Goal: Task Accomplishment & Management: Manage account settings

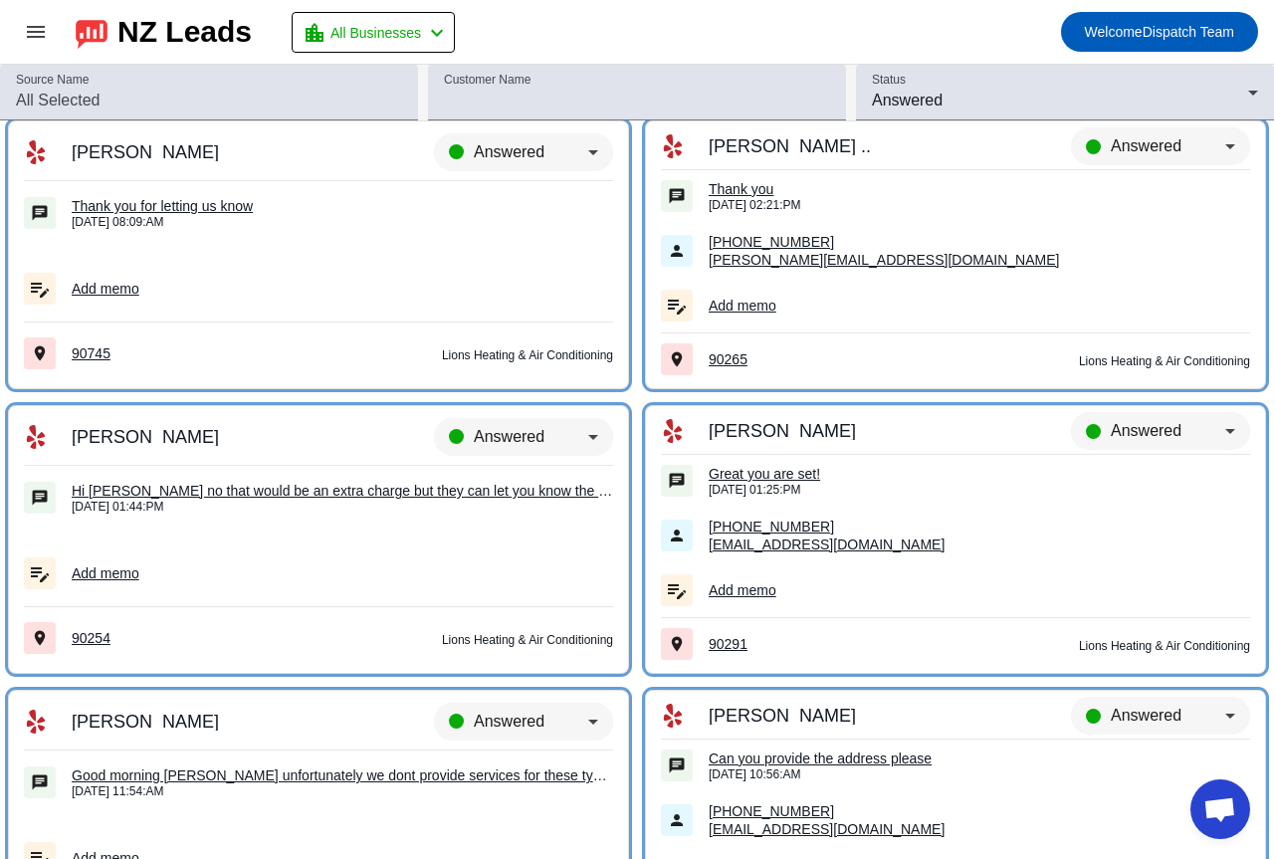
scroll to position [9384, 0]
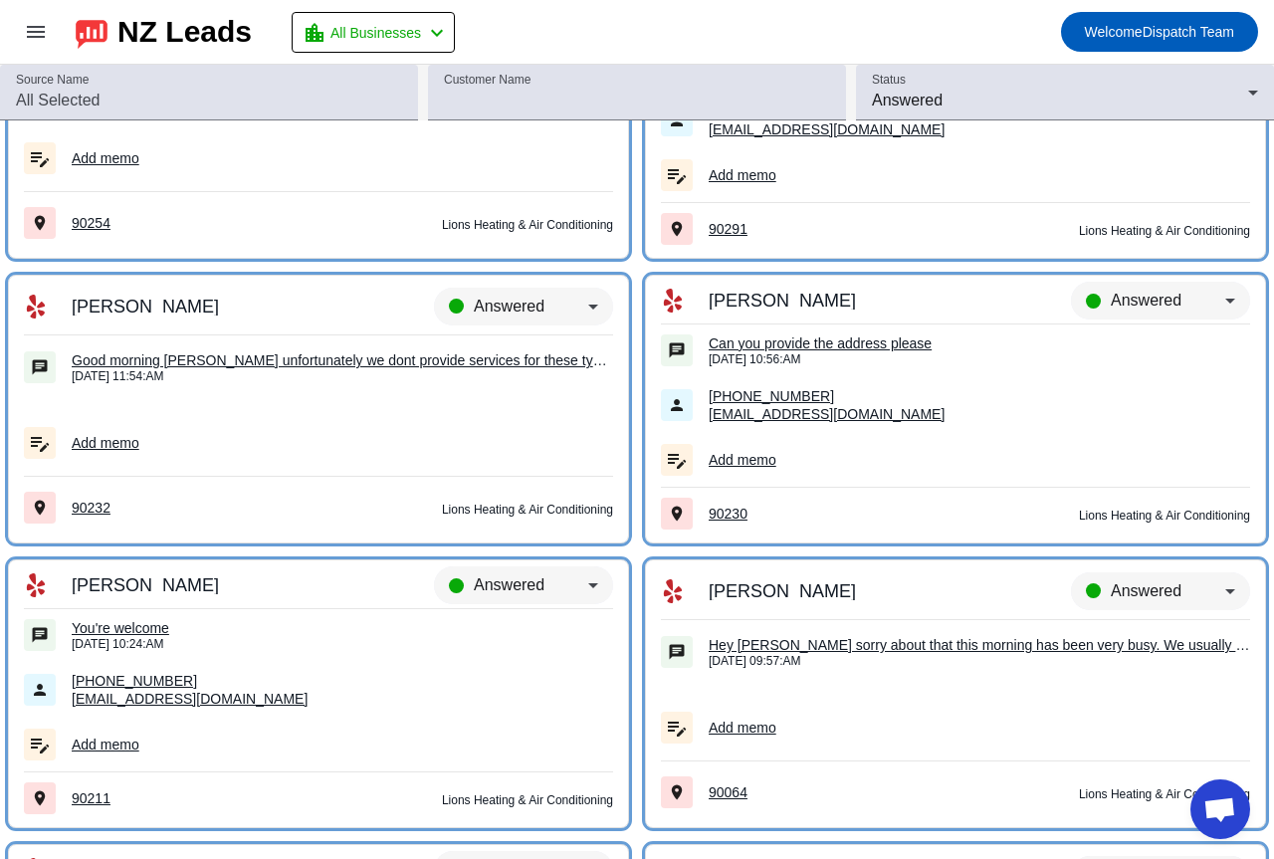
click at [130, 627] on div "You're welcome" at bounding box center [342, 628] width 541 height 18
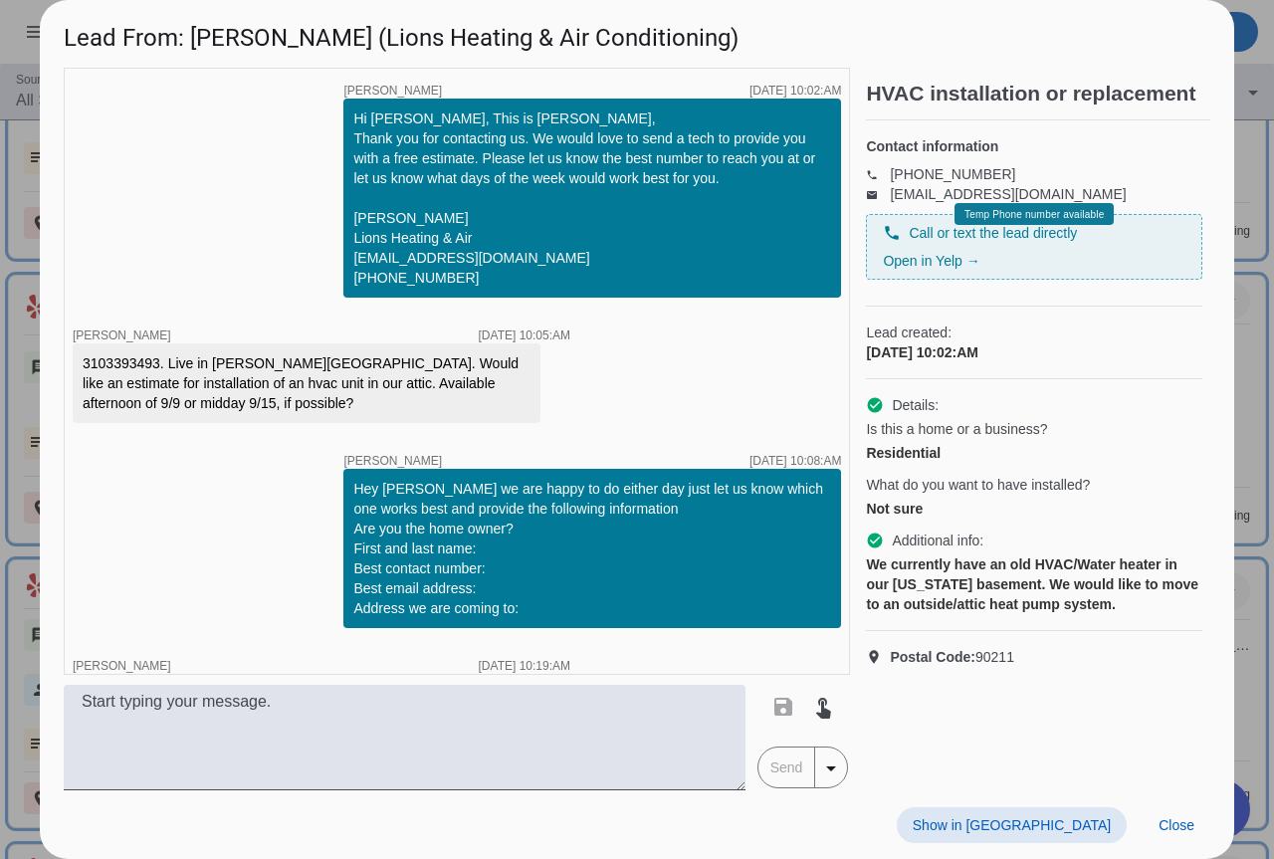
scroll to position [503, 0]
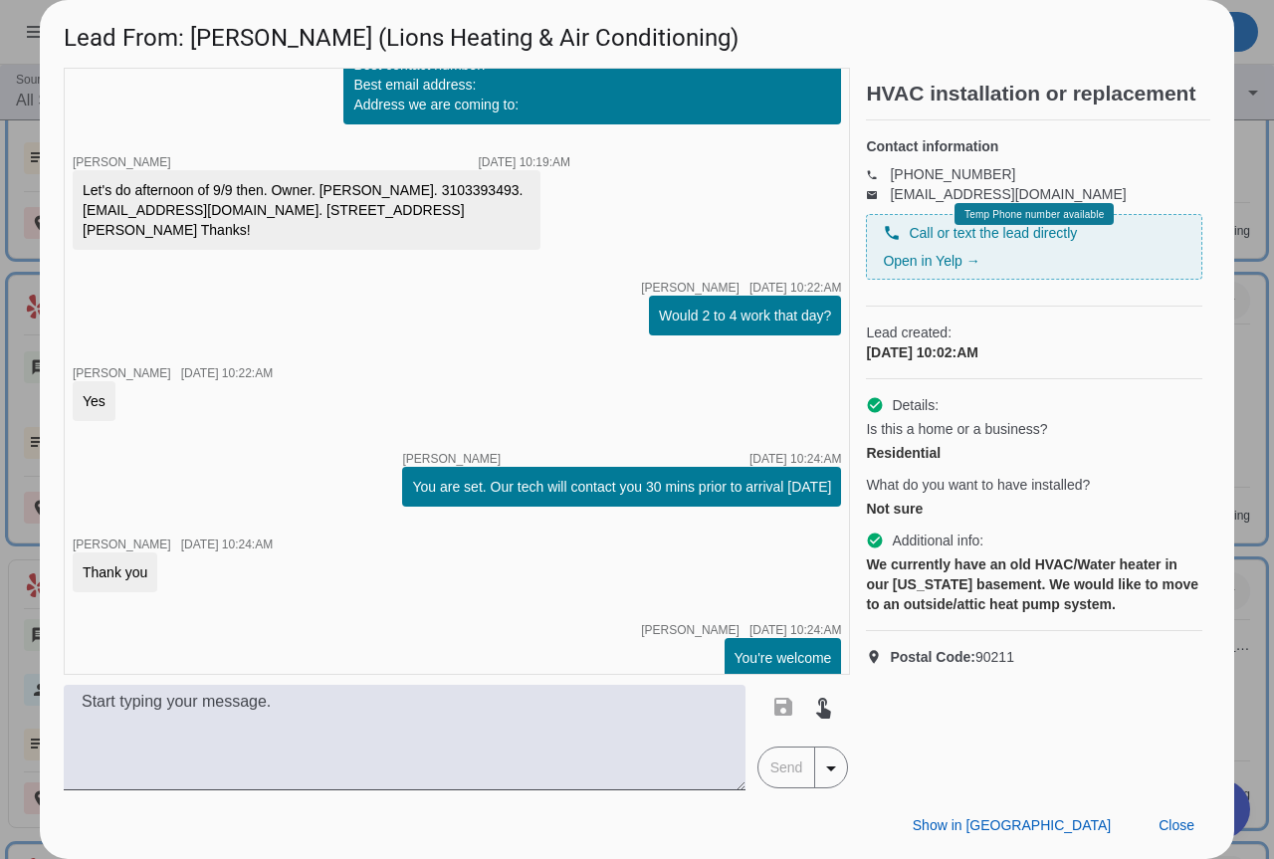
click at [1183, 27] on h1 "Lead From: [PERSON_NAME] (Lions Heating & Air Conditioning)" at bounding box center [637, 33] width 1194 height 67
click at [1241, 71] on div at bounding box center [637, 429] width 1274 height 859
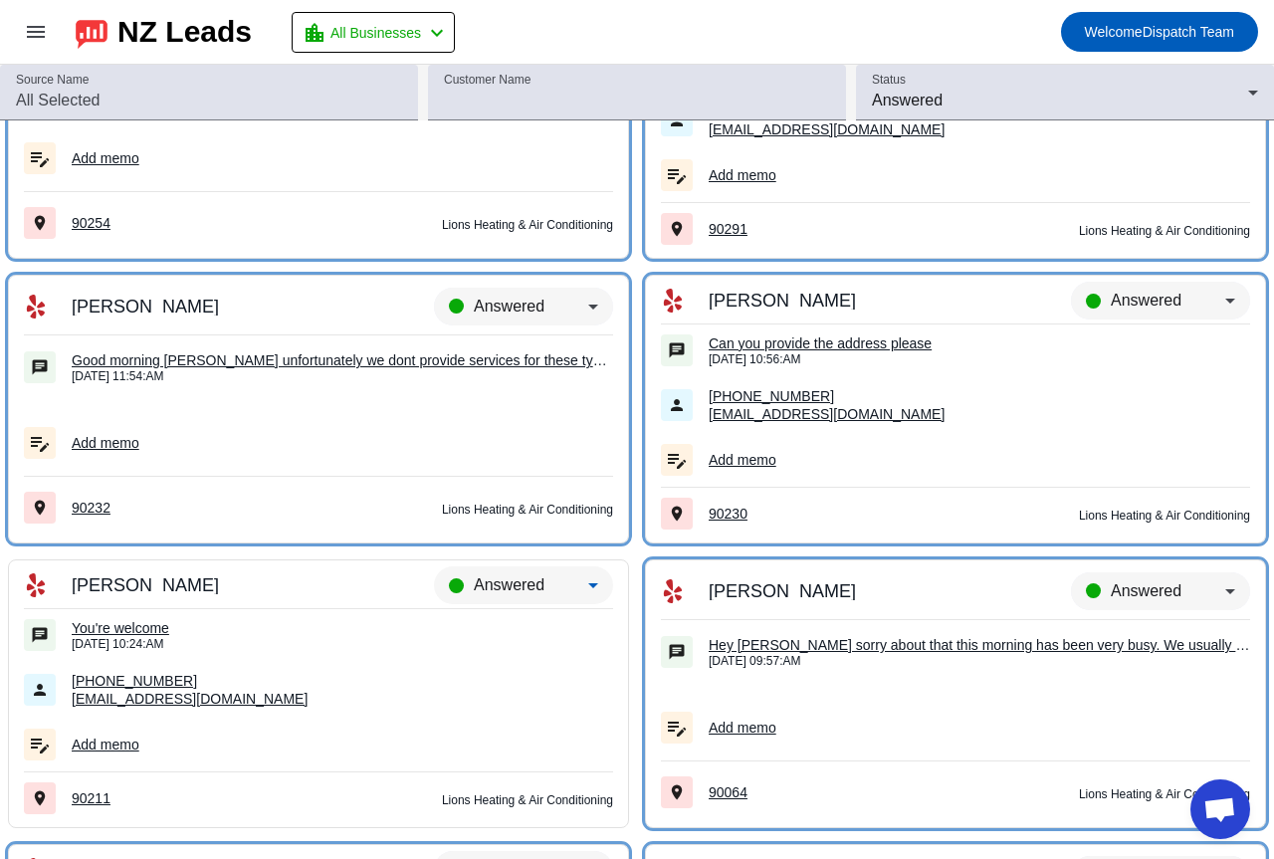
click at [511, 587] on span "Answered" at bounding box center [509, 584] width 71 height 17
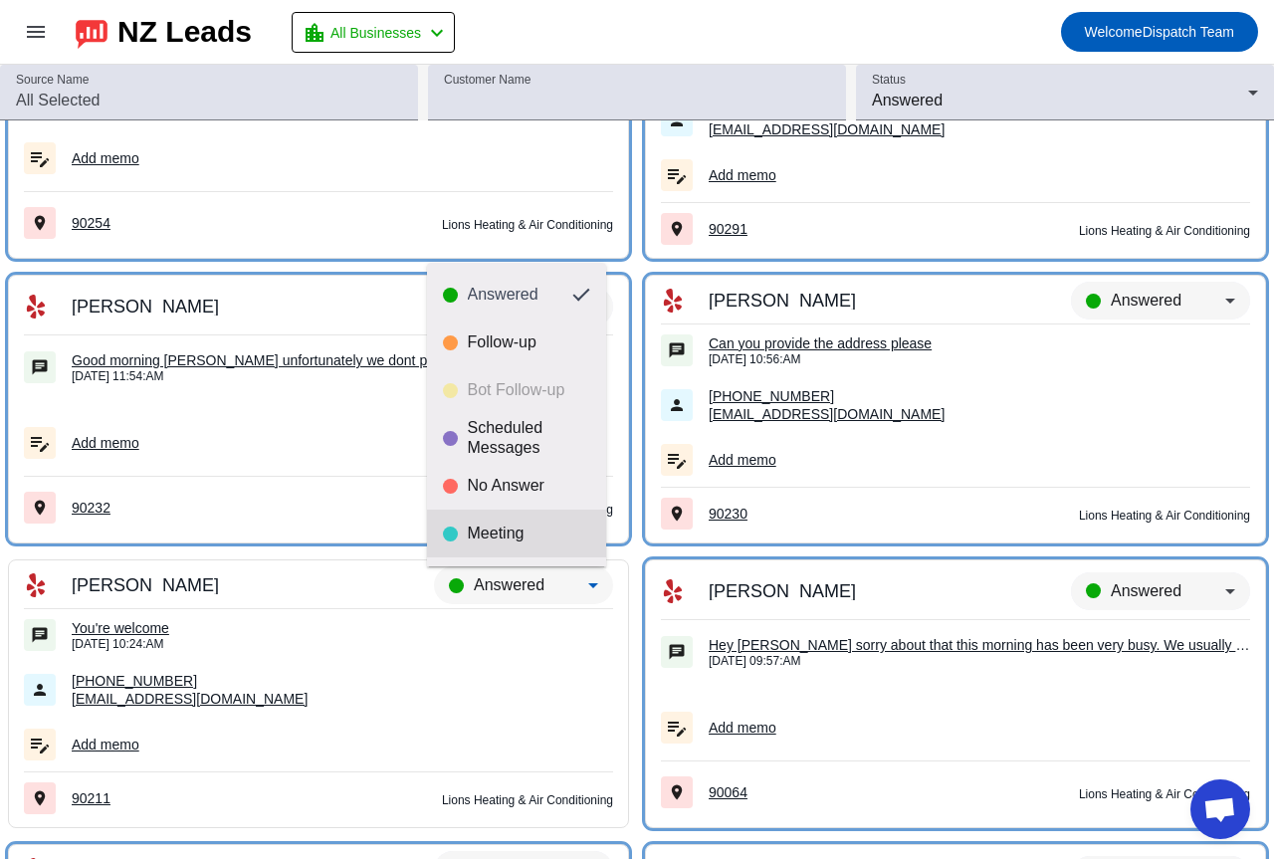
click at [516, 520] on mat-option "Meeting" at bounding box center [516, 533] width 179 height 48
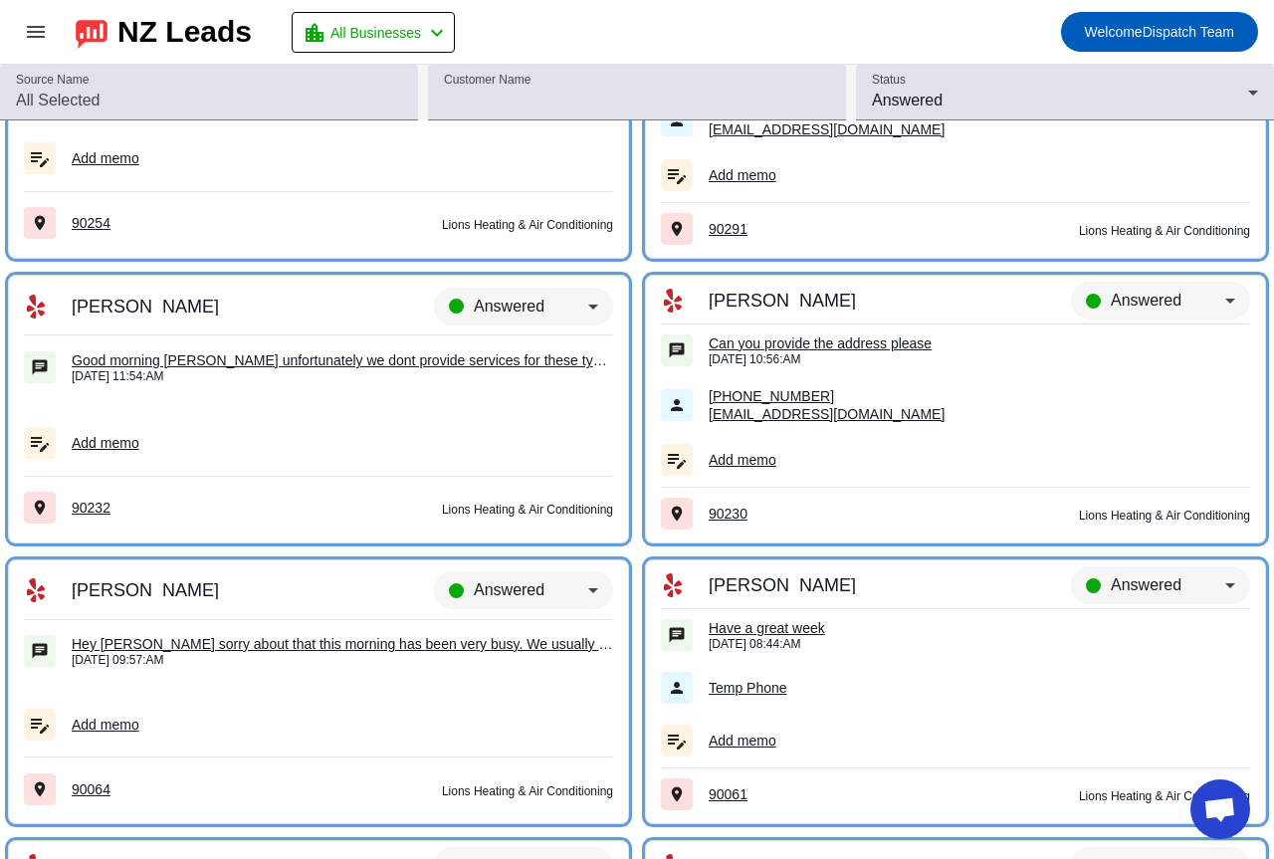
click at [772, 631] on div "Have a great week" at bounding box center [978, 628] width 541 height 18
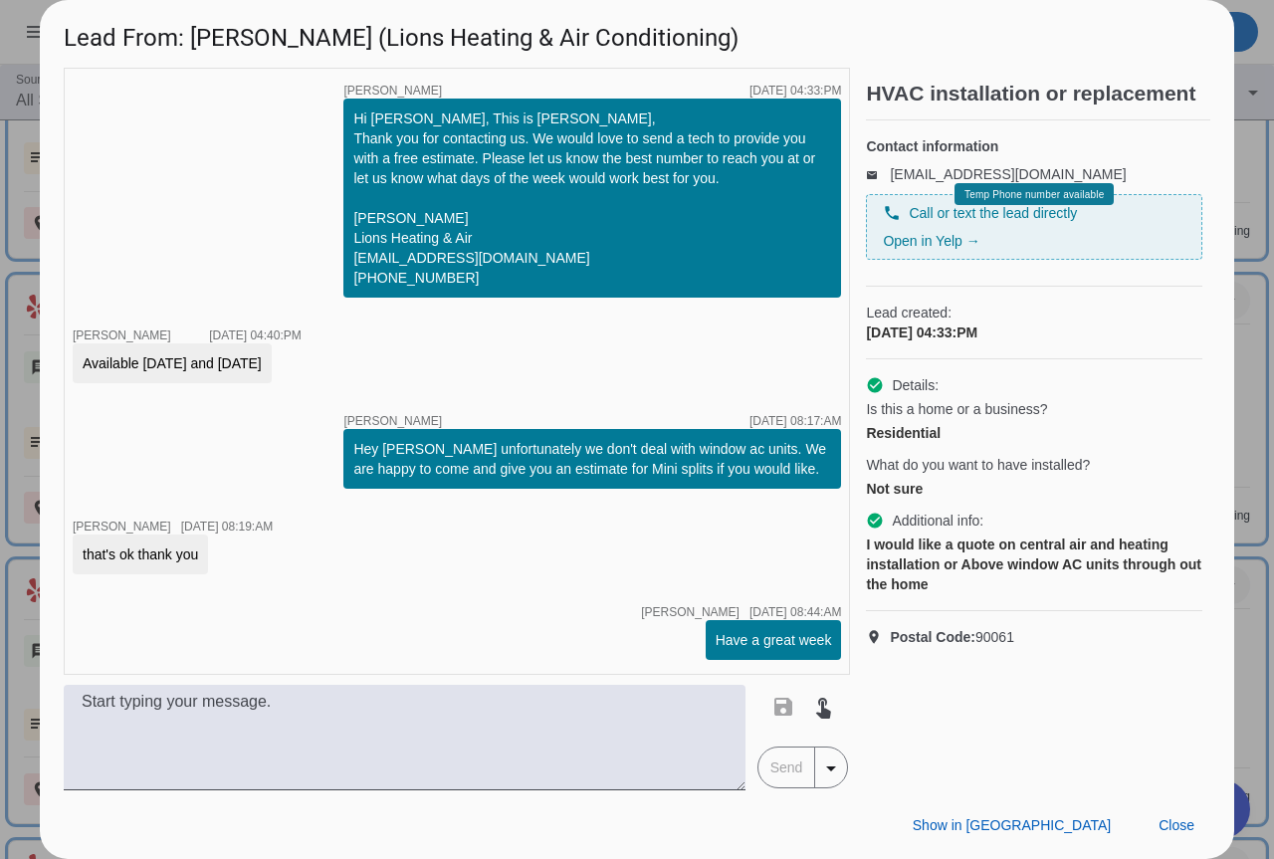
scroll to position [2, 0]
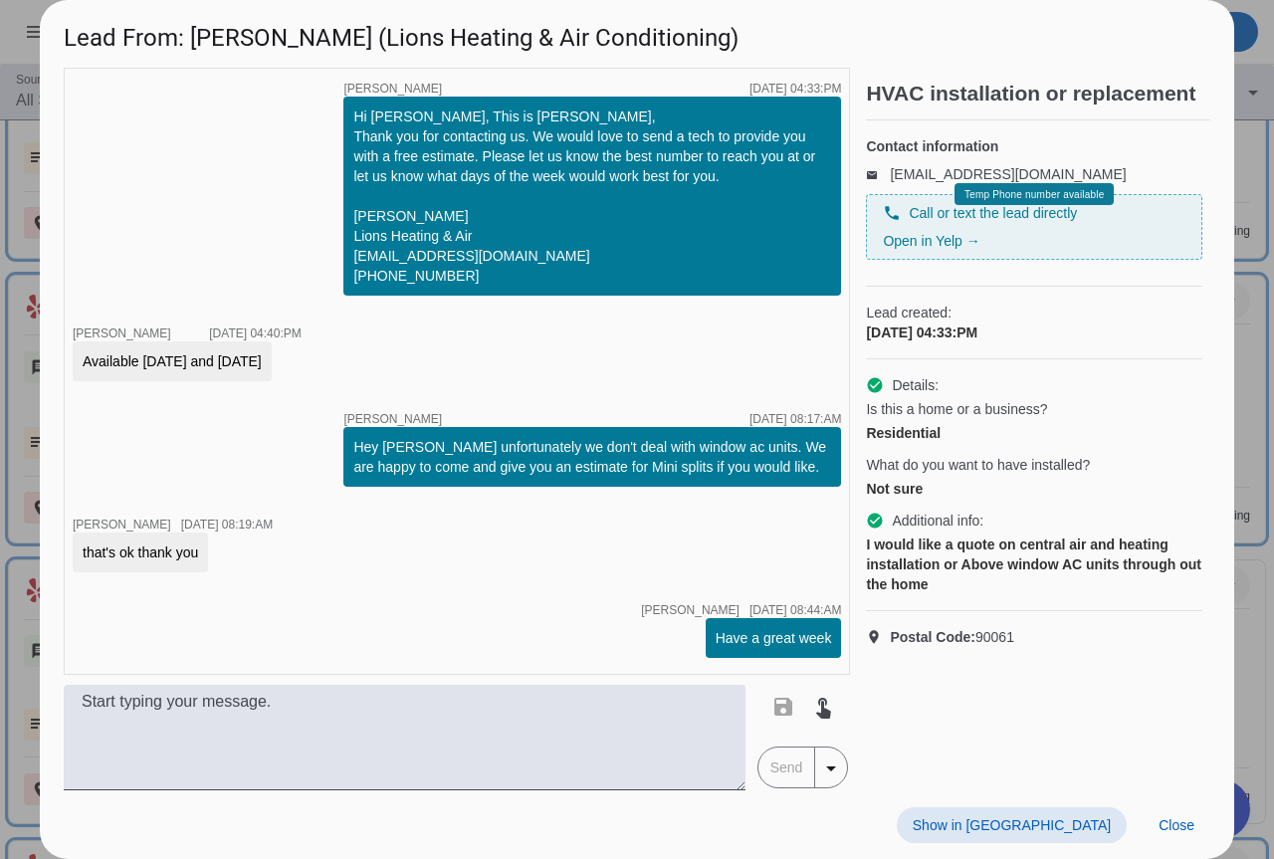
click at [1249, 647] on div at bounding box center [637, 429] width 1274 height 859
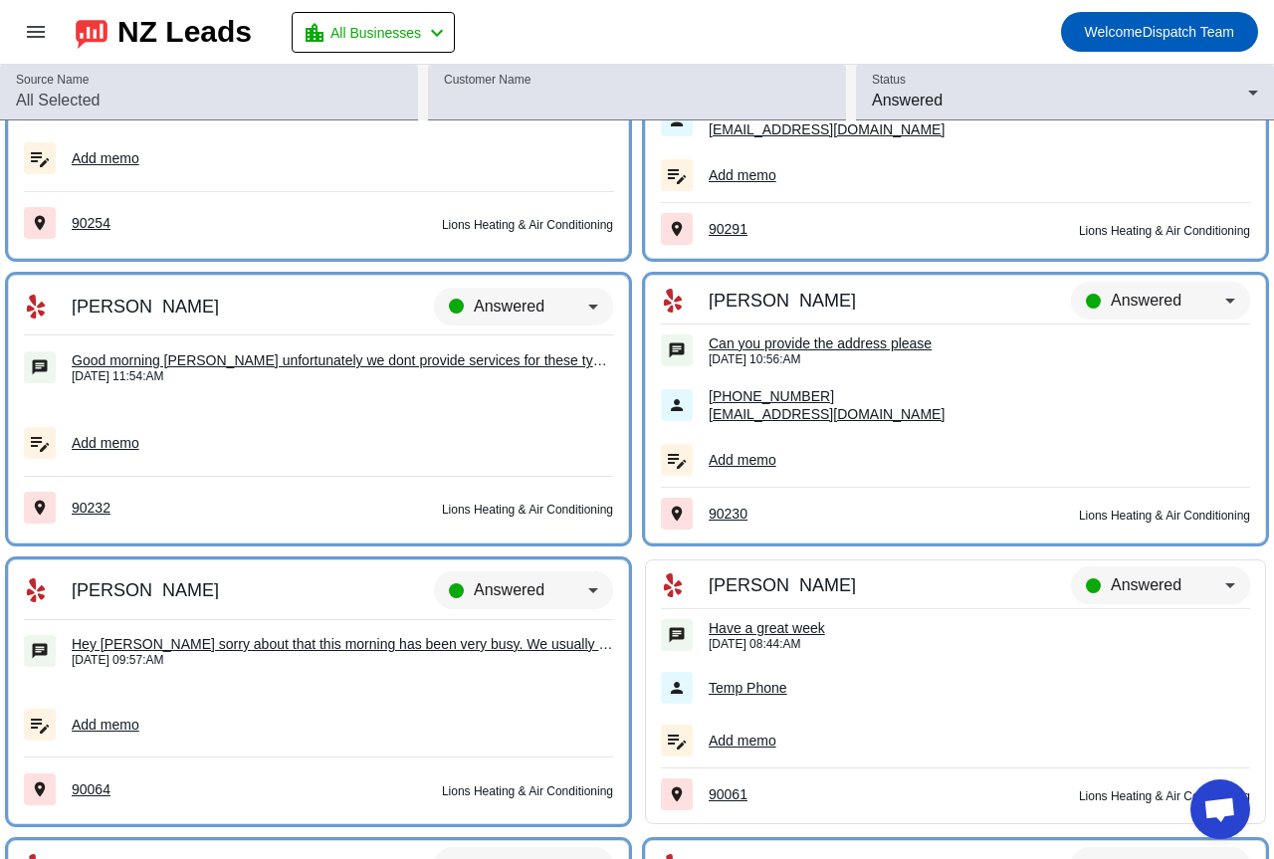
click at [1133, 586] on span "Answered" at bounding box center [1145, 584] width 71 height 17
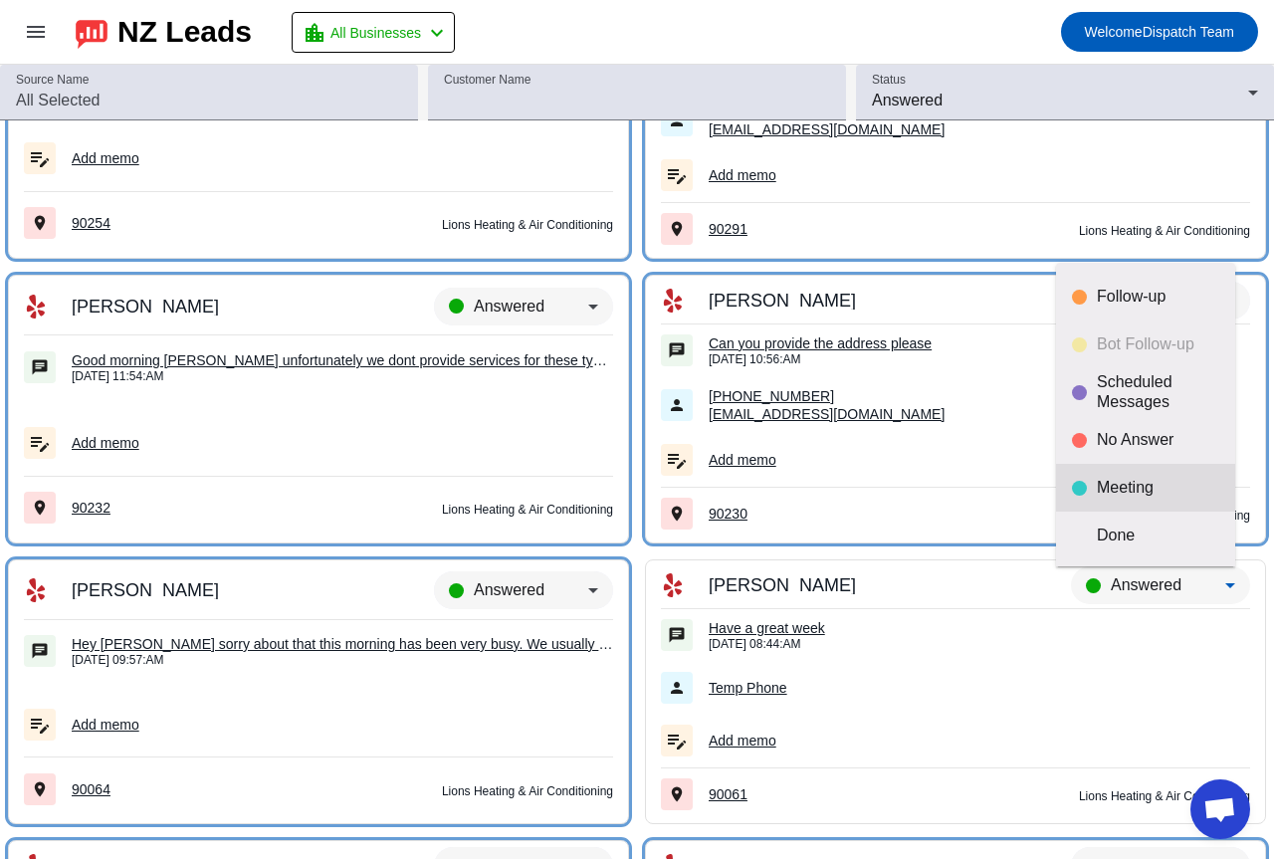
scroll to position [47, 0]
click at [1122, 530] on div "Done" at bounding box center [1157, 534] width 122 height 20
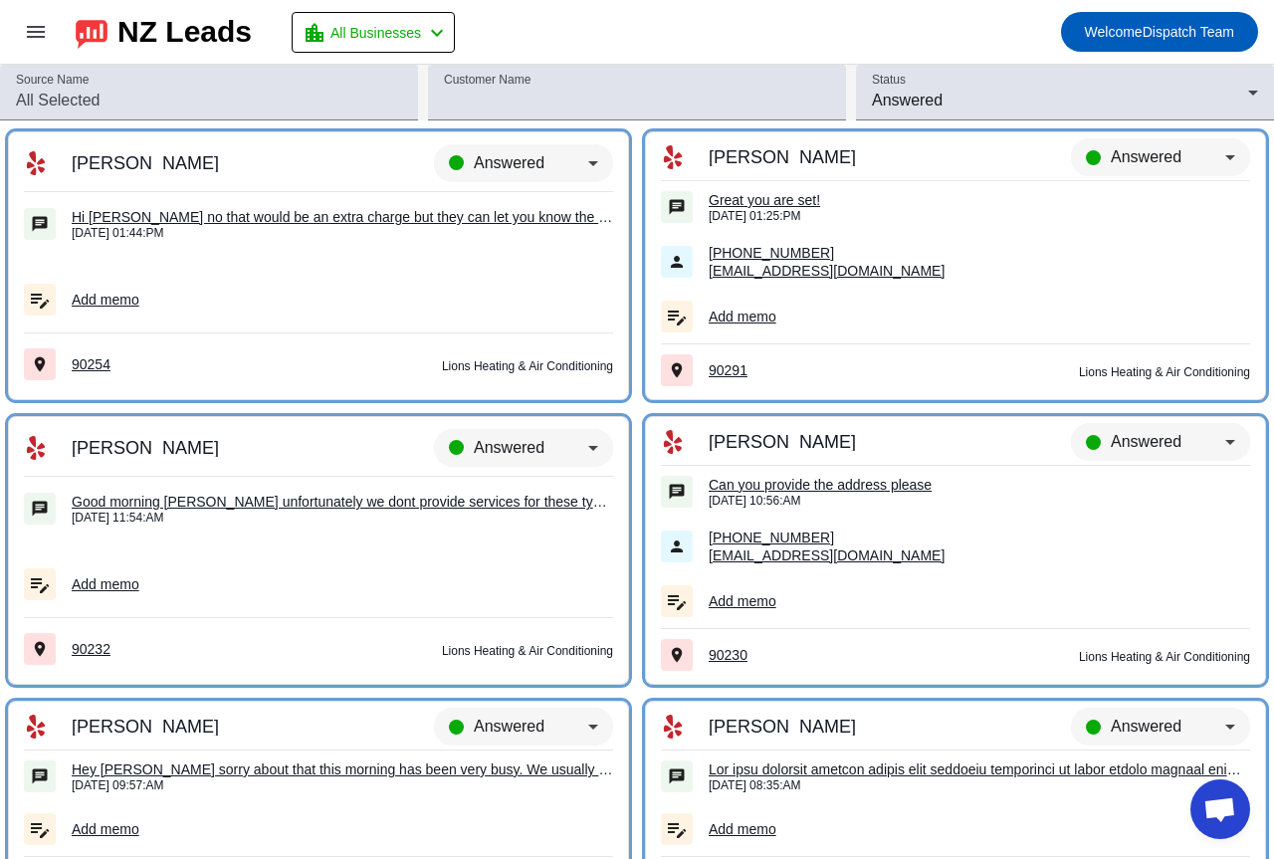
scroll to position [9231, 0]
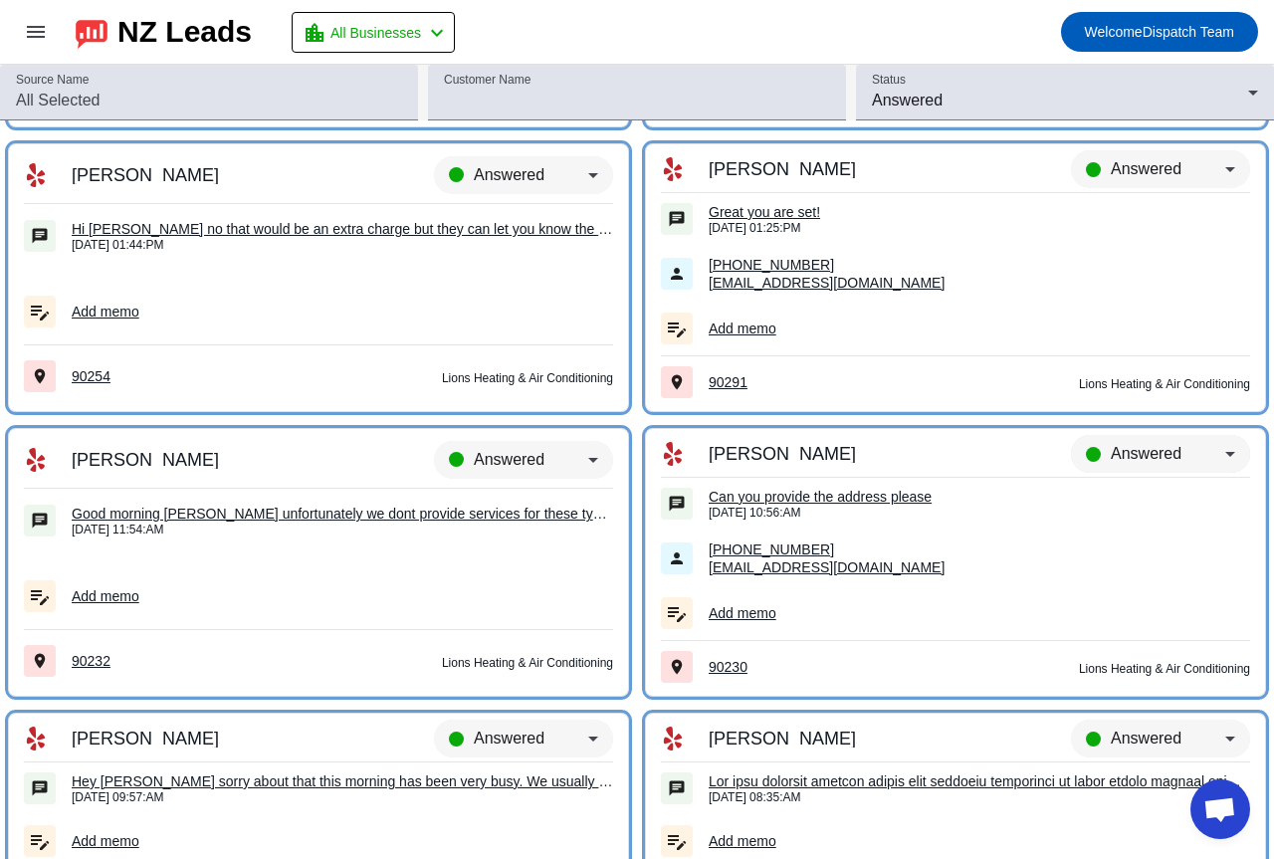
click at [1125, 447] on span "Answered" at bounding box center [1145, 453] width 71 height 17
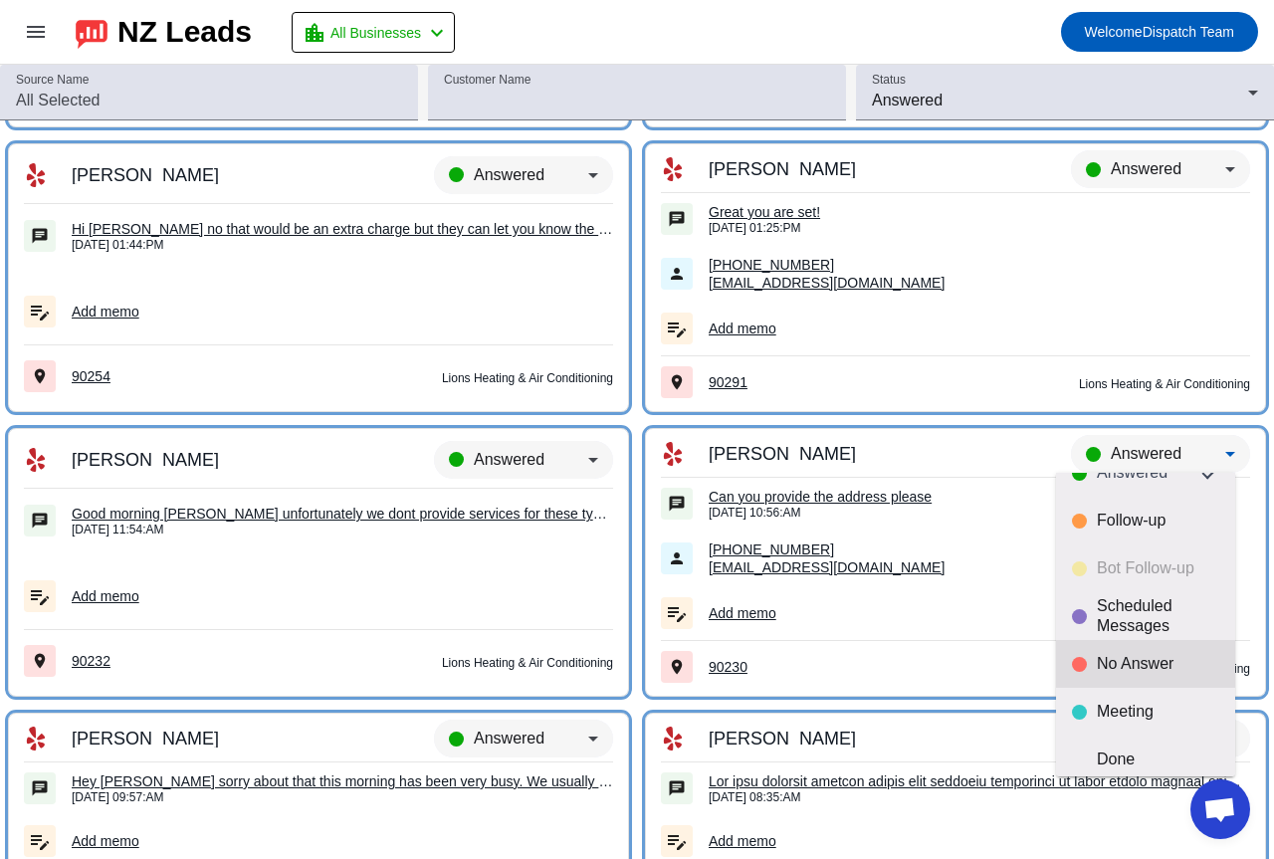
scroll to position [47, 0]
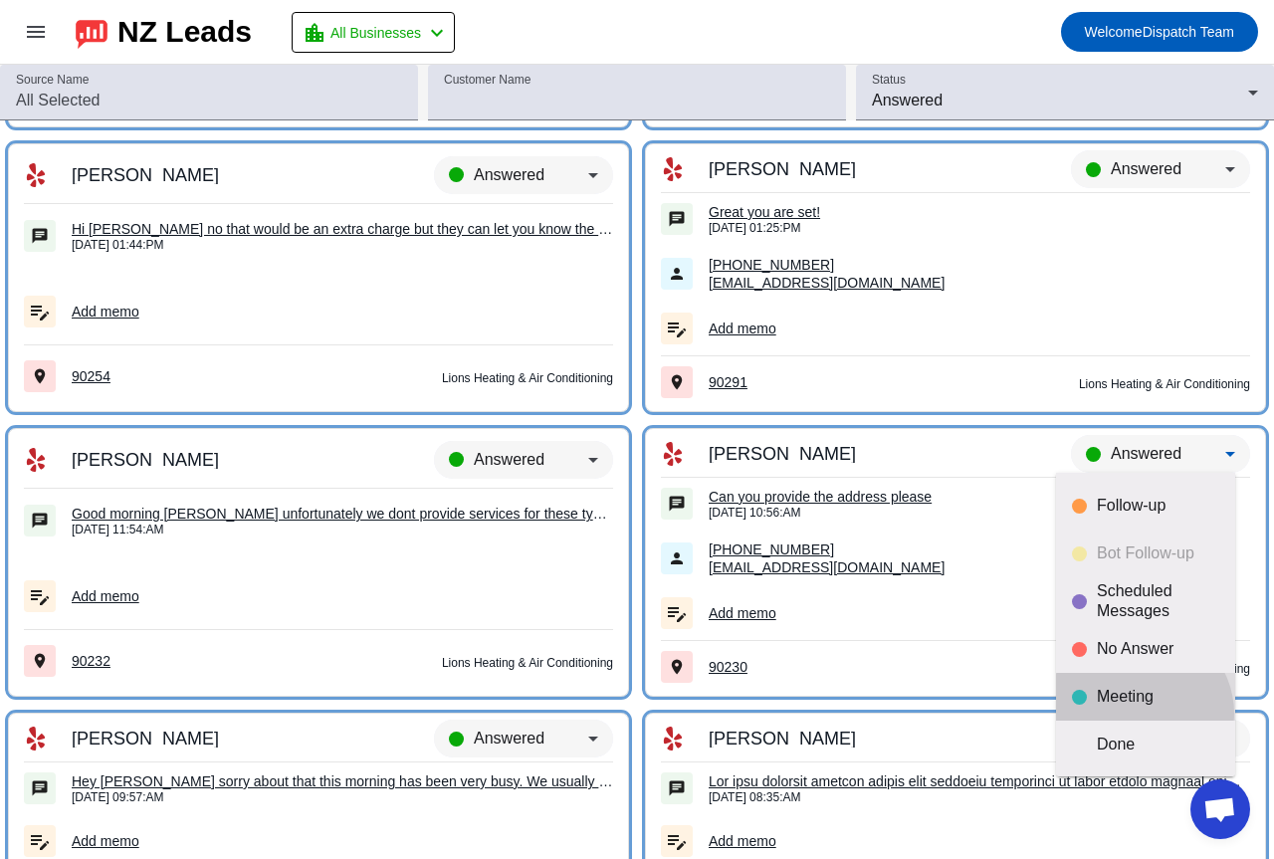
click at [1140, 713] on mat-option "Meeting" at bounding box center [1145, 697] width 179 height 48
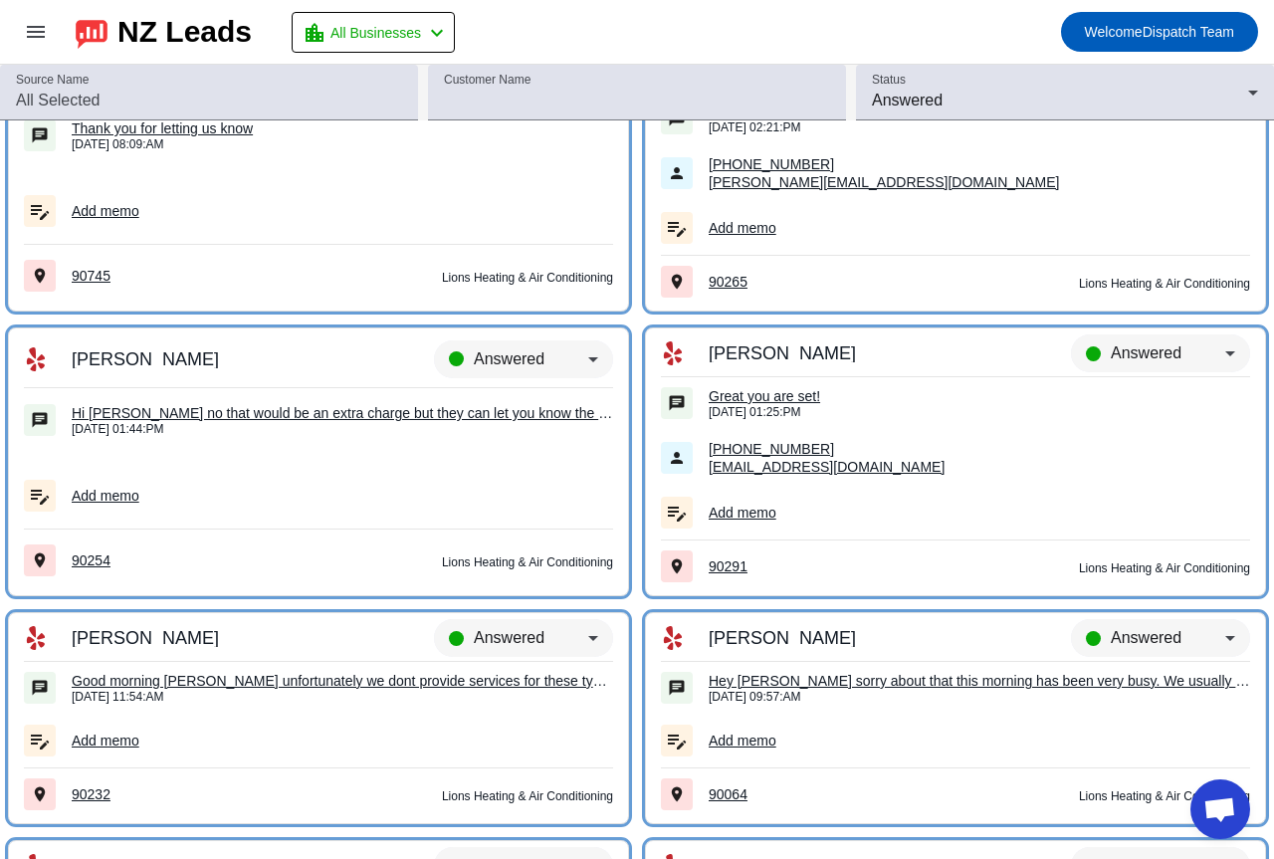
scroll to position [9032, 0]
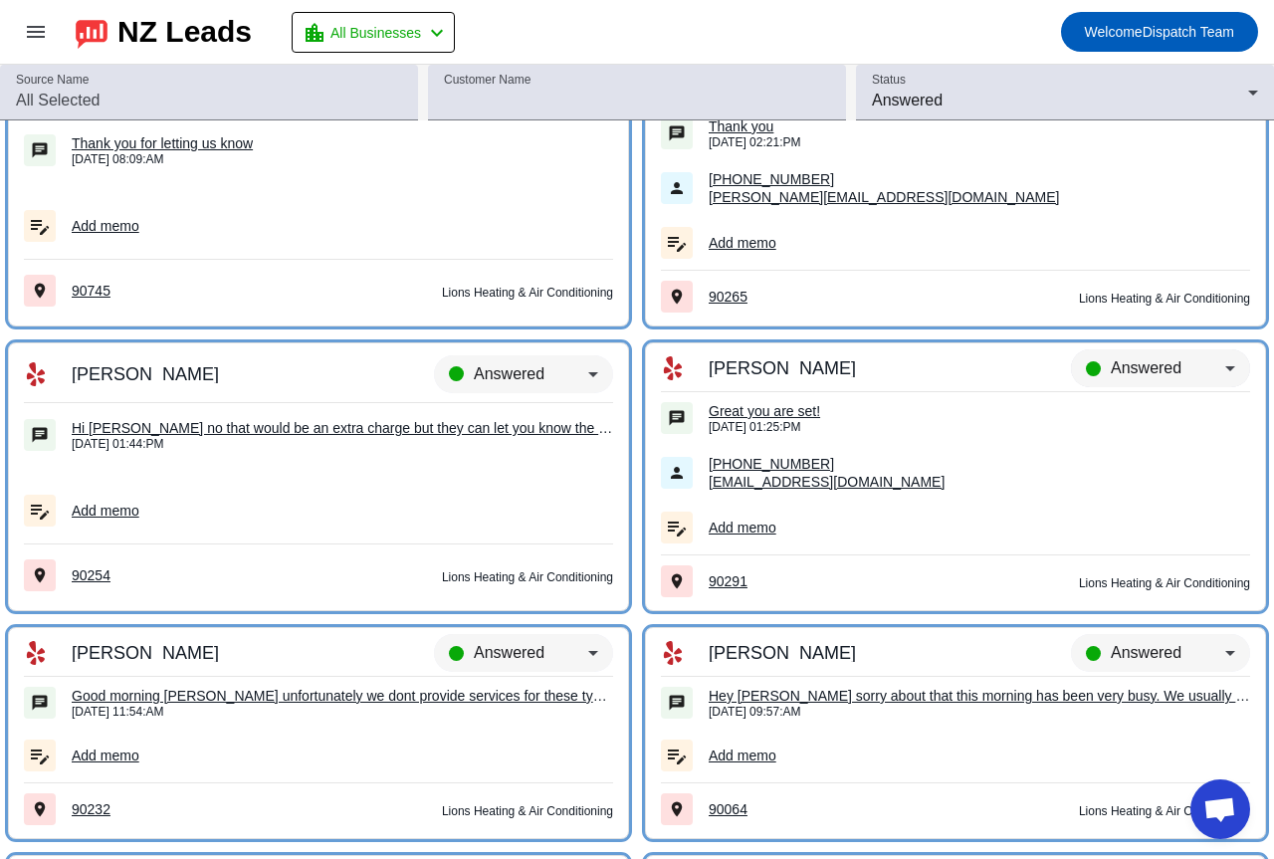
click at [1132, 370] on span "Answered" at bounding box center [1145, 367] width 71 height 17
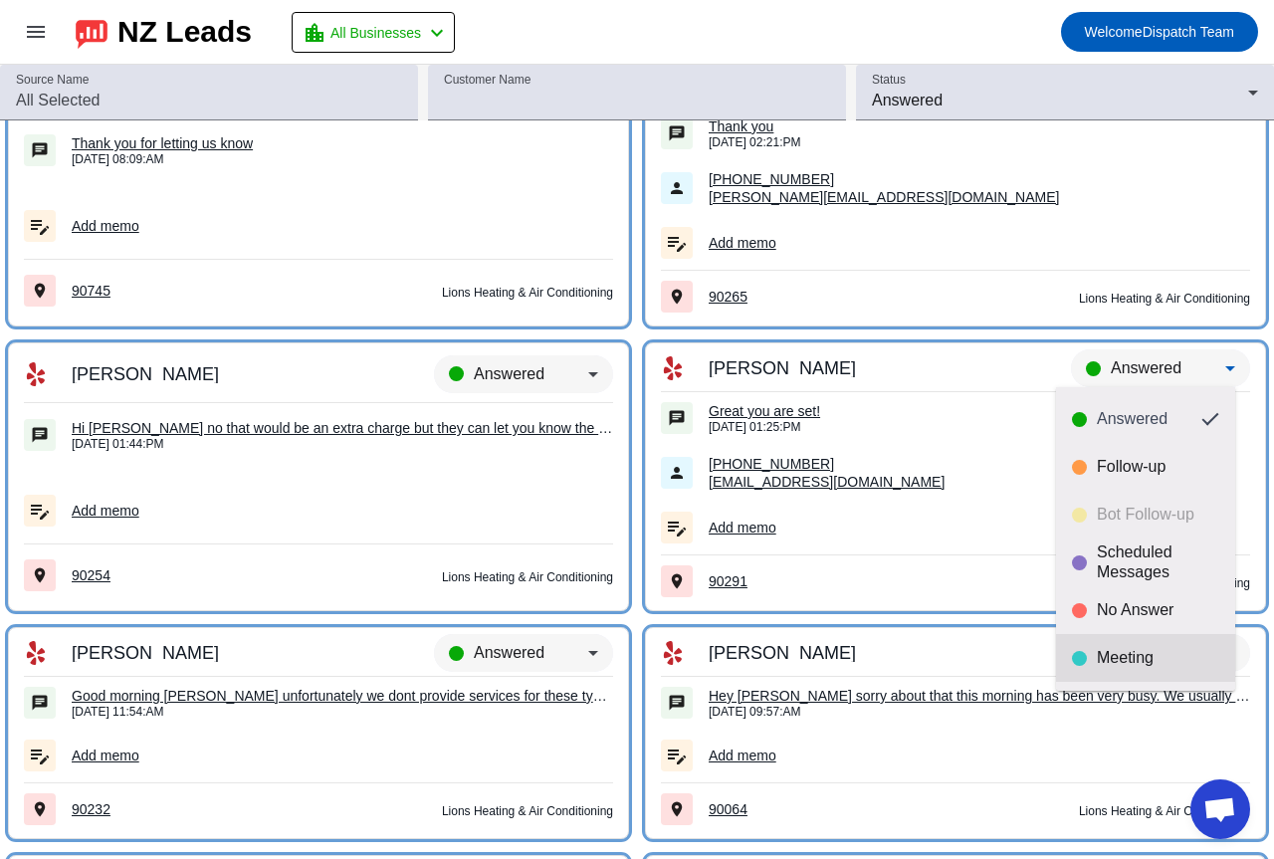
click at [1118, 635] on mat-option "Meeting" at bounding box center [1145, 658] width 179 height 48
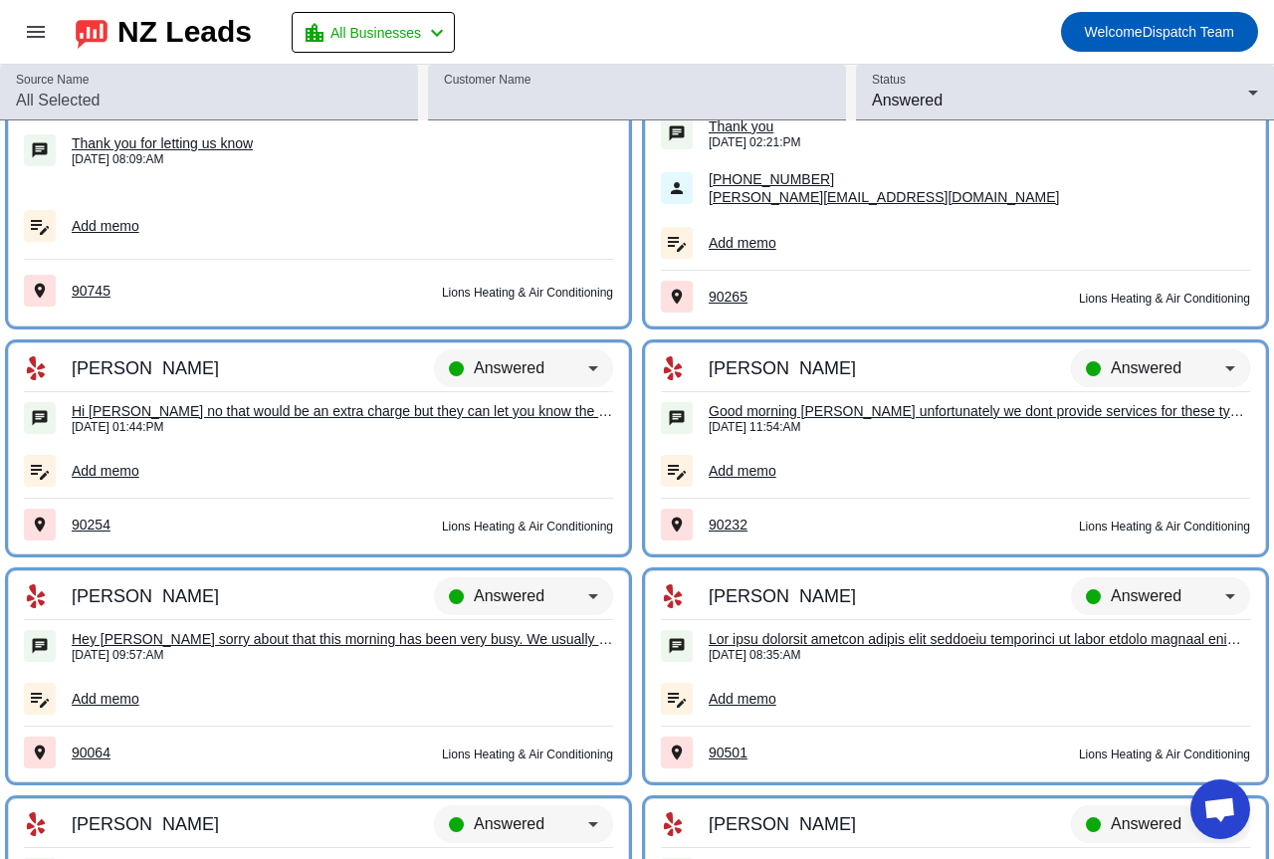
click at [1136, 367] on span "Answered" at bounding box center [1145, 367] width 71 height 17
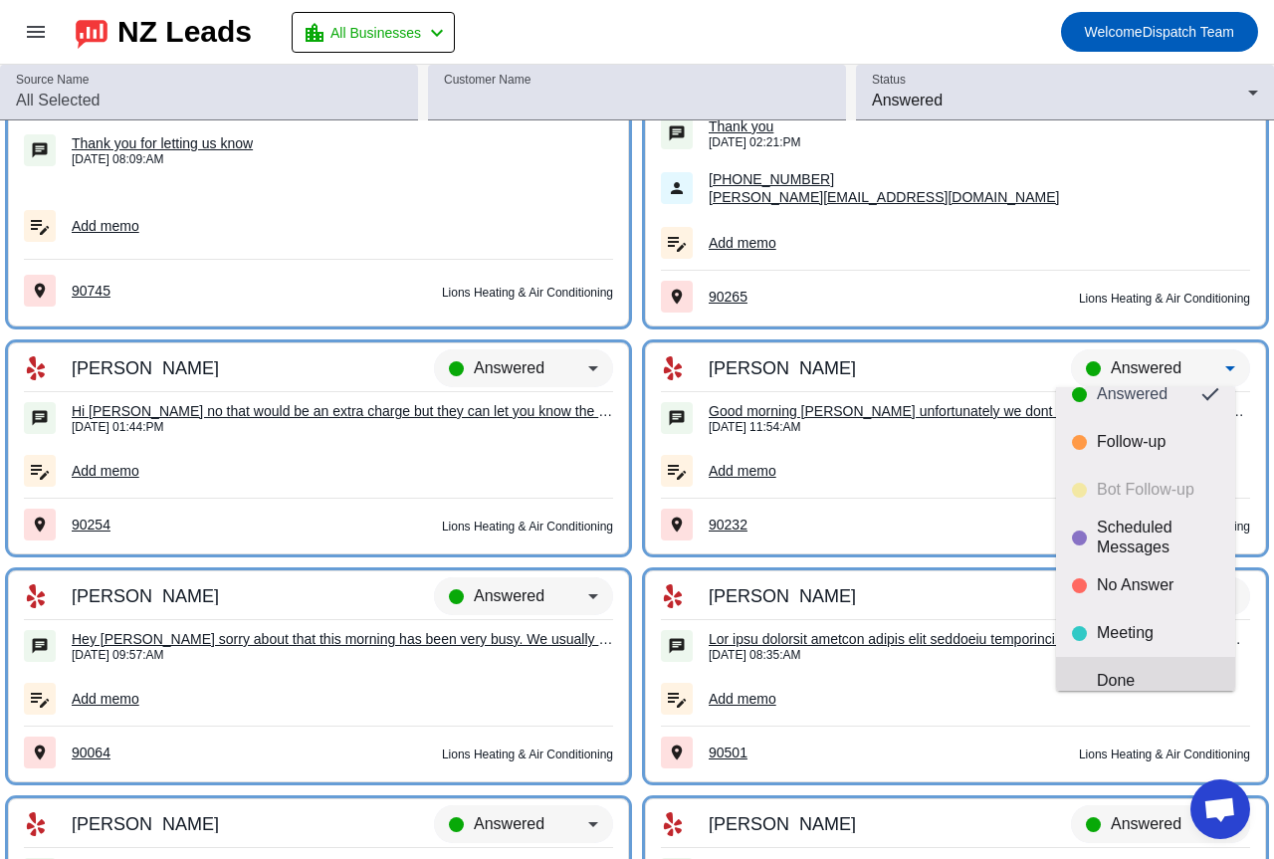
scroll to position [47, 0]
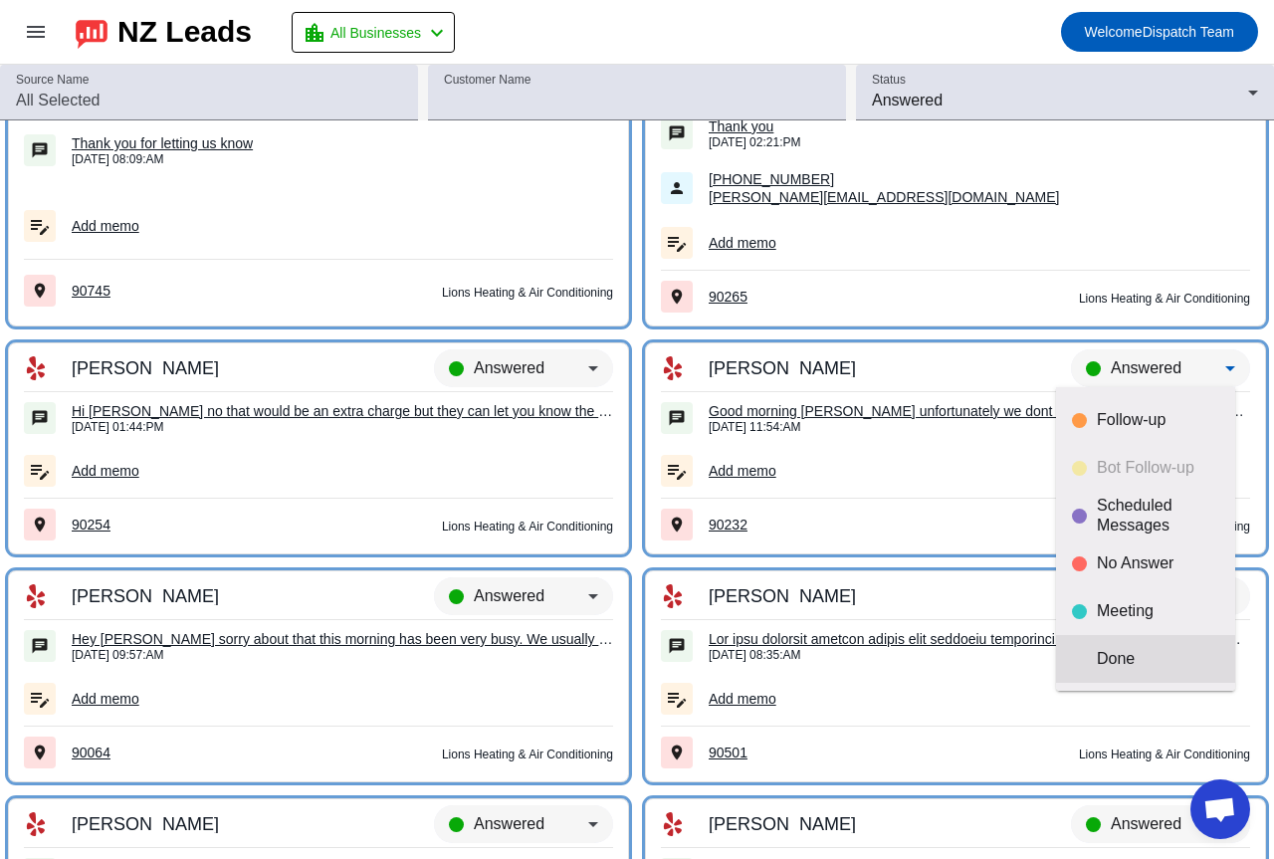
click at [1128, 650] on div "Done" at bounding box center [1157, 659] width 122 height 20
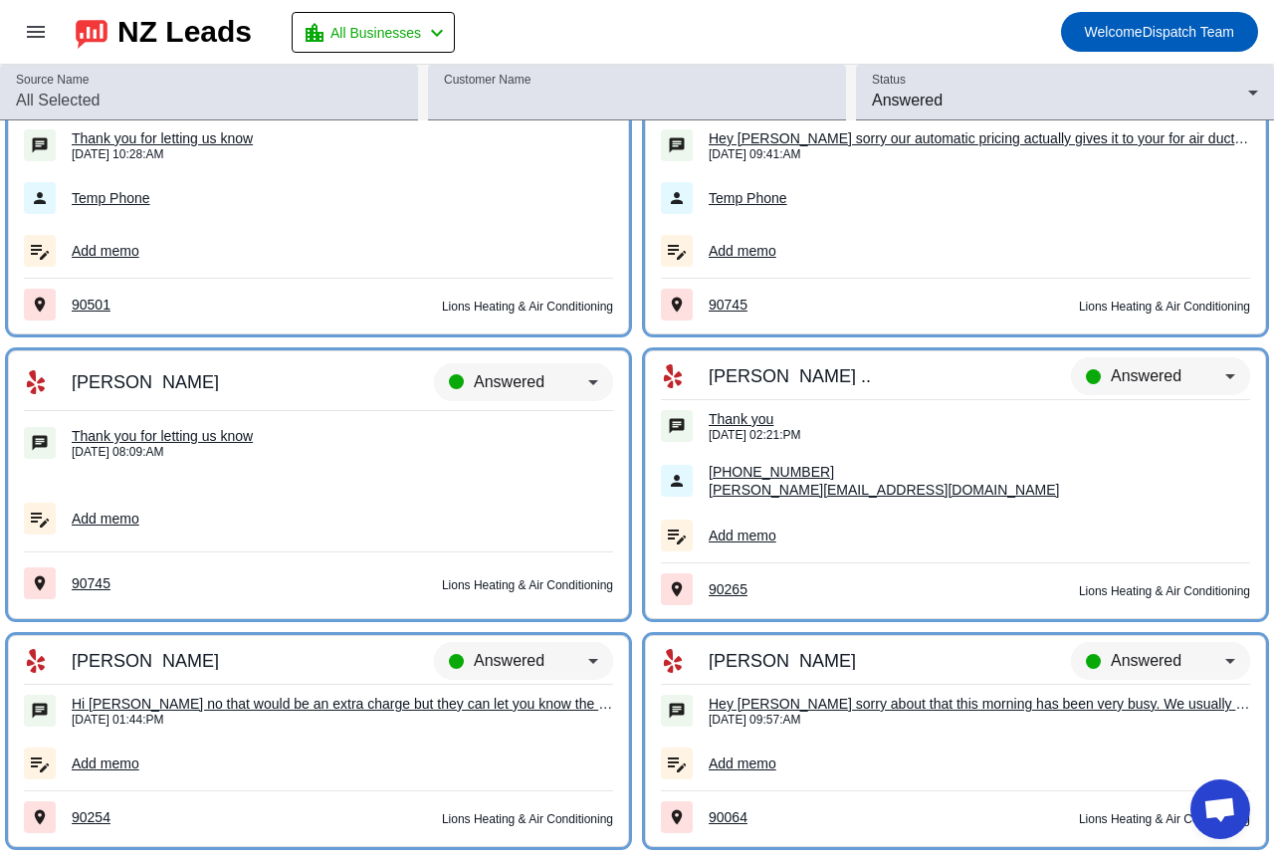
scroll to position [8734, 0]
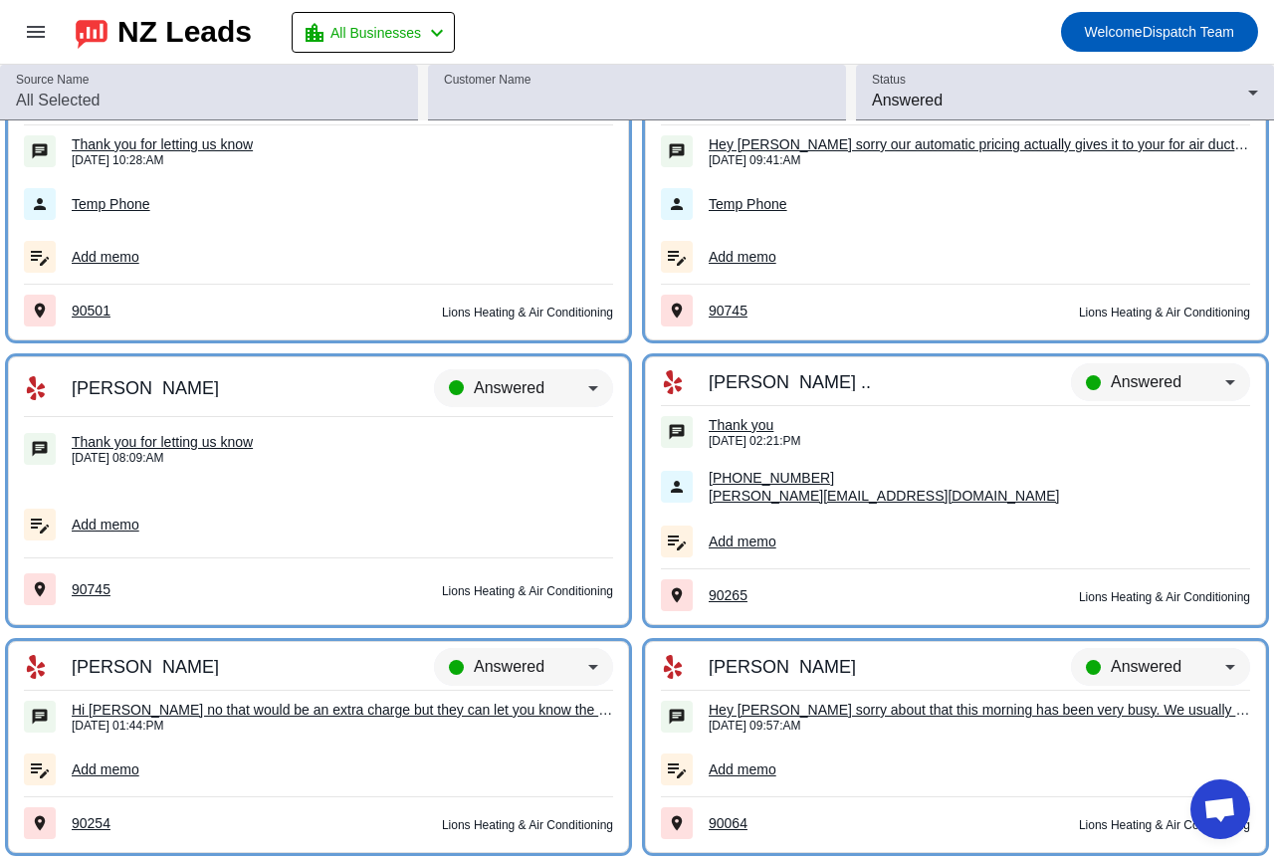
click at [734, 423] on div "Thank you" at bounding box center [978, 425] width 541 height 18
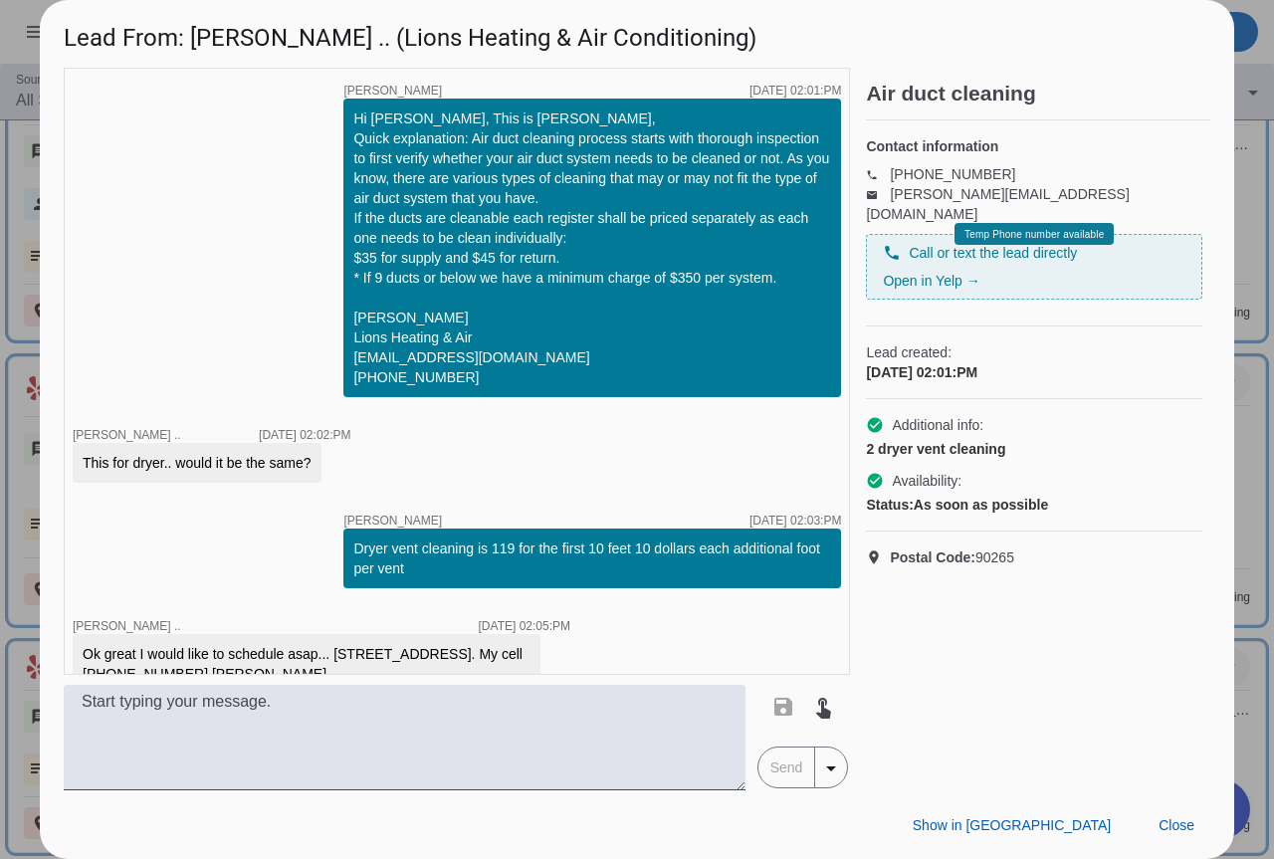
scroll to position [464, 0]
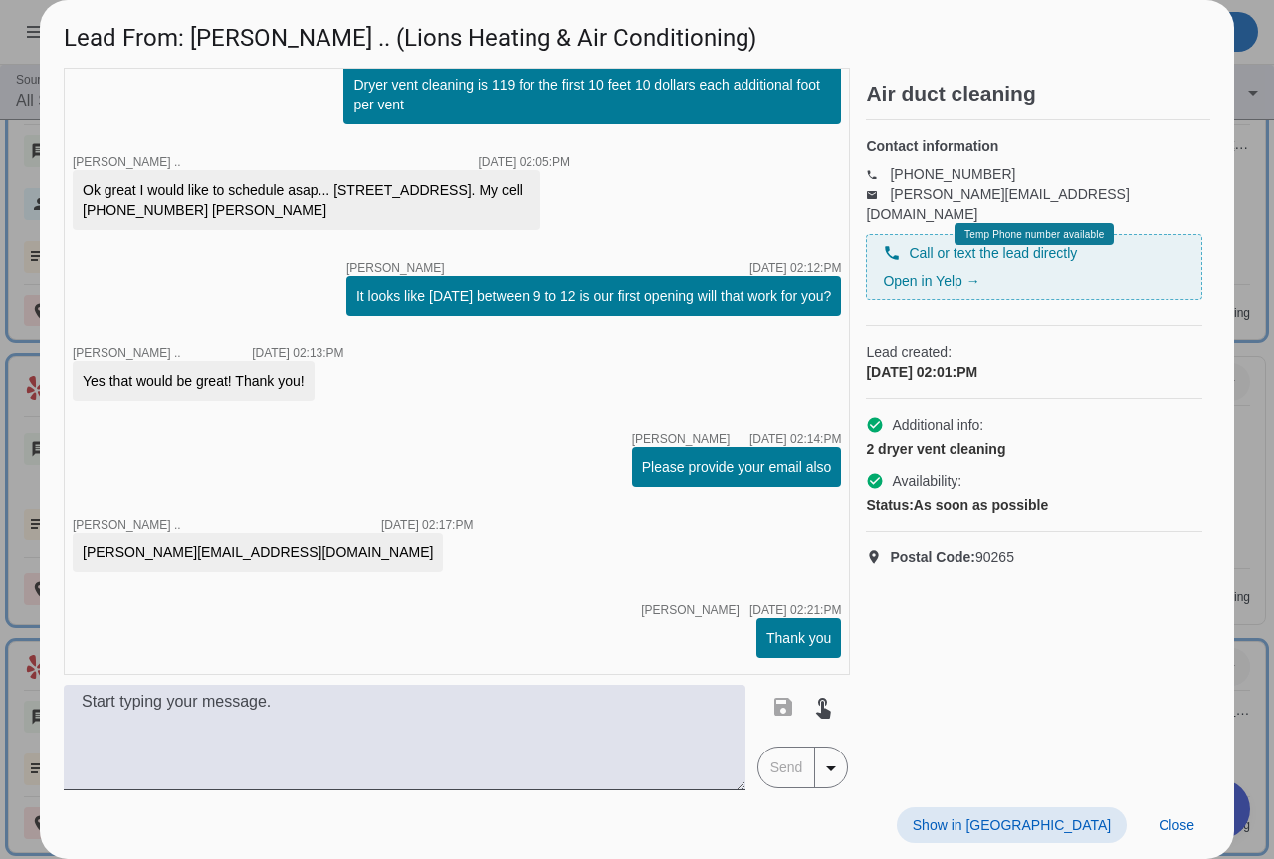
click at [1249, 499] on div at bounding box center [637, 429] width 1274 height 859
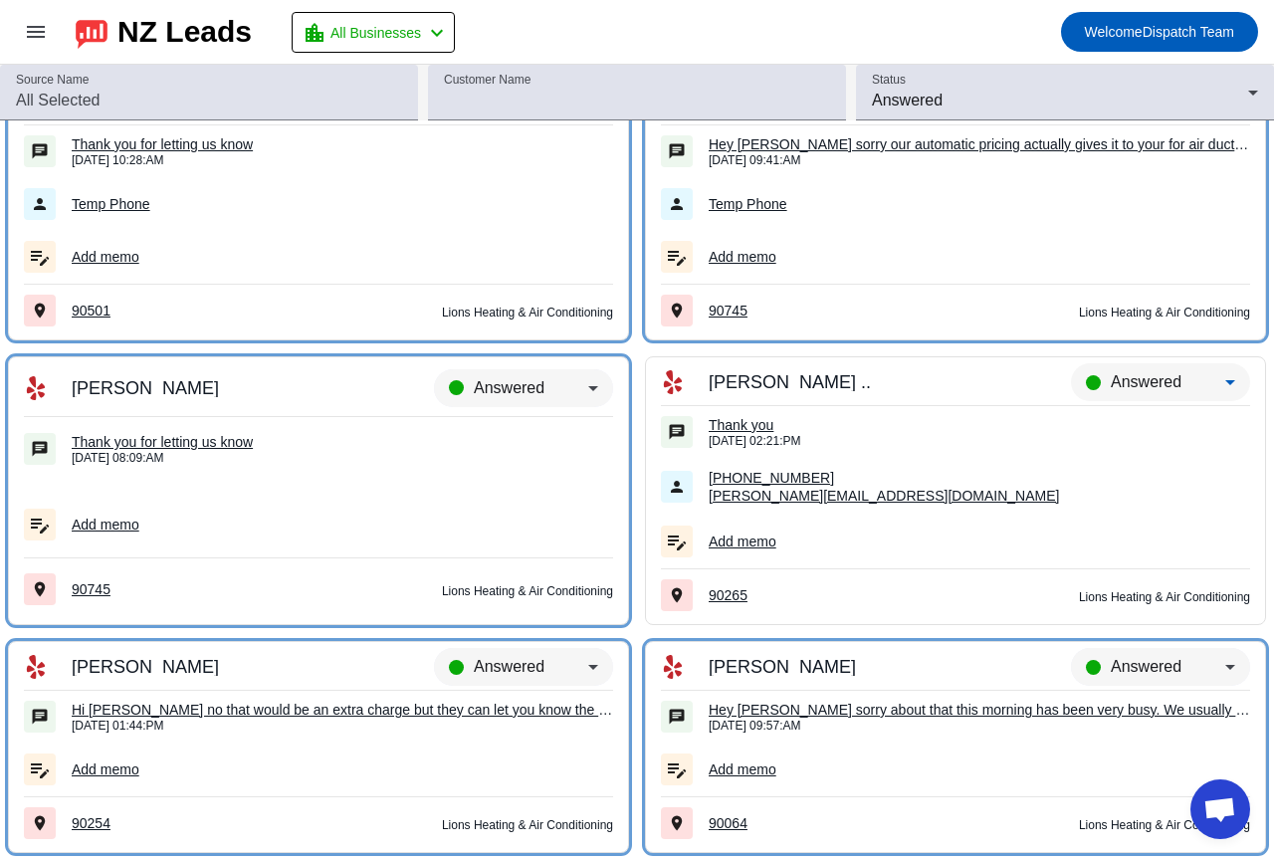
click at [1121, 374] on span "Answered" at bounding box center [1145, 381] width 71 height 17
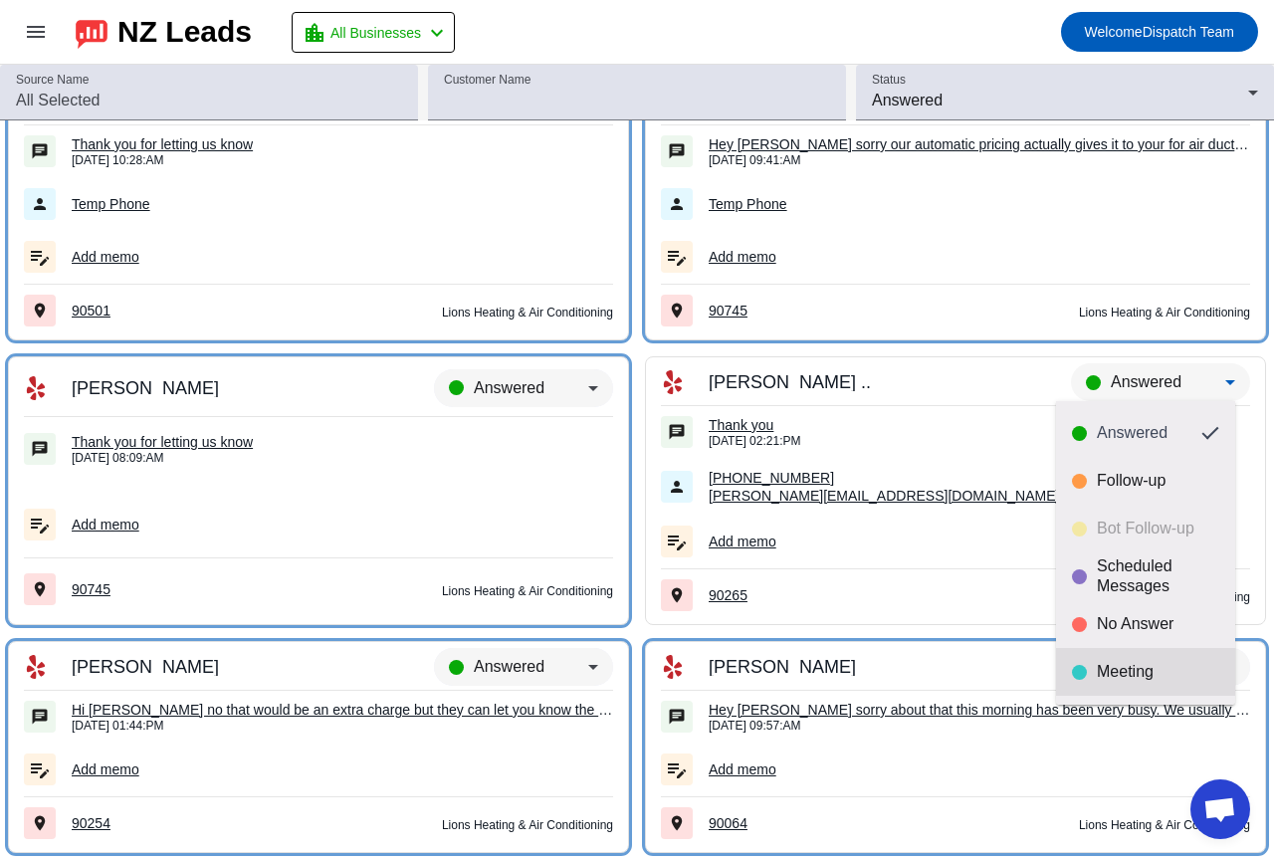
click at [1127, 672] on div "Meeting" at bounding box center [1157, 672] width 122 height 20
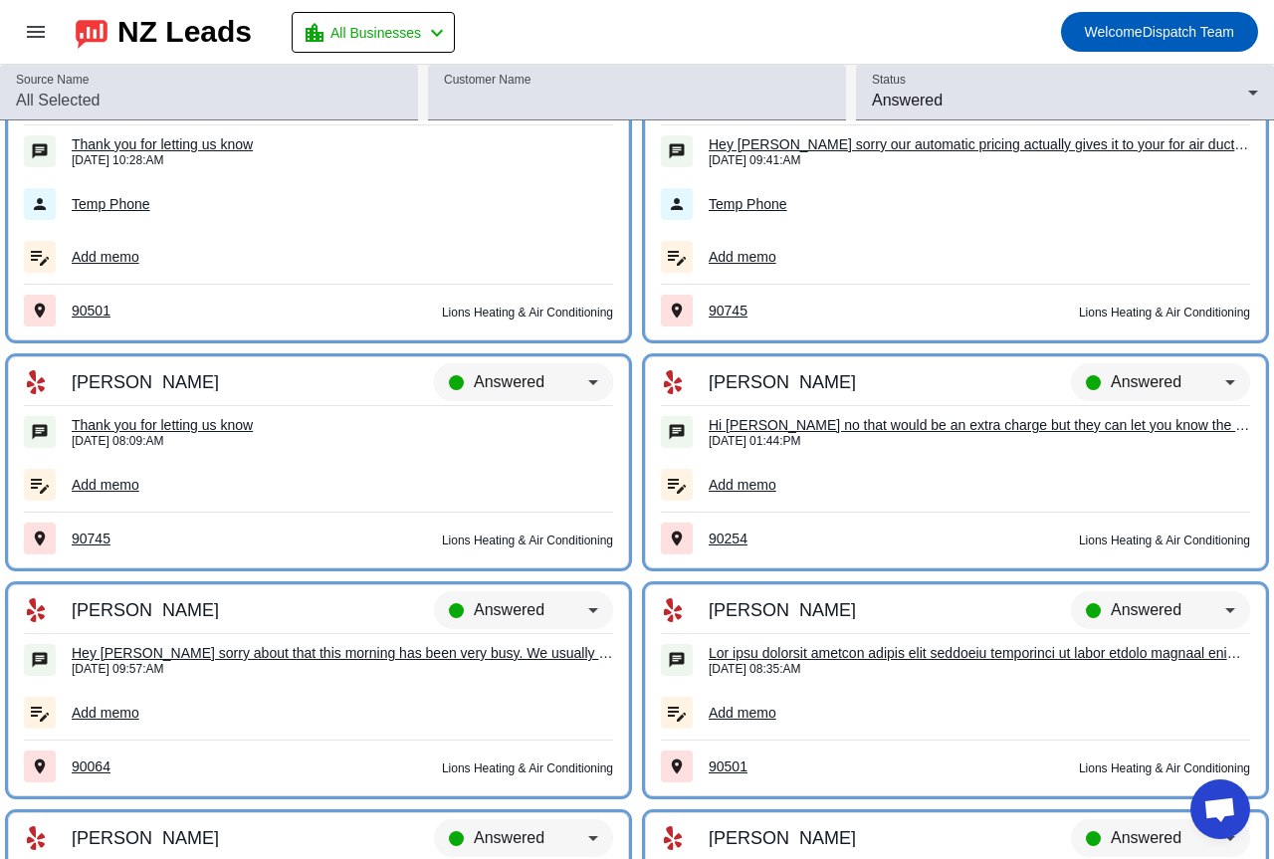
click at [509, 385] on span "Answered" at bounding box center [509, 381] width 71 height 17
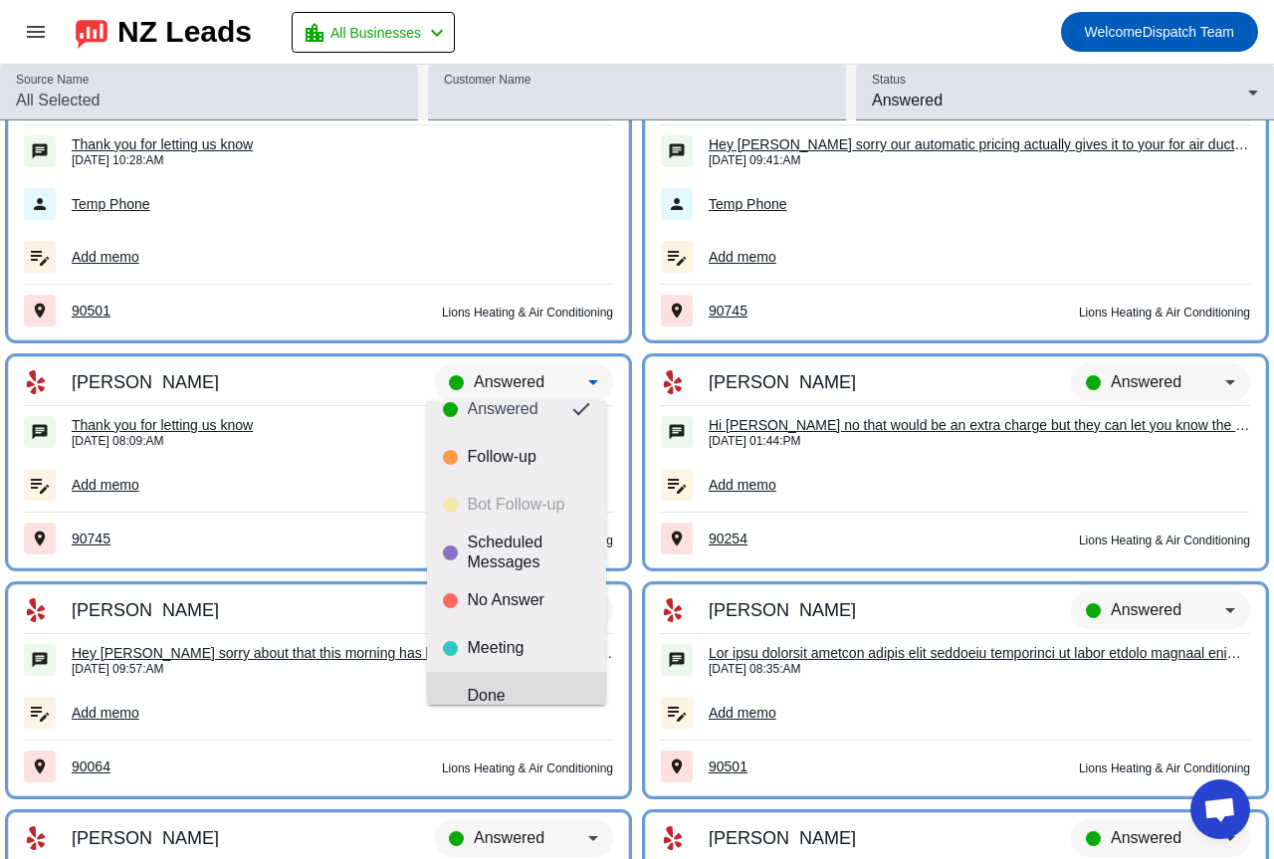
scroll to position [47, 0]
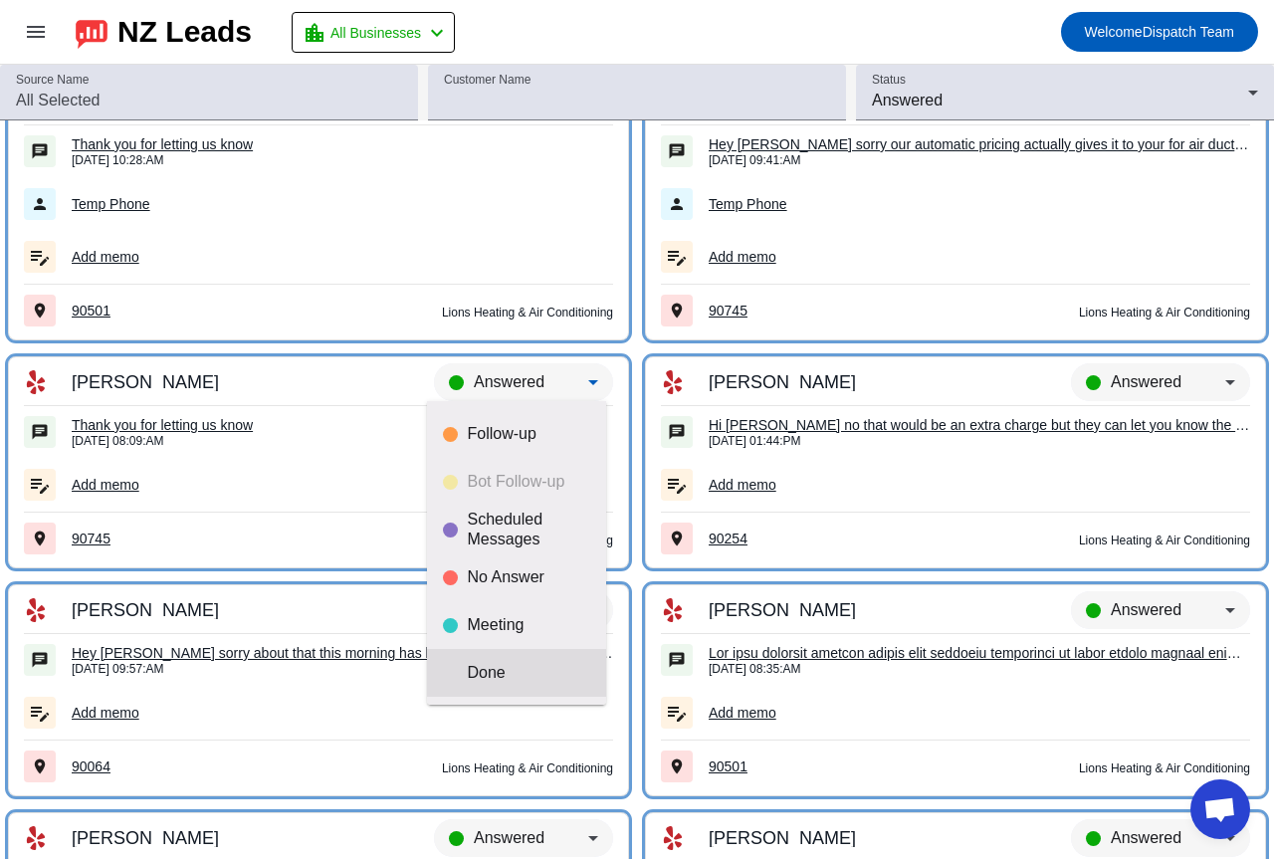
click at [517, 666] on div "Done" at bounding box center [529, 673] width 122 height 20
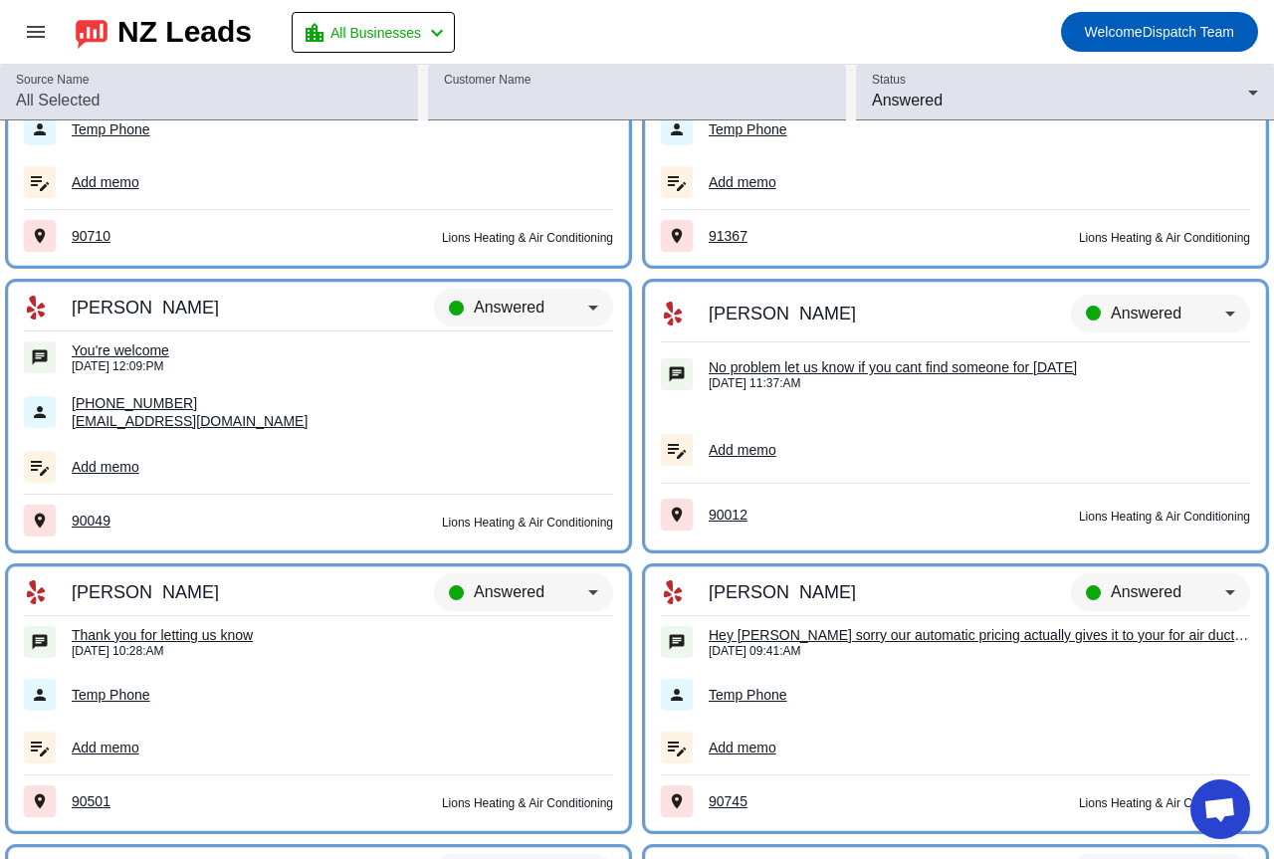
scroll to position [8236, 0]
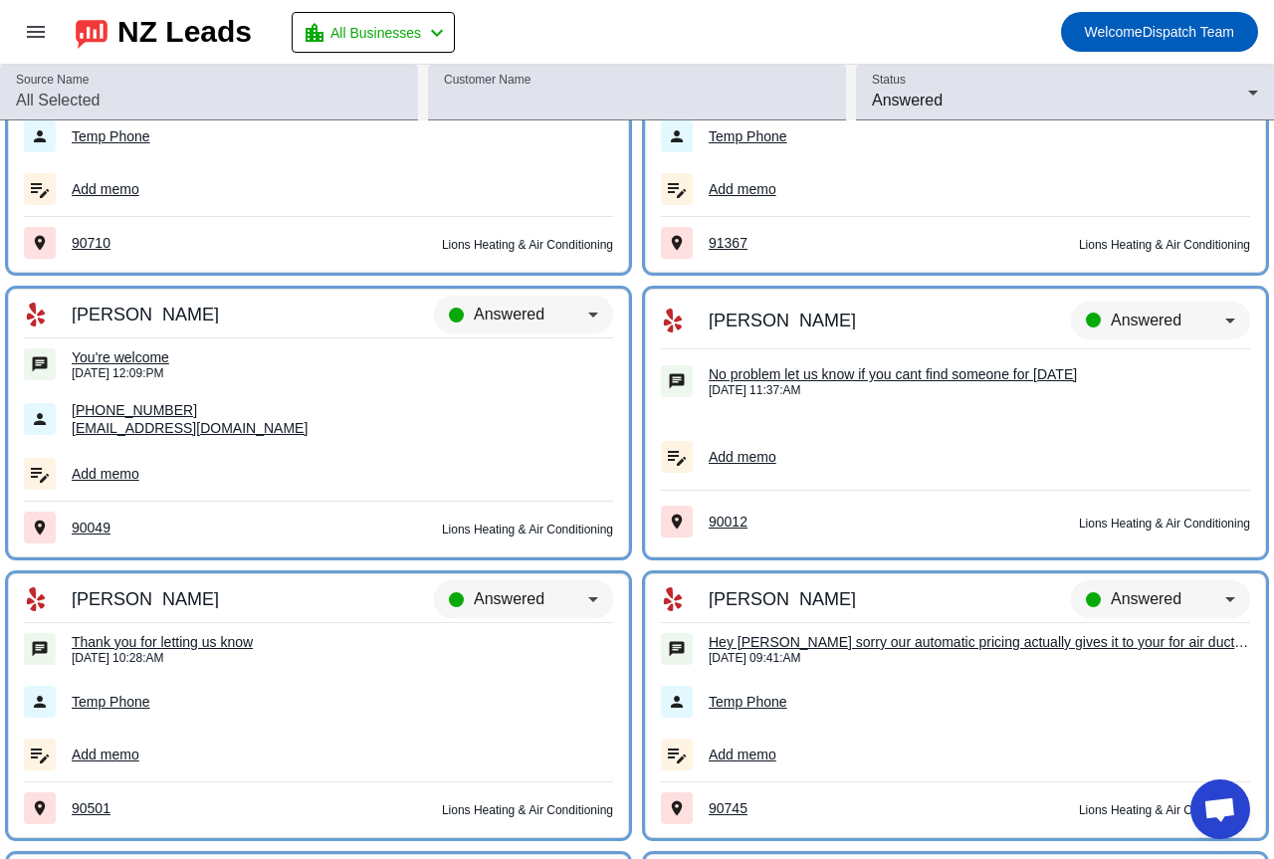
click at [546, 588] on div "Answered" at bounding box center [531, 599] width 114 height 24
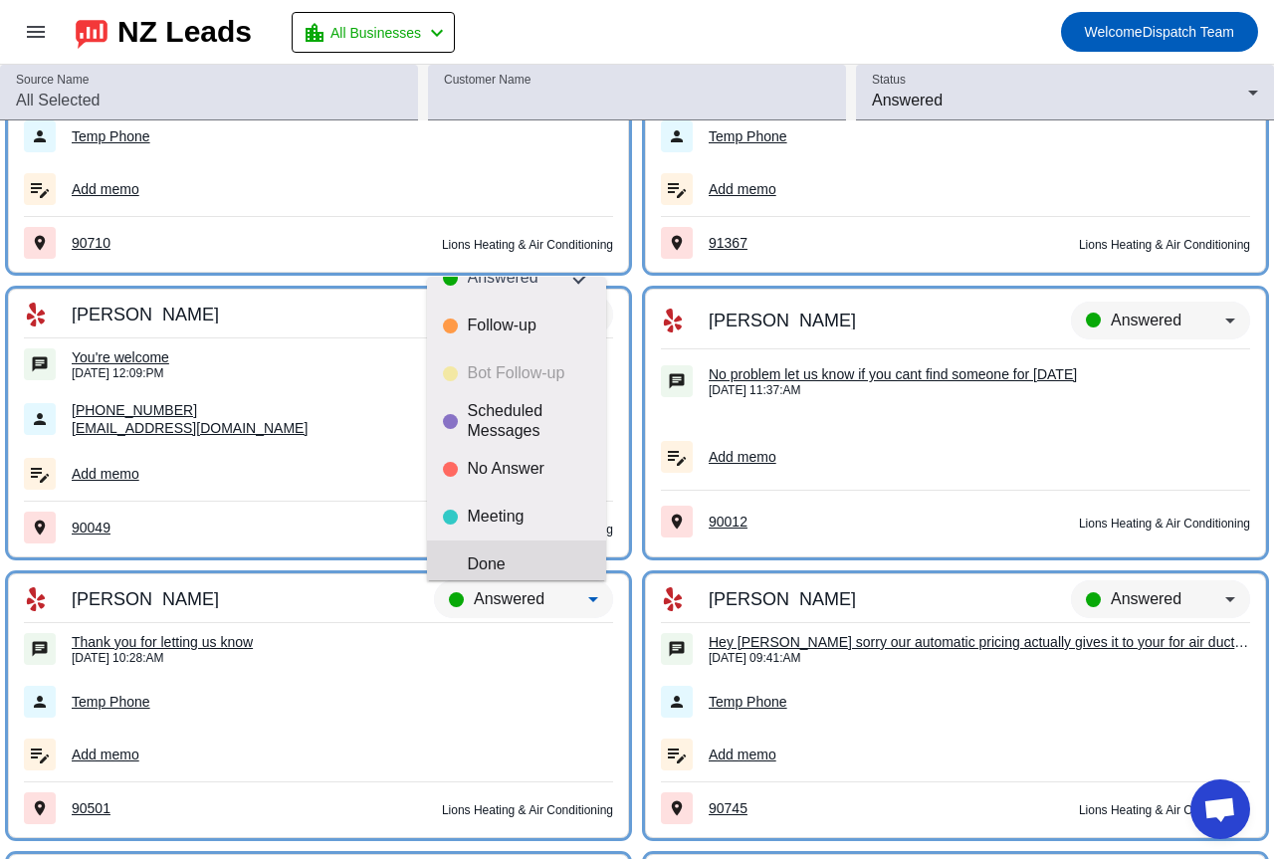
scroll to position [47, 0]
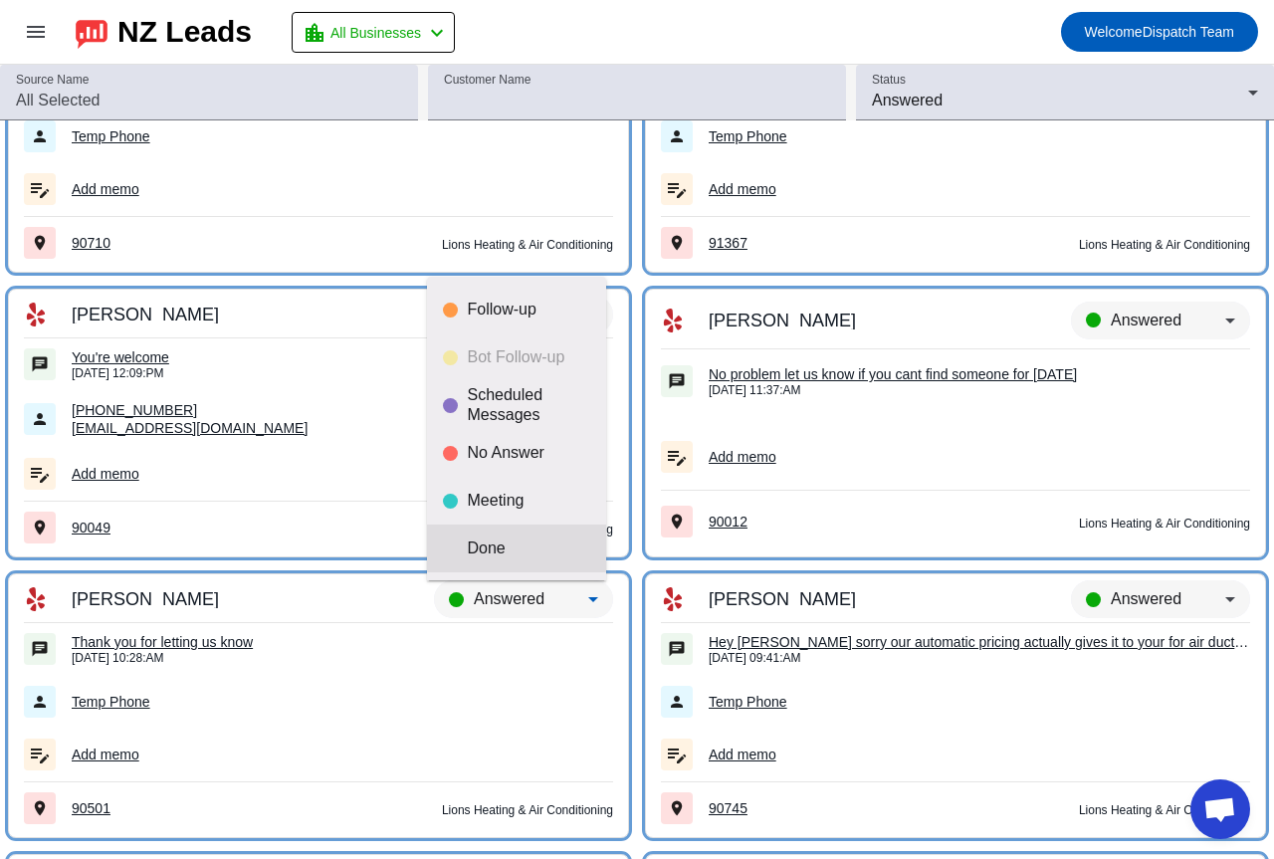
click at [496, 537] on mat-option "Done" at bounding box center [516, 548] width 179 height 48
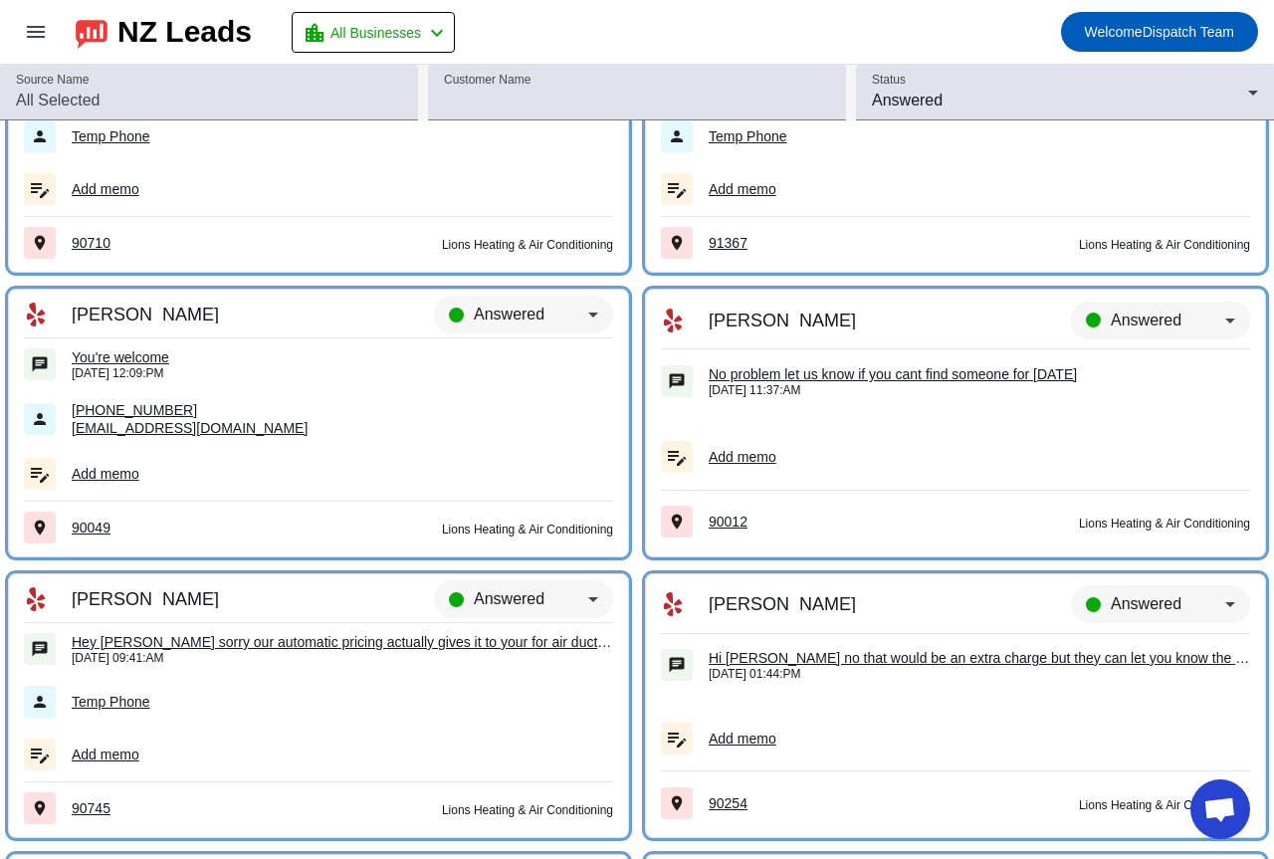
click at [1151, 324] on span "Answered" at bounding box center [1145, 319] width 71 height 17
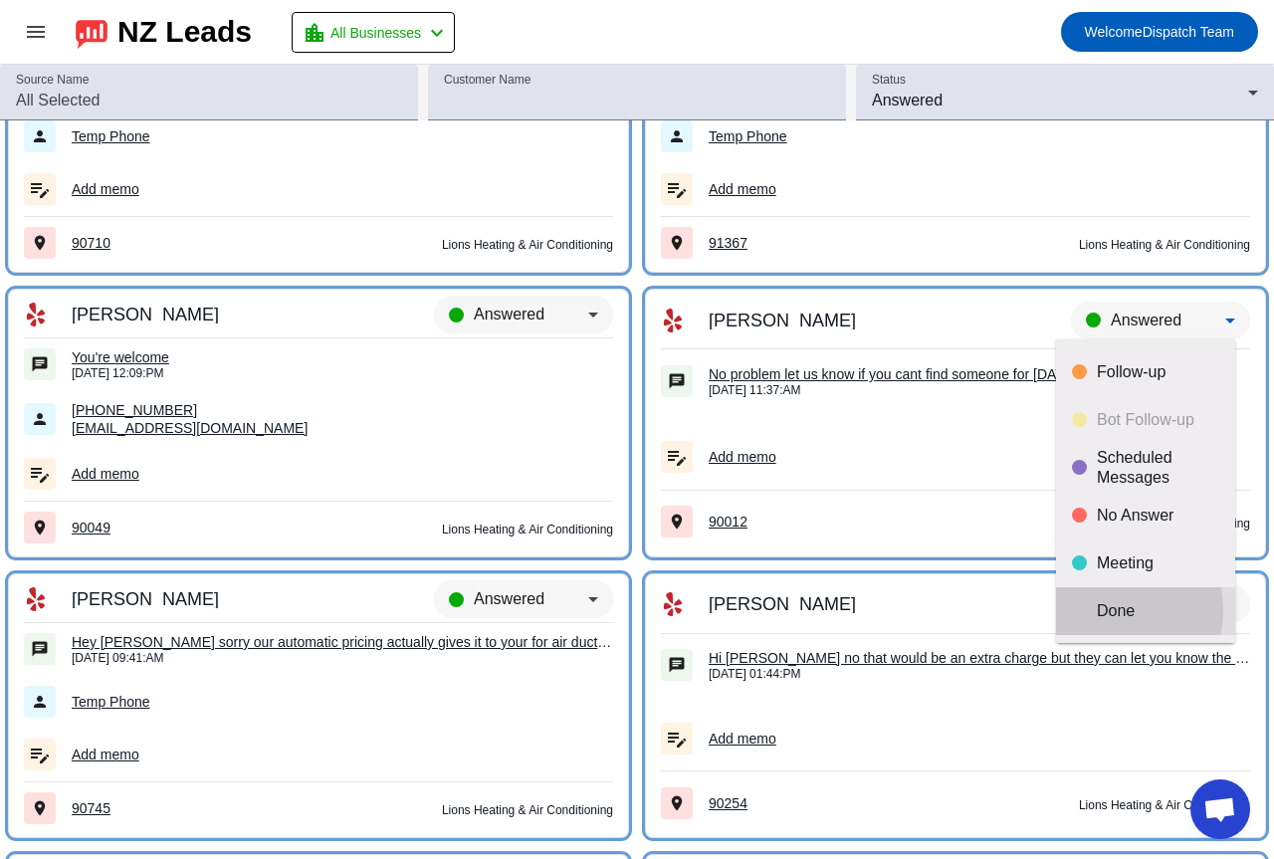
click at [1108, 610] on div "Done" at bounding box center [1157, 611] width 122 height 20
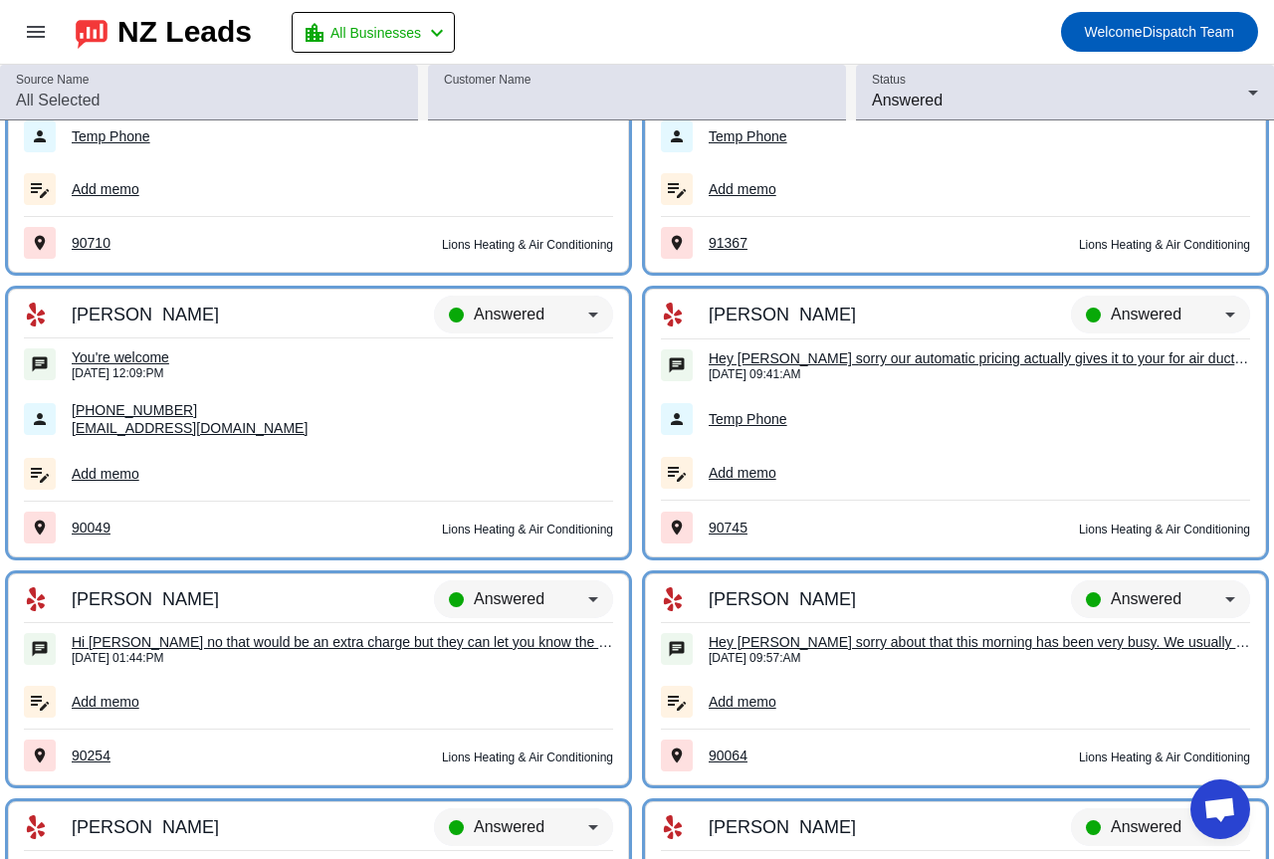
click at [157, 355] on div "You're welcome" at bounding box center [342, 357] width 541 height 18
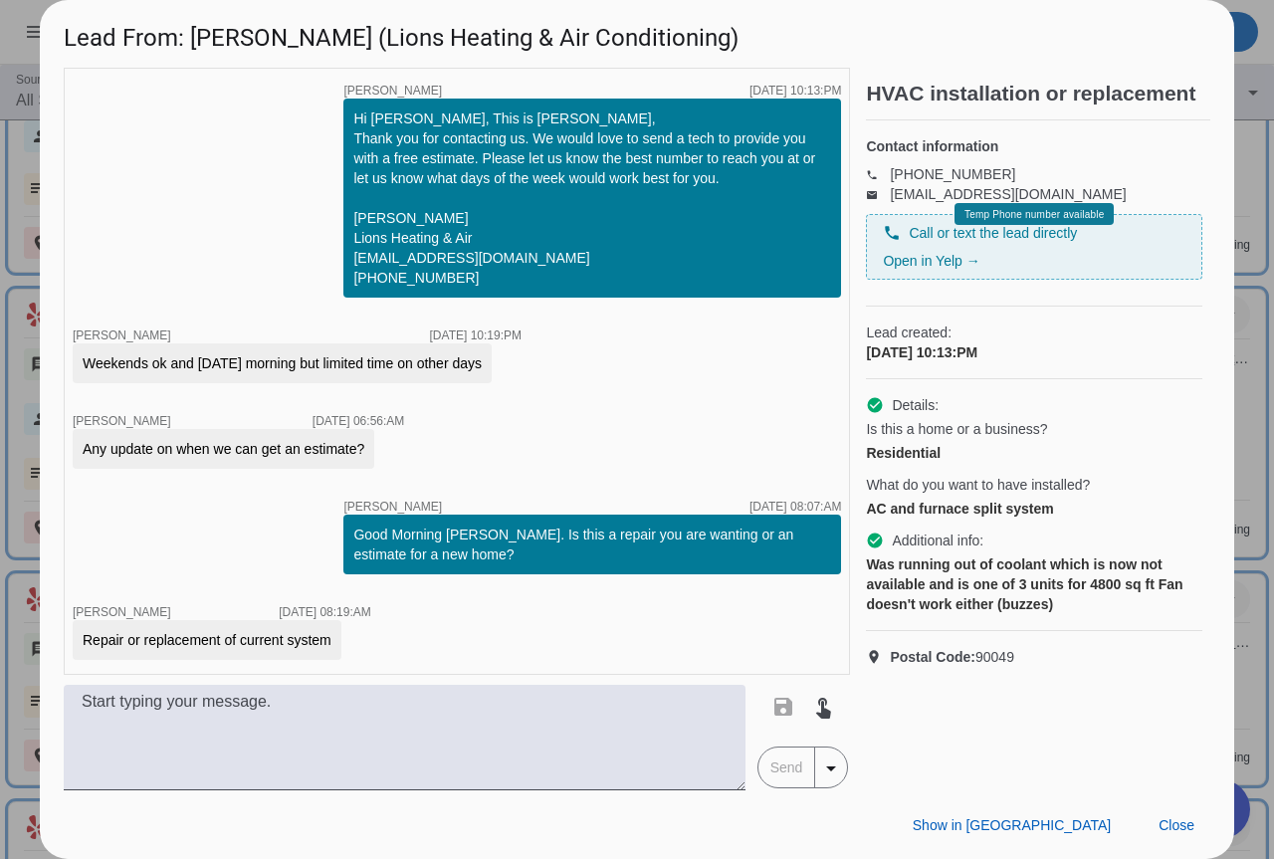
scroll to position [1709, 0]
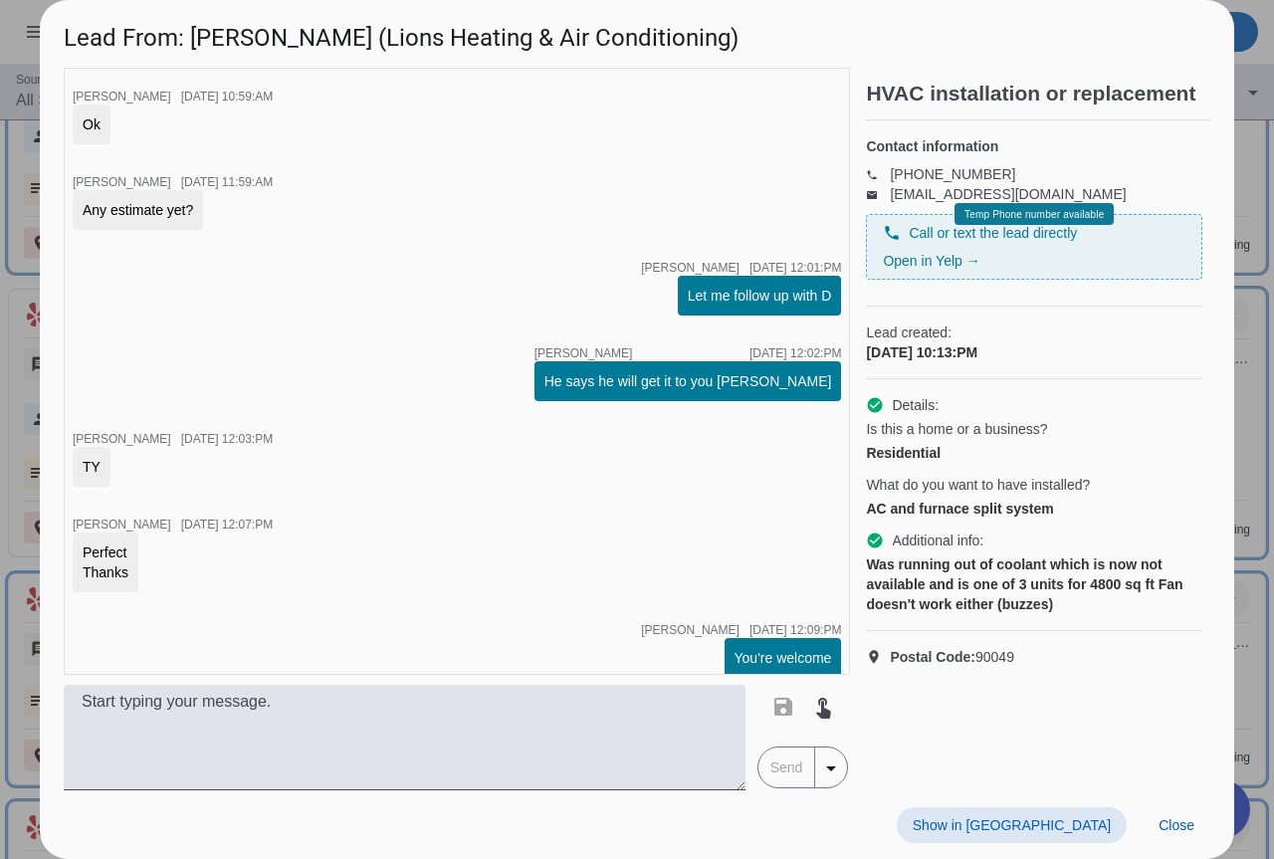
click at [1240, 393] on div at bounding box center [637, 429] width 1274 height 859
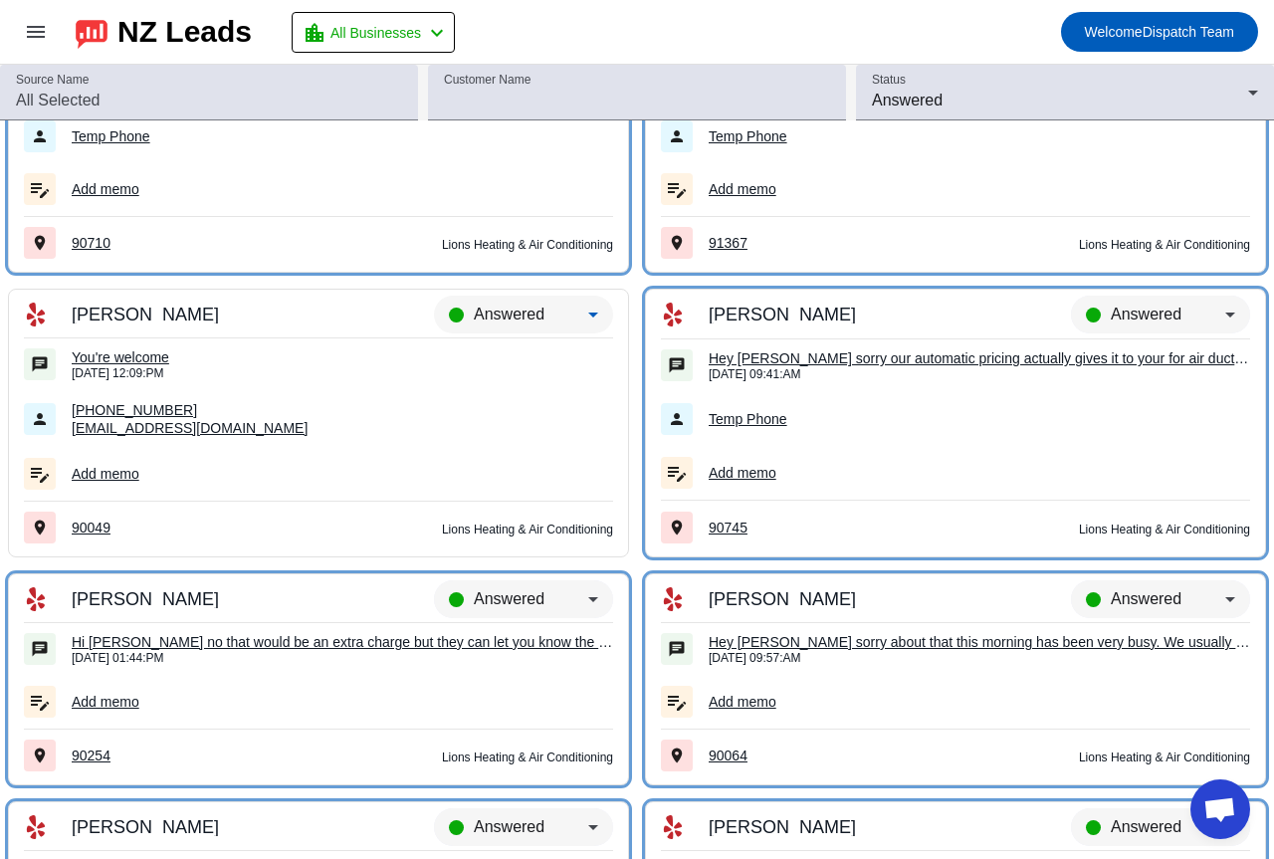
click at [527, 312] on span "Answered" at bounding box center [509, 313] width 71 height 17
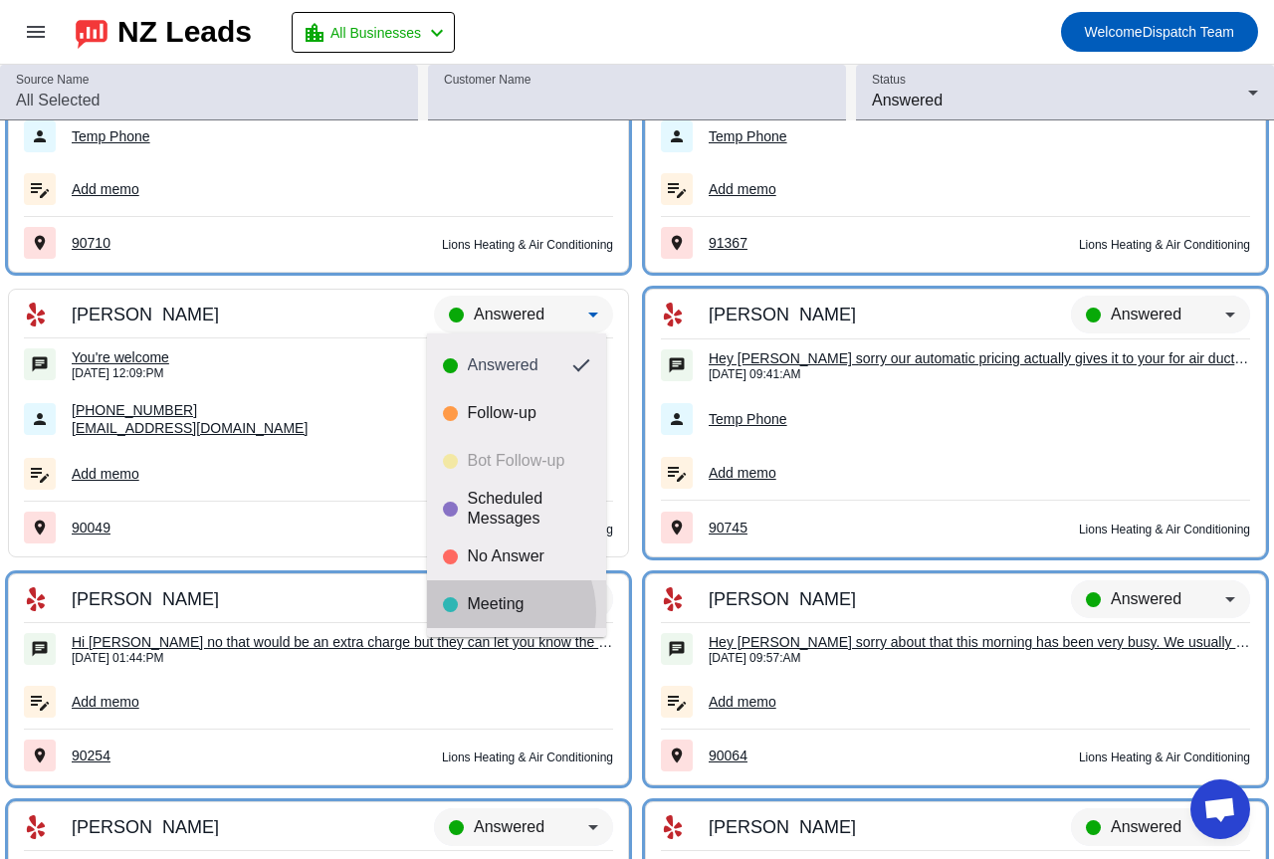
click at [487, 612] on div "Meeting" at bounding box center [529, 604] width 122 height 20
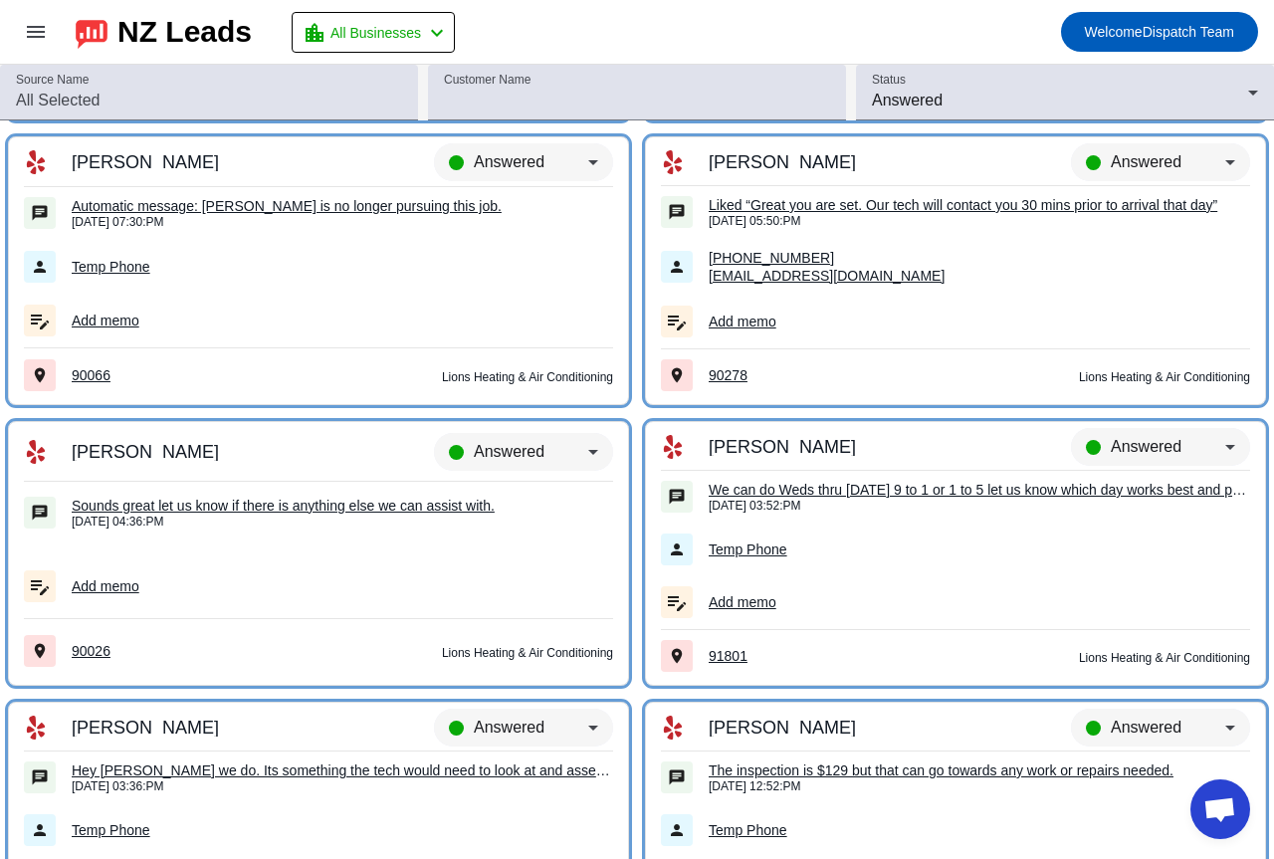
scroll to position [7540, 0]
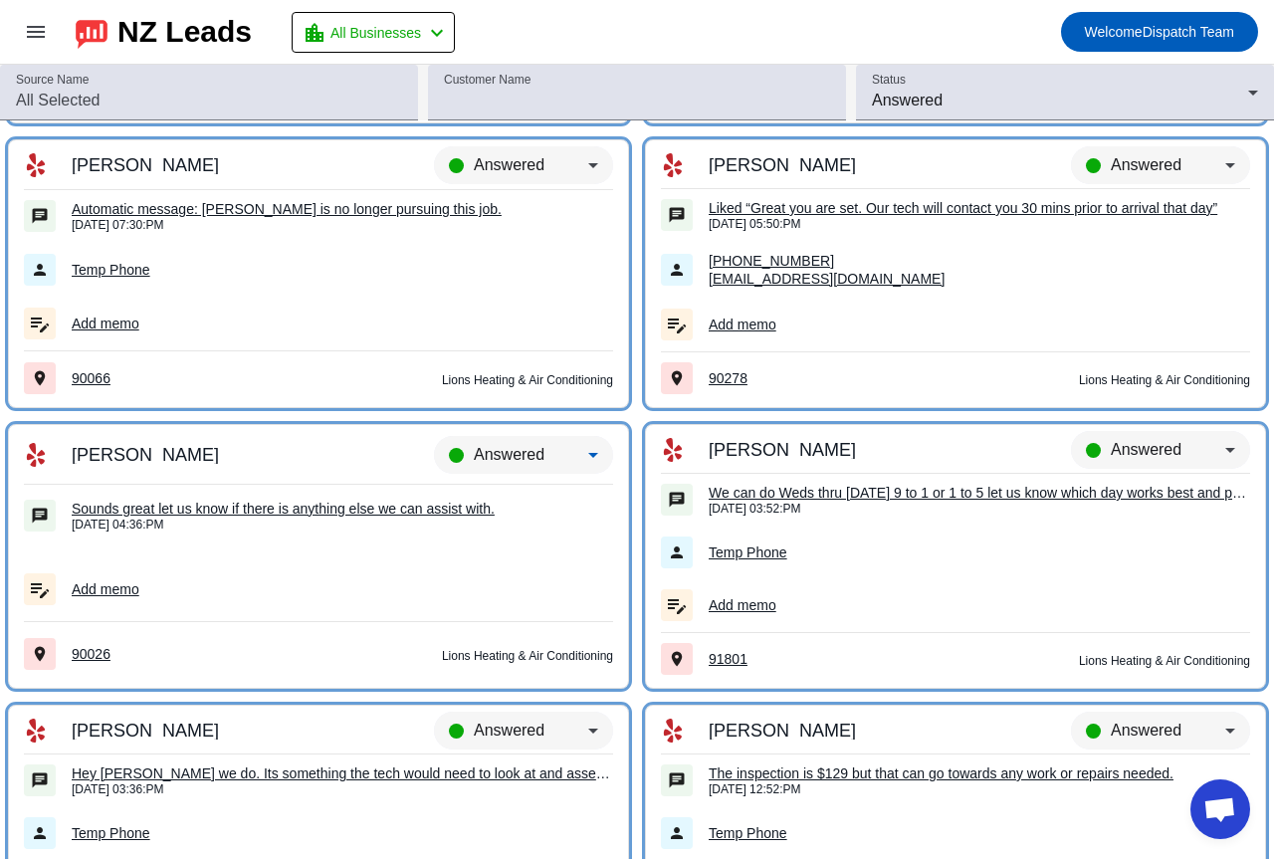
click at [524, 449] on span "Answered" at bounding box center [509, 454] width 71 height 17
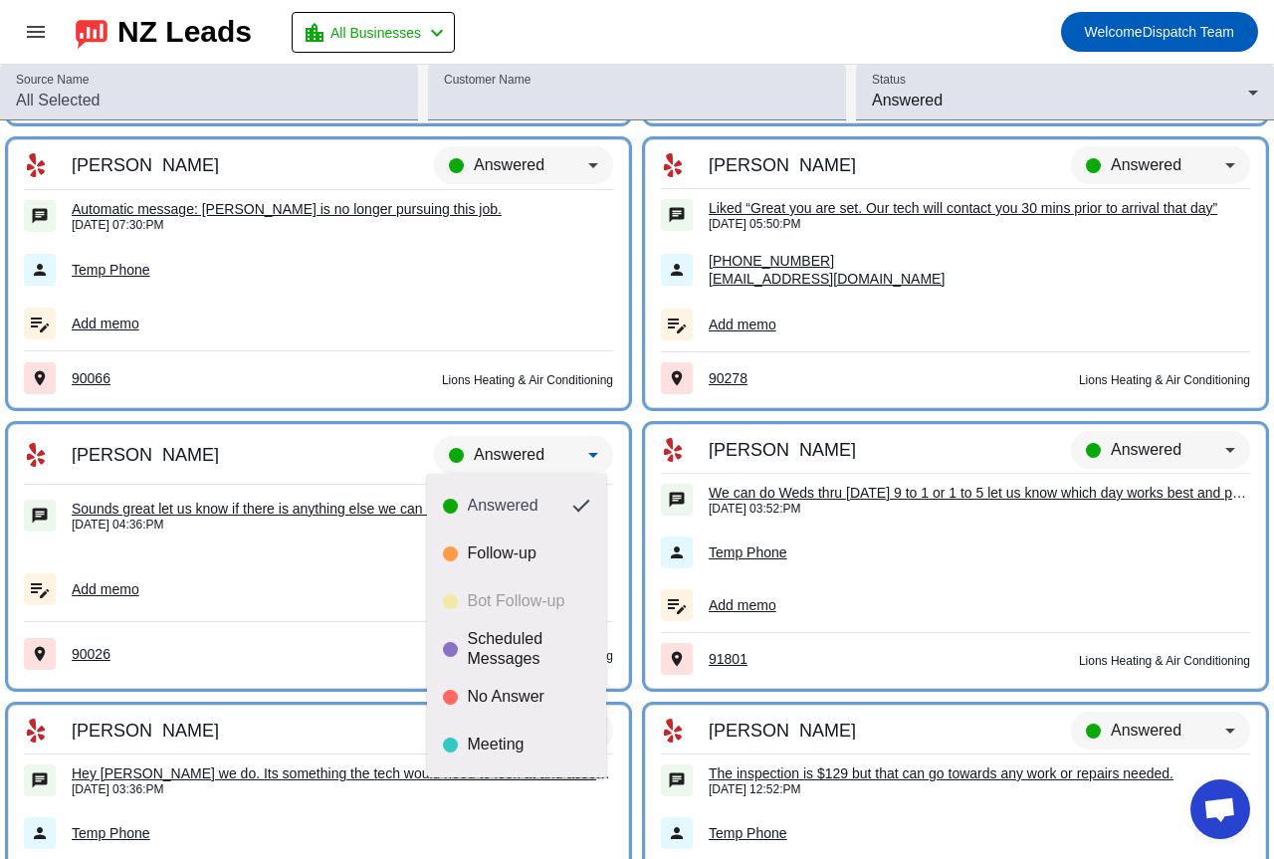
click at [276, 507] on div at bounding box center [637, 429] width 1274 height 859
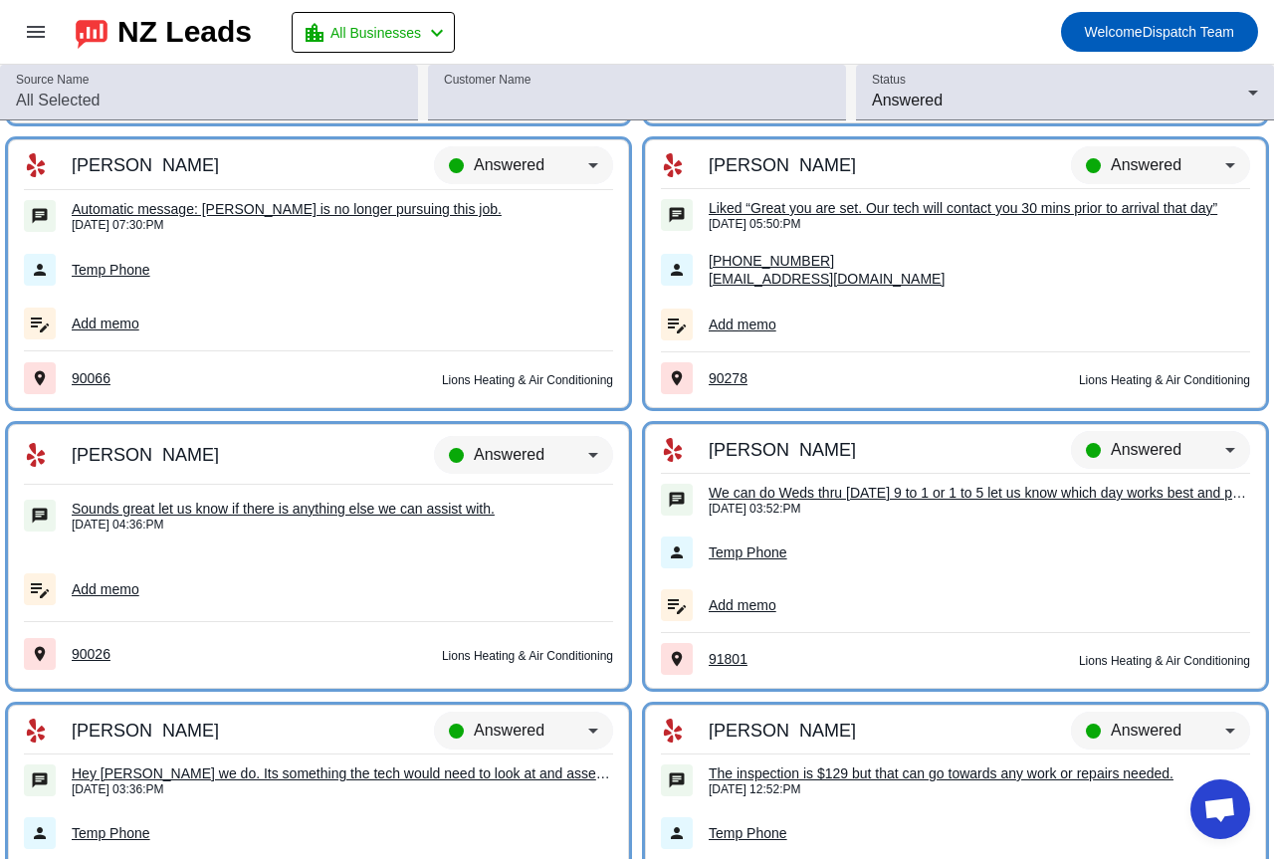
click at [276, 507] on div "Sounds great let us know if there is anything else we can assist with." at bounding box center [342, 508] width 541 height 18
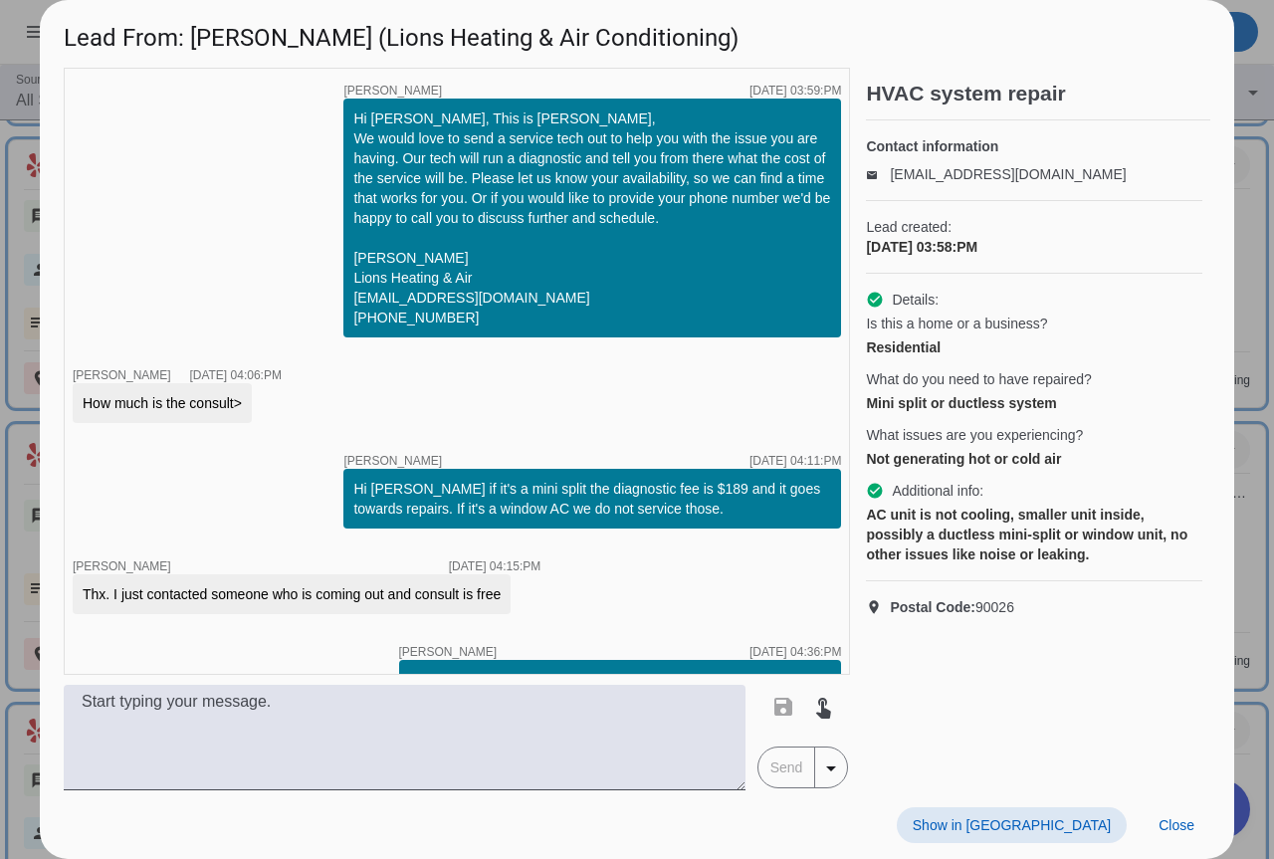
scroll to position [42, 0]
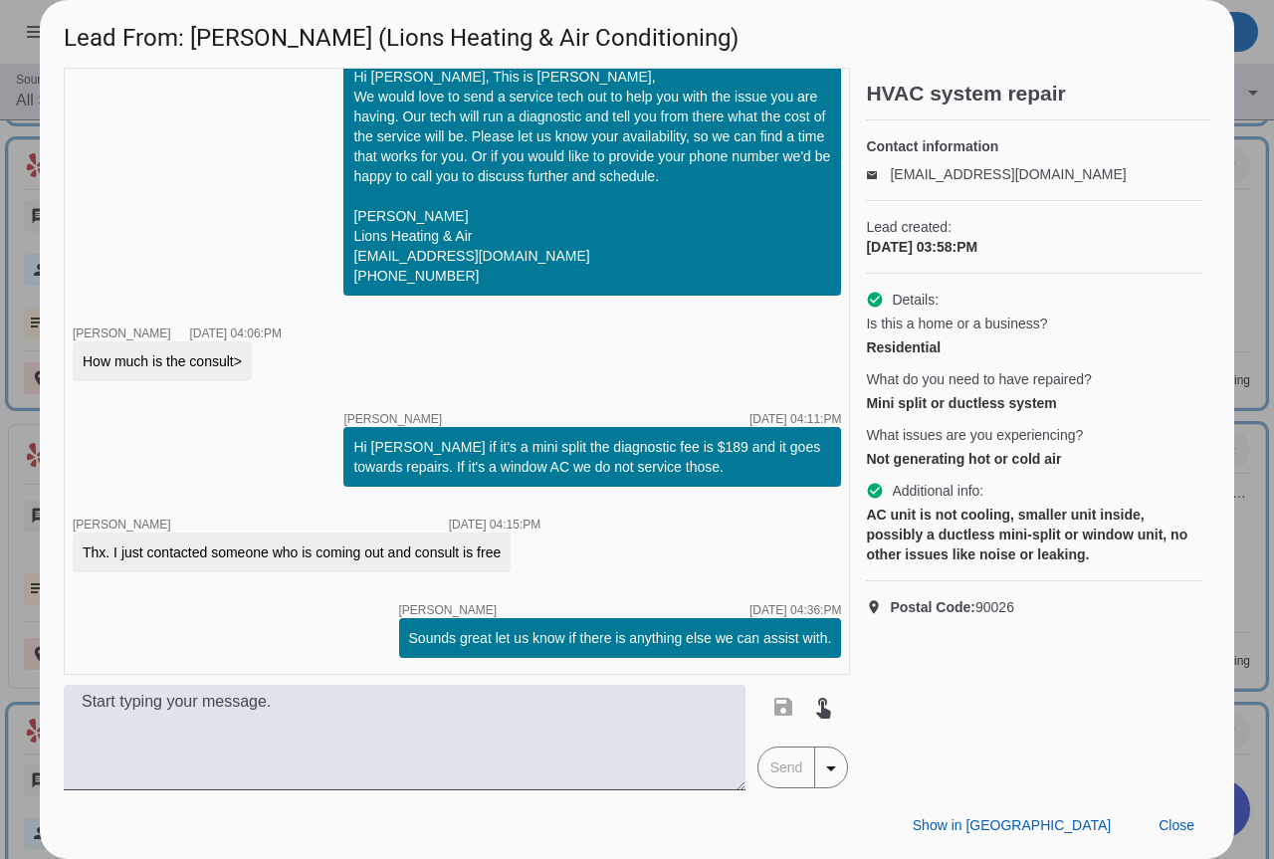
click at [1240, 478] on div at bounding box center [637, 429] width 1274 height 859
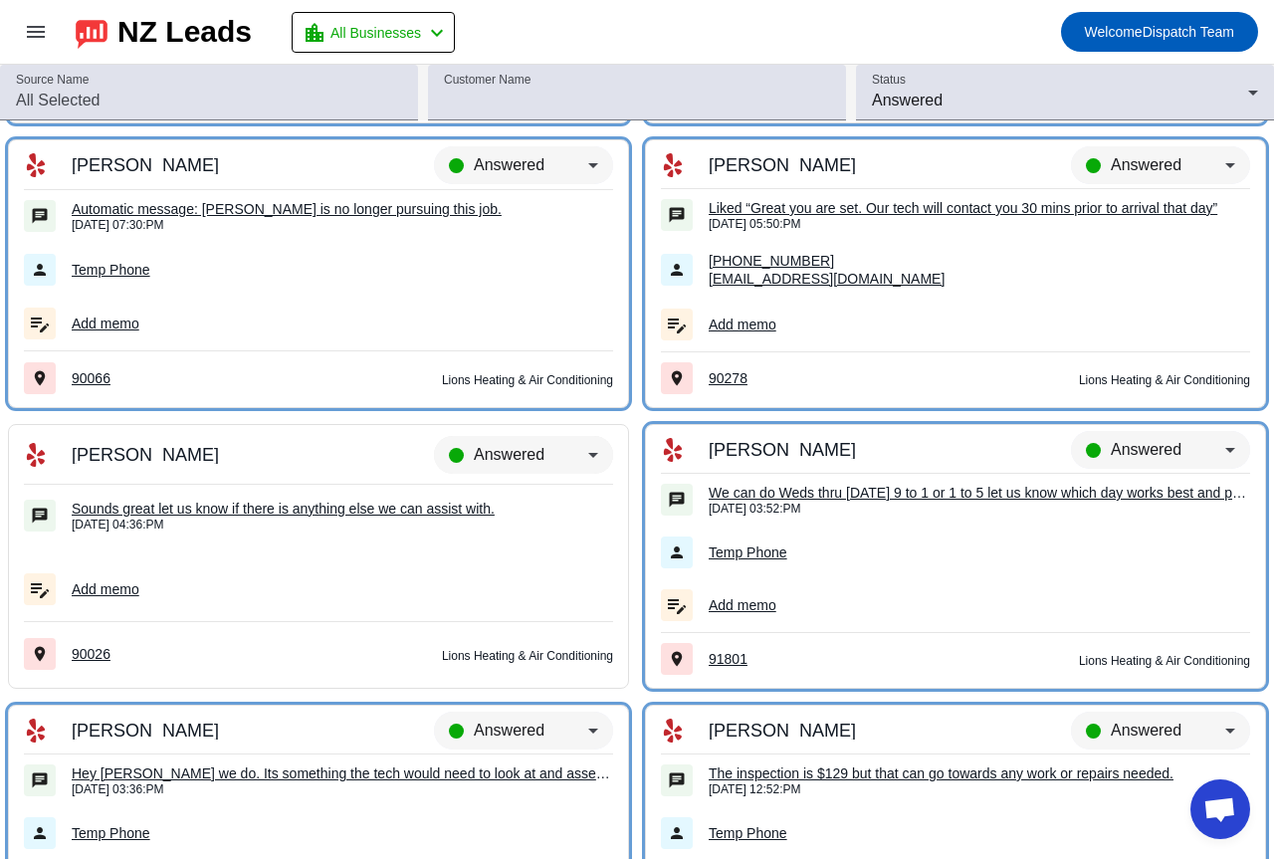
click at [496, 455] on span "Answered" at bounding box center [509, 454] width 71 height 17
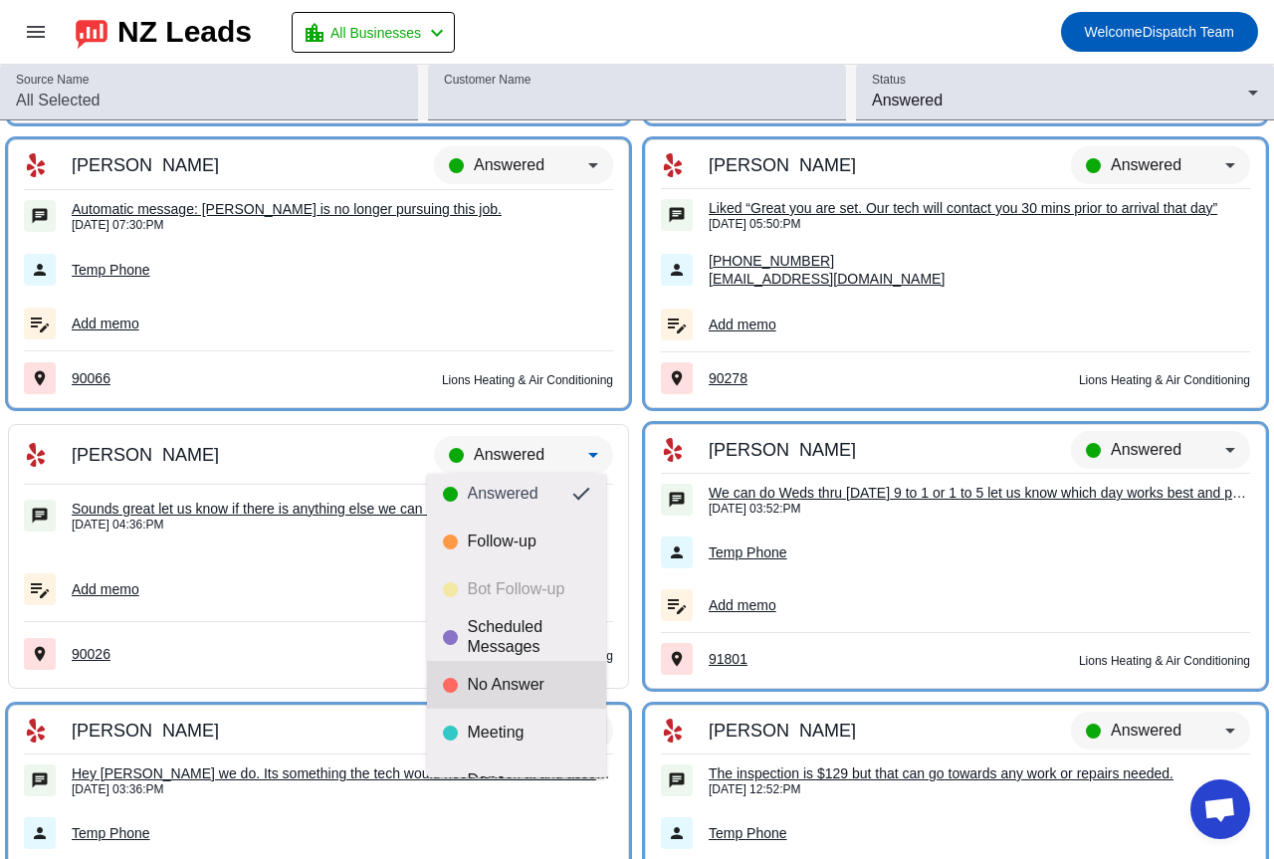
scroll to position [47, 0]
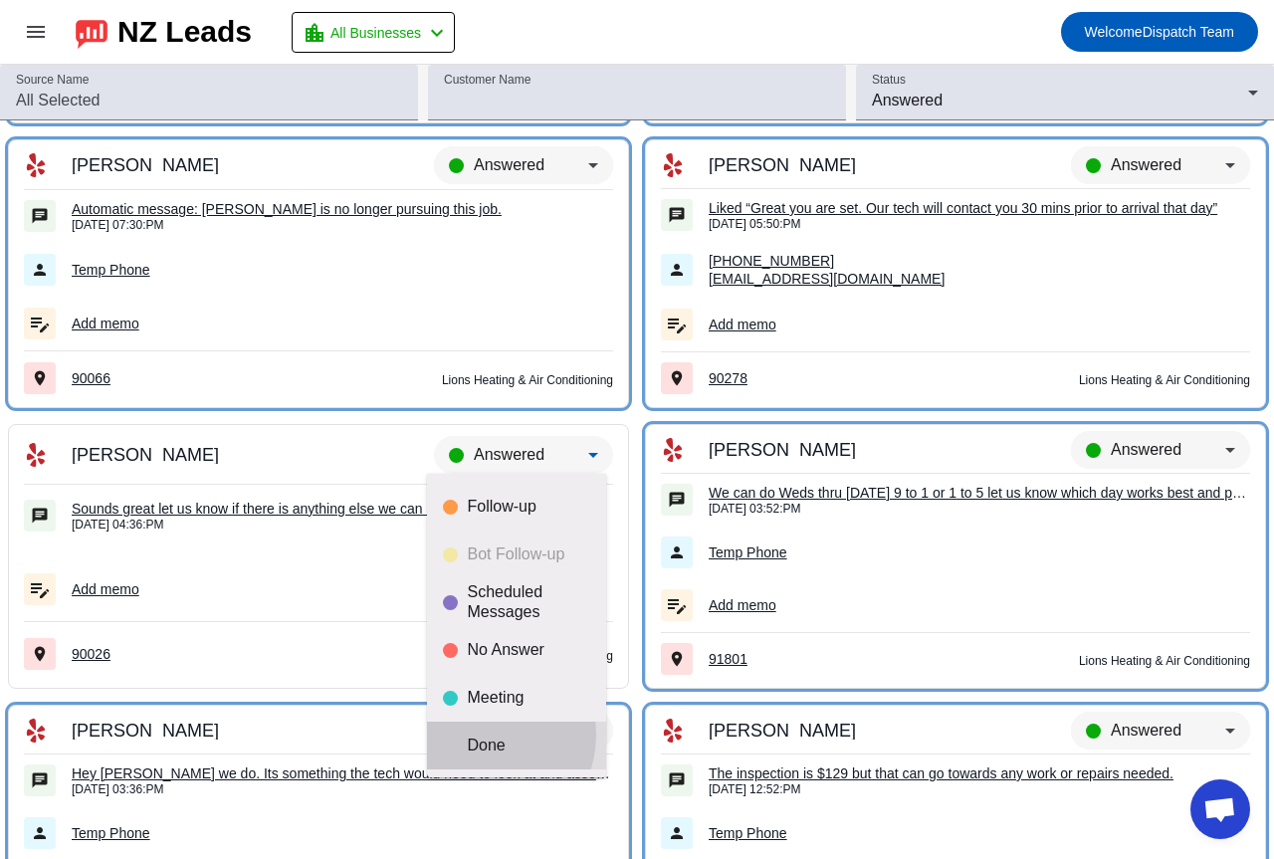
click at [479, 734] on mat-option "Done" at bounding box center [516, 745] width 179 height 48
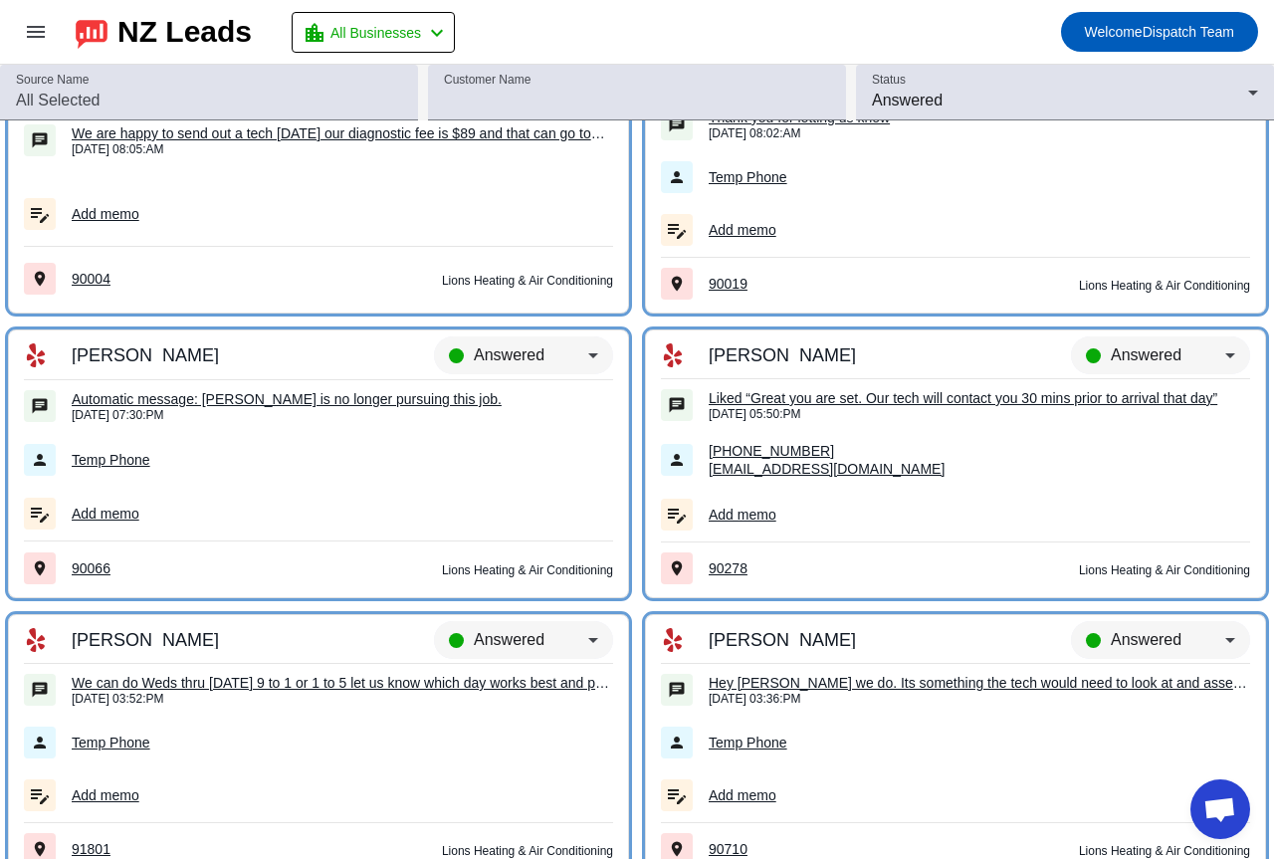
scroll to position [7341, 0]
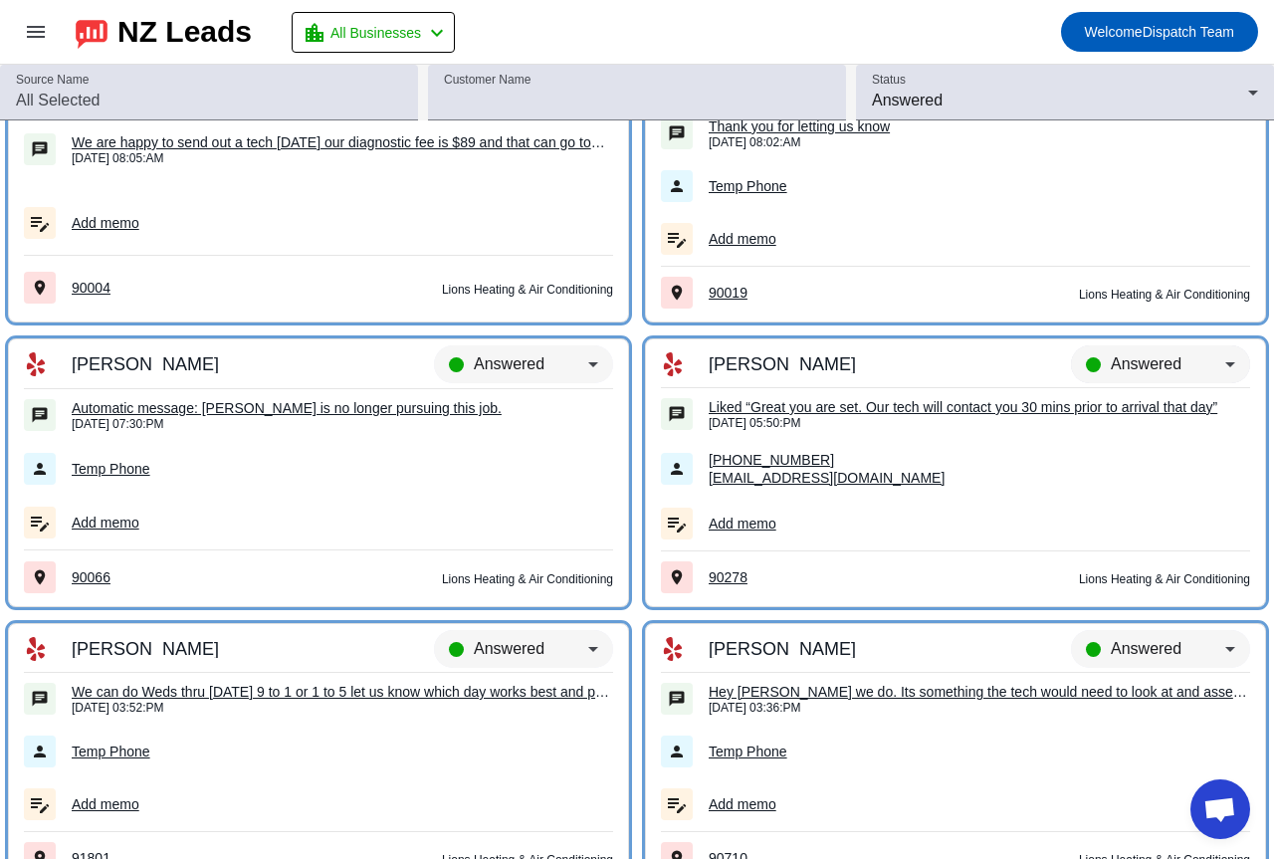
click at [1122, 364] on span "Answered" at bounding box center [1145, 363] width 71 height 17
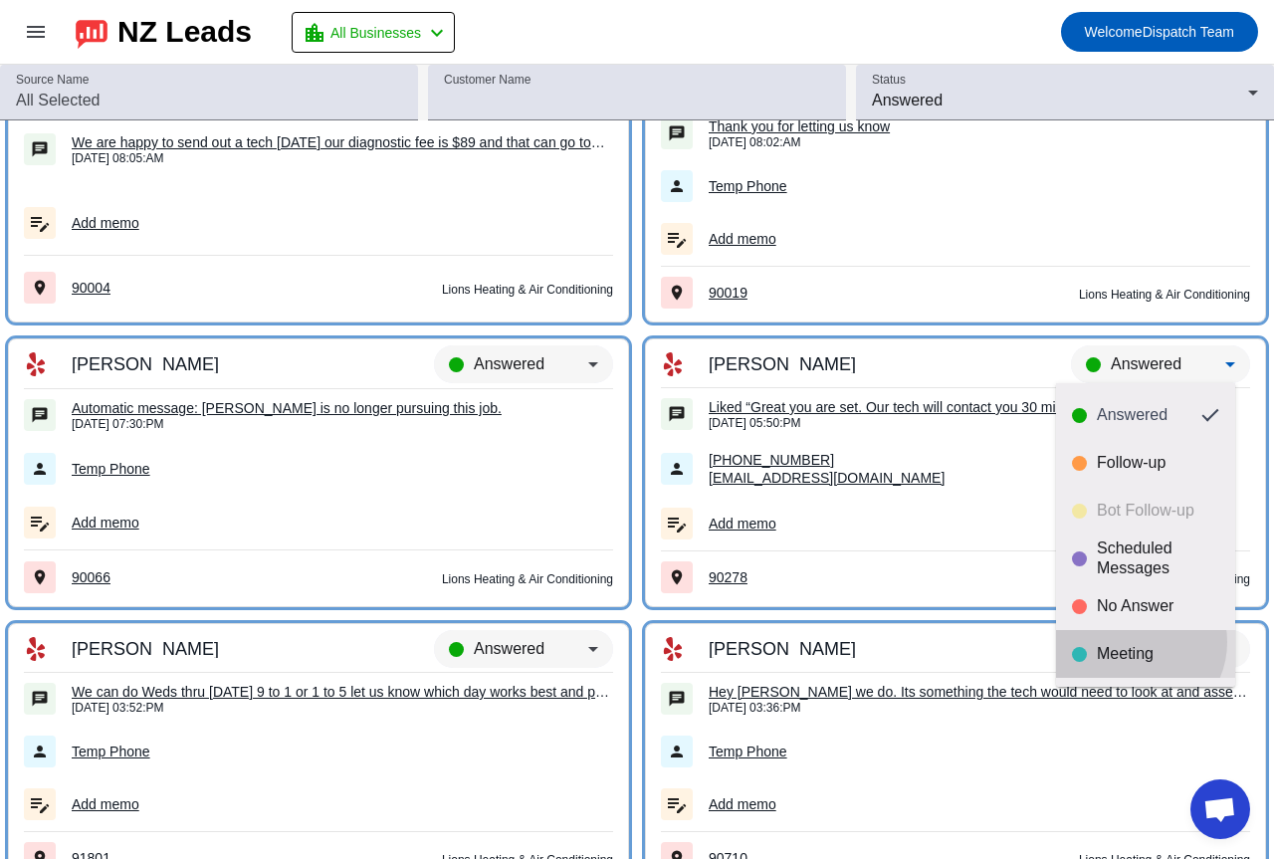
click at [1134, 642] on mat-option "Meeting" at bounding box center [1145, 654] width 179 height 48
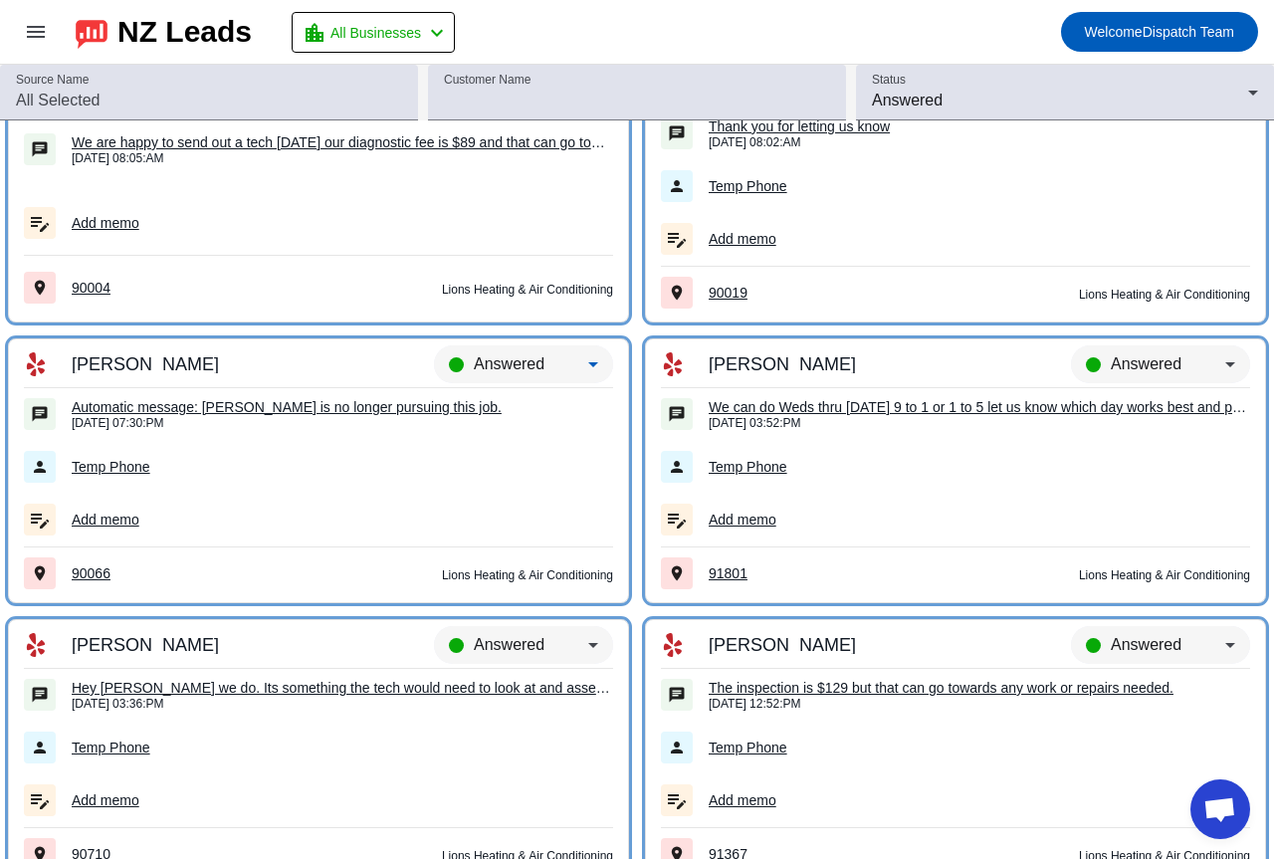
click at [514, 357] on span "Answered" at bounding box center [509, 363] width 71 height 17
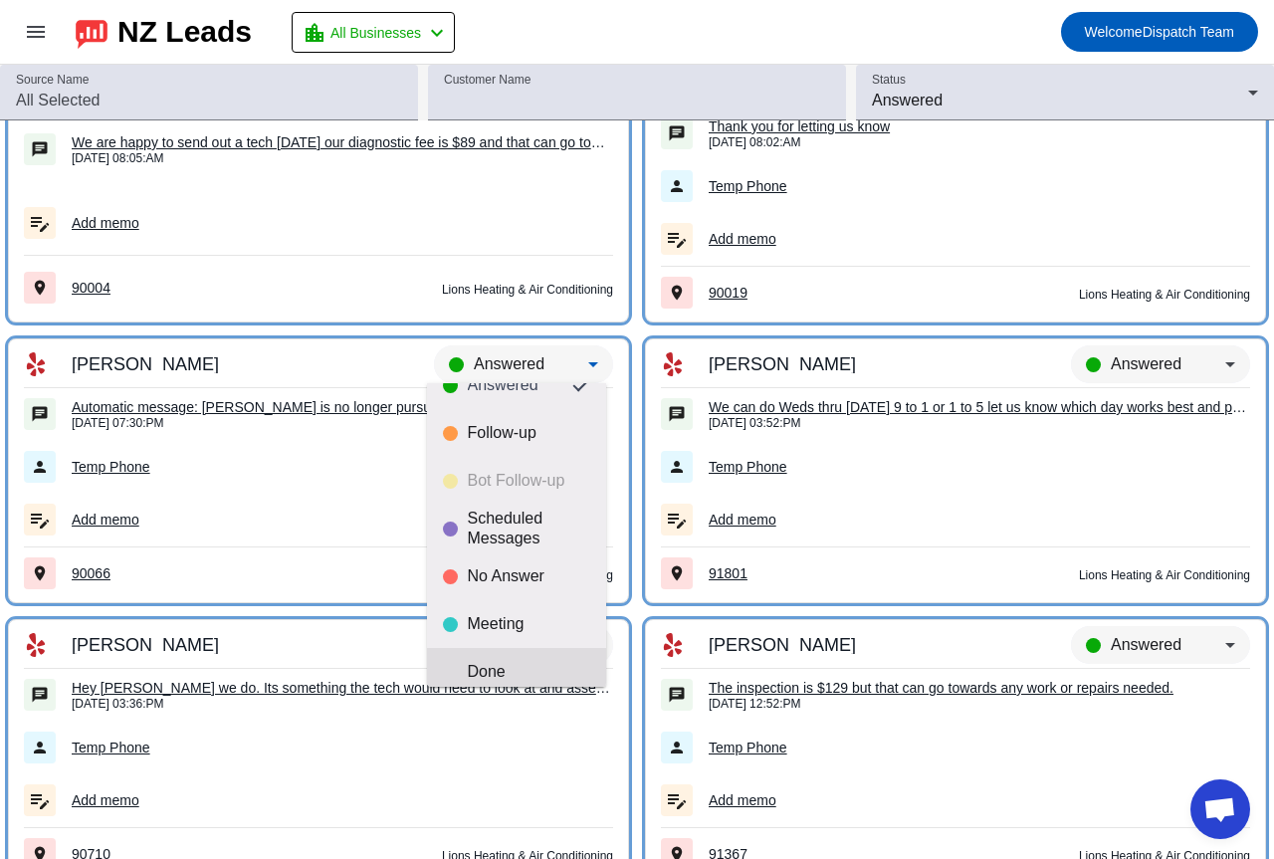
scroll to position [47, 0]
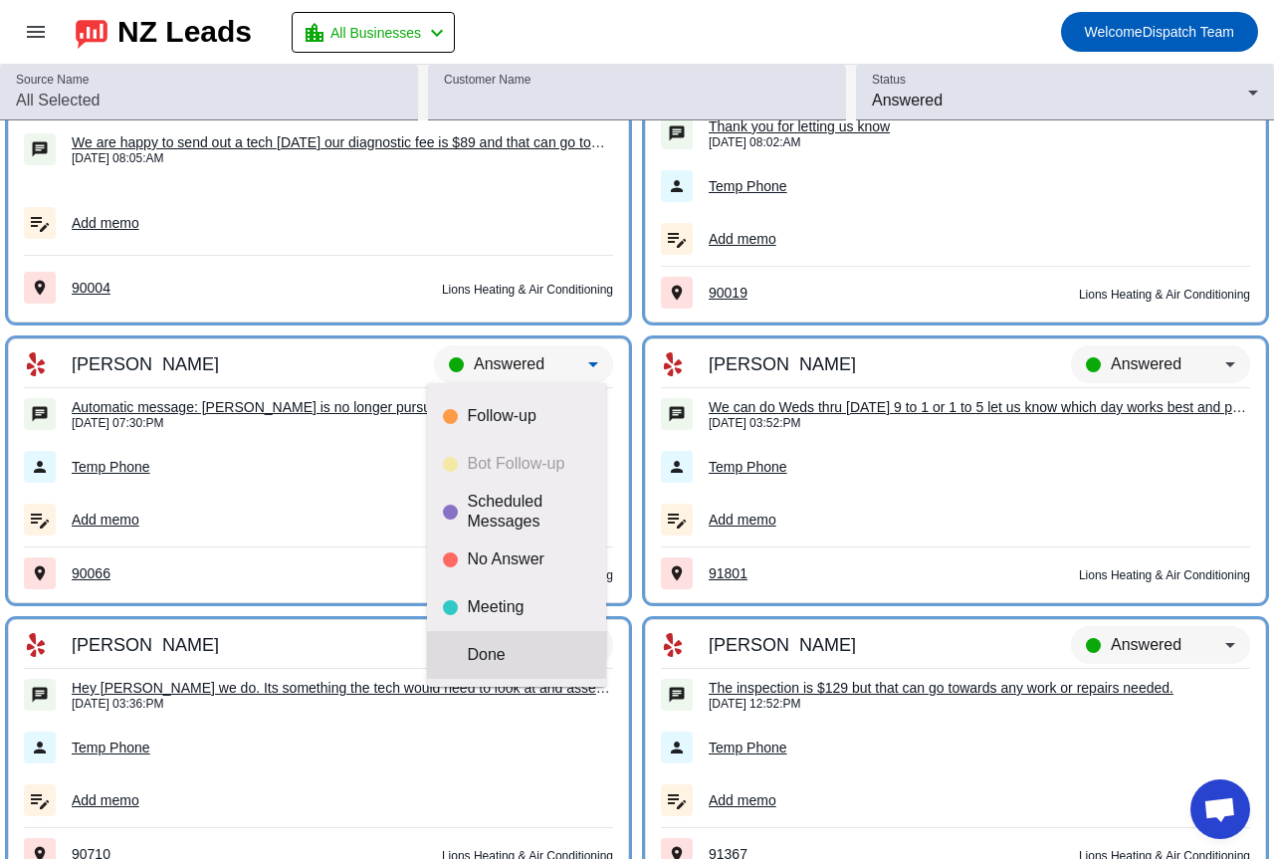
click at [497, 639] on mat-option "Done" at bounding box center [516, 655] width 179 height 48
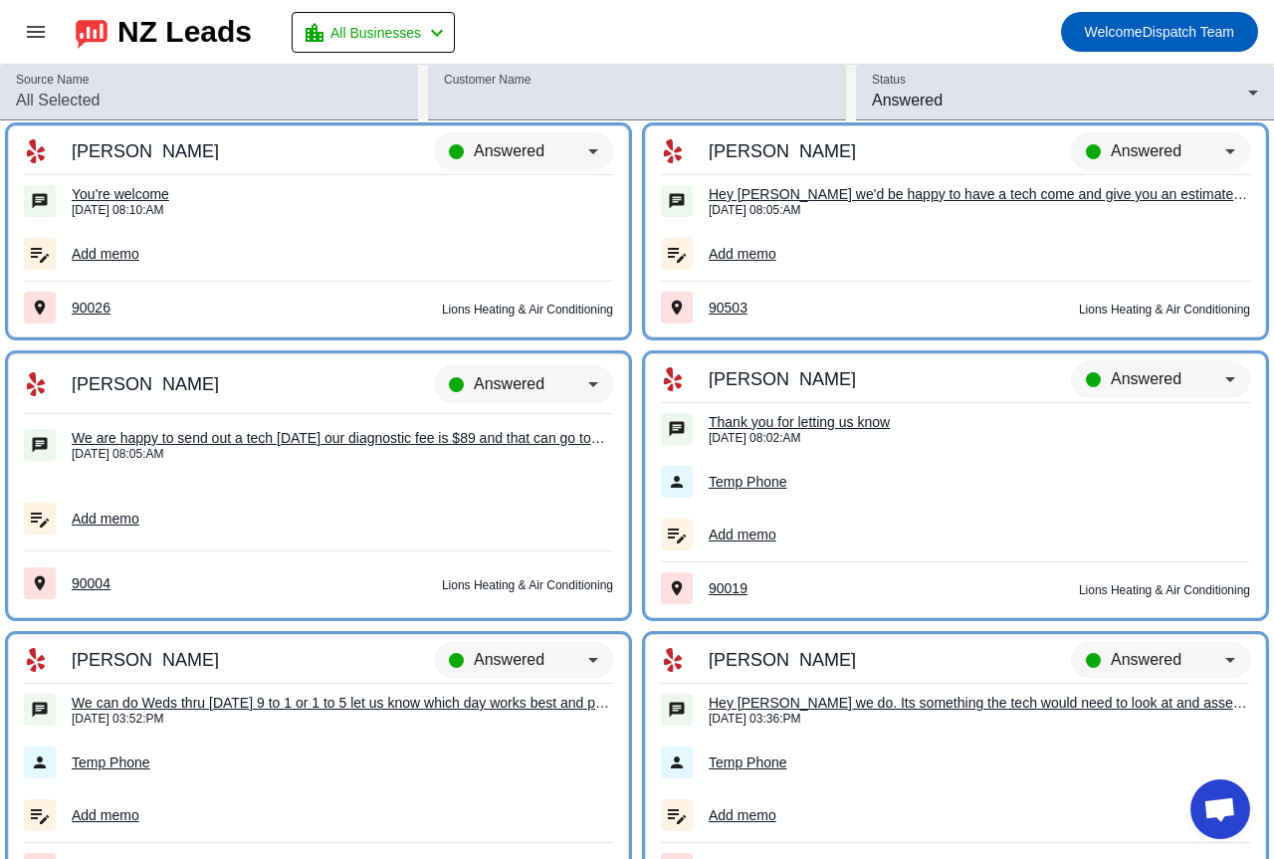
scroll to position [7042, 0]
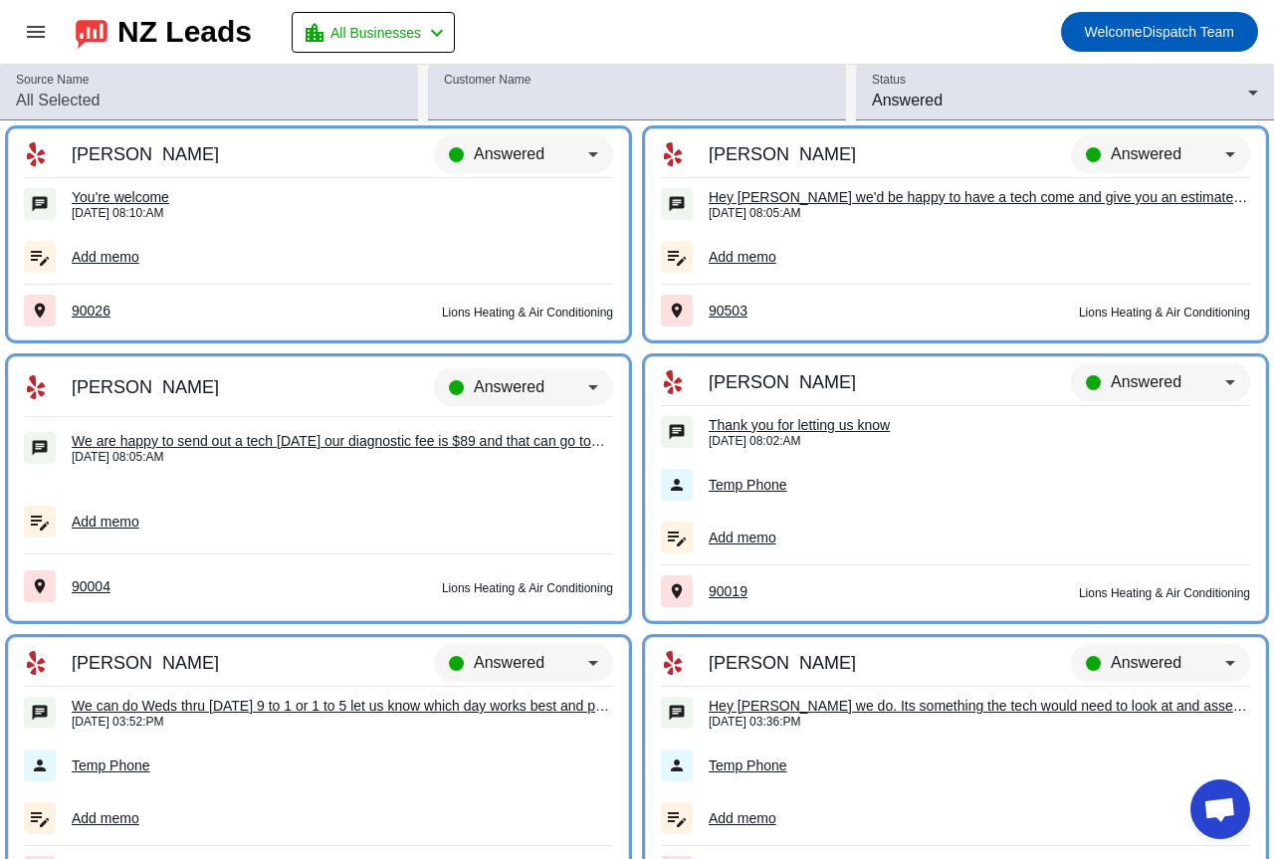
click at [1141, 378] on span "Answered" at bounding box center [1145, 381] width 71 height 17
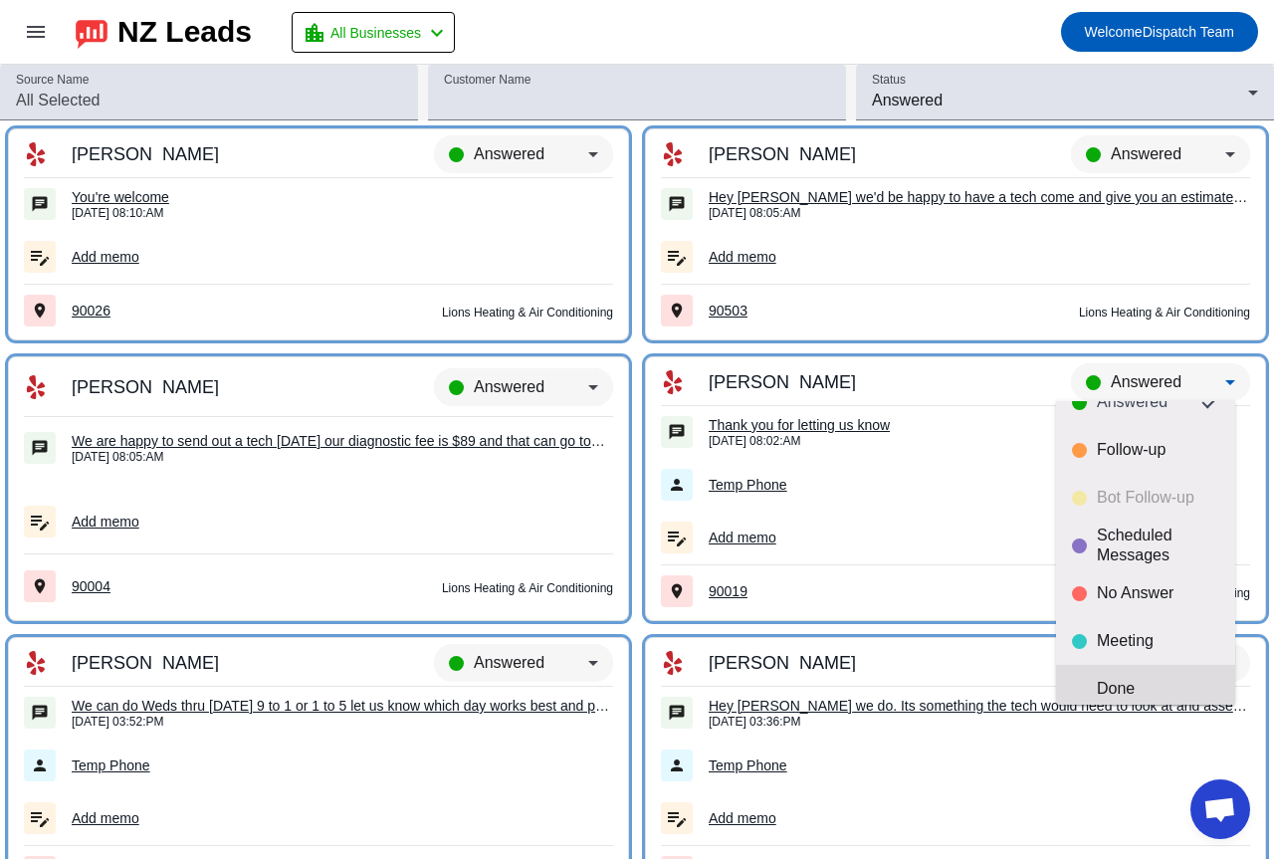
scroll to position [47, 0]
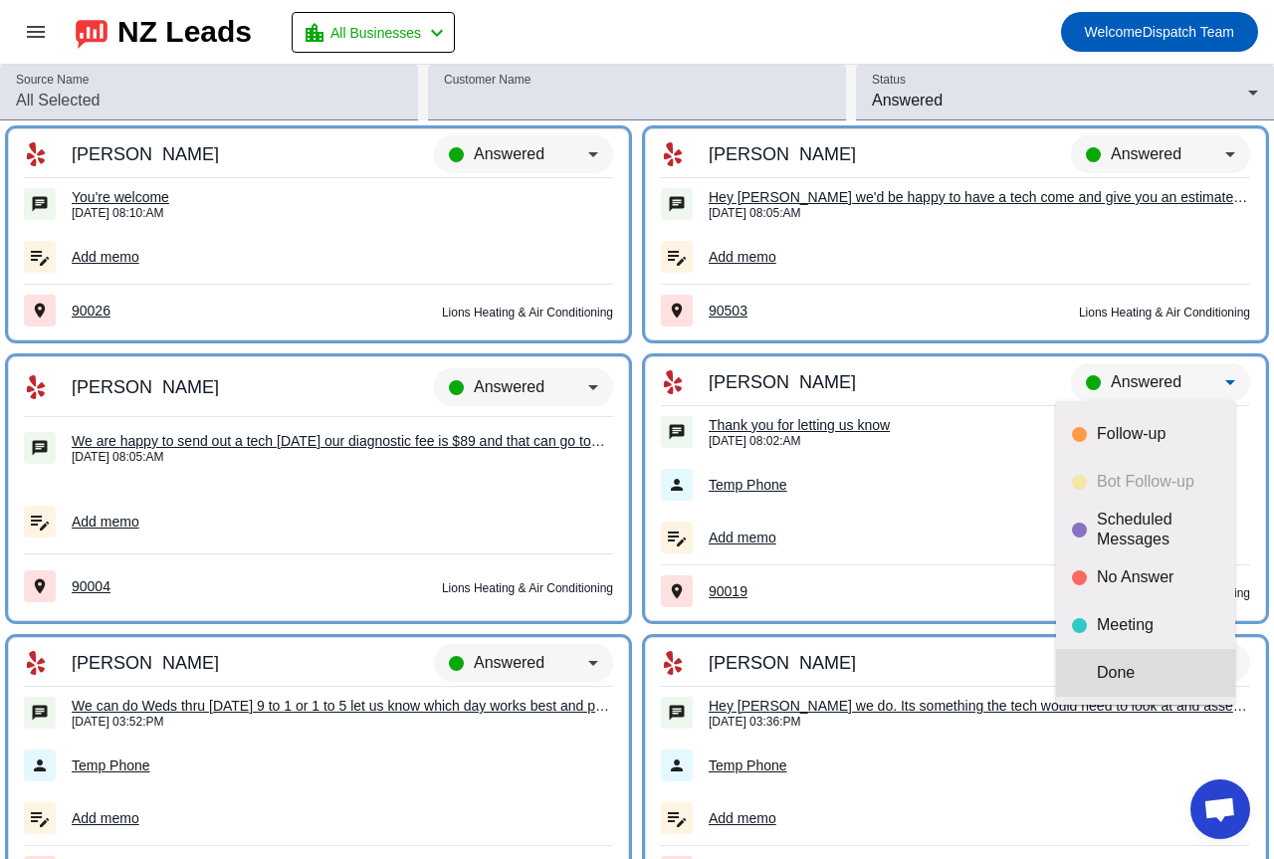
click at [1137, 657] on mat-option "Done" at bounding box center [1145, 673] width 179 height 48
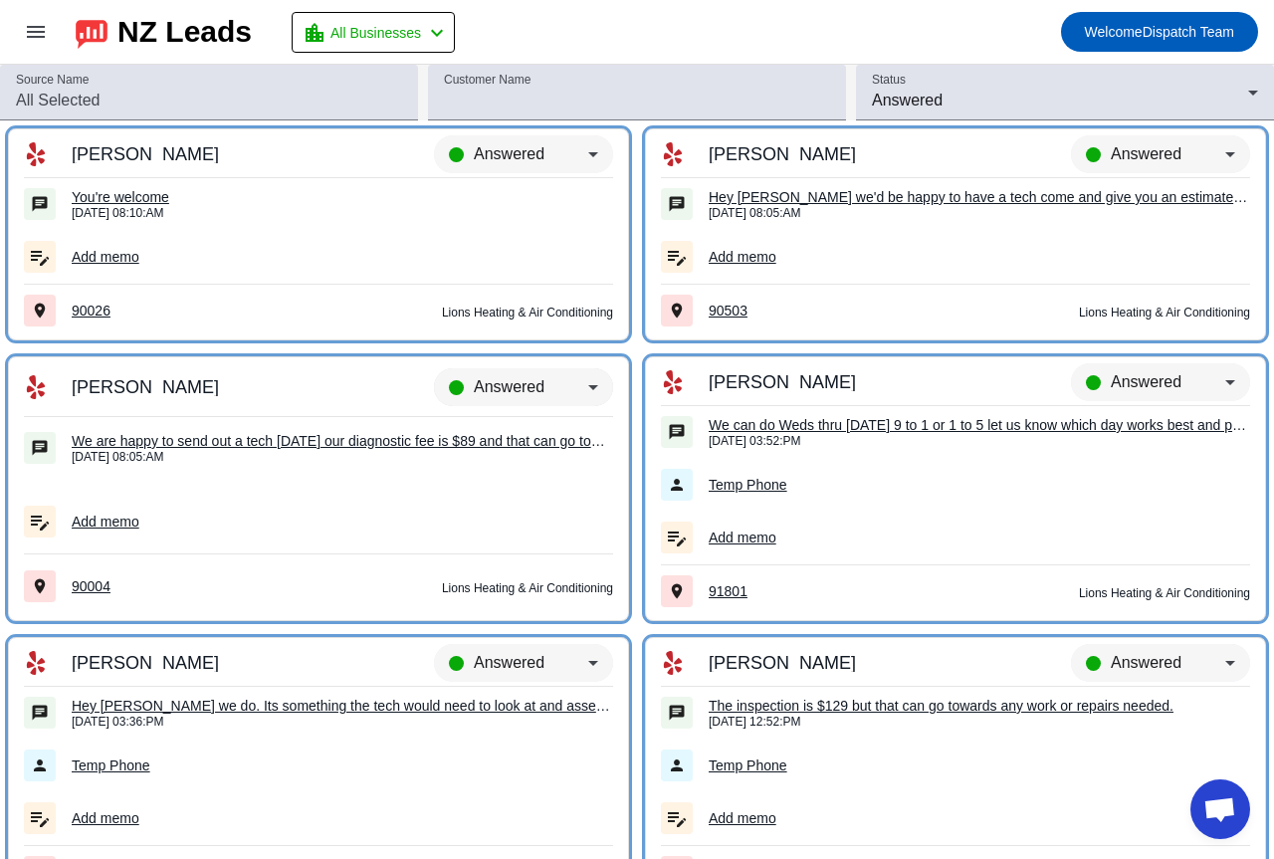
click at [512, 384] on span "Answered" at bounding box center [509, 386] width 71 height 17
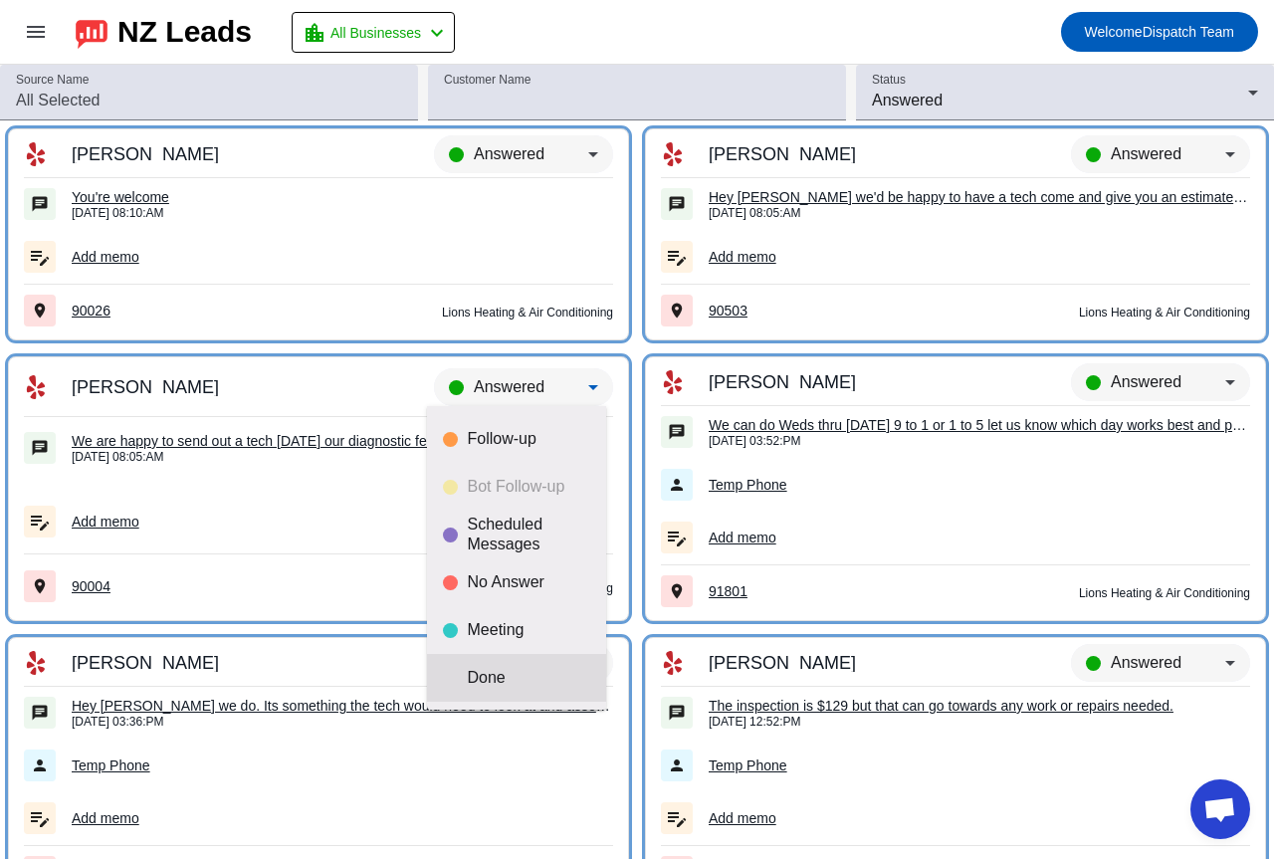
click at [515, 664] on mat-option "Done" at bounding box center [516, 678] width 179 height 48
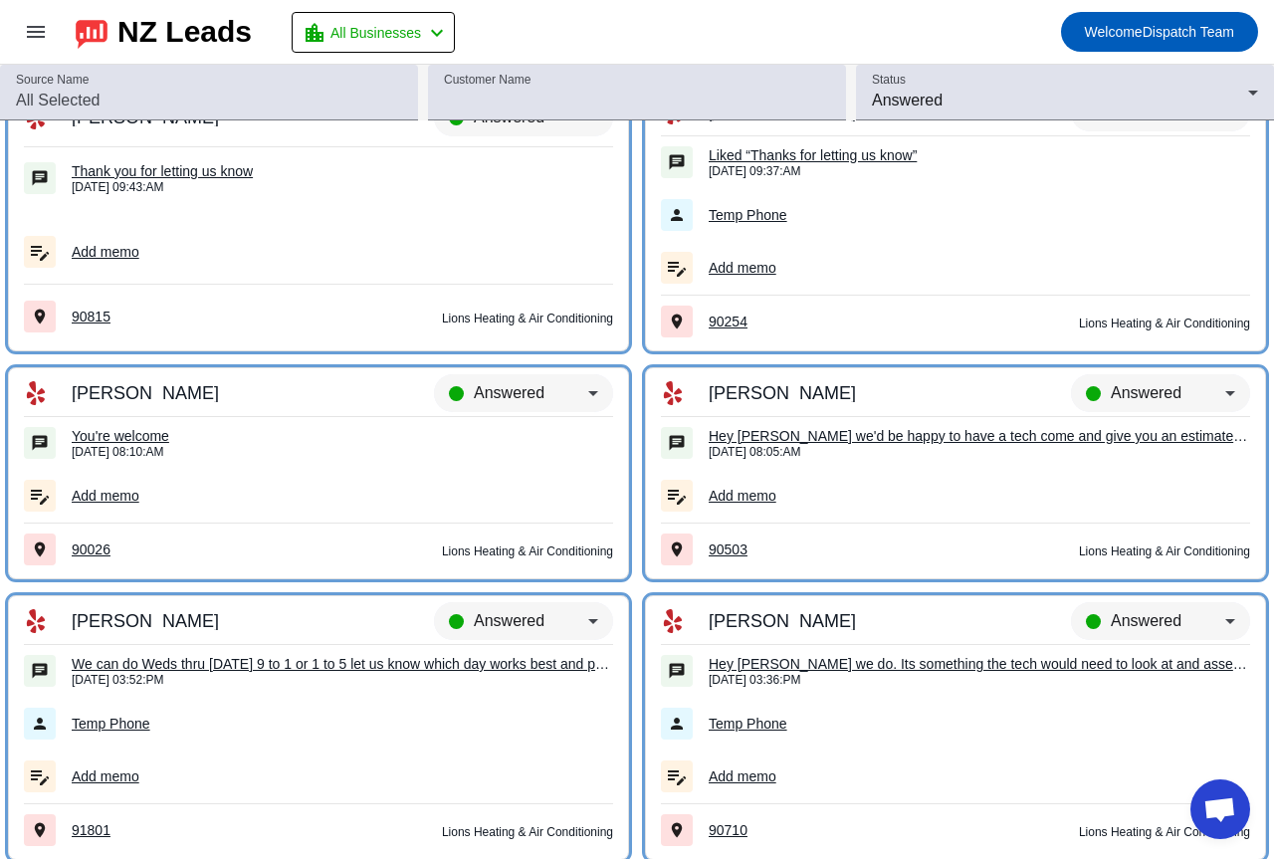
scroll to position [6744, 0]
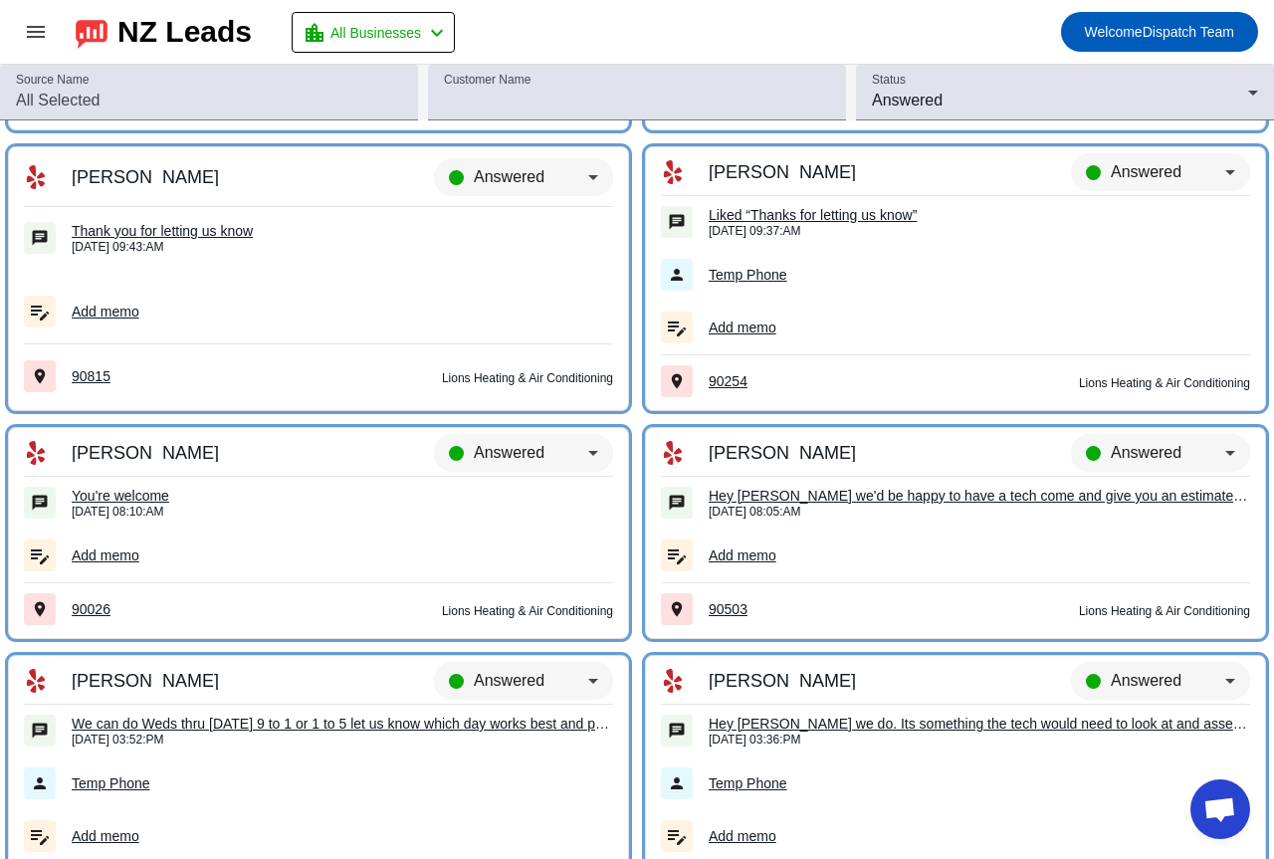
click at [134, 493] on div "You're welcome" at bounding box center [342, 496] width 541 height 18
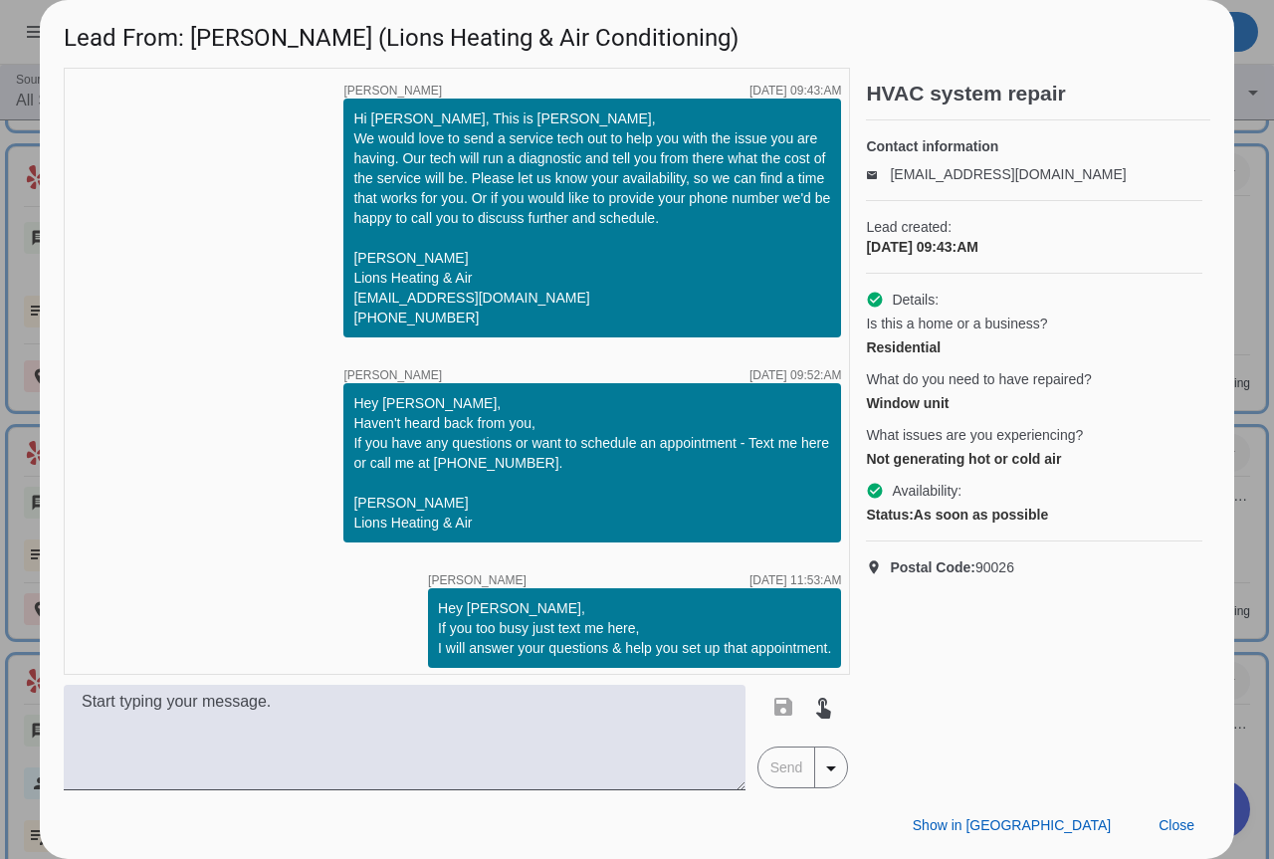
scroll to position [1106, 0]
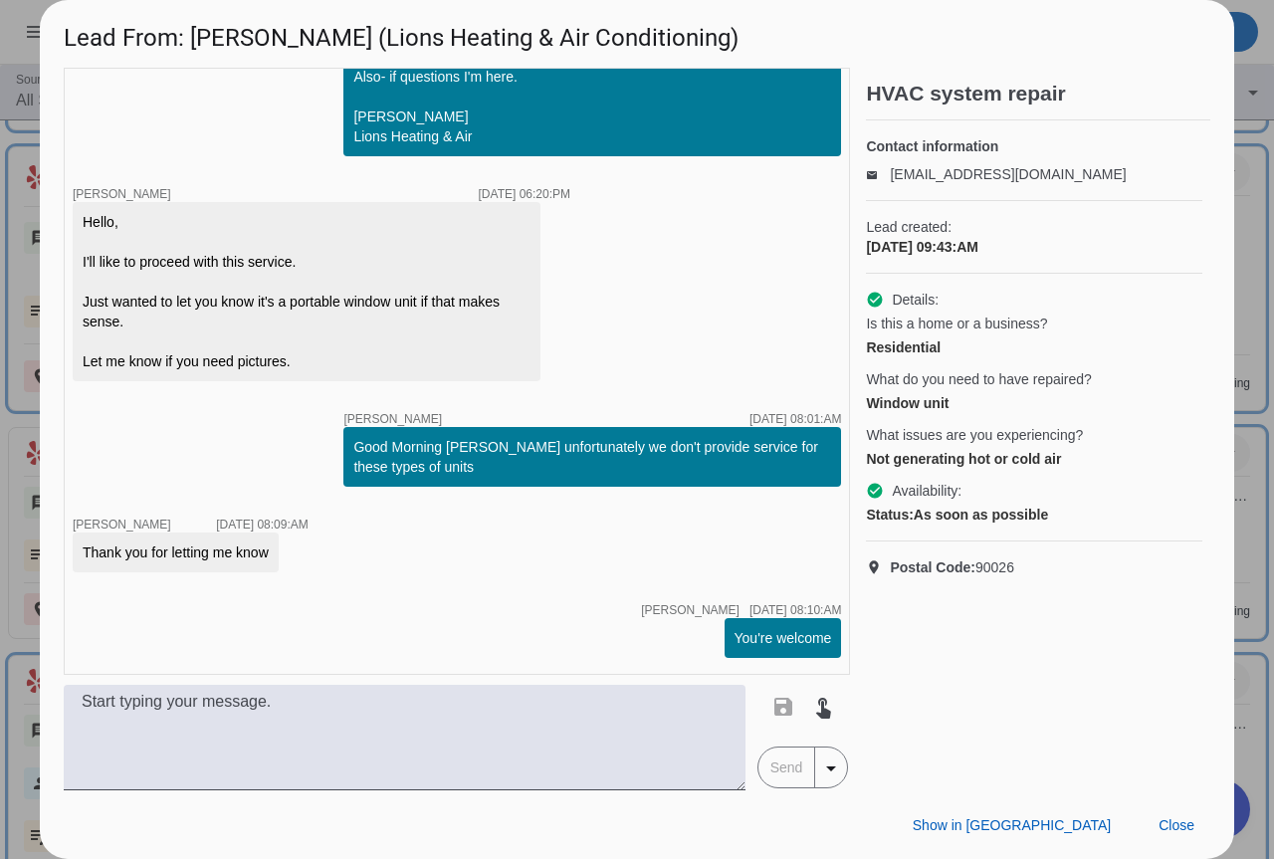
click at [1259, 339] on div at bounding box center [637, 429] width 1274 height 859
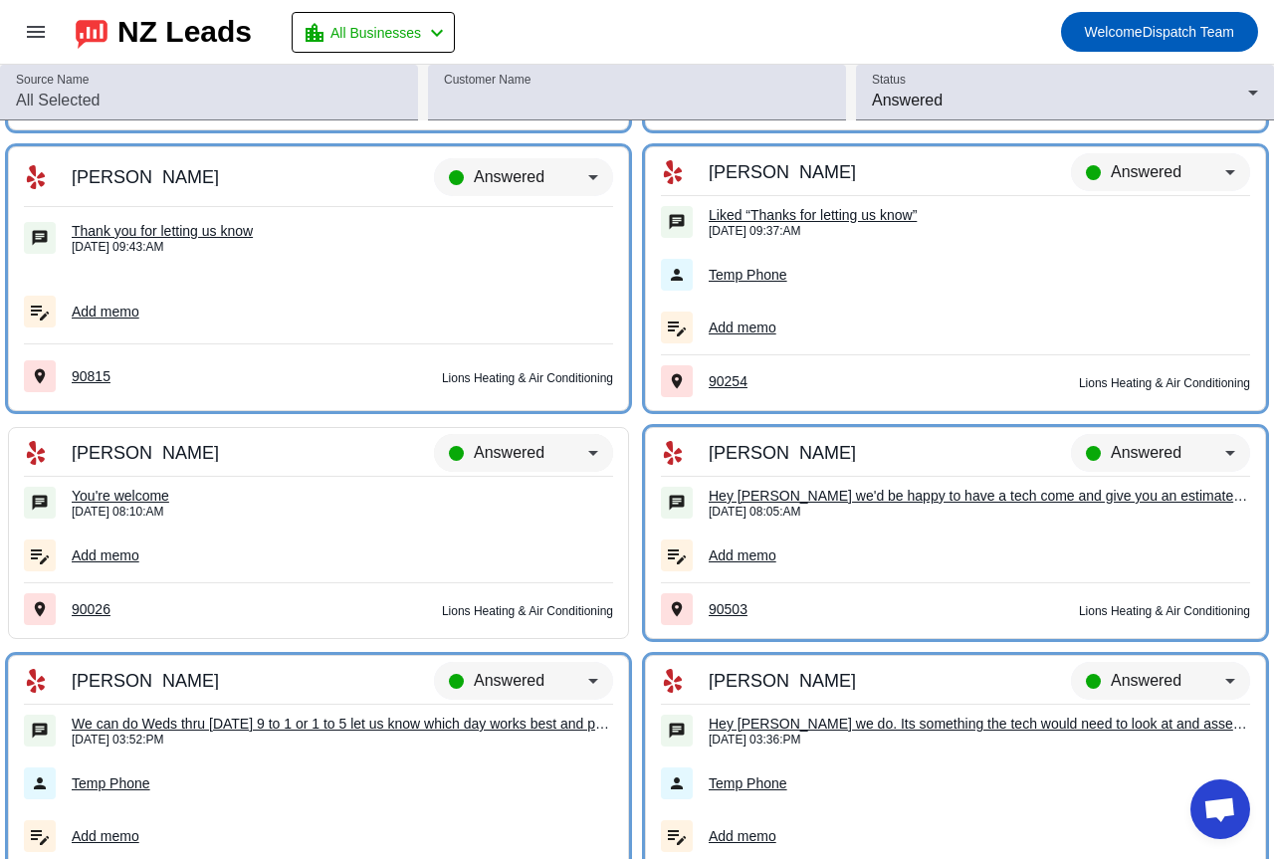
click at [547, 447] on div "Answered" at bounding box center [531, 453] width 114 height 24
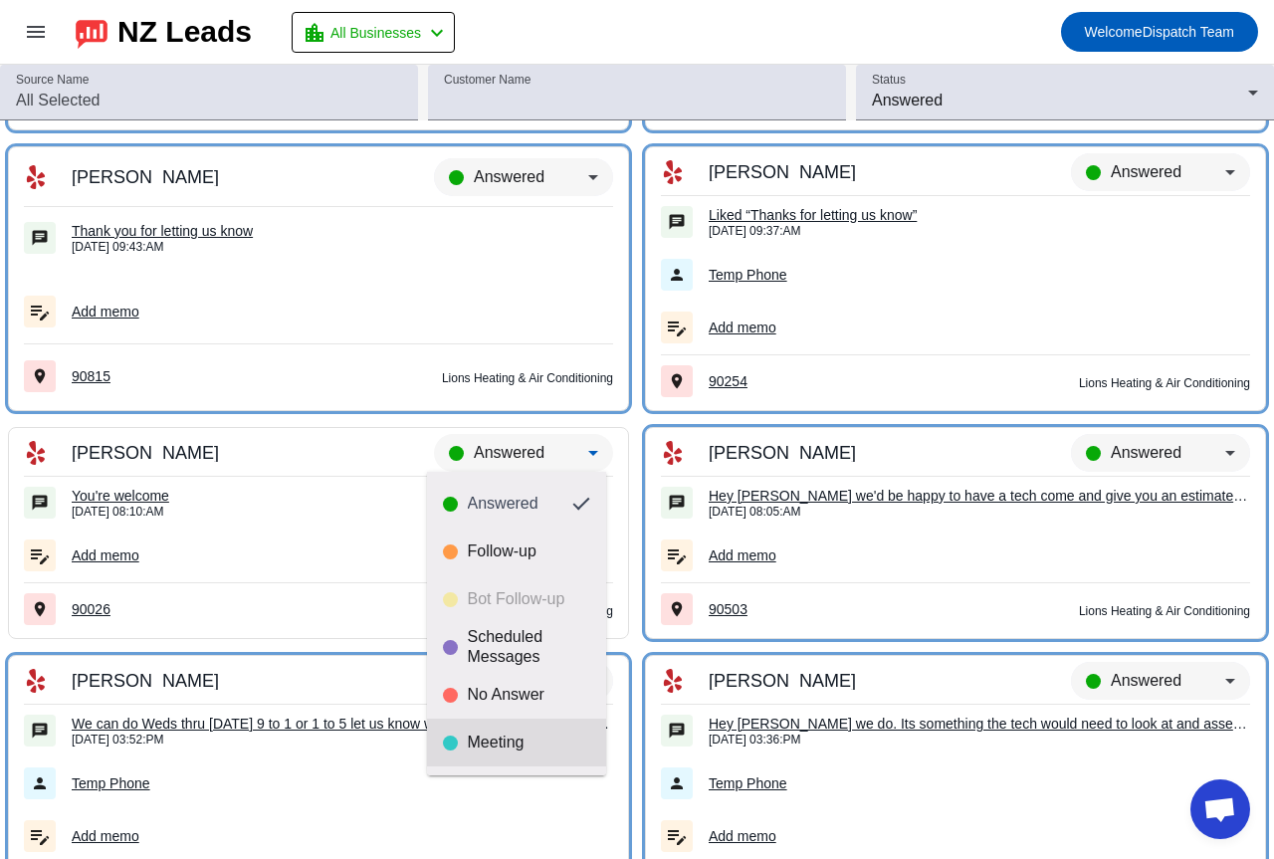
scroll to position [47, 0]
click at [495, 736] on div "Done" at bounding box center [529, 743] width 122 height 20
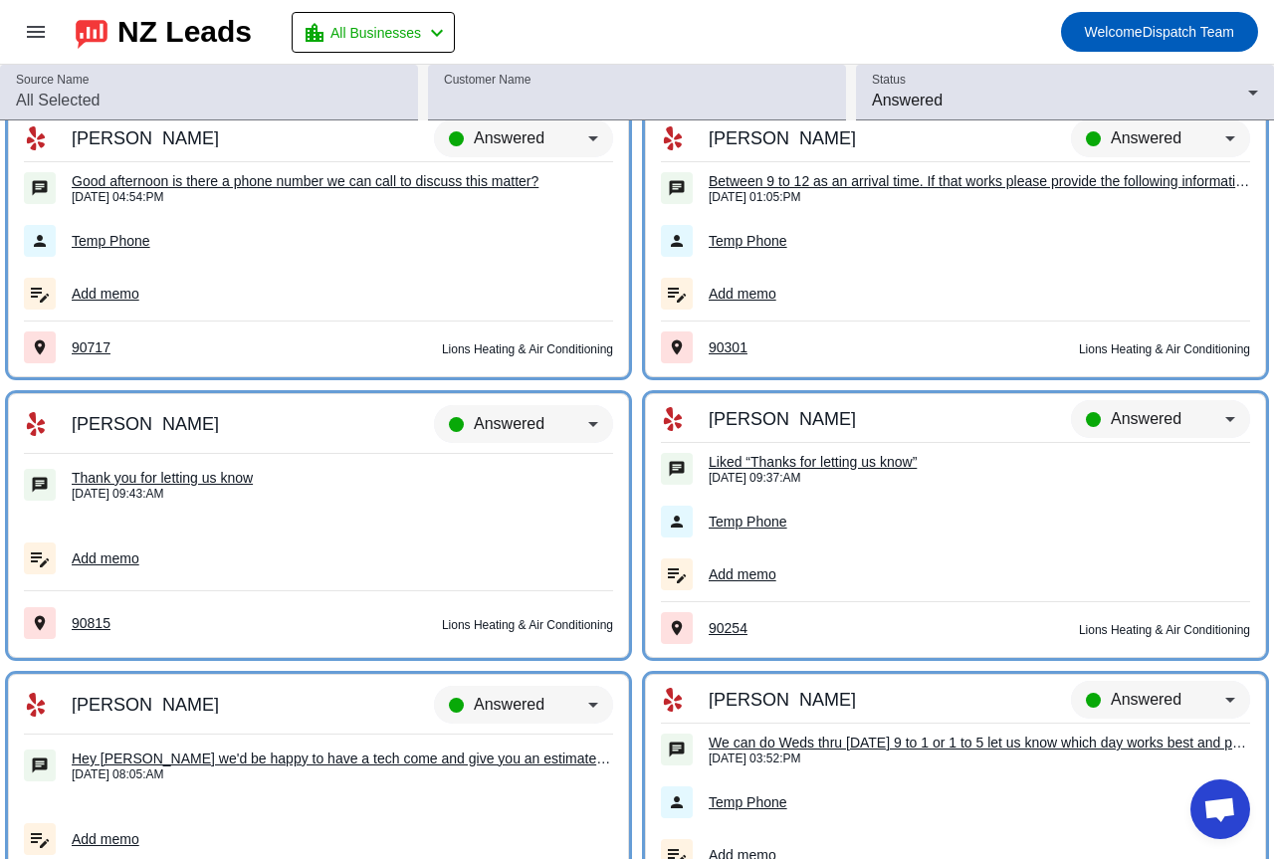
scroll to position [6445, 0]
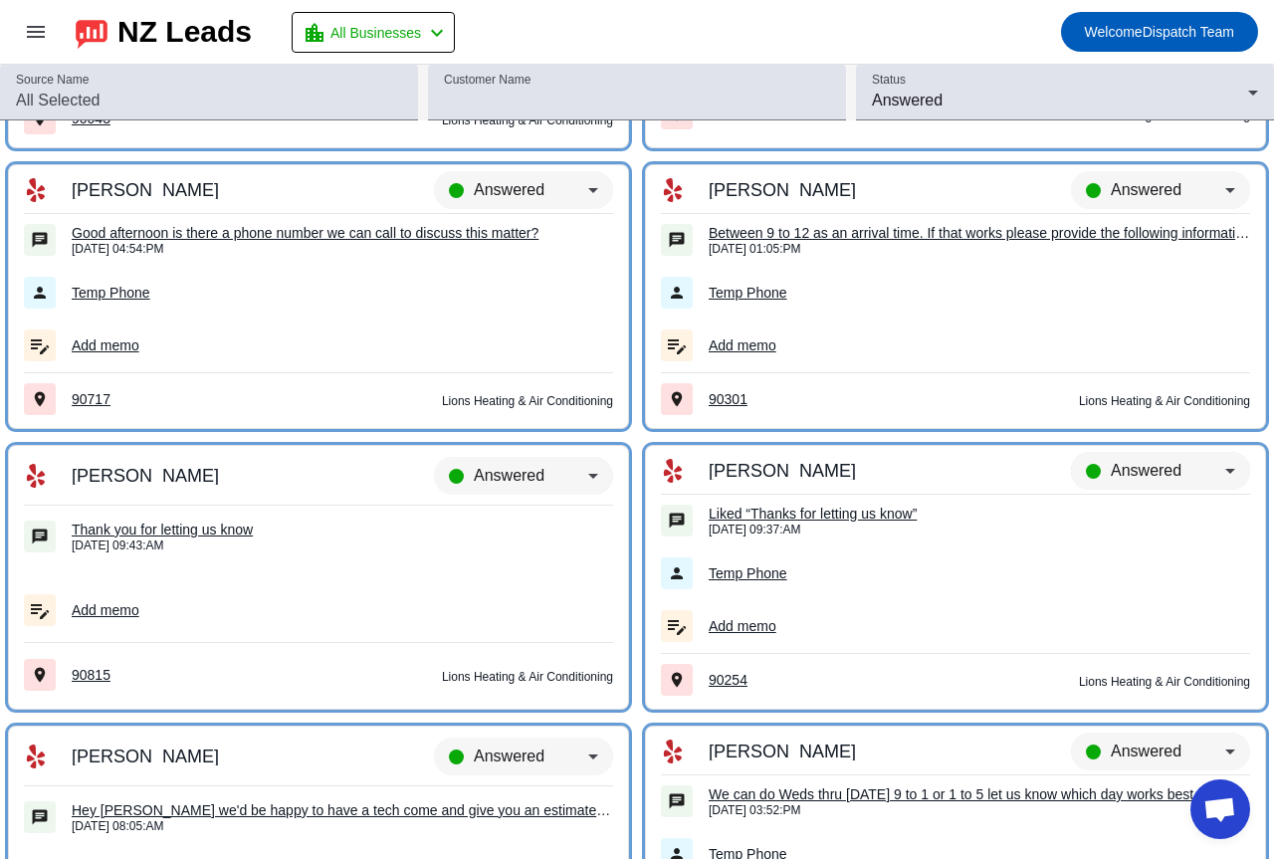
click at [1155, 464] on span "Answered" at bounding box center [1145, 470] width 71 height 17
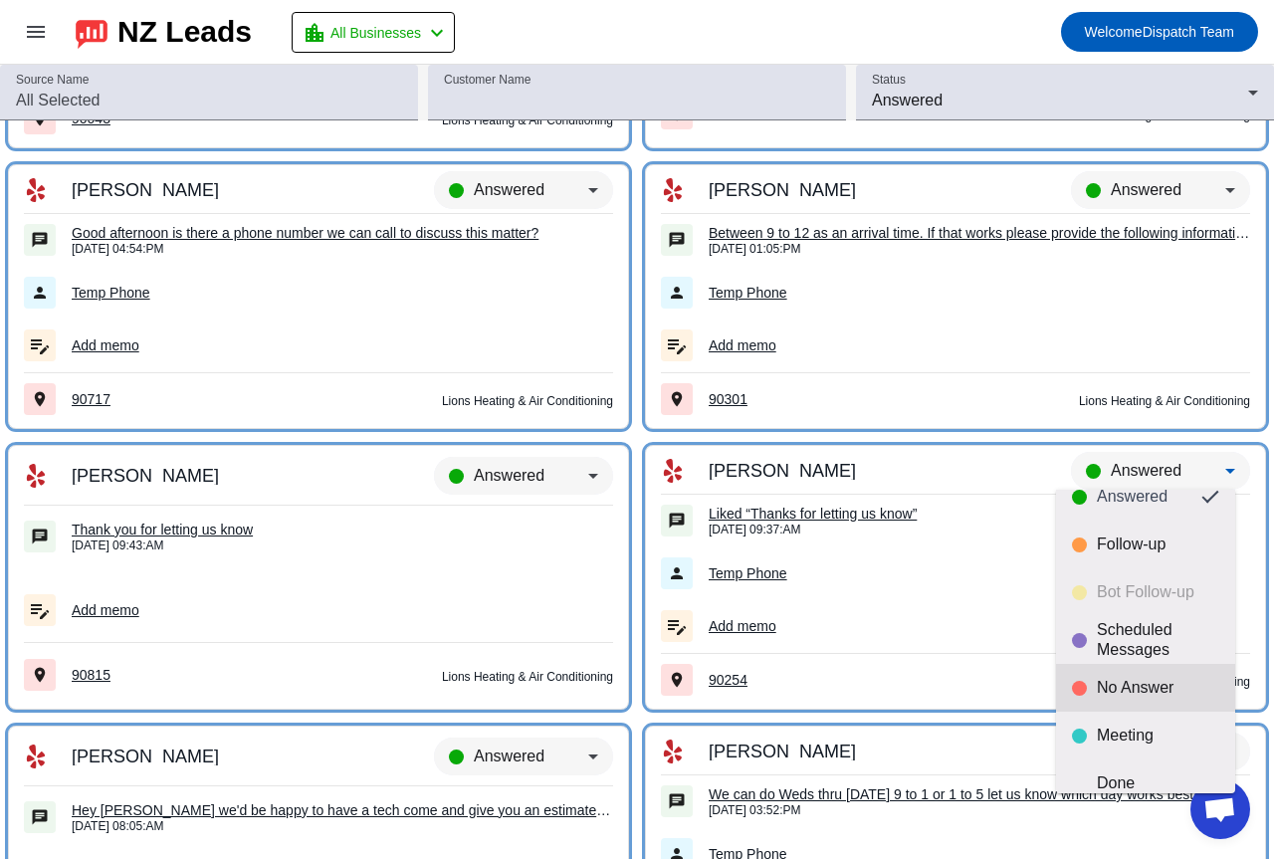
scroll to position [47, 0]
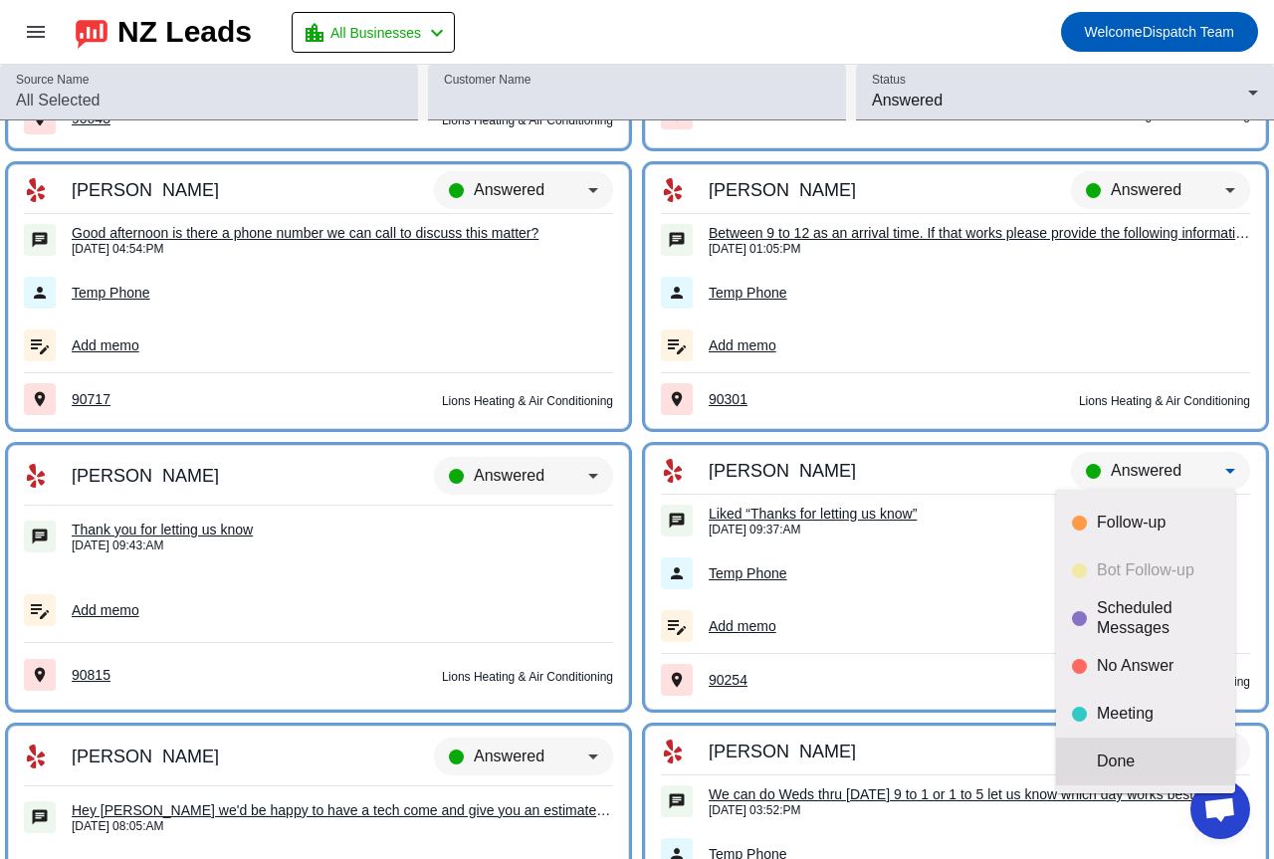
click at [1101, 750] on mat-option "Done" at bounding box center [1145, 761] width 179 height 48
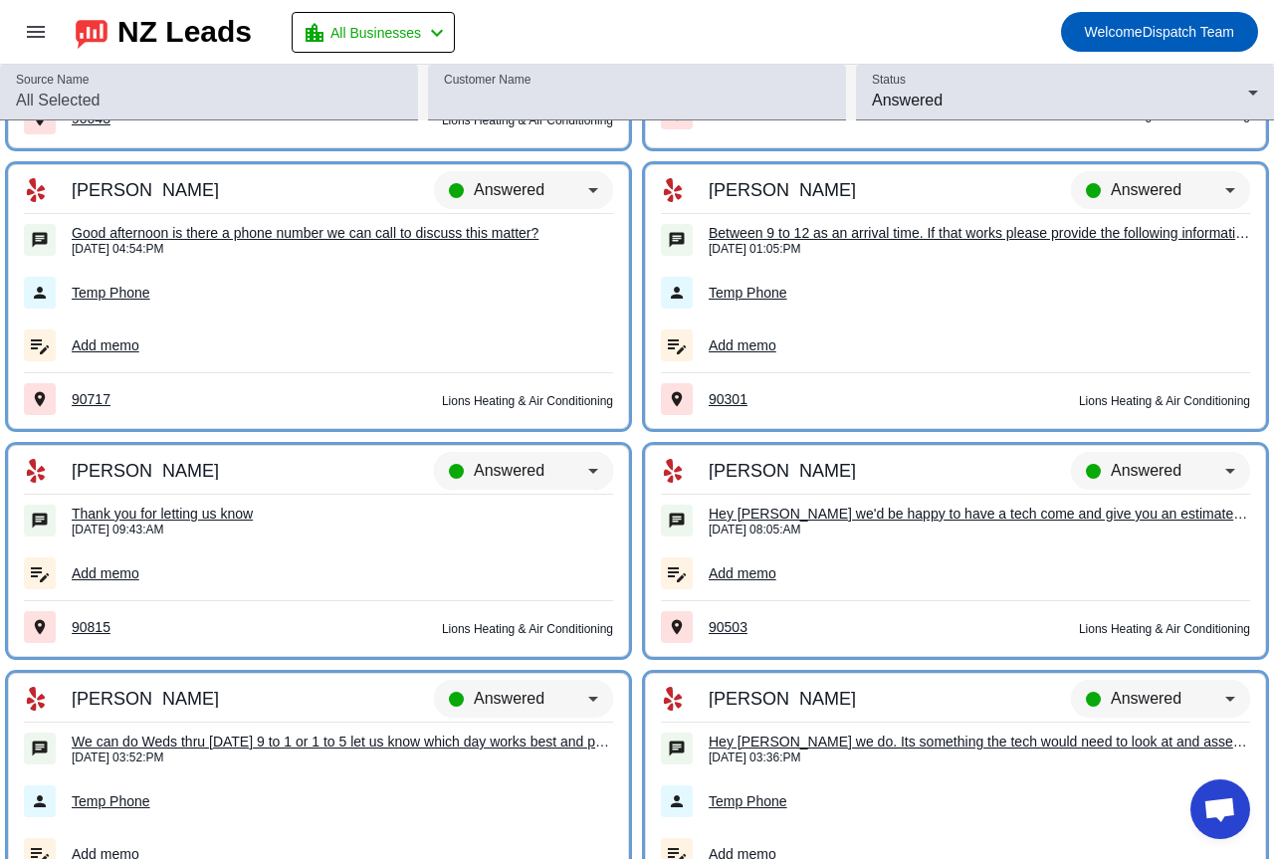
click at [518, 467] on span "Answered" at bounding box center [509, 470] width 71 height 17
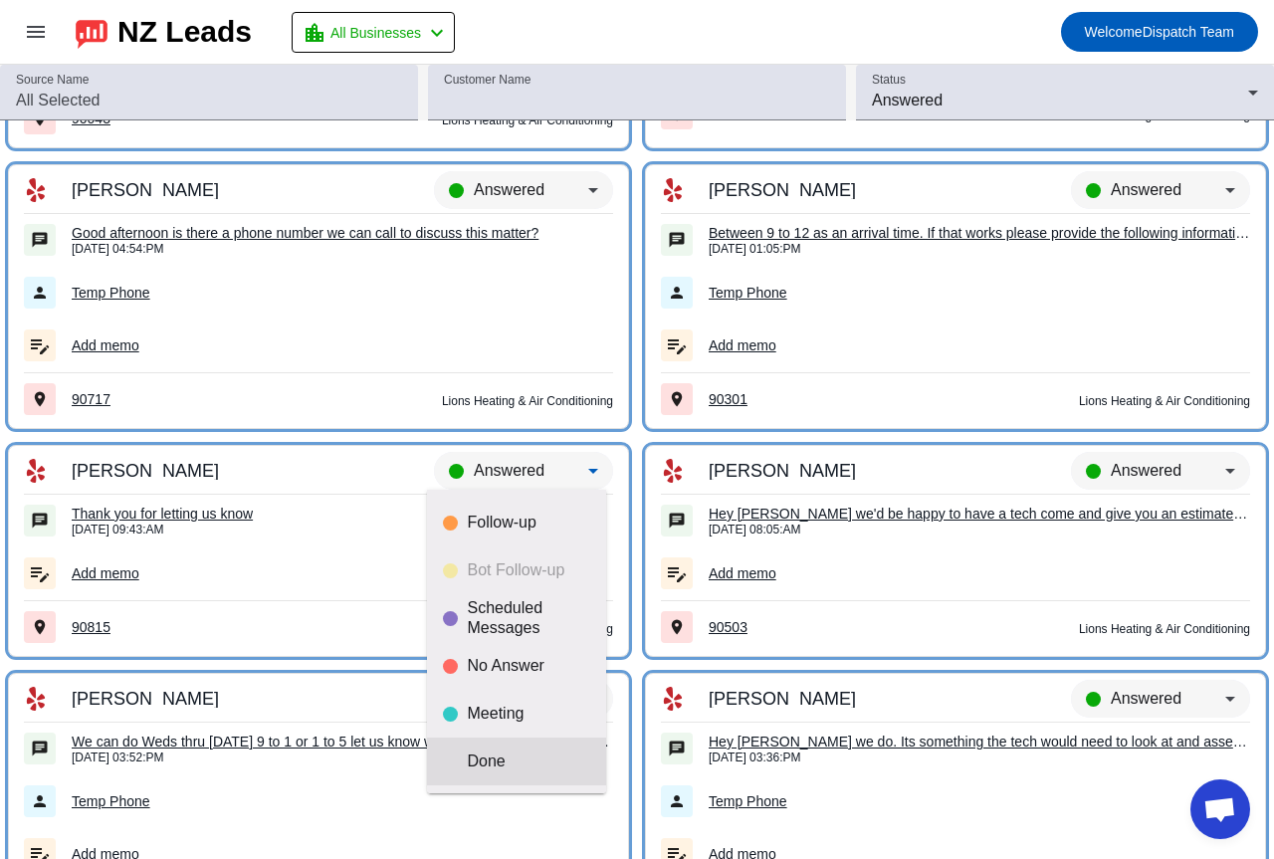
click at [504, 764] on div "Done" at bounding box center [529, 761] width 122 height 20
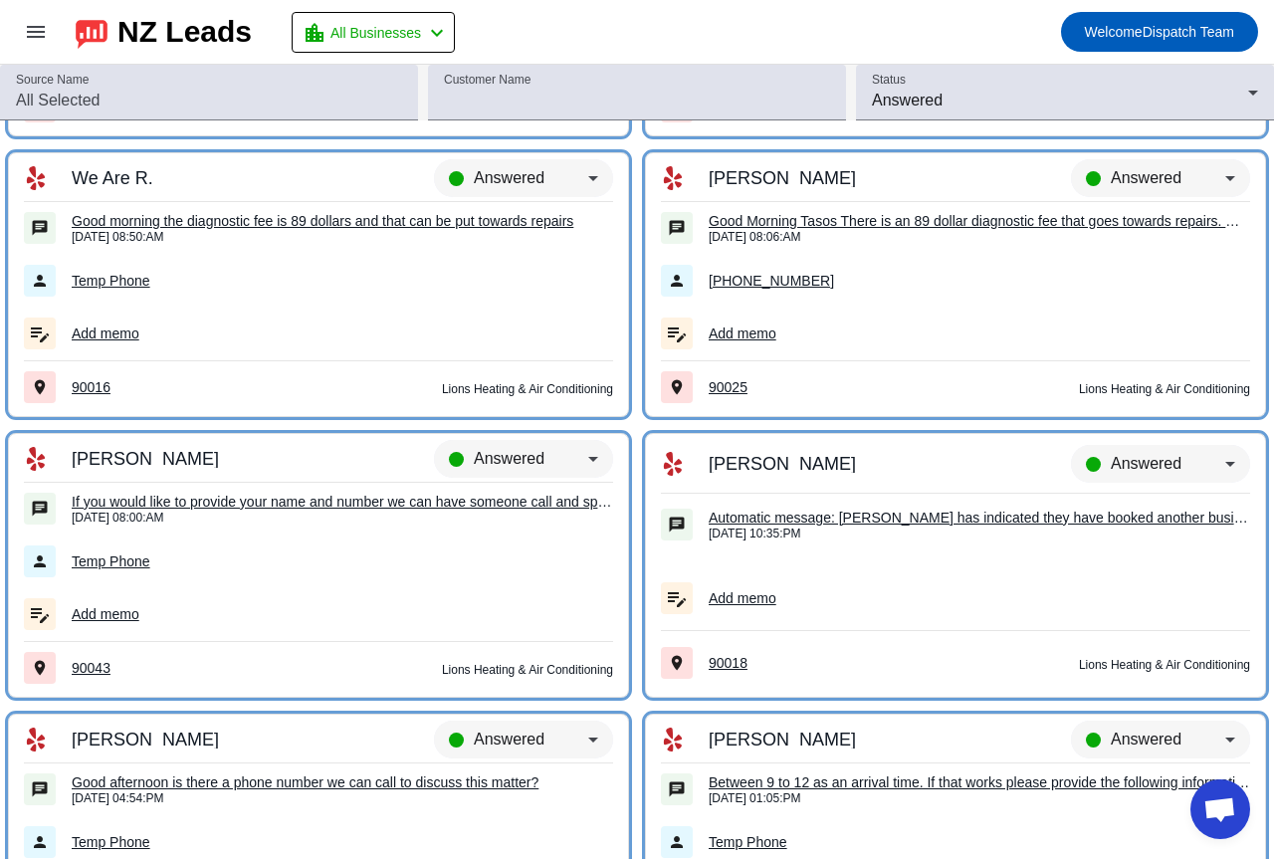
scroll to position [5848, 0]
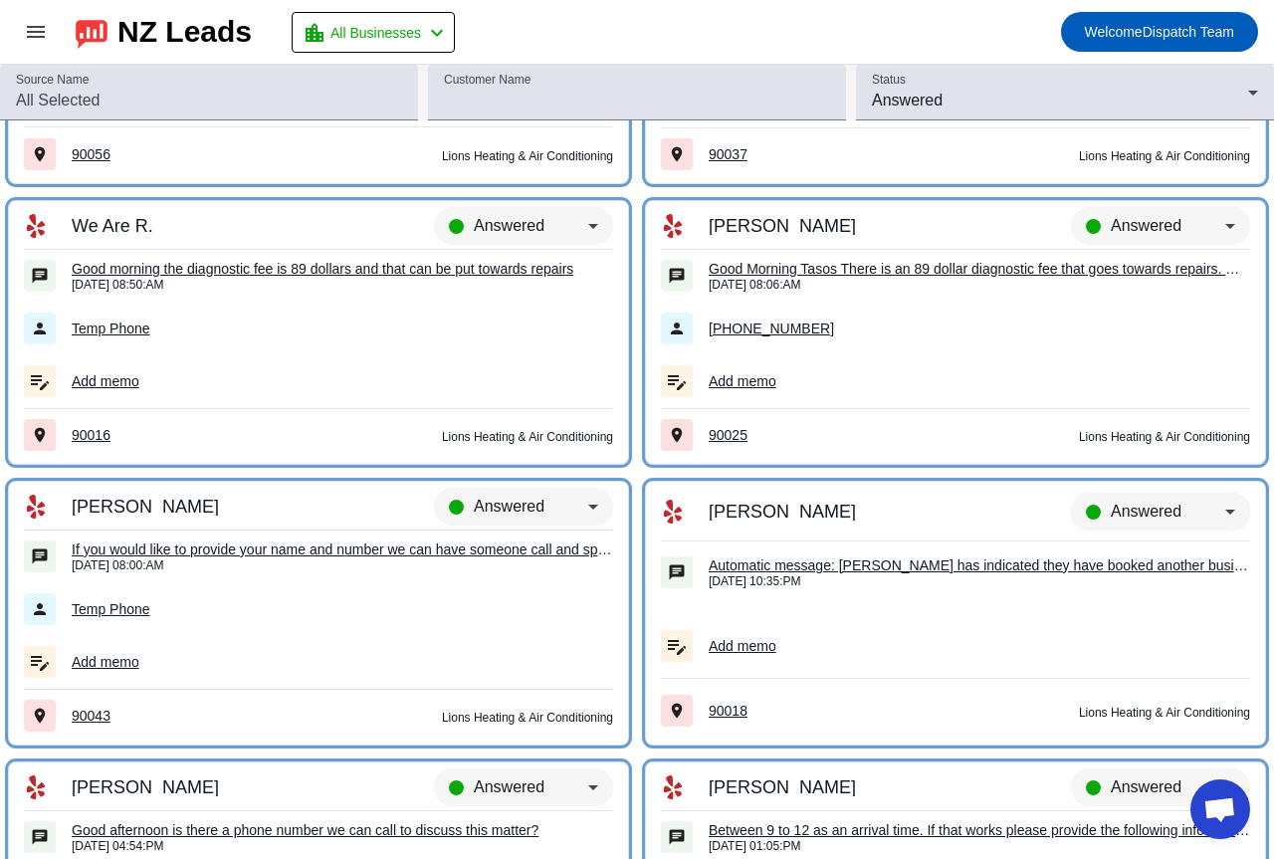
click at [1121, 505] on span "Answered" at bounding box center [1145, 510] width 71 height 17
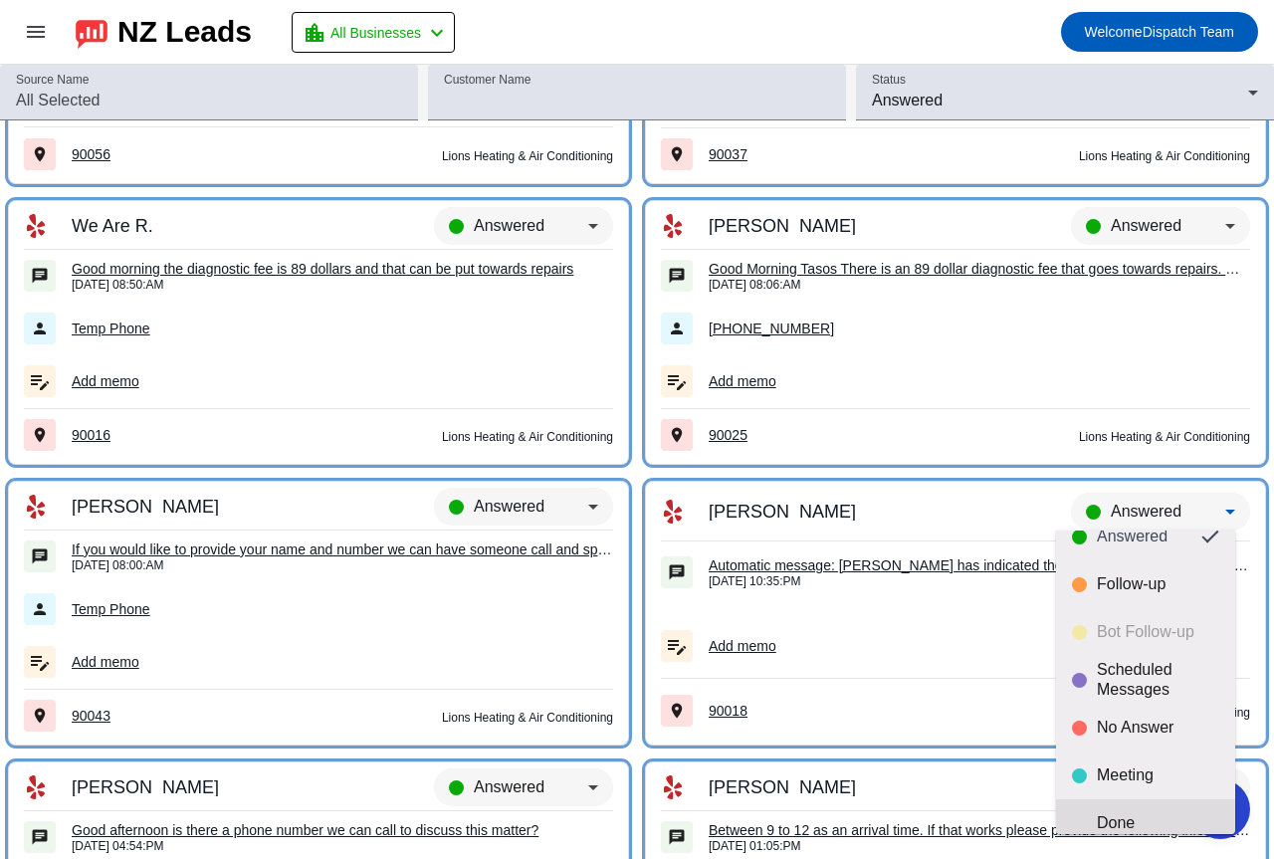
scroll to position [47, 0]
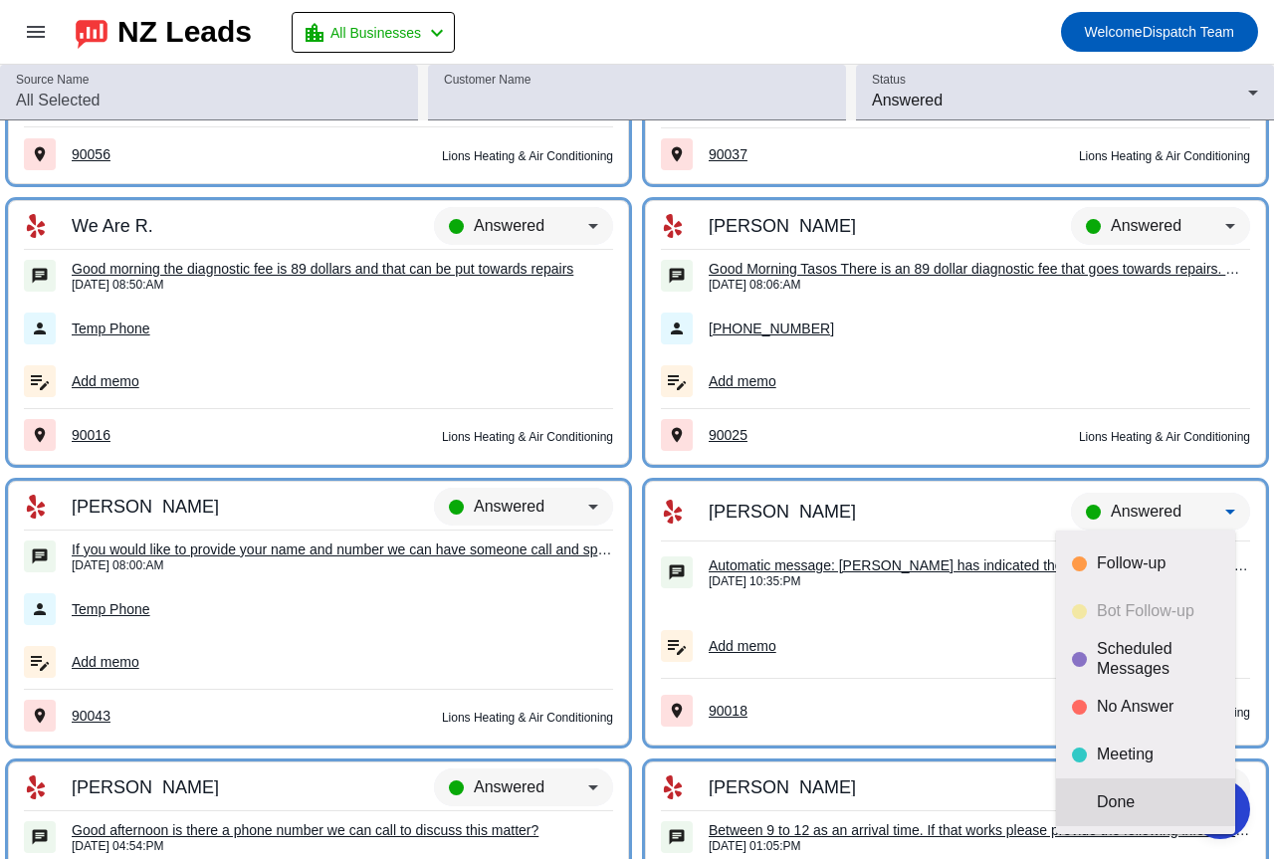
click at [1117, 805] on div "Done" at bounding box center [1157, 802] width 122 height 20
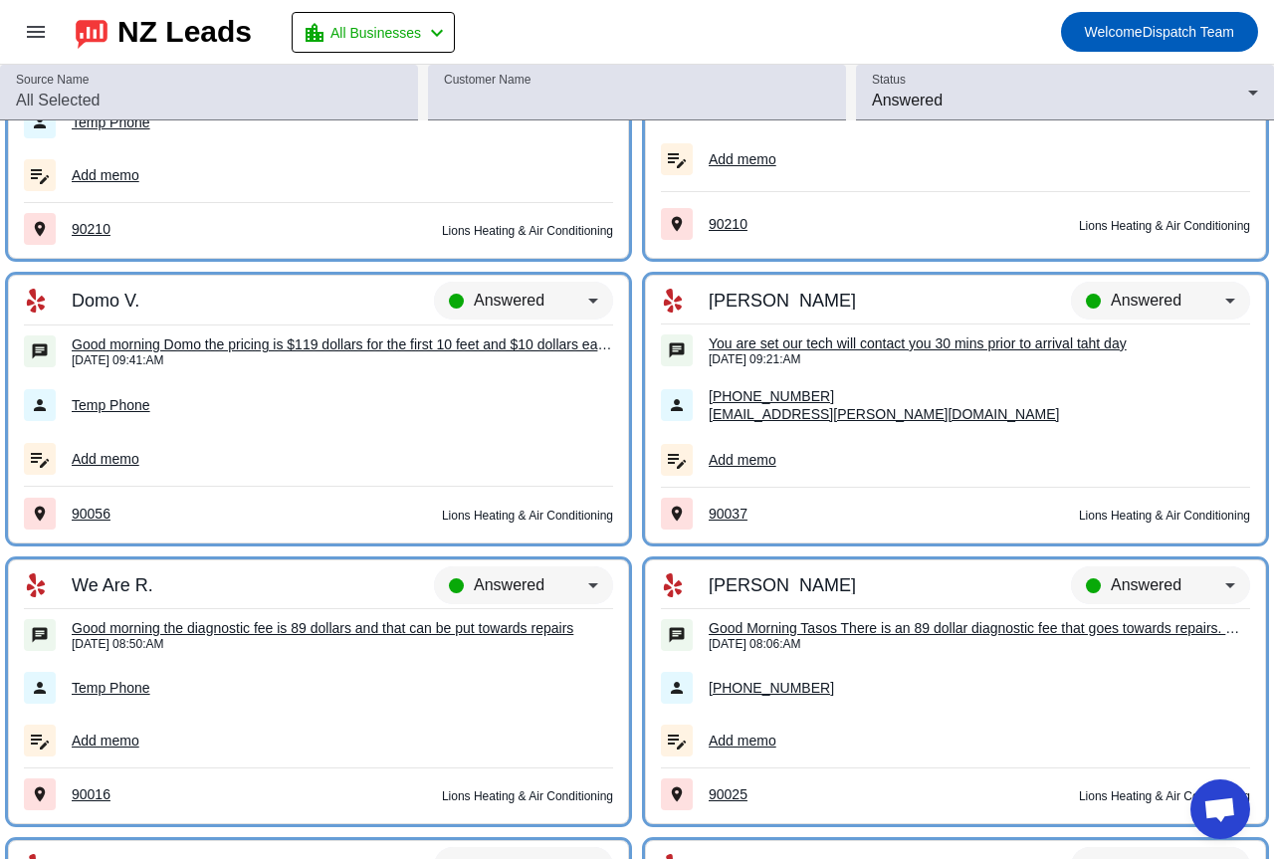
scroll to position [5450, 0]
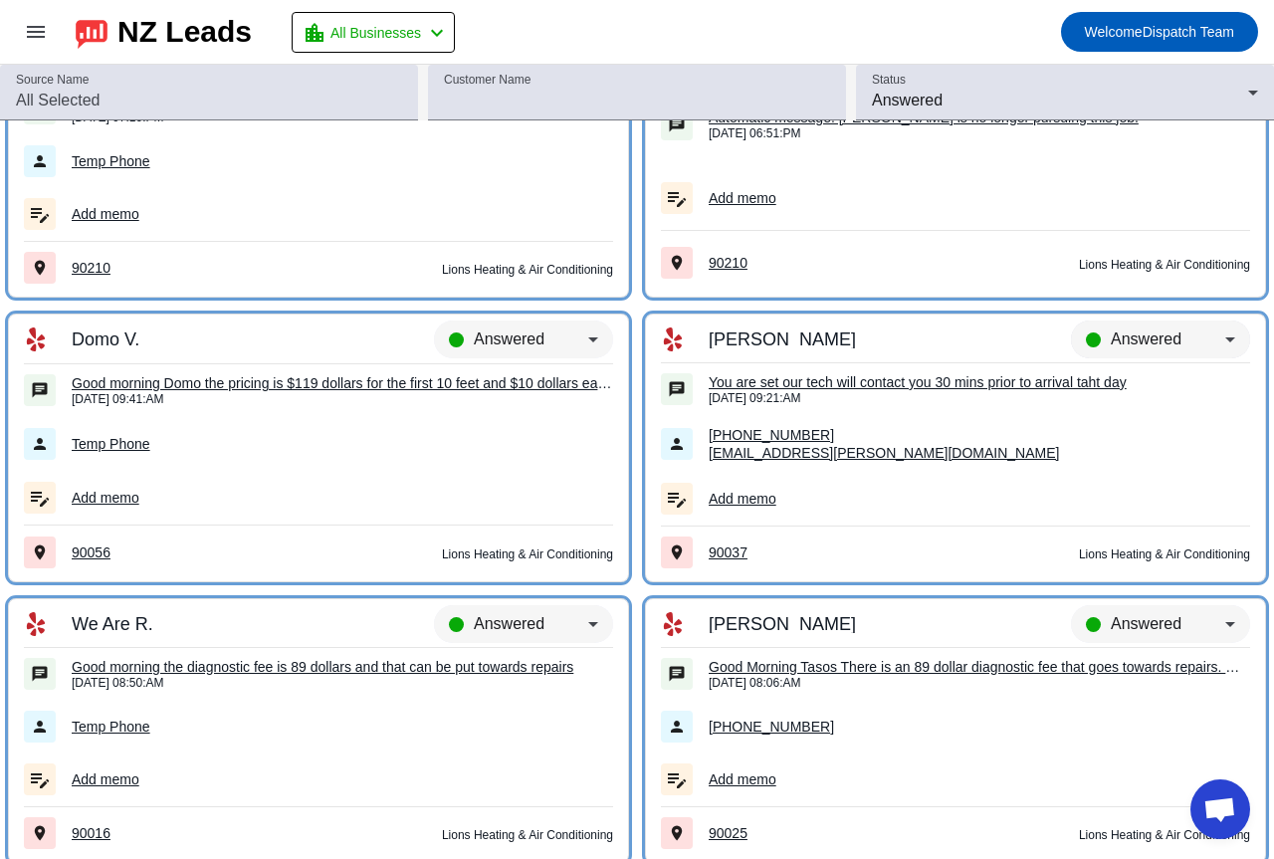
click at [1134, 324] on div "Answered" at bounding box center [1160, 348] width 179 height 56
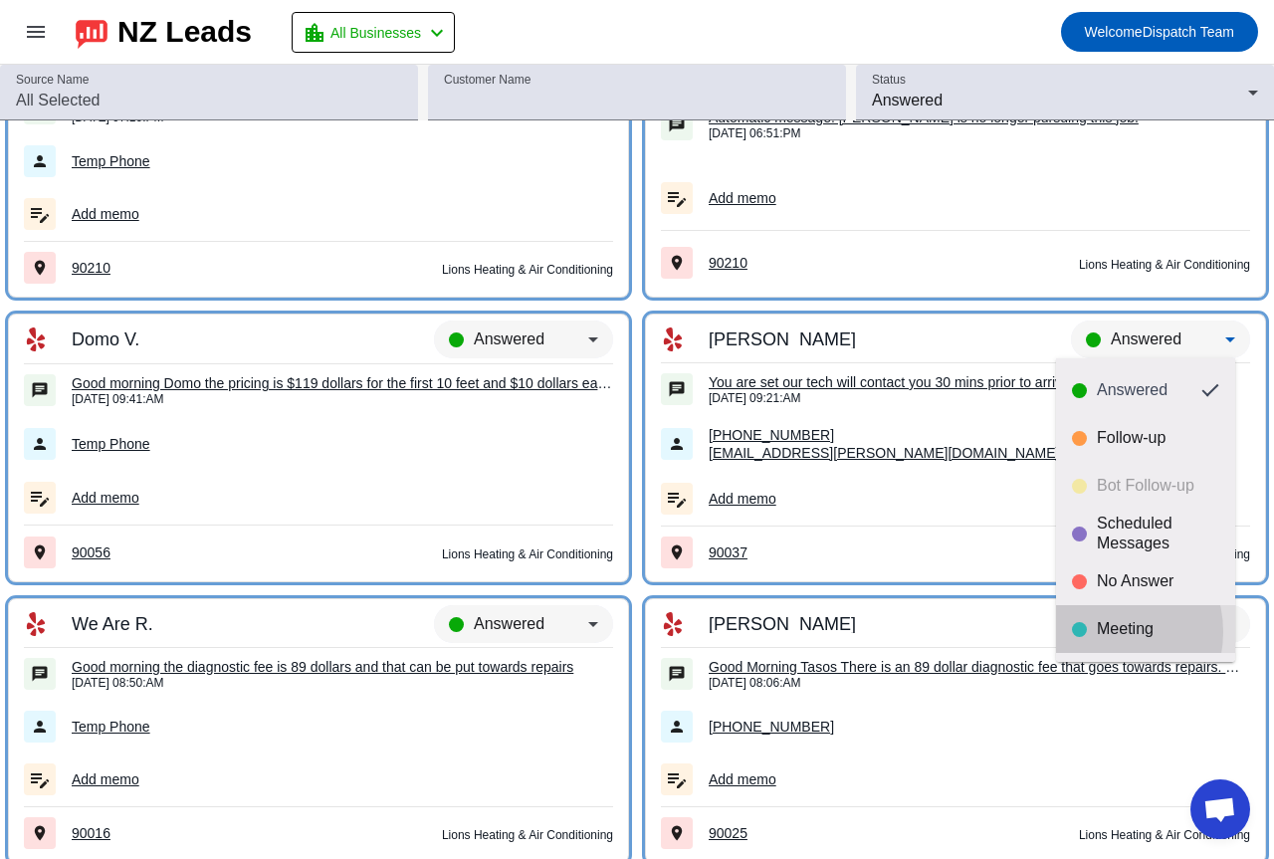
click at [1099, 632] on div "Meeting" at bounding box center [1157, 629] width 122 height 20
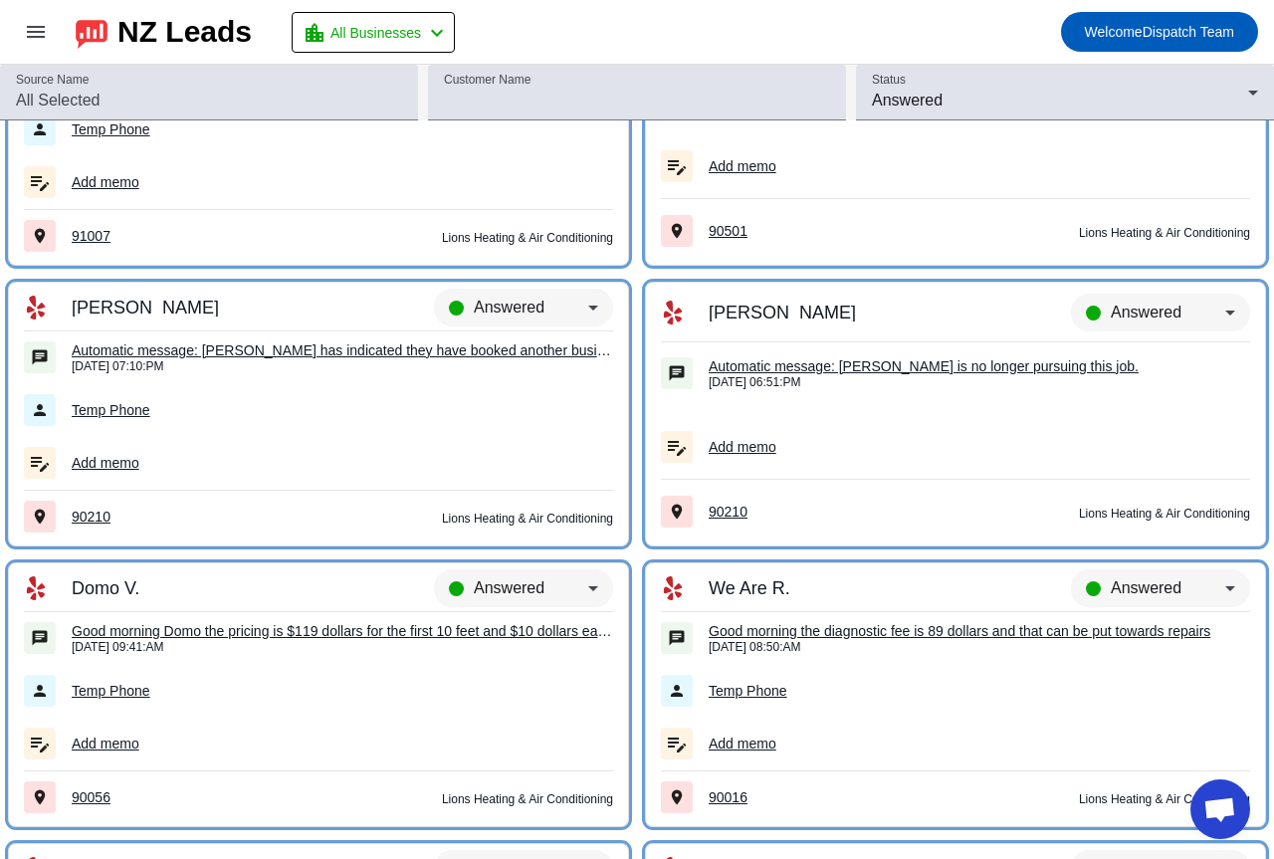
scroll to position [5152, 0]
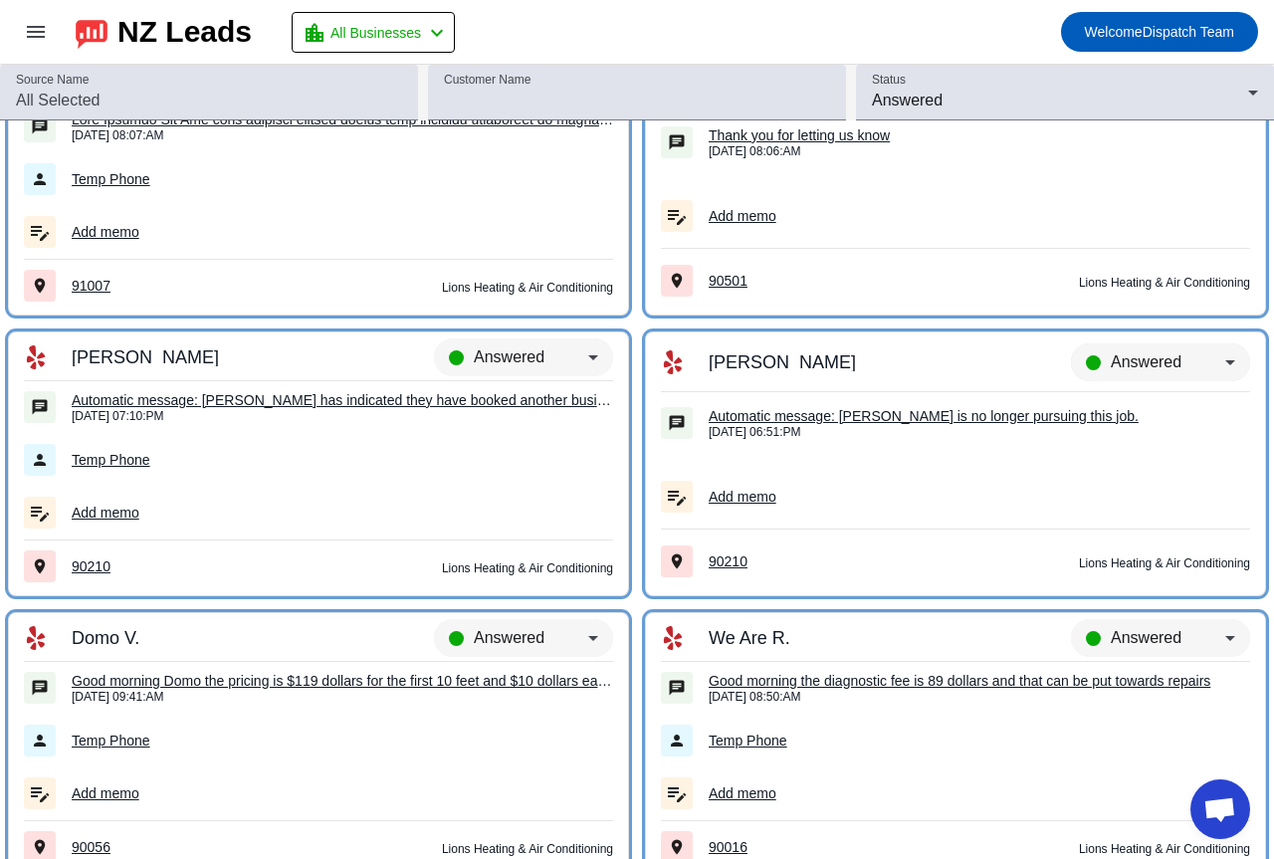
click at [1147, 345] on div "Answered" at bounding box center [1160, 371] width 179 height 56
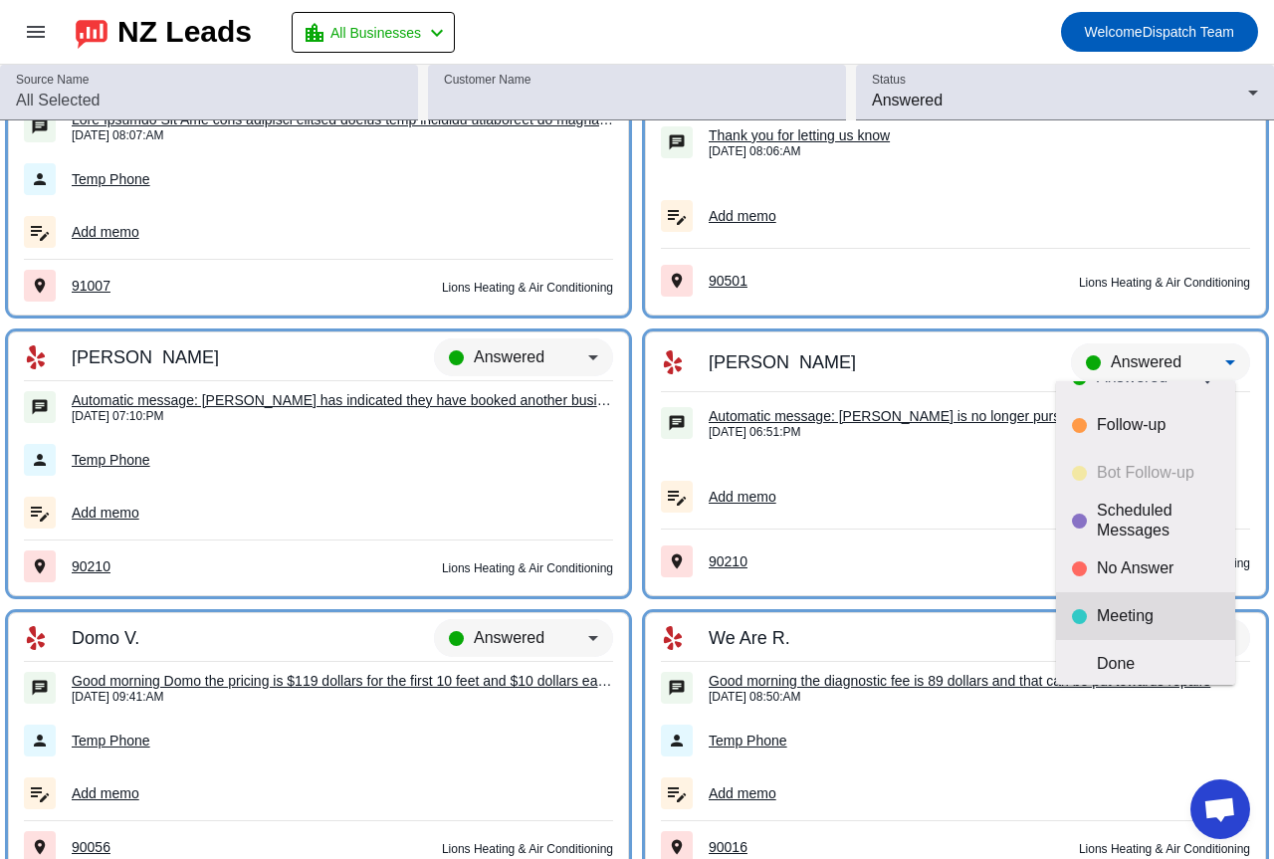
scroll to position [47, 0]
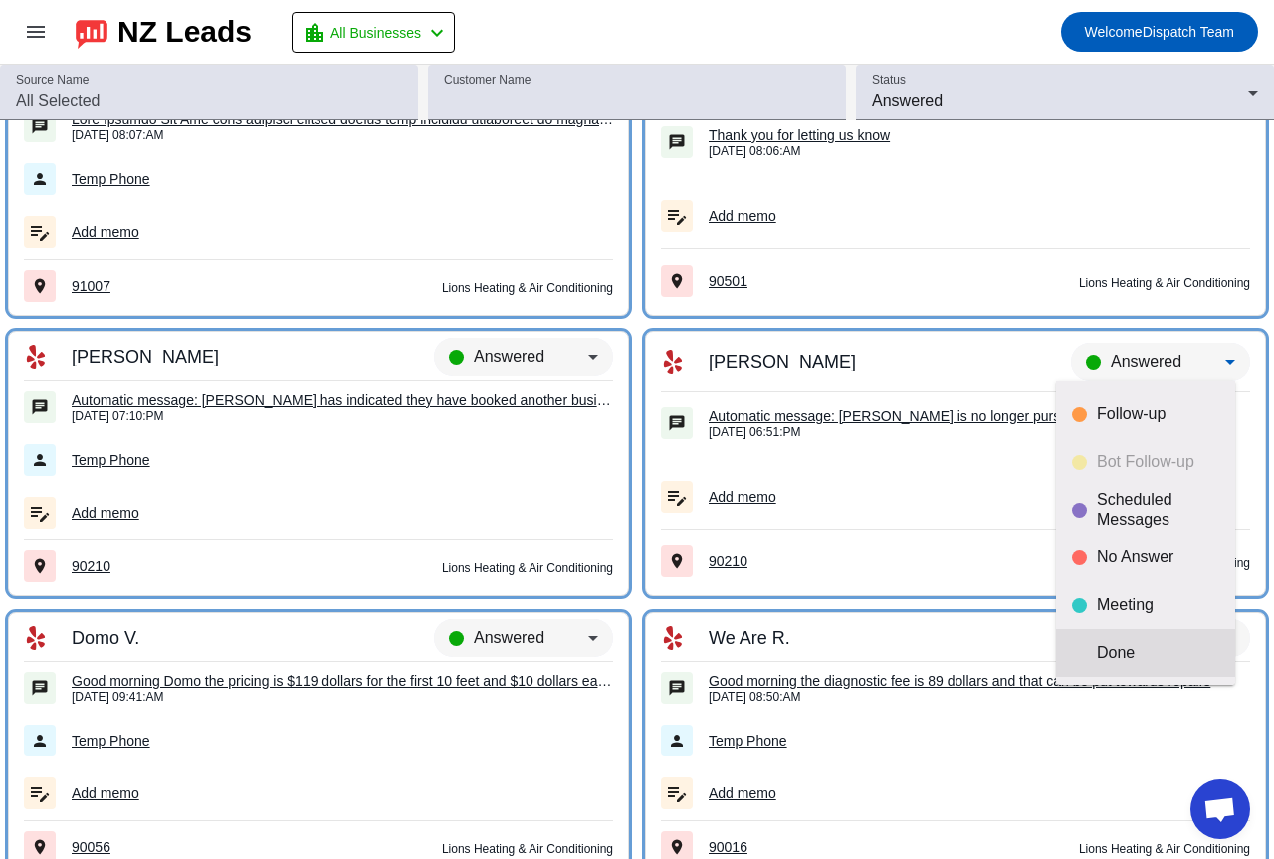
click at [1132, 633] on mat-option "Done" at bounding box center [1145, 653] width 179 height 48
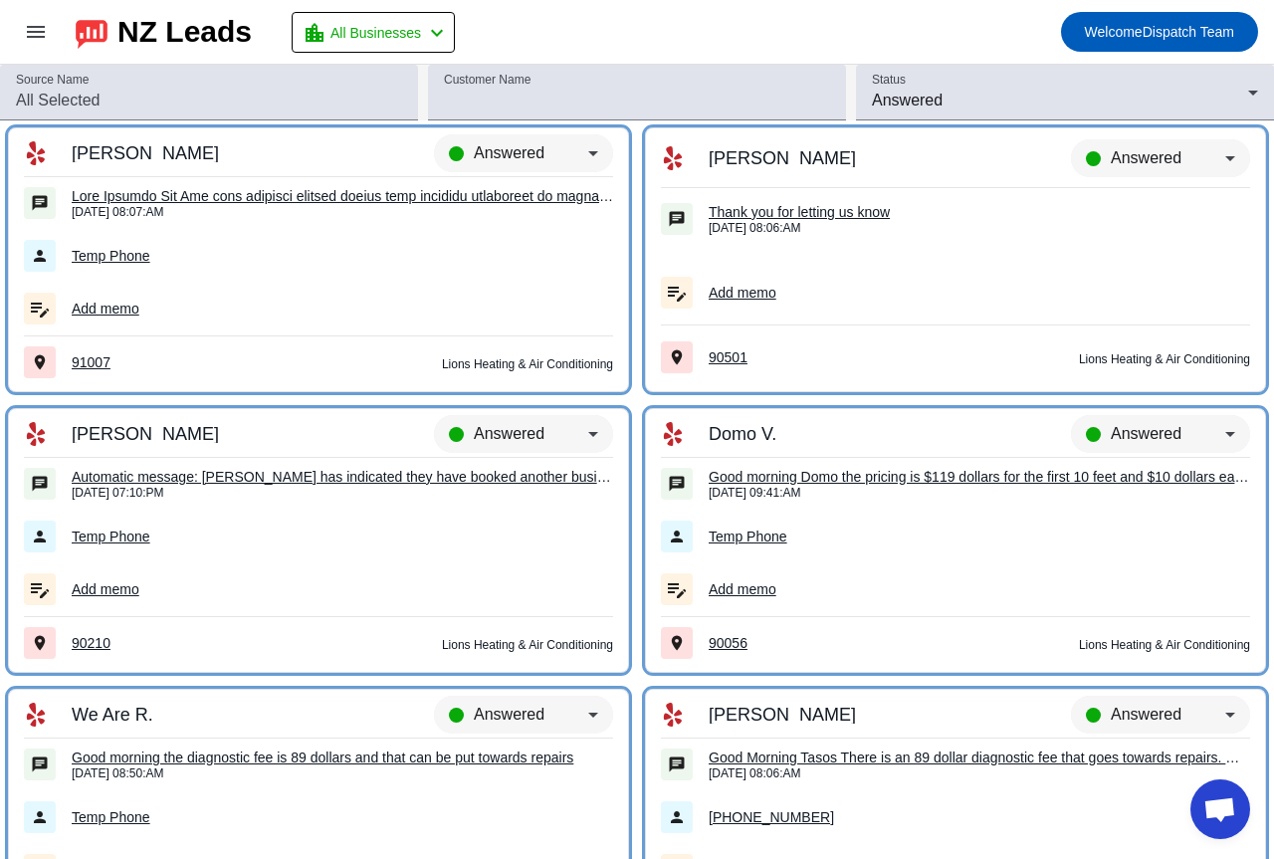
scroll to position [5052, 0]
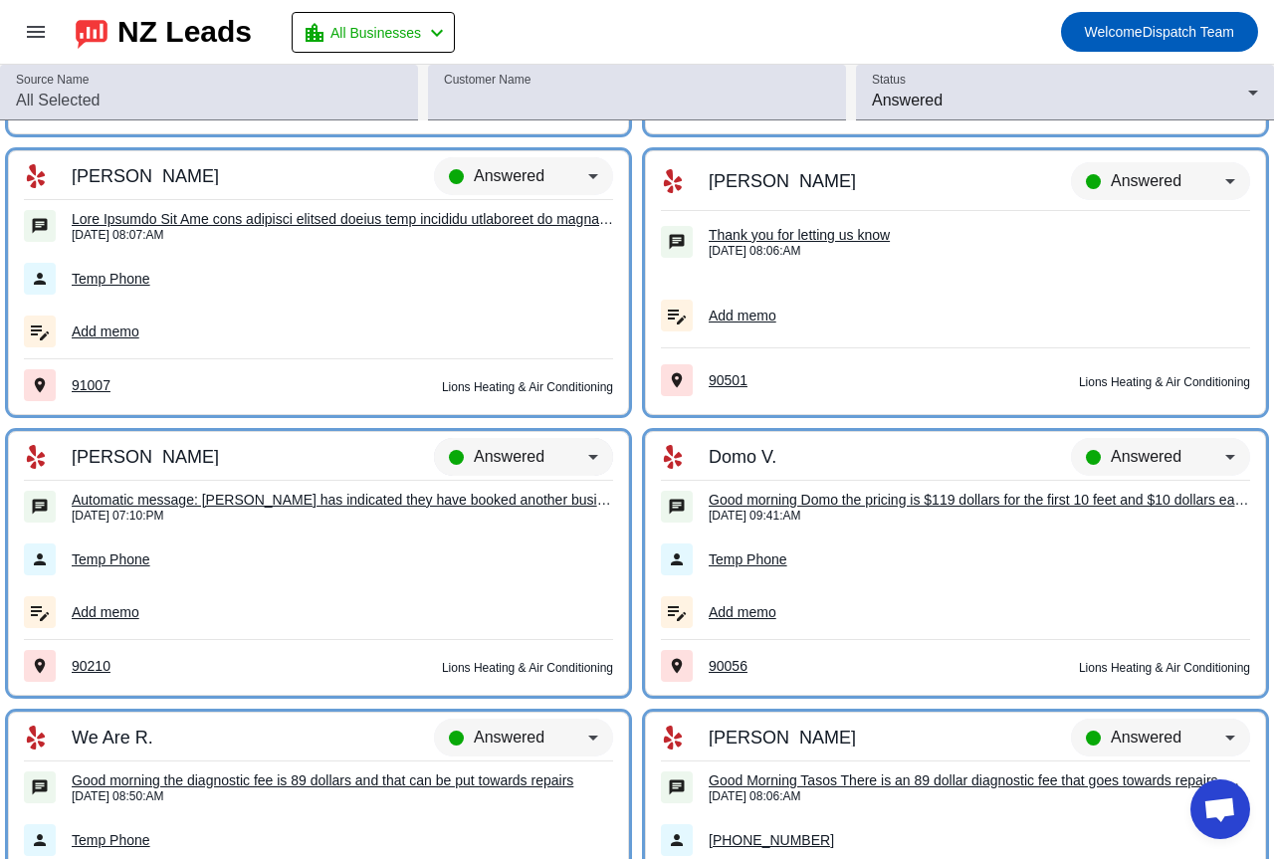
click at [493, 449] on span "Answered" at bounding box center [509, 456] width 71 height 17
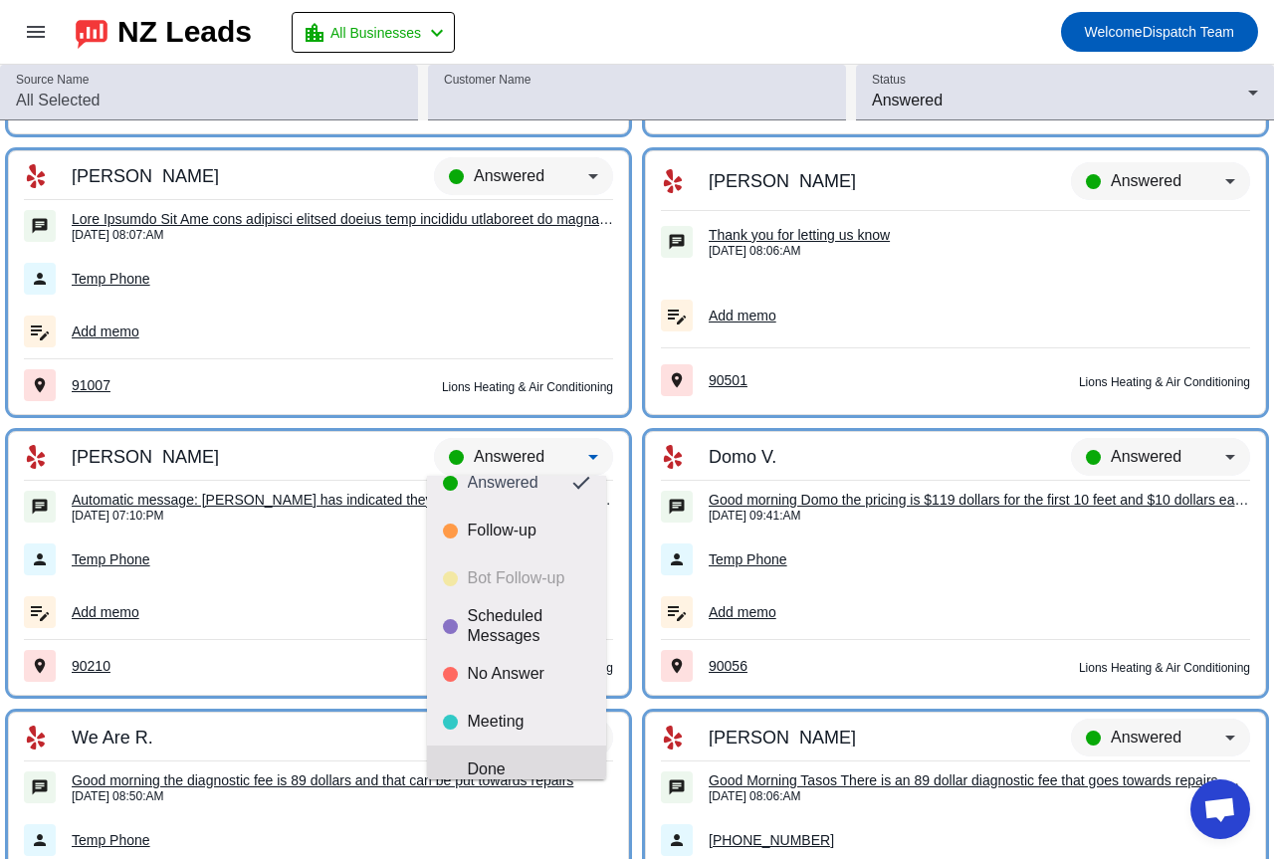
scroll to position [47, 0]
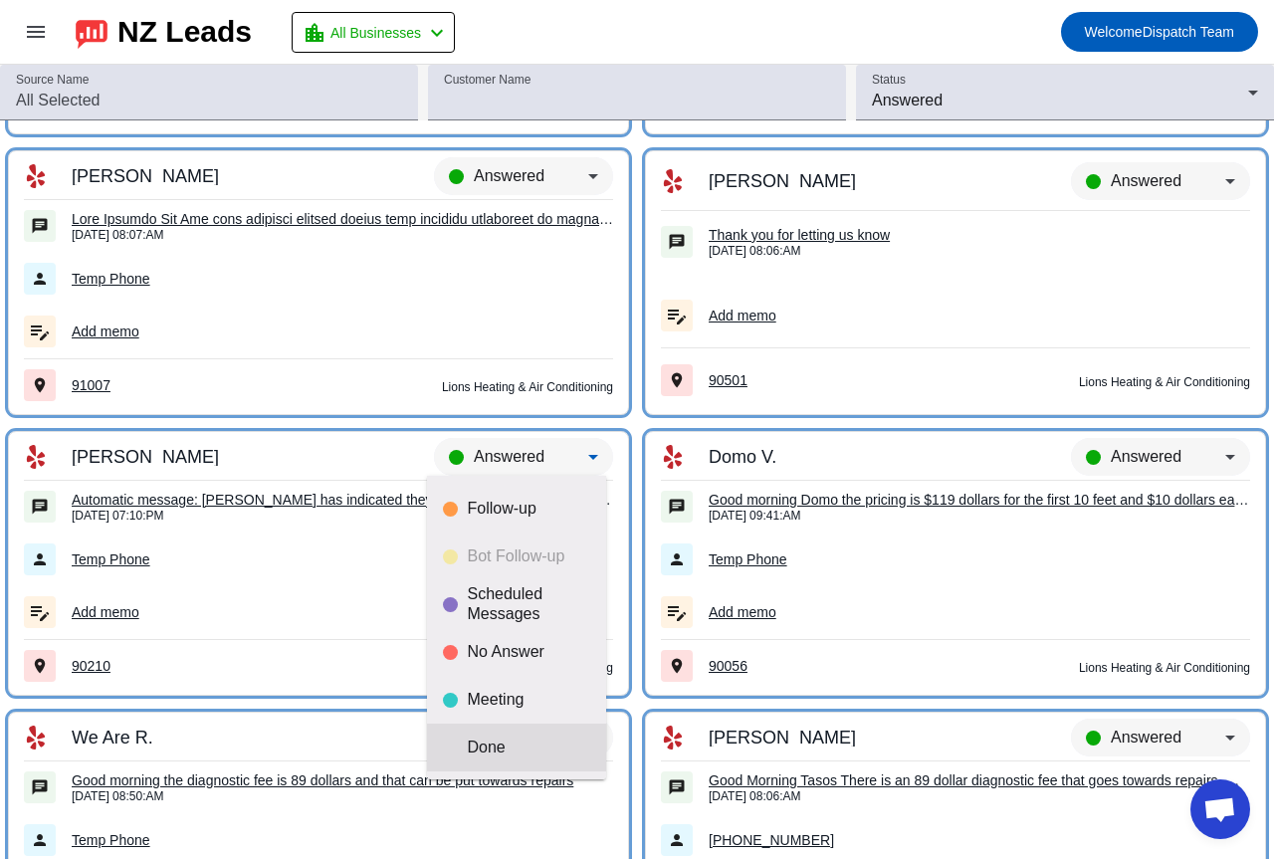
click at [509, 761] on mat-option "Done" at bounding box center [516, 747] width 179 height 48
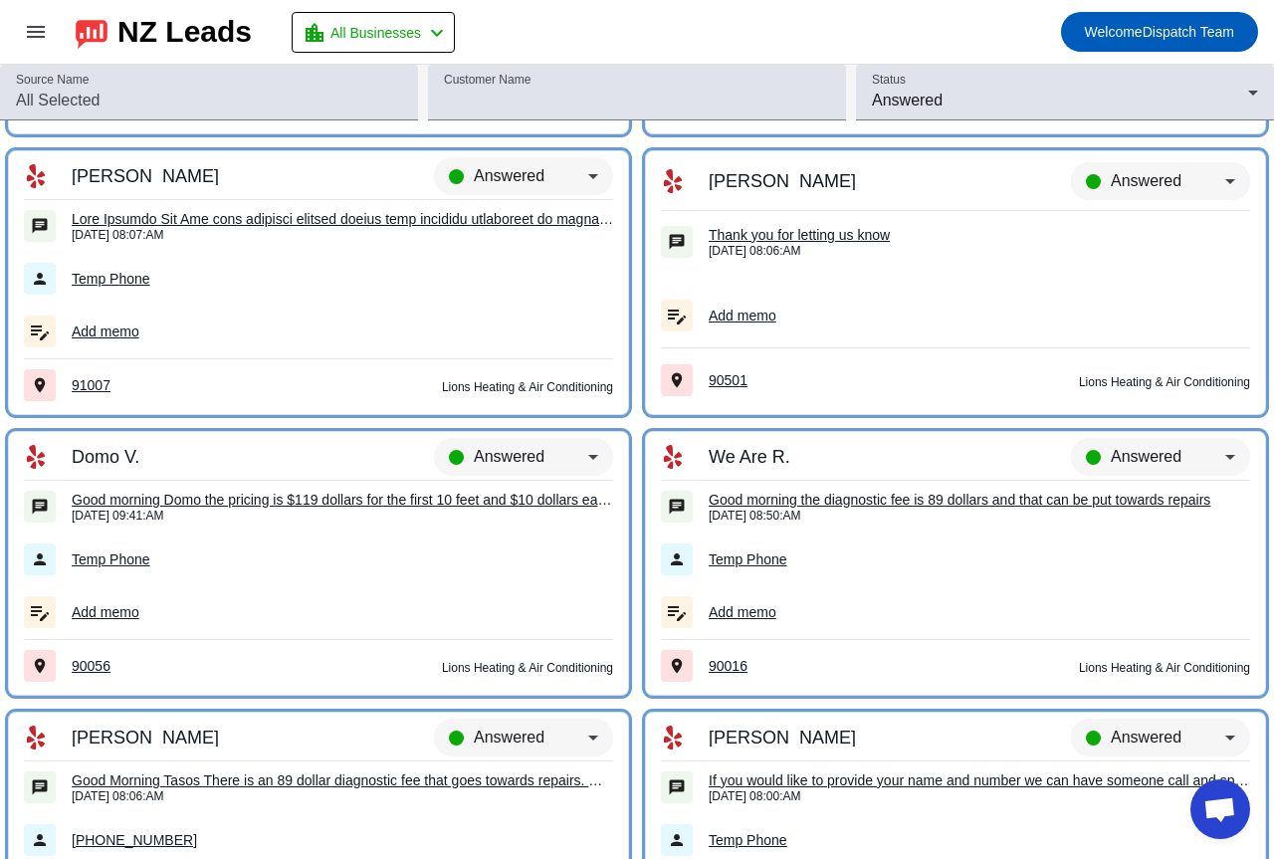
click at [1159, 184] on span "Answered" at bounding box center [1145, 180] width 71 height 17
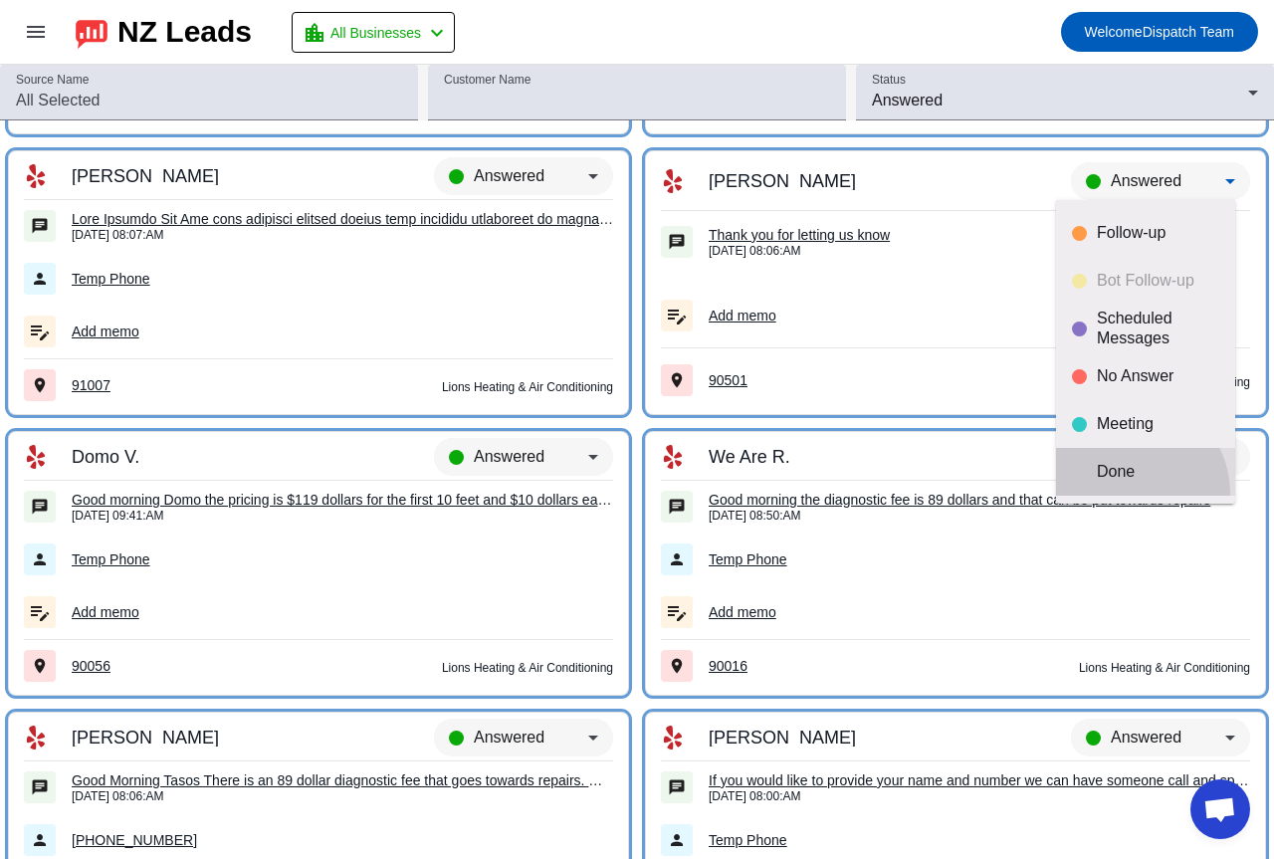
click at [1130, 493] on mat-option "Done" at bounding box center [1145, 472] width 179 height 48
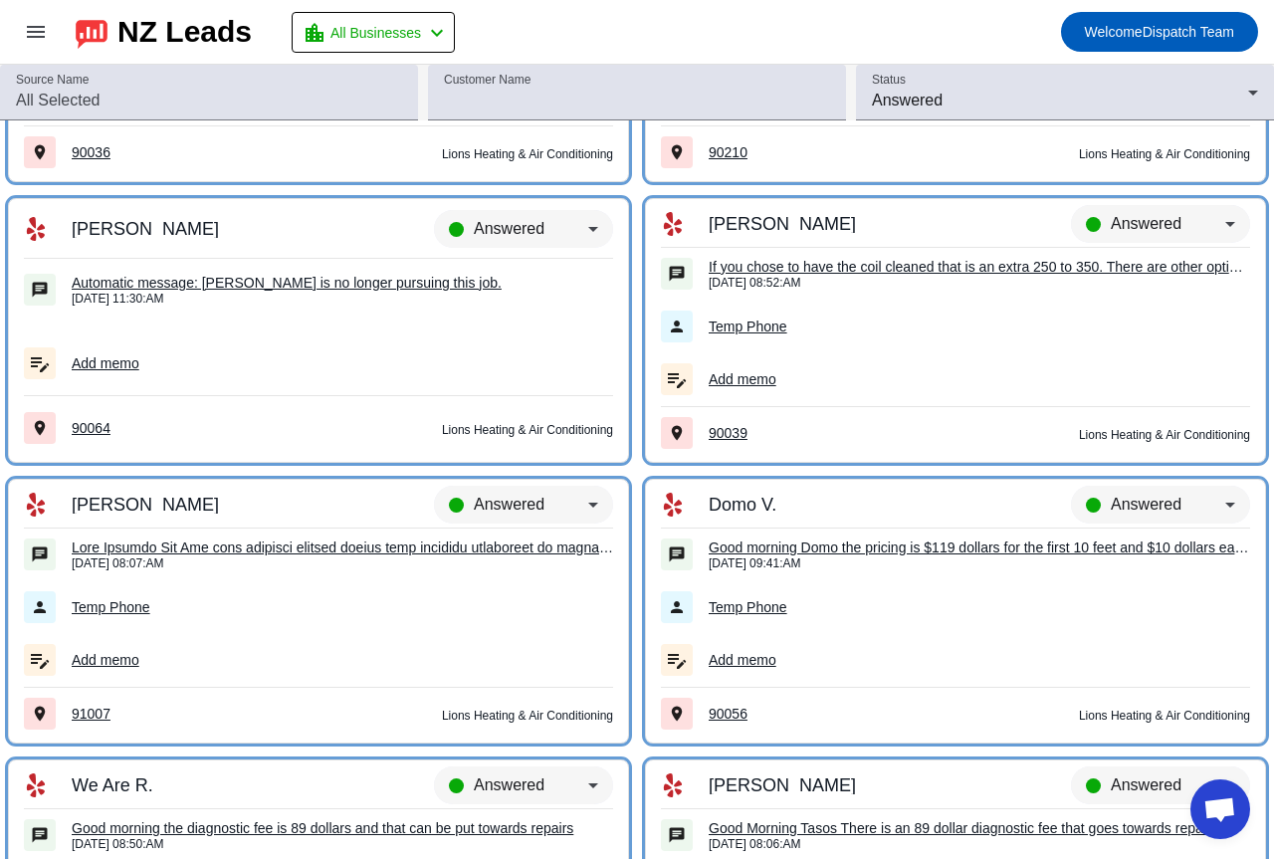
scroll to position [4654, 0]
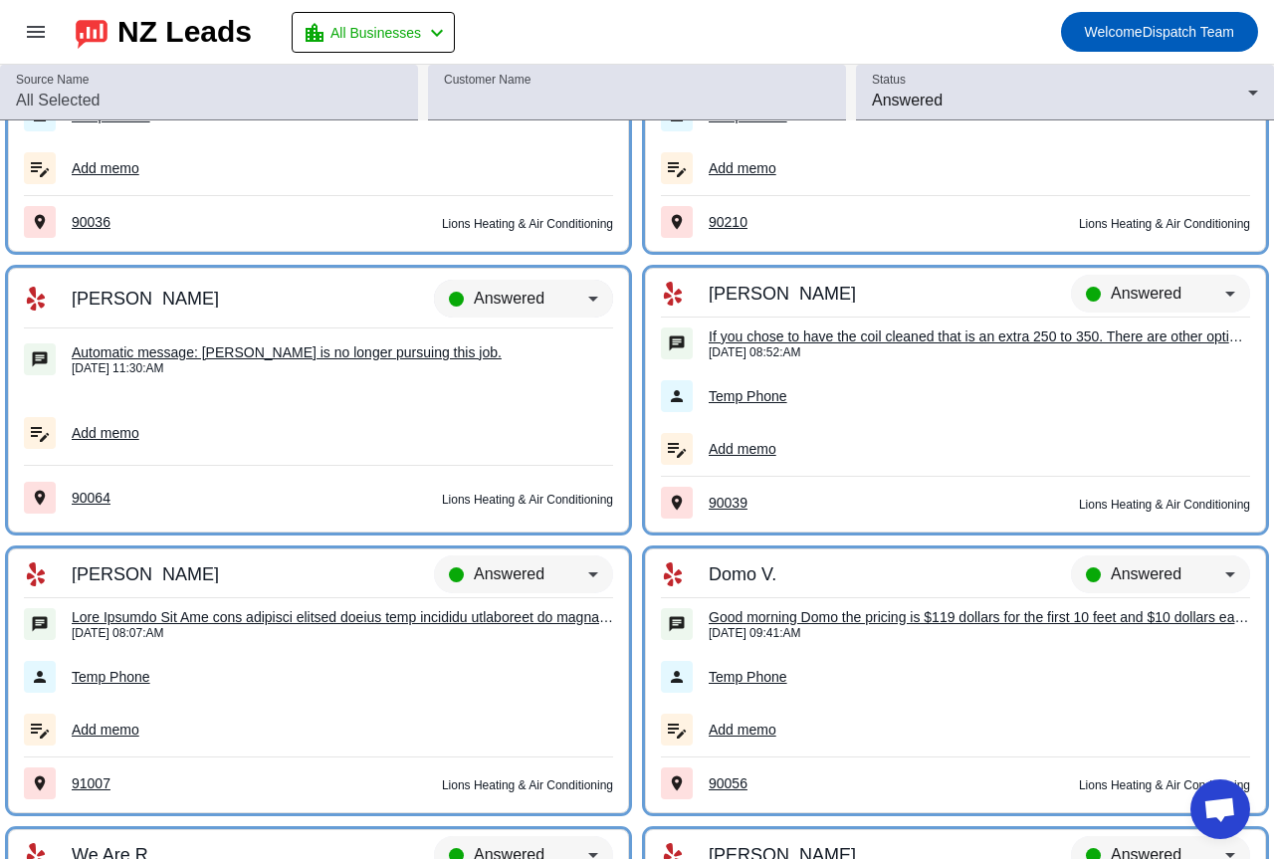
click at [547, 289] on div "Answered" at bounding box center [531, 299] width 114 height 24
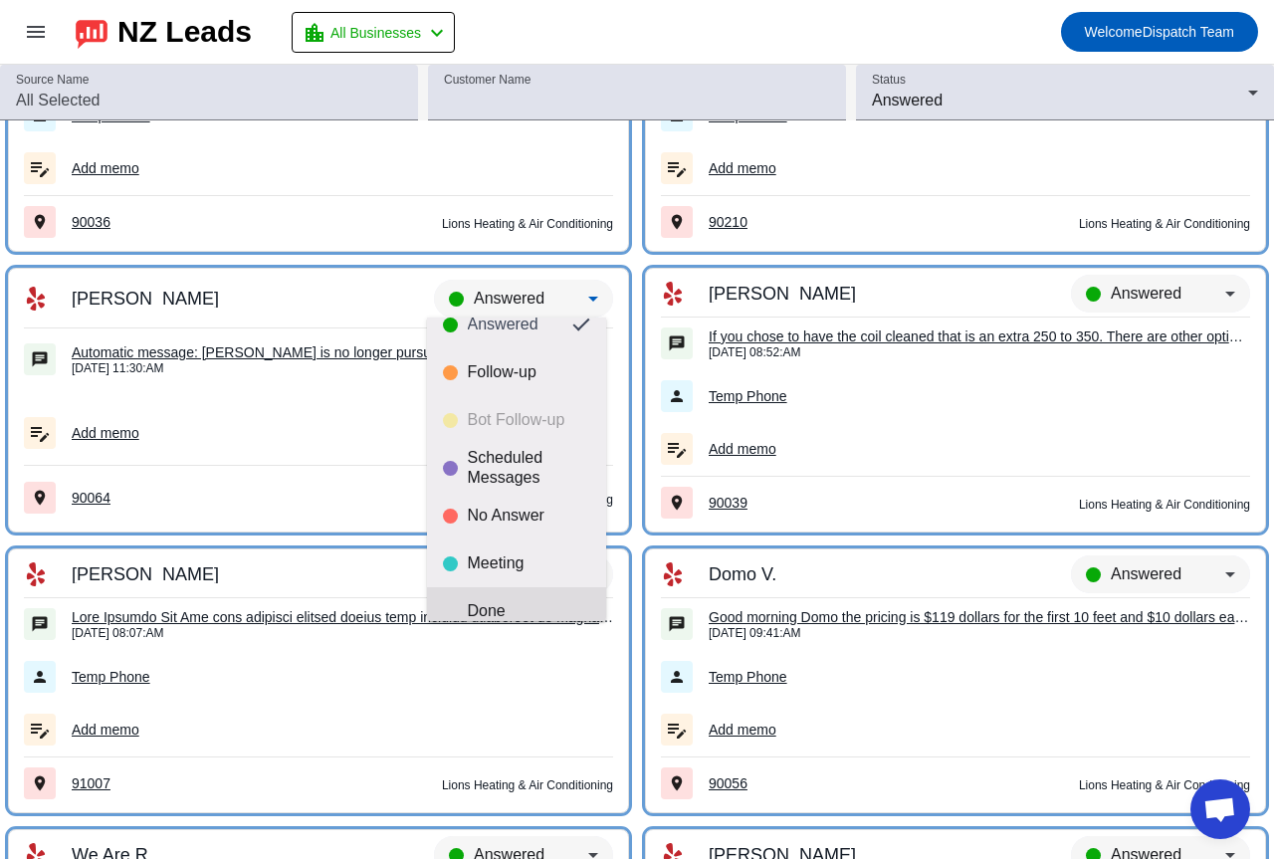
scroll to position [47, 0]
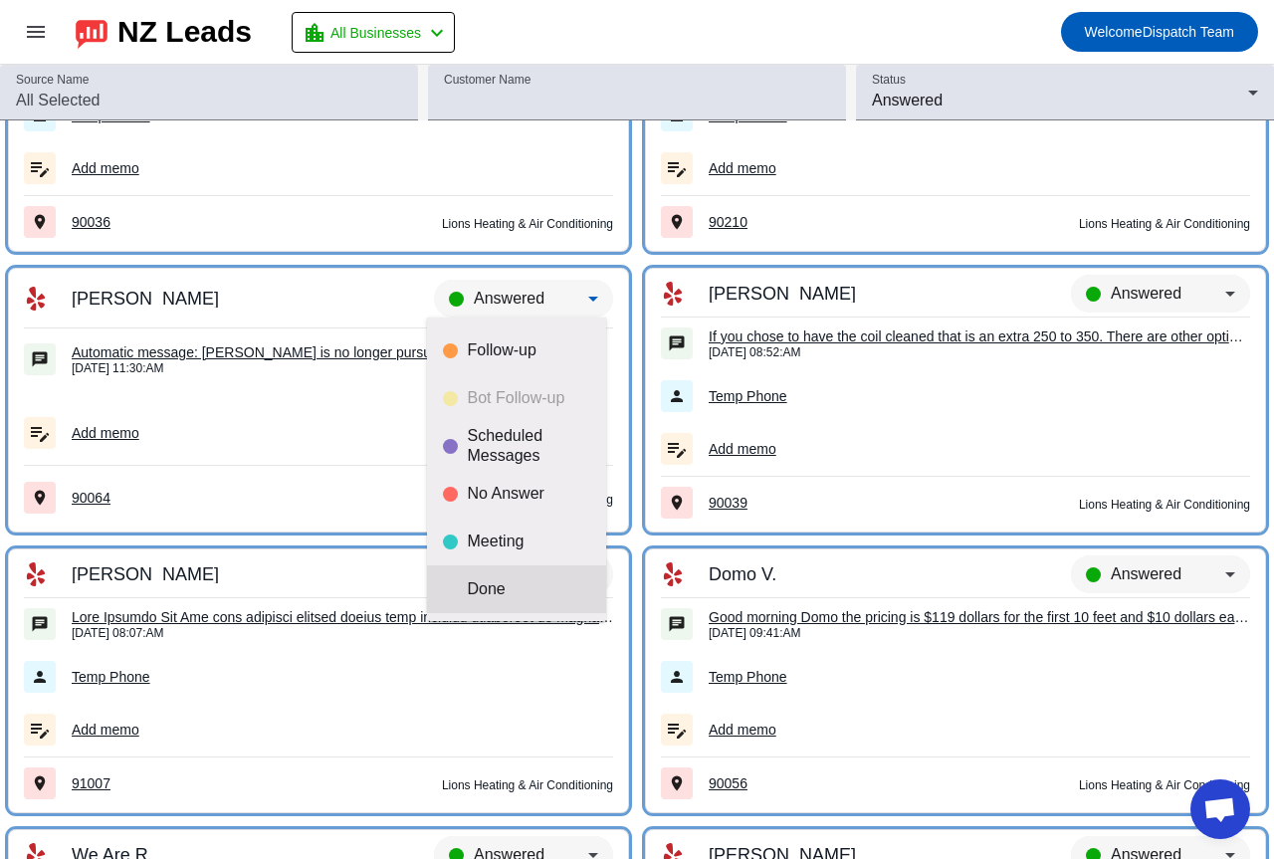
click at [510, 595] on div "Done" at bounding box center [529, 589] width 122 height 20
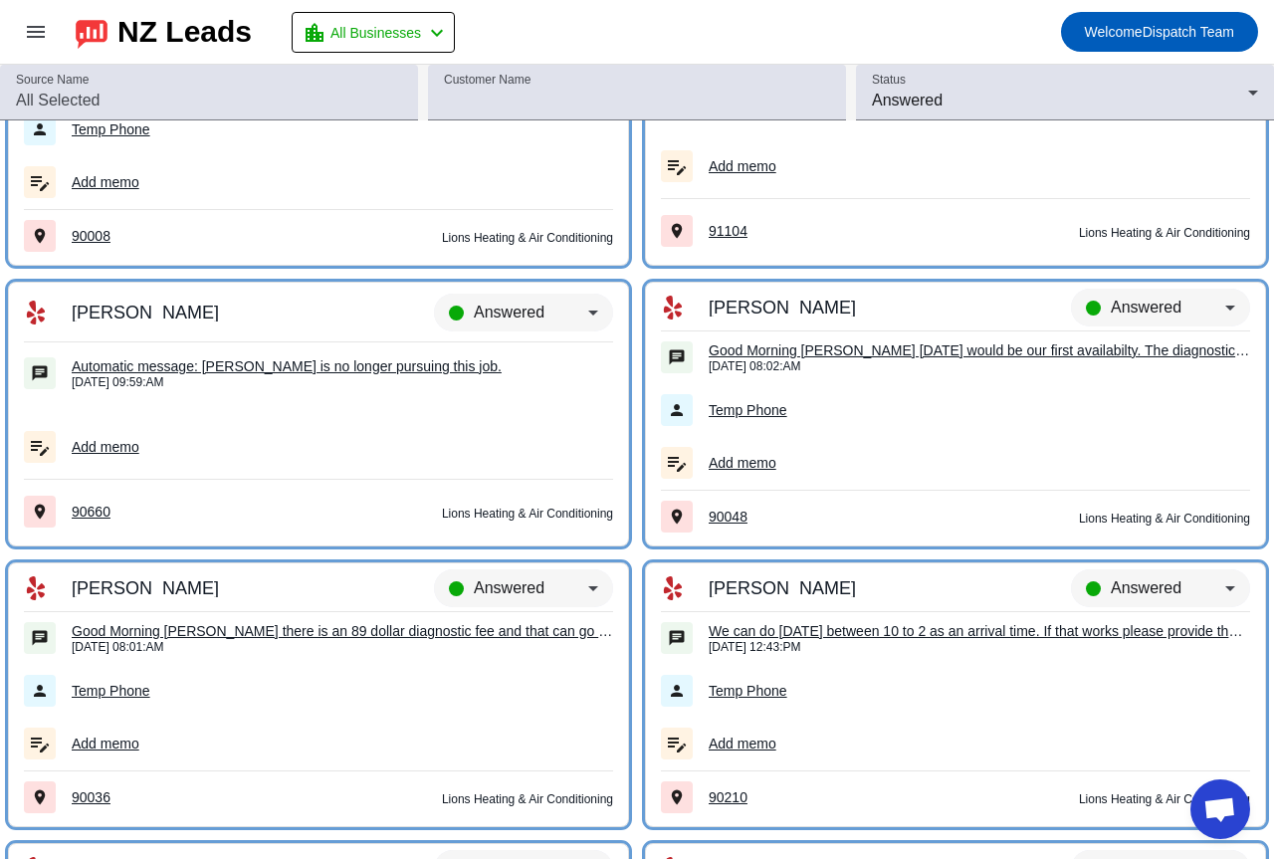
scroll to position [4057, 0]
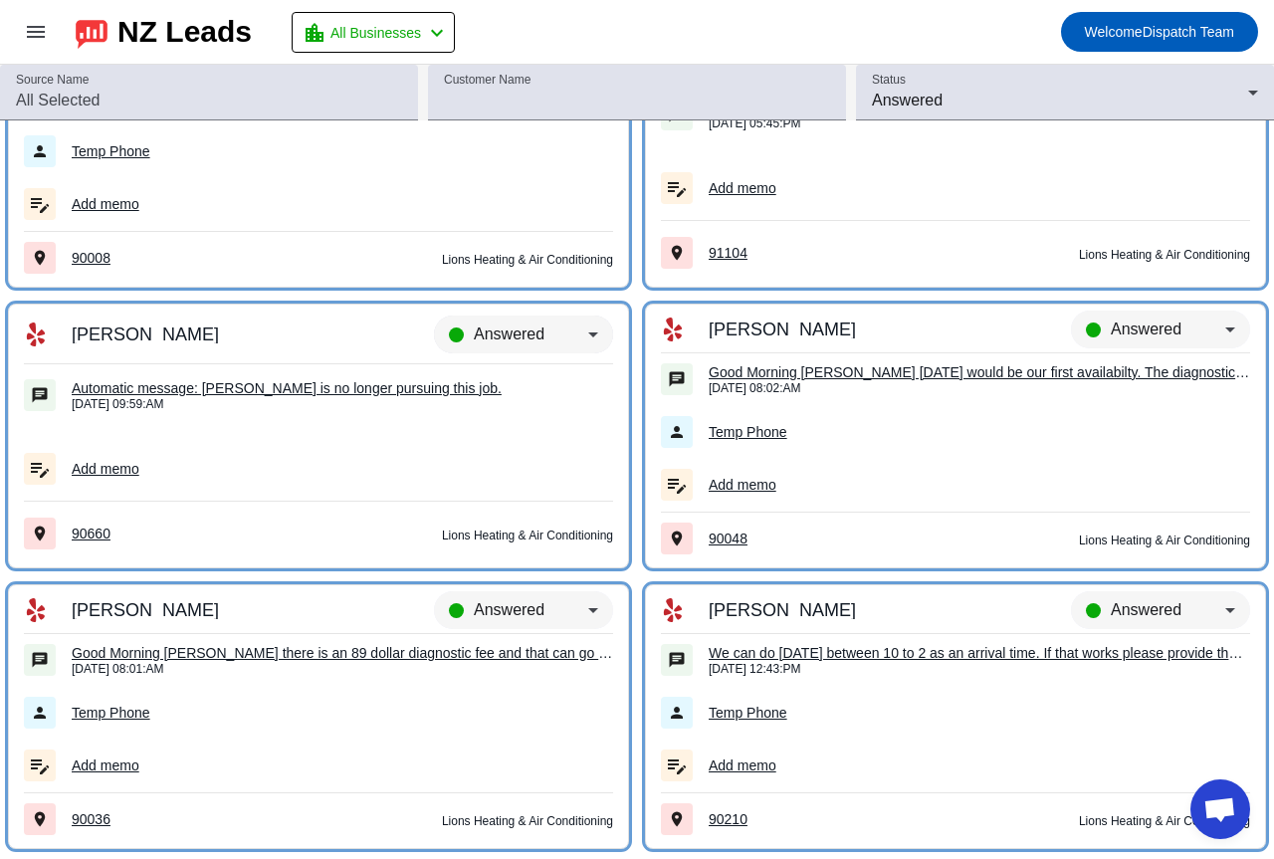
click at [541, 335] on div "Answered" at bounding box center [531, 334] width 114 height 24
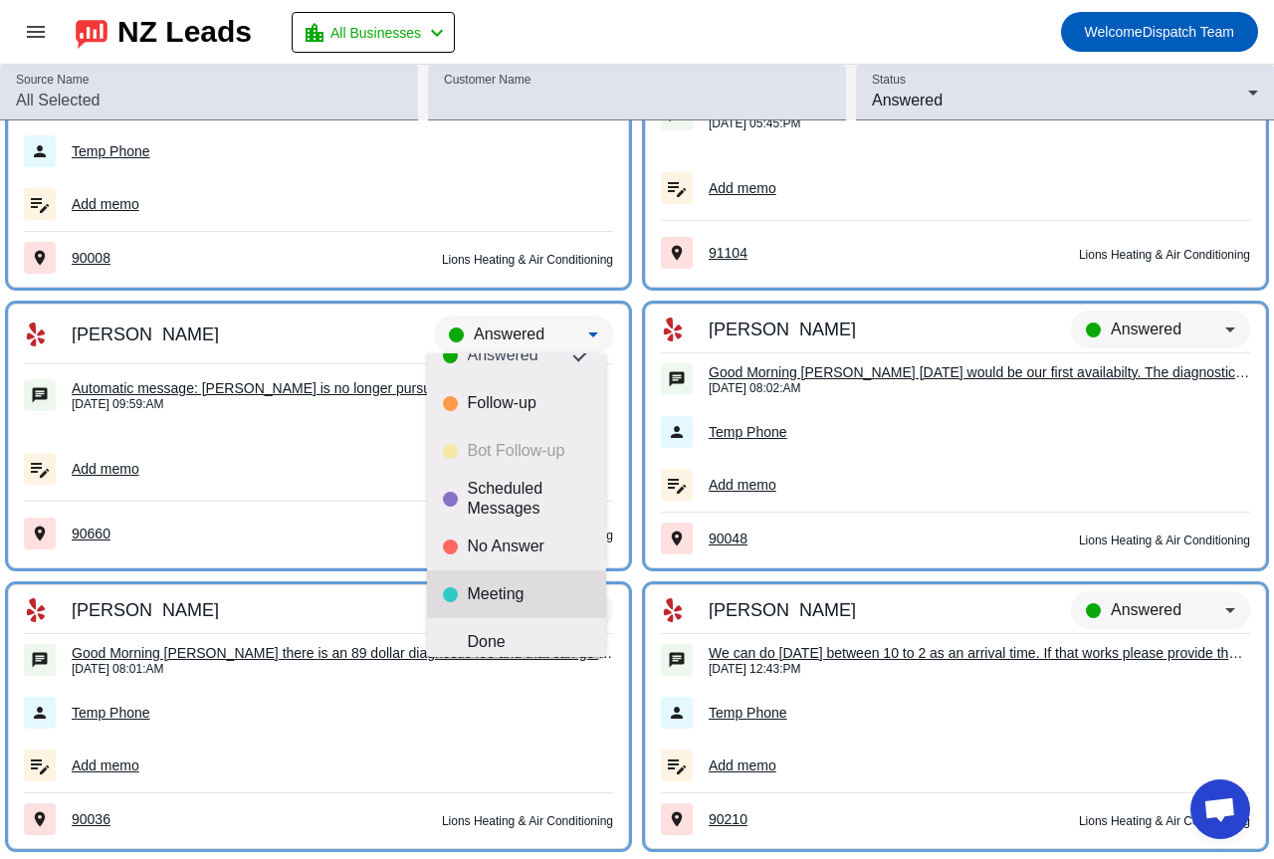
scroll to position [47, 0]
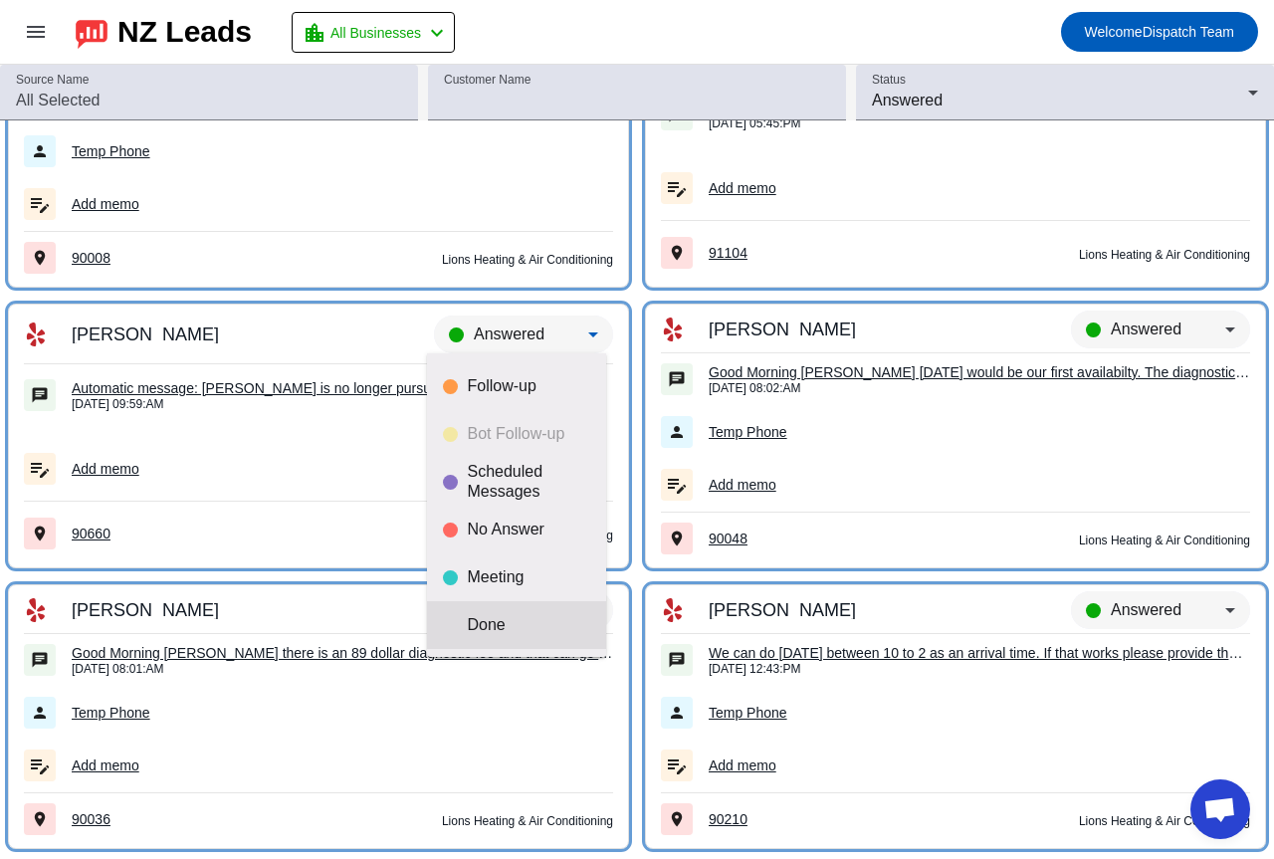
click at [532, 627] on div "Done" at bounding box center [529, 625] width 122 height 20
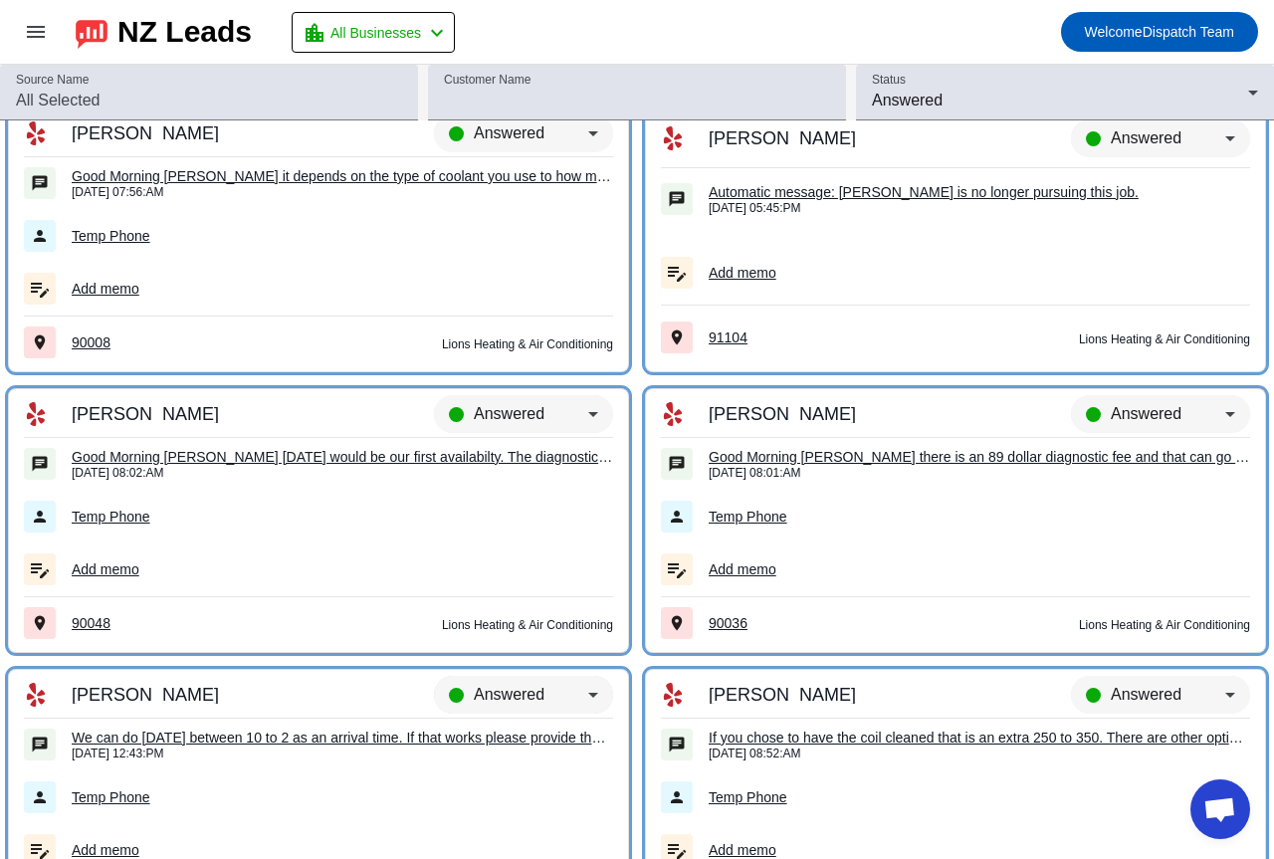
scroll to position [3759, 0]
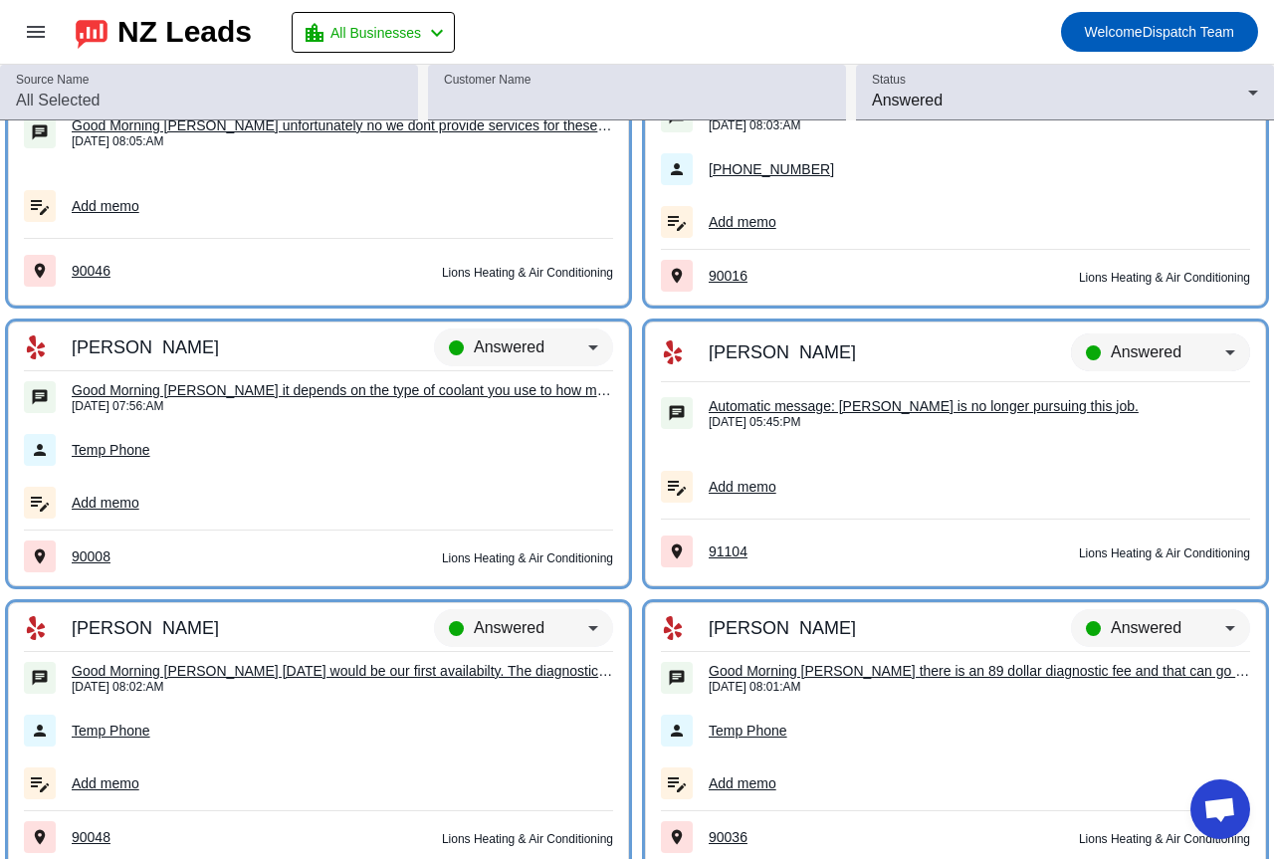
click at [1155, 365] on div "Answered" at bounding box center [1160, 361] width 179 height 56
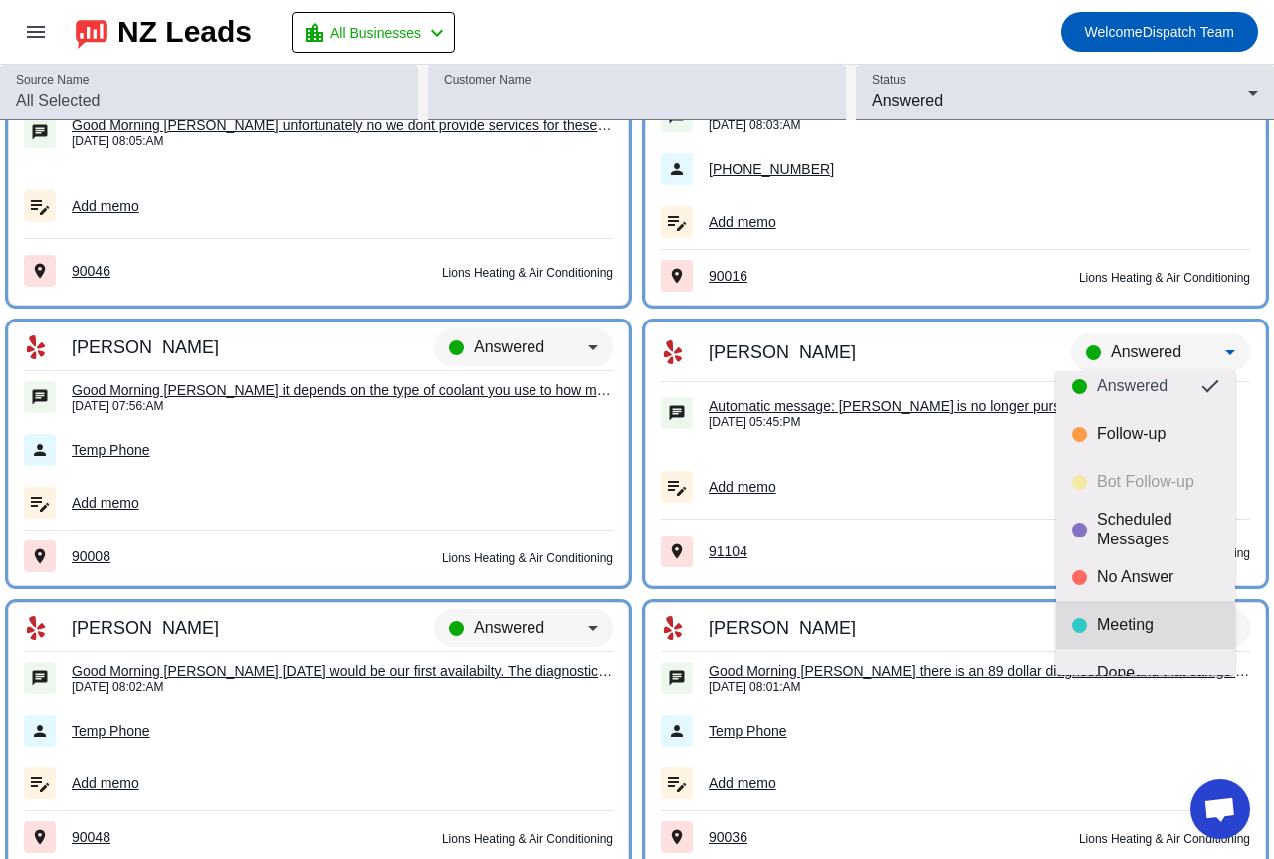
scroll to position [47, 0]
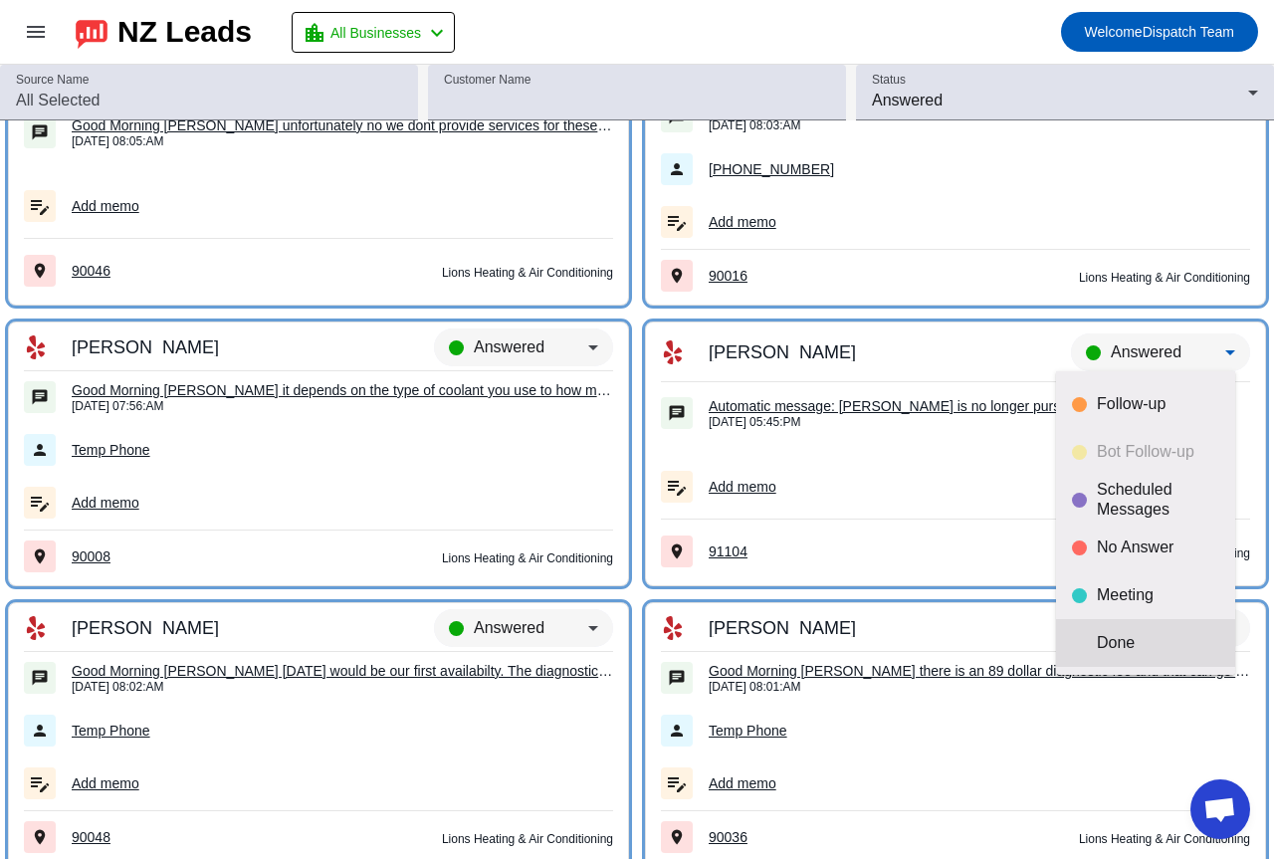
click at [1110, 628] on mat-option "Done" at bounding box center [1145, 643] width 179 height 48
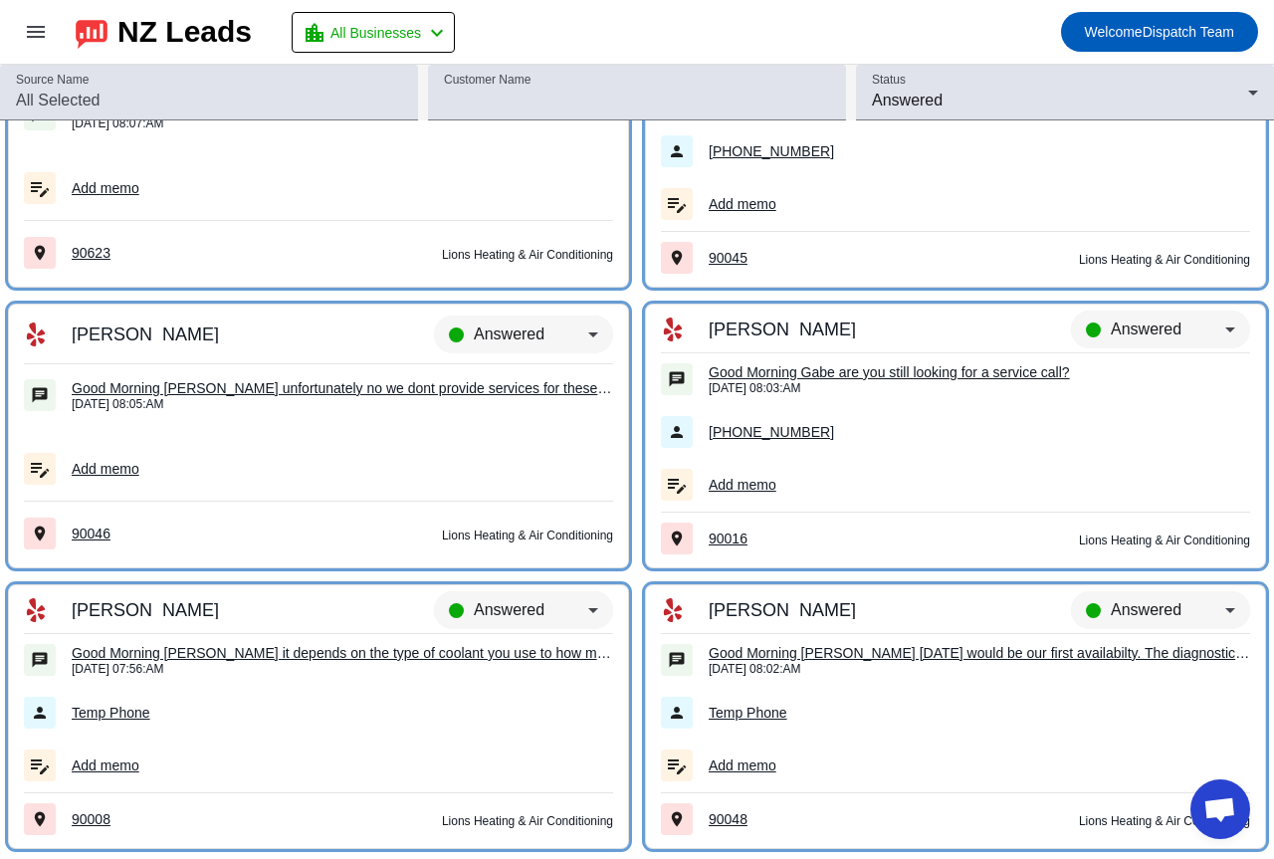
scroll to position [3460, 0]
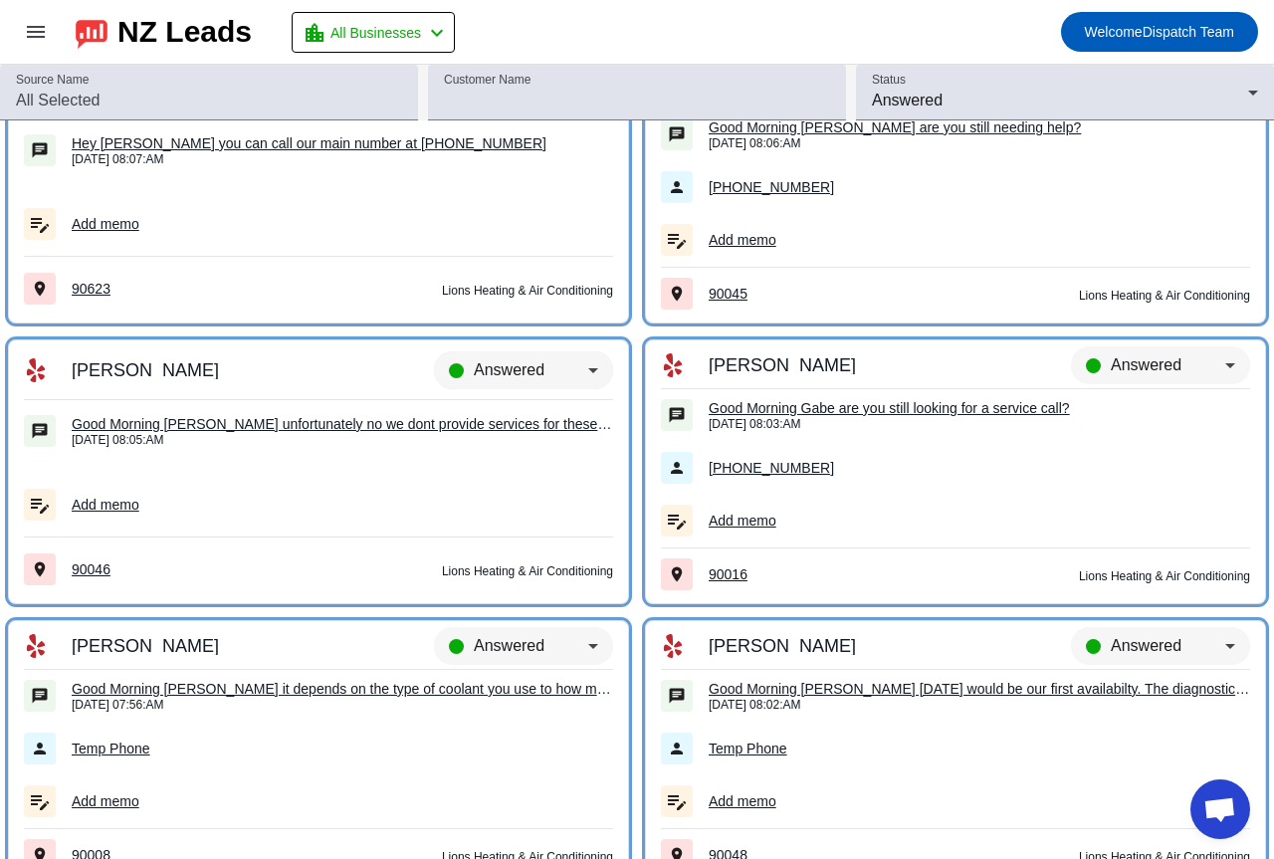
click at [493, 354] on div "Answered" at bounding box center [523, 379] width 179 height 56
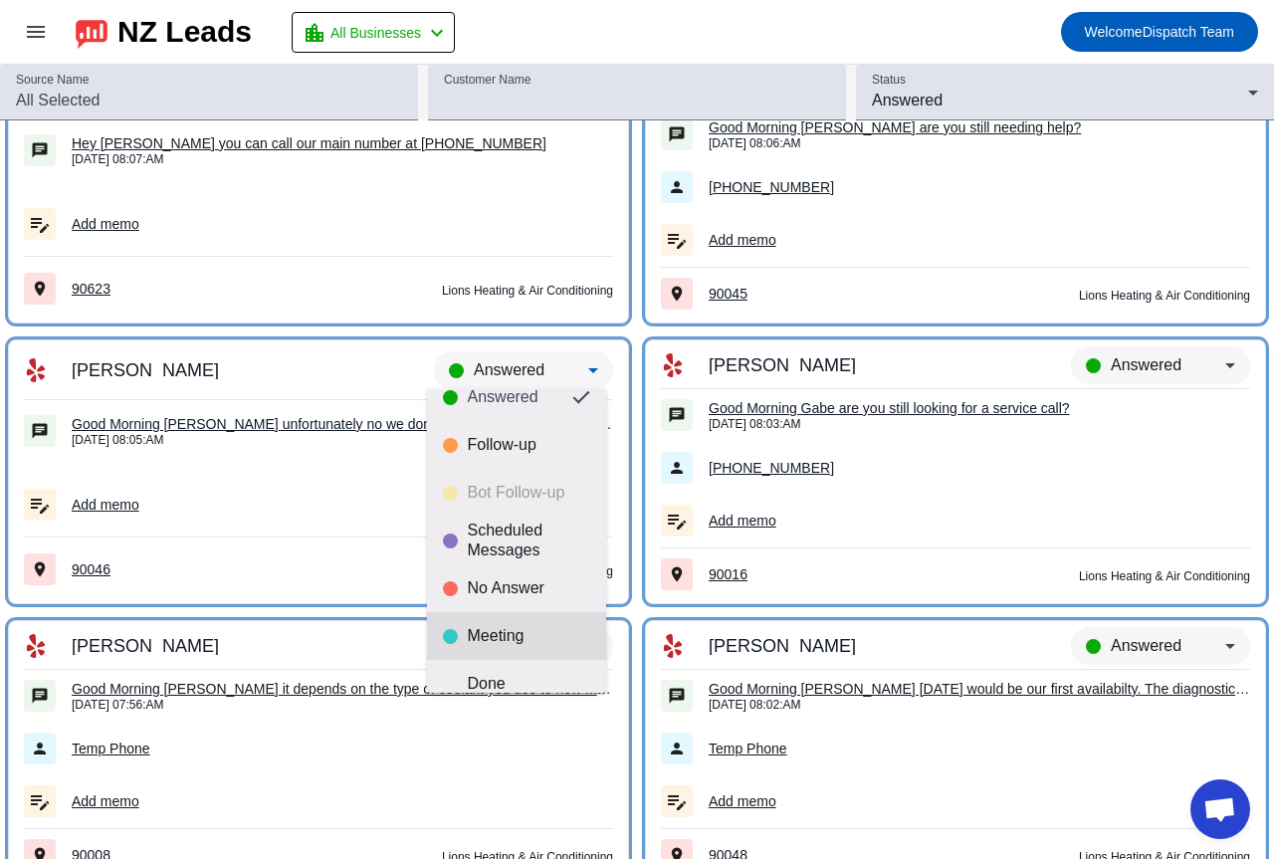
scroll to position [47, 0]
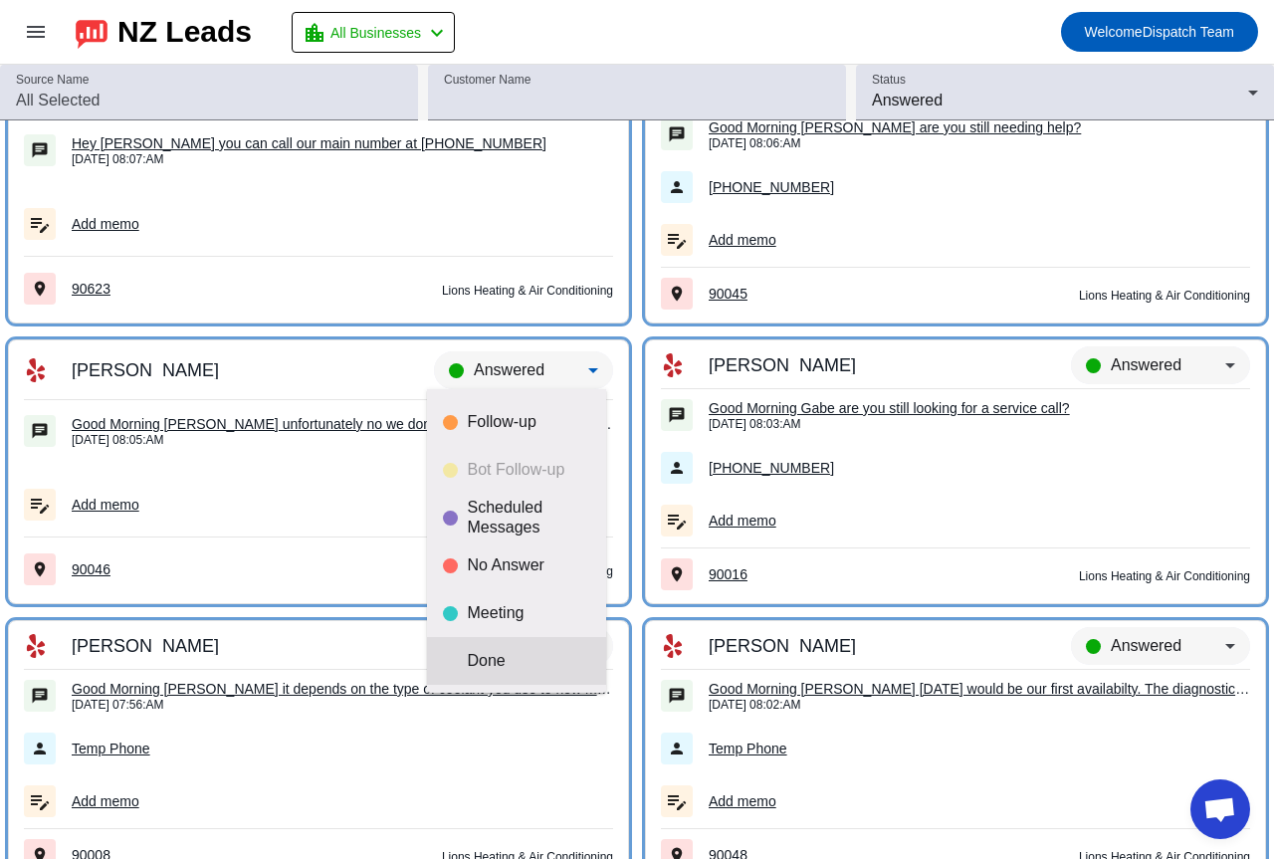
click at [498, 647] on mat-option "Done" at bounding box center [516, 661] width 179 height 48
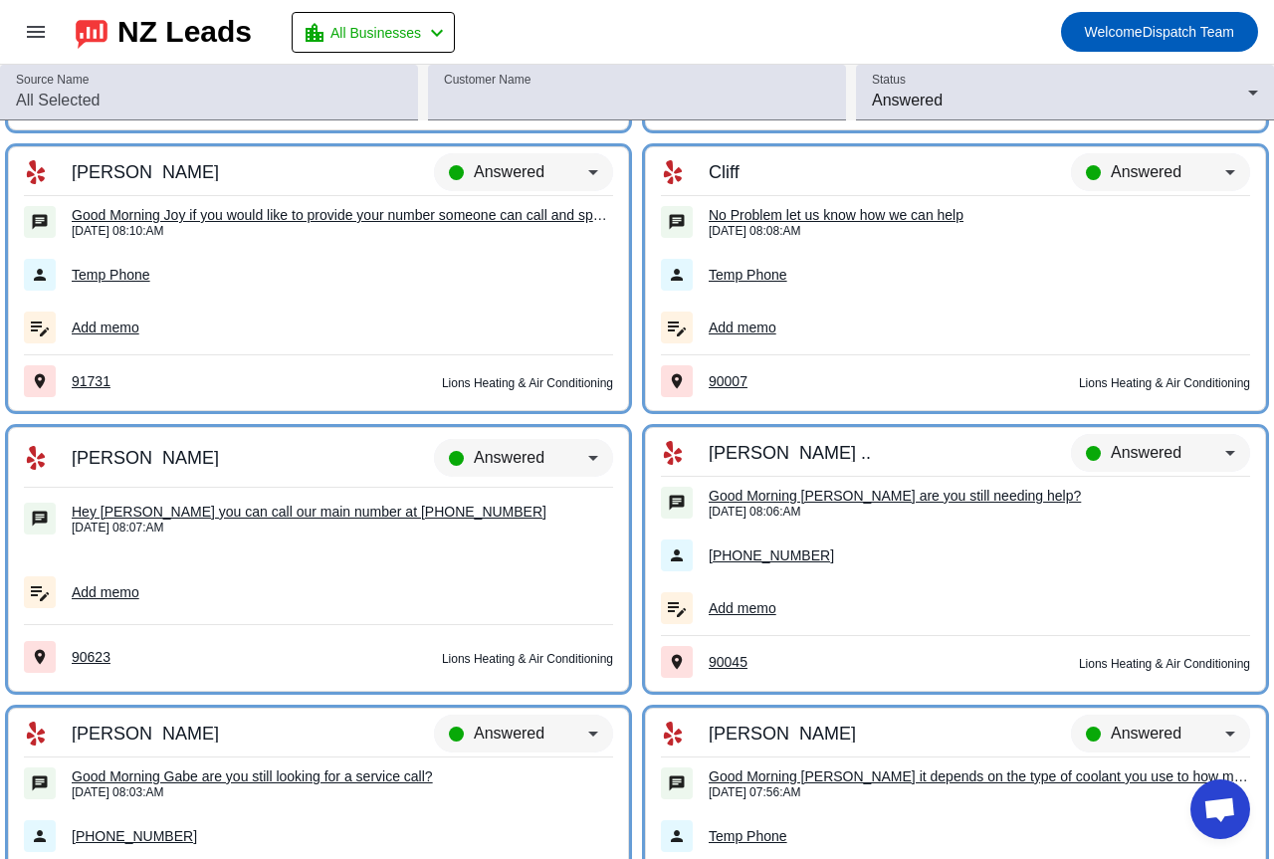
scroll to position [3062, 0]
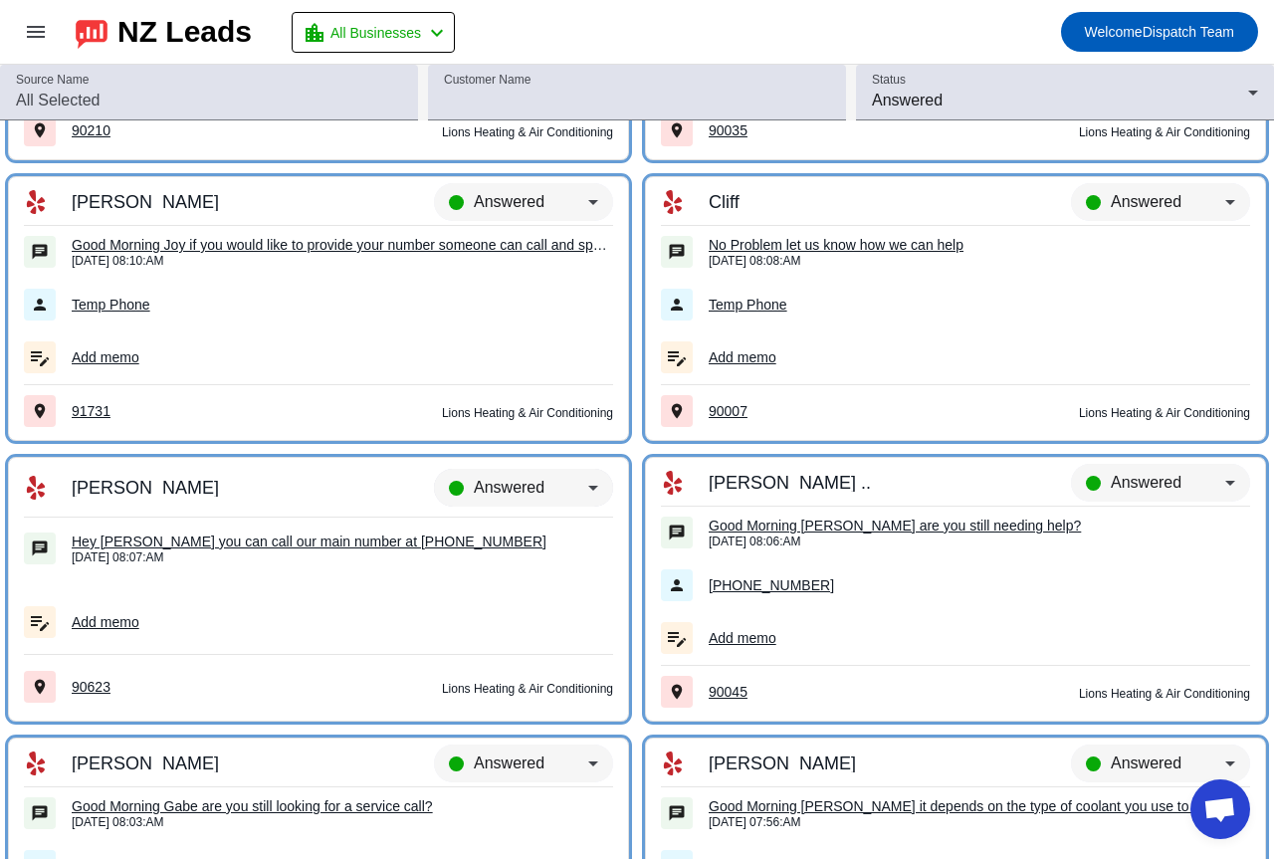
click at [540, 501] on div "Answered" at bounding box center [523, 497] width 179 height 56
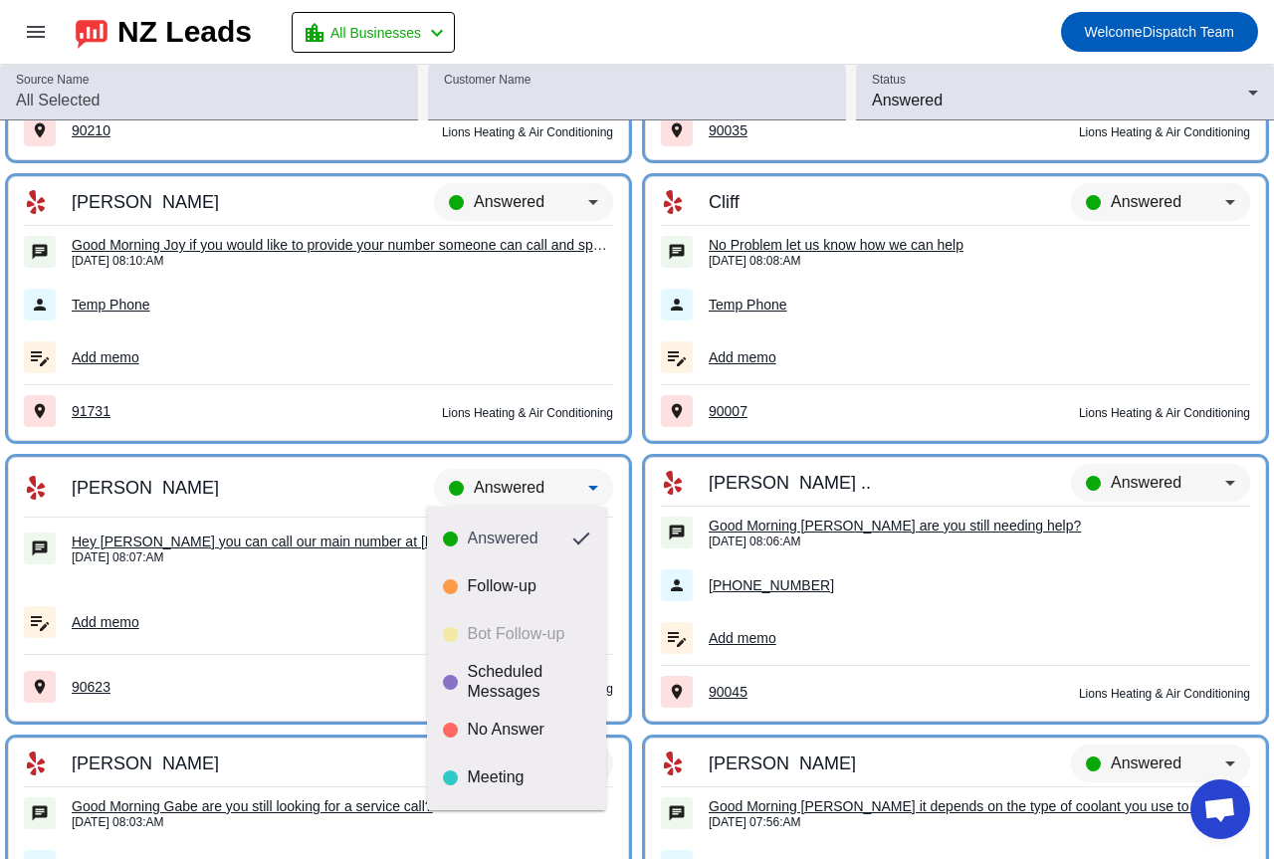
scroll to position [47, 0]
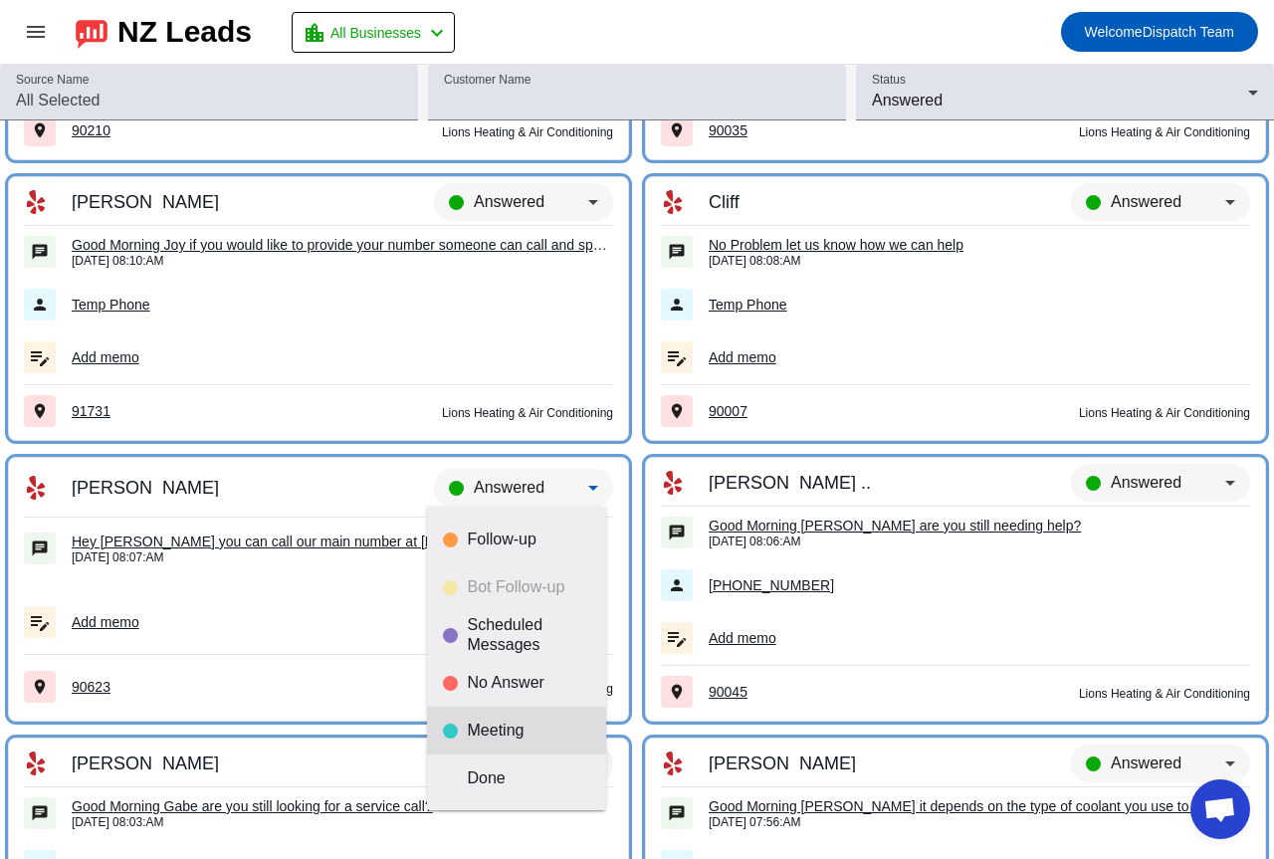
click at [518, 722] on div "Meeting" at bounding box center [529, 730] width 122 height 20
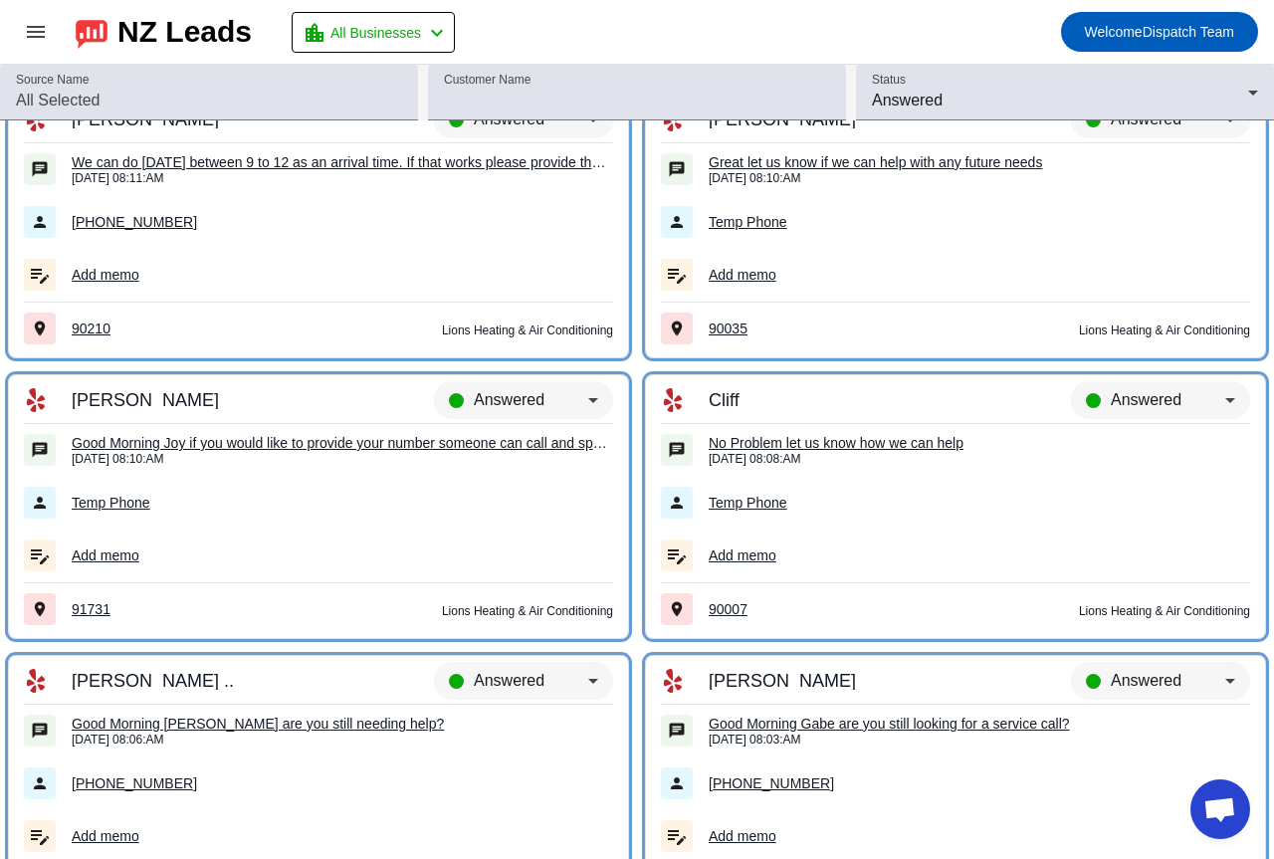
scroll to position [2863, 0]
click at [1146, 399] on span "Answered" at bounding box center [1145, 400] width 71 height 17
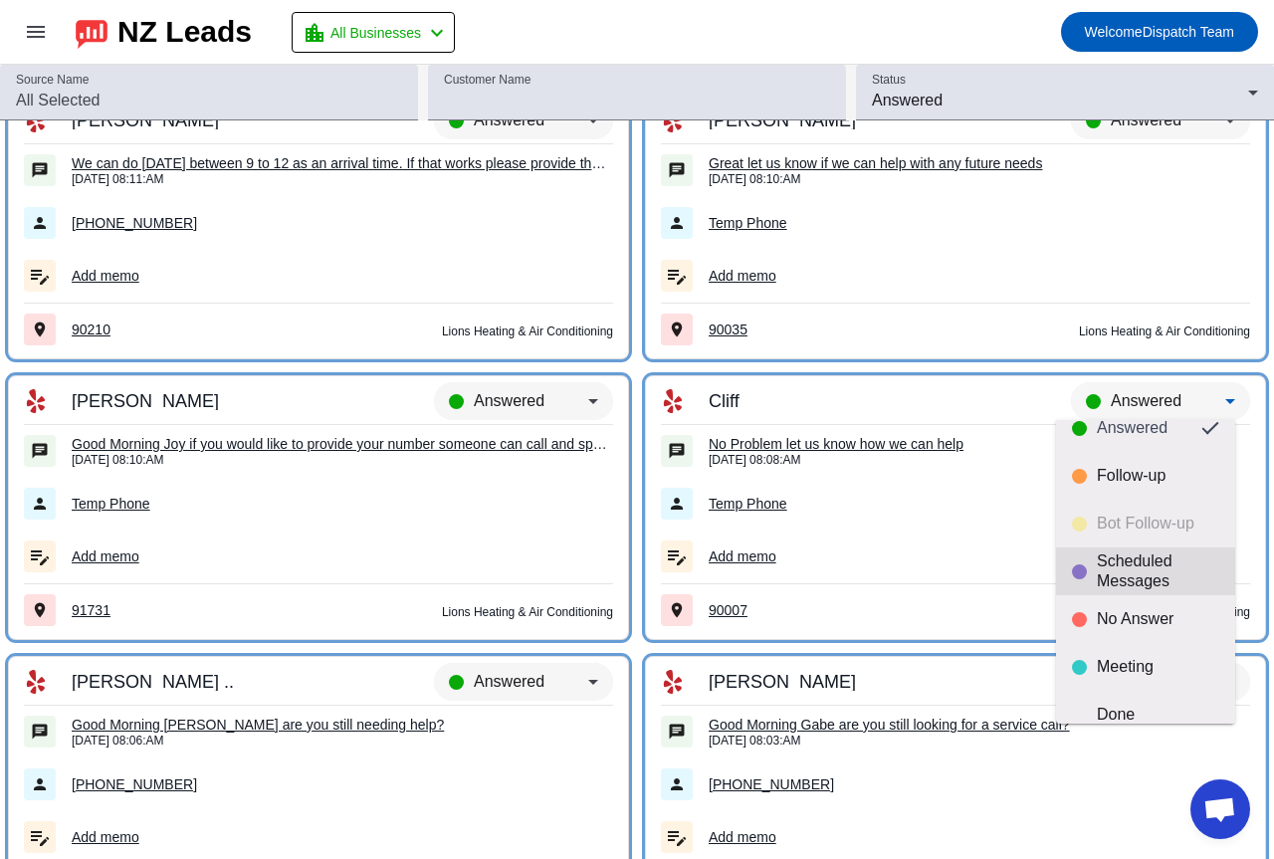
scroll to position [47, 0]
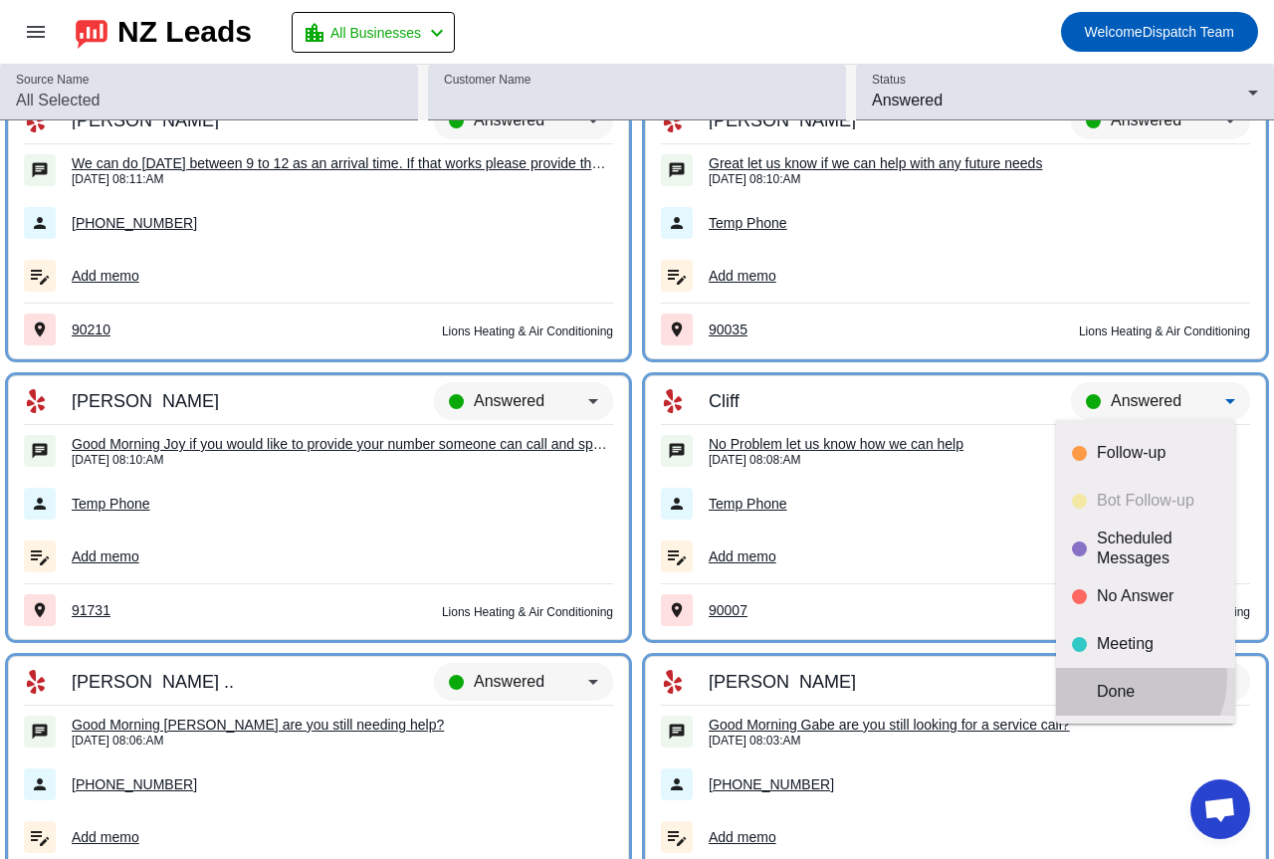
click at [1116, 677] on mat-option "Done" at bounding box center [1145, 692] width 179 height 48
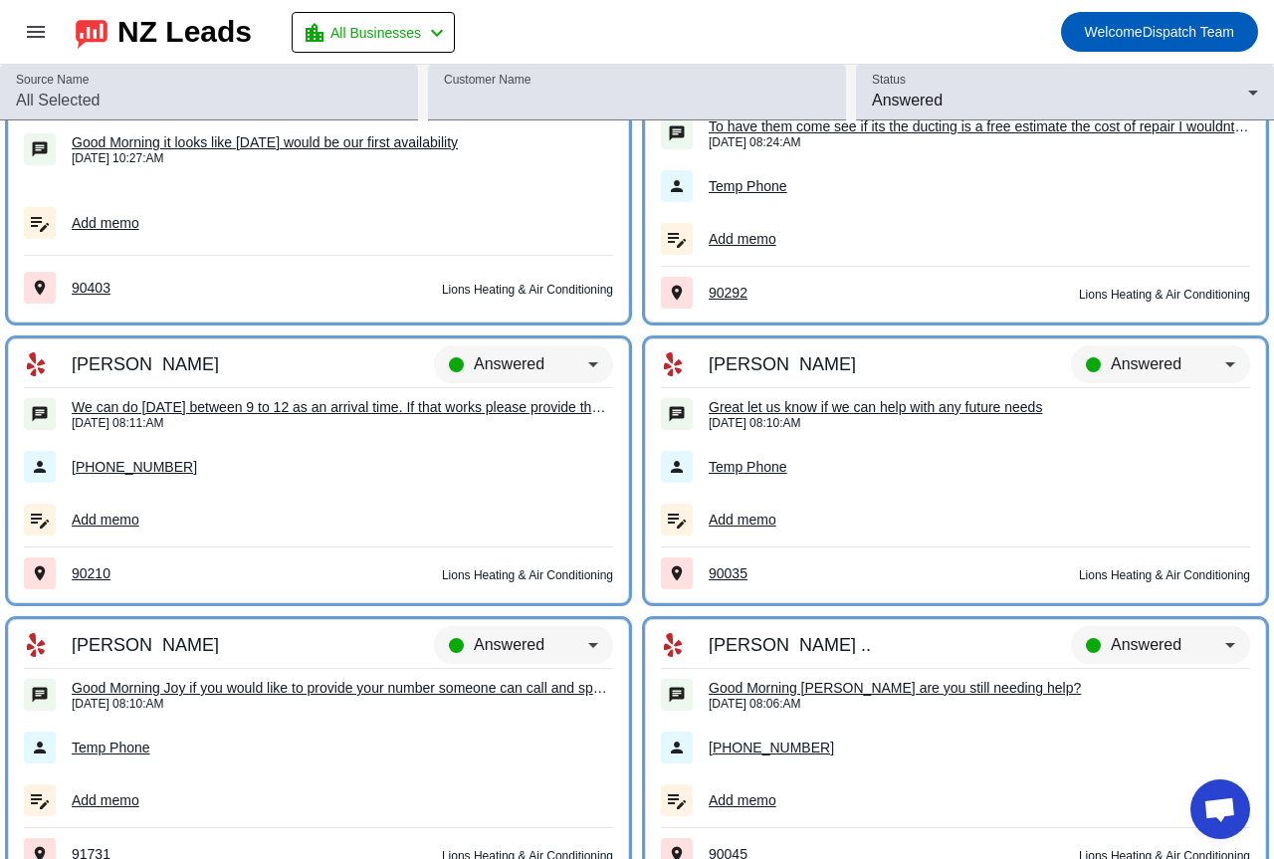
scroll to position [2465, 0]
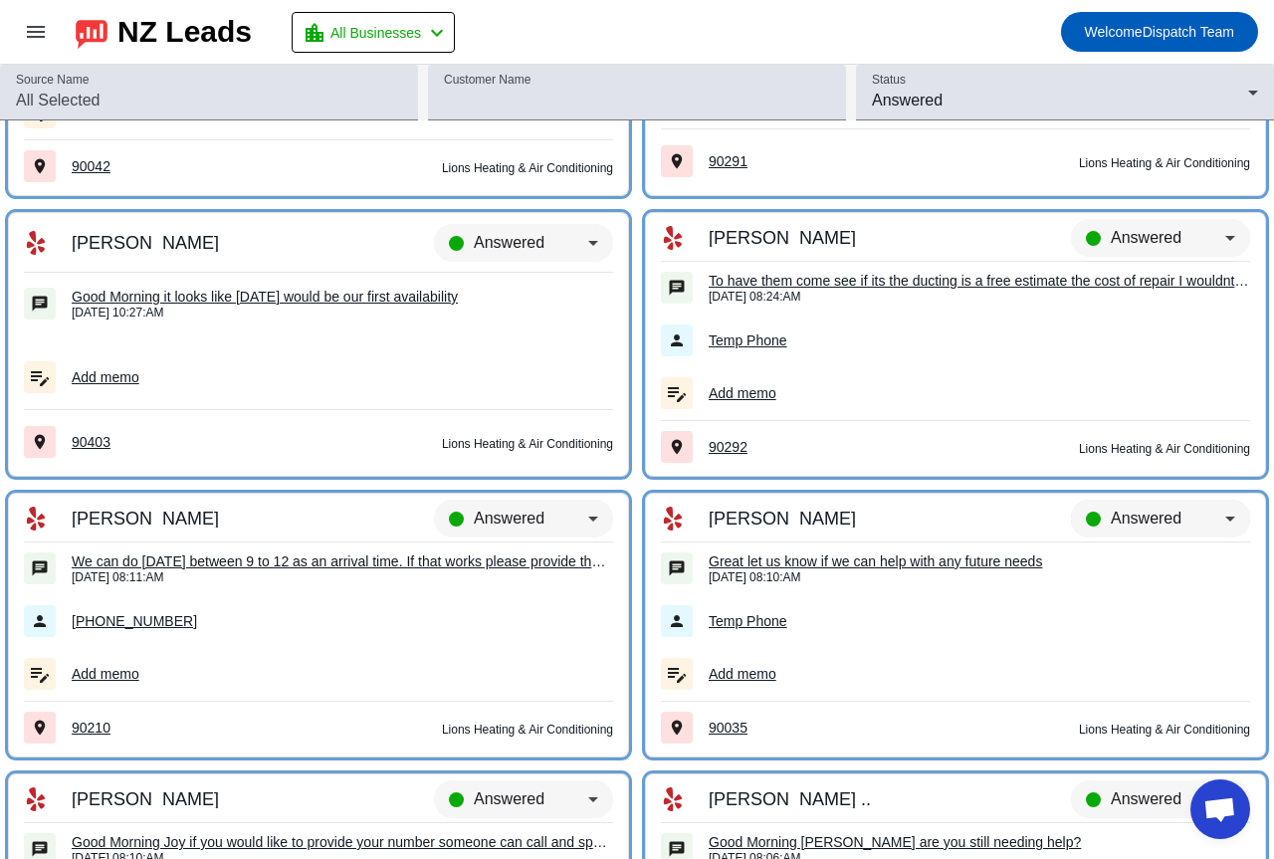
click at [1159, 511] on span "Answered" at bounding box center [1145, 517] width 71 height 17
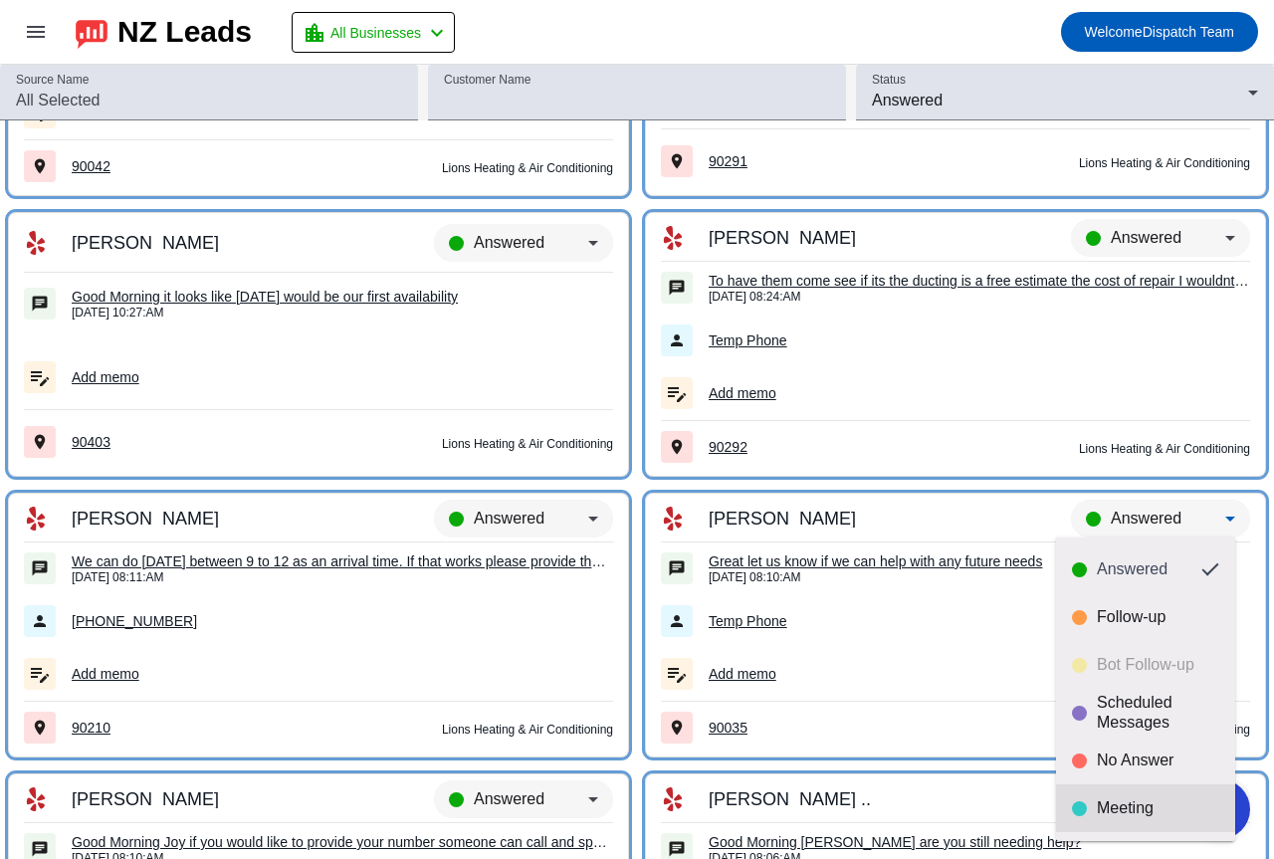
scroll to position [47, 0]
click at [1119, 817] on div "Done" at bounding box center [1157, 809] width 122 height 20
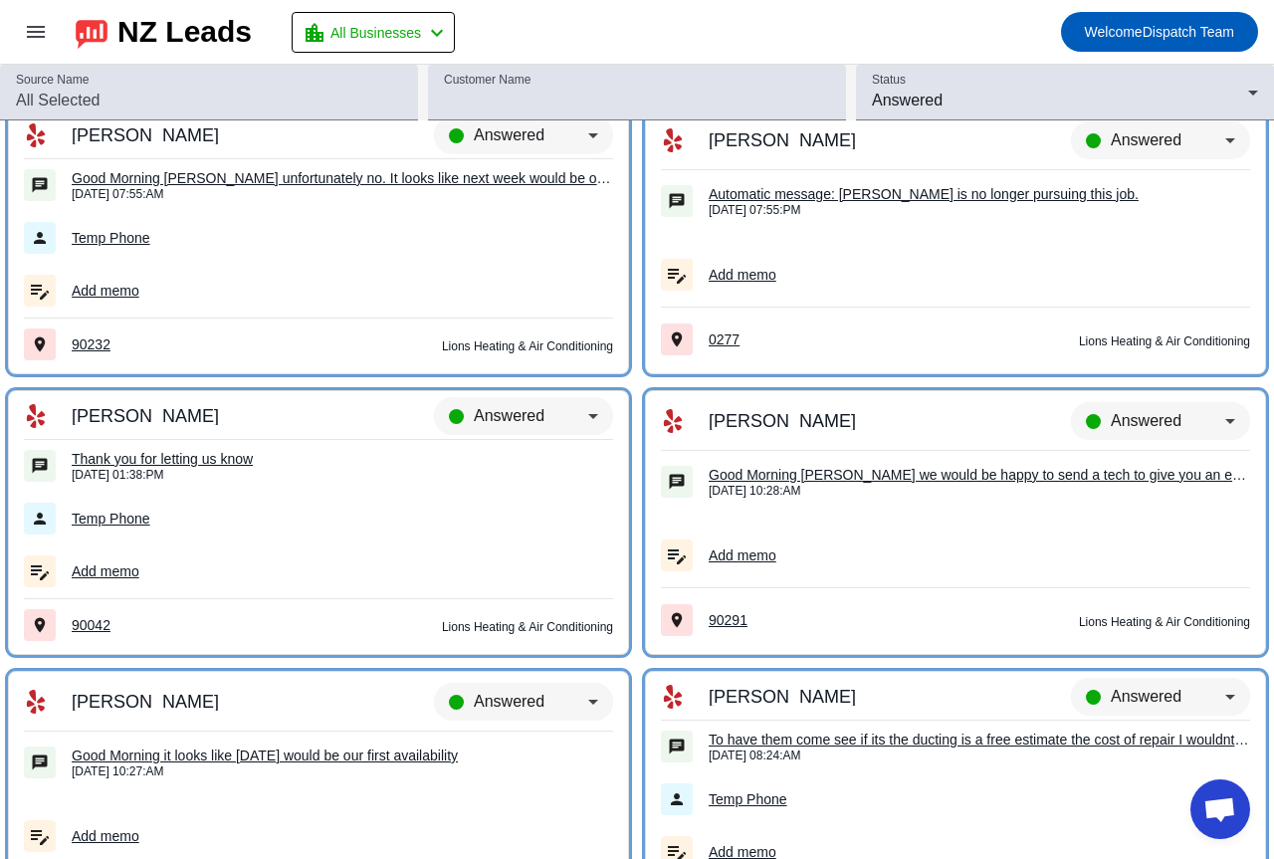
scroll to position [1968, 0]
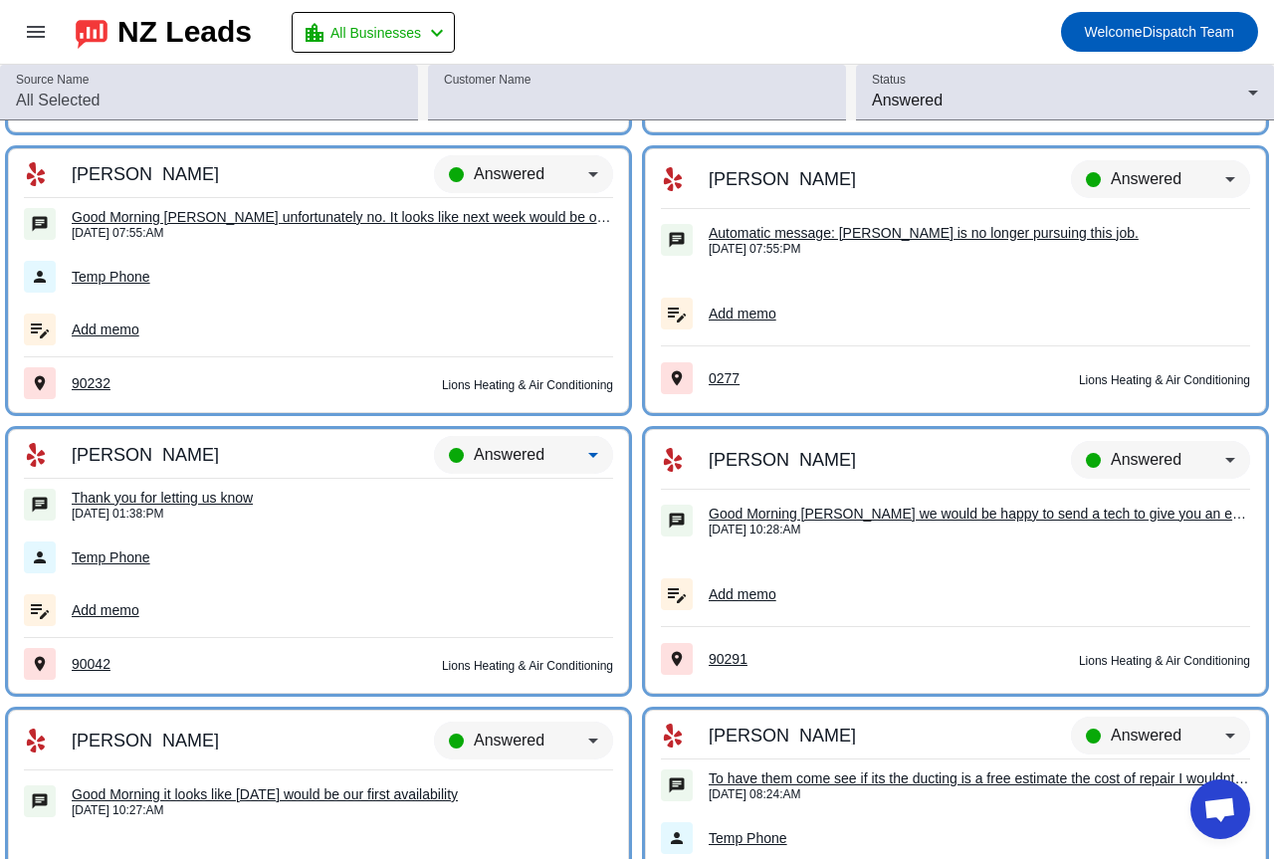
click at [503, 454] on span "Answered" at bounding box center [509, 454] width 71 height 17
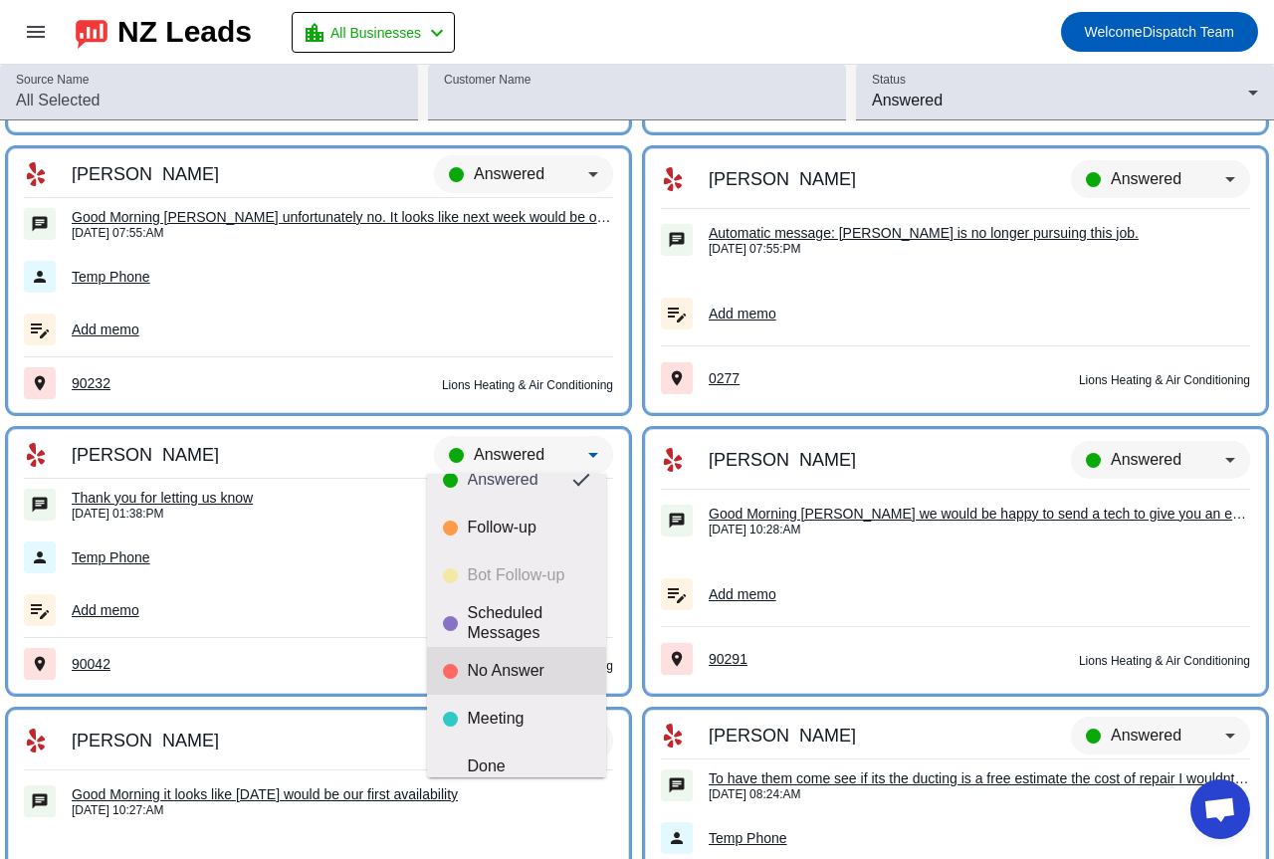
scroll to position [47, 0]
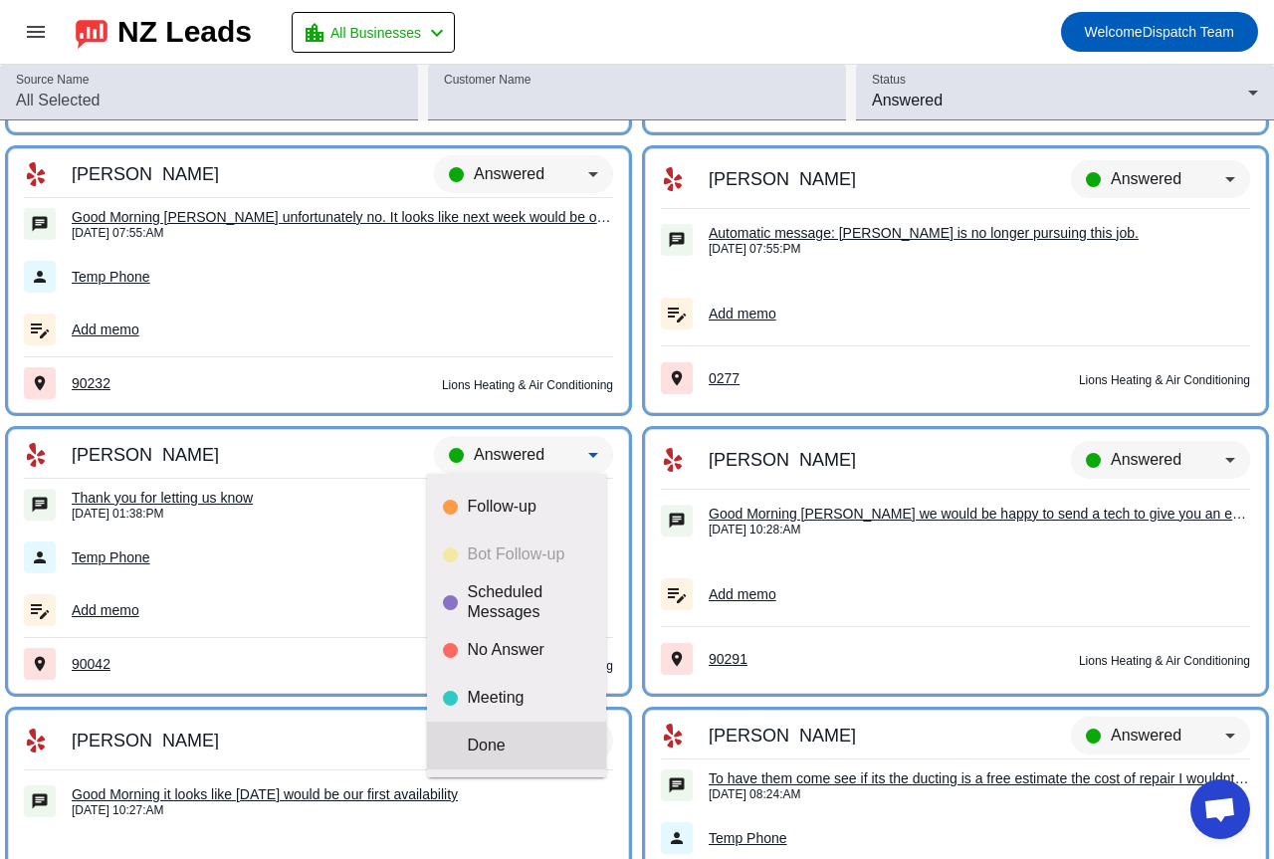
click at [511, 755] on mat-option "Done" at bounding box center [516, 745] width 179 height 48
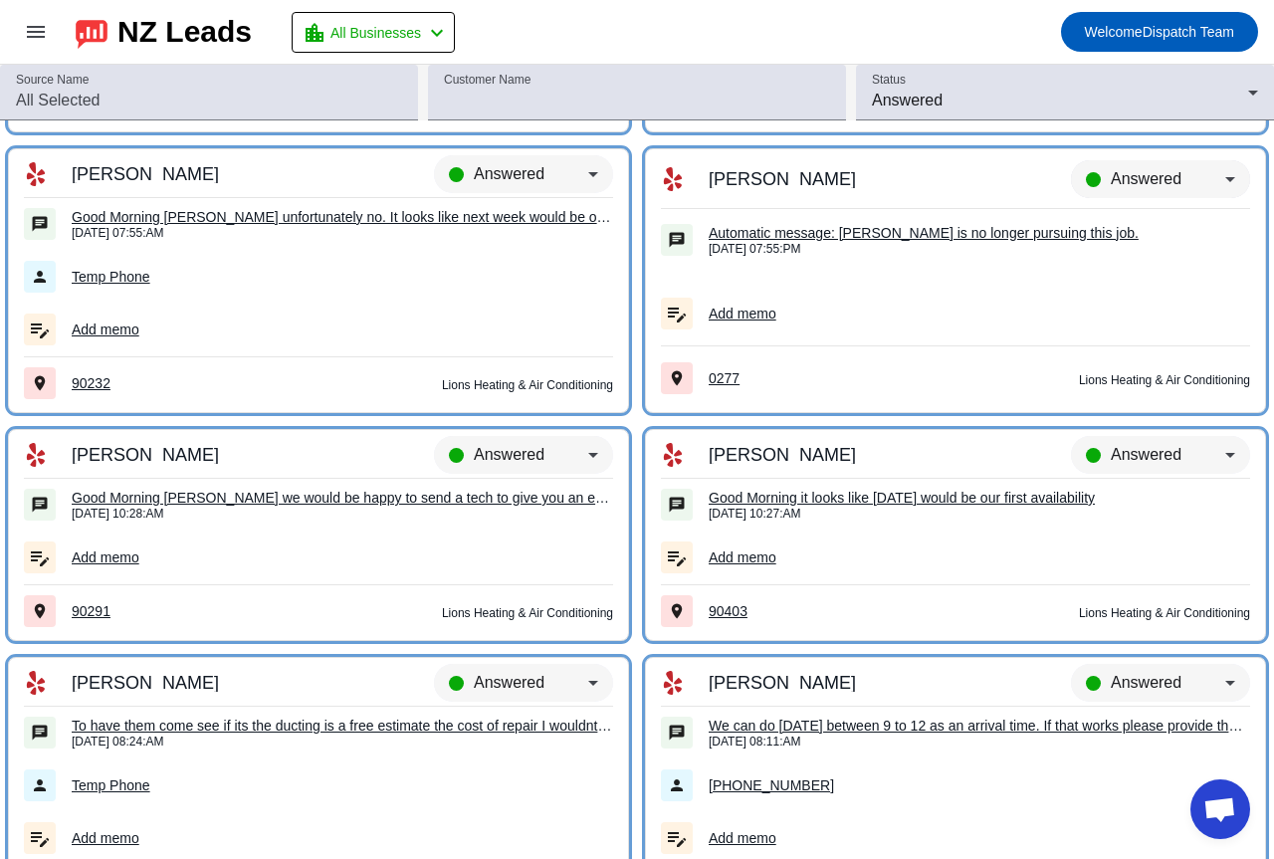
click at [1181, 178] on div "Answered" at bounding box center [1167, 179] width 114 height 24
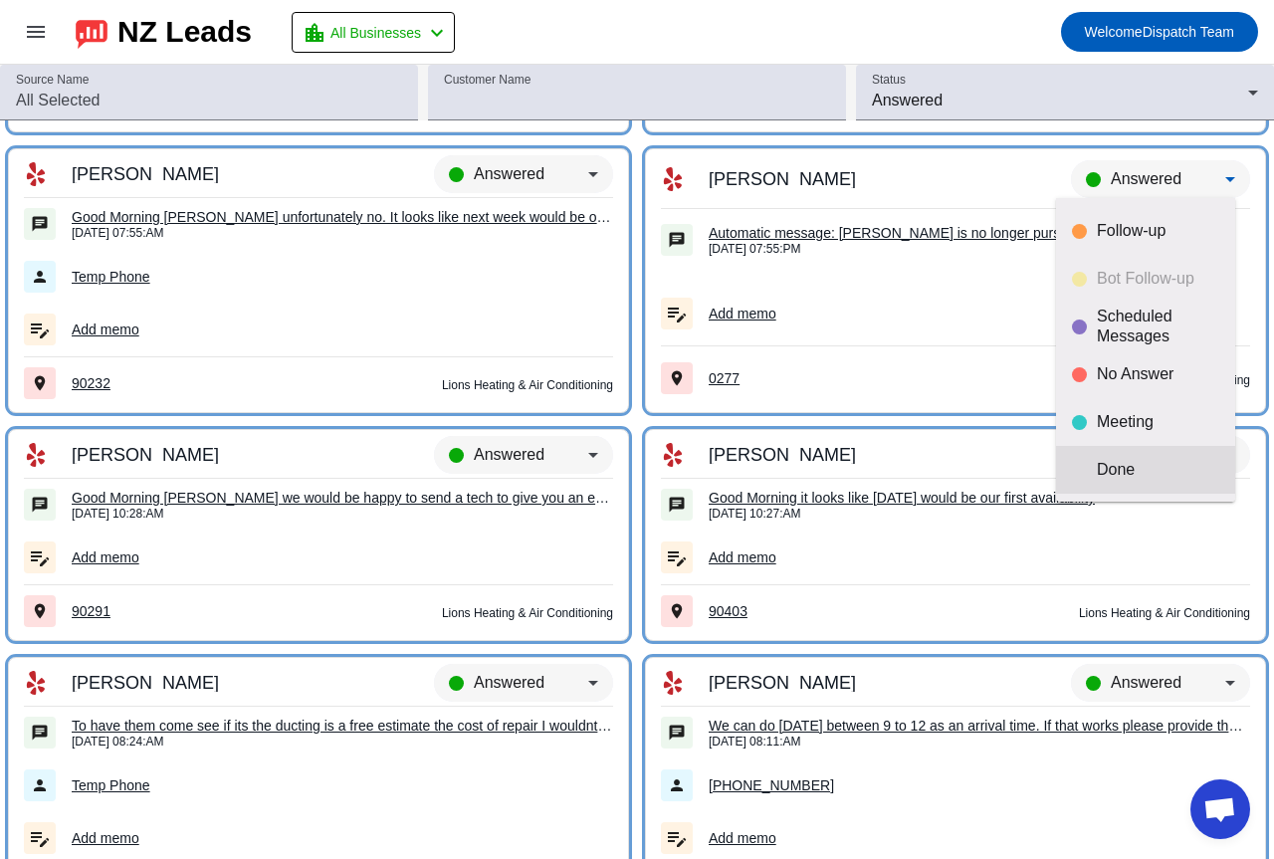
click at [1112, 464] on div "Done" at bounding box center [1157, 470] width 122 height 20
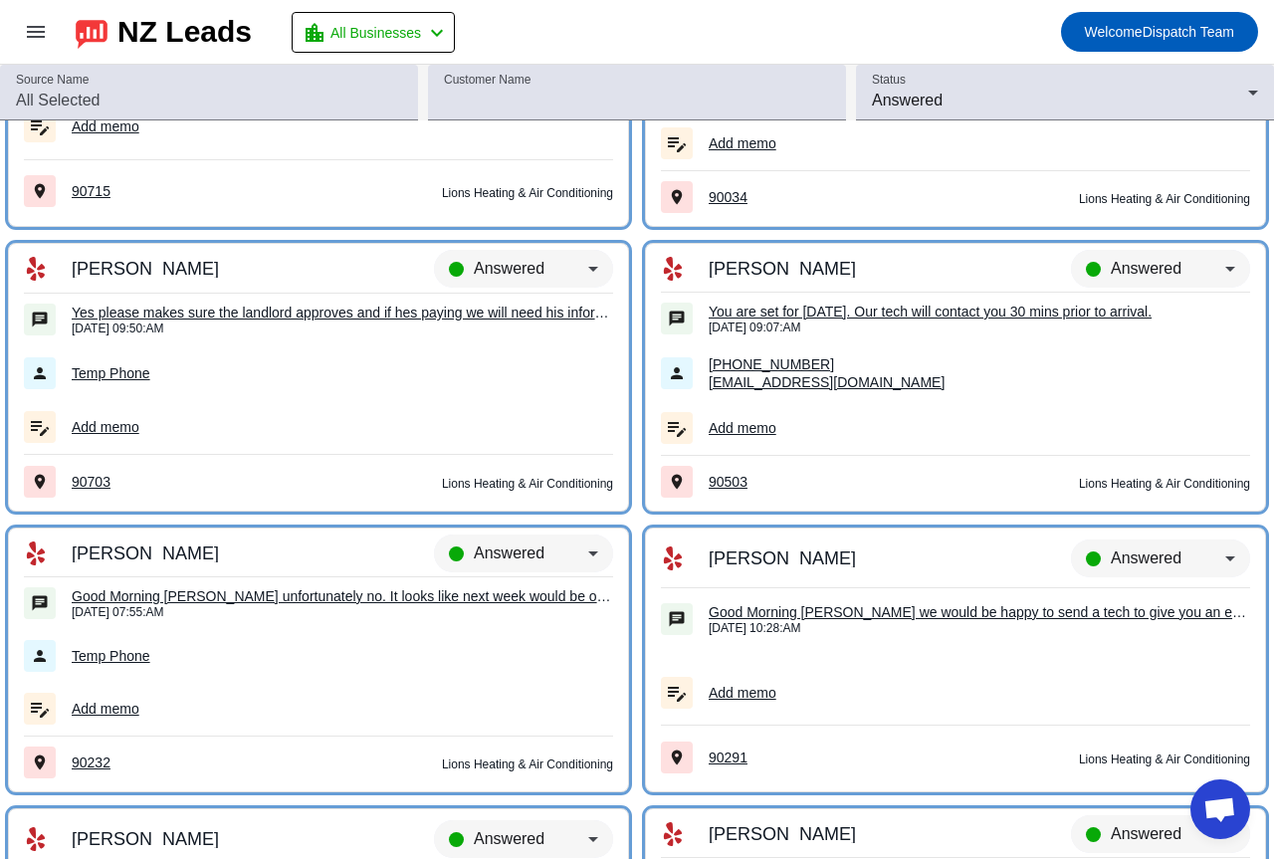
scroll to position [1471, 0]
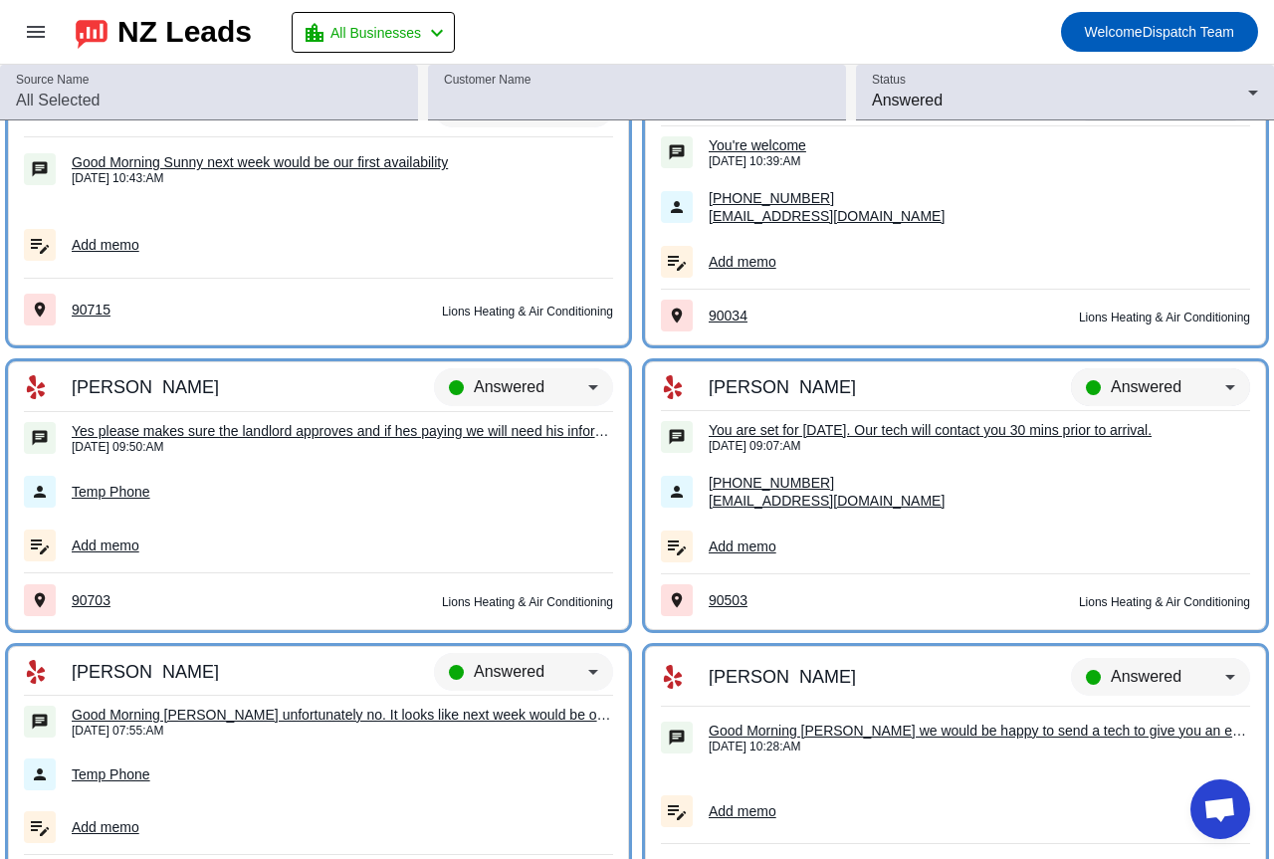
click at [1168, 373] on div "Answered" at bounding box center [1160, 396] width 179 height 56
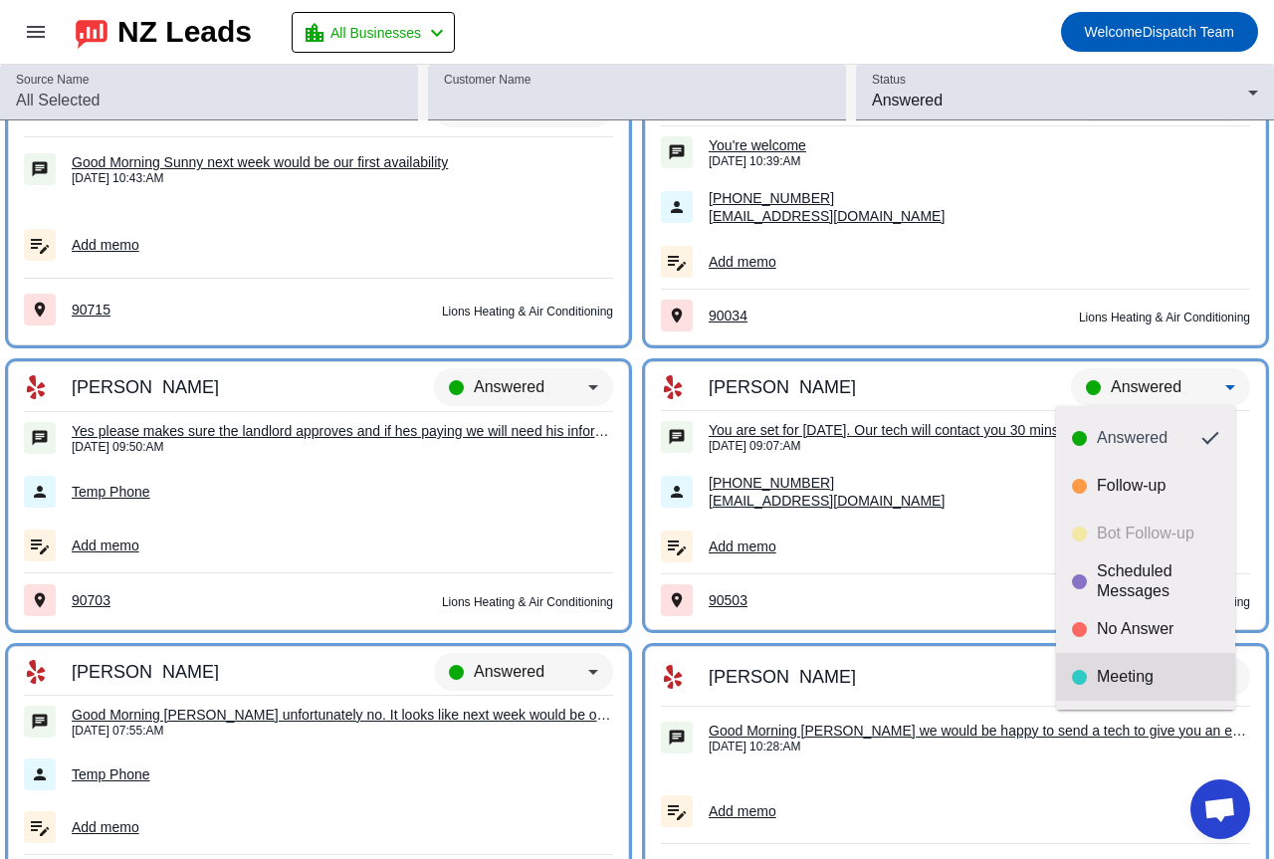
click at [1094, 660] on mat-option "Meeting" at bounding box center [1145, 677] width 179 height 48
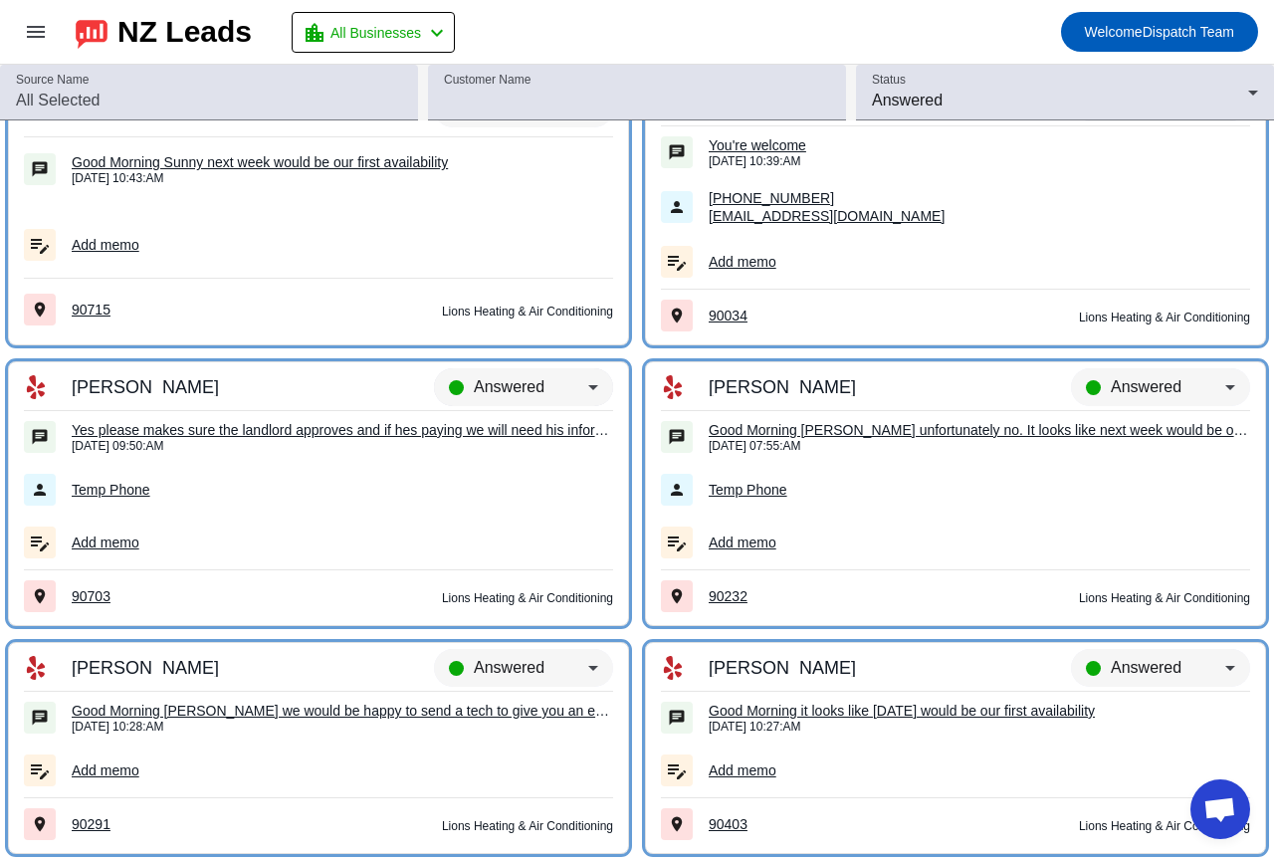
click at [499, 373] on div "Answered" at bounding box center [523, 396] width 179 height 56
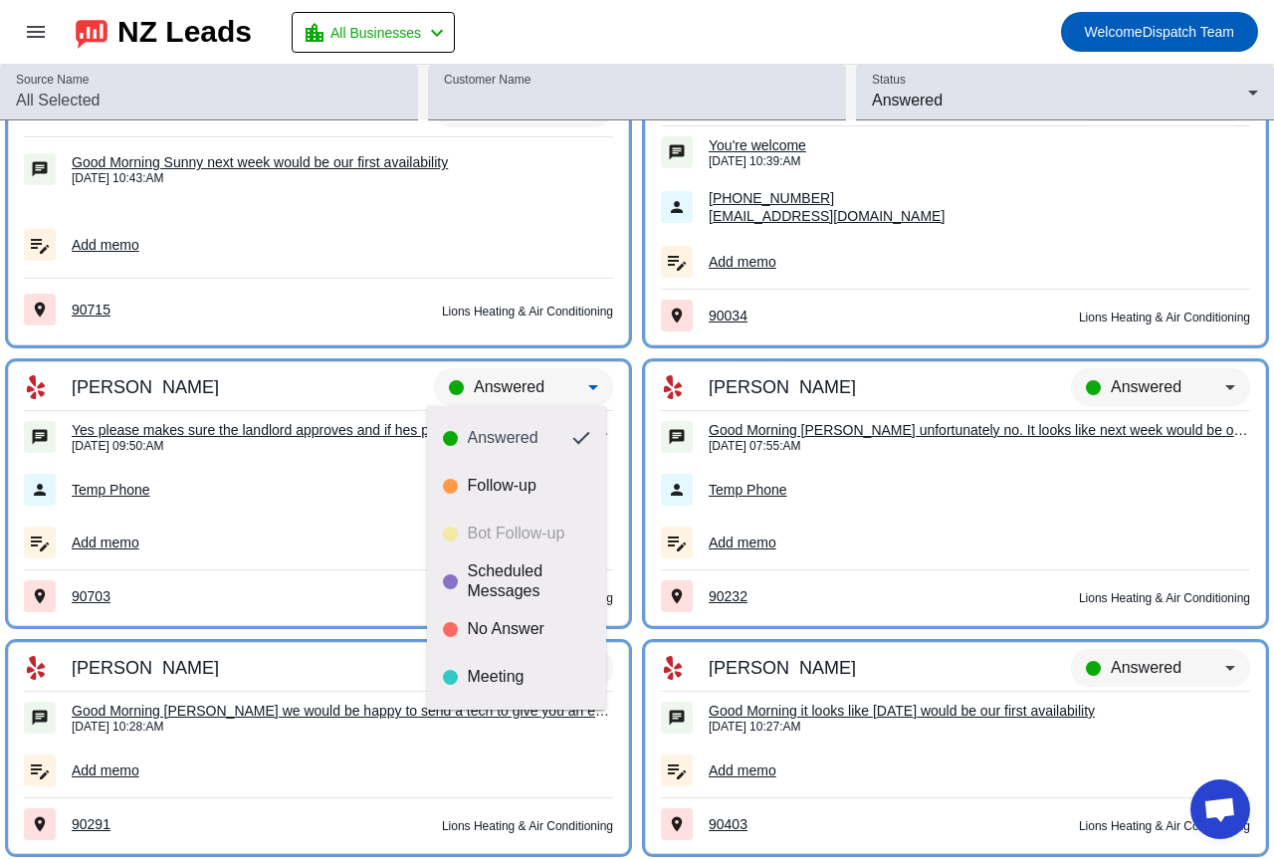
click at [963, 564] on div at bounding box center [637, 429] width 1274 height 859
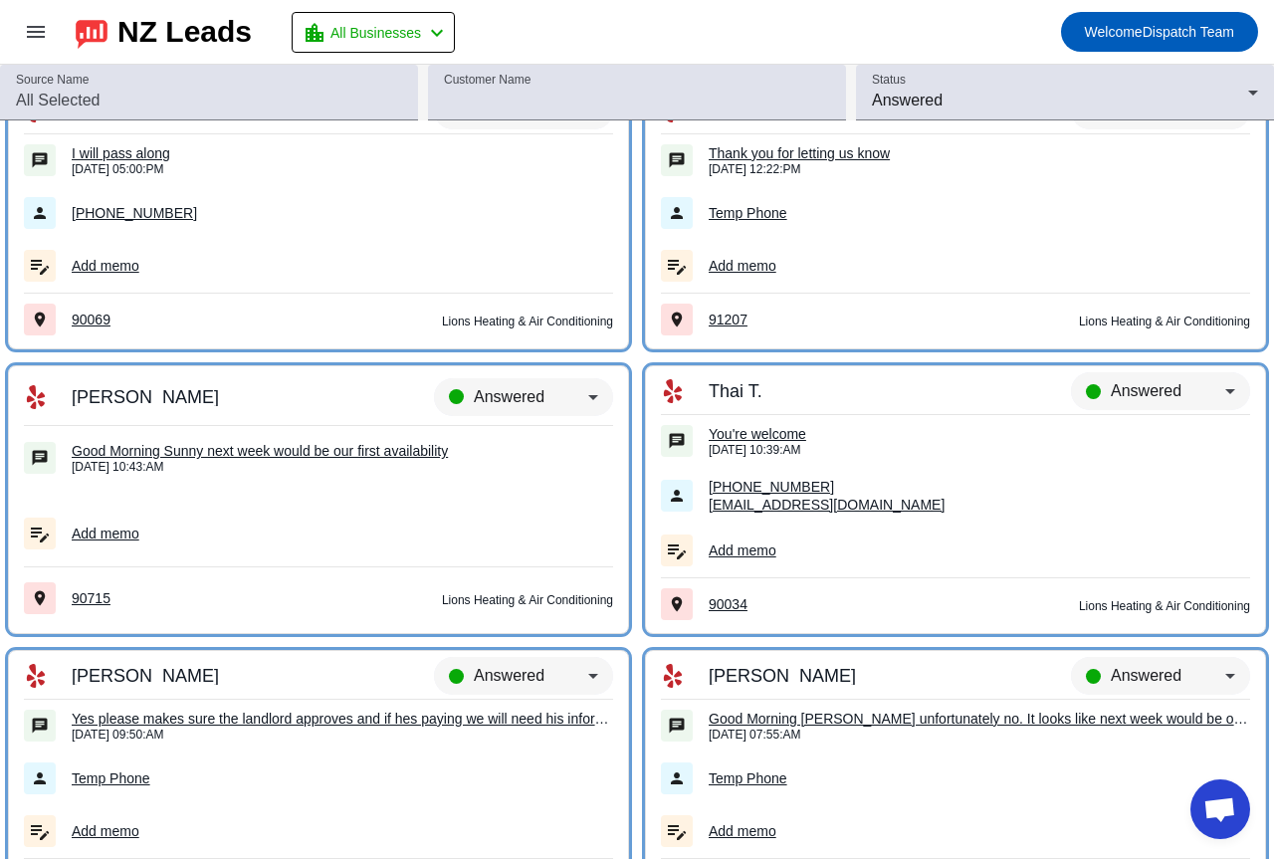
scroll to position [1172, 0]
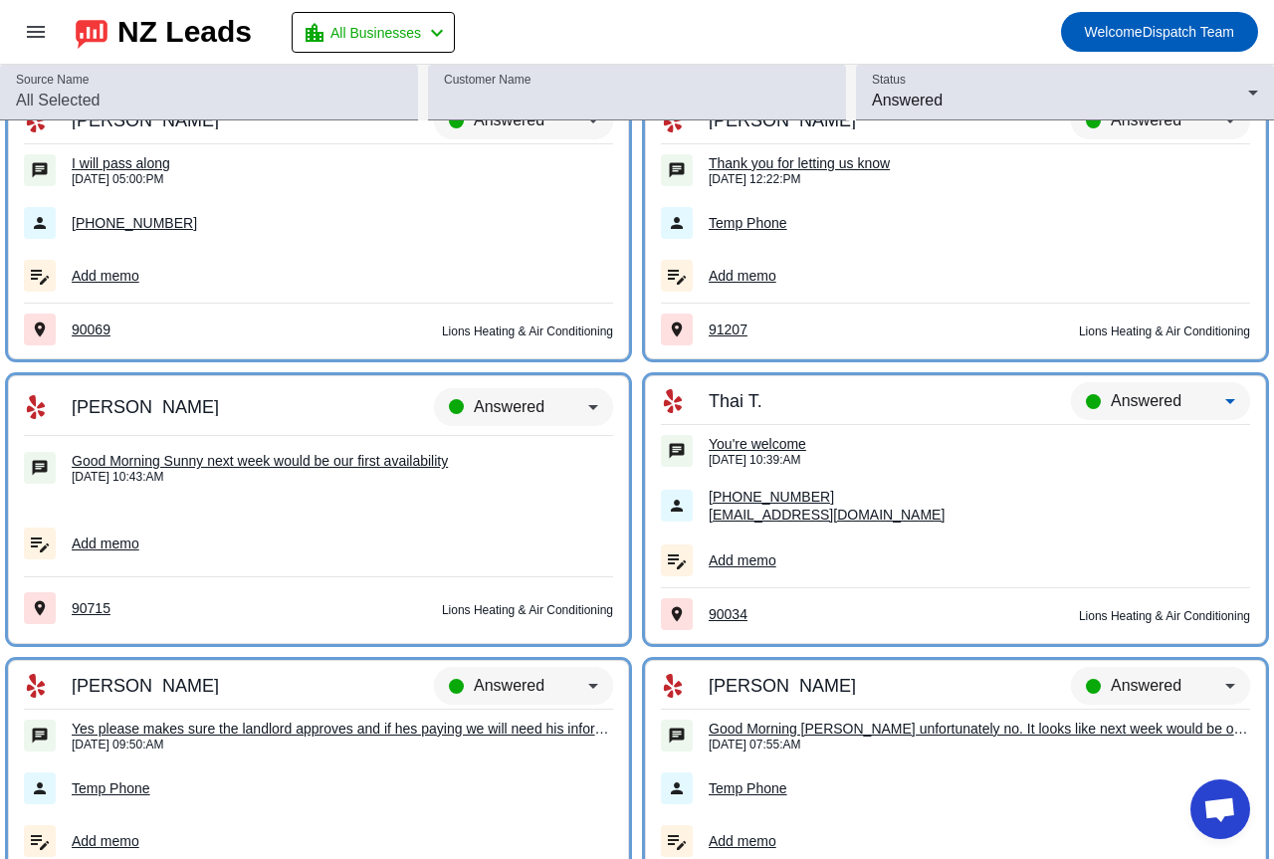
click at [1110, 397] on span "Answered" at bounding box center [1145, 400] width 71 height 17
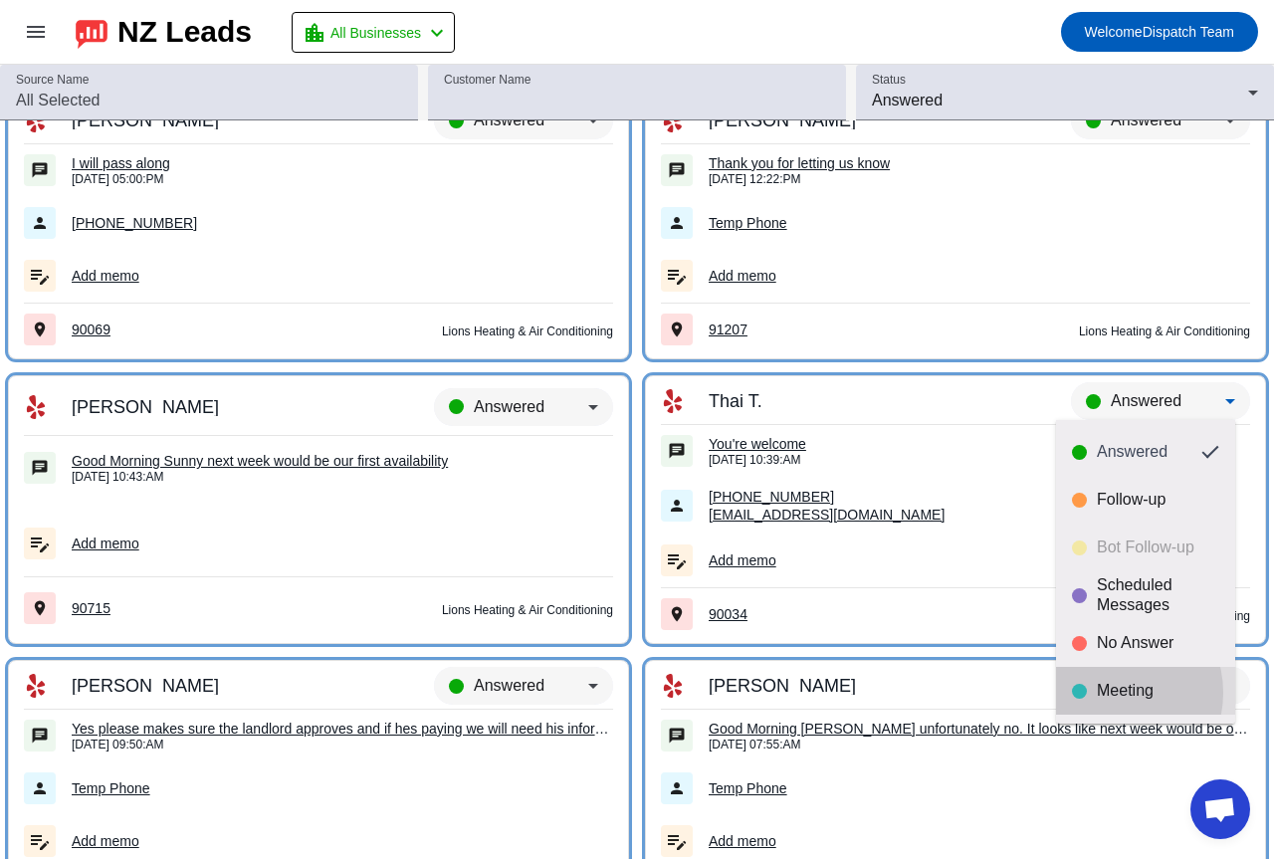
click at [1108, 692] on div "Meeting" at bounding box center [1157, 691] width 122 height 20
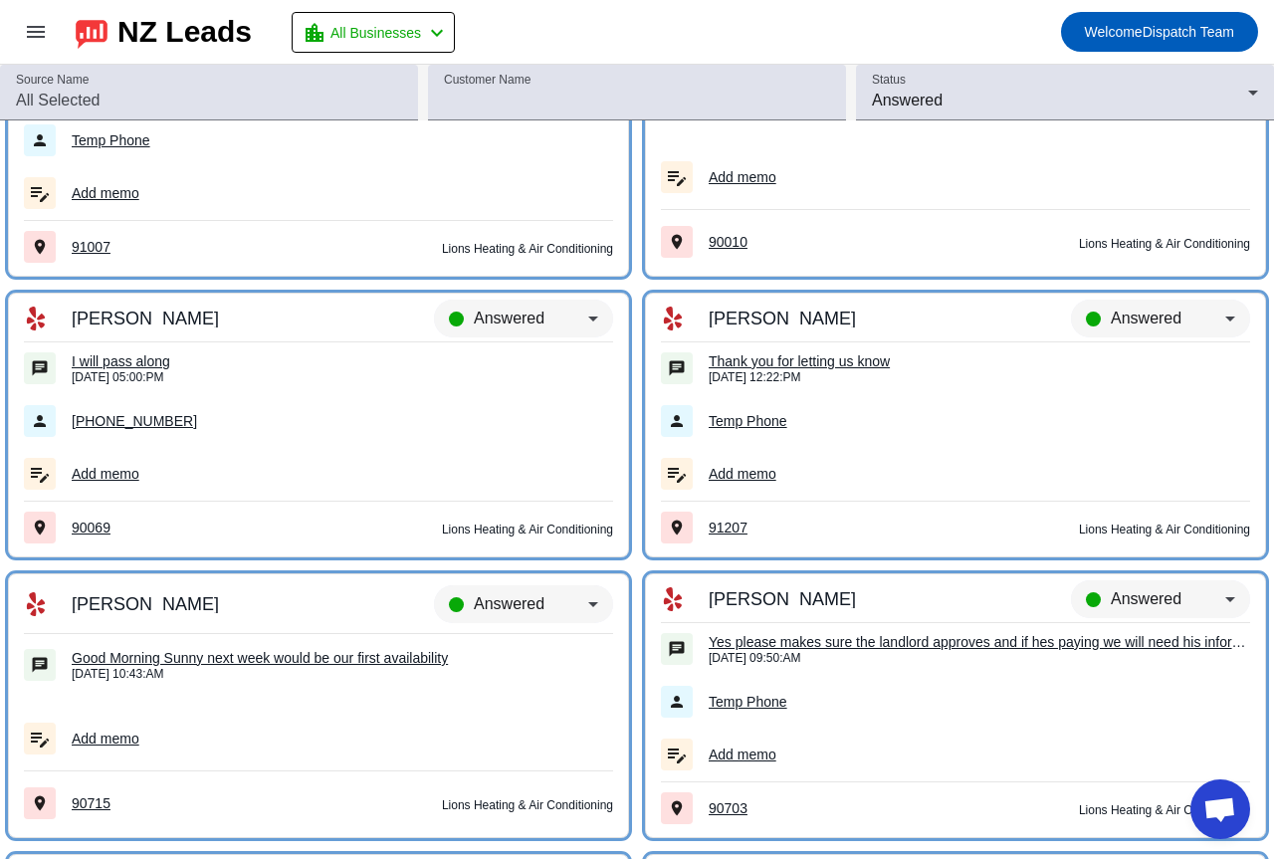
scroll to position [973, 0]
click at [1136, 302] on div "Answered" at bounding box center [1160, 328] width 179 height 56
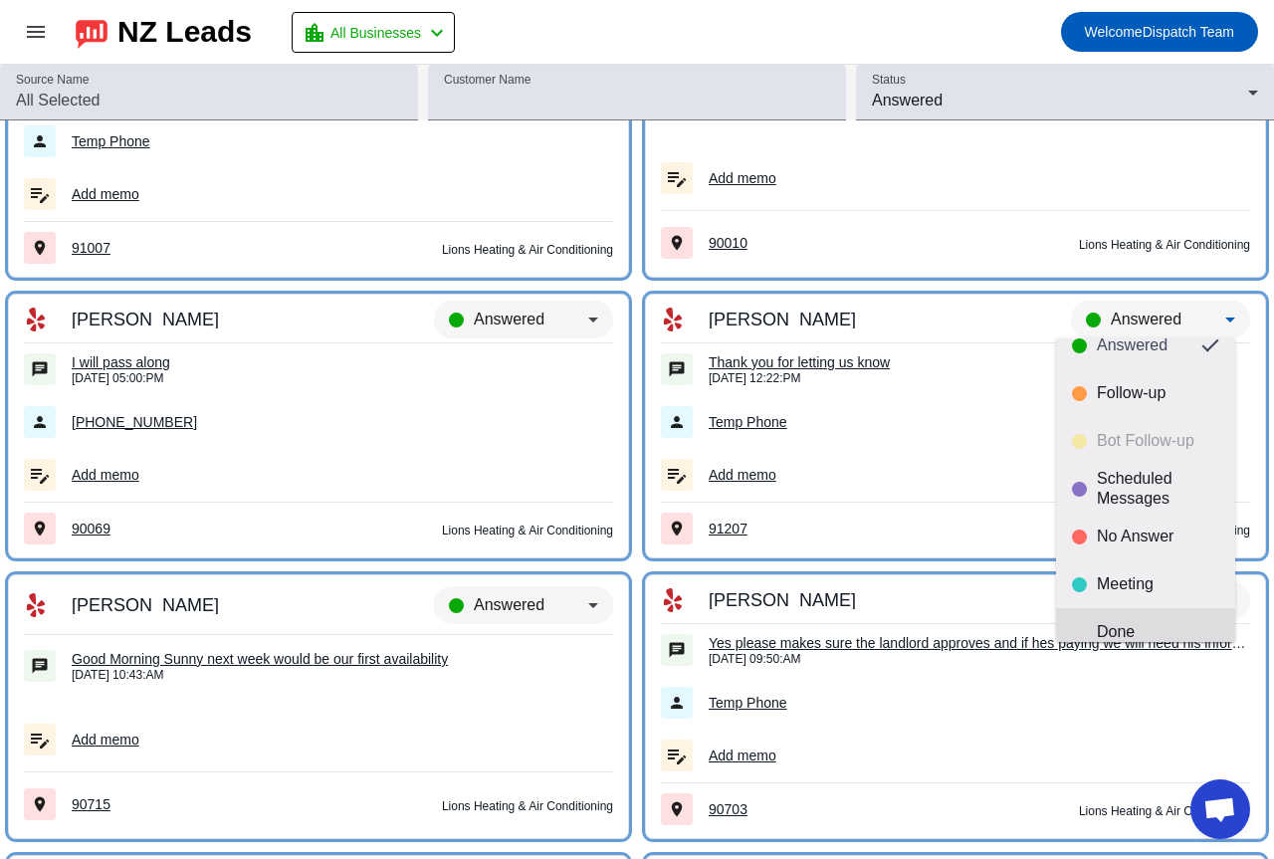
scroll to position [47, 0]
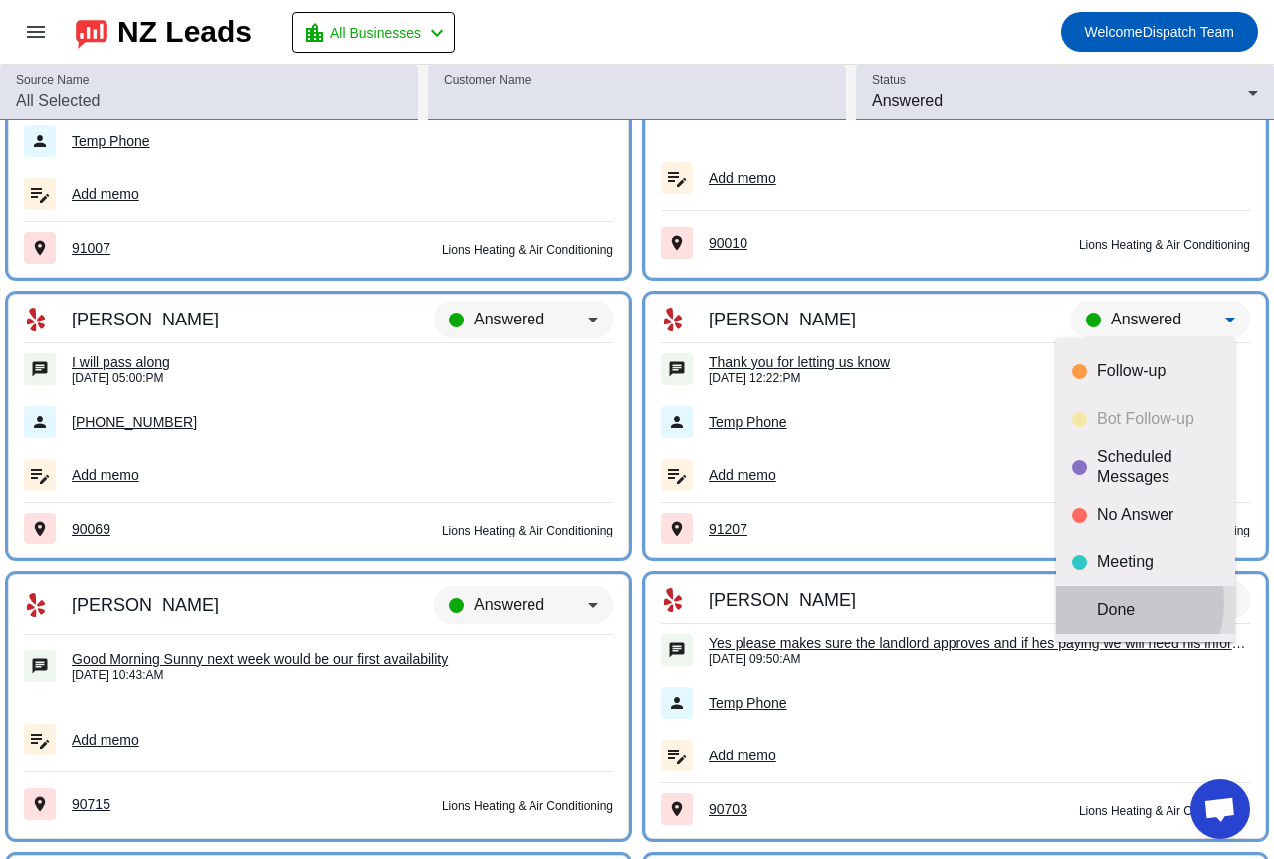
click at [1104, 602] on div "Done" at bounding box center [1157, 610] width 122 height 20
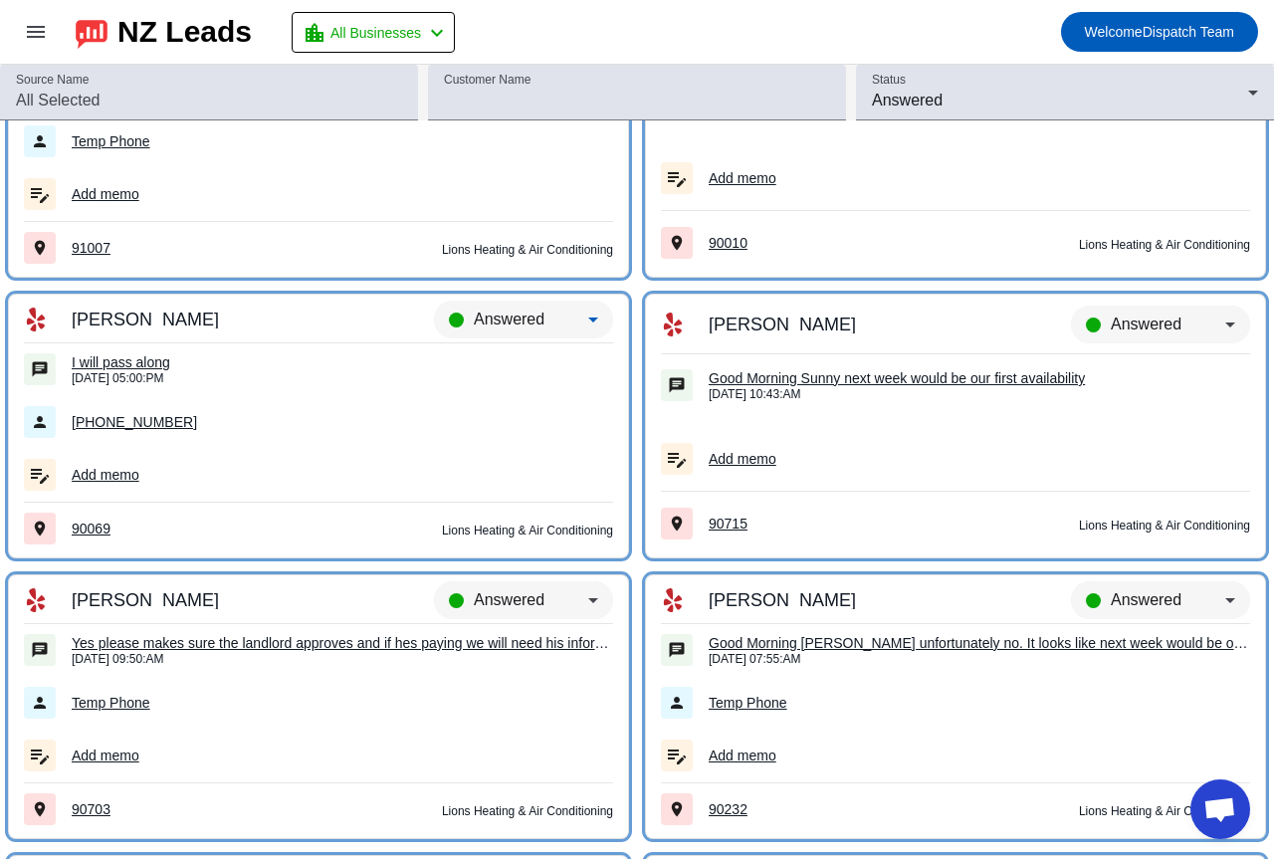
click at [492, 319] on span "Answered" at bounding box center [509, 318] width 71 height 17
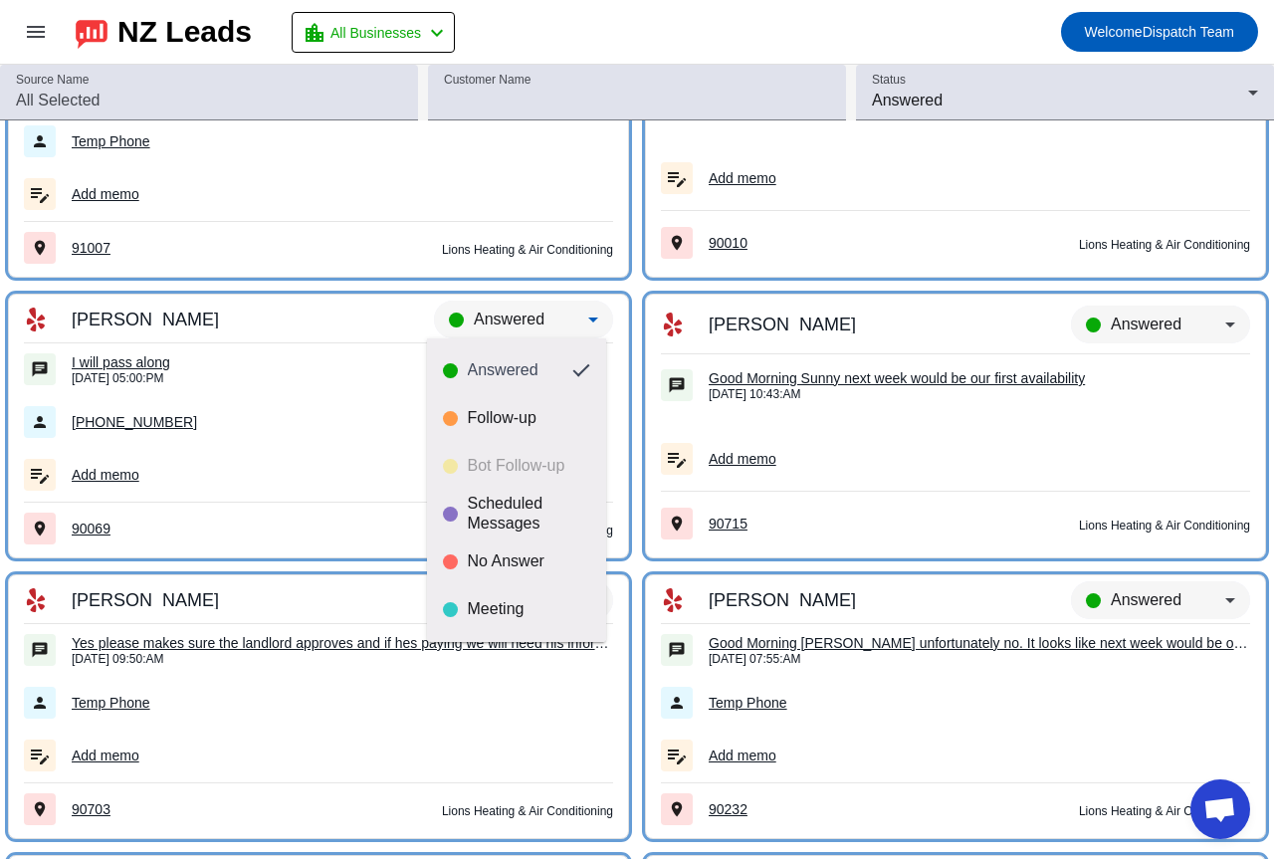
click at [1031, 481] on div at bounding box center [637, 429] width 1274 height 859
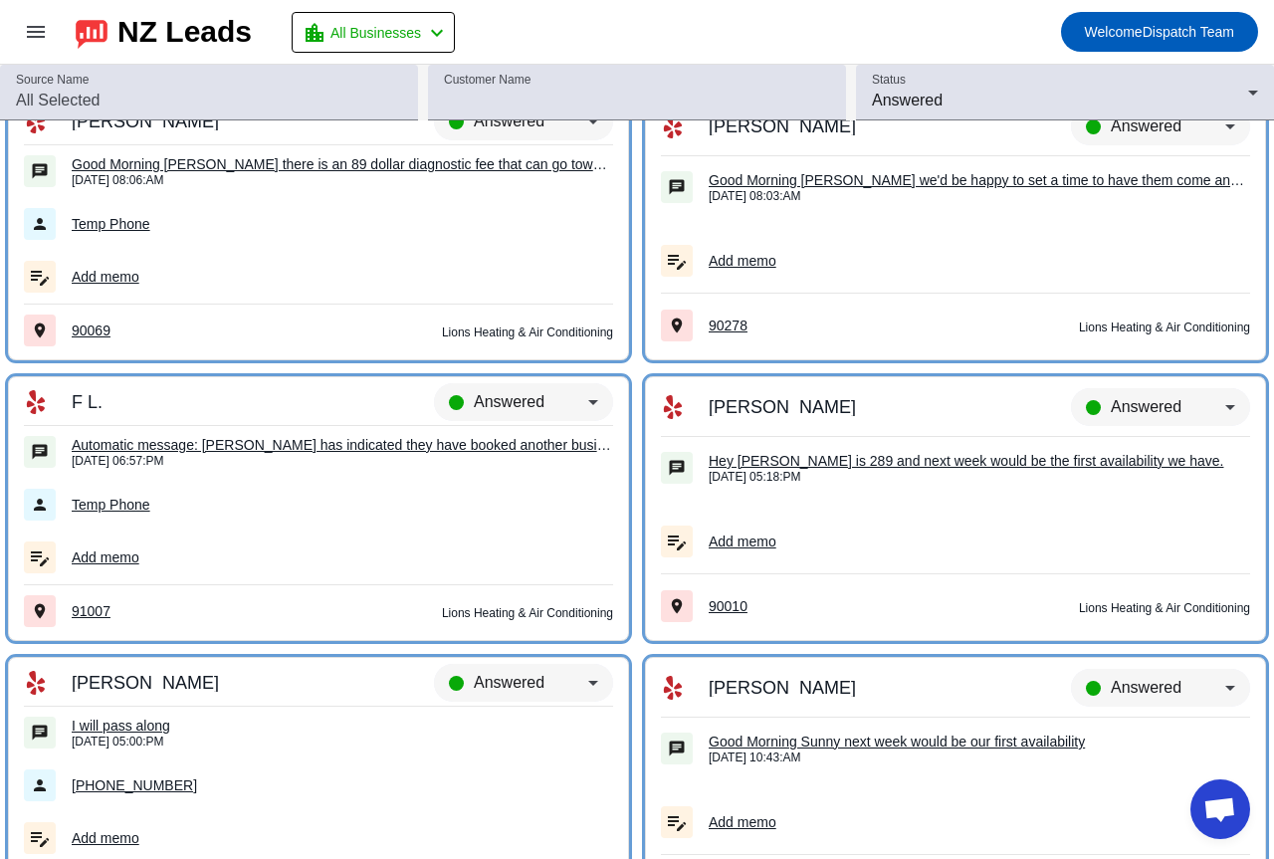
scroll to position [575, 0]
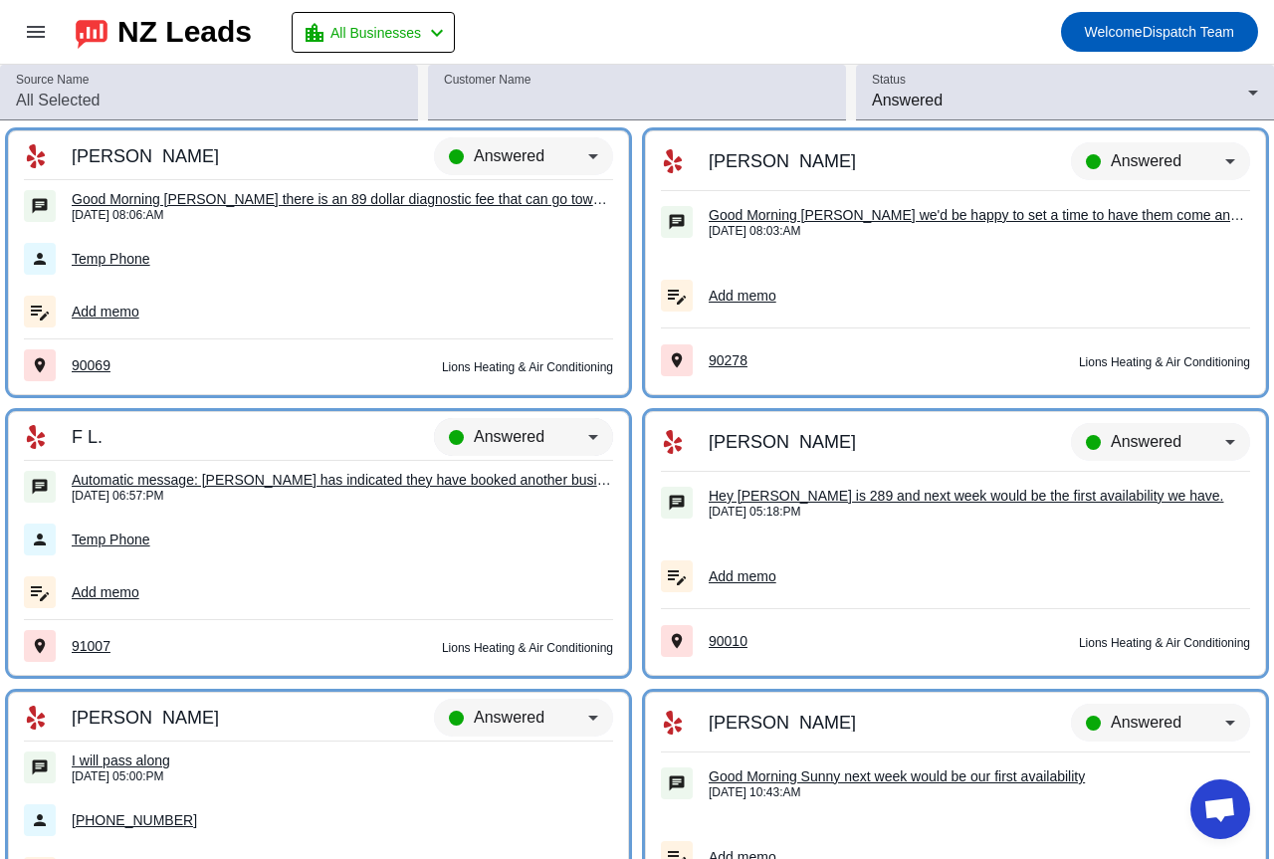
click at [508, 426] on div "Answered" at bounding box center [531, 437] width 114 height 24
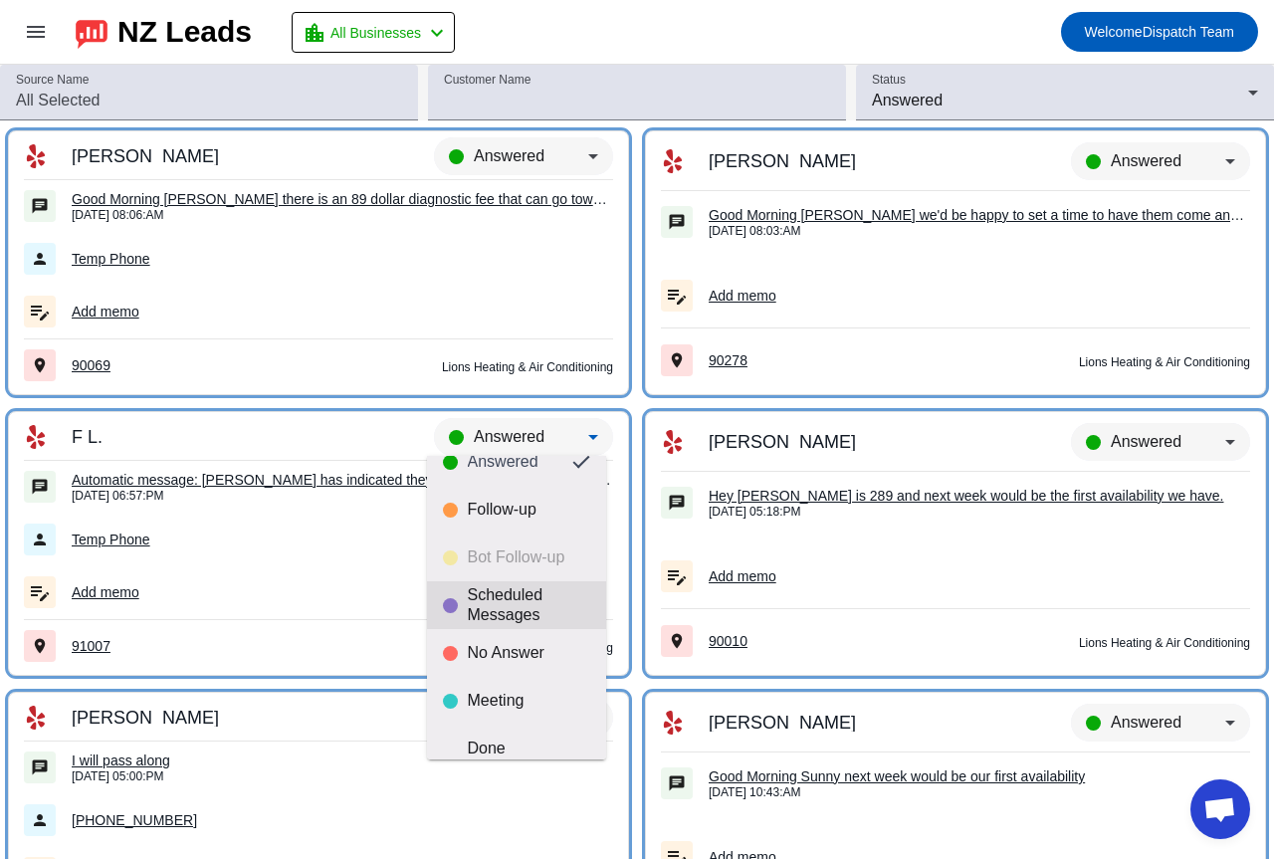
scroll to position [47, 0]
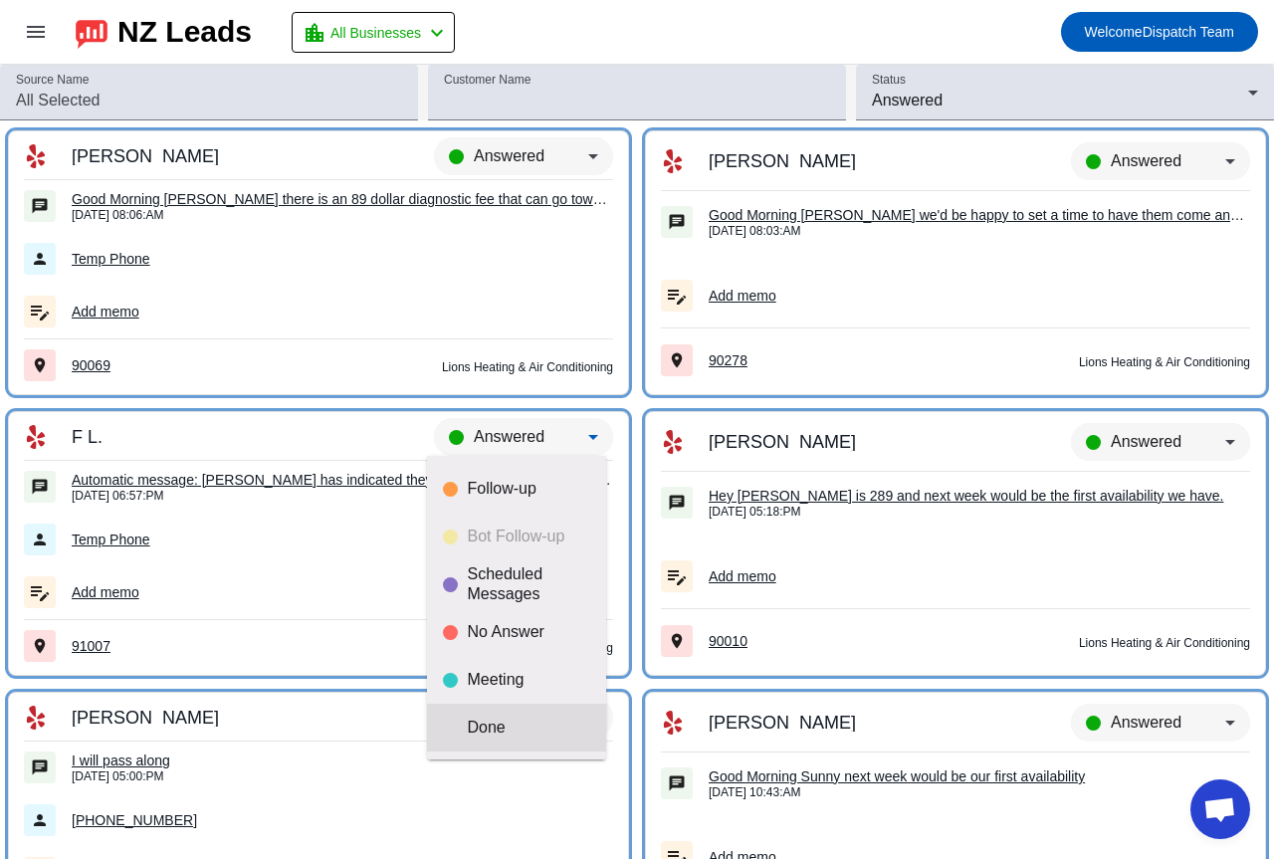
click at [491, 724] on div "Done" at bounding box center [529, 727] width 122 height 20
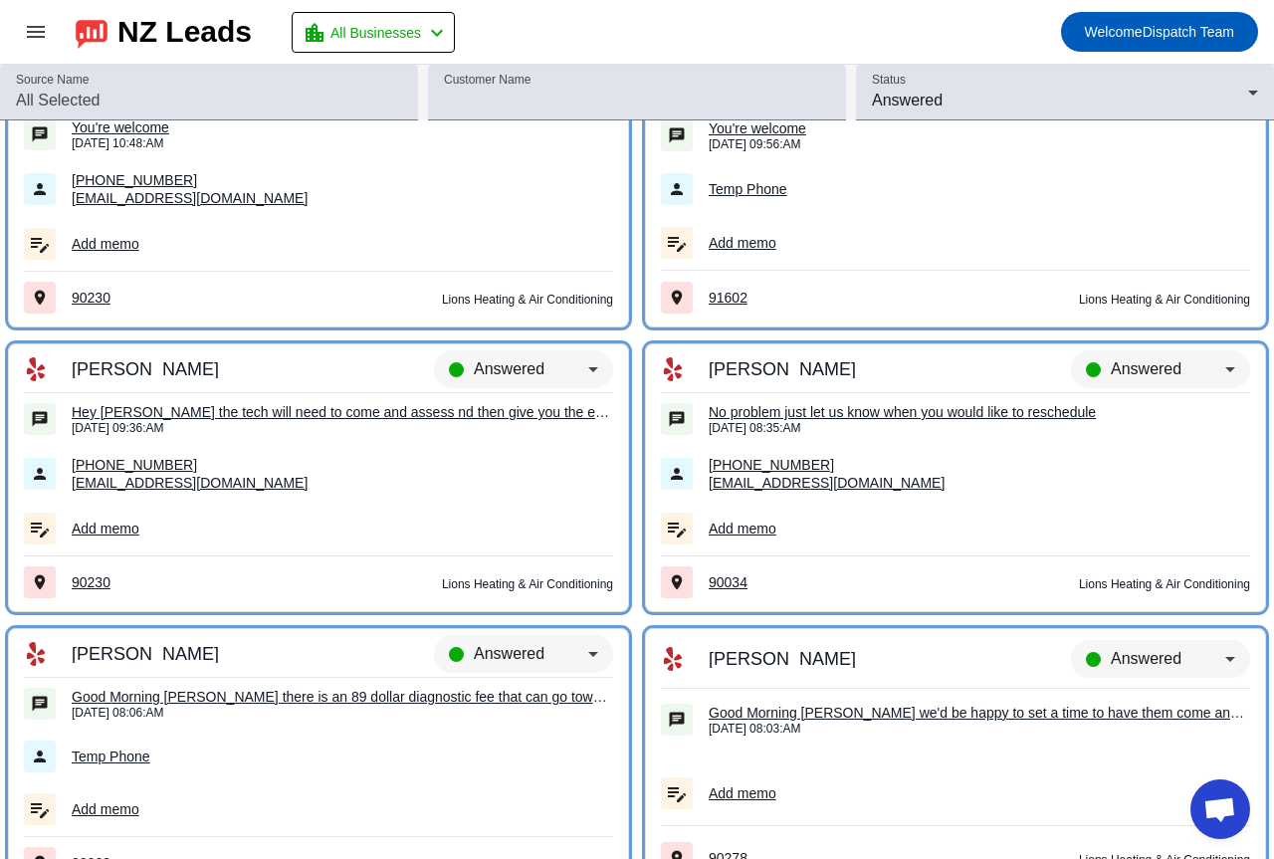
scroll to position [0, 0]
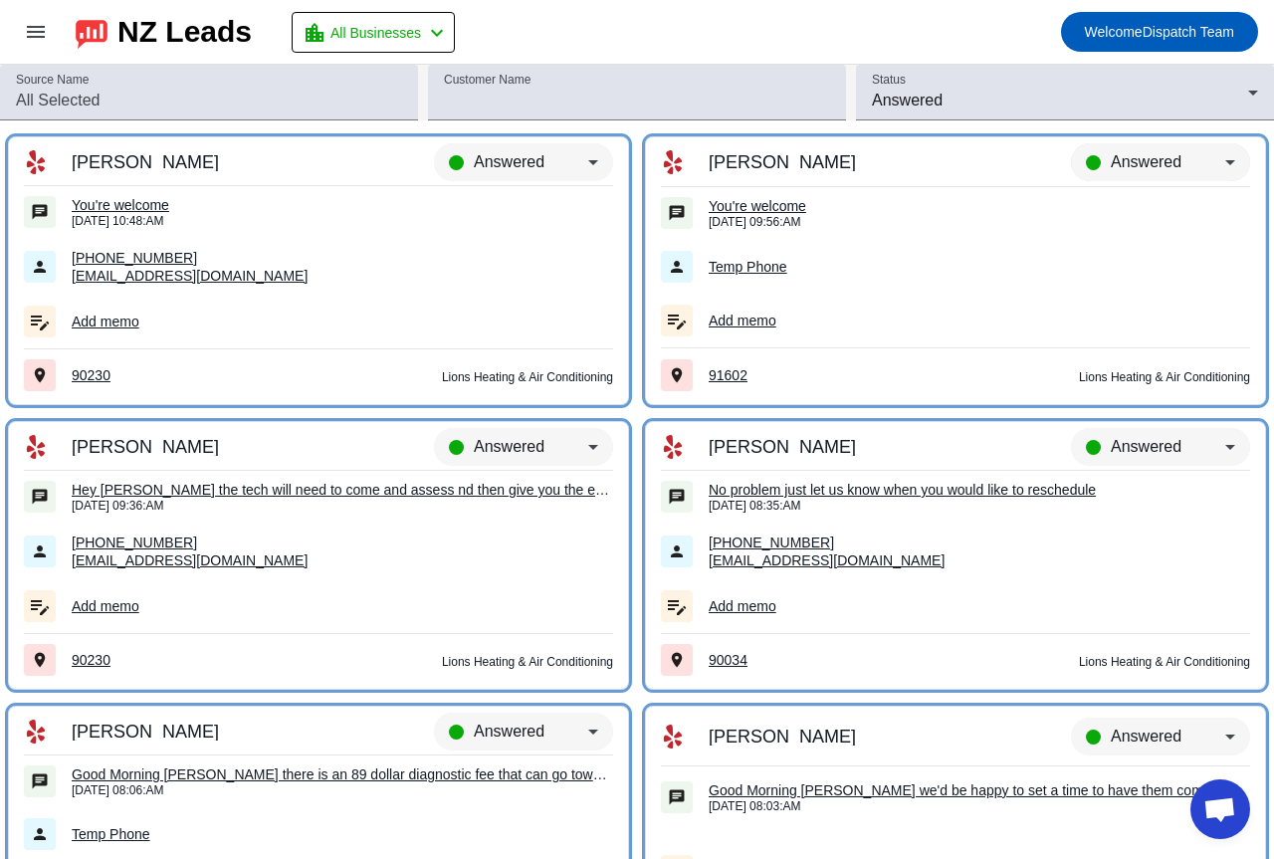
click at [1136, 150] on div "Answered" at bounding box center [1160, 171] width 179 height 56
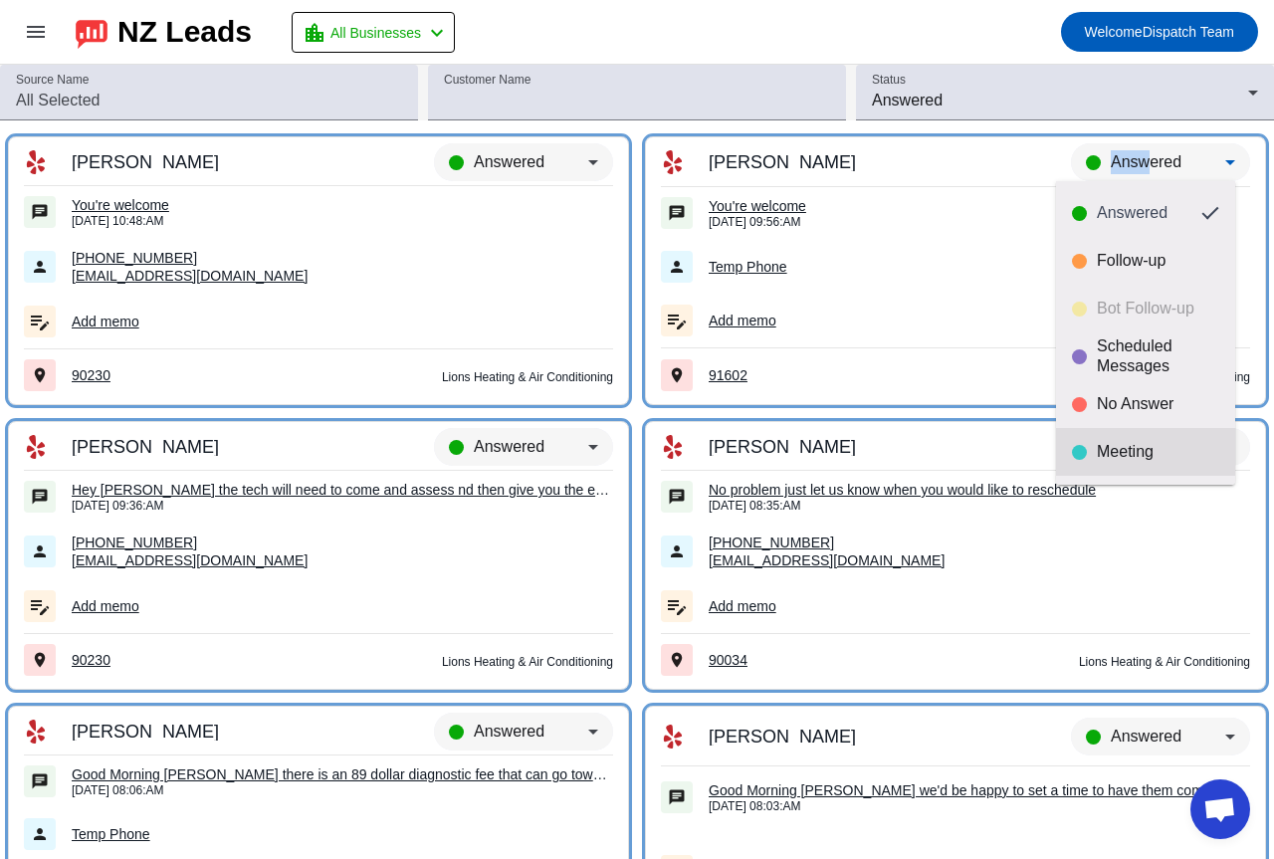
click at [1147, 433] on mat-option "Meeting" at bounding box center [1145, 452] width 179 height 48
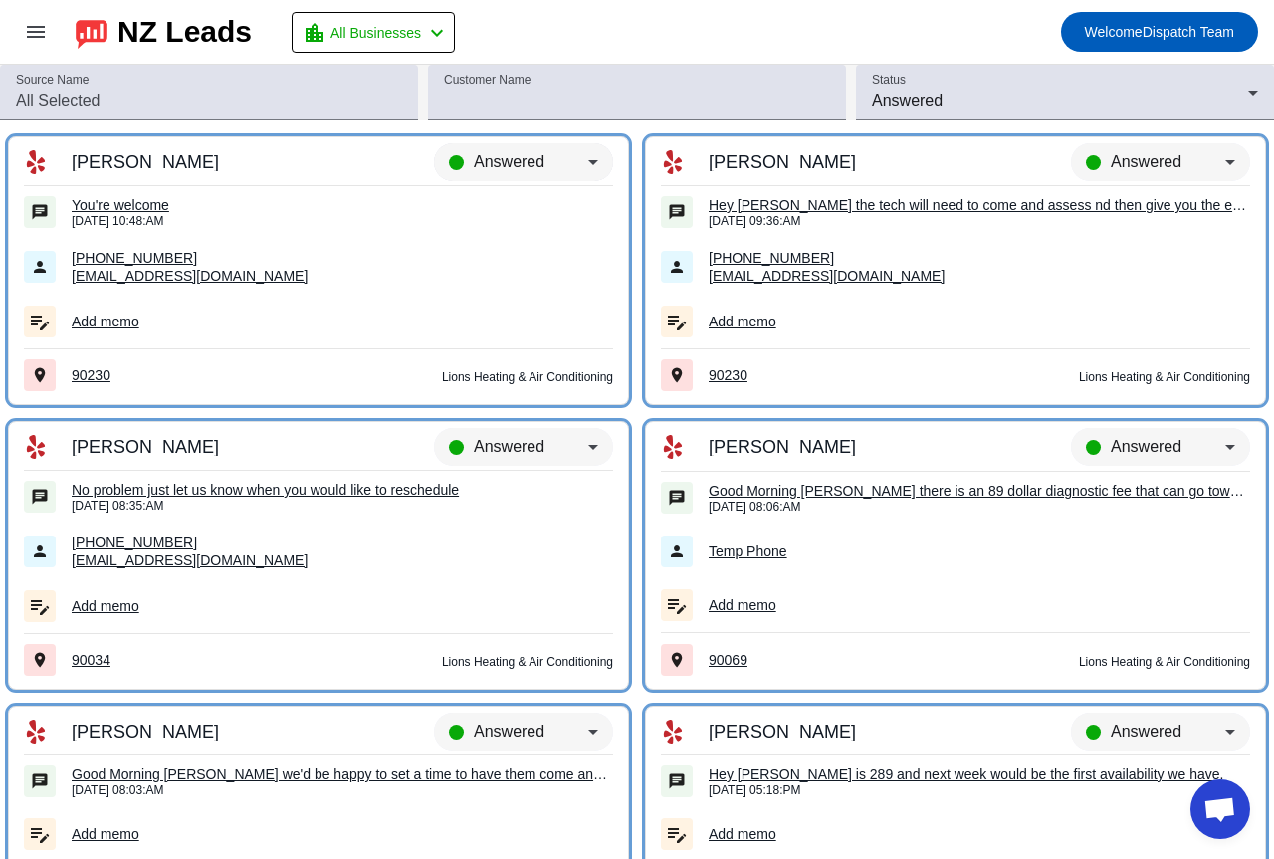
click at [493, 159] on span "Answered" at bounding box center [509, 161] width 71 height 17
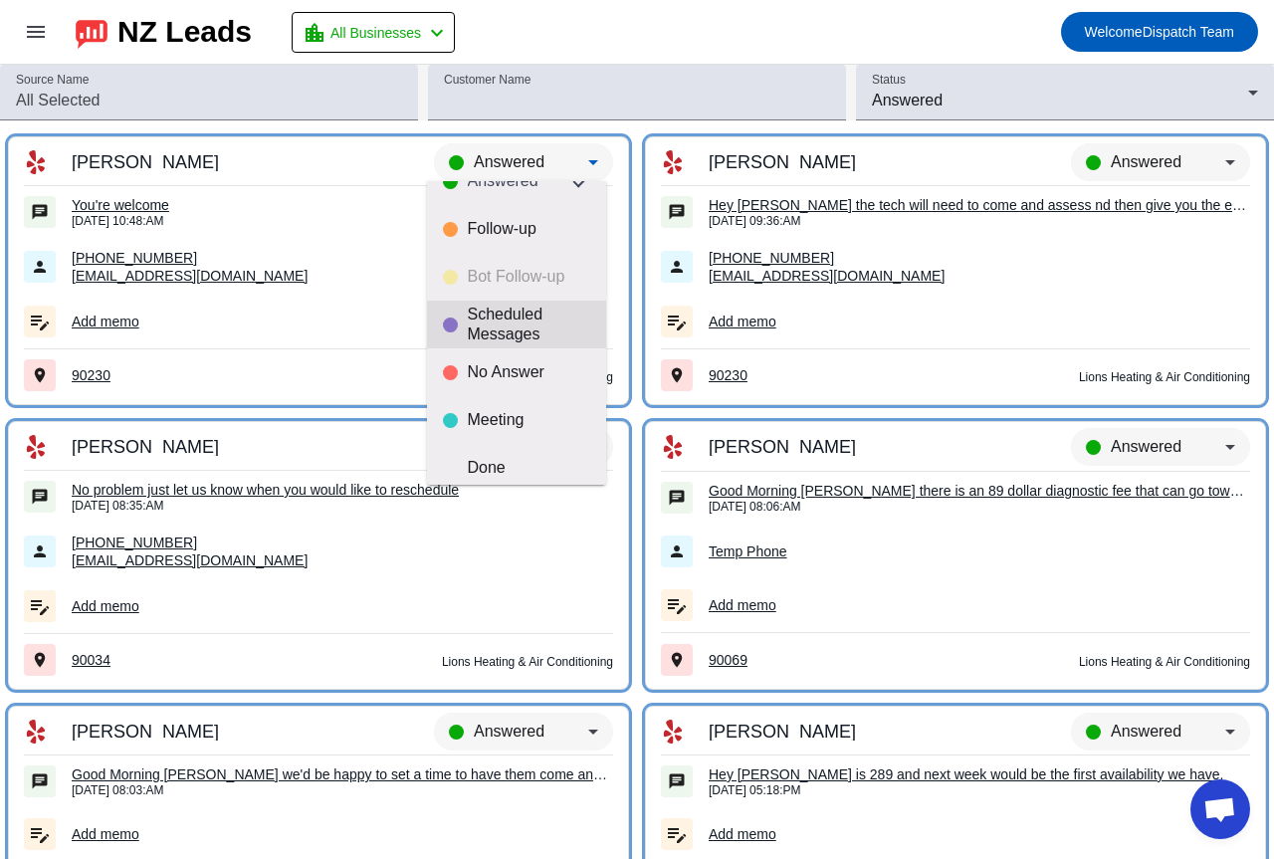
scroll to position [47, 0]
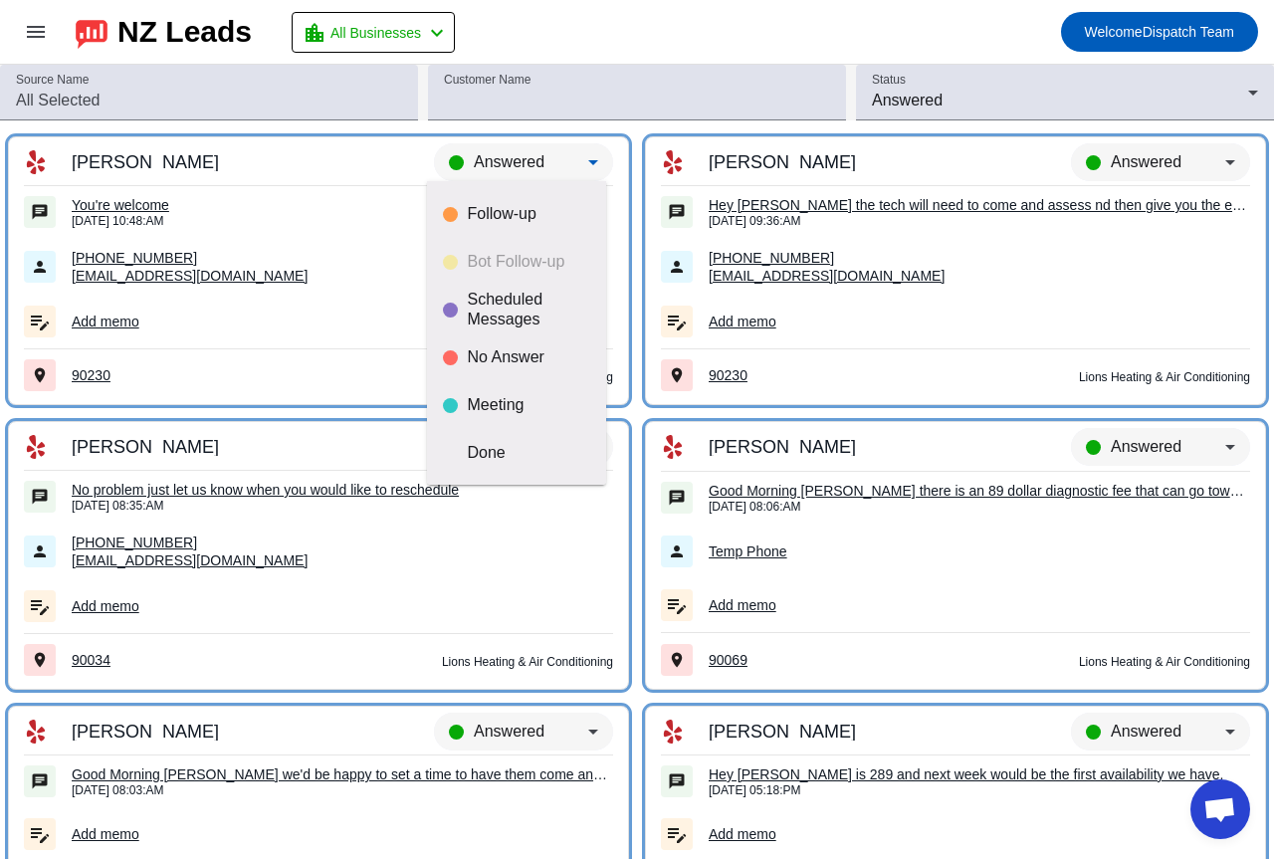
click at [482, 391] on mat-option "Meeting" at bounding box center [516, 405] width 179 height 48
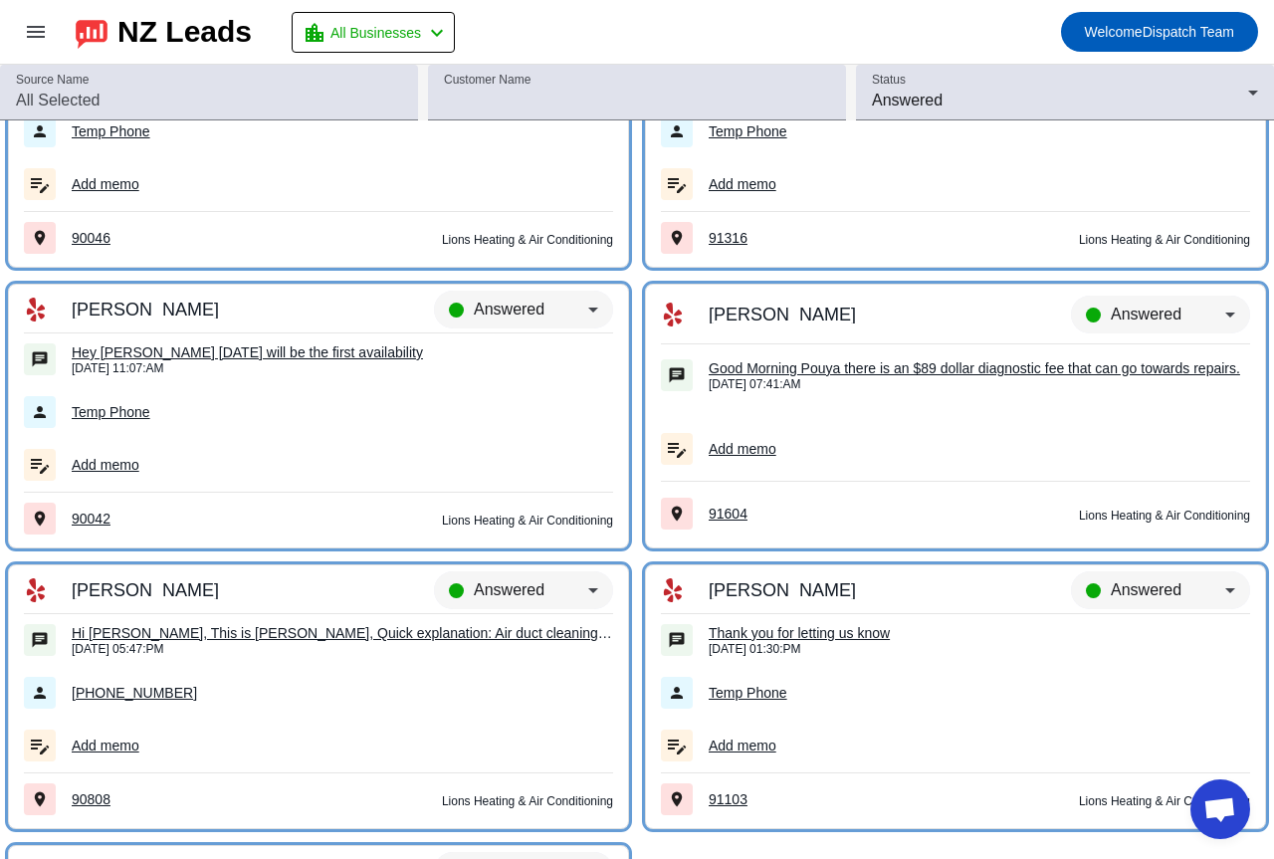
scroll to position [24885, 0]
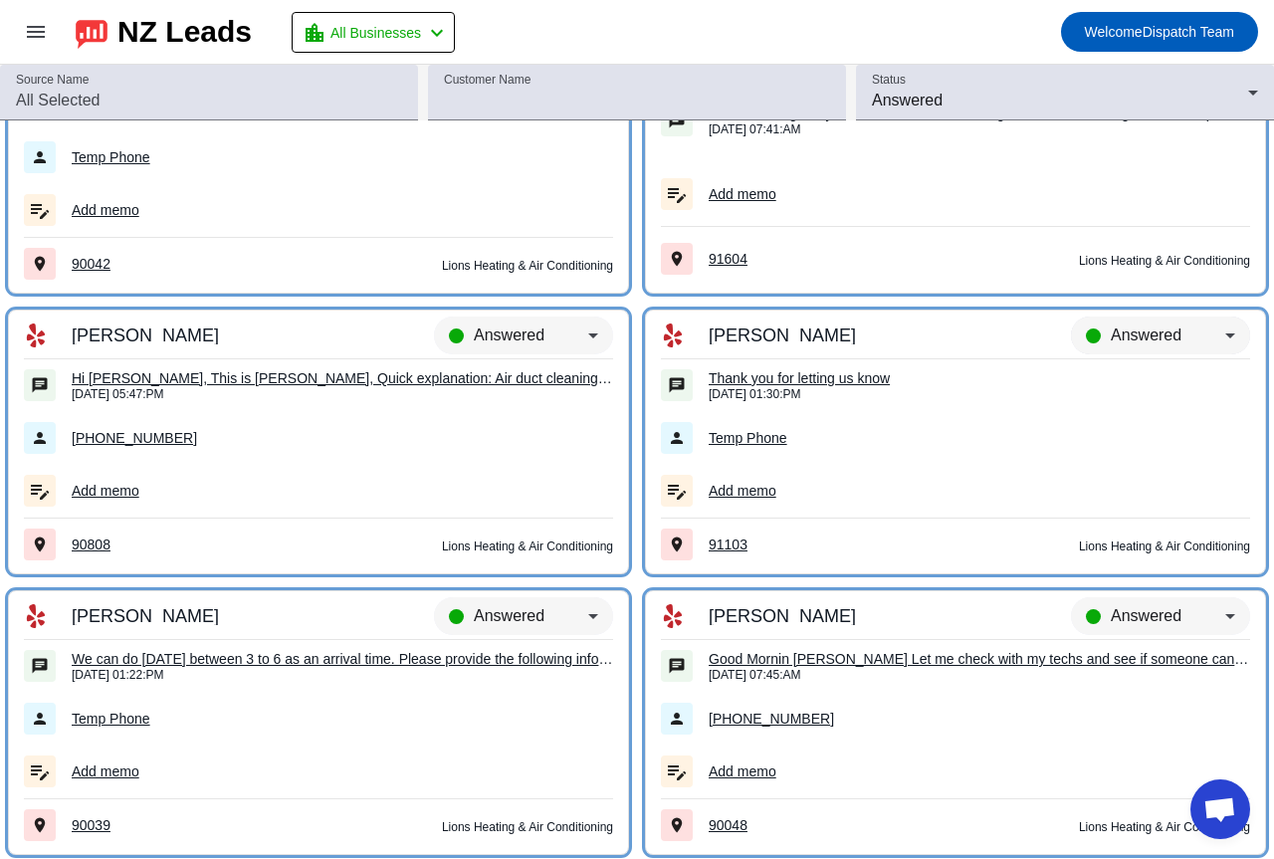
click at [1132, 332] on span "Answered" at bounding box center [1145, 334] width 71 height 17
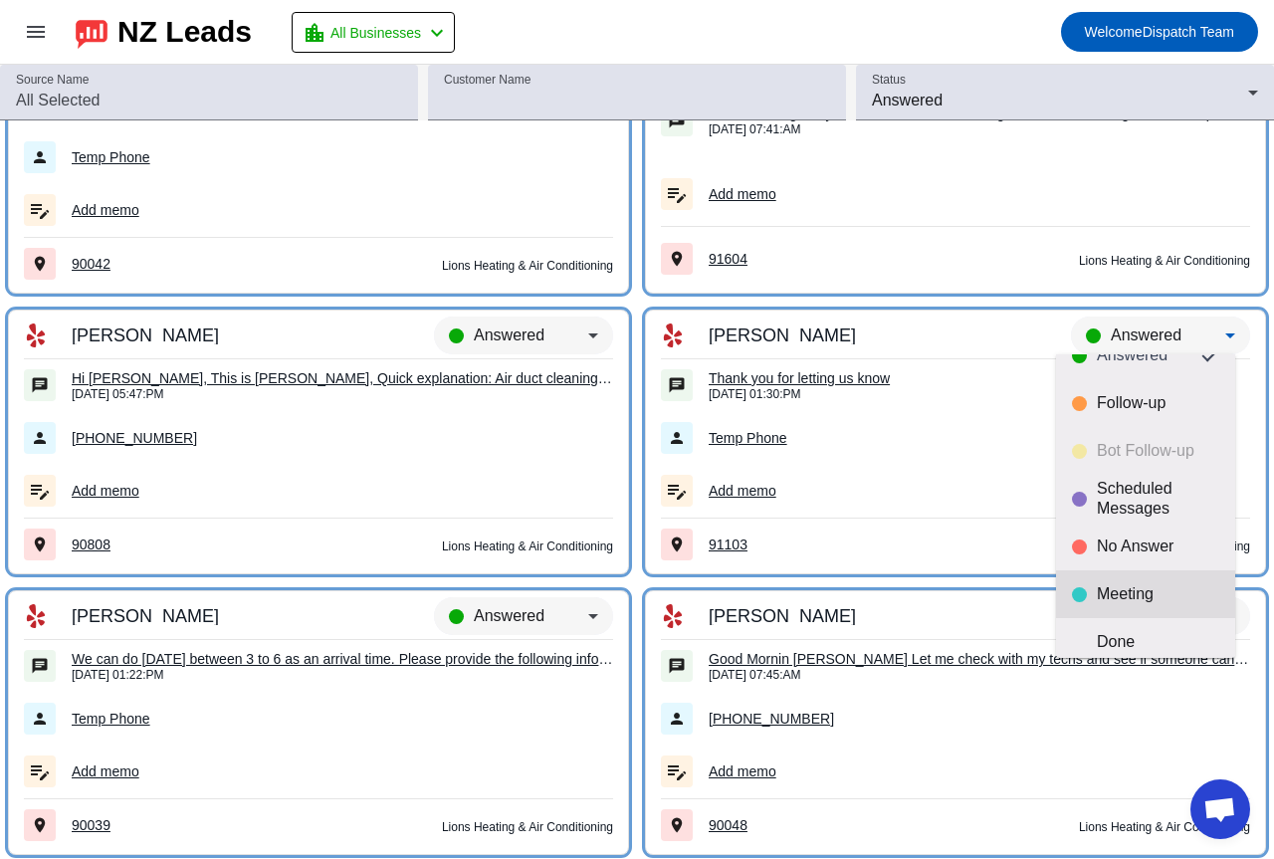
scroll to position [47, 0]
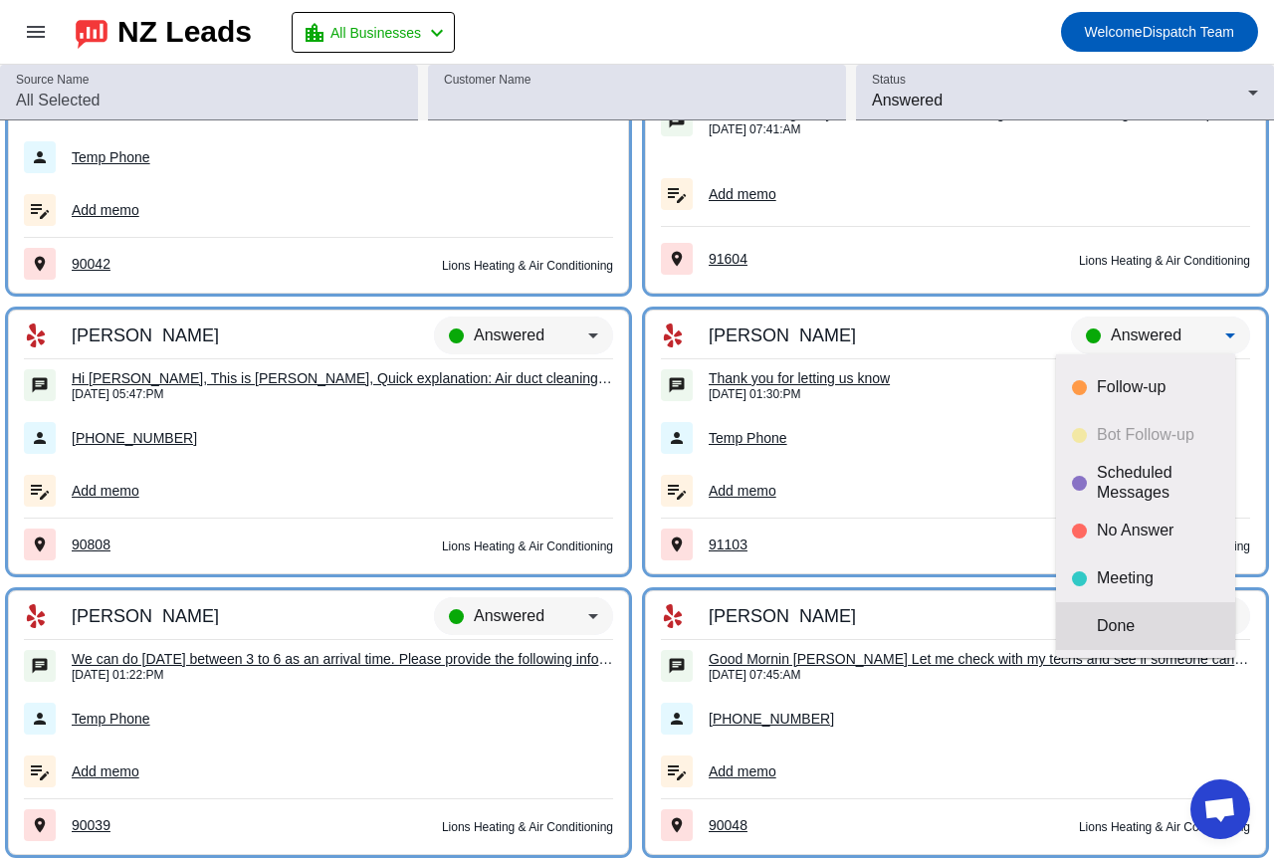
click at [1125, 614] on mat-option "Done" at bounding box center [1145, 626] width 179 height 48
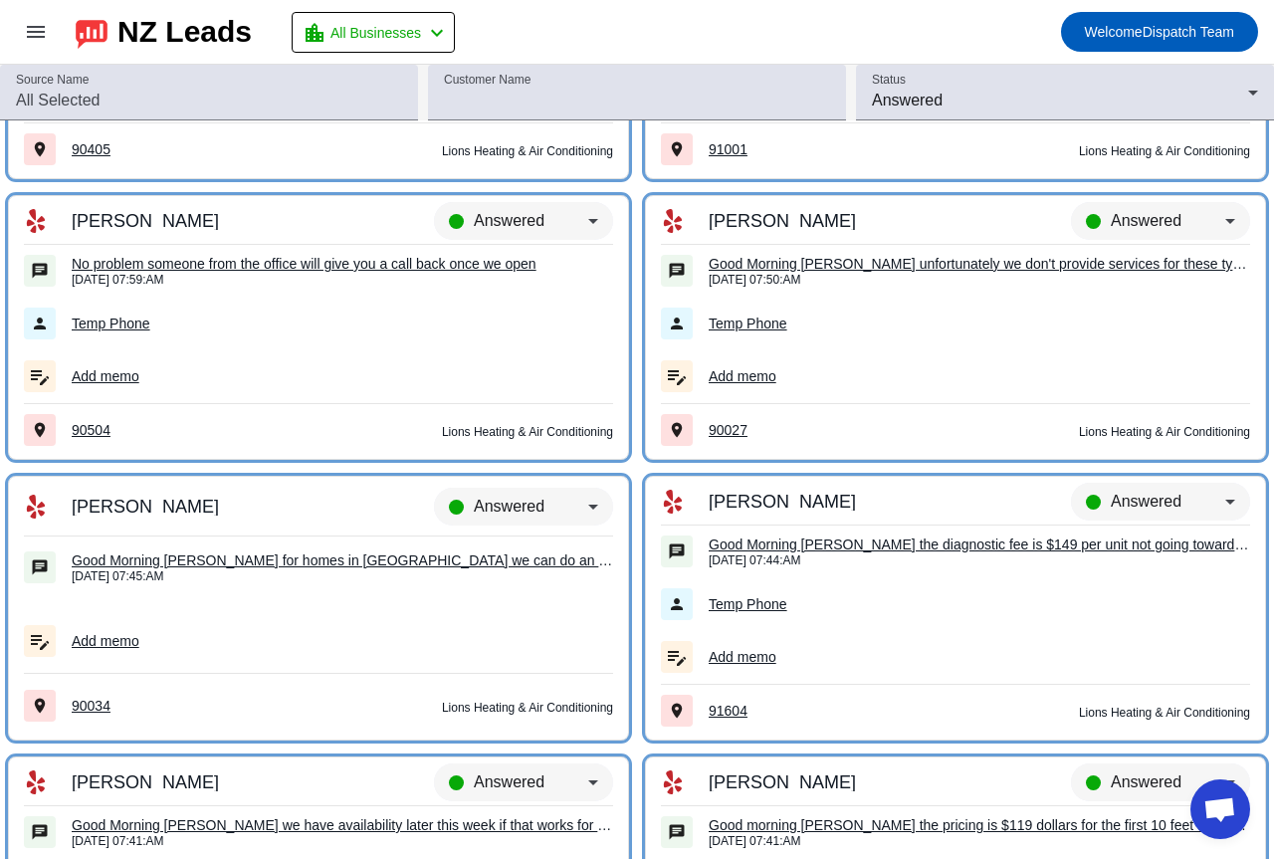
scroll to position [22298, 0]
click at [505, 219] on span "Answered" at bounding box center [509, 221] width 71 height 17
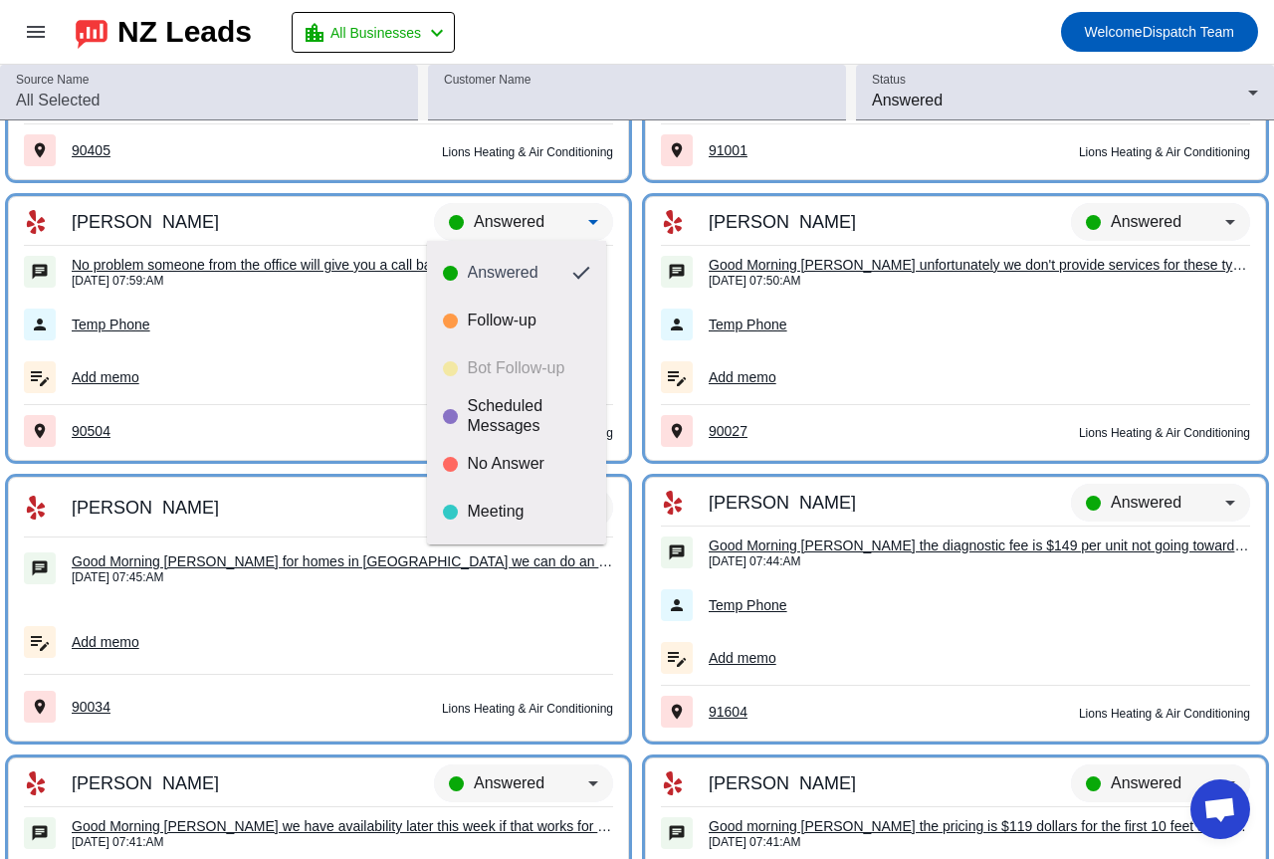
click at [500, 493] on mat-option "Meeting" at bounding box center [516, 512] width 179 height 48
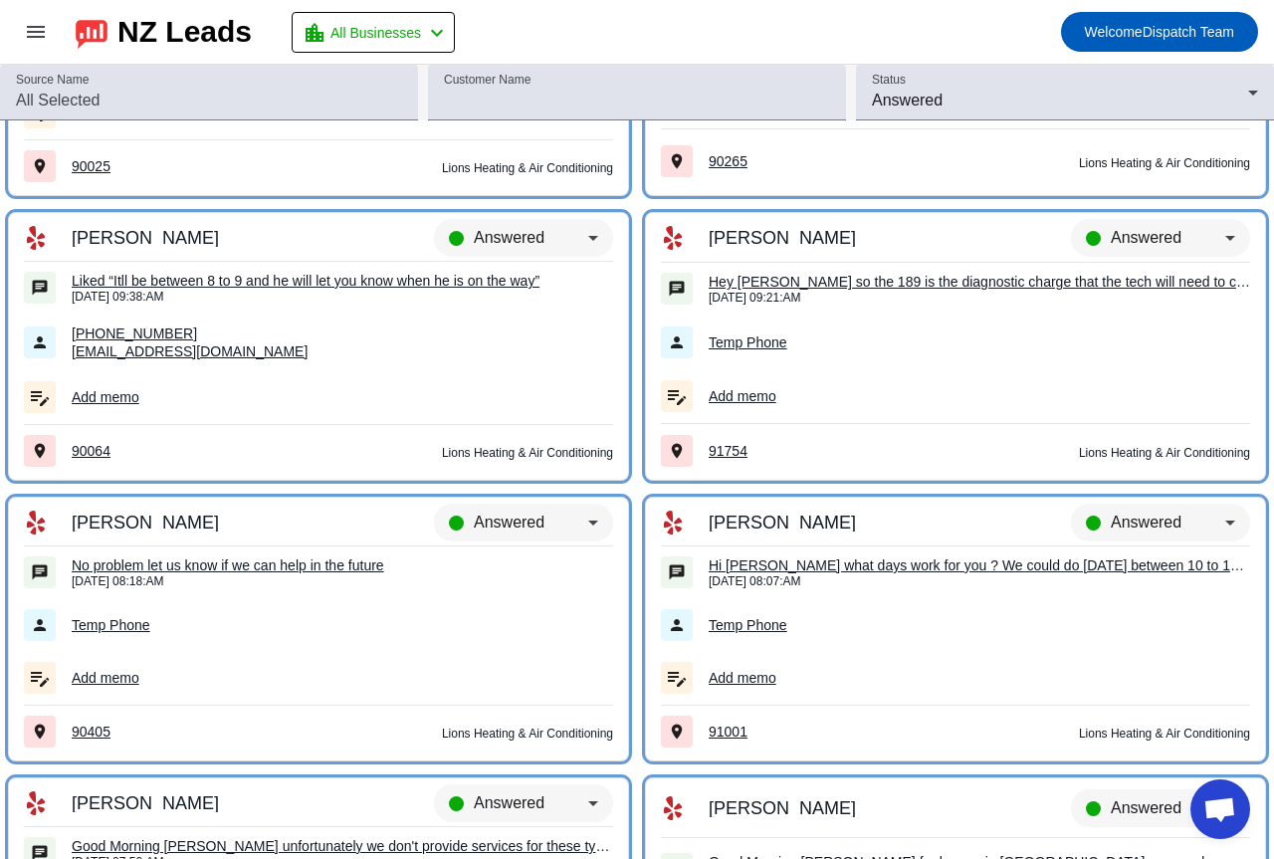
scroll to position [21701, 0]
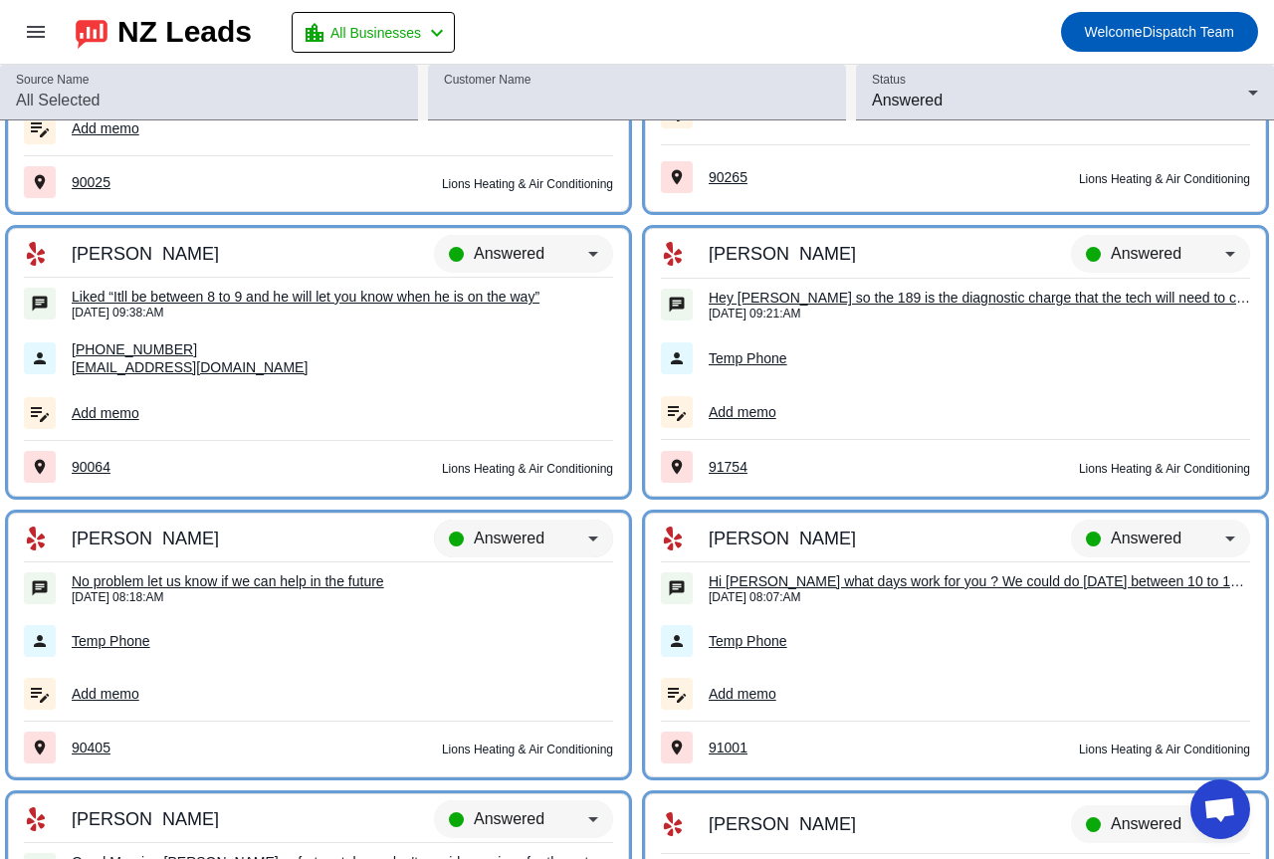
click at [568, 531] on div "Answered" at bounding box center [531, 538] width 114 height 24
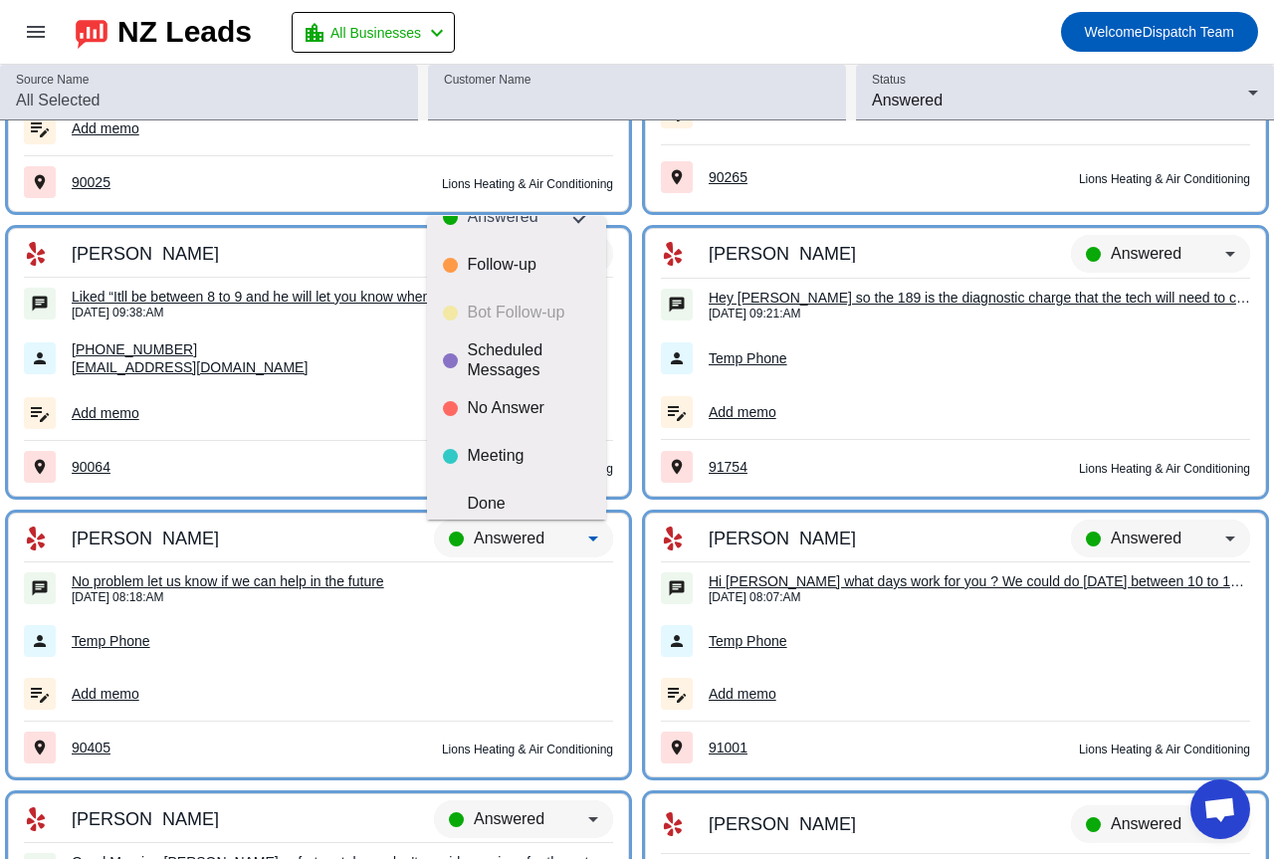
scroll to position [47, 0]
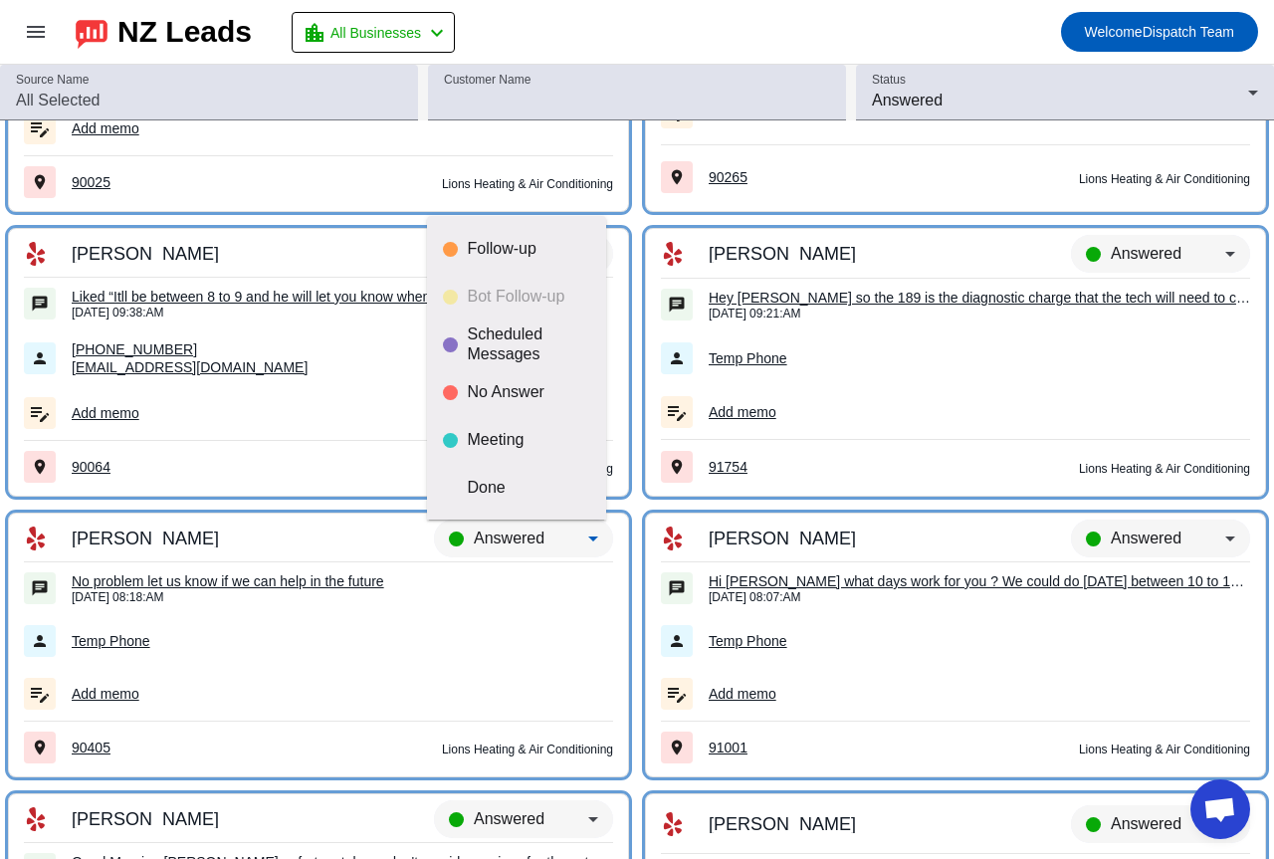
click at [537, 493] on div "Done" at bounding box center [529, 488] width 122 height 20
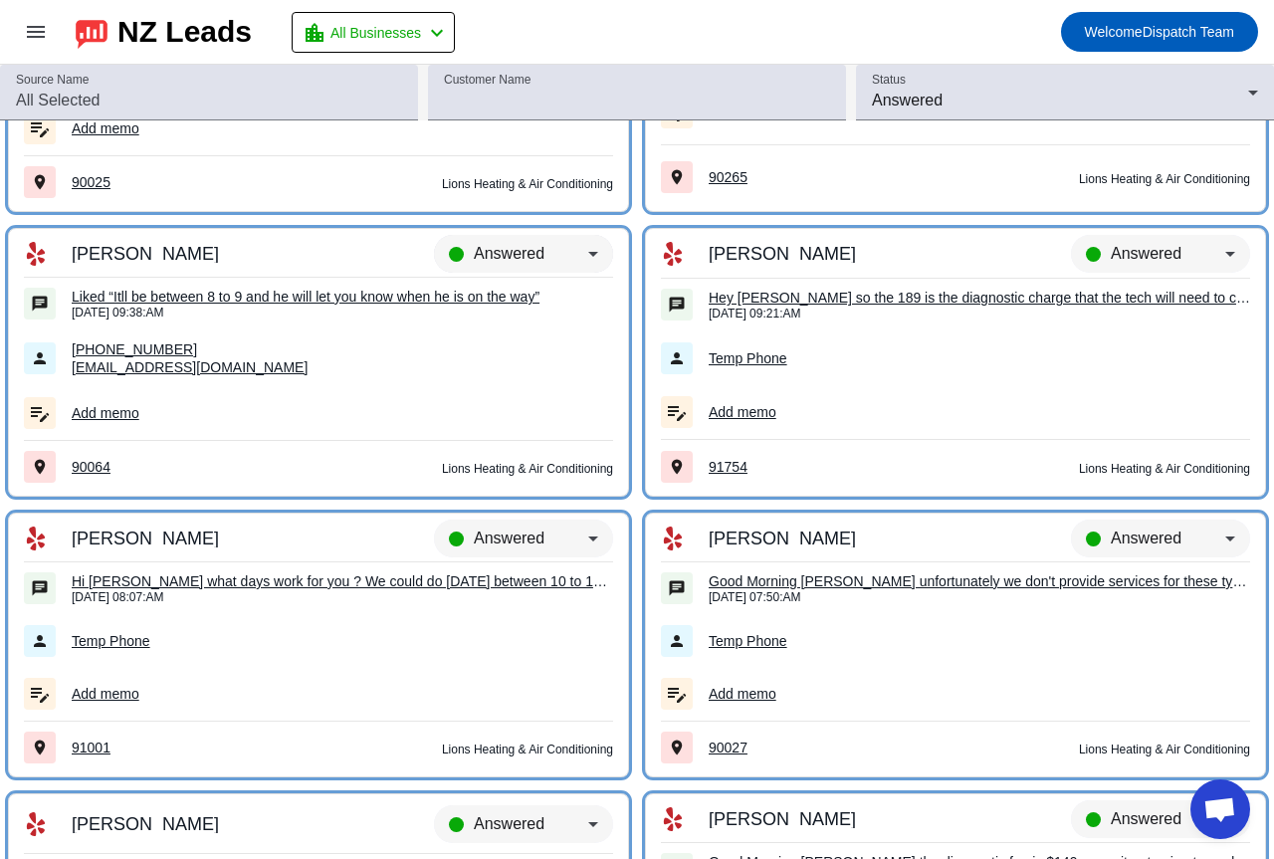
click at [527, 248] on span "Answered" at bounding box center [509, 253] width 71 height 17
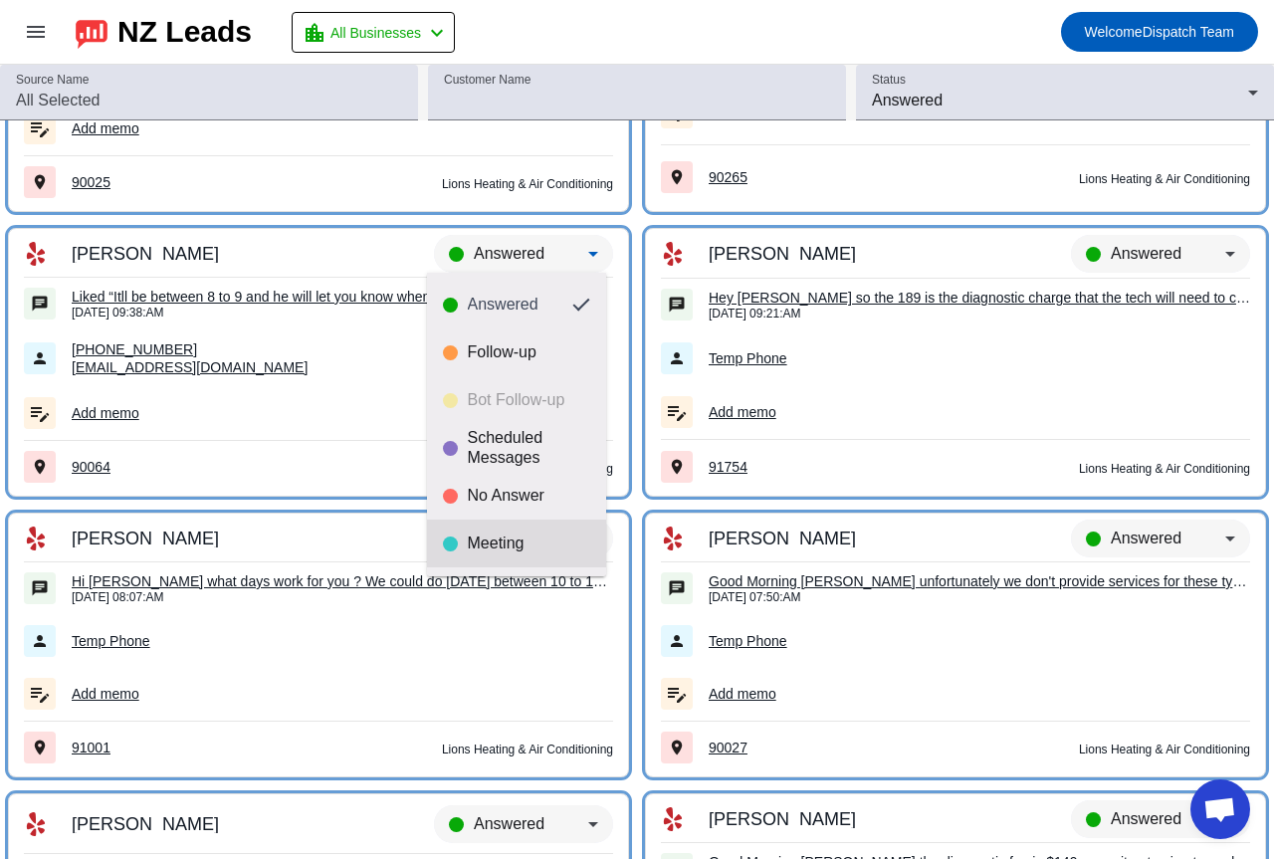
click at [494, 531] on mat-option "Meeting" at bounding box center [516, 543] width 179 height 48
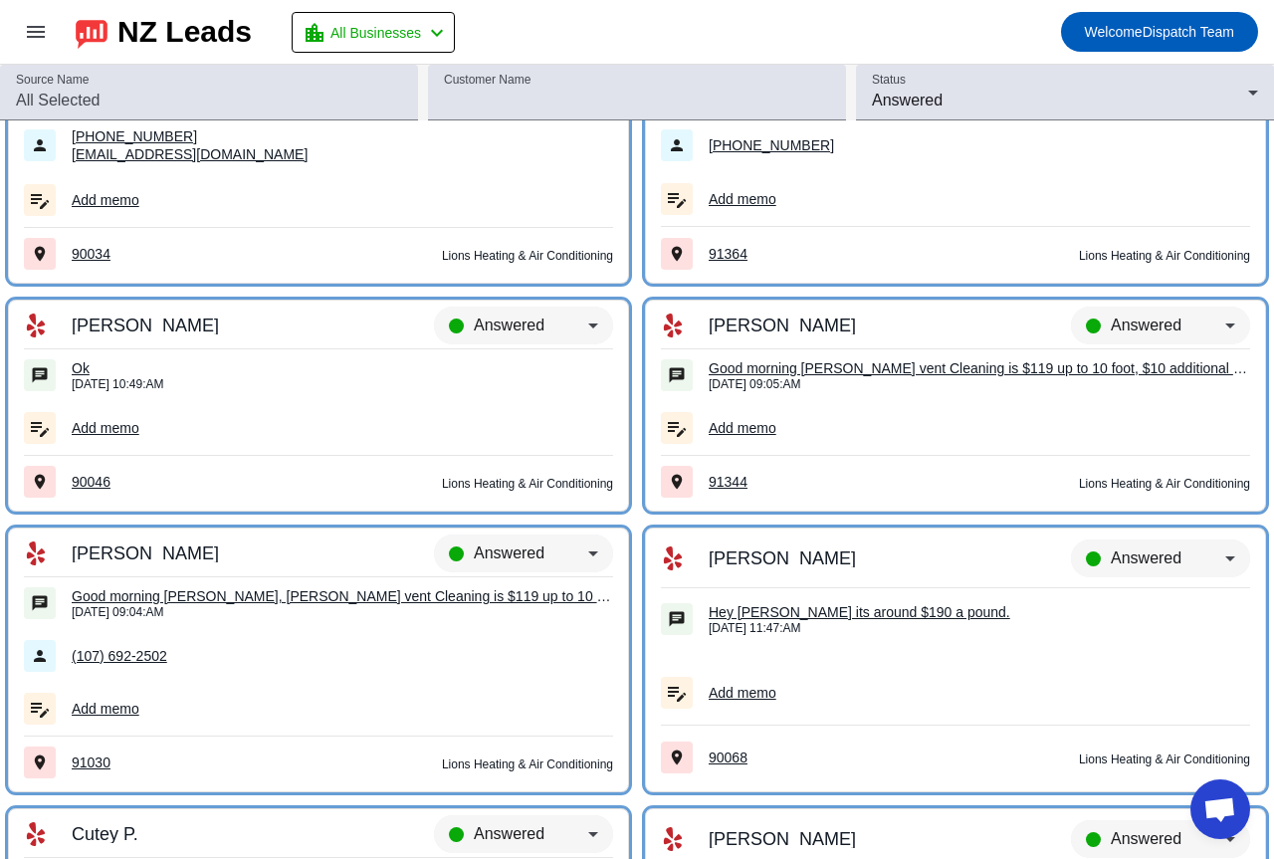
scroll to position [20805, 0]
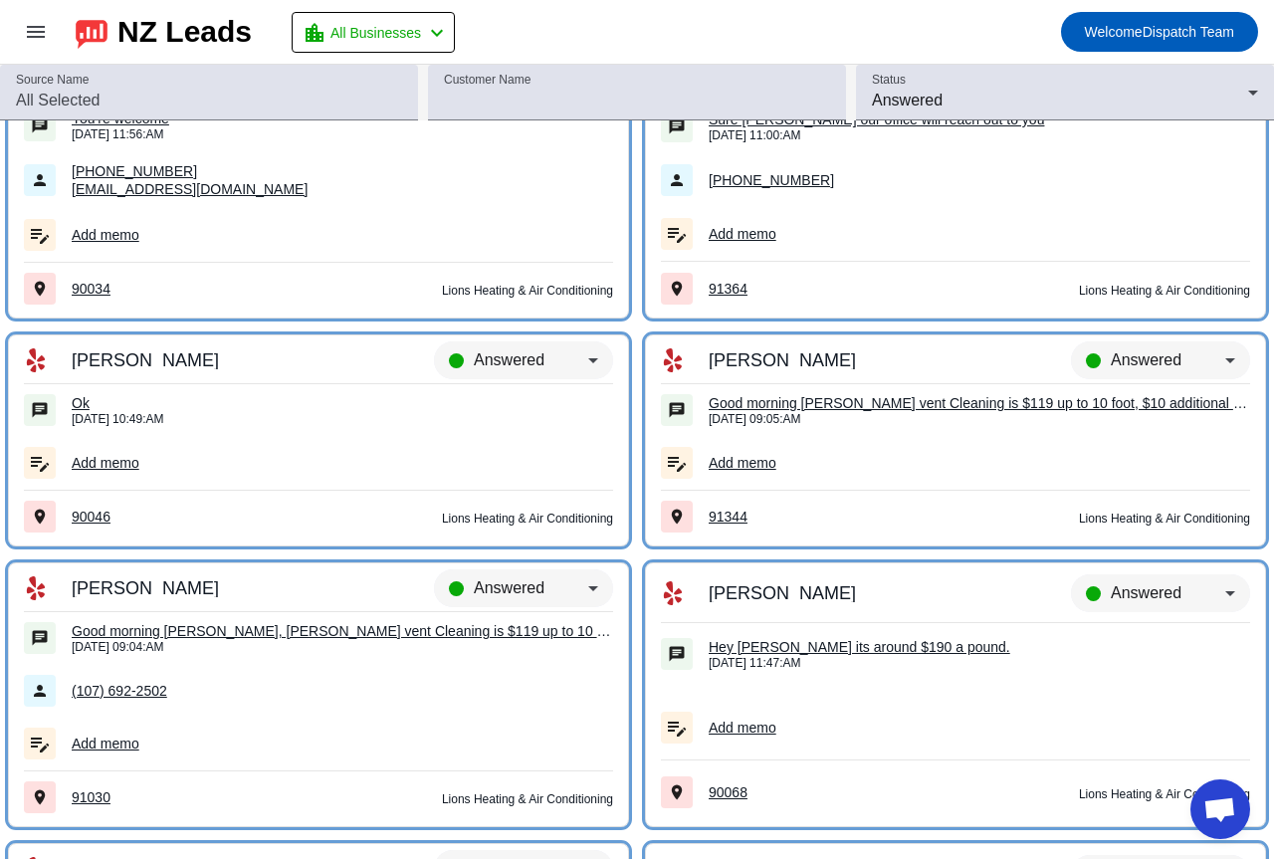
click at [80, 399] on div "Ok" at bounding box center [342, 403] width 541 height 18
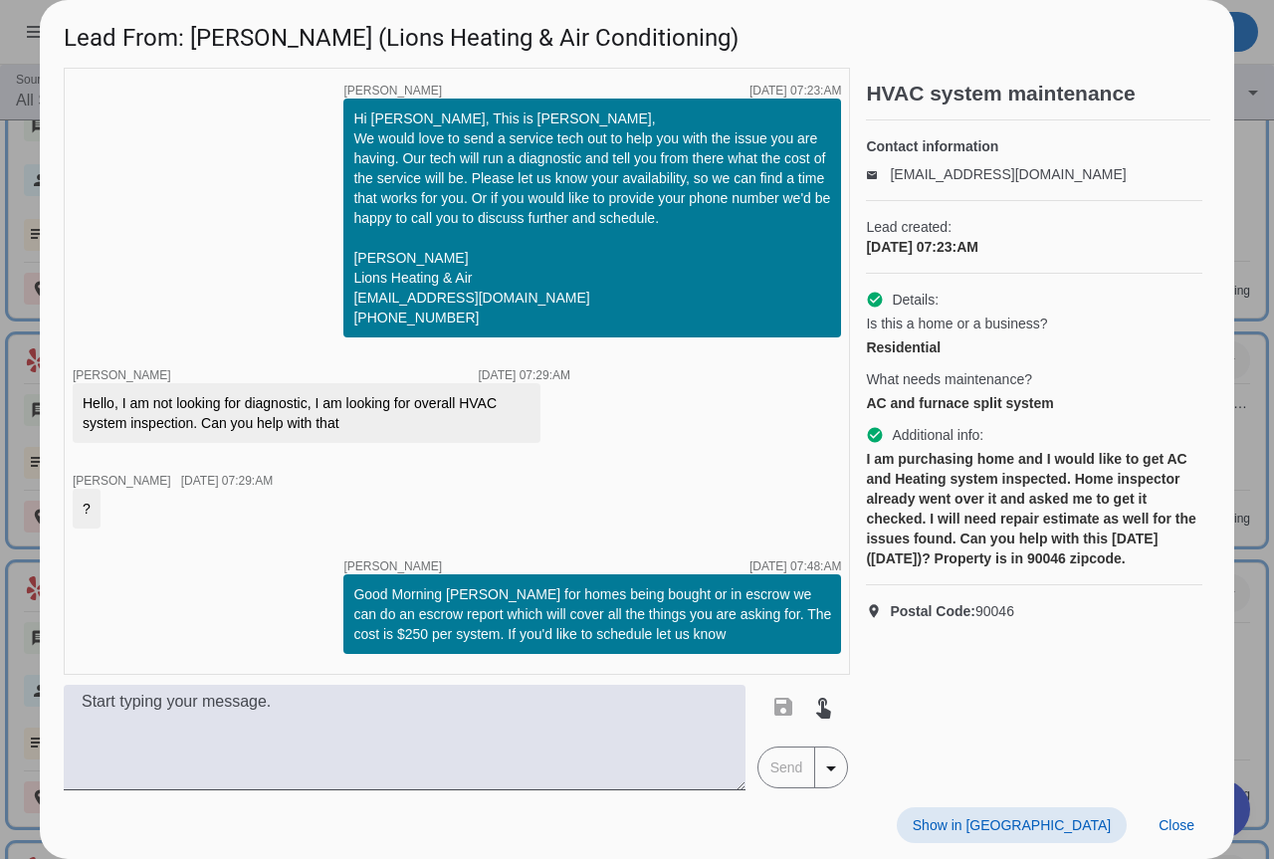
scroll to position [965, 0]
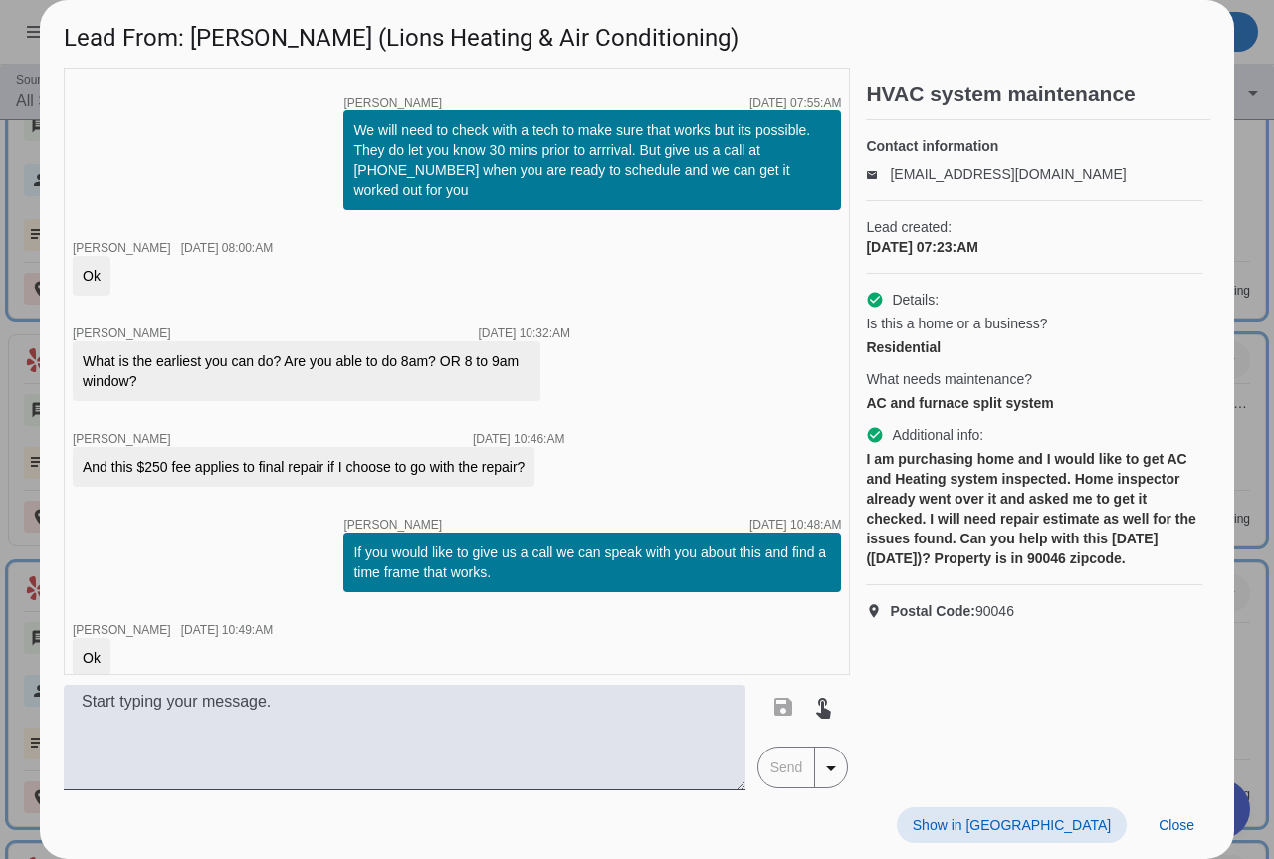
drag, startPoint x: 1260, startPoint y: 361, endPoint x: 979, endPoint y: 422, distance: 287.1
click at [1259, 361] on div at bounding box center [637, 429] width 1274 height 859
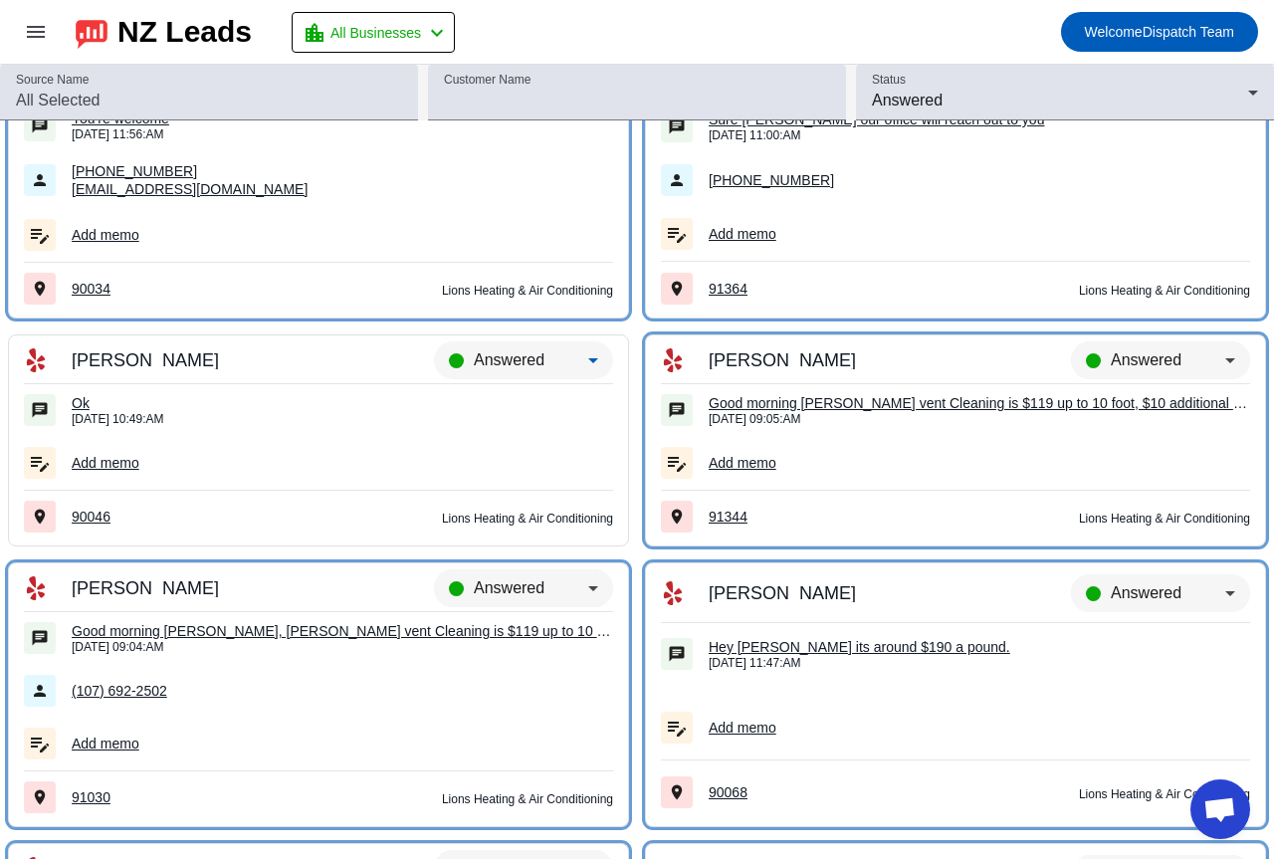
click at [535, 364] on span "Answered" at bounding box center [509, 359] width 71 height 17
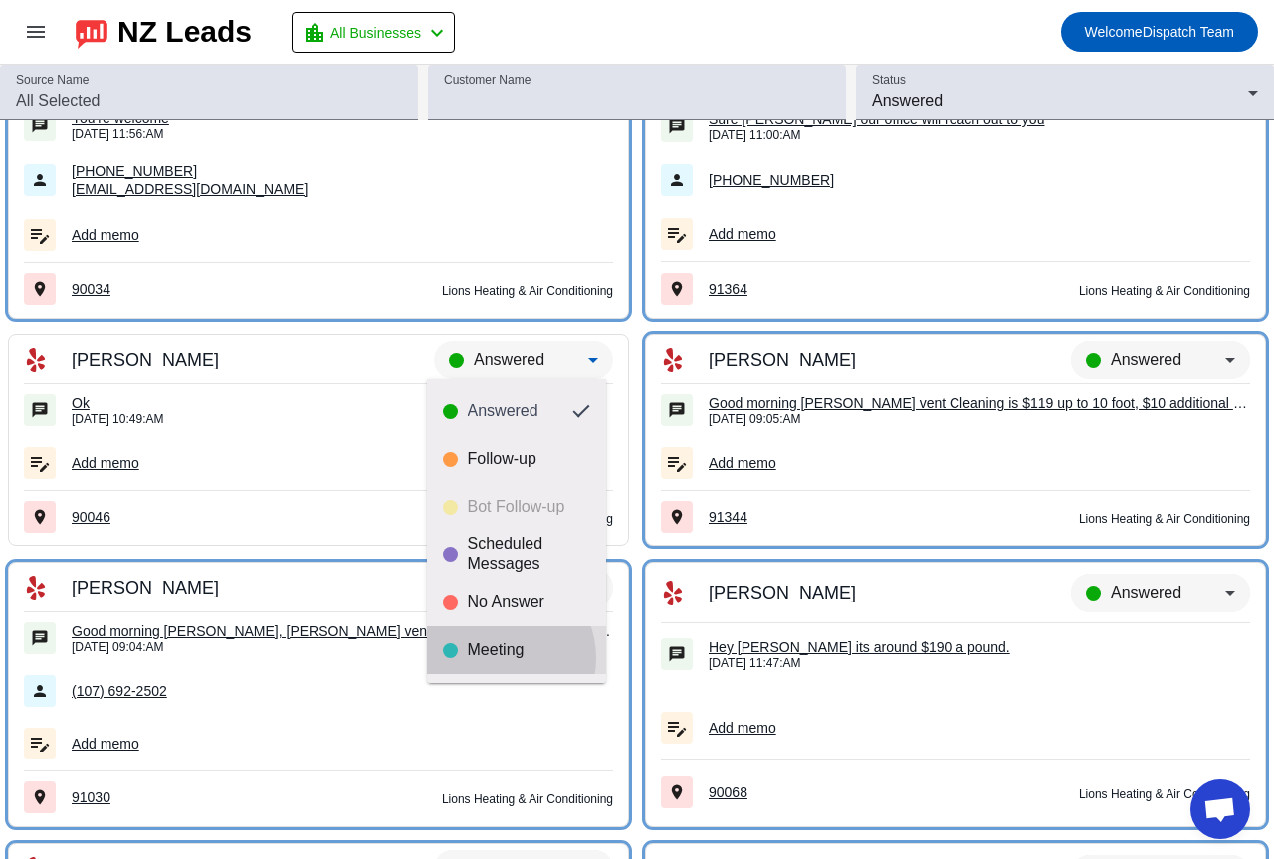
click at [497, 658] on div "Meeting" at bounding box center [529, 650] width 122 height 20
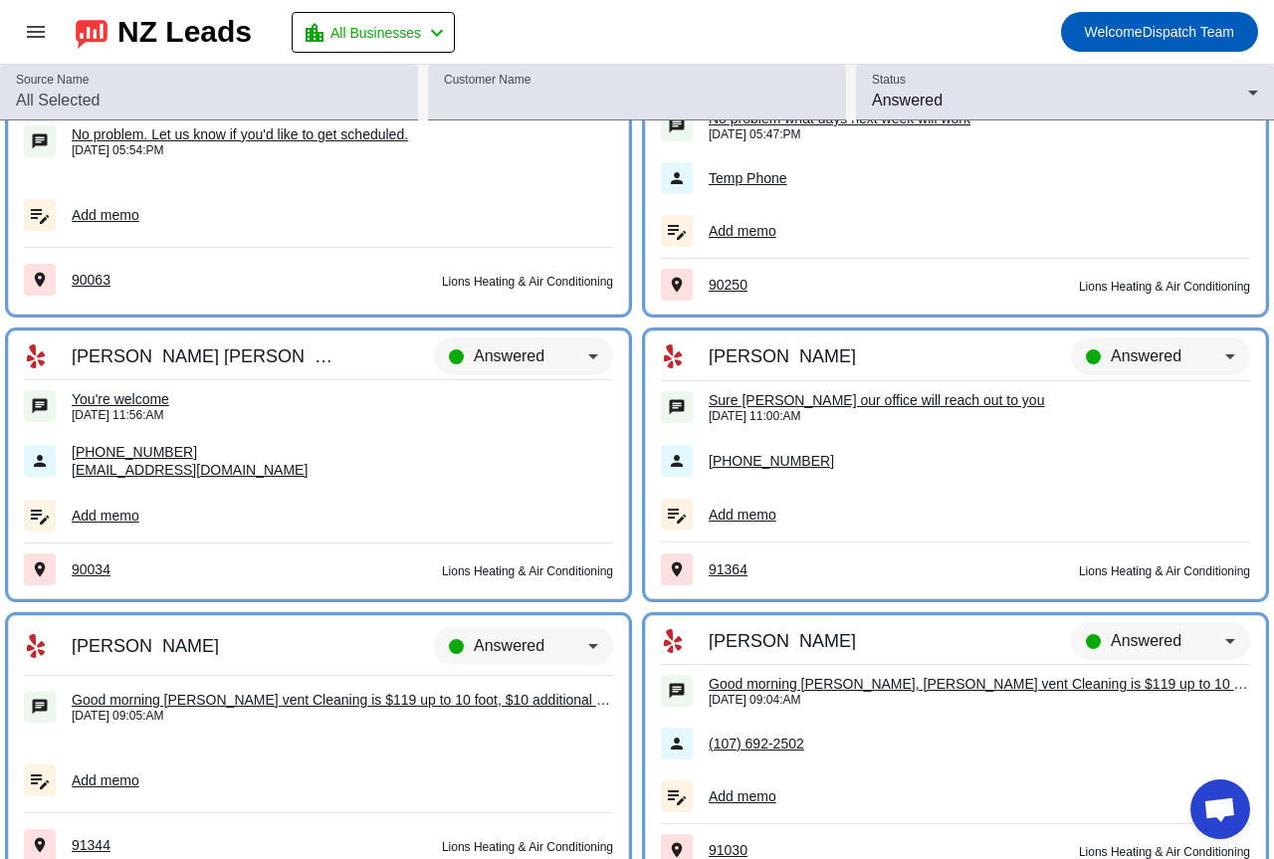
scroll to position [20507, 0]
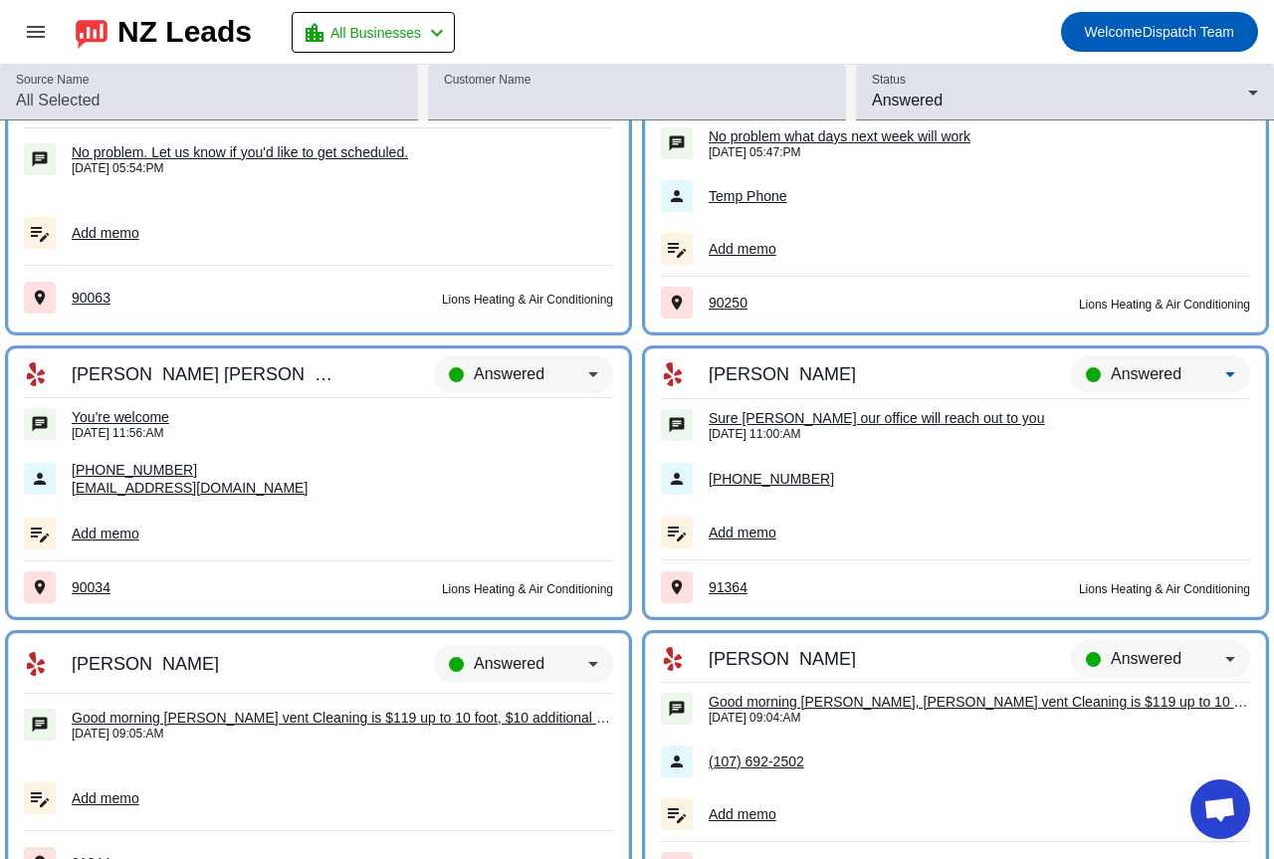
click at [1135, 371] on span "Answered" at bounding box center [1145, 373] width 71 height 17
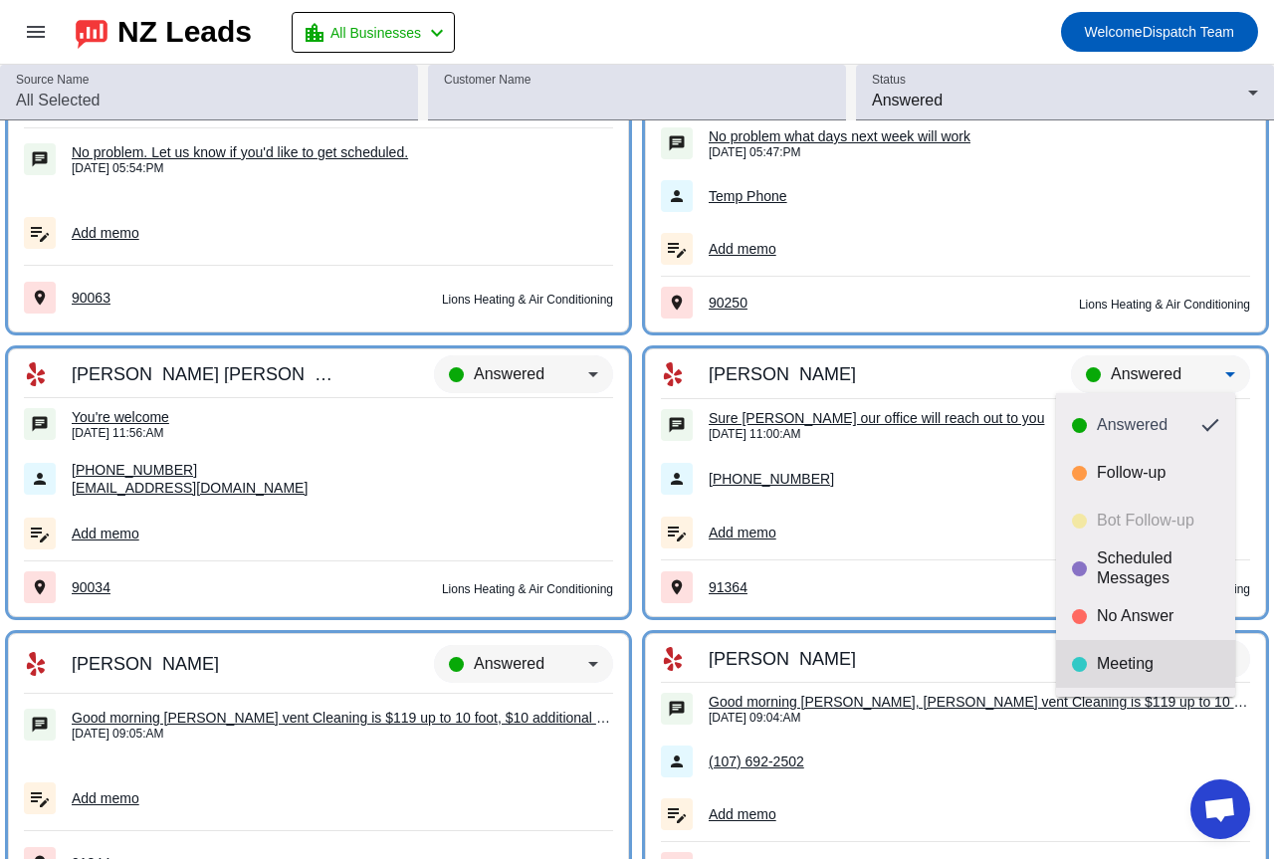
click at [1116, 647] on mat-option "Meeting" at bounding box center [1145, 664] width 179 height 48
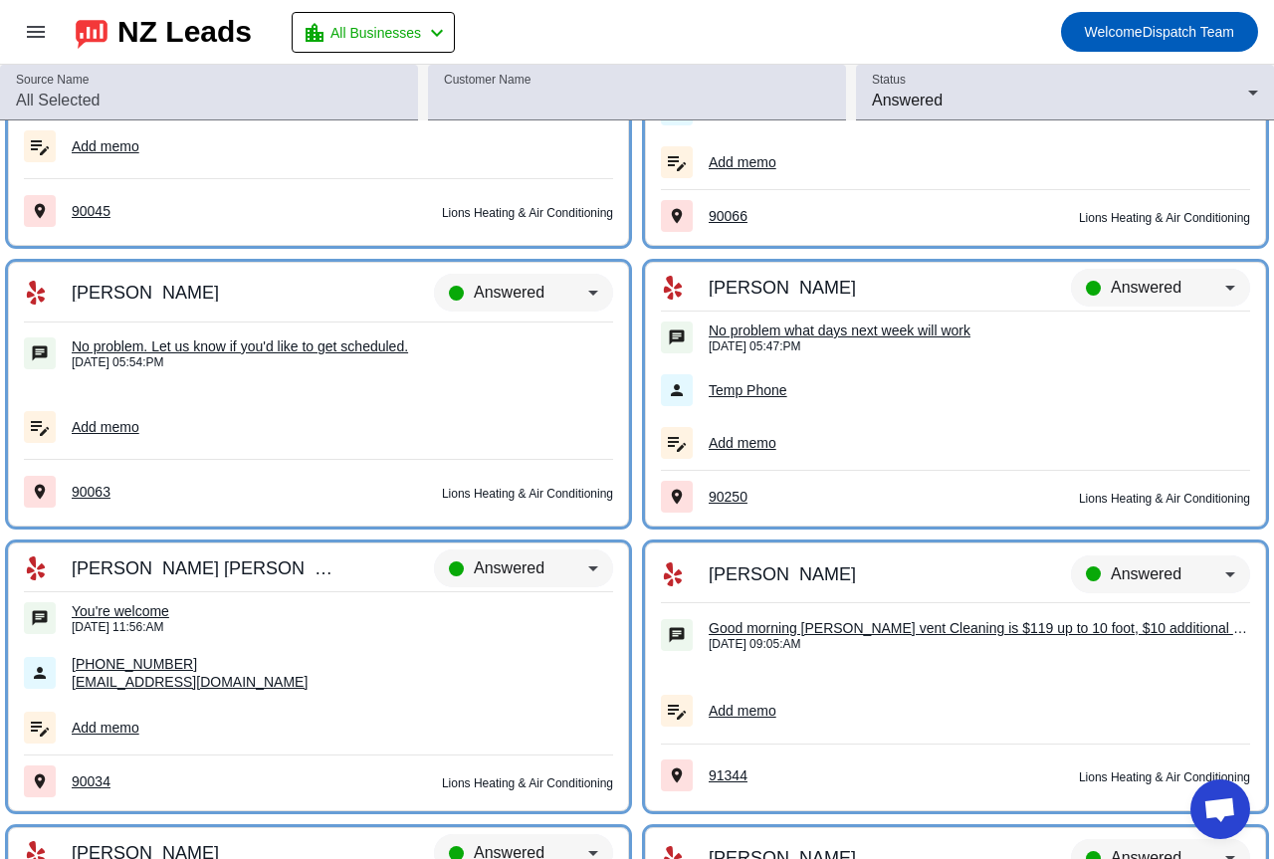
scroll to position [20308, 0]
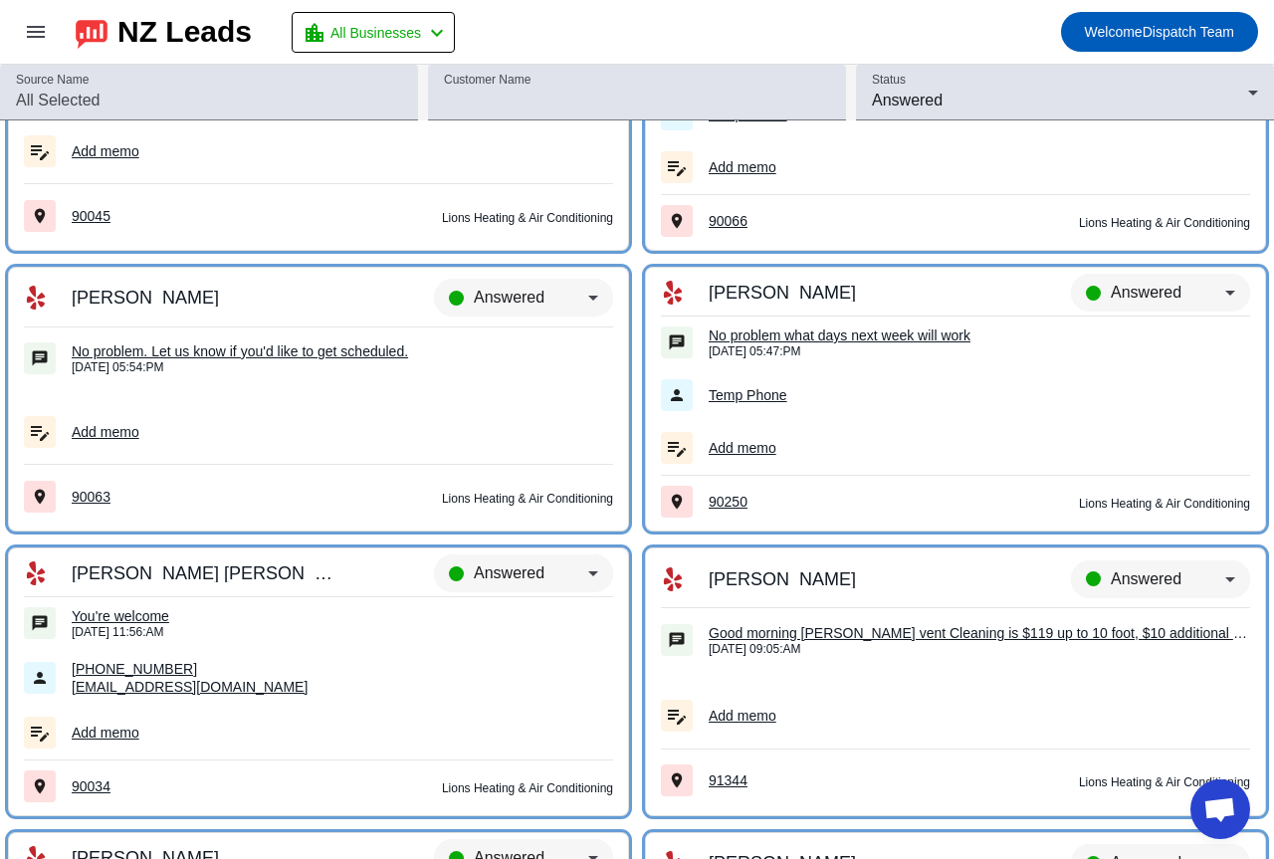
click at [99, 604] on td "You're welcome [DATE] 11:56:AM" at bounding box center [318, 623] width 589 height 53
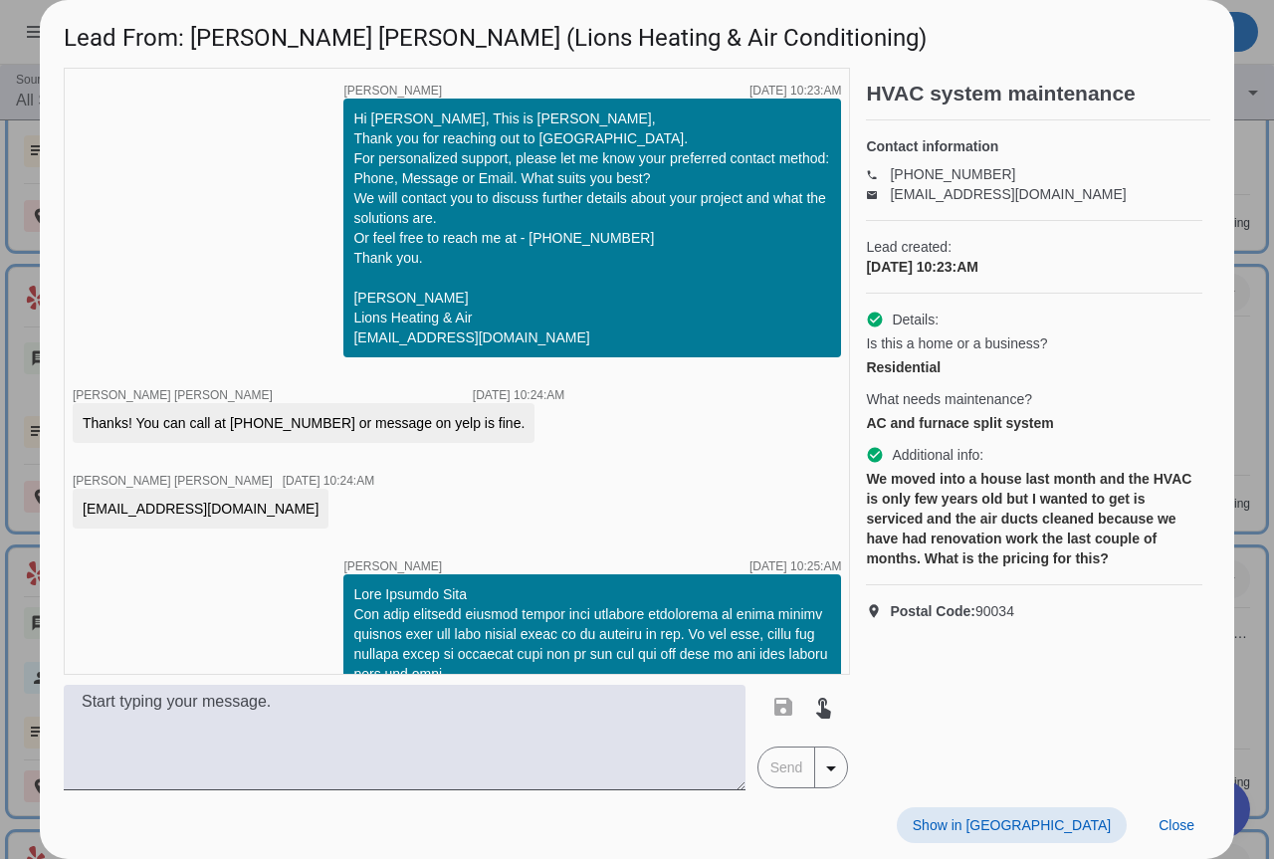
scroll to position [2117, 0]
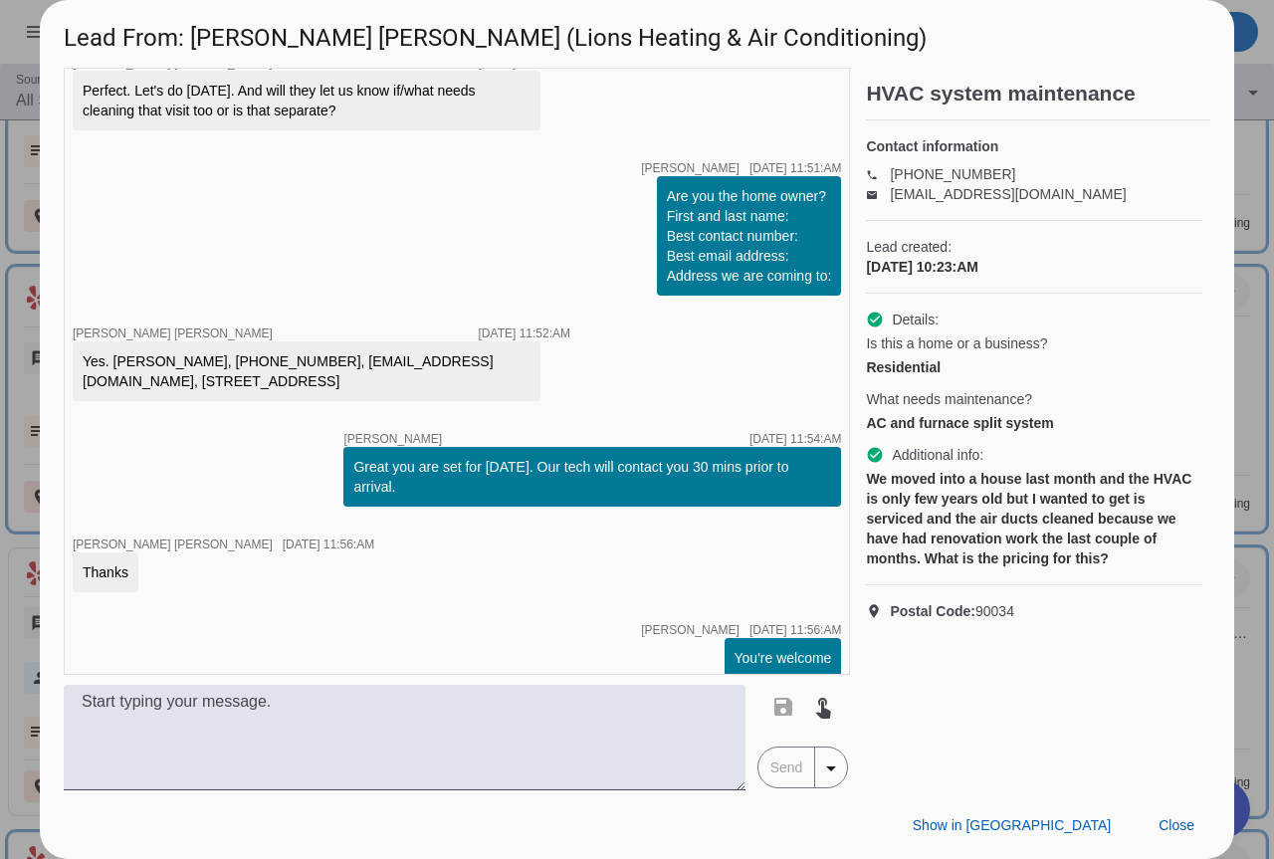
click at [1254, 626] on div at bounding box center [637, 429] width 1274 height 859
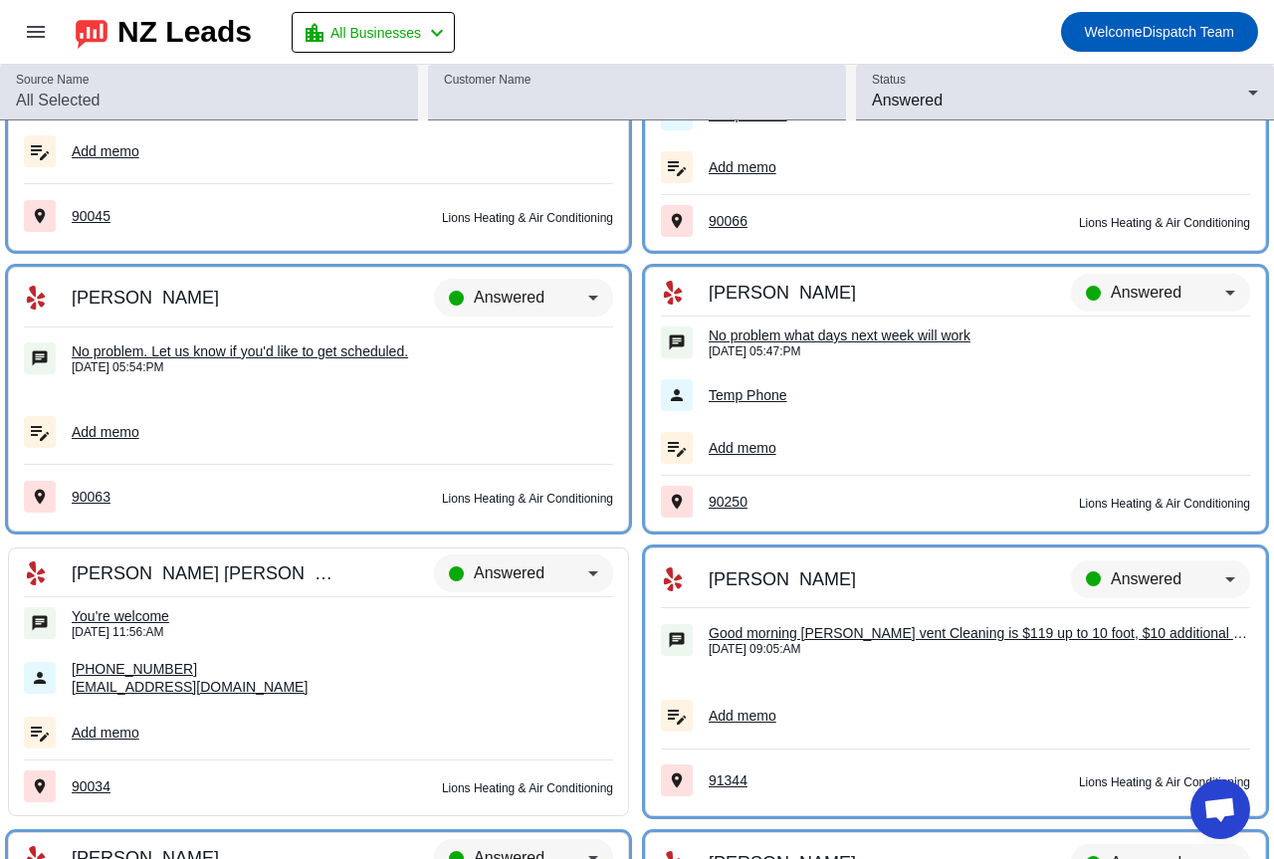
click at [517, 580] on span "Answered" at bounding box center [509, 572] width 71 height 17
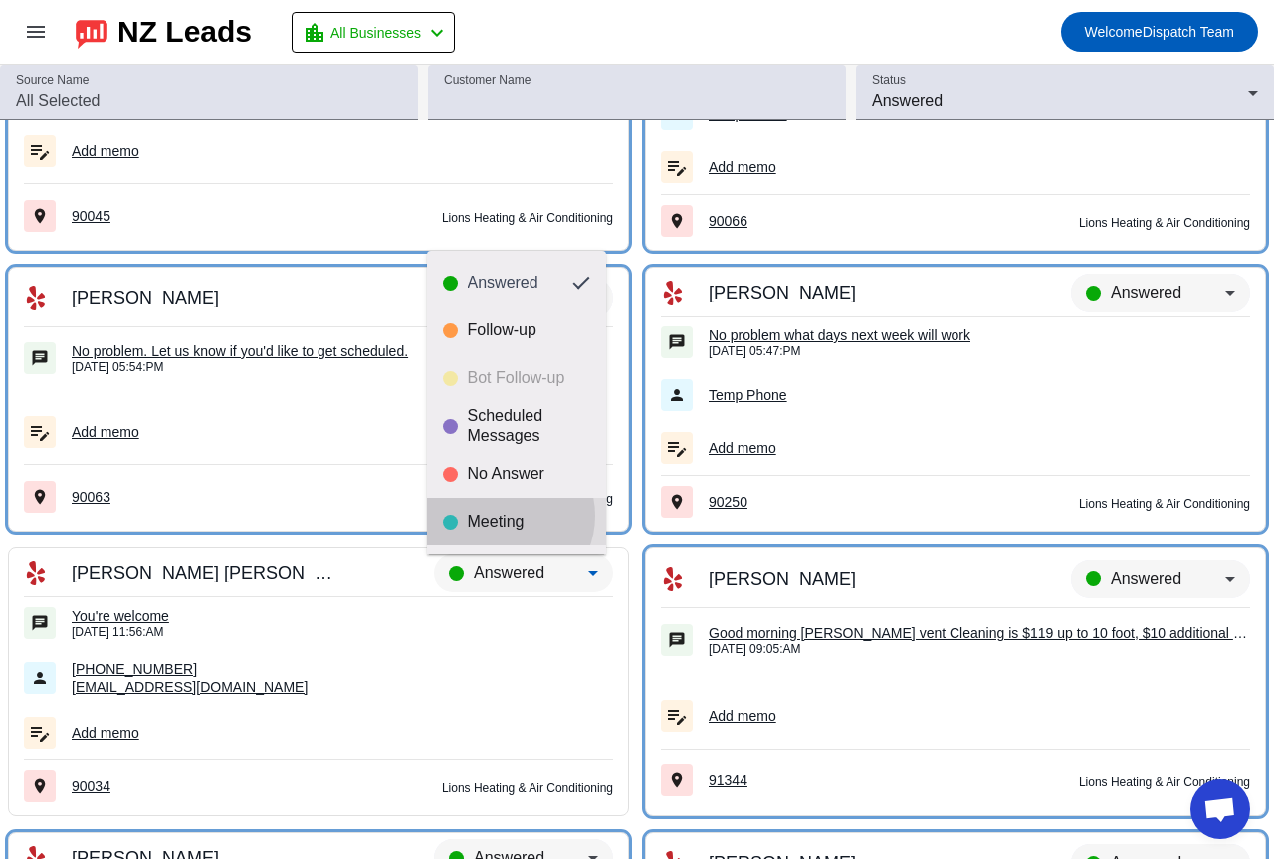
click at [501, 515] on div "Meeting" at bounding box center [529, 521] width 122 height 20
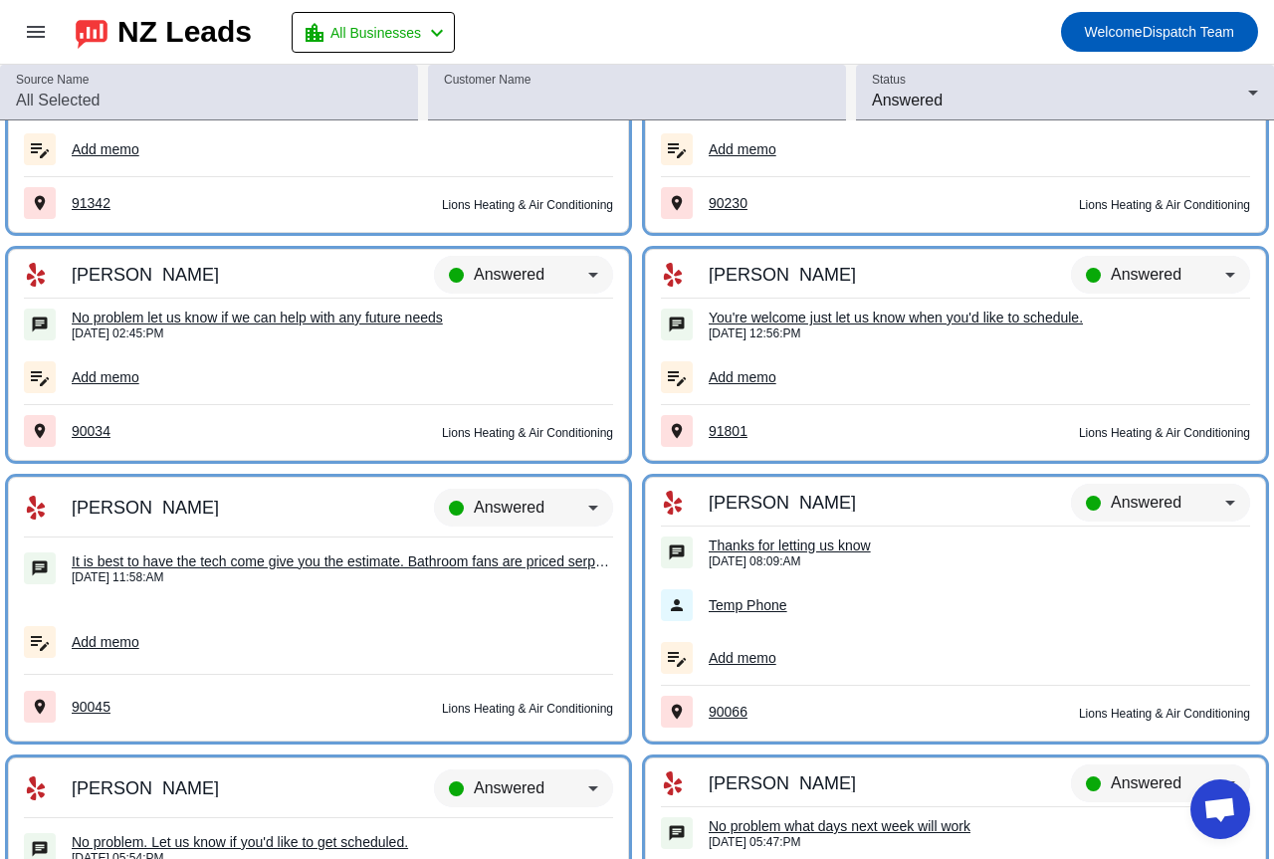
scroll to position [19810, 0]
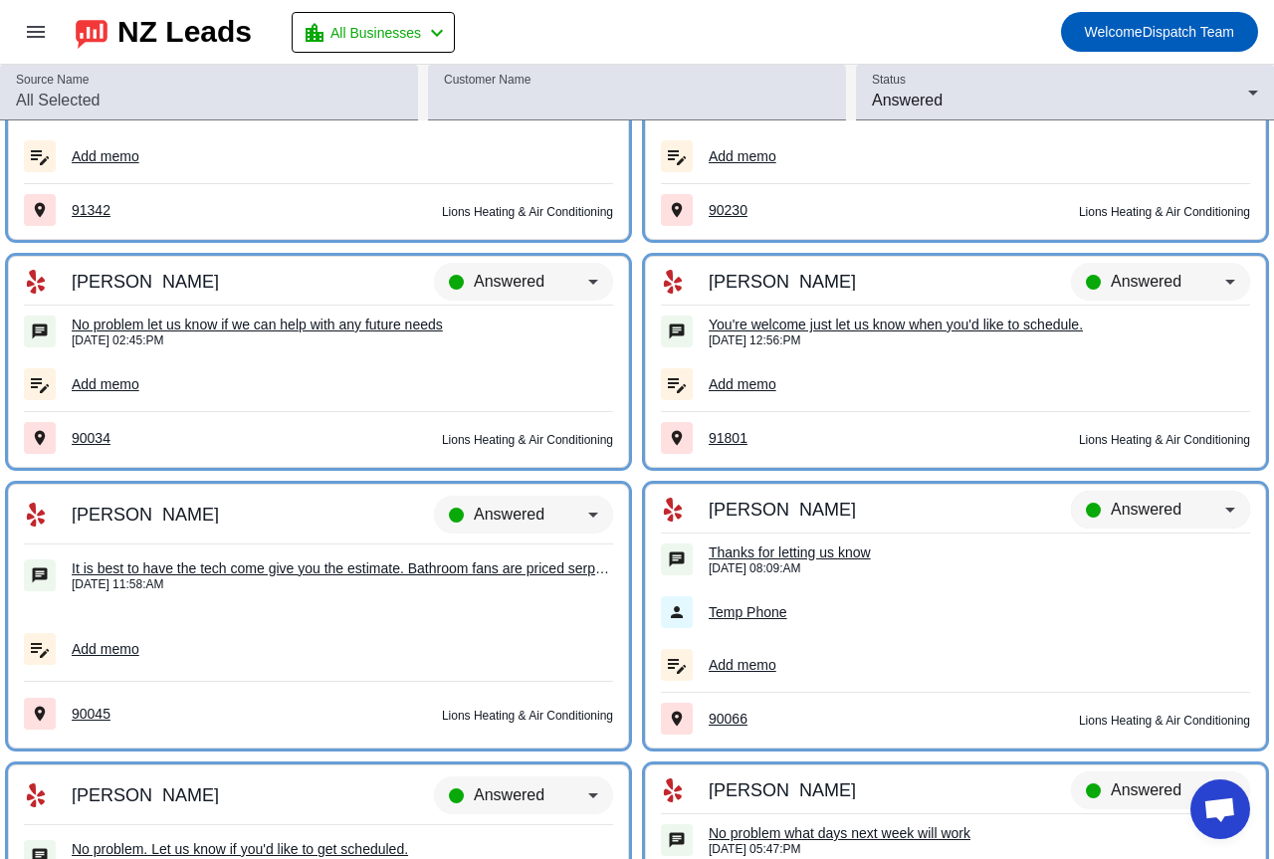
click at [1128, 508] on span "Answered" at bounding box center [1145, 508] width 71 height 17
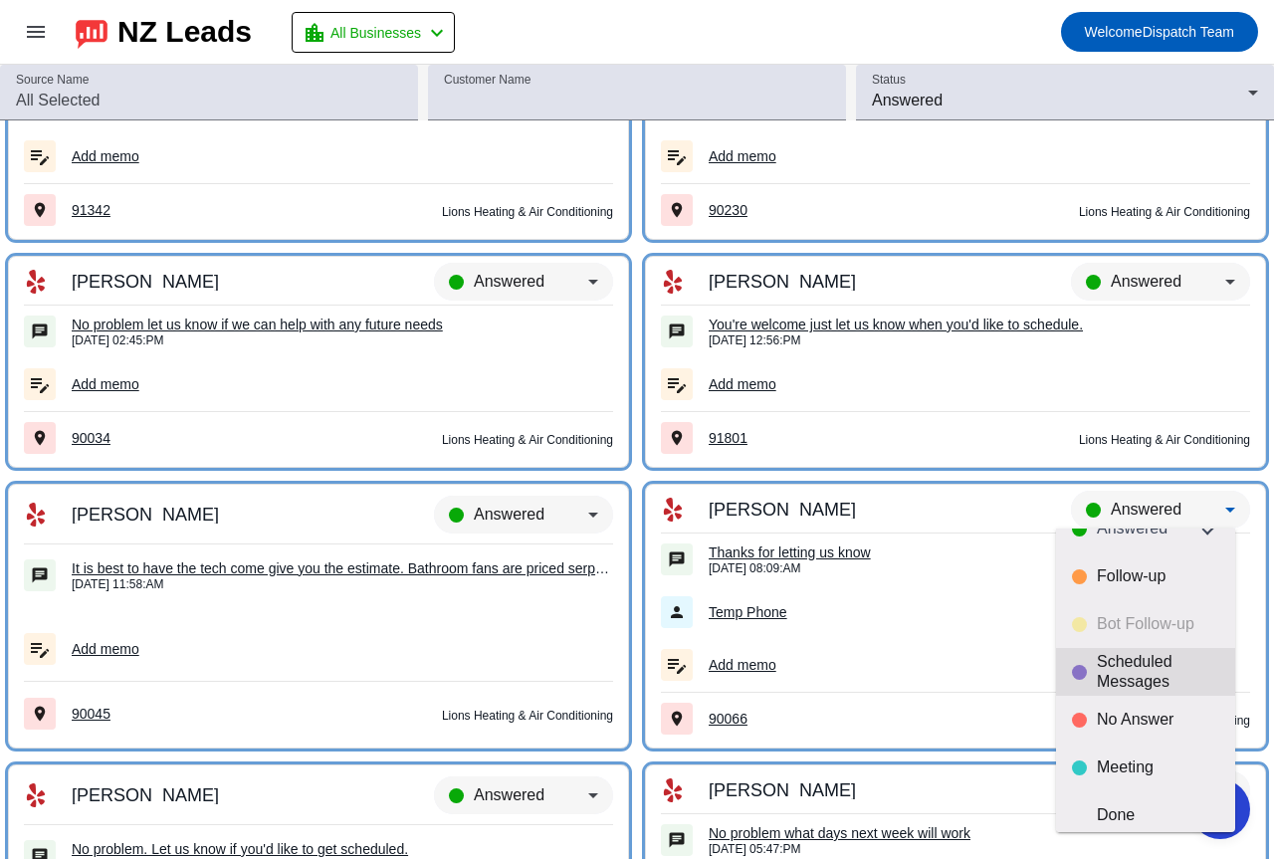
scroll to position [47, 0]
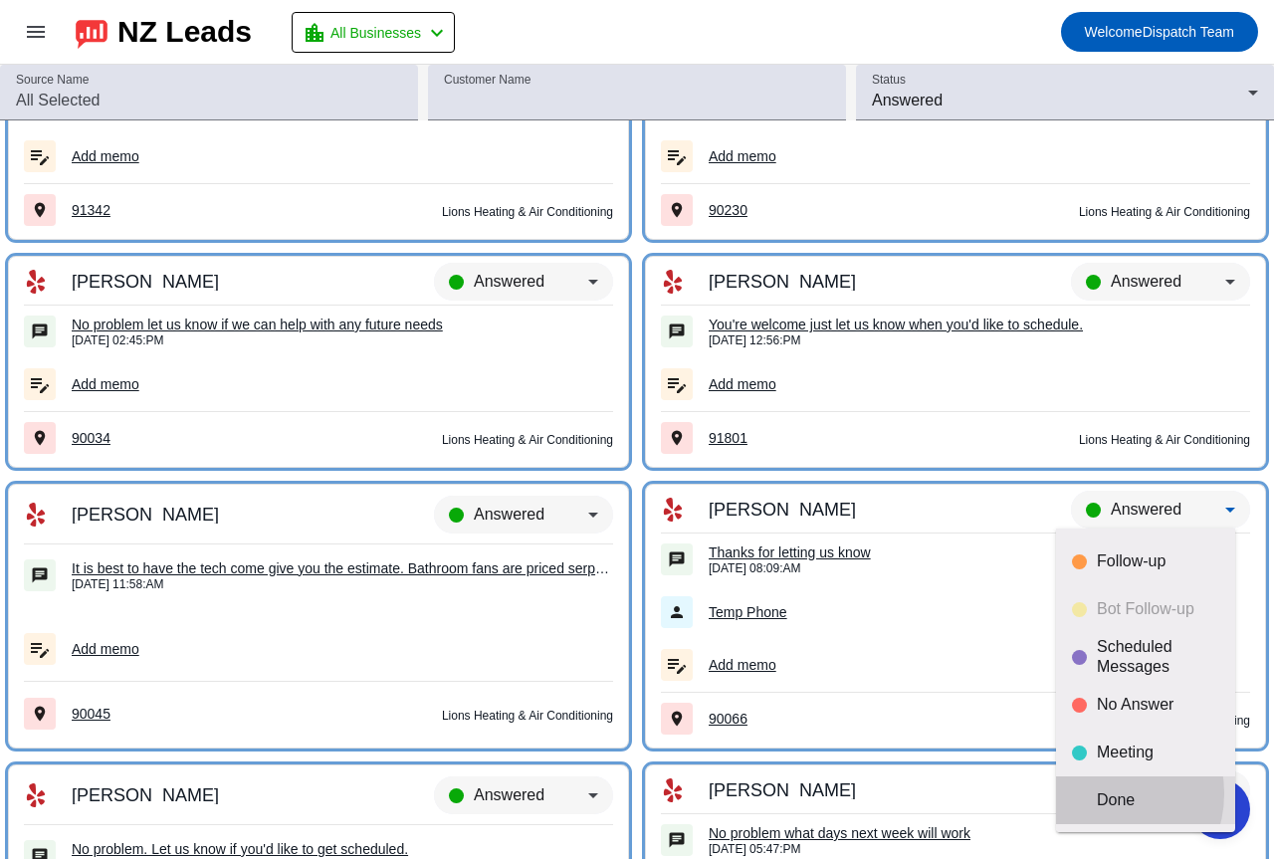
click at [1096, 793] on div "Done" at bounding box center [1157, 800] width 122 height 20
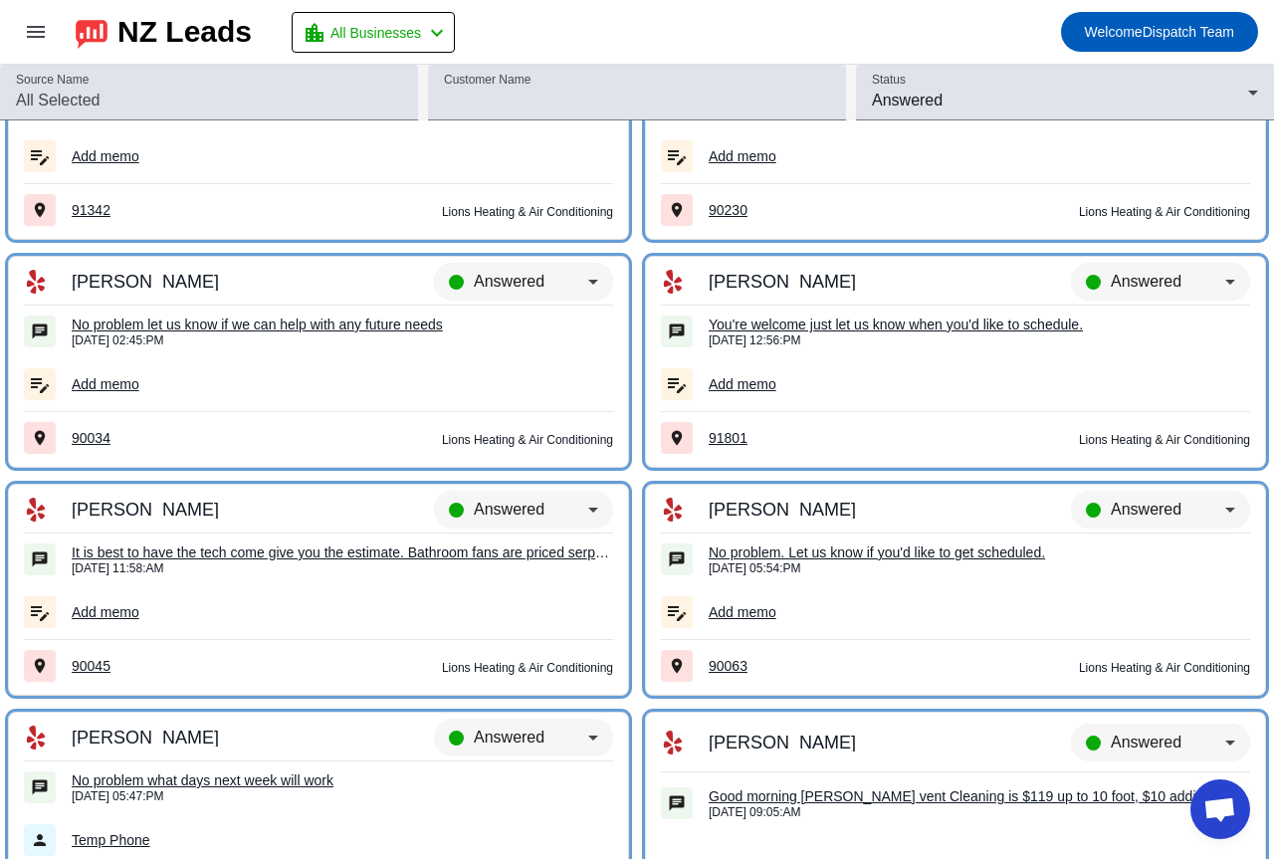
click at [497, 271] on div "Answered" at bounding box center [531, 282] width 114 height 24
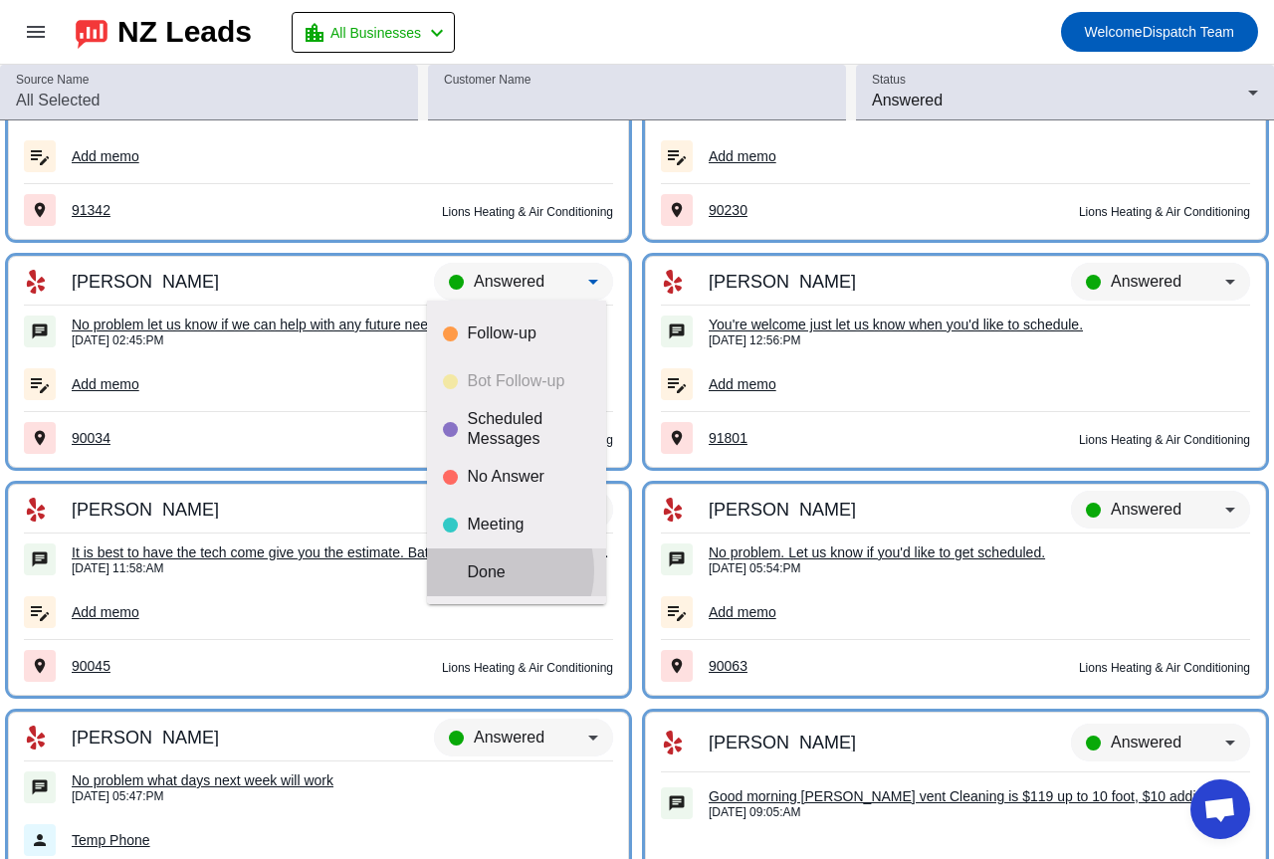
click at [490, 570] on div "Done" at bounding box center [529, 572] width 122 height 20
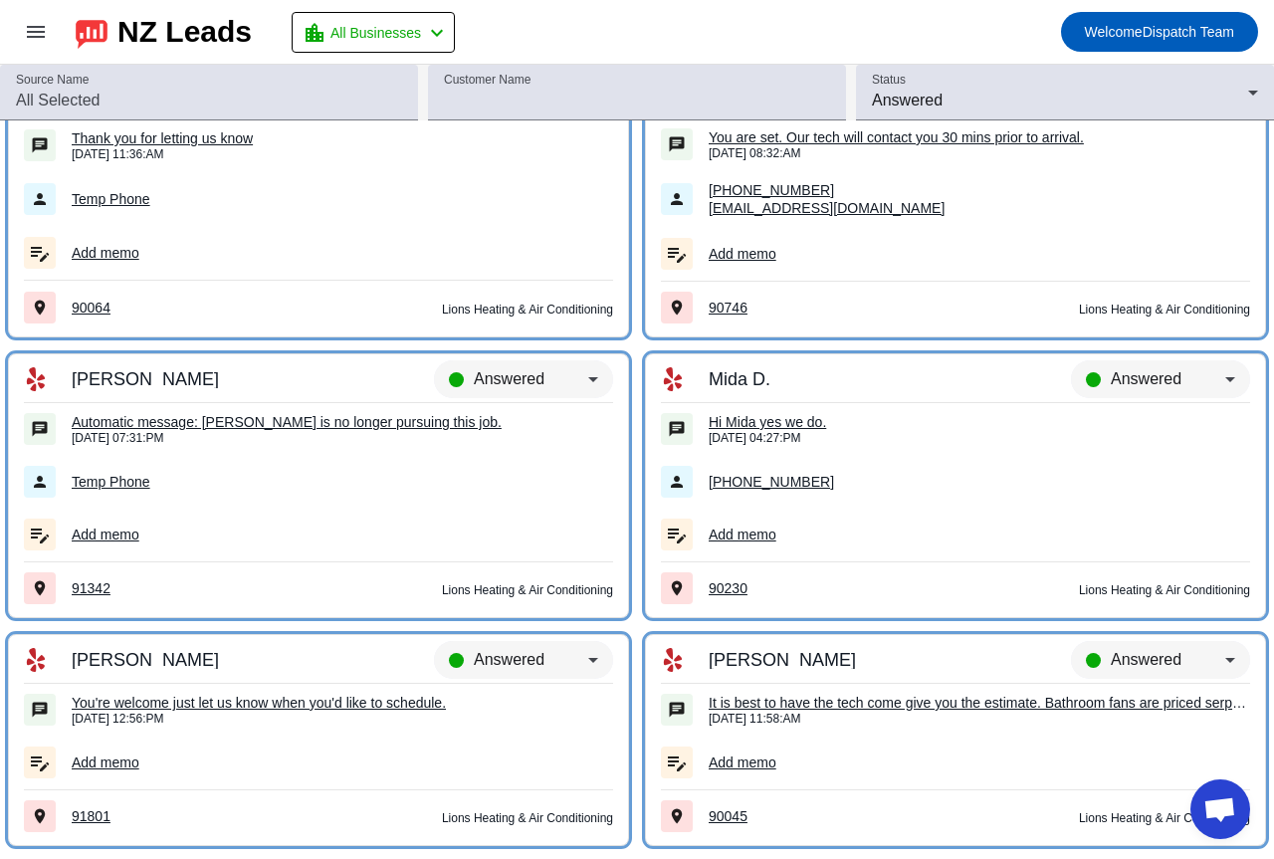
scroll to position [19413, 0]
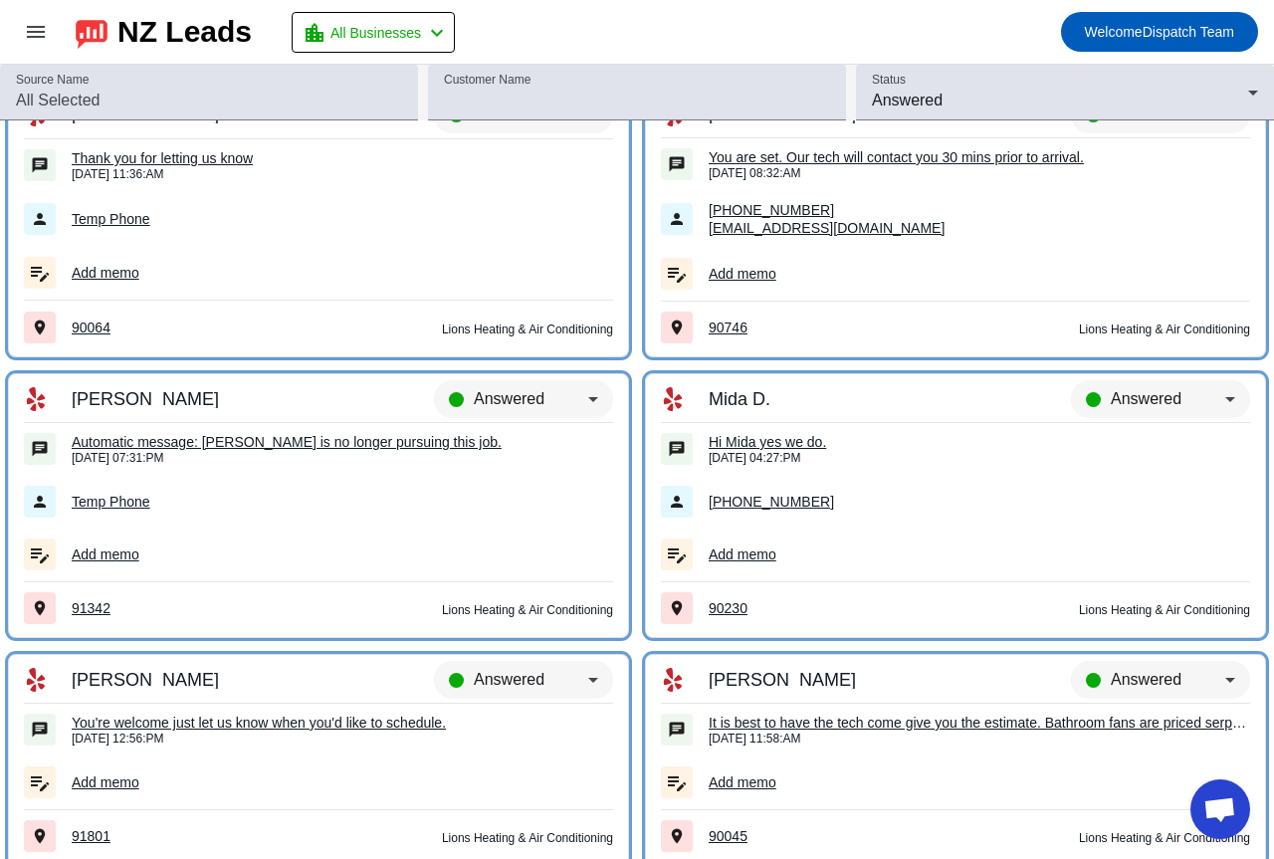
click at [761, 432] on td "Hi Mida yes we do. [DATE] 04:27:PM" at bounding box center [955, 449] width 589 height 53
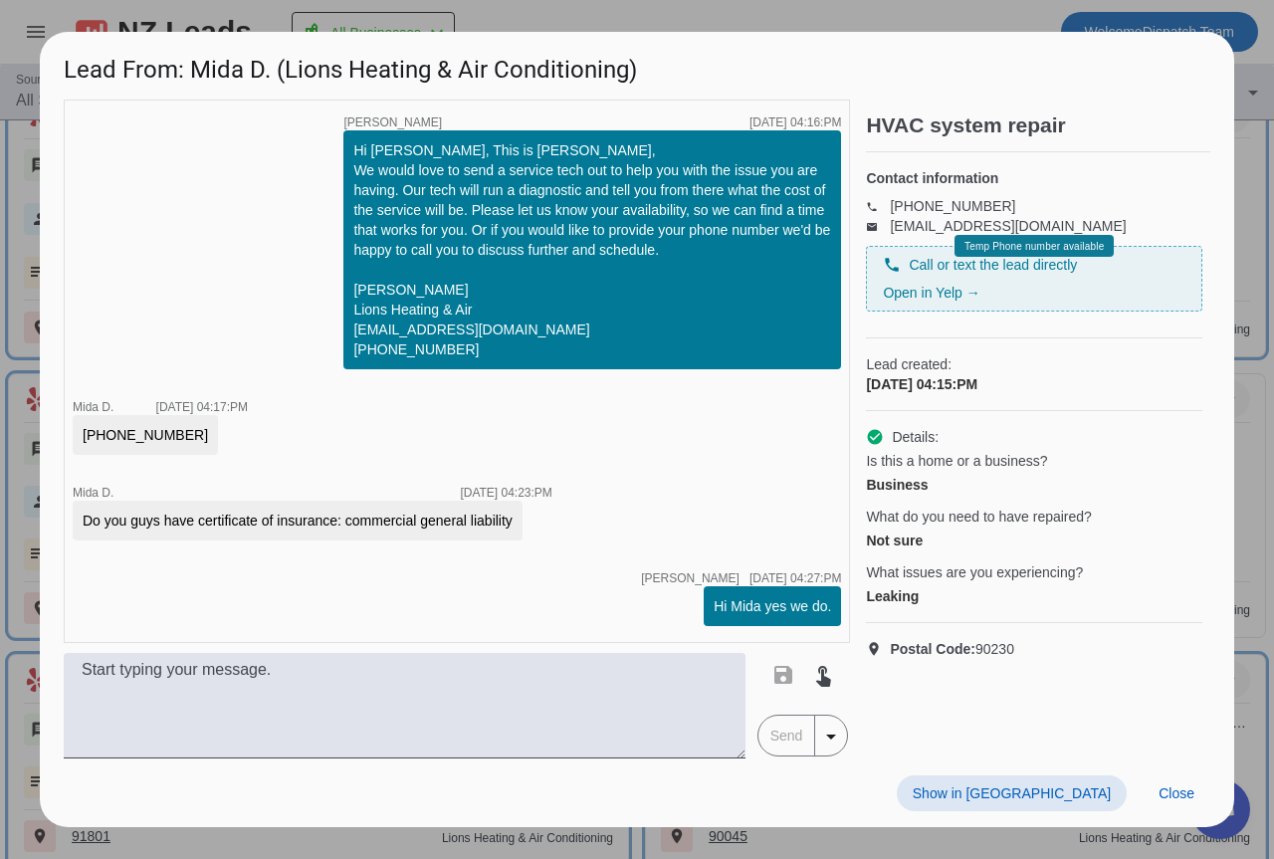
click at [810, 9] on div at bounding box center [637, 429] width 1274 height 859
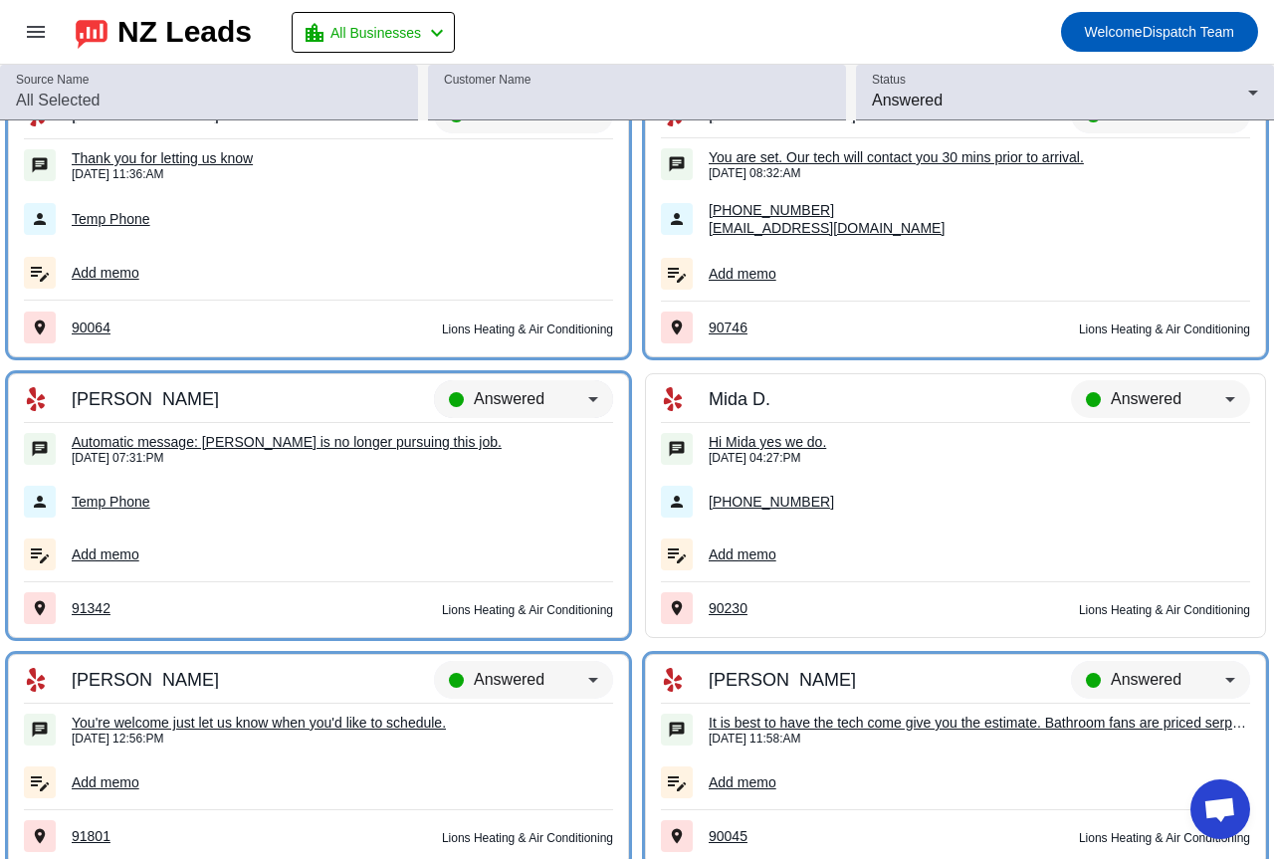
click at [474, 390] on span "Answered" at bounding box center [509, 398] width 71 height 17
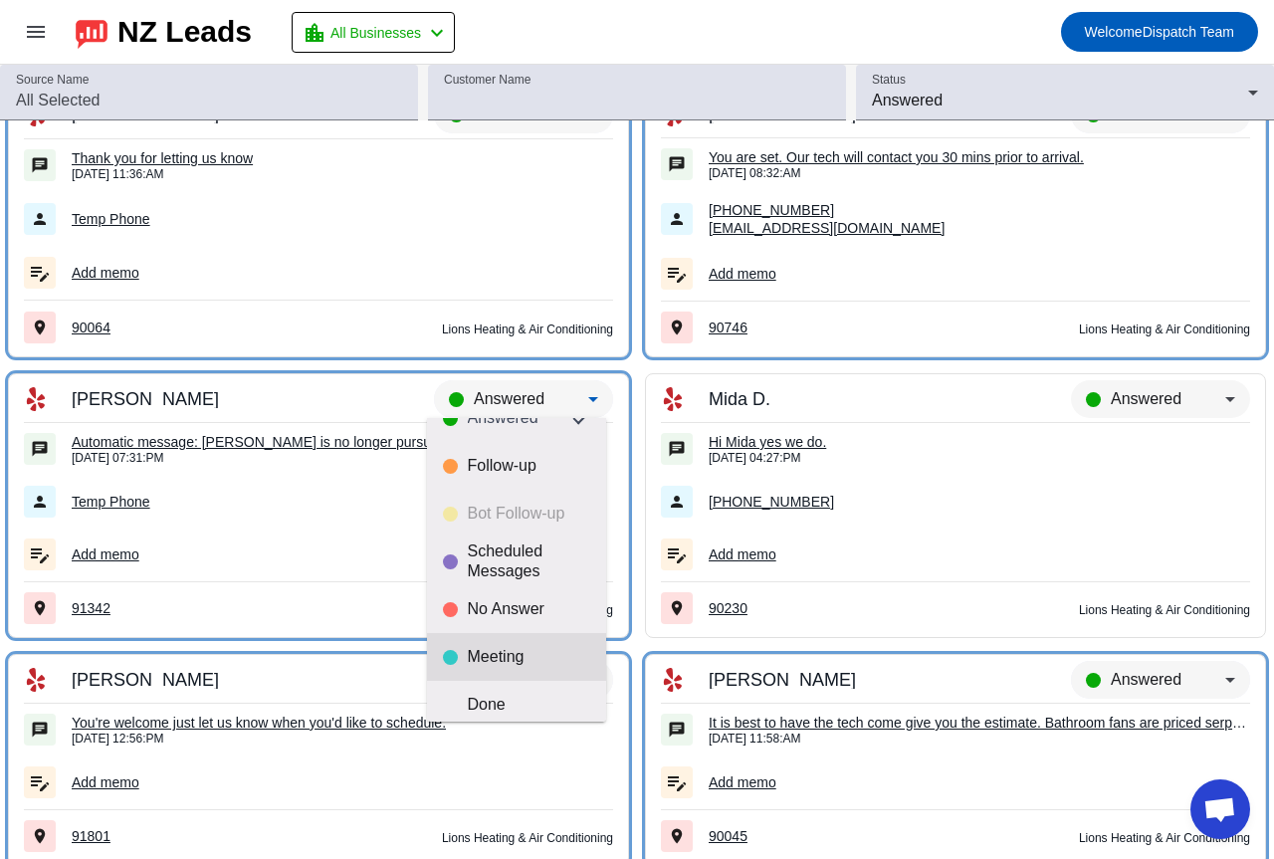
scroll to position [47, 0]
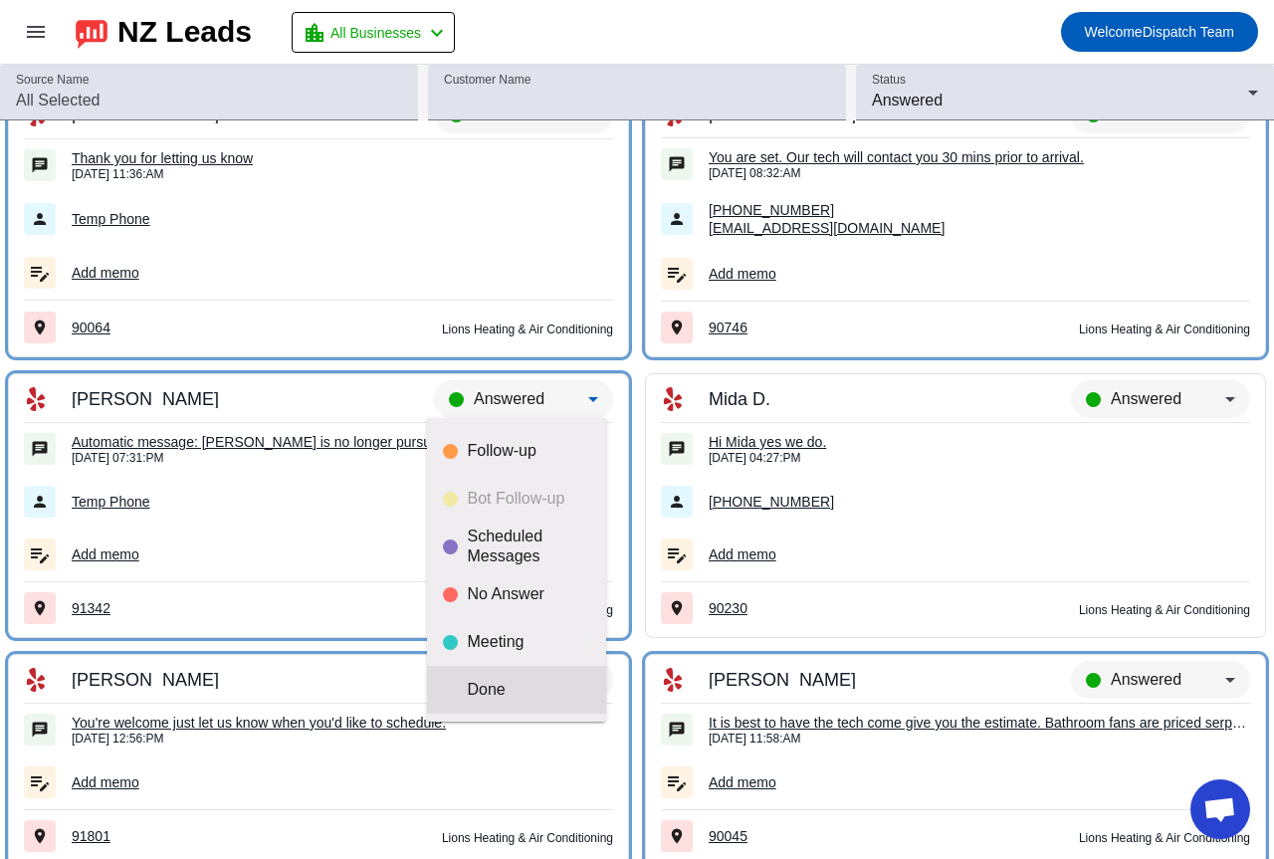
click at [468, 698] on div "Done" at bounding box center [529, 690] width 122 height 20
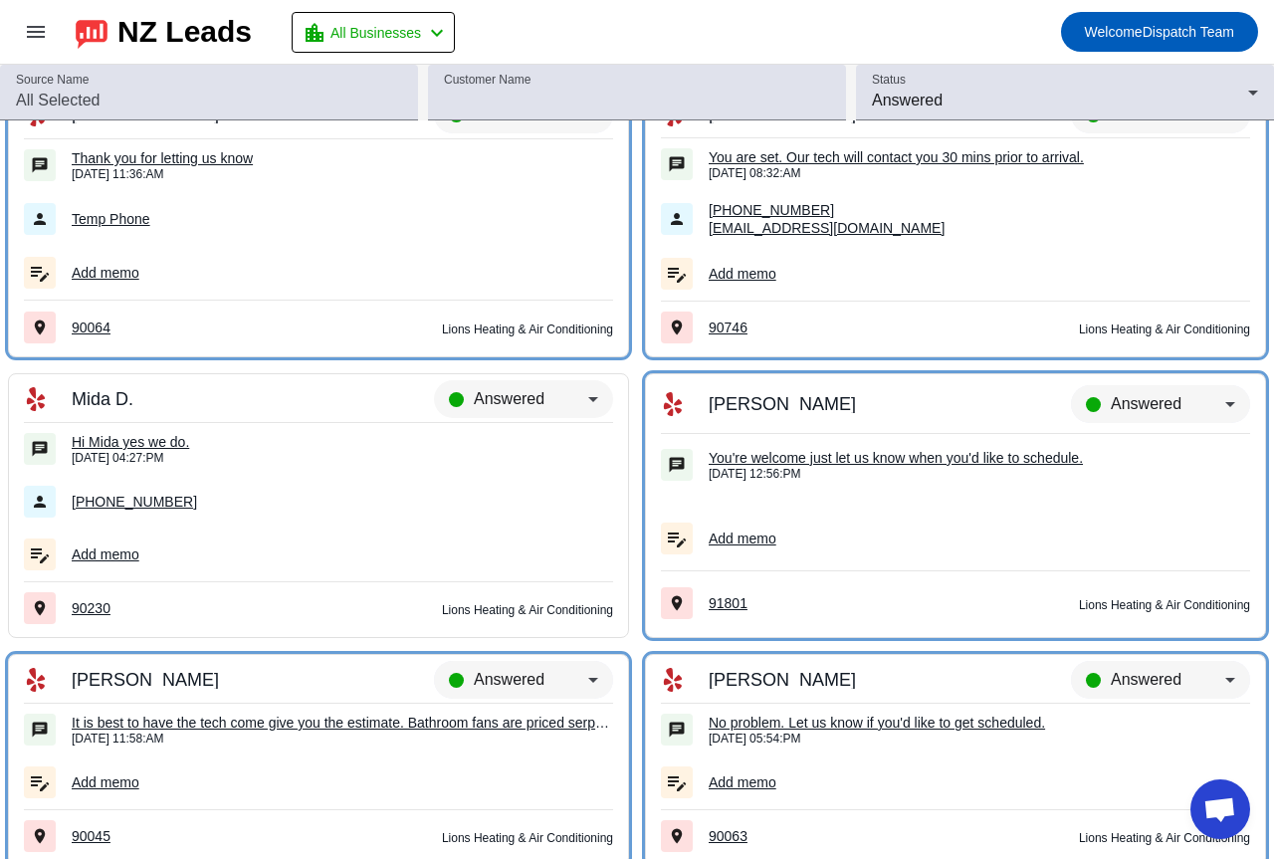
scroll to position [19114, 0]
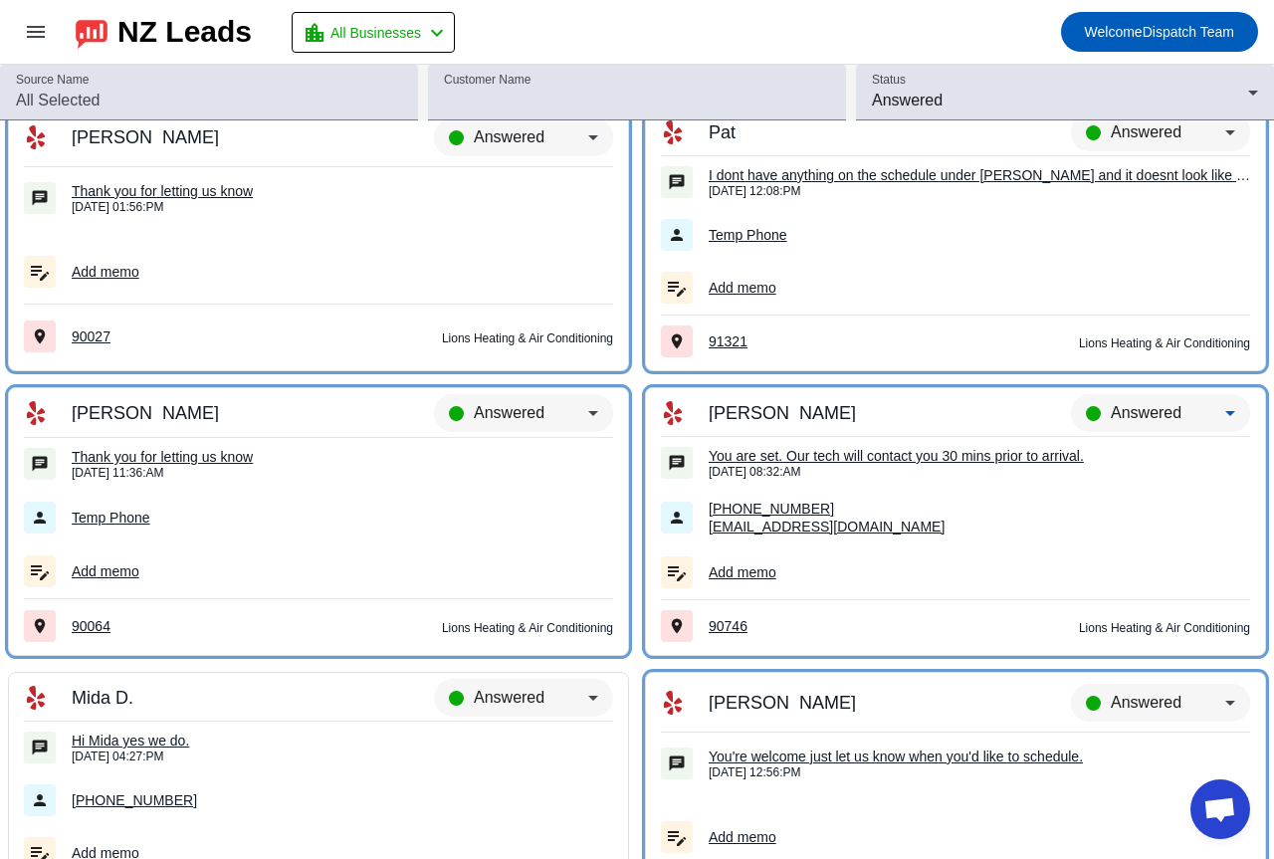
click at [1127, 413] on span "Answered" at bounding box center [1145, 412] width 71 height 17
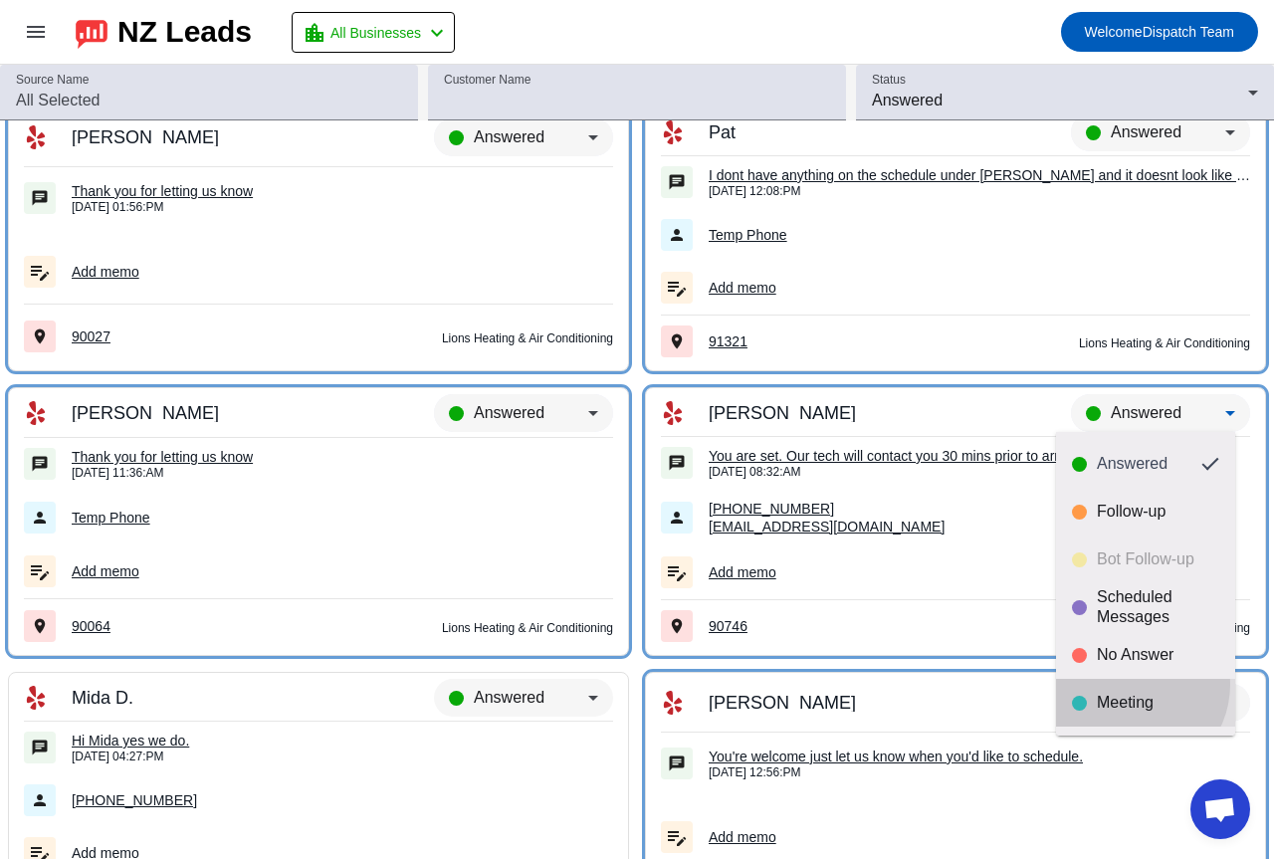
click at [1128, 684] on mat-option "Meeting" at bounding box center [1145, 703] width 179 height 48
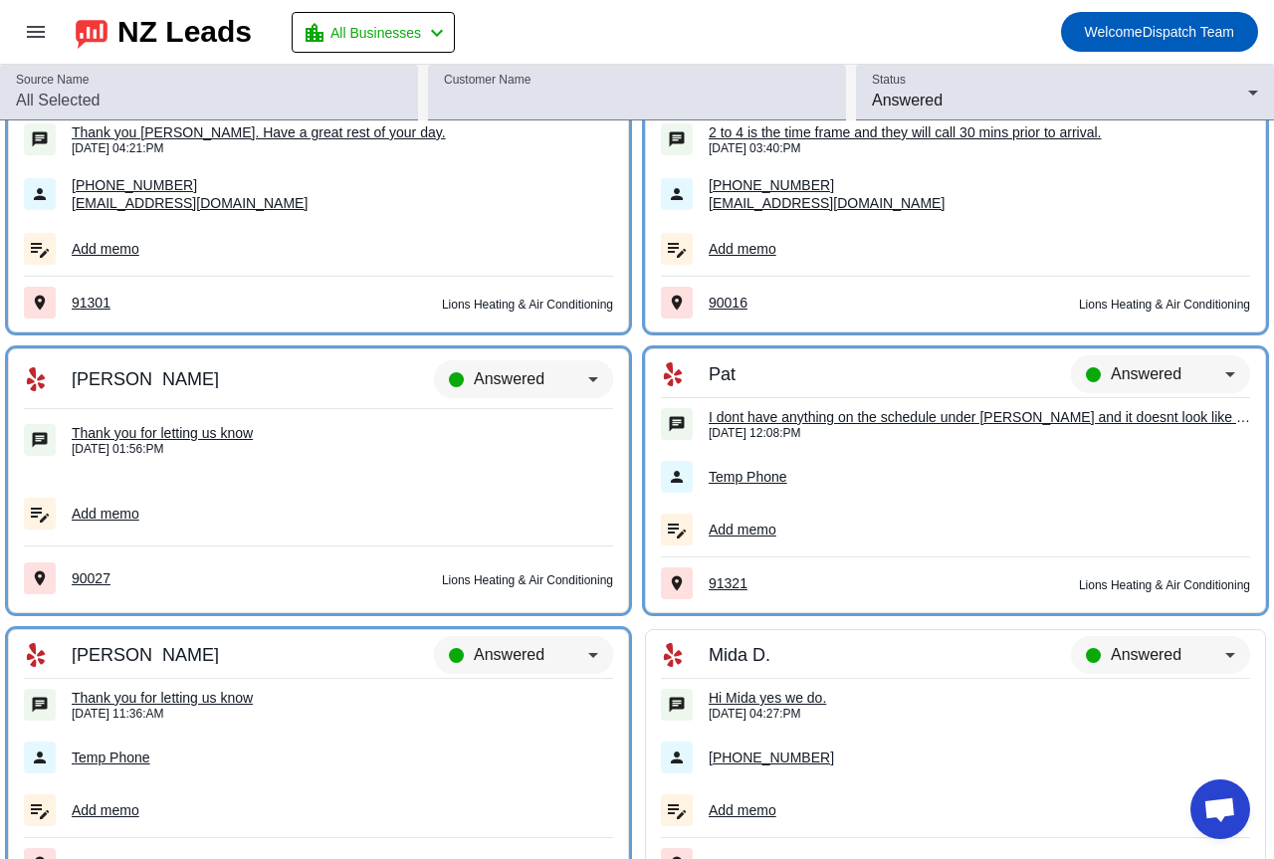
scroll to position [18816, 0]
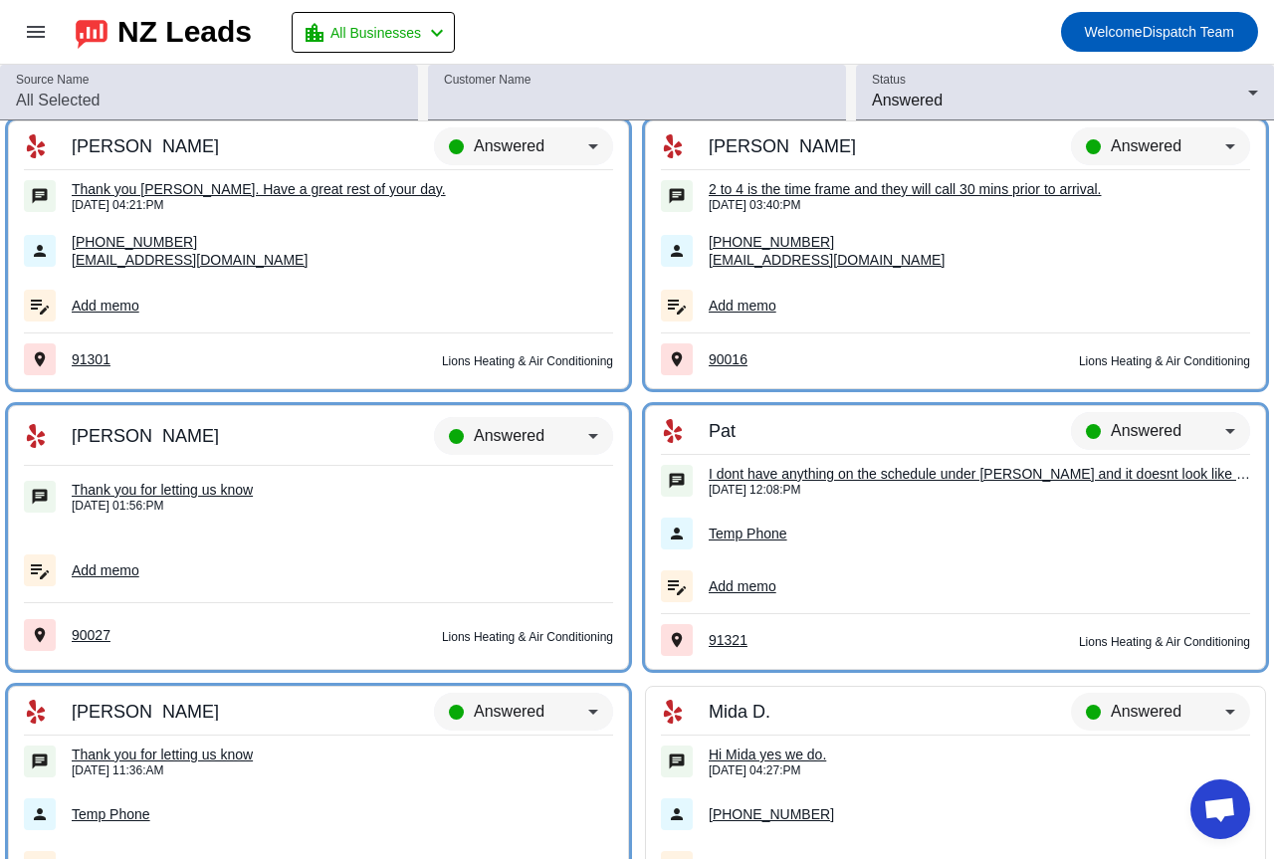
click at [887, 464] on td "I dont have anything on the schedule under [PERSON_NAME] and it doesnt look lik…" at bounding box center [955, 481] width 589 height 53
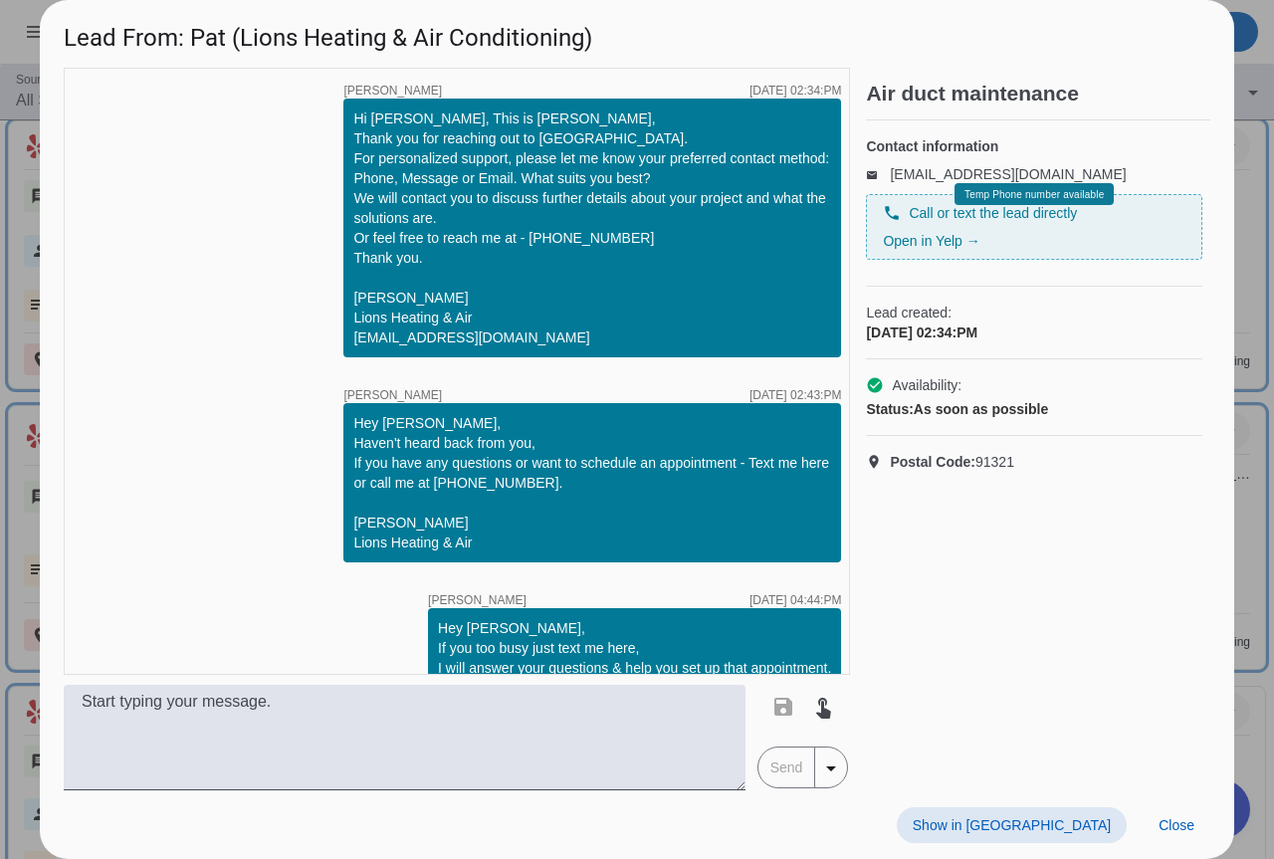
scroll to position [1202, 0]
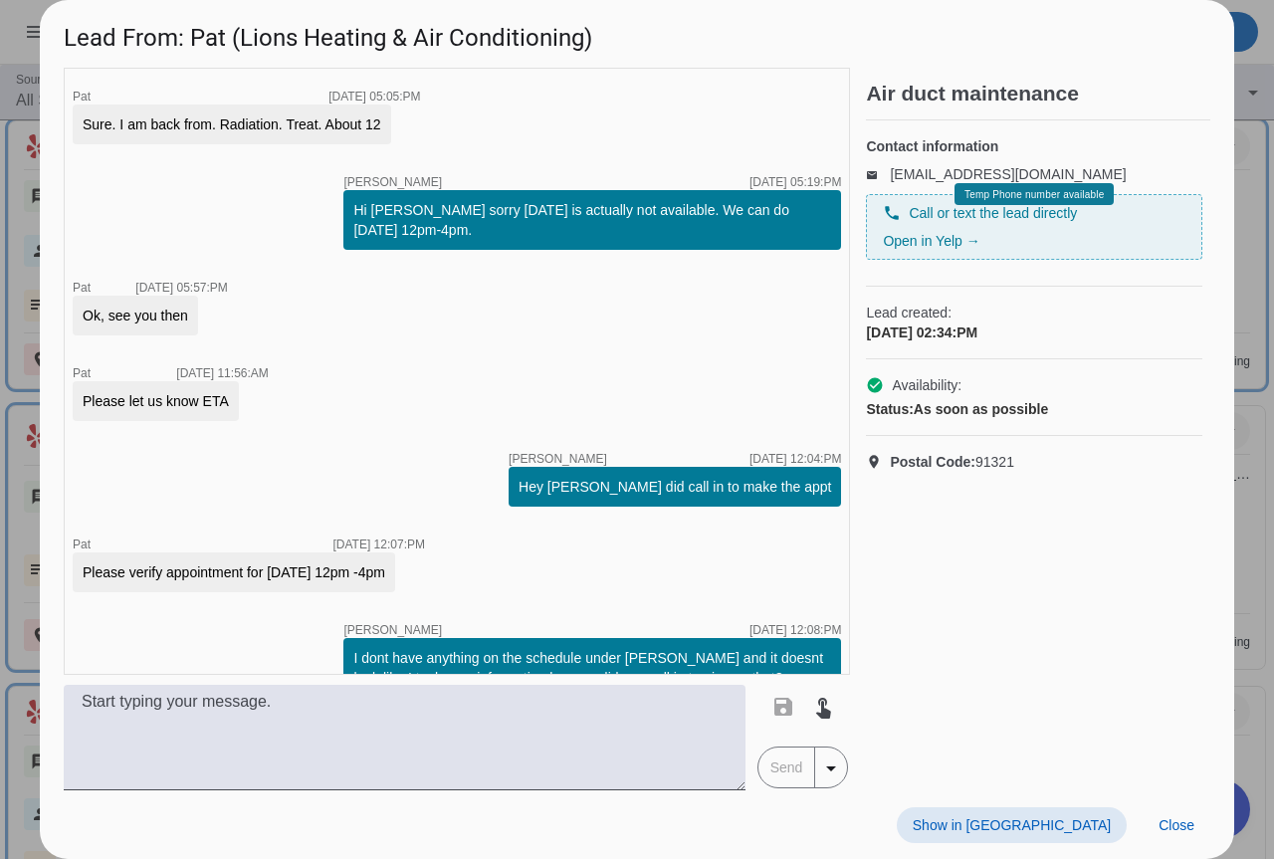
click at [1250, 434] on div at bounding box center [637, 429] width 1274 height 859
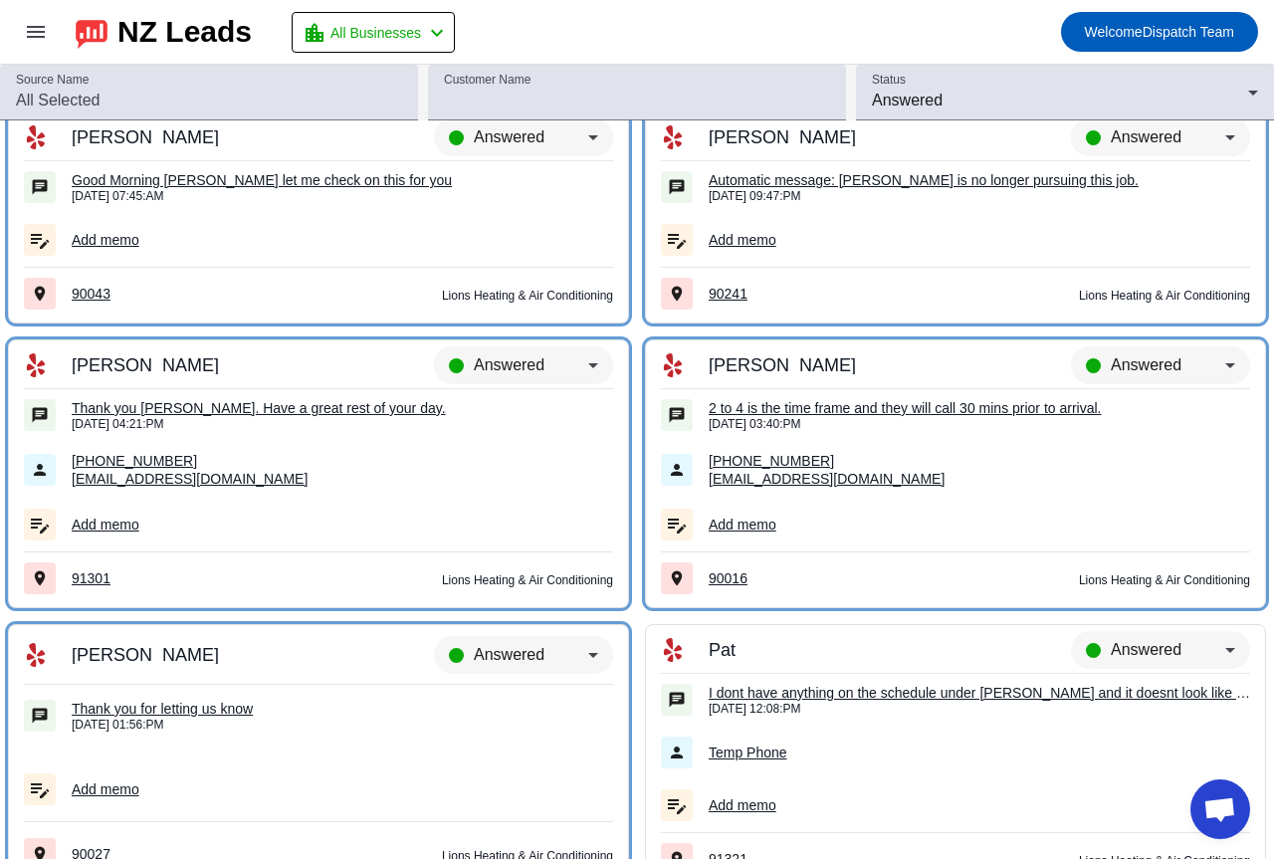
scroll to position [18517, 0]
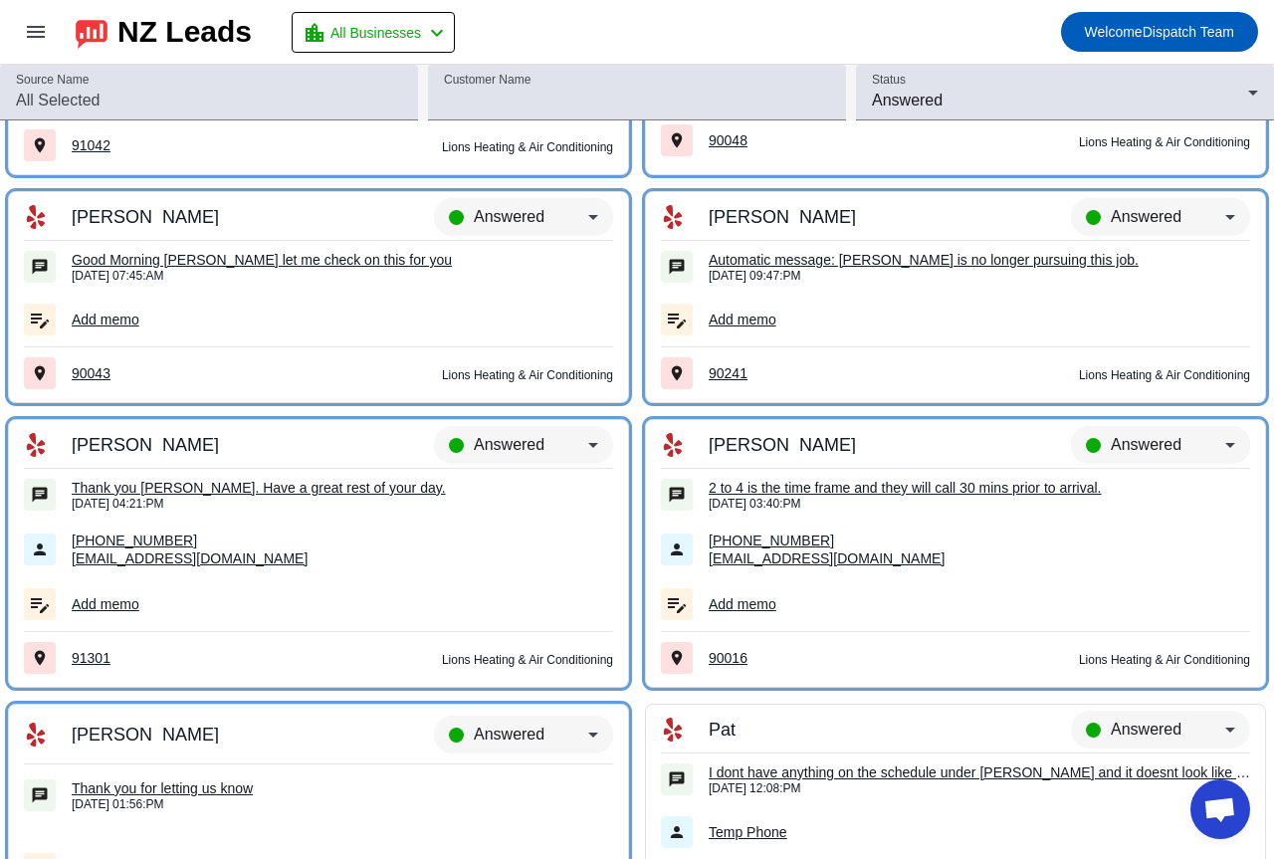
click at [1153, 436] on span "Answered" at bounding box center [1145, 444] width 71 height 17
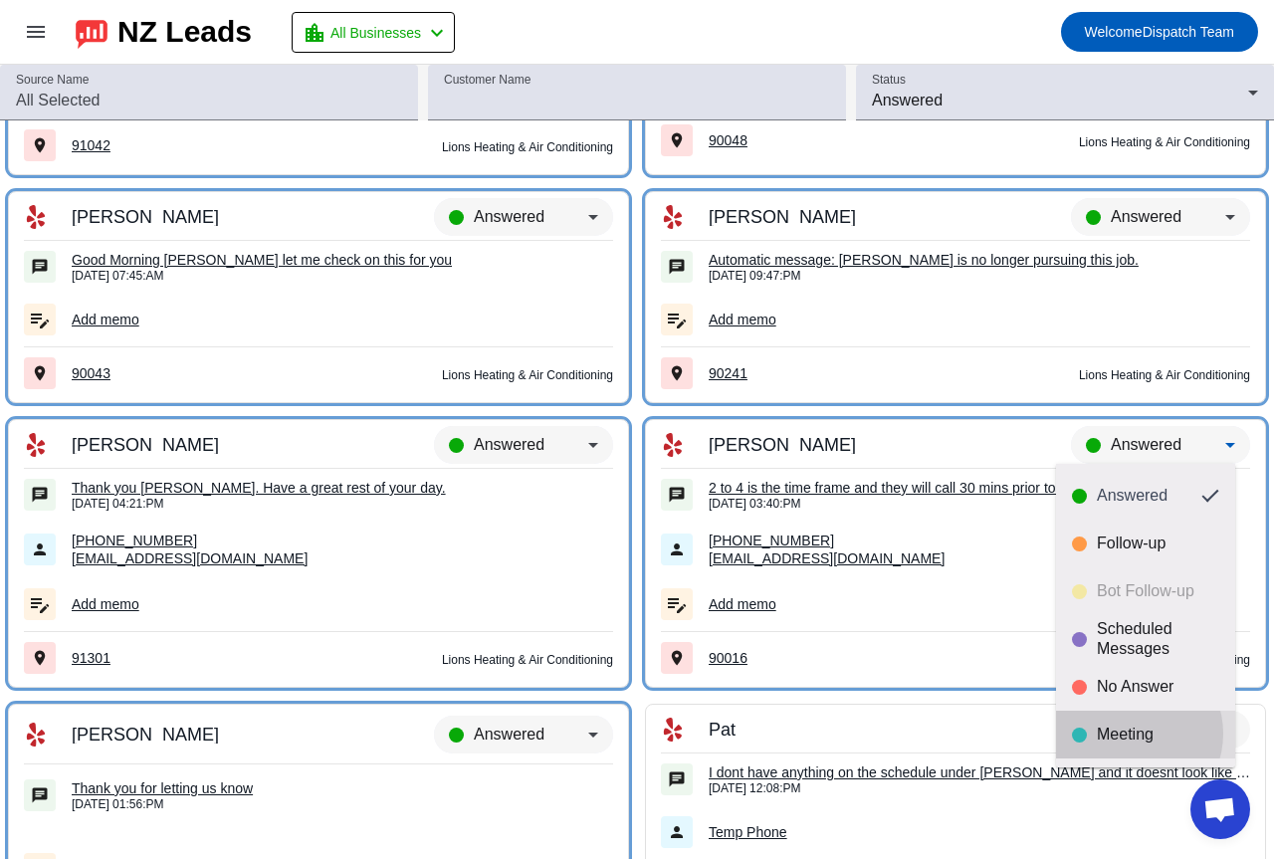
click at [1128, 733] on div "Meeting" at bounding box center [1157, 734] width 122 height 20
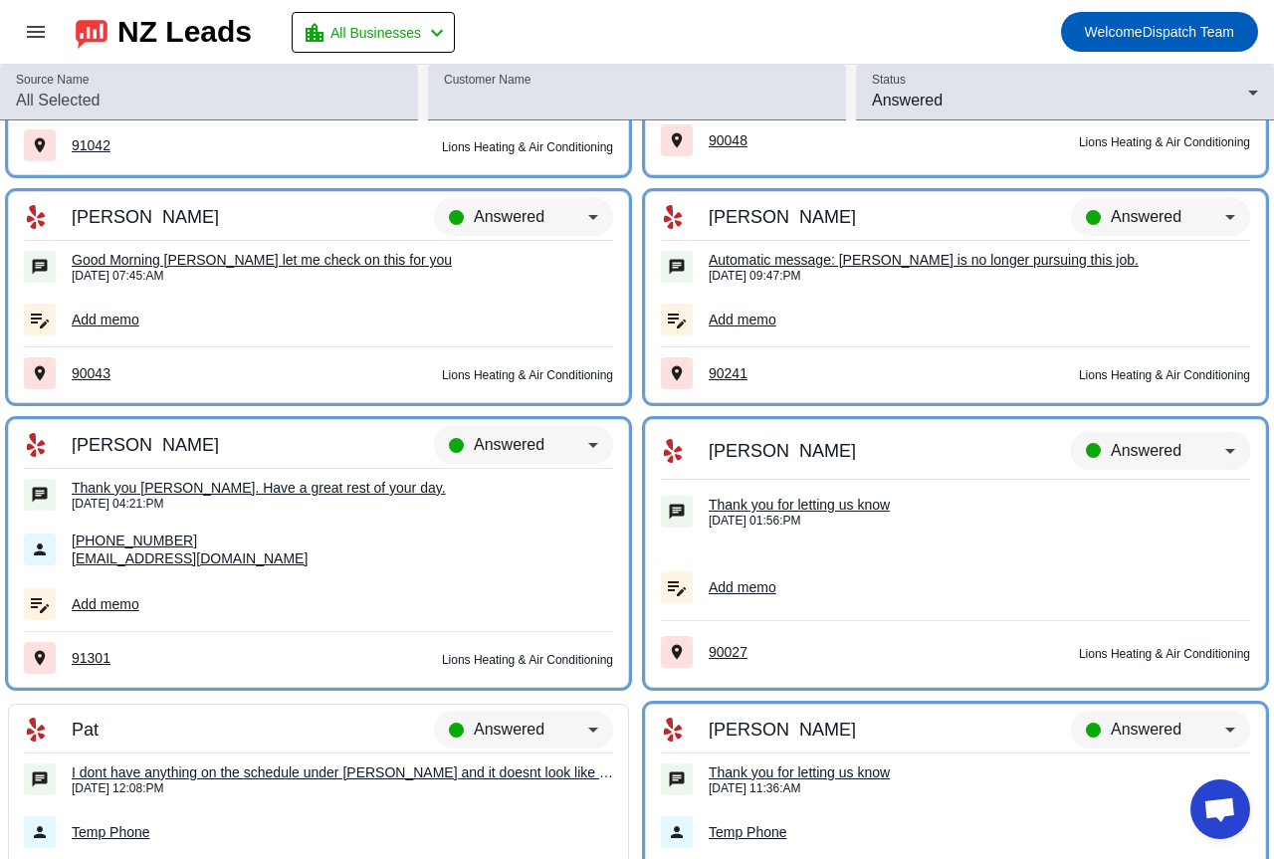
click at [1129, 454] on span "Answered" at bounding box center [1145, 450] width 71 height 17
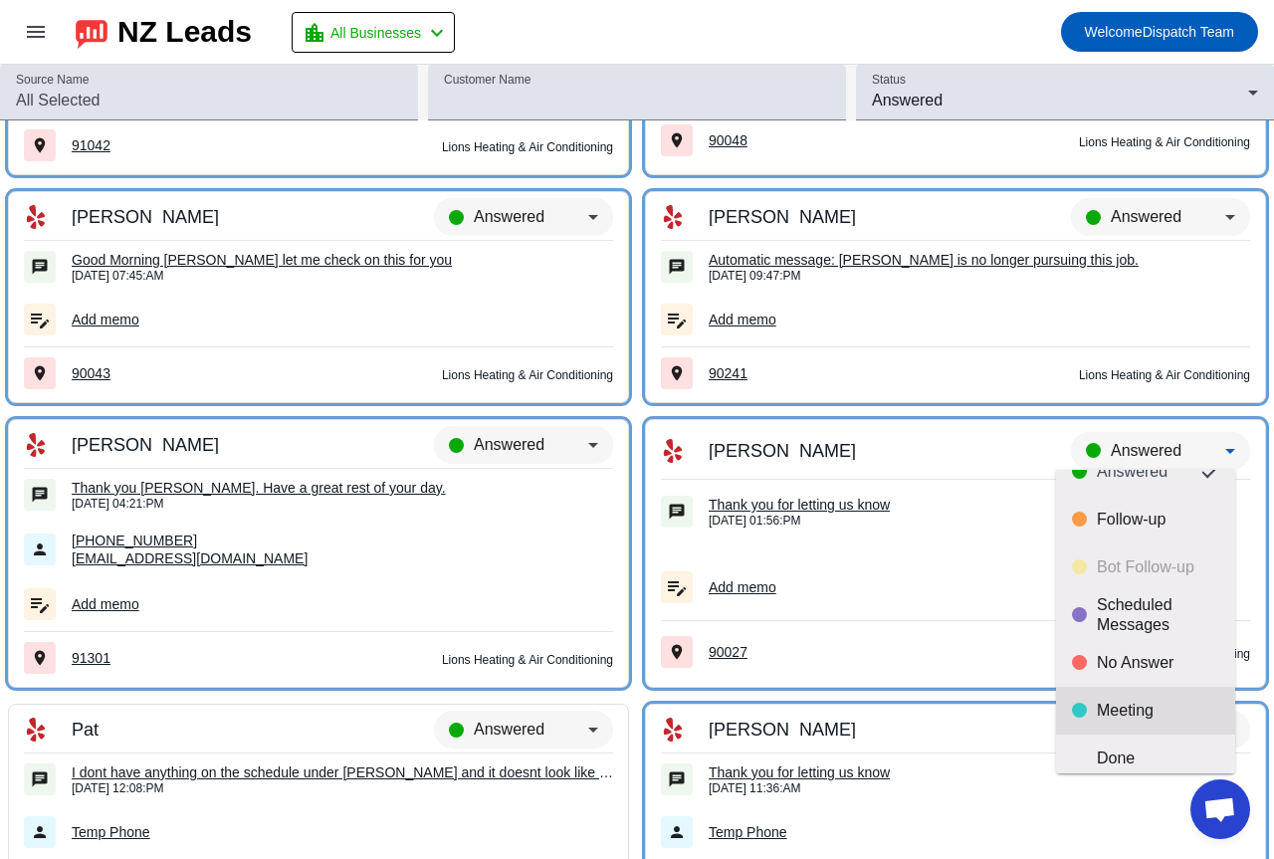
scroll to position [47, 0]
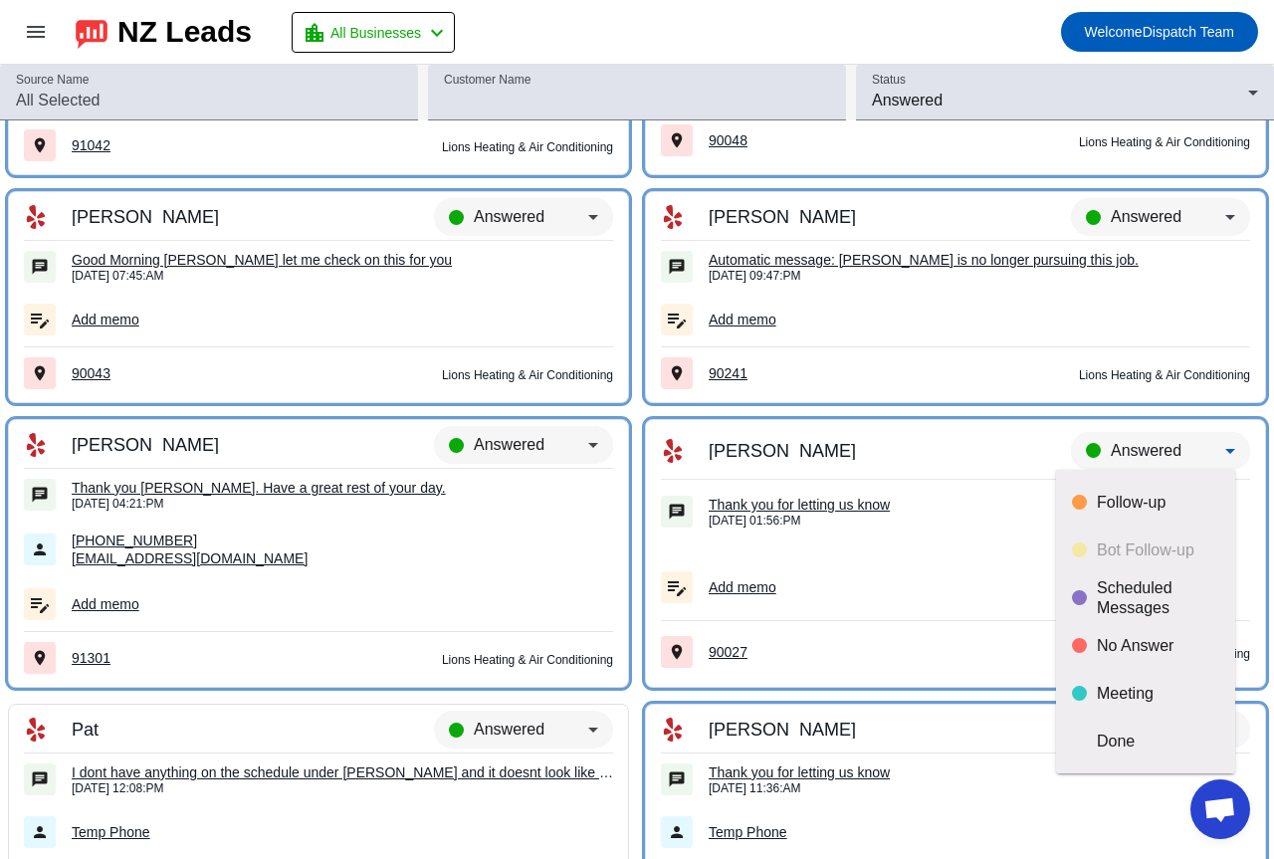
click at [1124, 741] on div "Done" at bounding box center [1157, 741] width 122 height 20
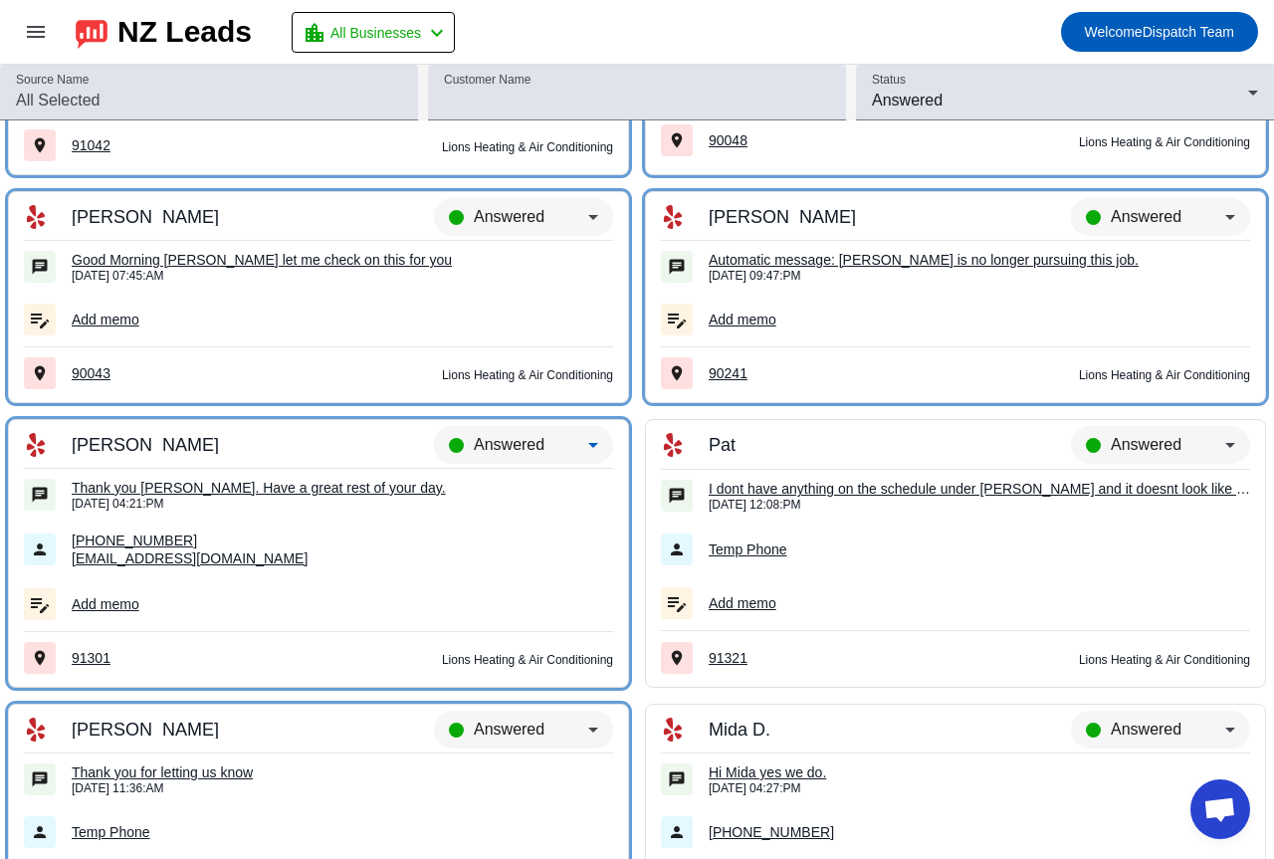
click at [557, 443] on div "Answered" at bounding box center [531, 445] width 114 height 24
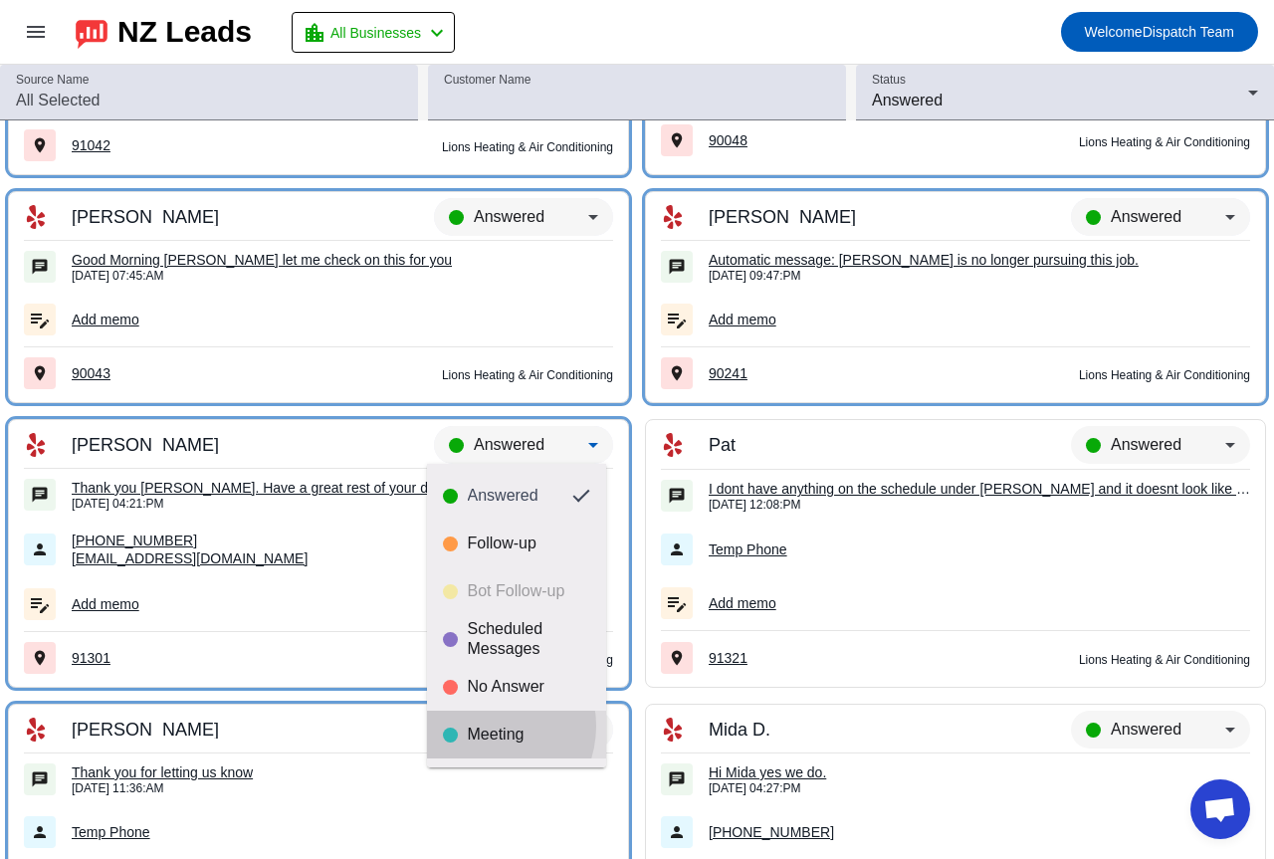
click at [485, 725] on div "Meeting" at bounding box center [529, 734] width 122 height 20
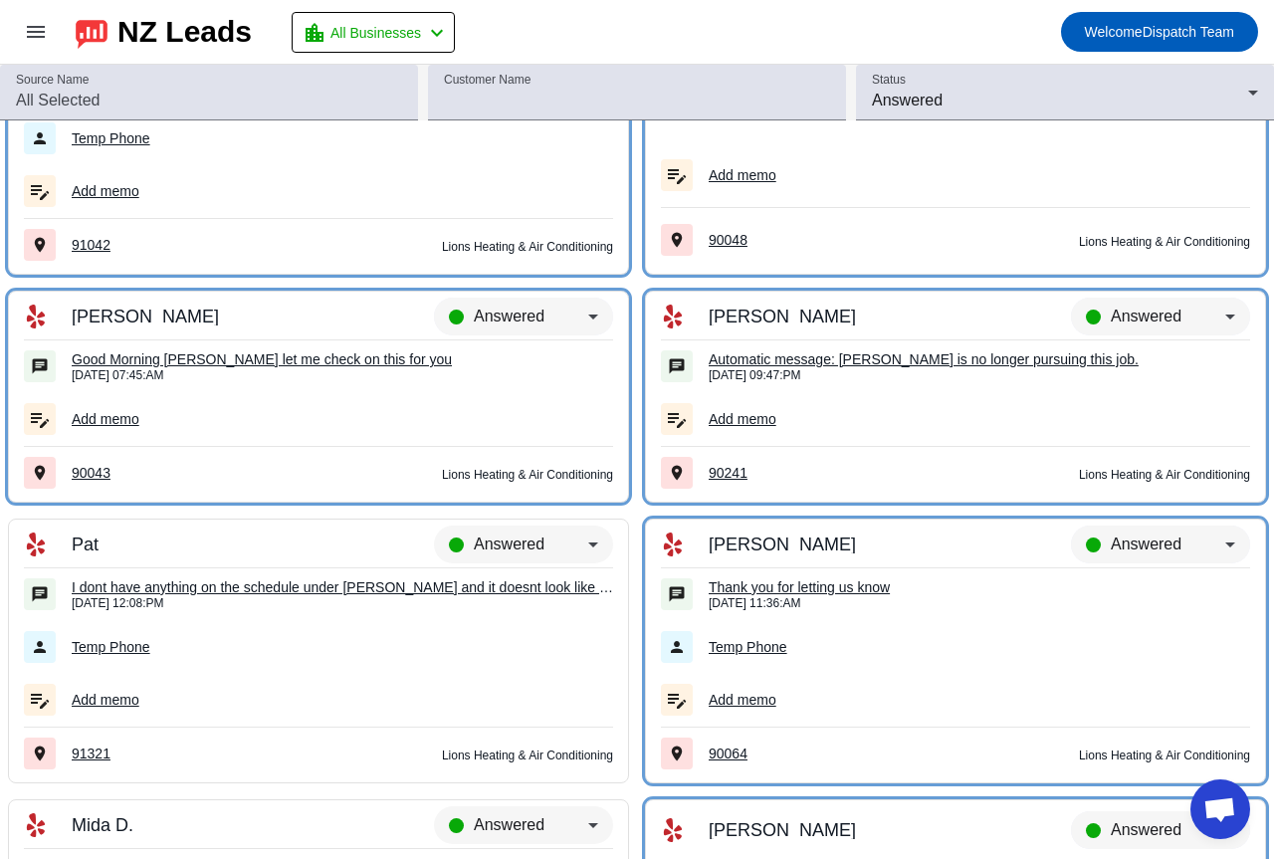
scroll to position [18318, 0]
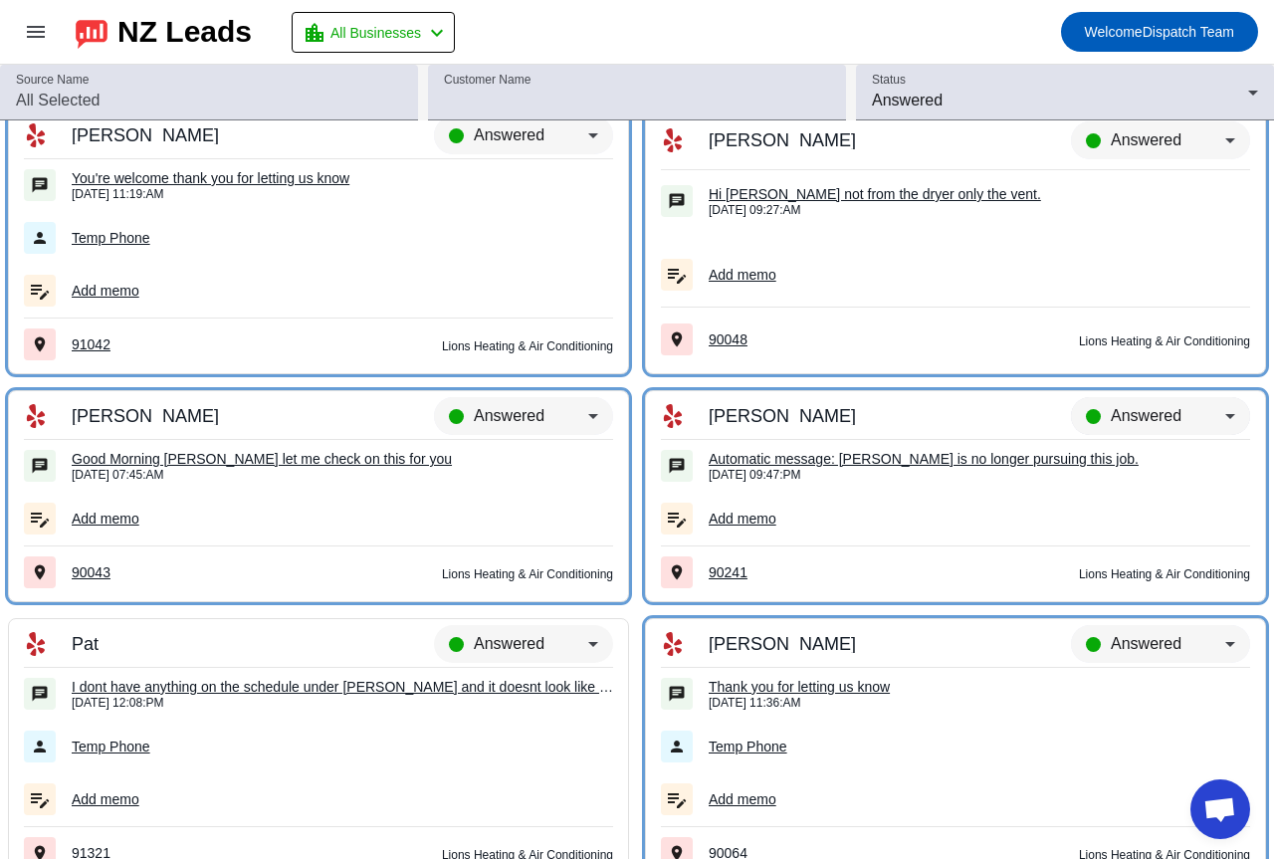
click at [1157, 398] on div "Answered" at bounding box center [1160, 425] width 179 height 56
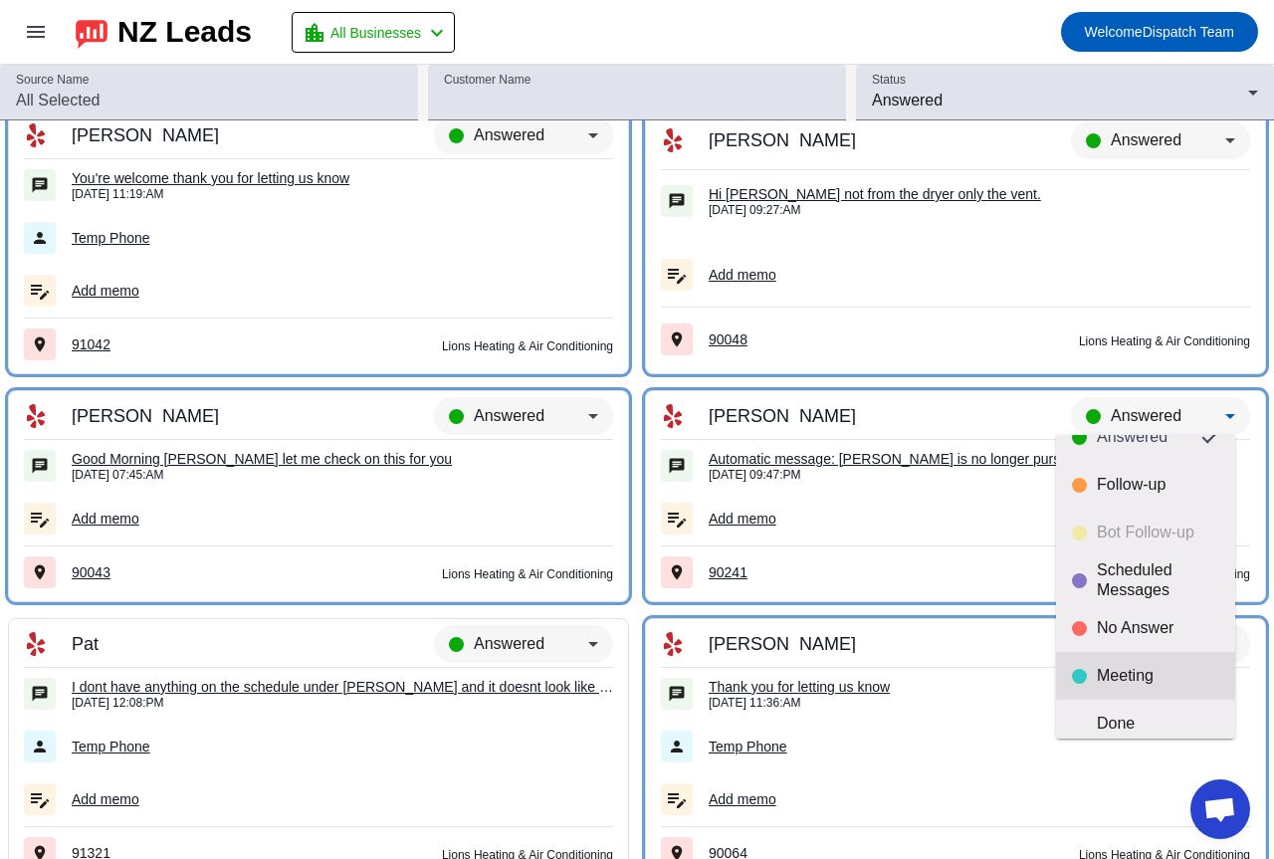
scroll to position [47, 0]
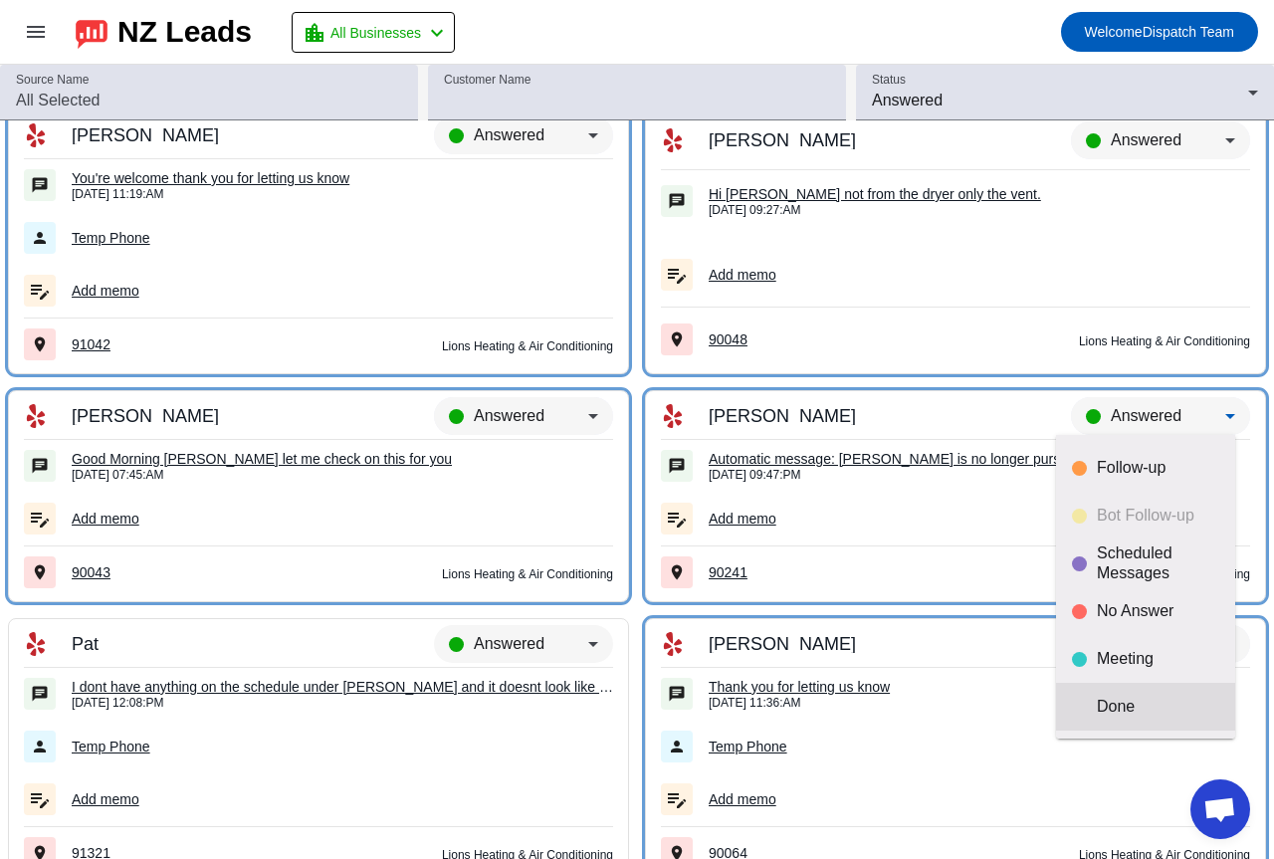
click at [1154, 718] on mat-option "Done" at bounding box center [1145, 707] width 179 height 48
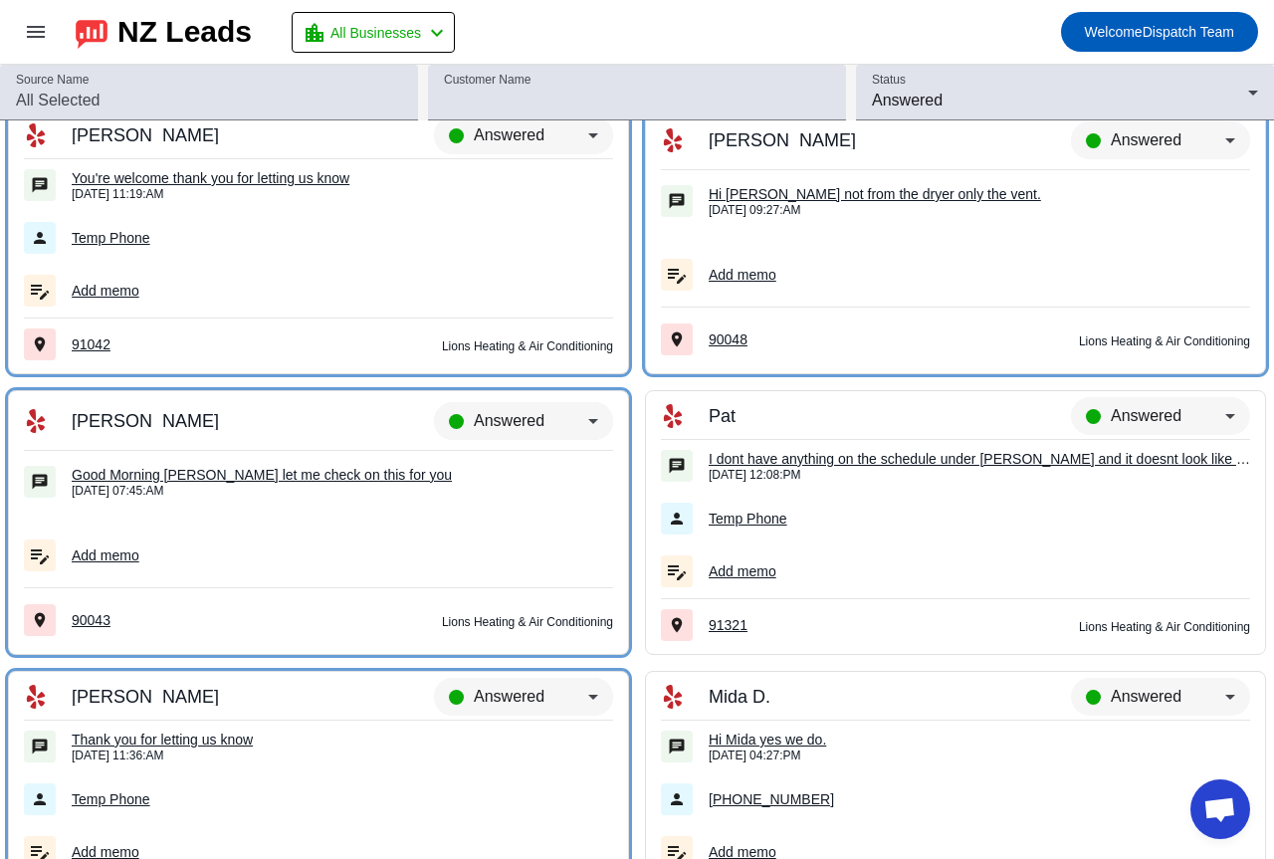
click at [267, 477] on div "Good Morning [PERSON_NAME] let me check on this for you" at bounding box center [342, 475] width 541 height 18
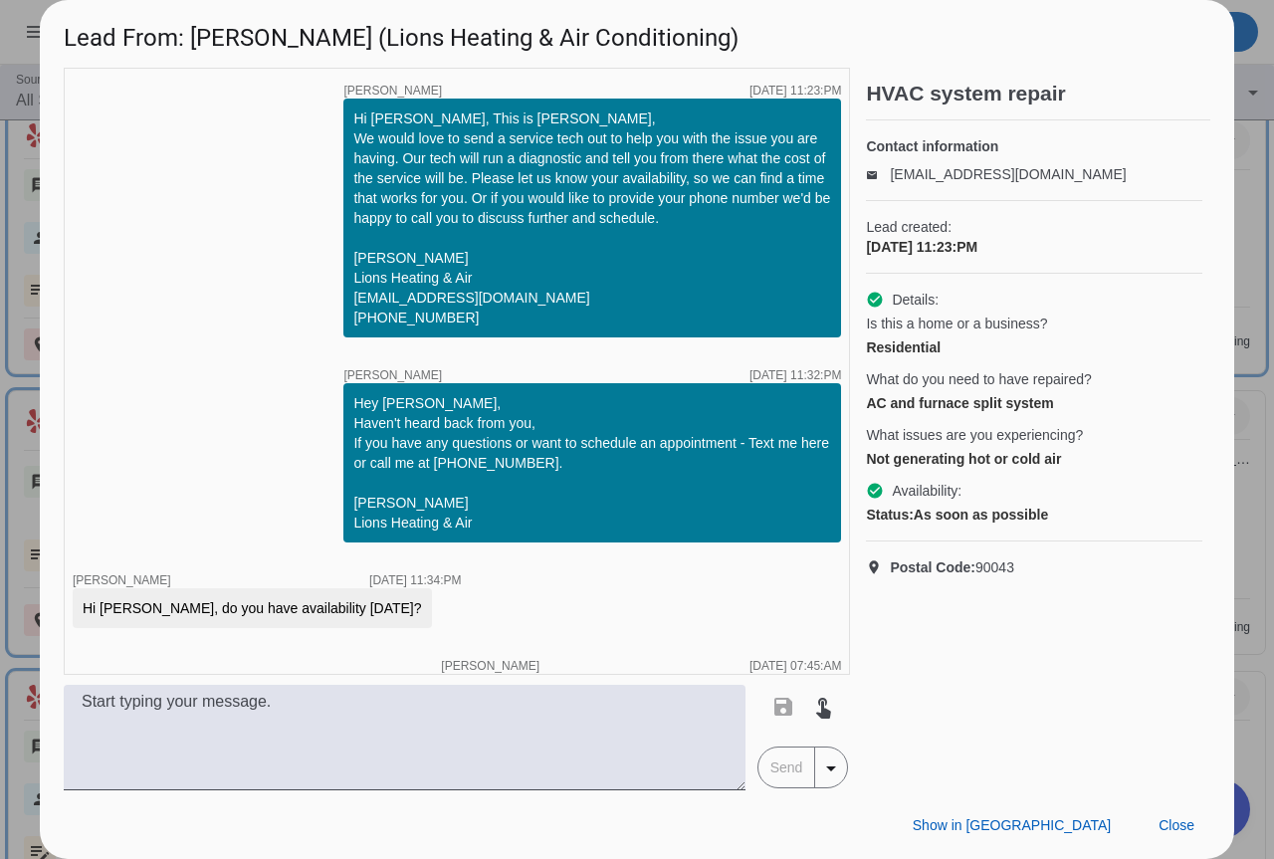
scroll to position [56, 0]
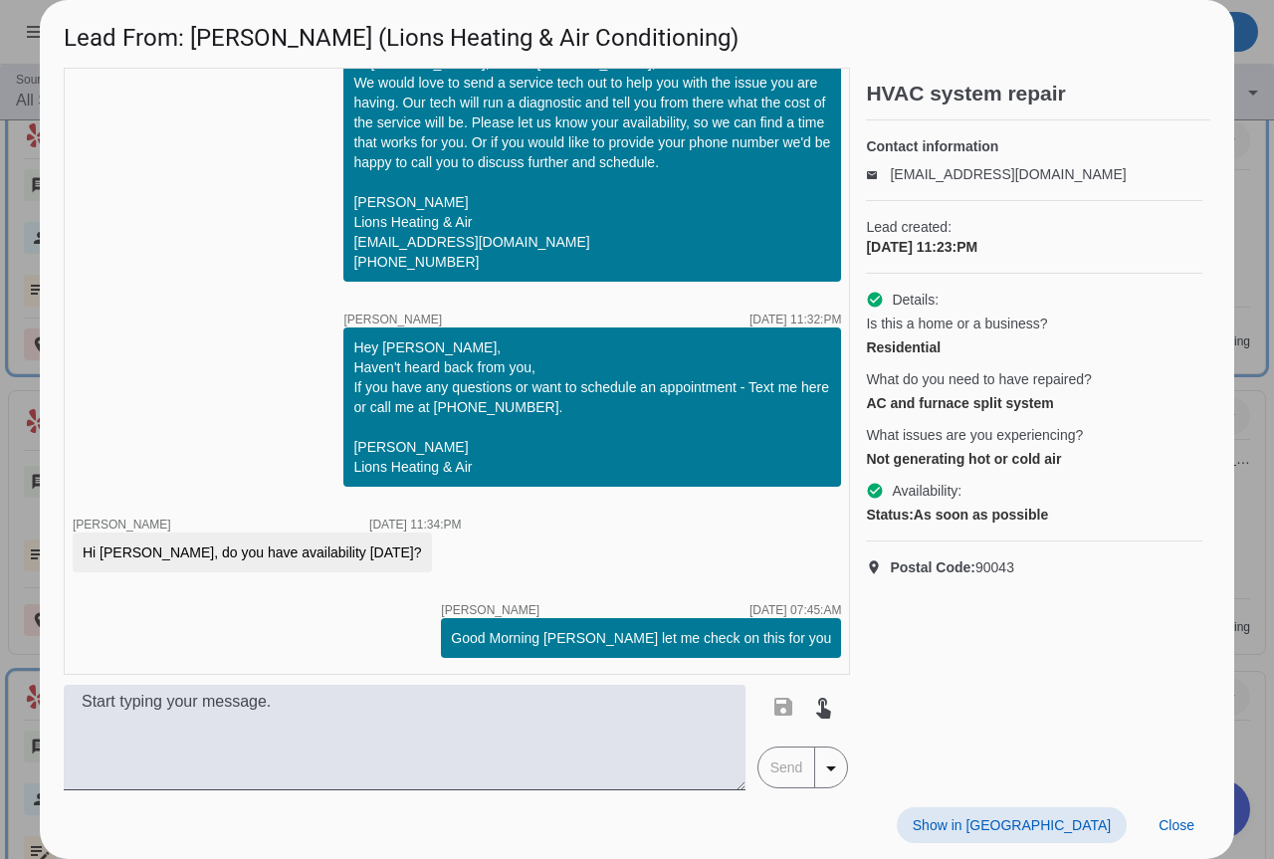
click at [1244, 549] on div at bounding box center [637, 429] width 1274 height 859
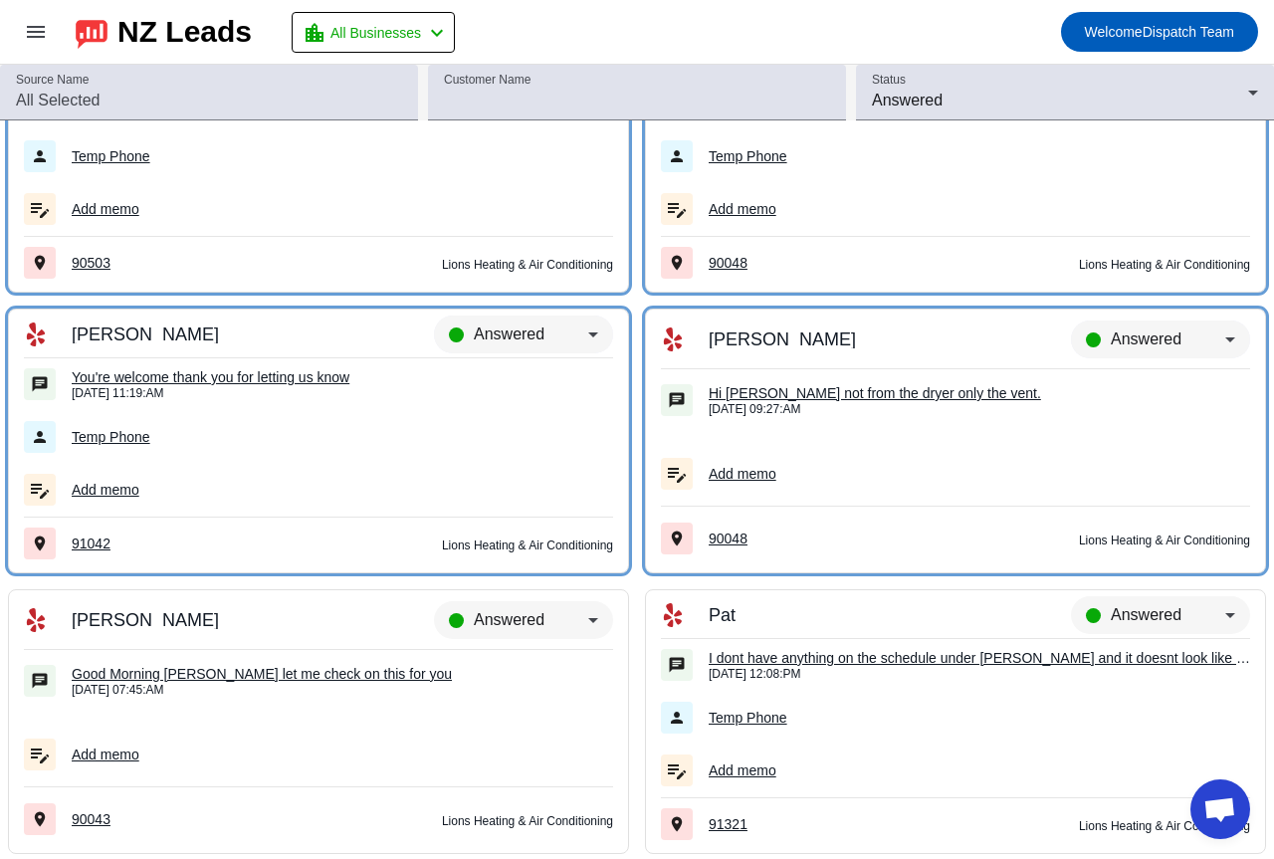
scroll to position [18020, 0]
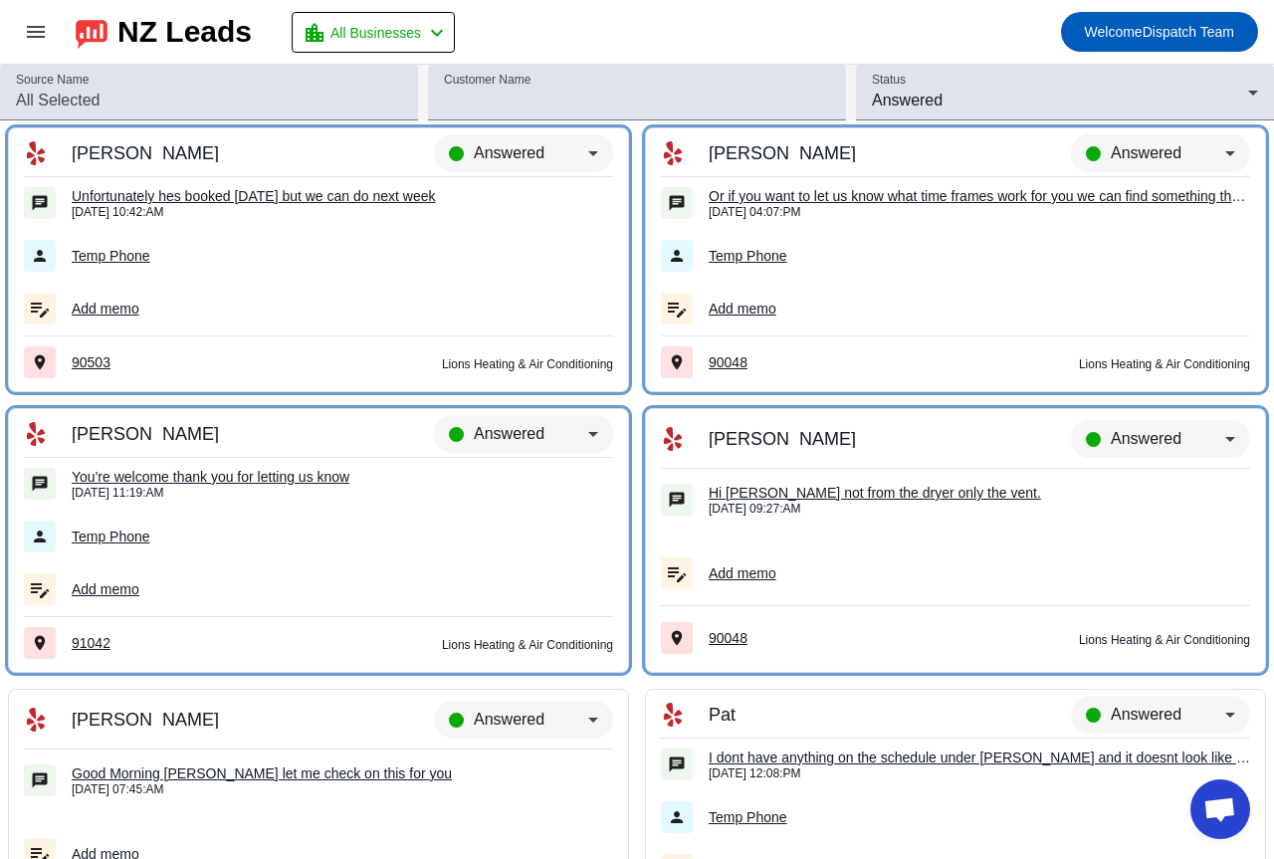
click at [887, 480] on td "Hi [PERSON_NAME] not from the dryer only the vent. [DATE] 09:27:AM" at bounding box center [955, 501] width 589 height 64
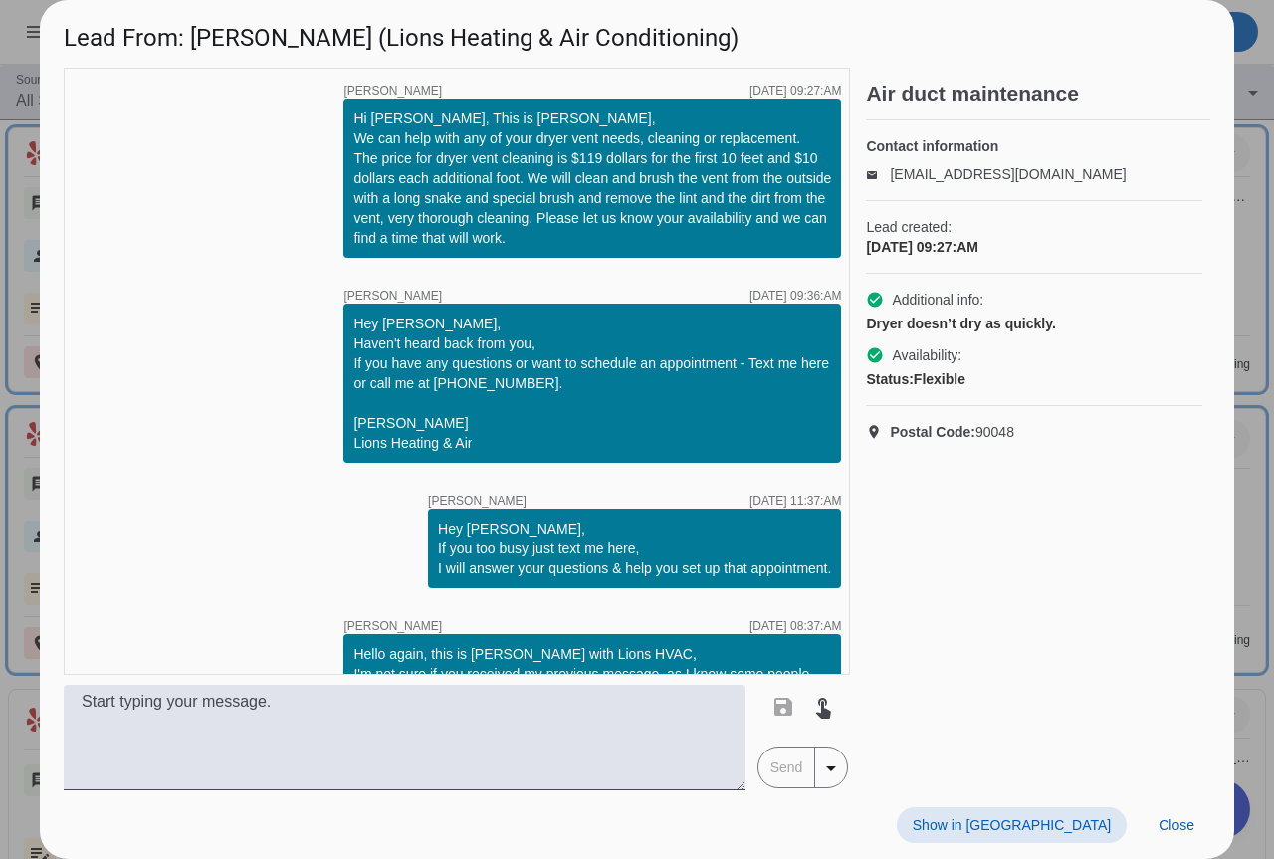
scroll to position [267, 0]
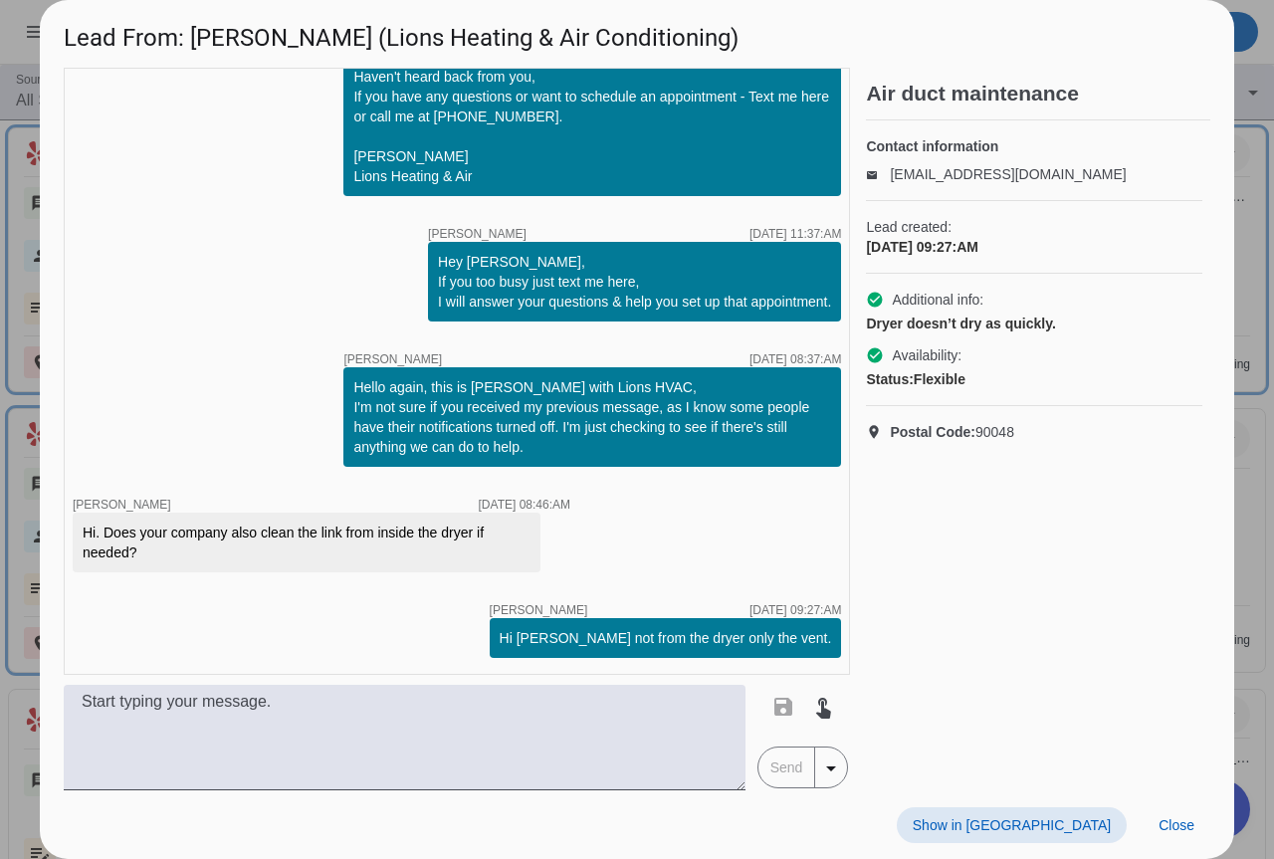
click at [1238, 489] on div at bounding box center [637, 429] width 1274 height 859
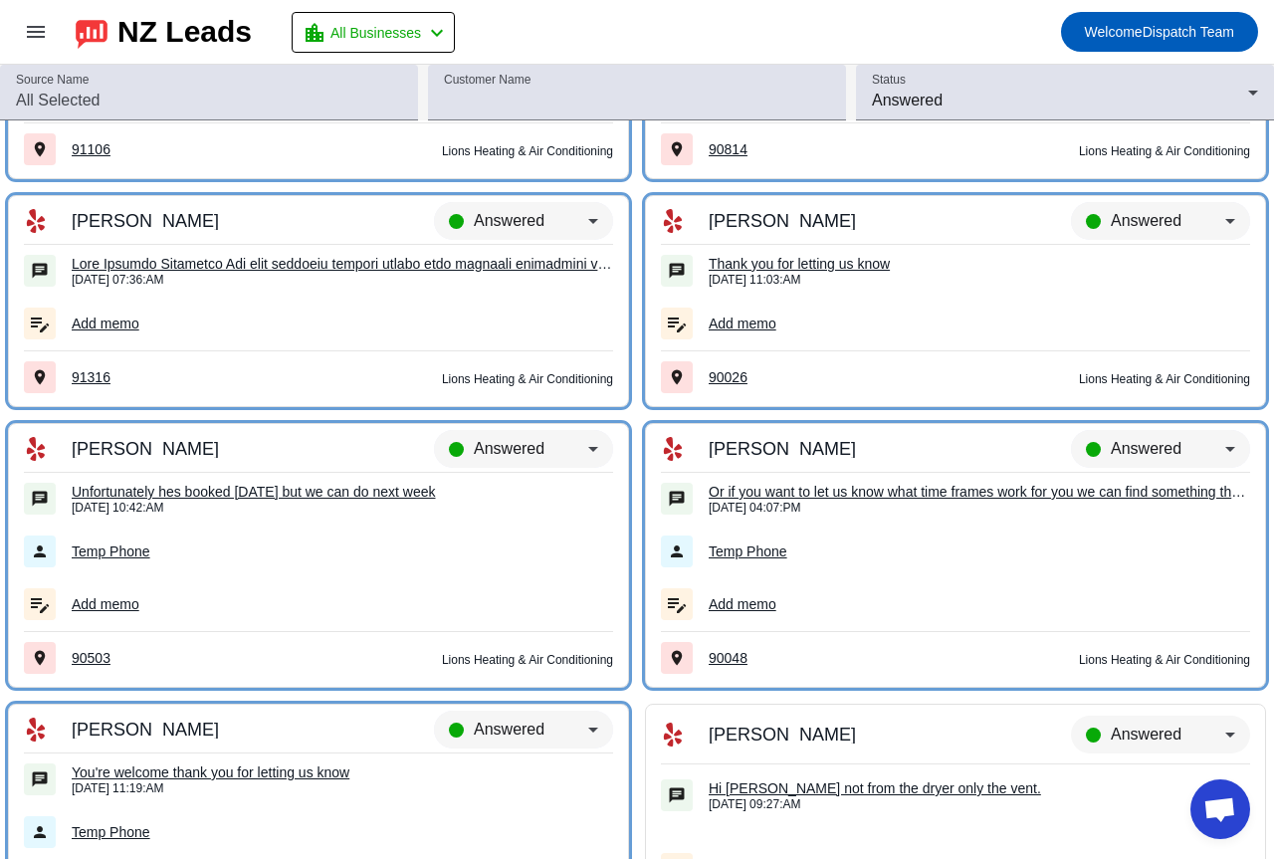
scroll to position [17721, 0]
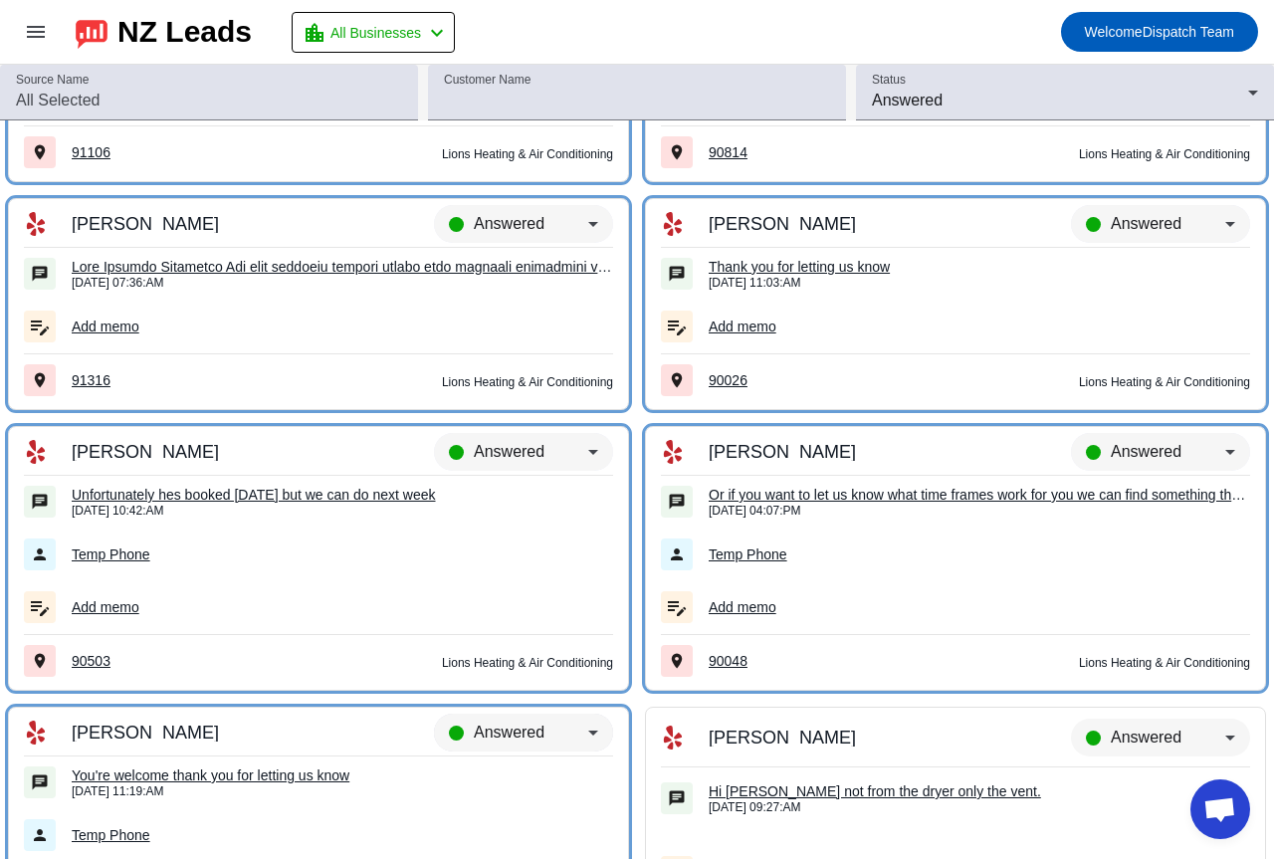
click at [525, 727] on span "Answered" at bounding box center [509, 731] width 71 height 17
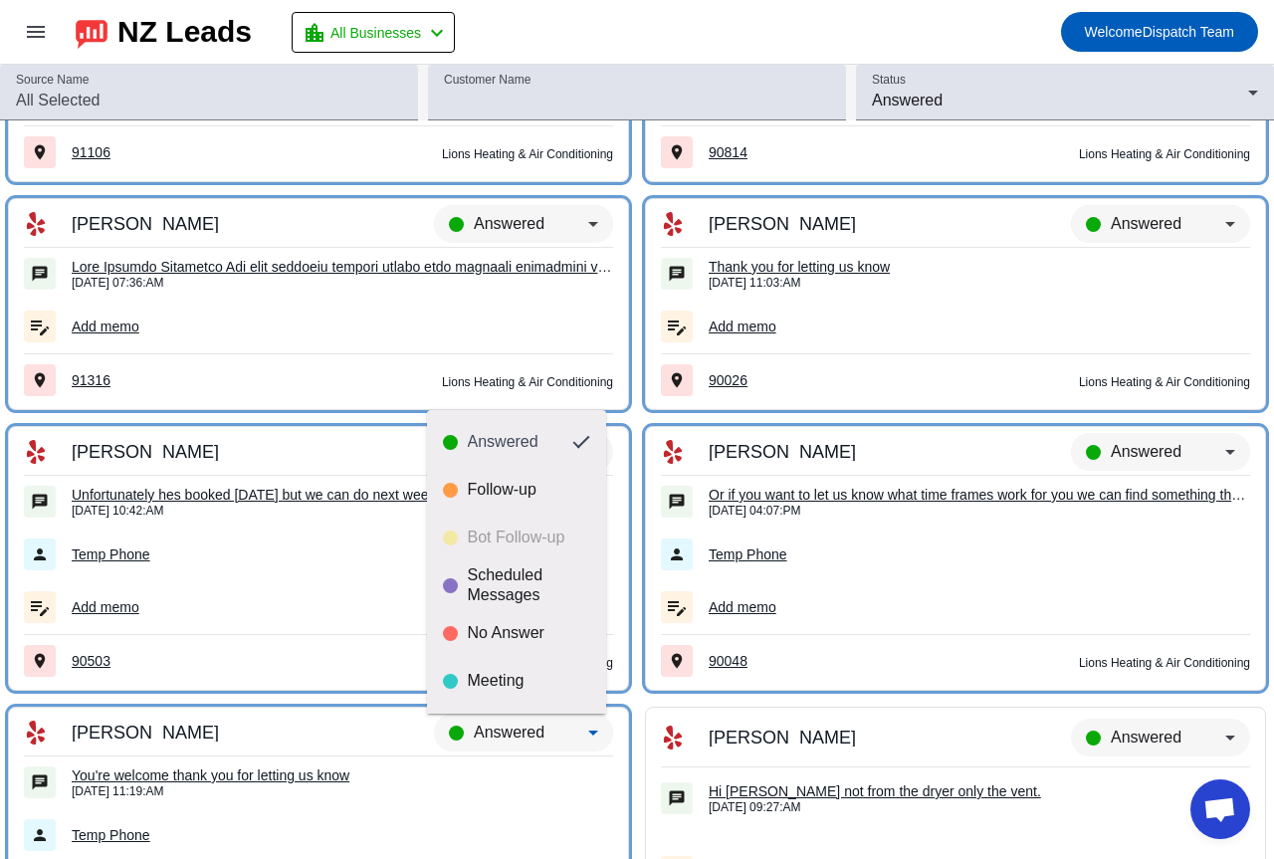
scroll to position [47, 0]
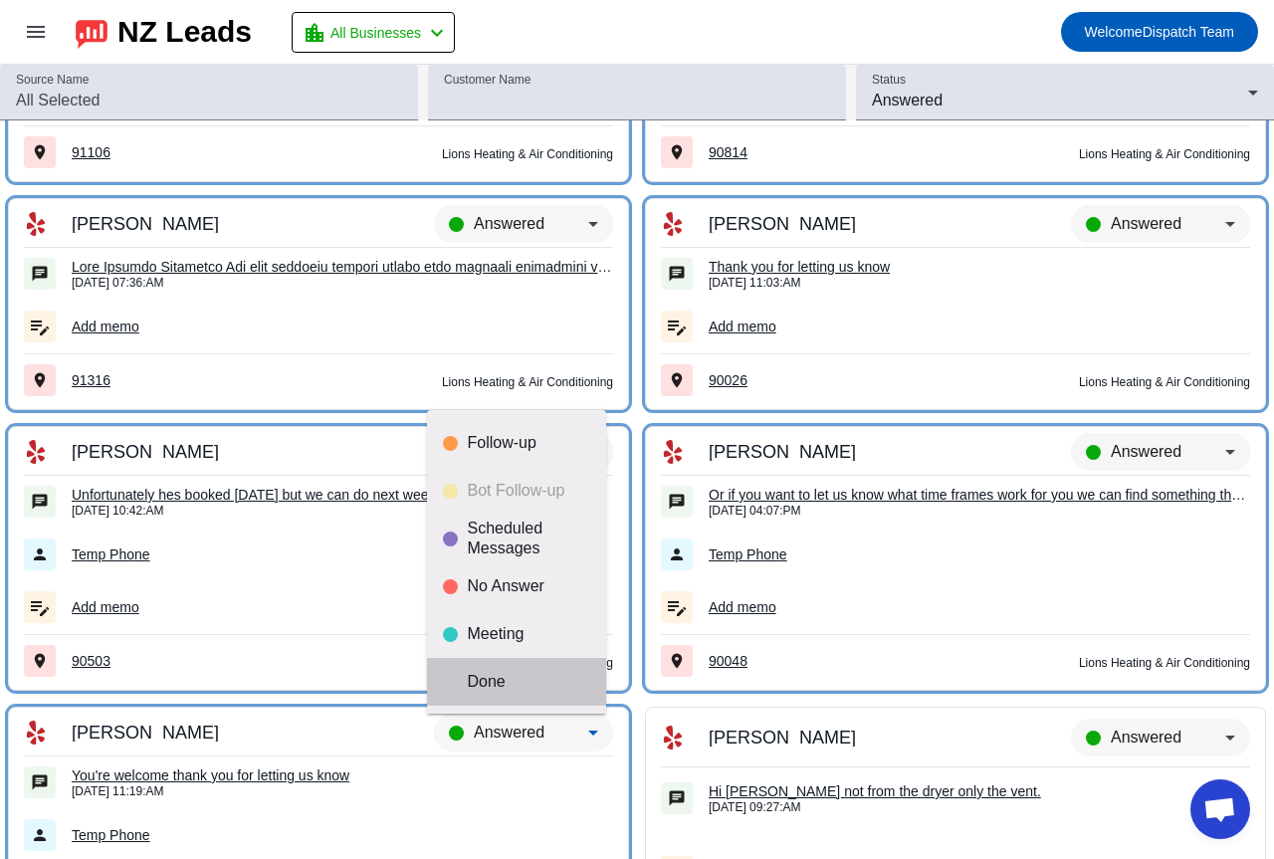
click at [530, 686] on div "Done" at bounding box center [529, 682] width 122 height 20
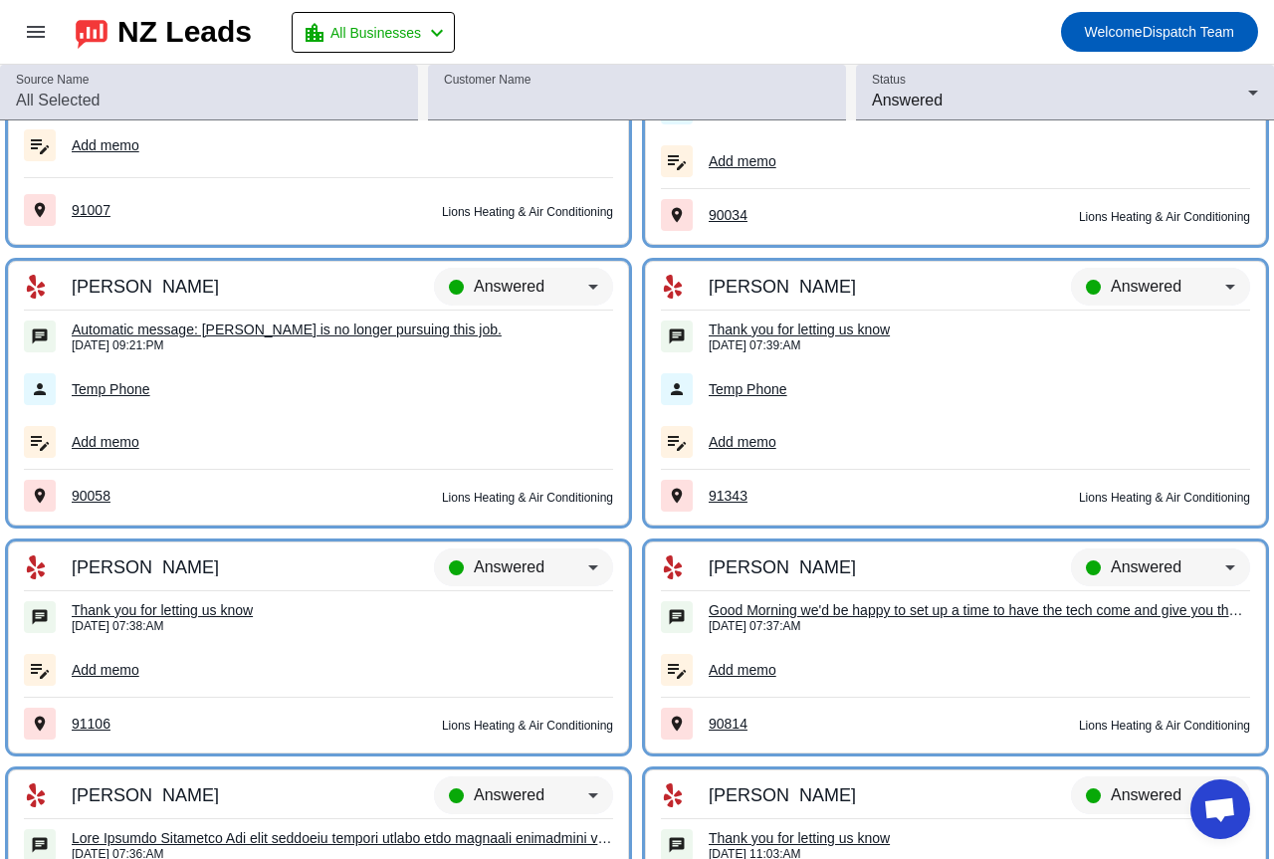
scroll to position [17124, 0]
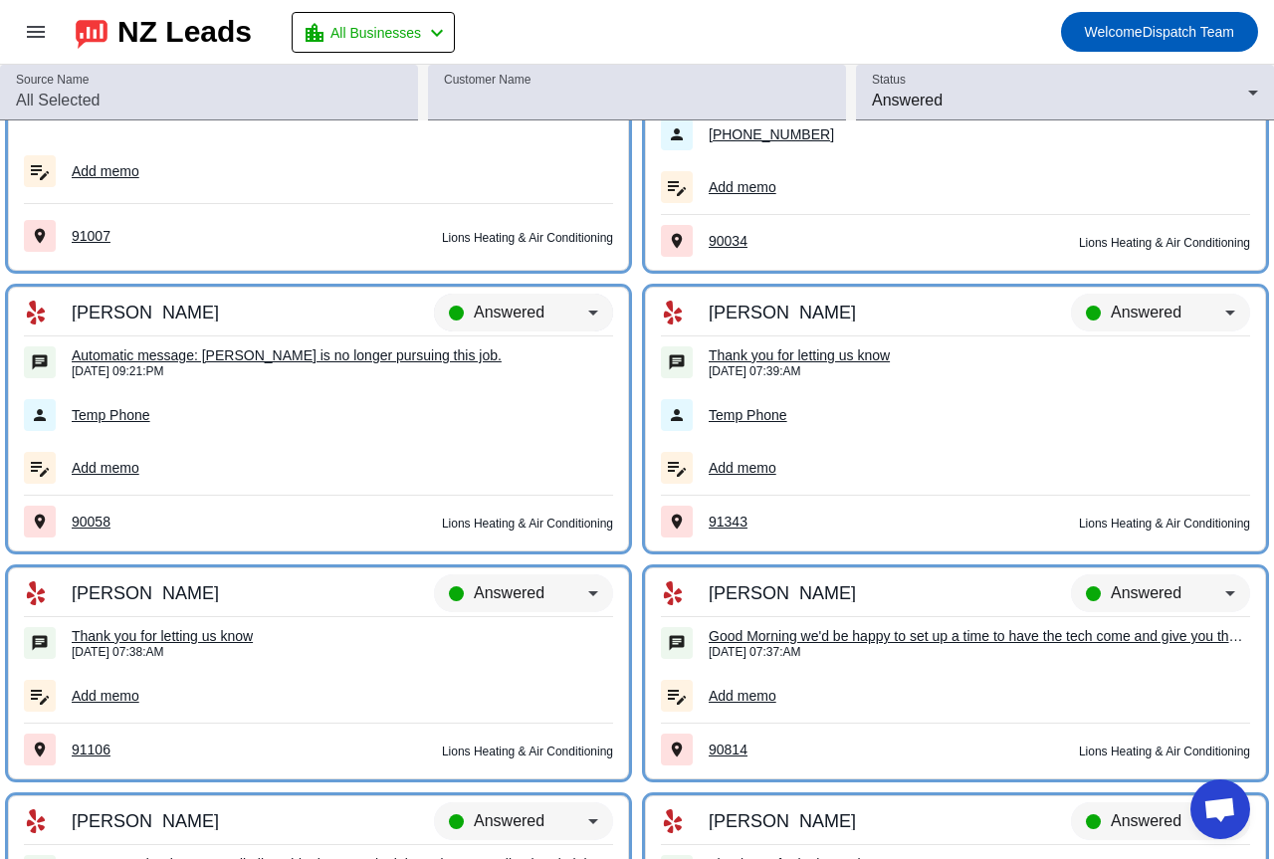
click at [536, 306] on span "Answered" at bounding box center [509, 311] width 71 height 17
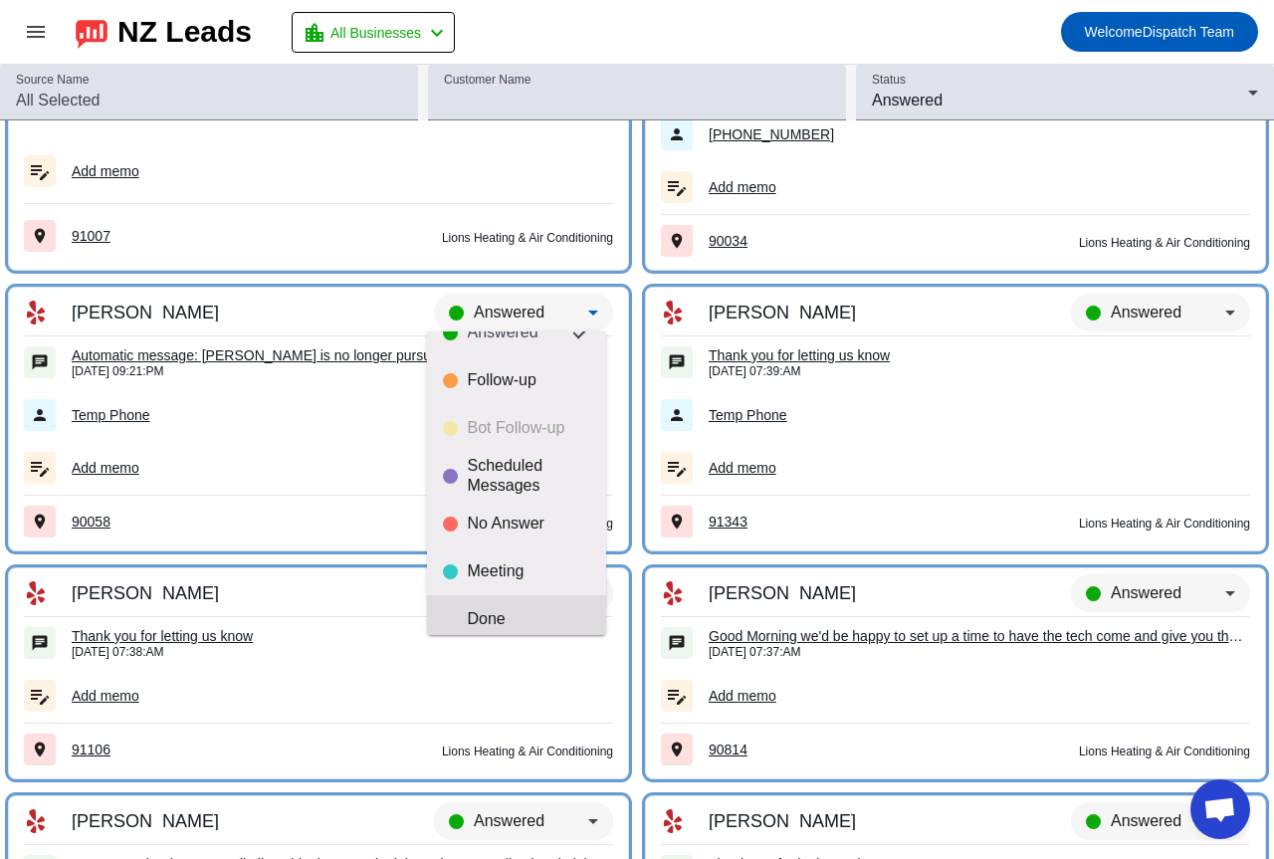
scroll to position [47, 0]
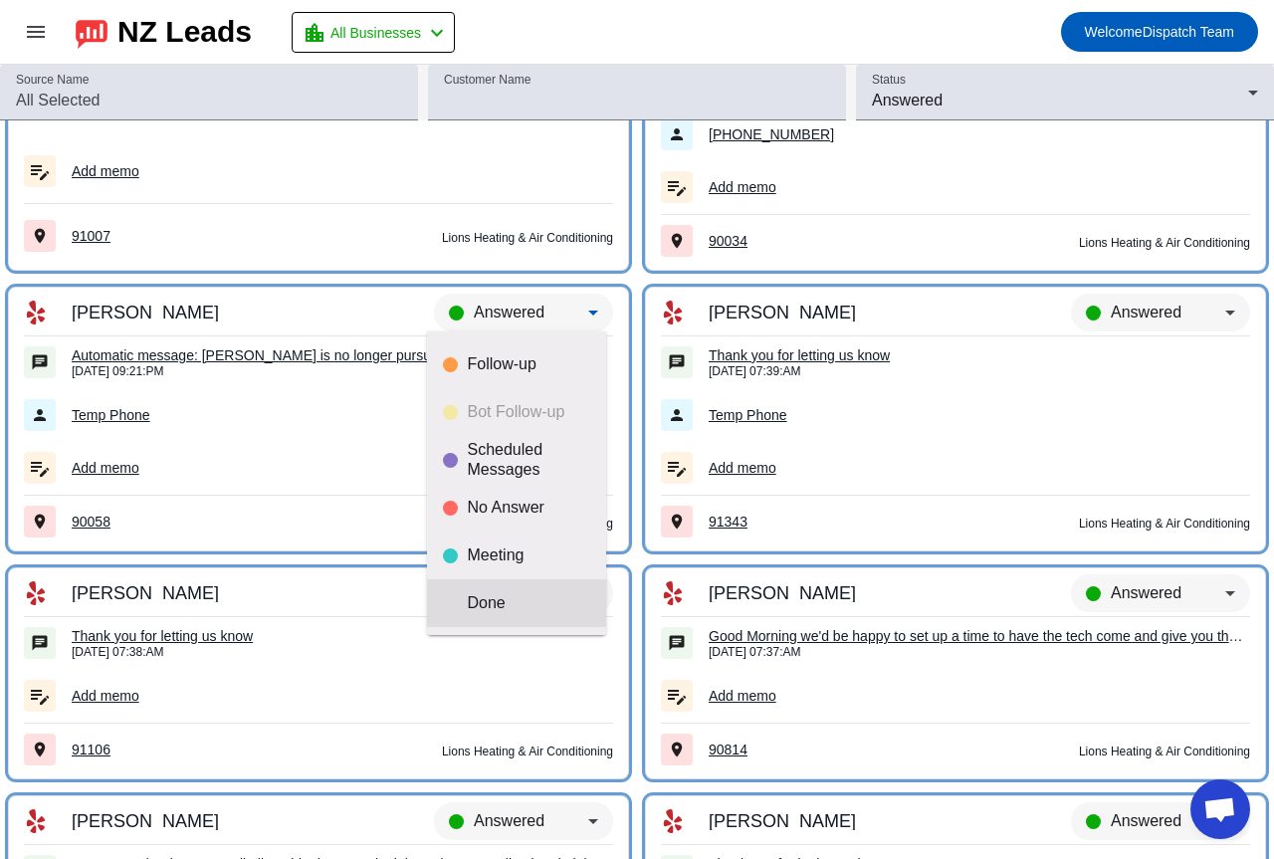
click at [520, 604] on div "Done" at bounding box center [529, 603] width 122 height 20
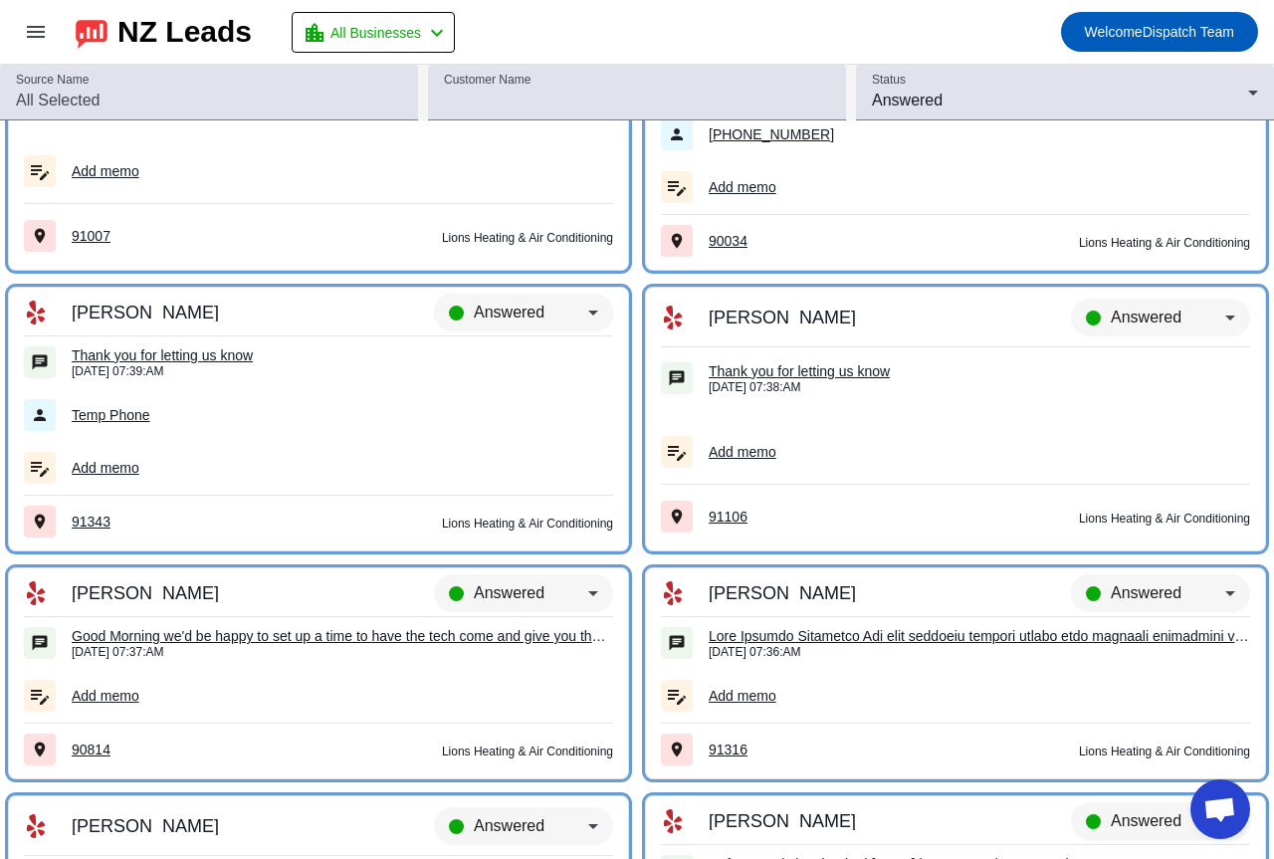
click at [542, 294] on div "Answered" at bounding box center [523, 322] width 179 height 56
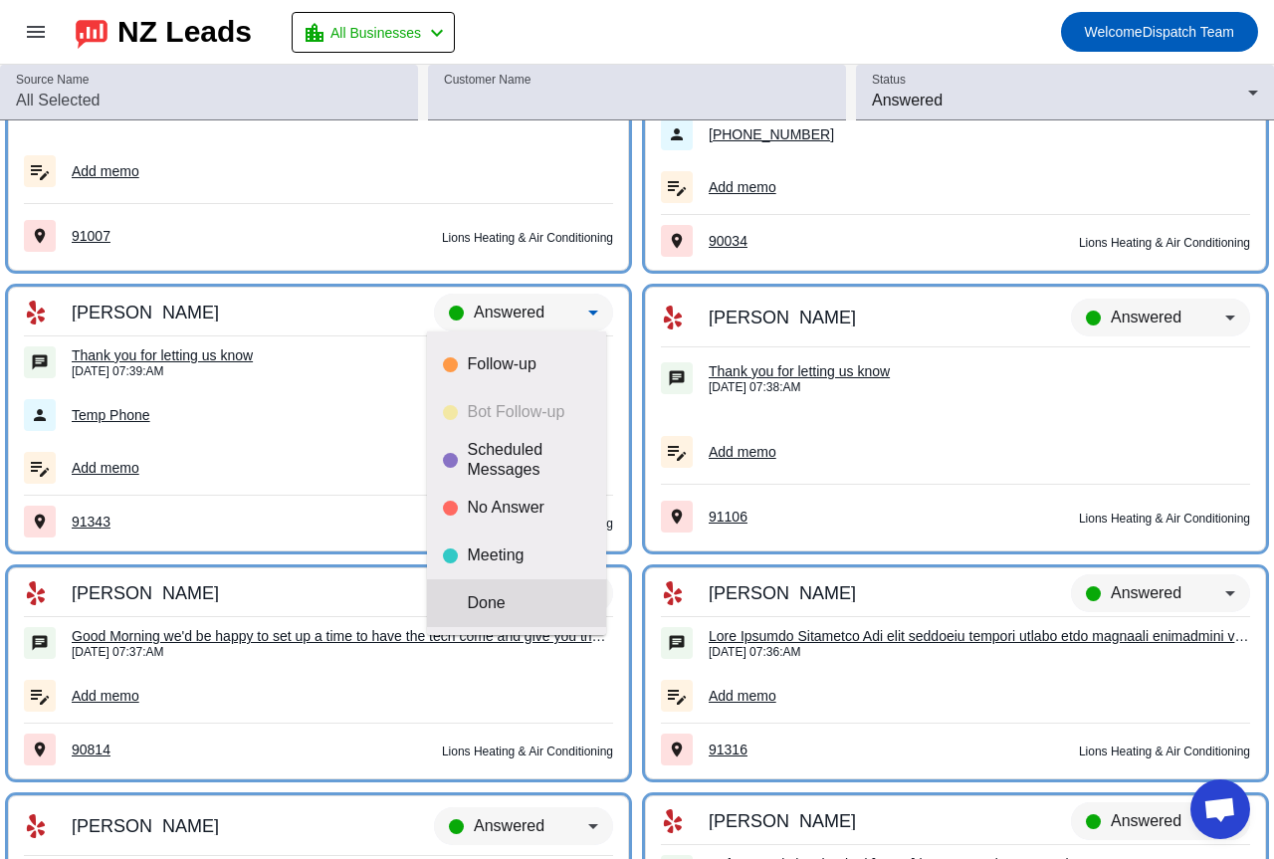
click at [522, 589] on mat-option "Done" at bounding box center [516, 603] width 179 height 48
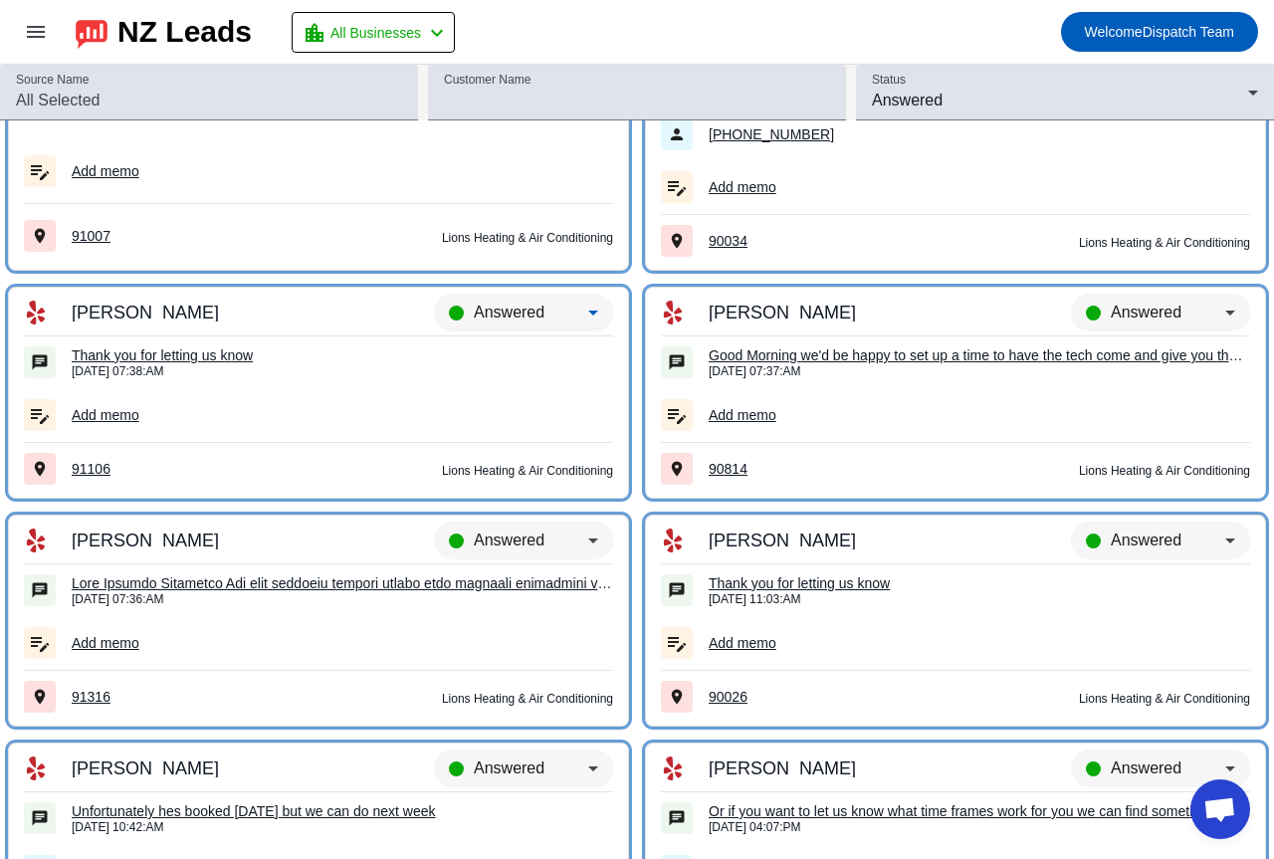
click at [488, 312] on span "Answered" at bounding box center [509, 311] width 71 height 17
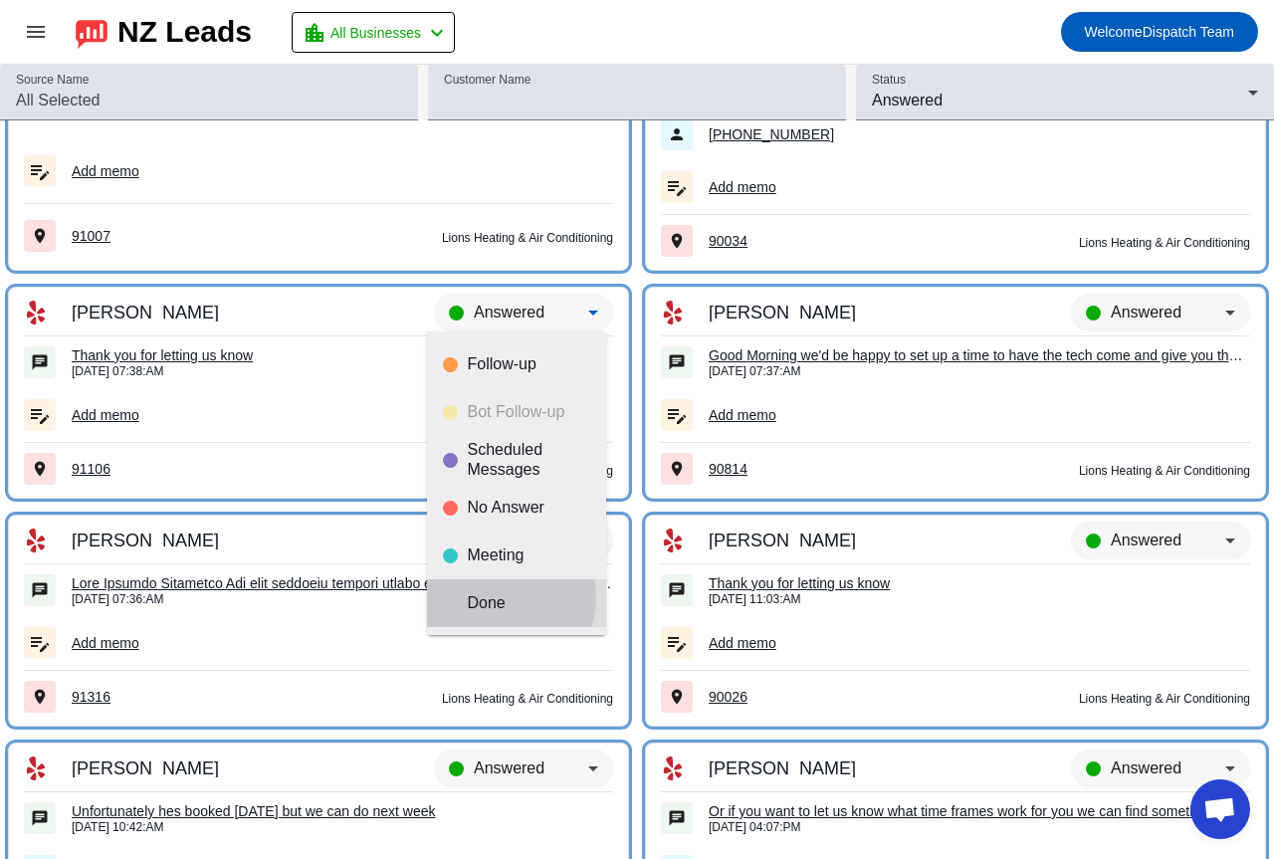
click at [504, 597] on div "Done" at bounding box center [529, 603] width 122 height 20
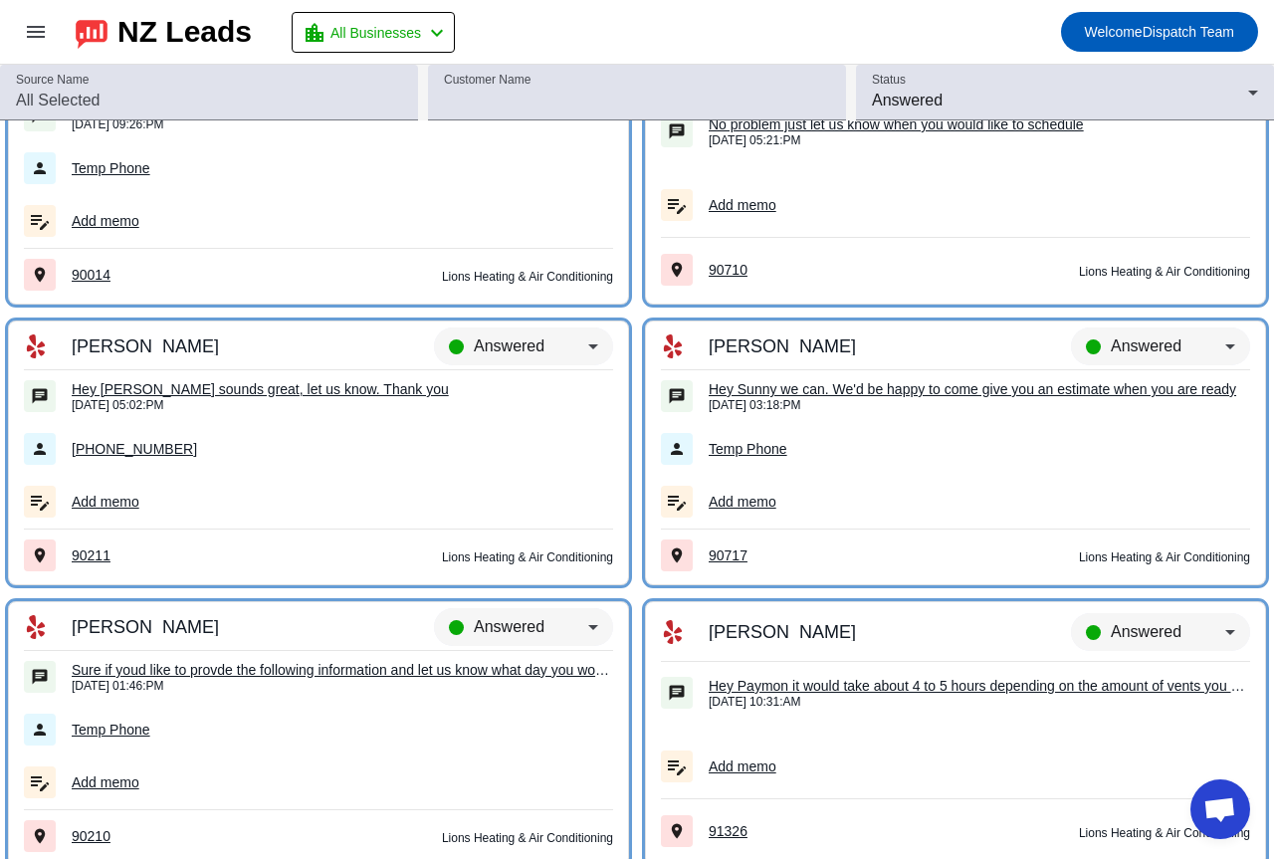
scroll to position [15930, 0]
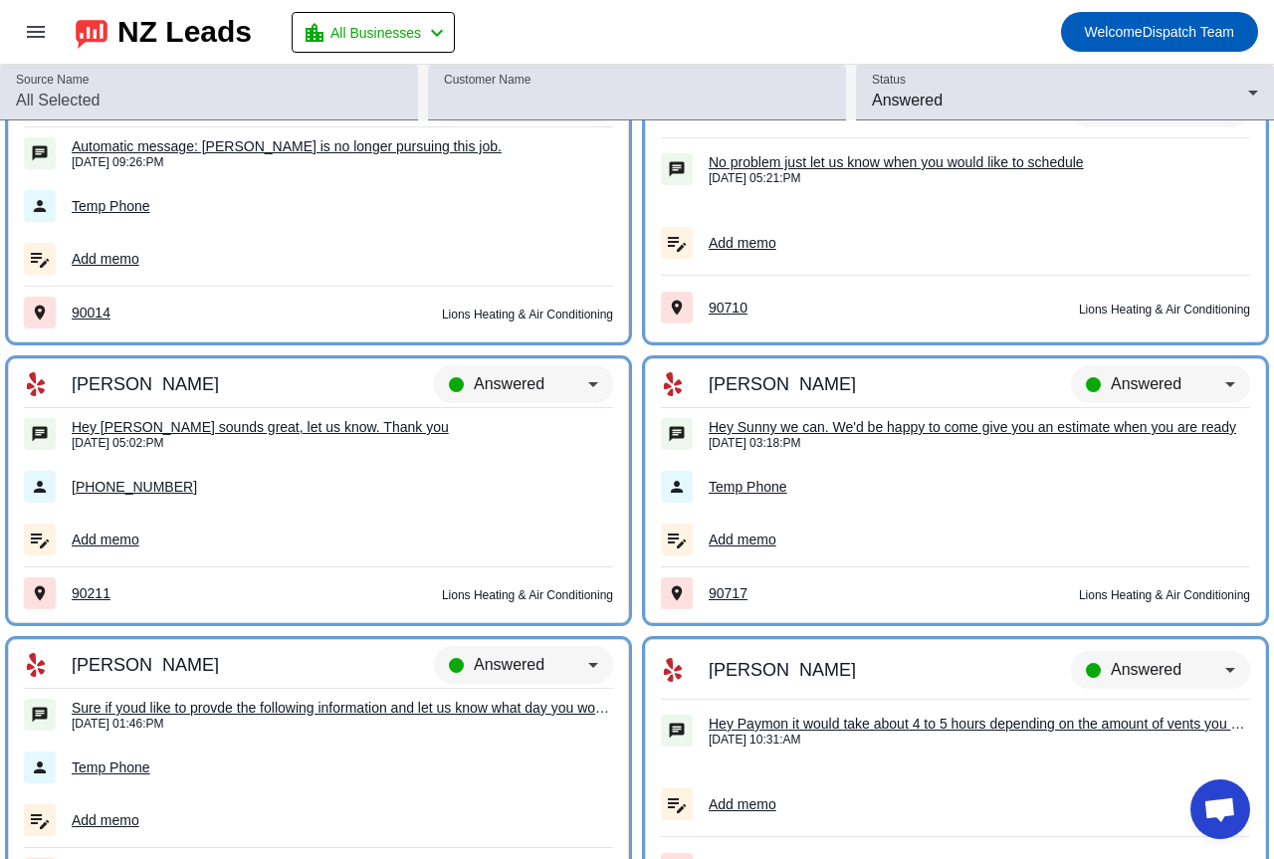
click at [497, 383] on span "Answered" at bounding box center [509, 383] width 71 height 17
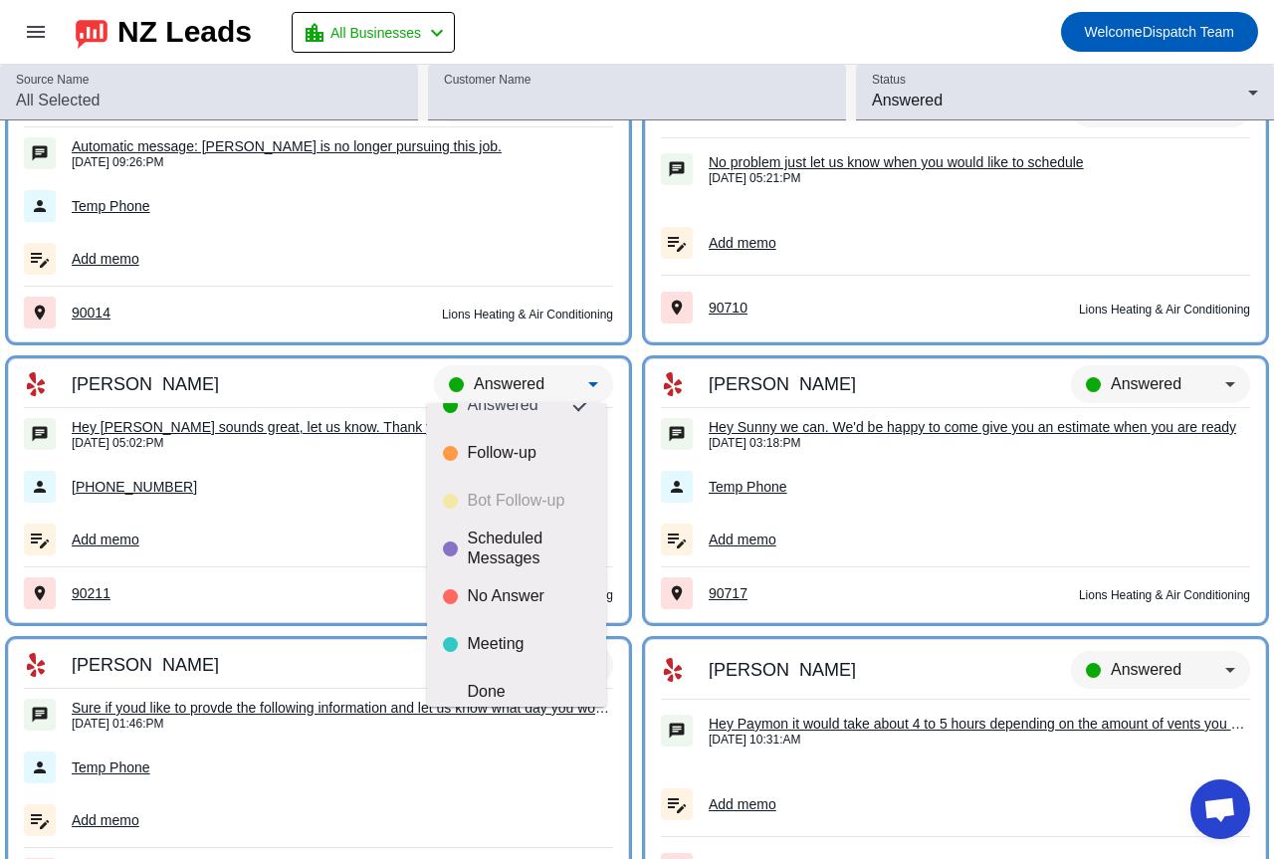
scroll to position [47, 0]
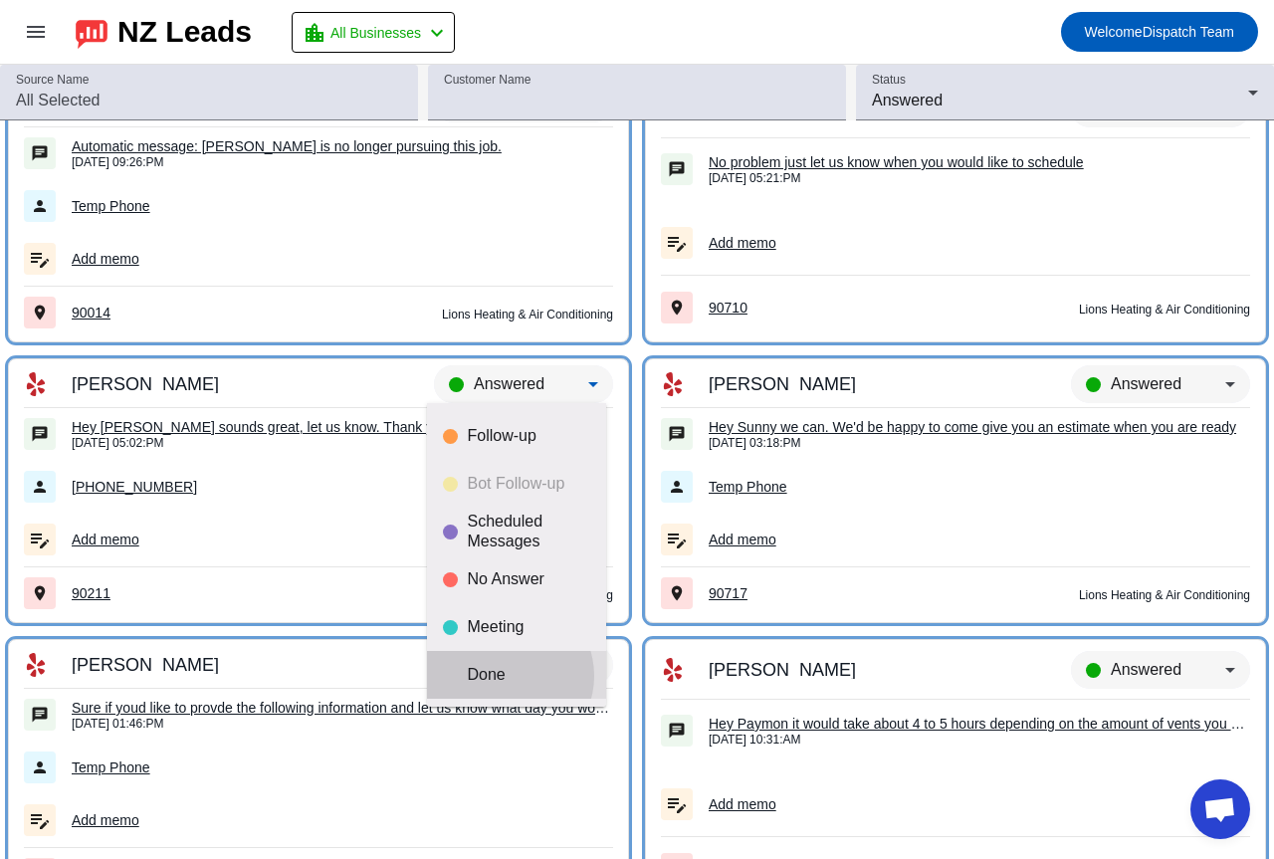
click at [504, 676] on div "Done" at bounding box center [529, 675] width 122 height 20
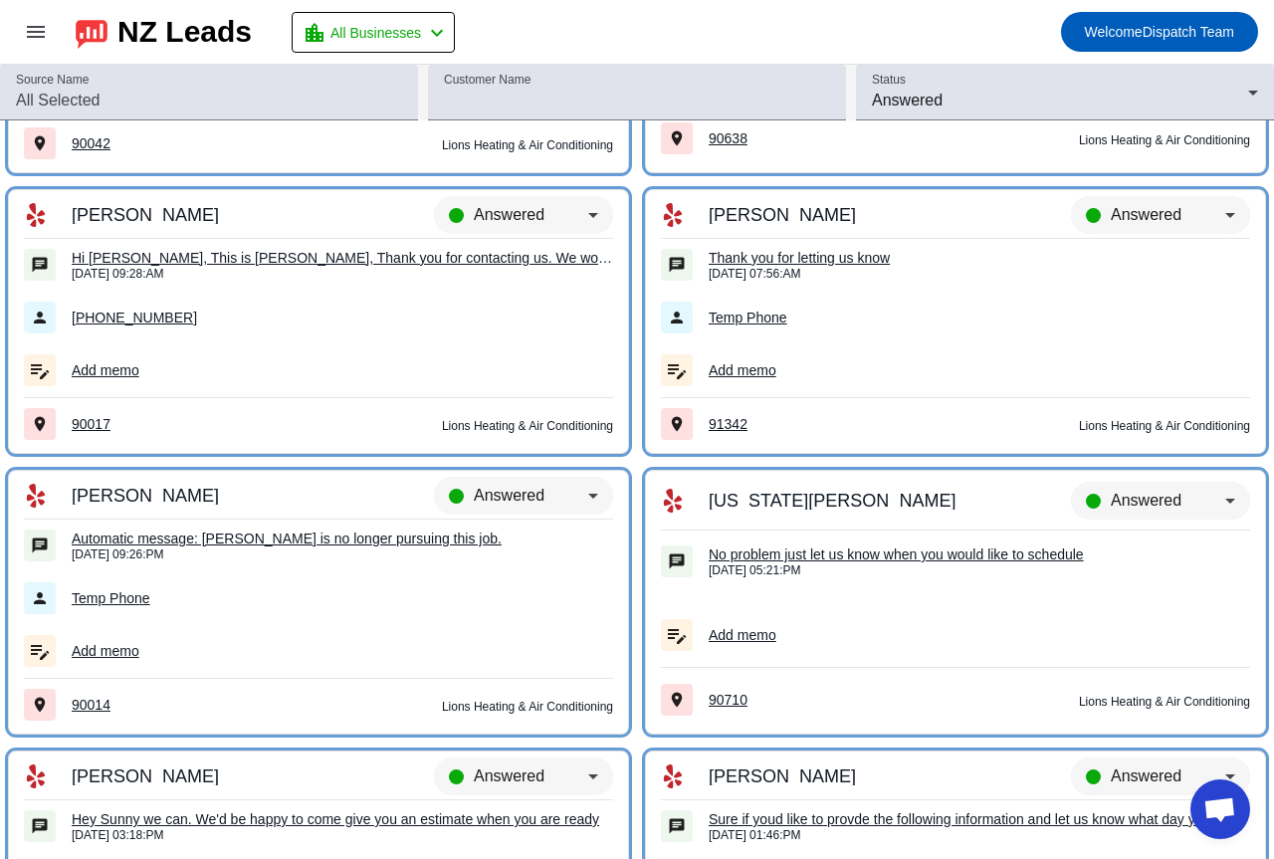
scroll to position [15532, 0]
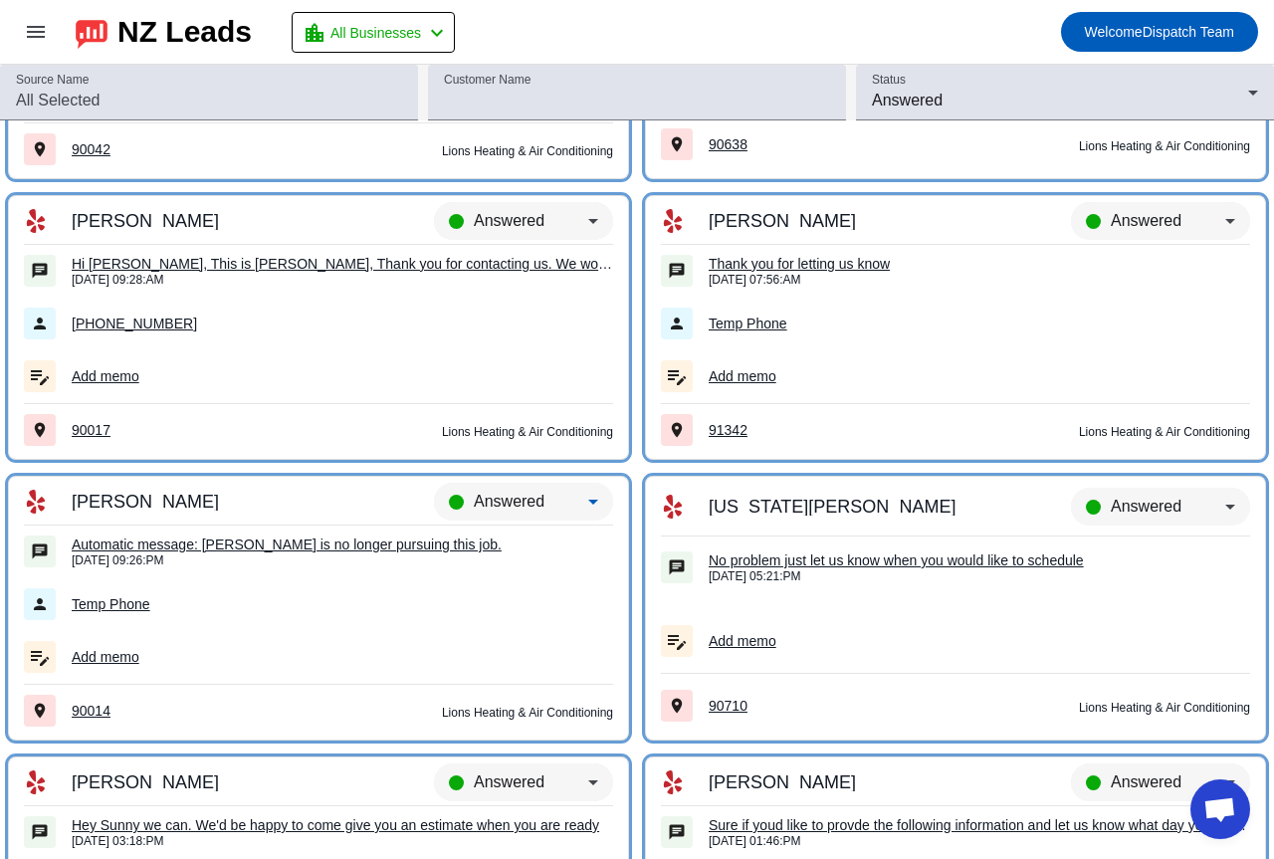
click at [503, 501] on span "Answered" at bounding box center [509, 501] width 71 height 17
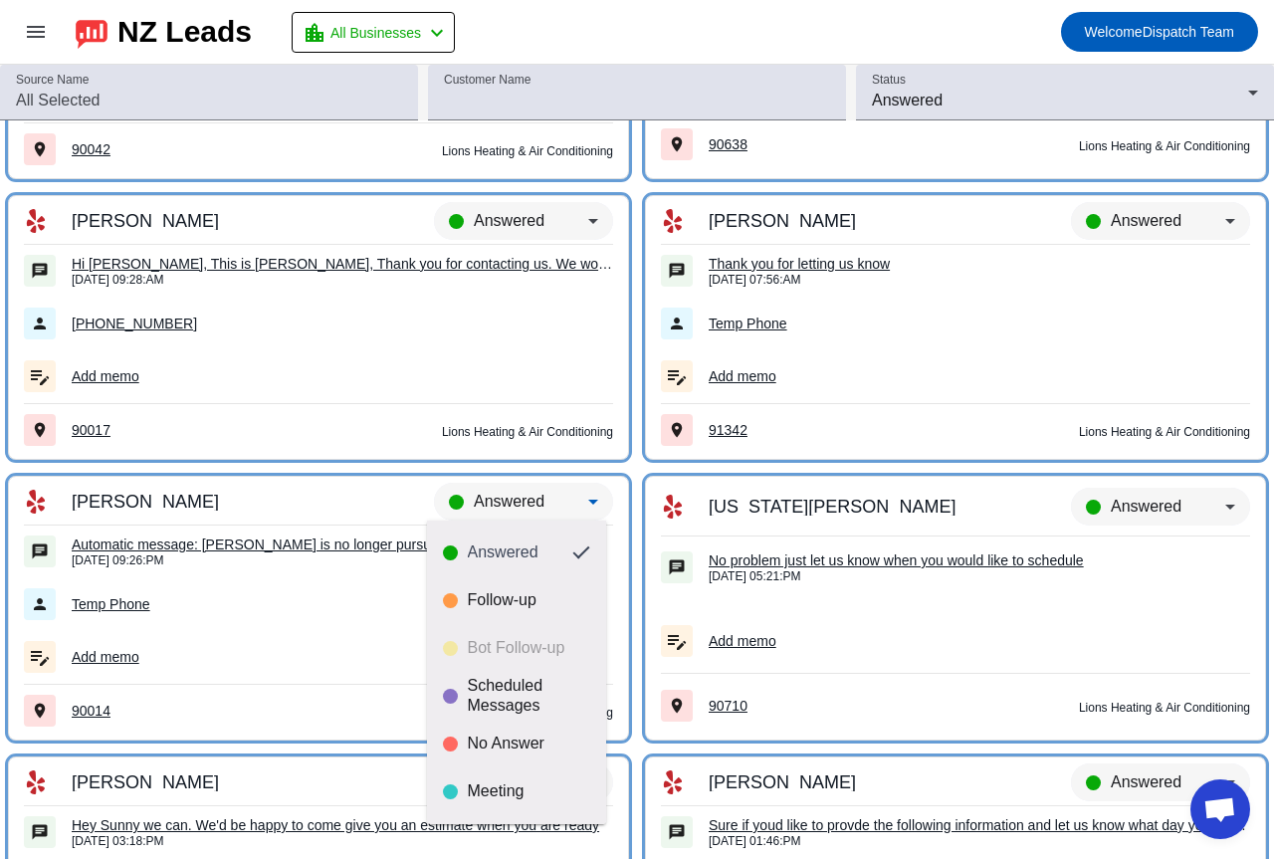
scroll to position [47, 0]
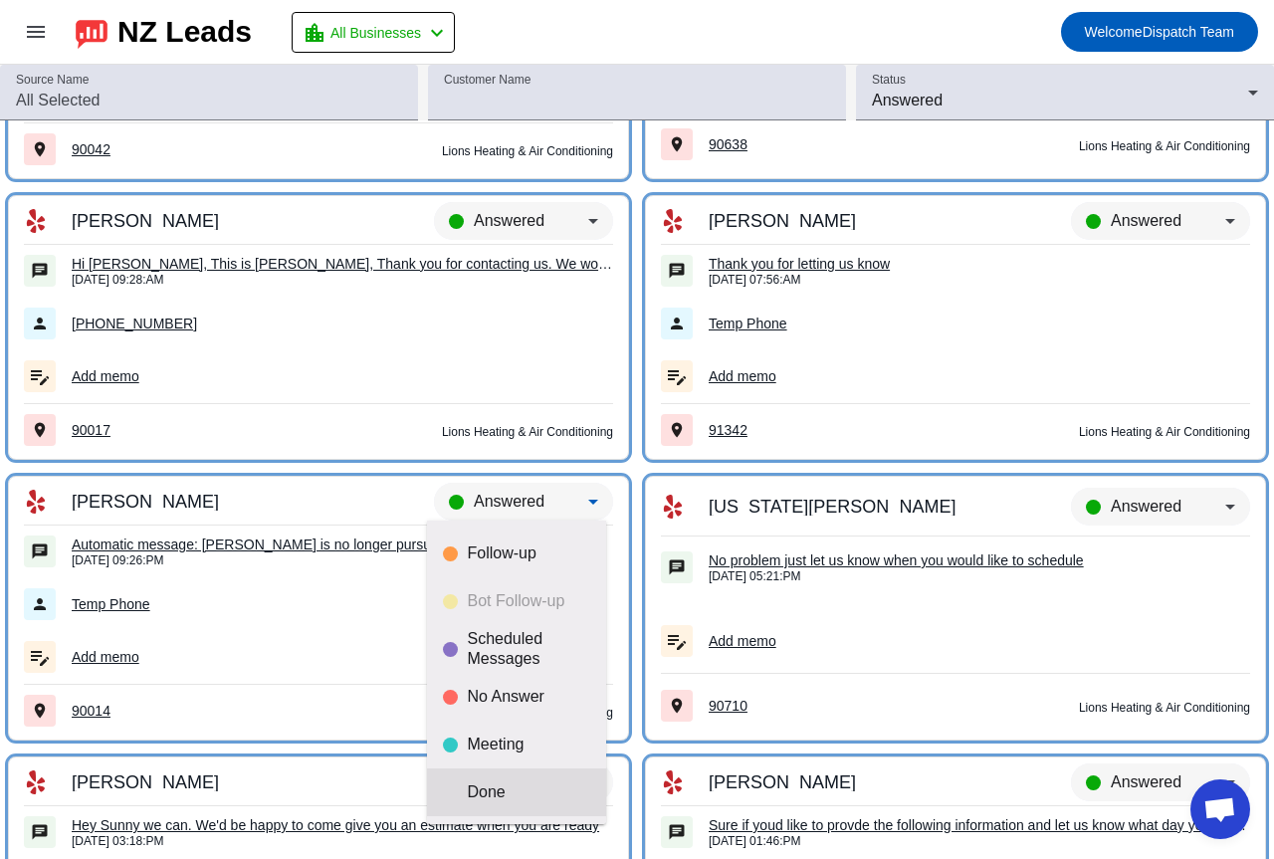
click at [523, 797] on div "Done" at bounding box center [529, 792] width 122 height 20
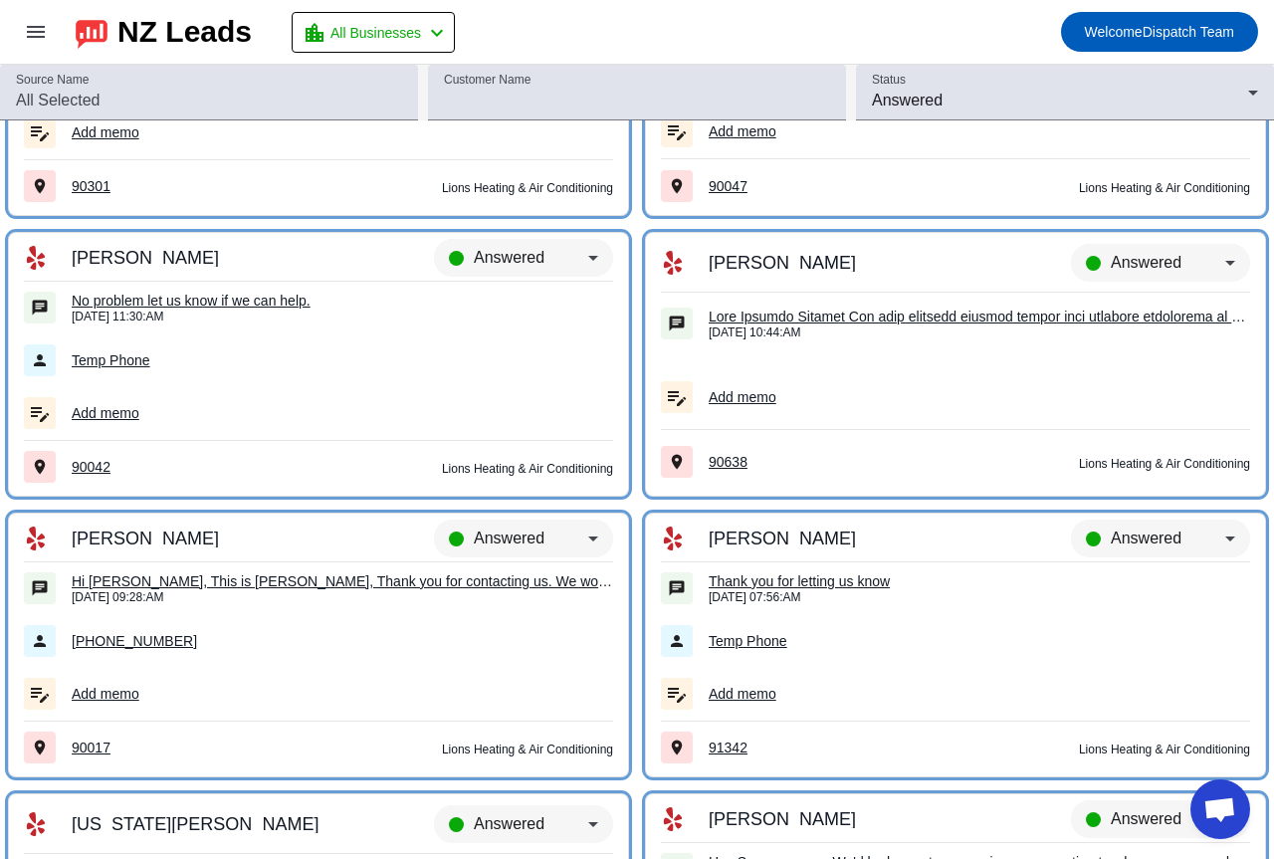
scroll to position [15134, 0]
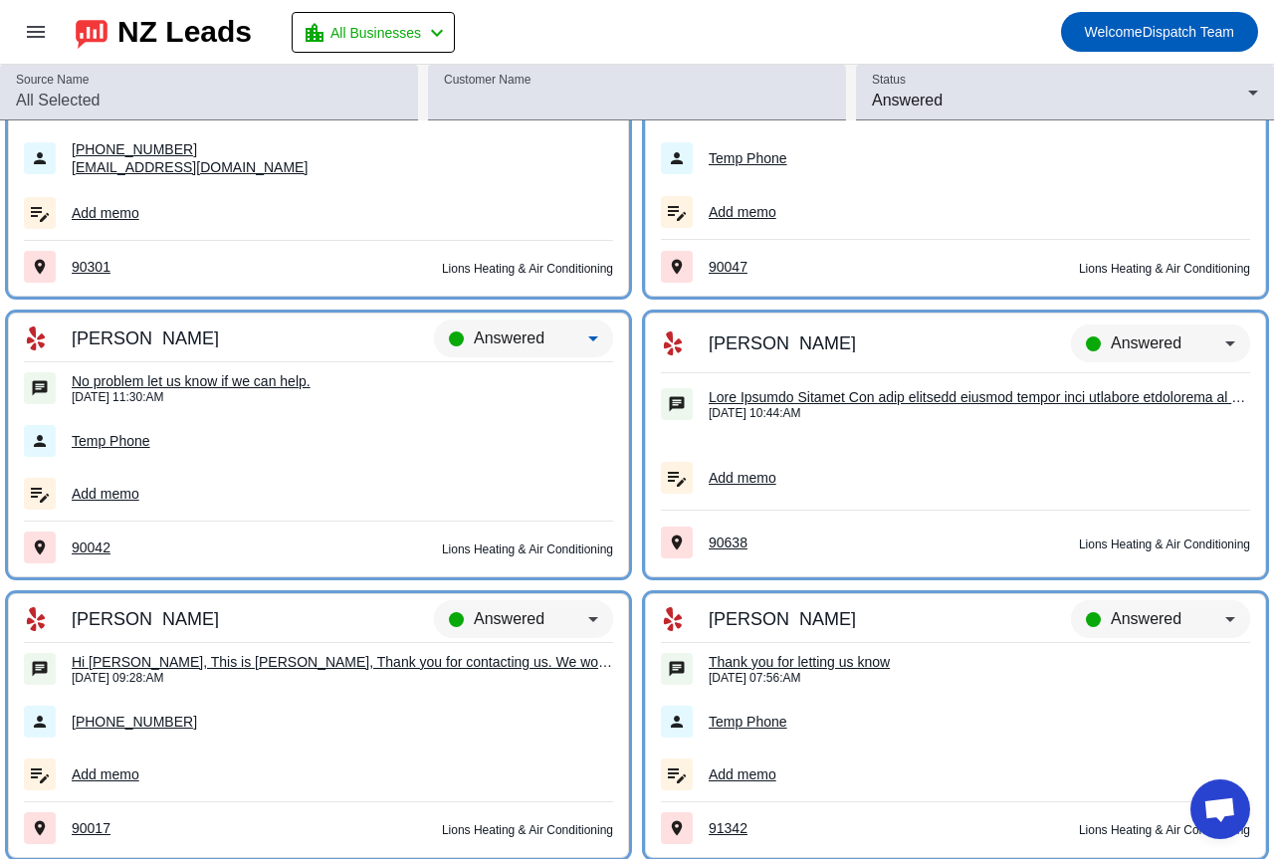
click at [478, 333] on span "Answered" at bounding box center [509, 337] width 71 height 17
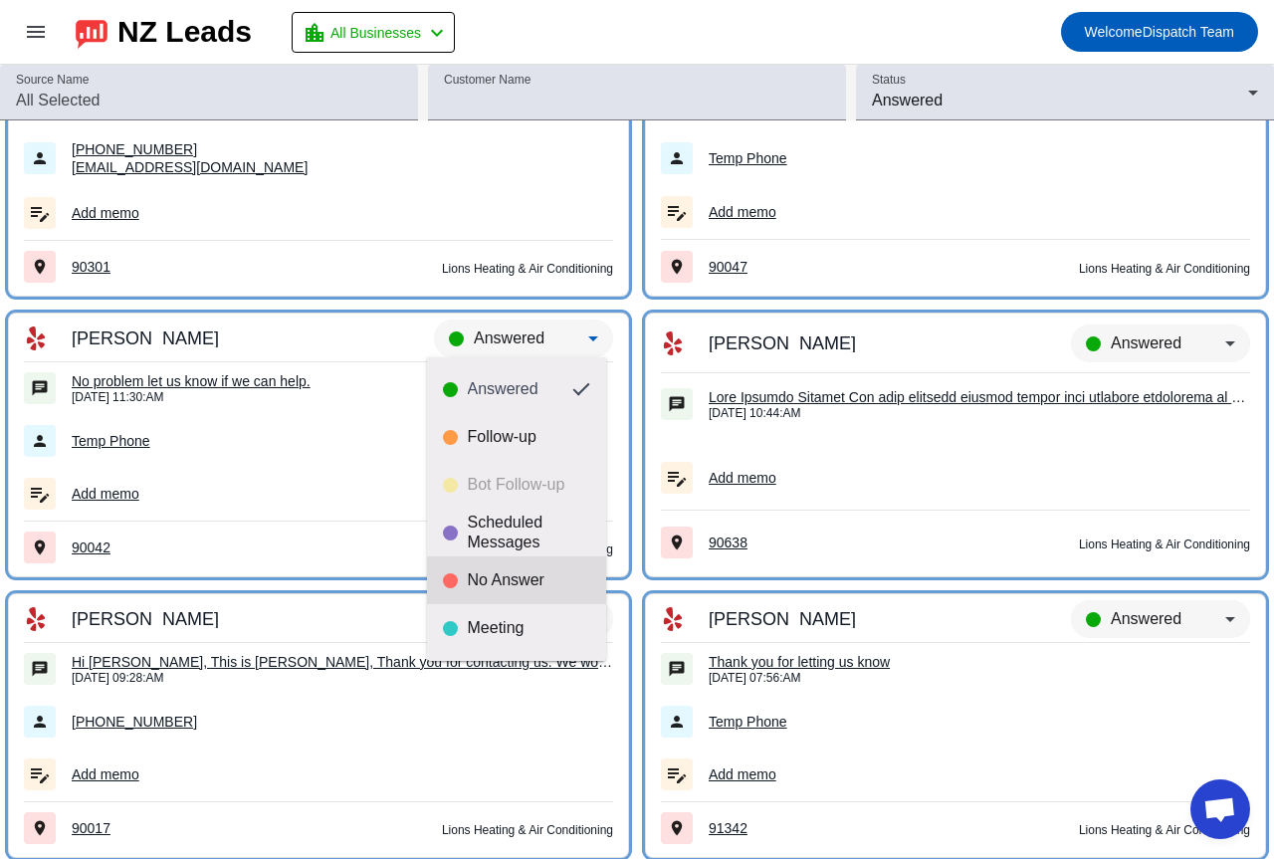
scroll to position [47, 0]
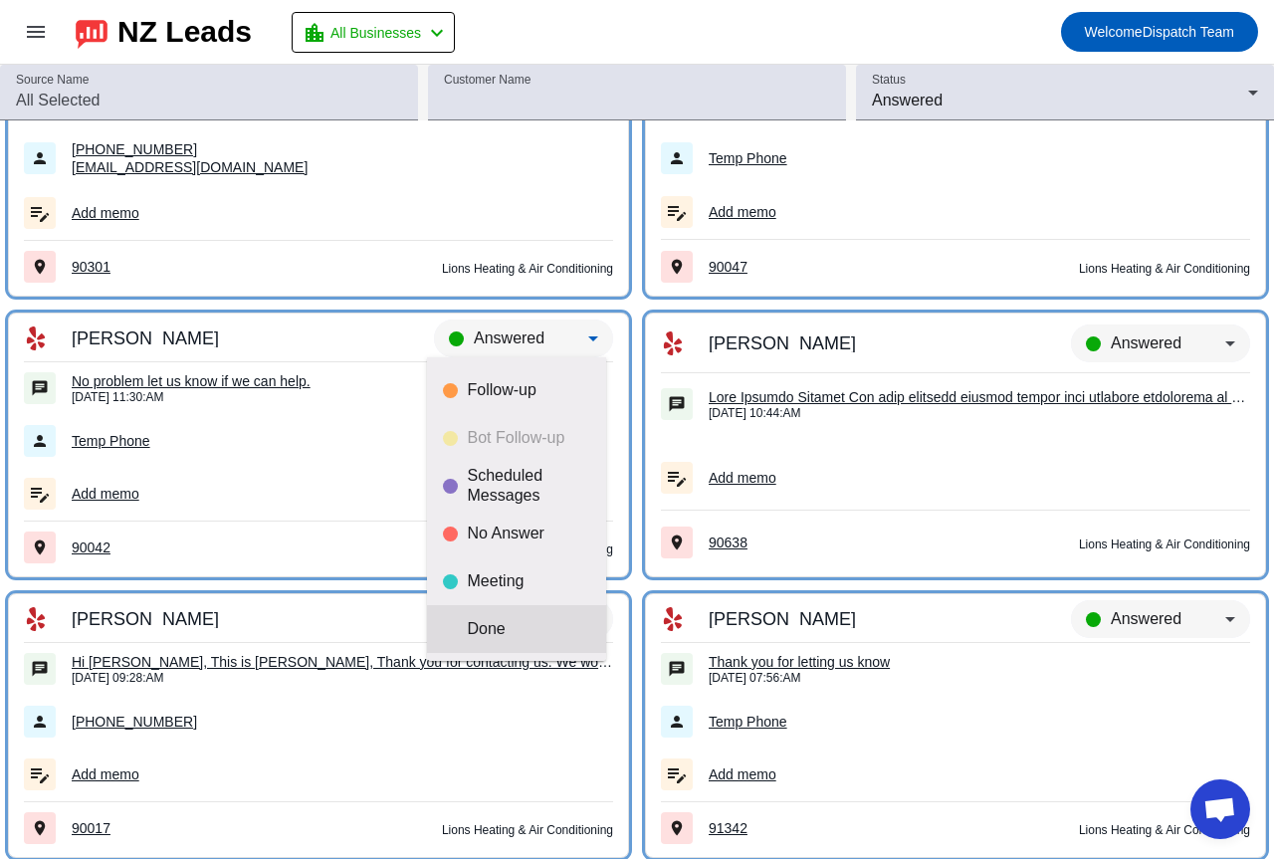
click at [520, 612] on mat-option "Done" at bounding box center [516, 629] width 179 height 48
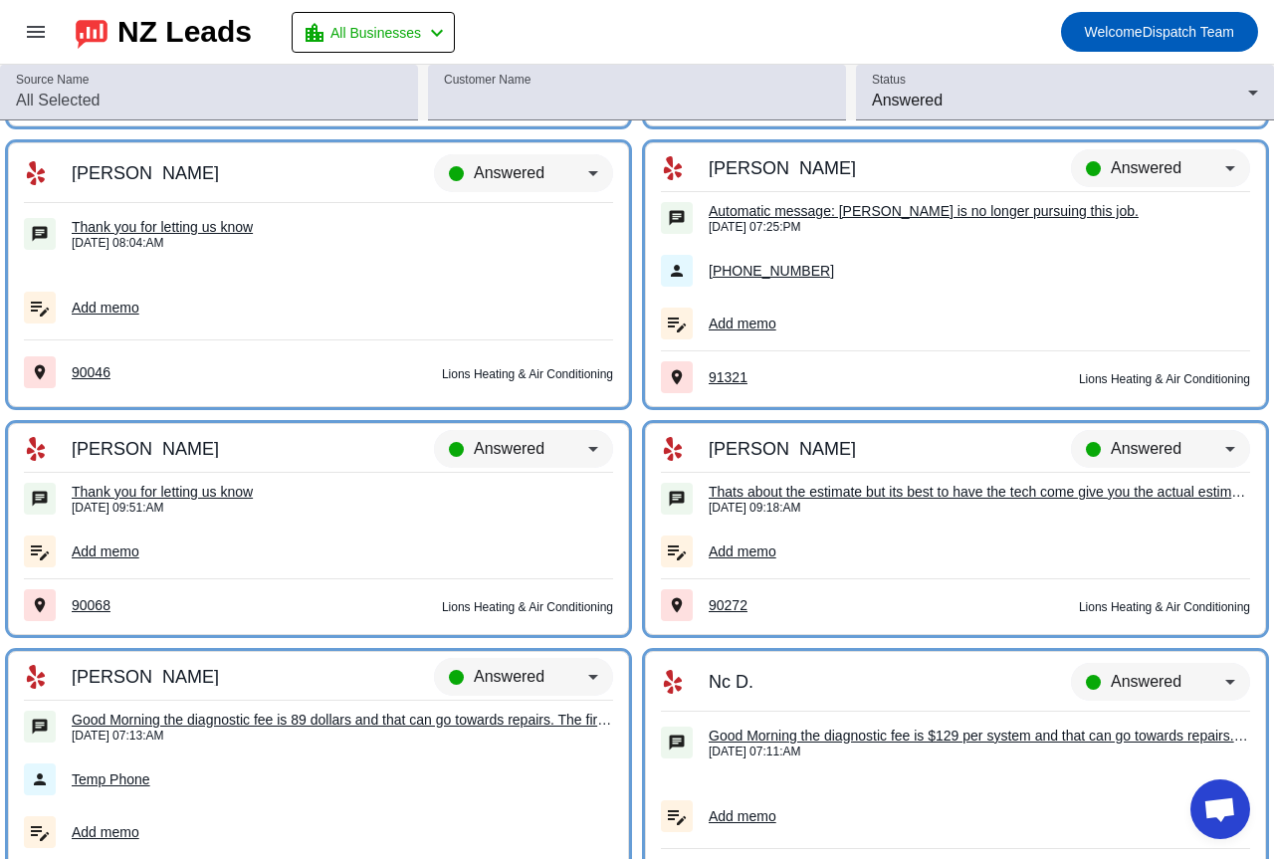
scroll to position [12846, 0]
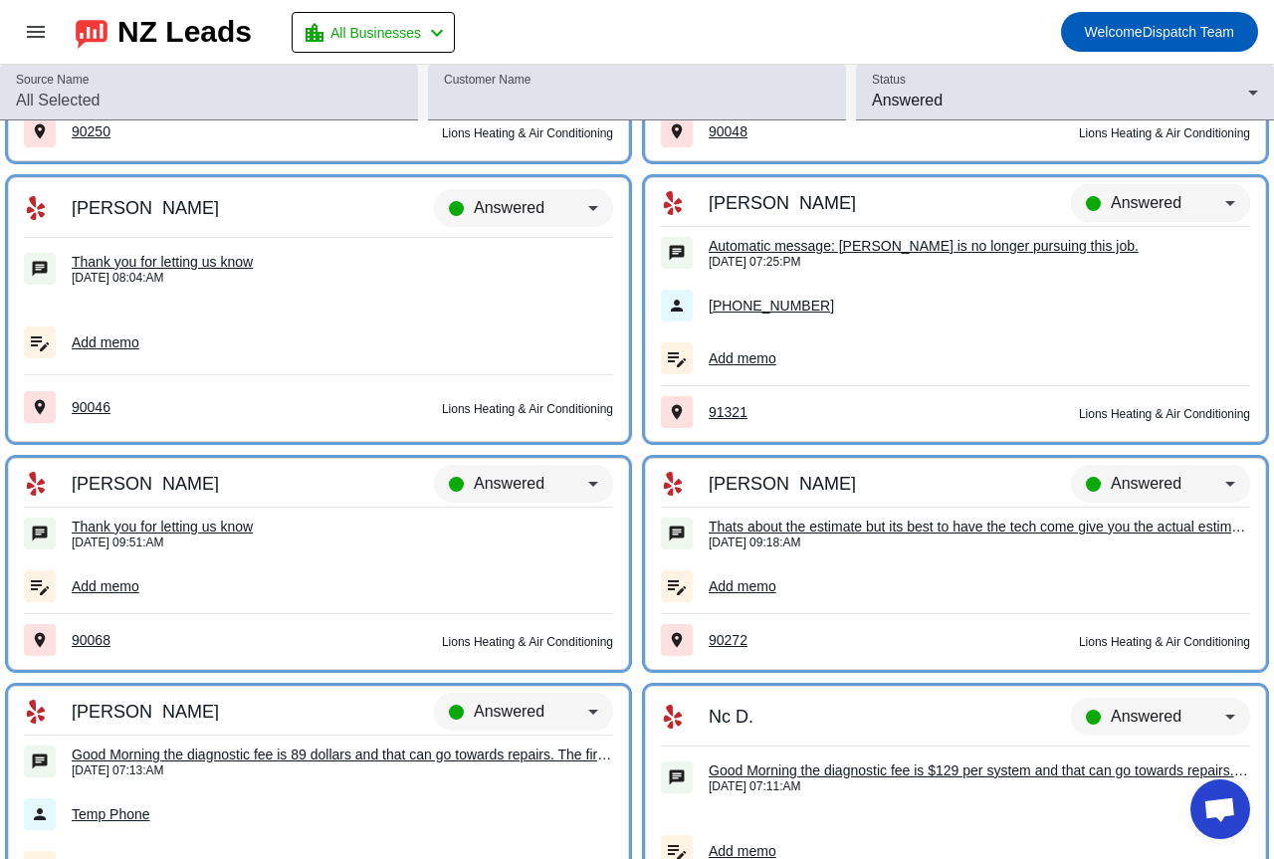
click at [1115, 206] on span "Answered" at bounding box center [1145, 202] width 71 height 17
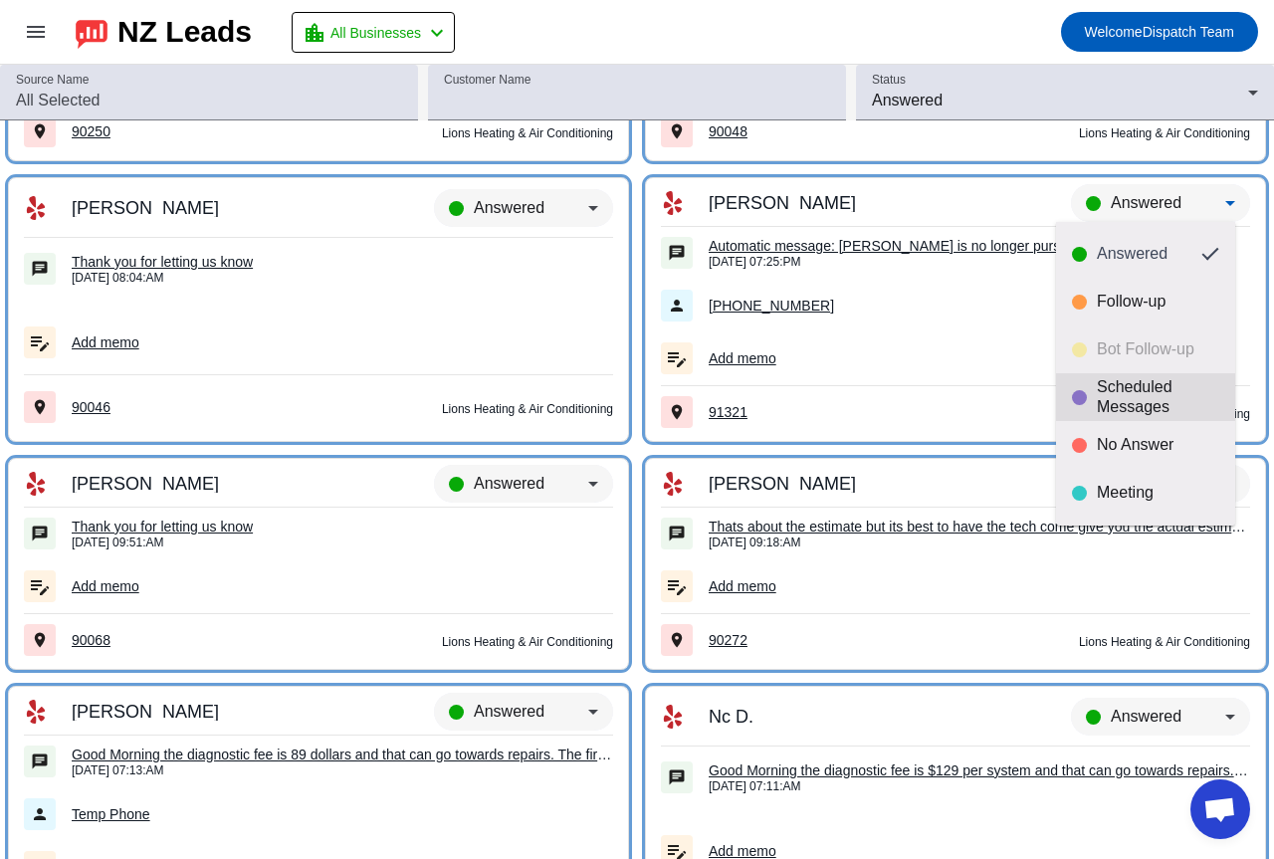
scroll to position [47, 0]
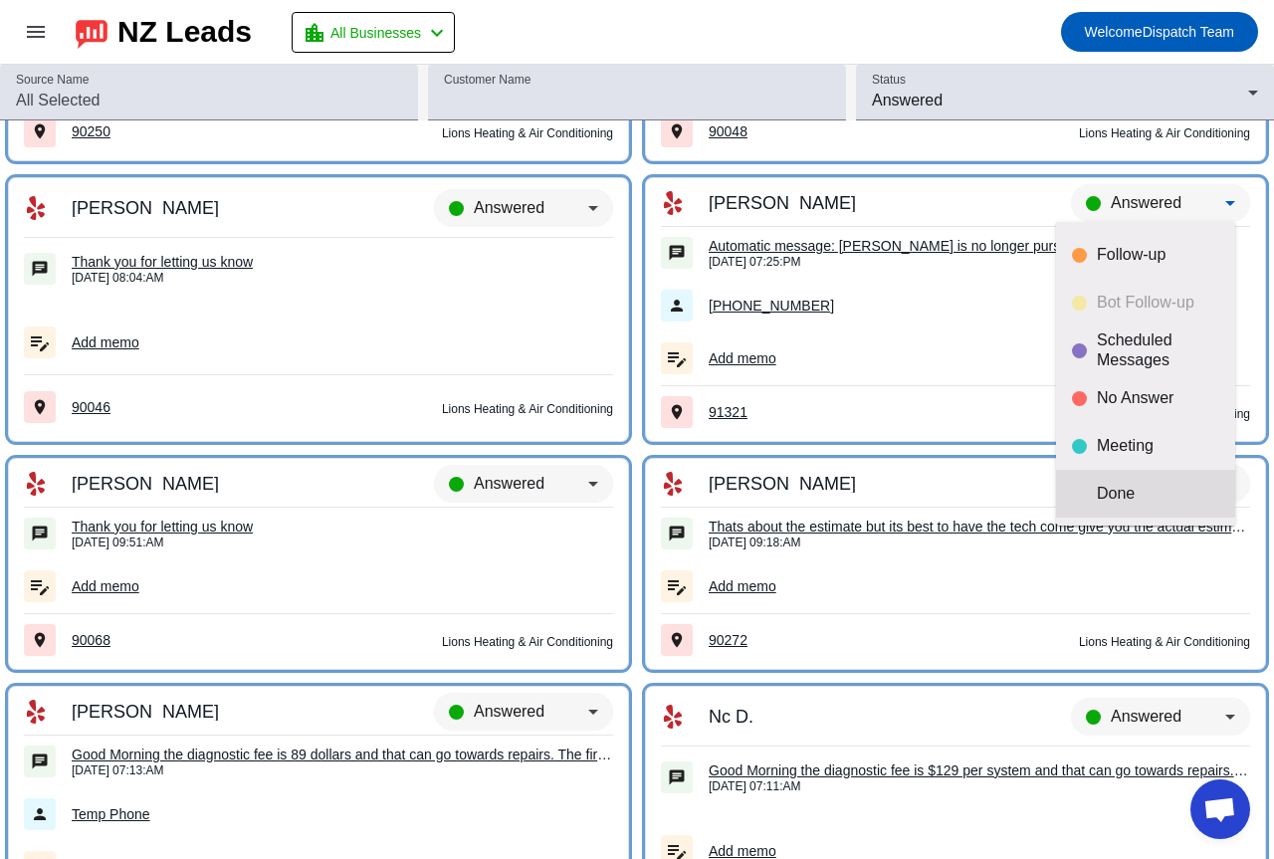
click at [1111, 498] on div "Done" at bounding box center [1157, 494] width 122 height 20
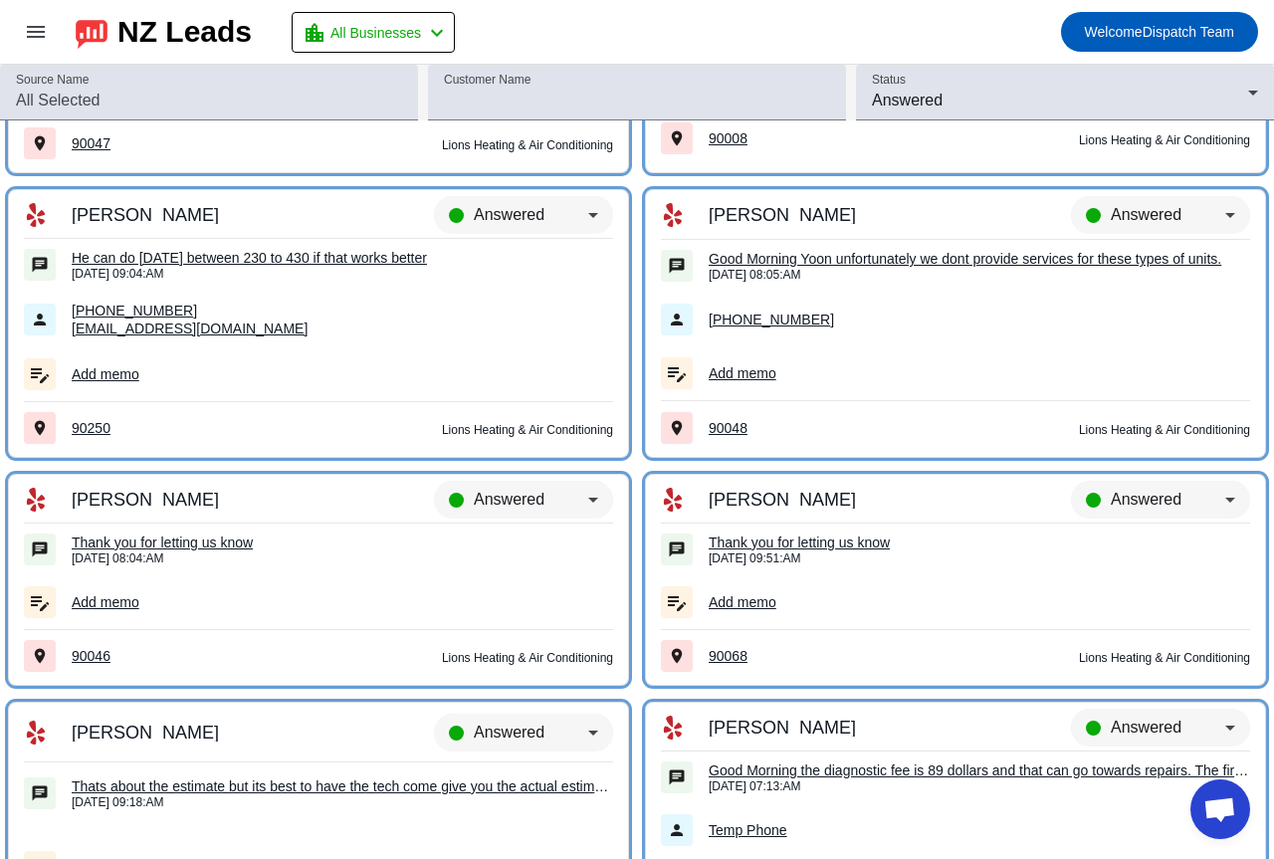
scroll to position [12547, 0]
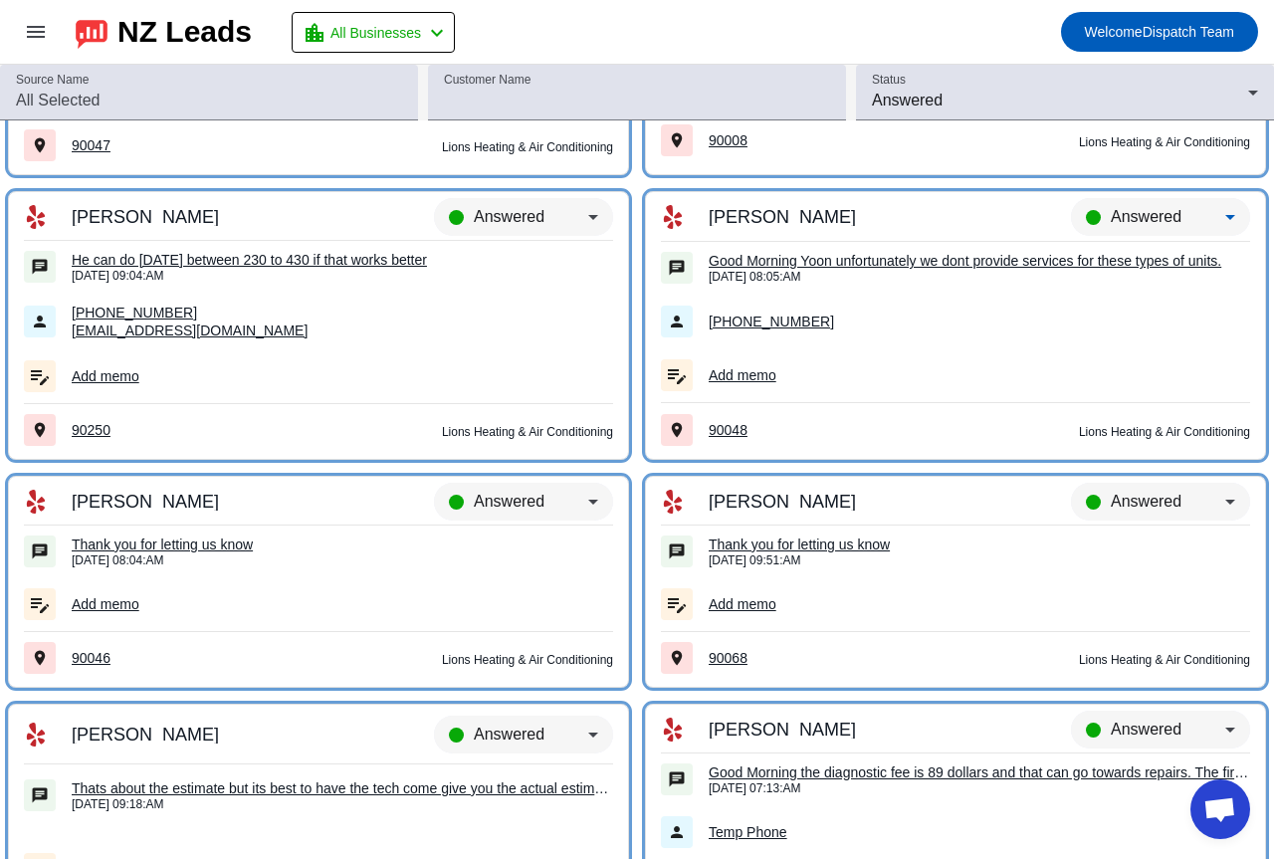
click at [1140, 212] on span "Answered" at bounding box center [1145, 216] width 71 height 17
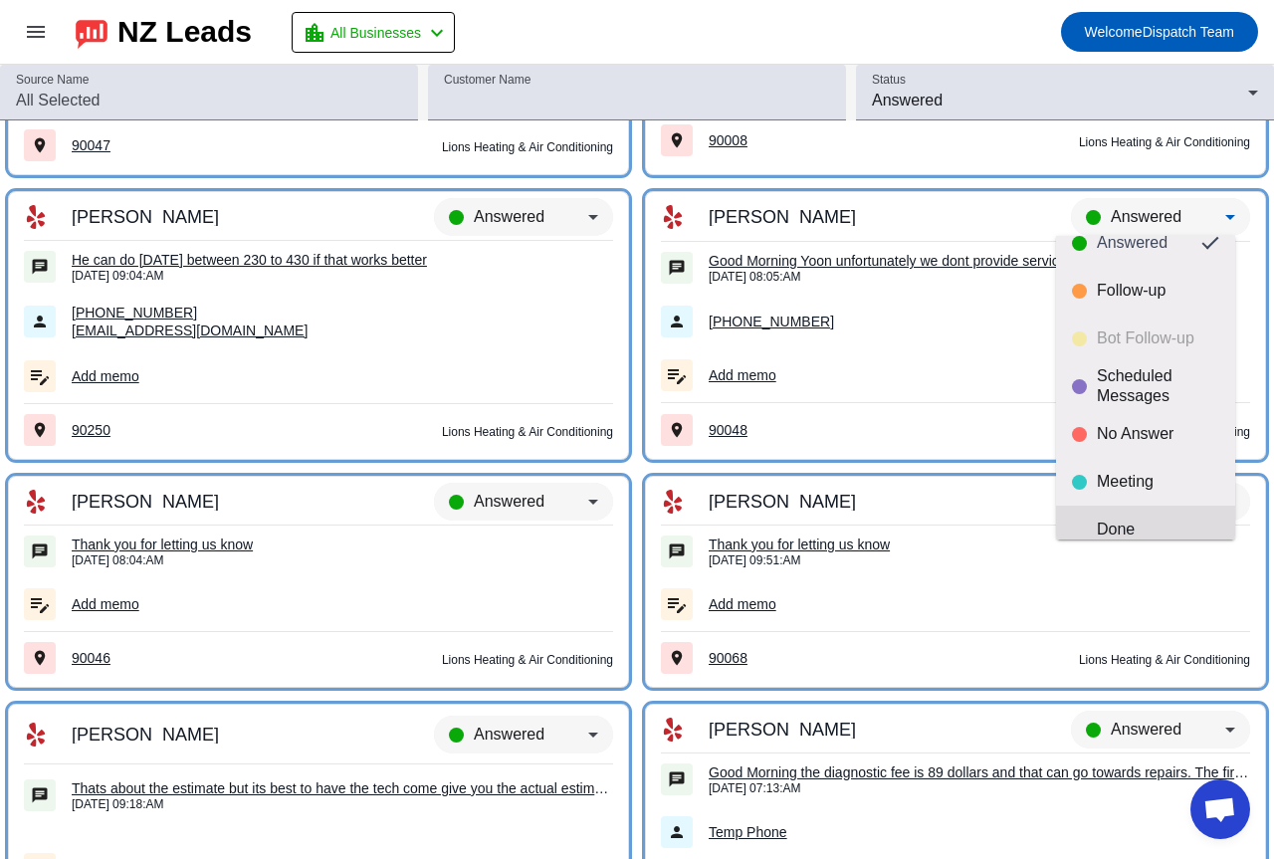
scroll to position [47, 0]
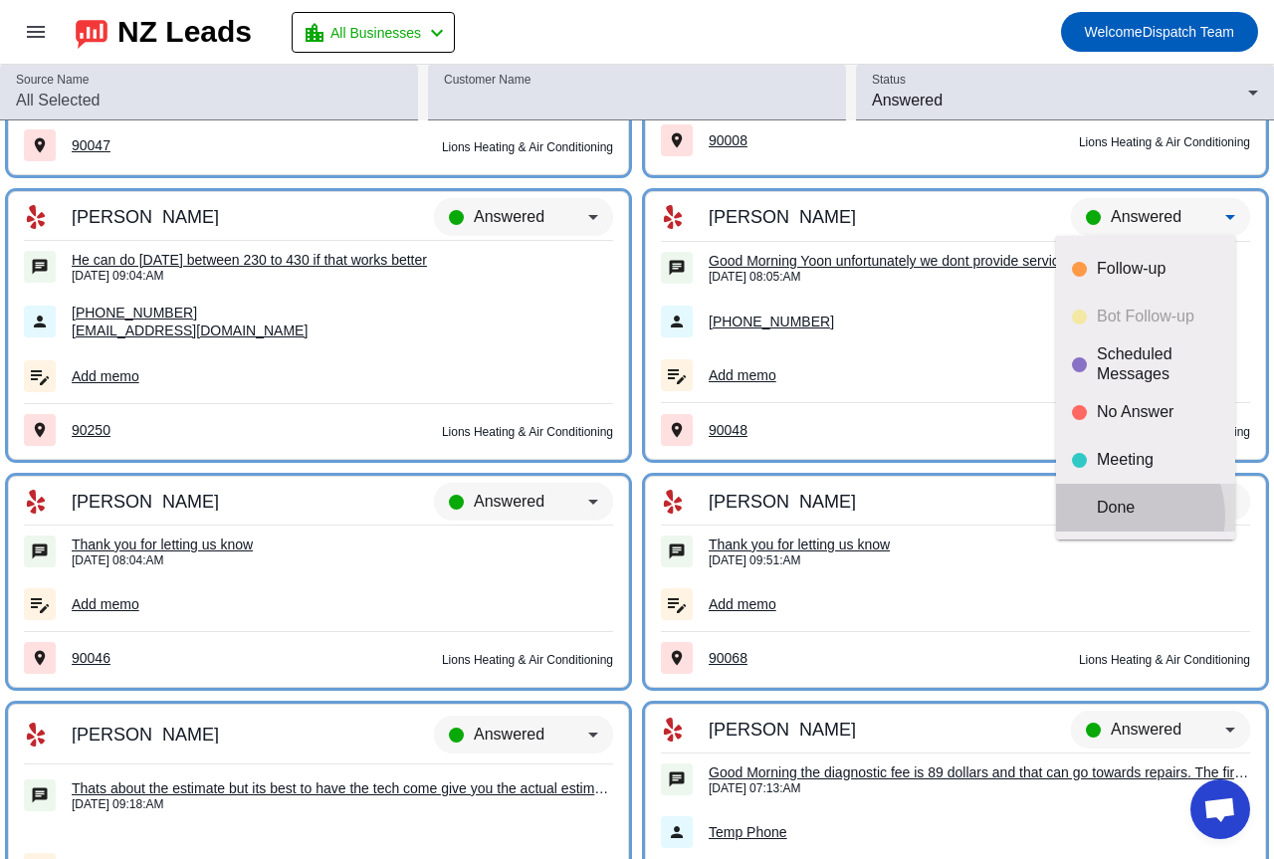
click at [1122, 515] on div "Done" at bounding box center [1157, 507] width 122 height 20
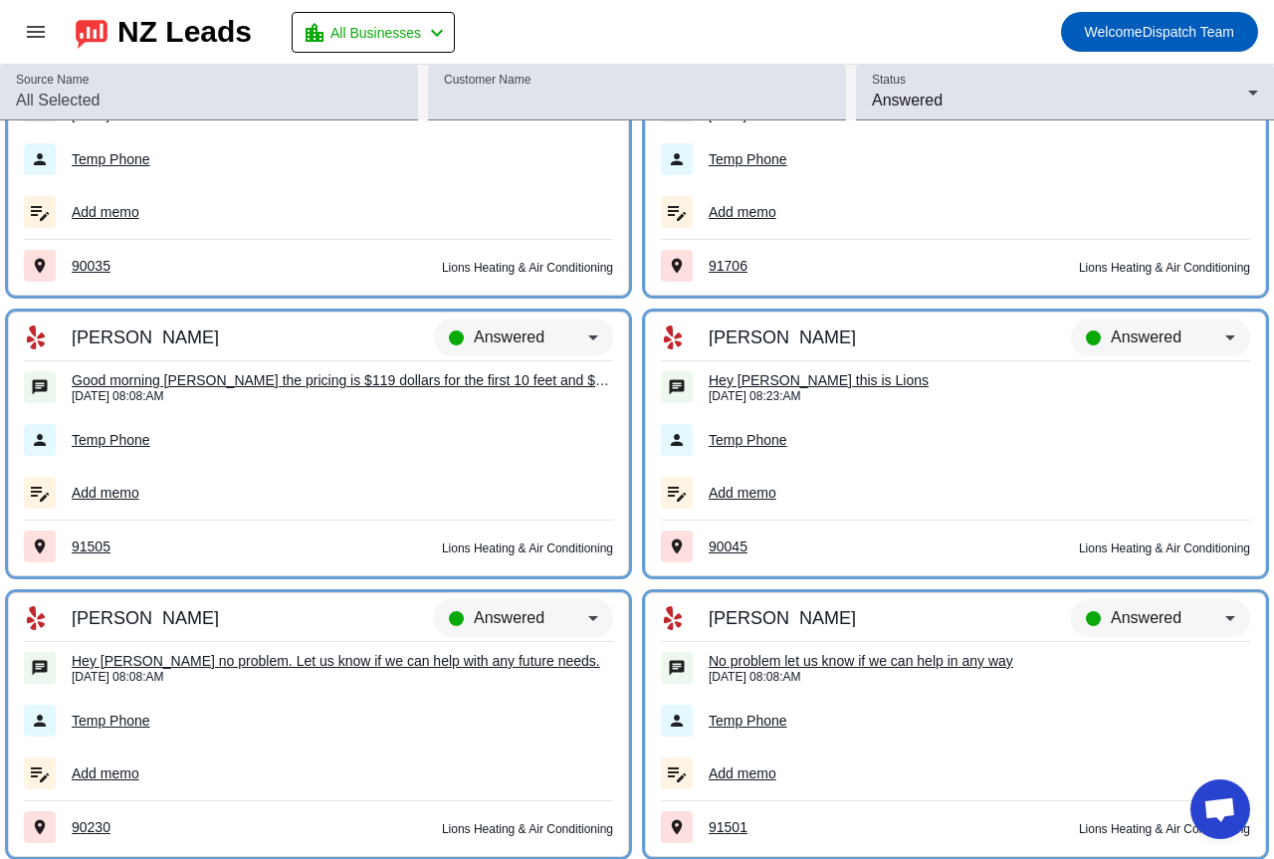
scroll to position [10159, 0]
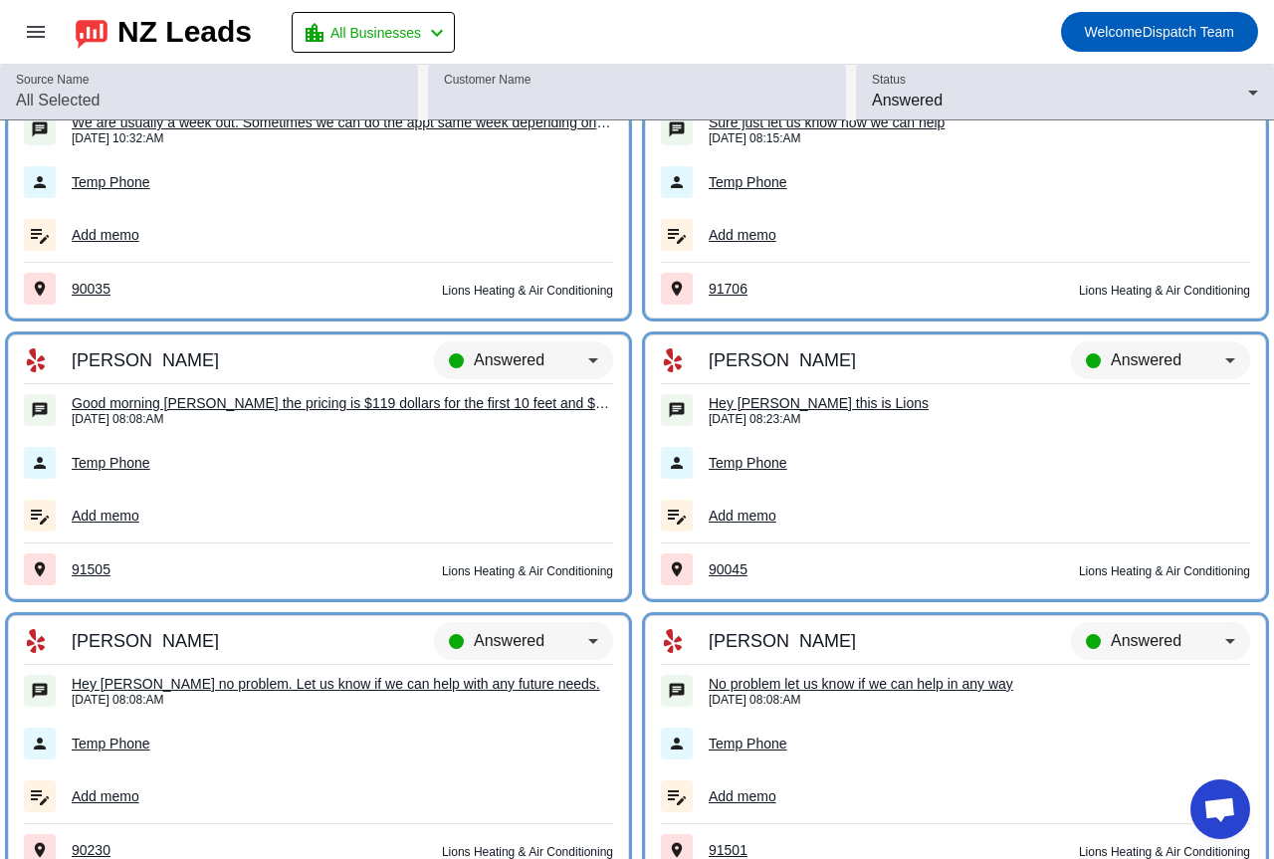
click at [785, 396] on div "Hey [PERSON_NAME] this is Lions" at bounding box center [978, 403] width 541 height 18
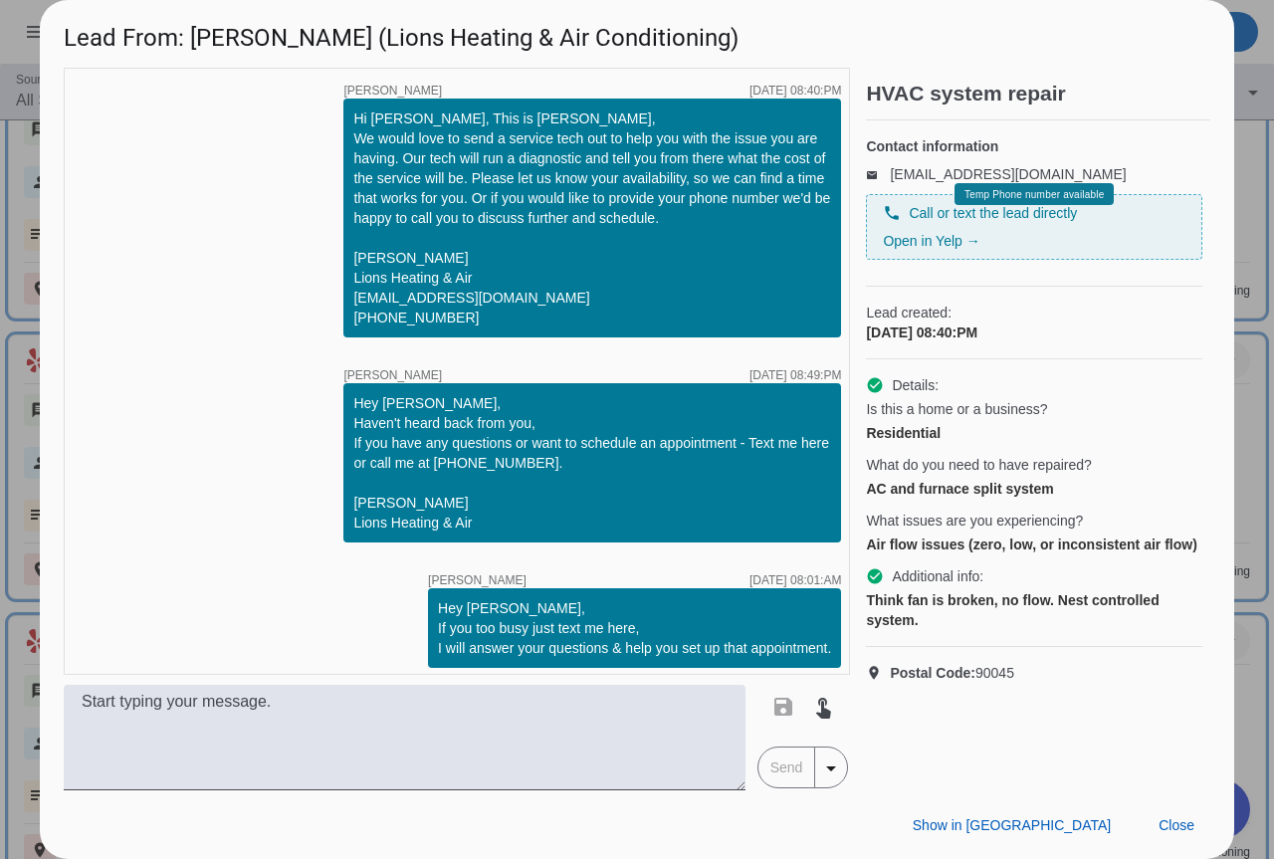
scroll to position [181, 0]
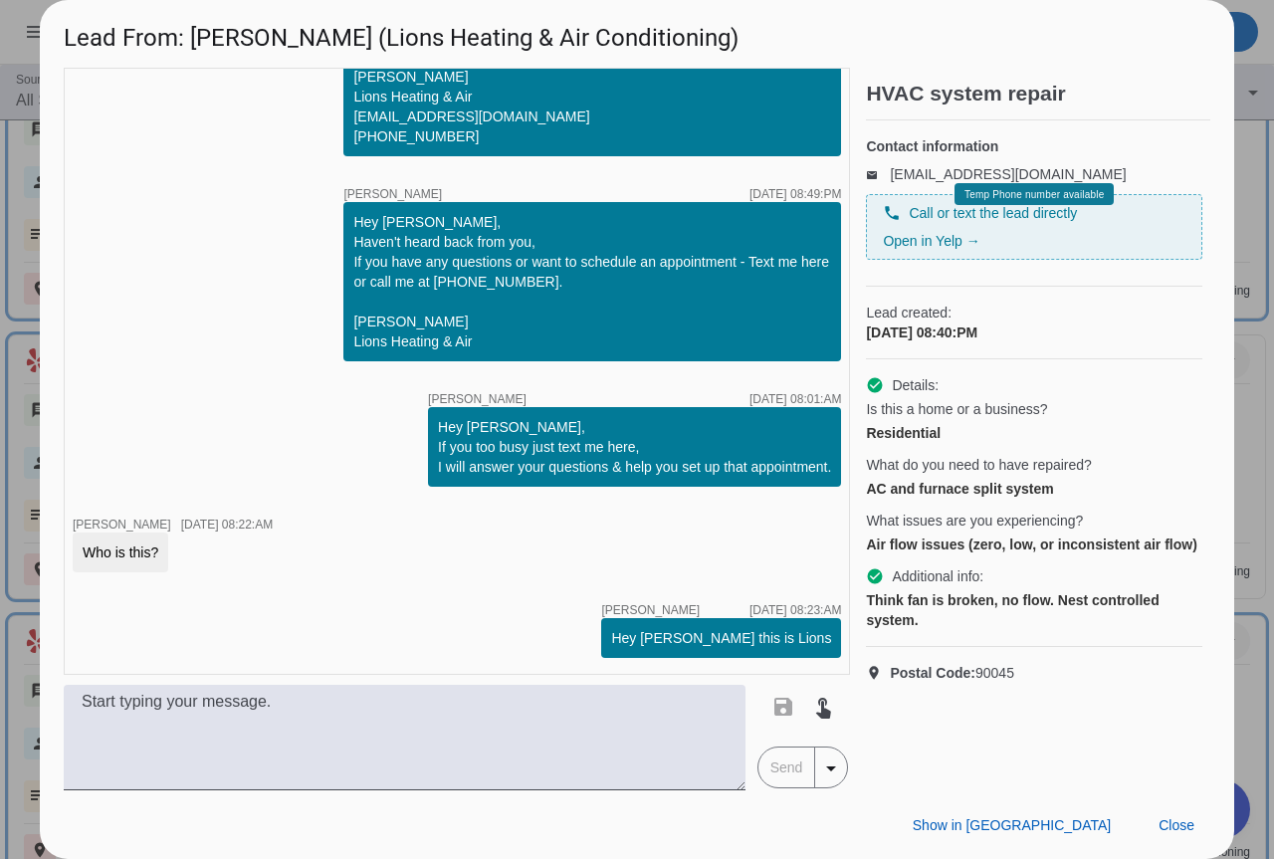
click at [1240, 560] on div at bounding box center [637, 429] width 1274 height 859
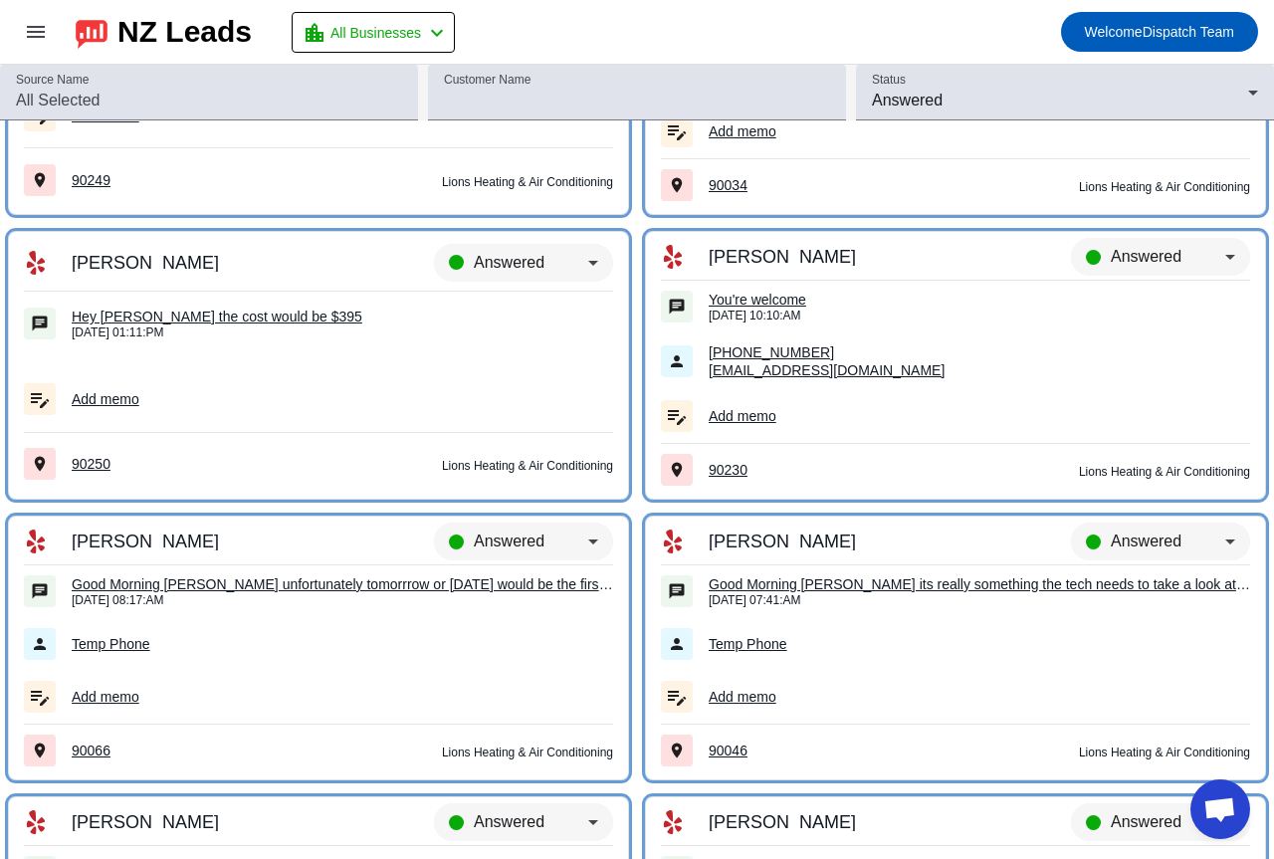
scroll to position [7473, 0]
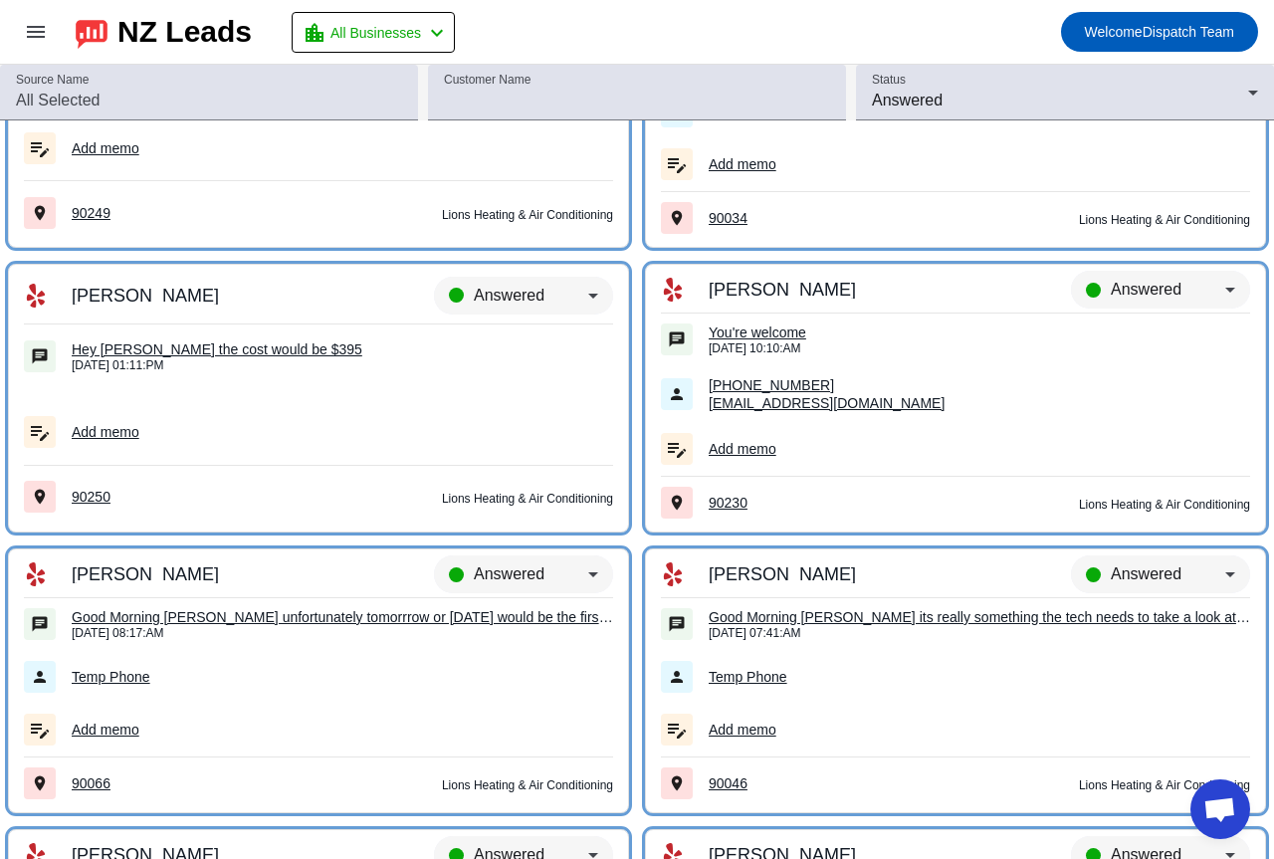
click at [779, 322] on td "You're welcome [DATE] 10:10:AM" at bounding box center [955, 339] width 589 height 53
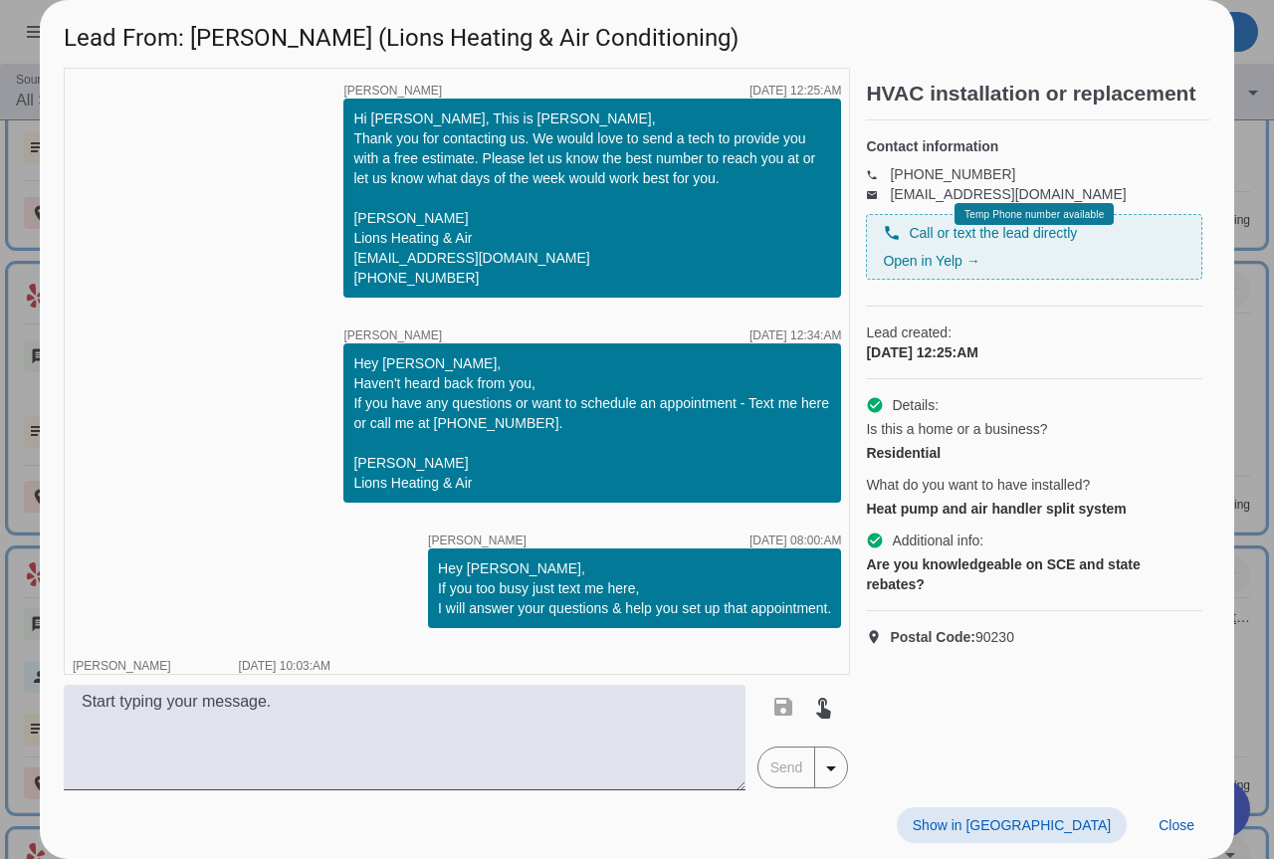
scroll to position [1327, 0]
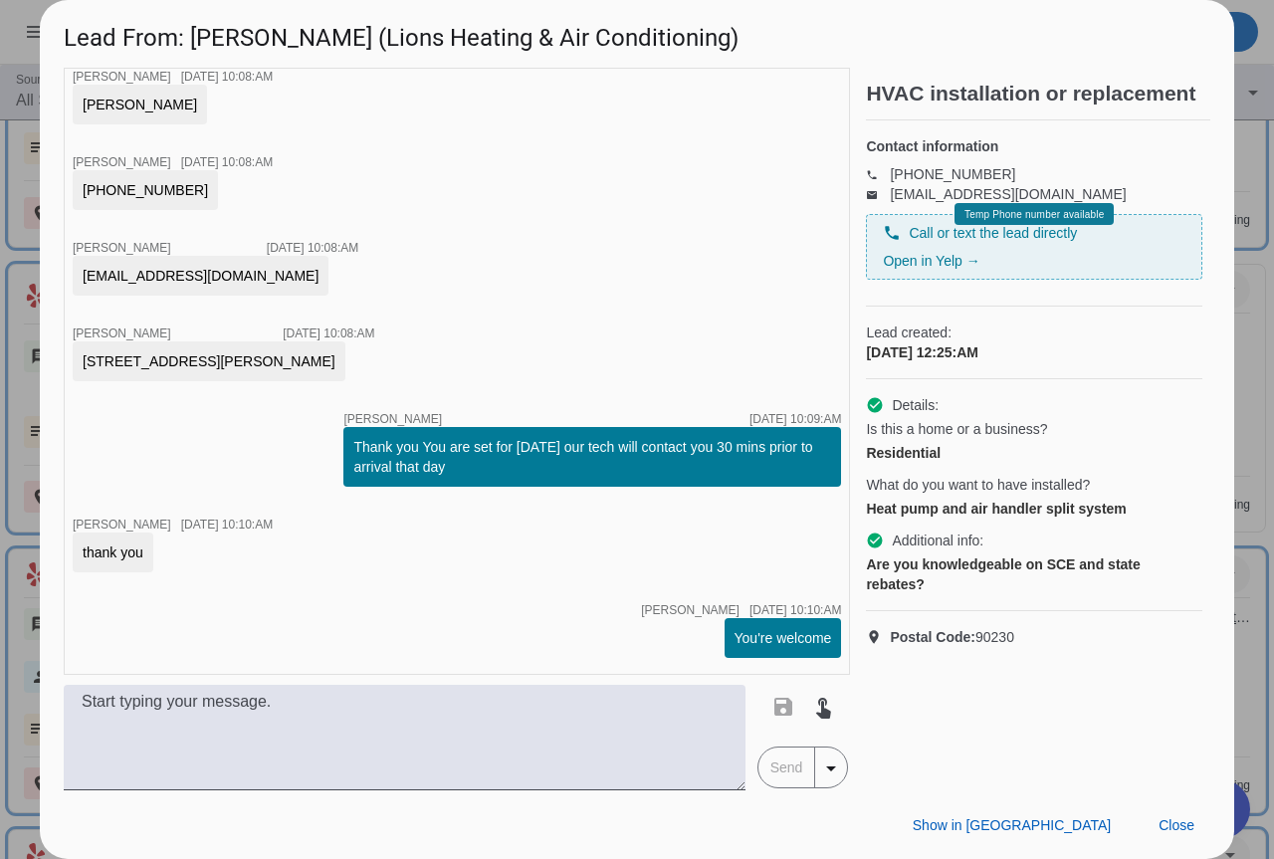
click at [1238, 616] on div at bounding box center [637, 429] width 1274 height 859
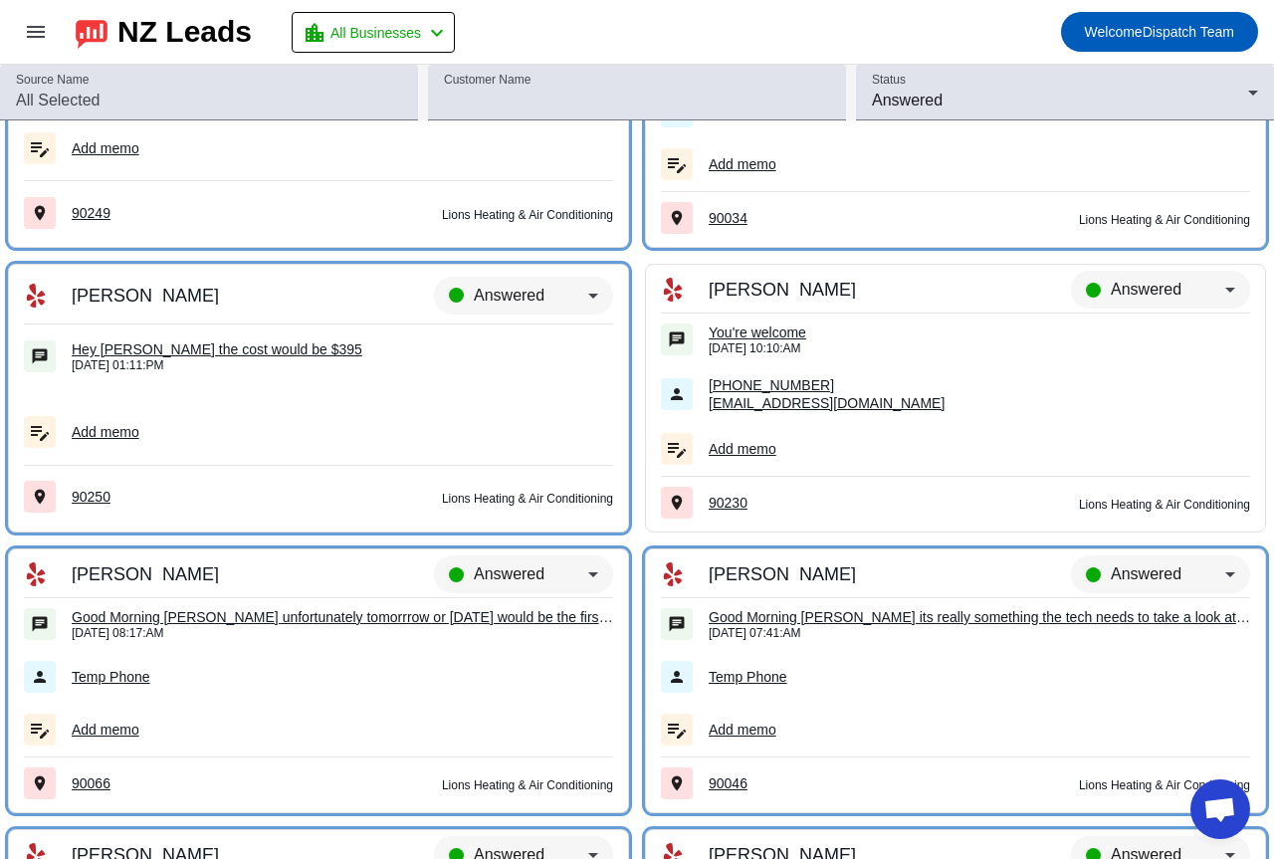
click at [1111, 277] on div "Answered" at bounding box center [1160, 299] width 179 height 56
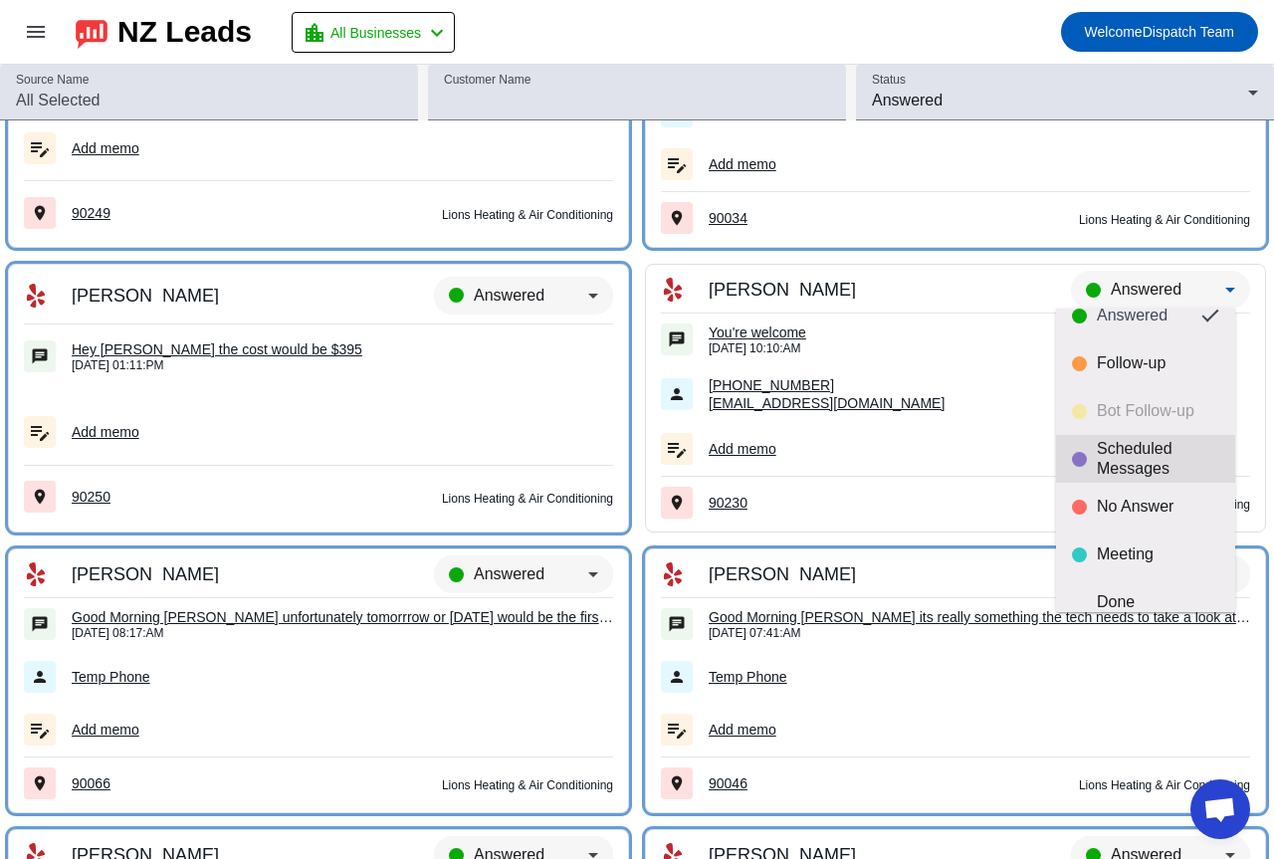
scroll to position [47, 0]
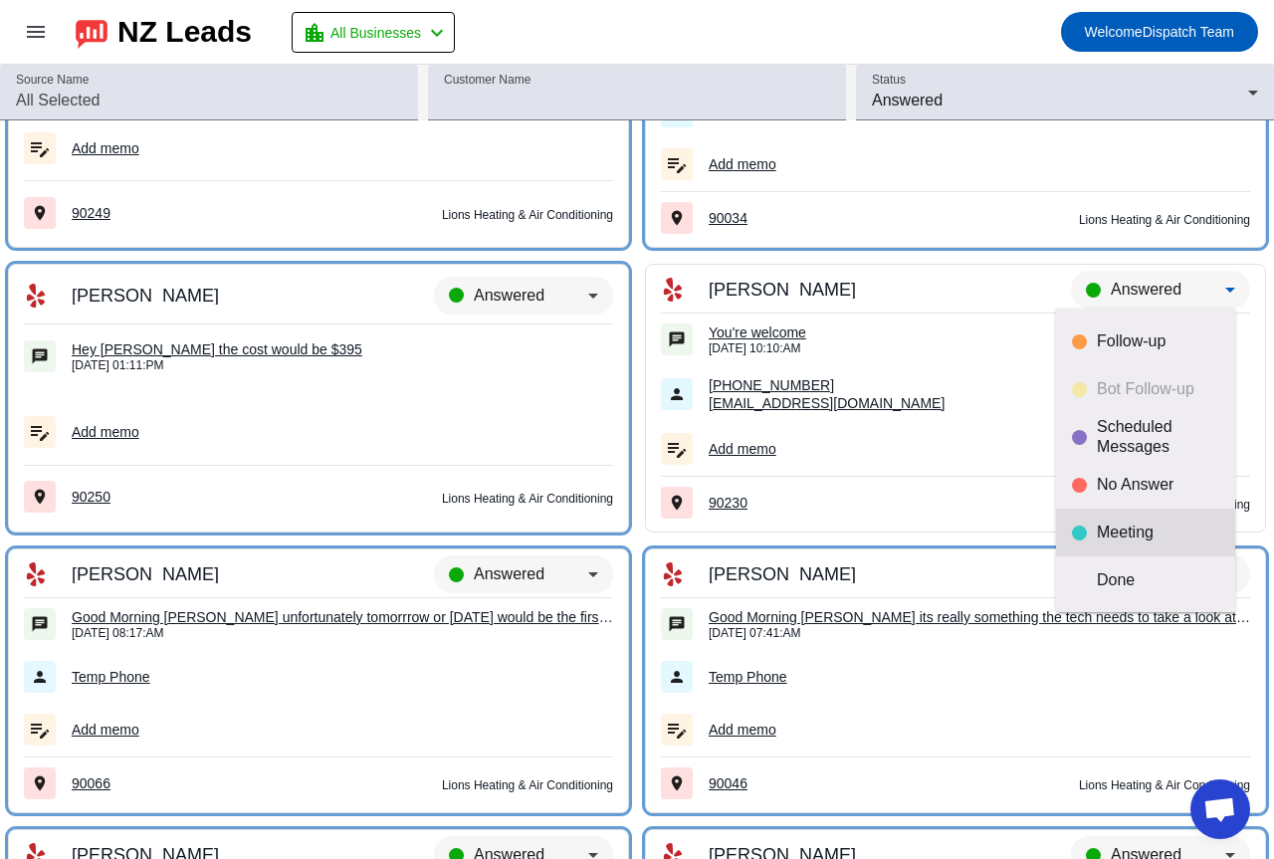
click at [1122, 523] on div "Meeting" at bounding box center [1157, 532] width 122 height 20
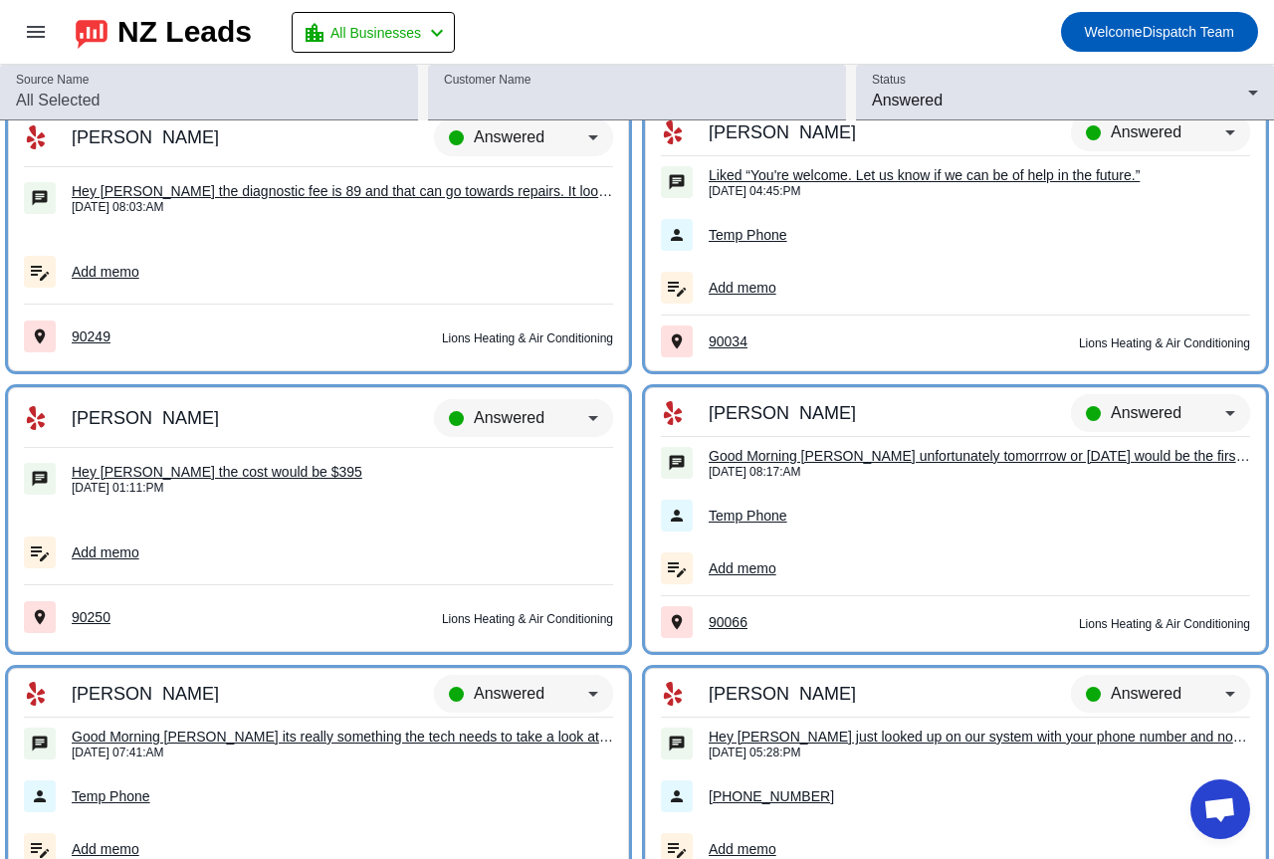
scroll to position [7075, 0]
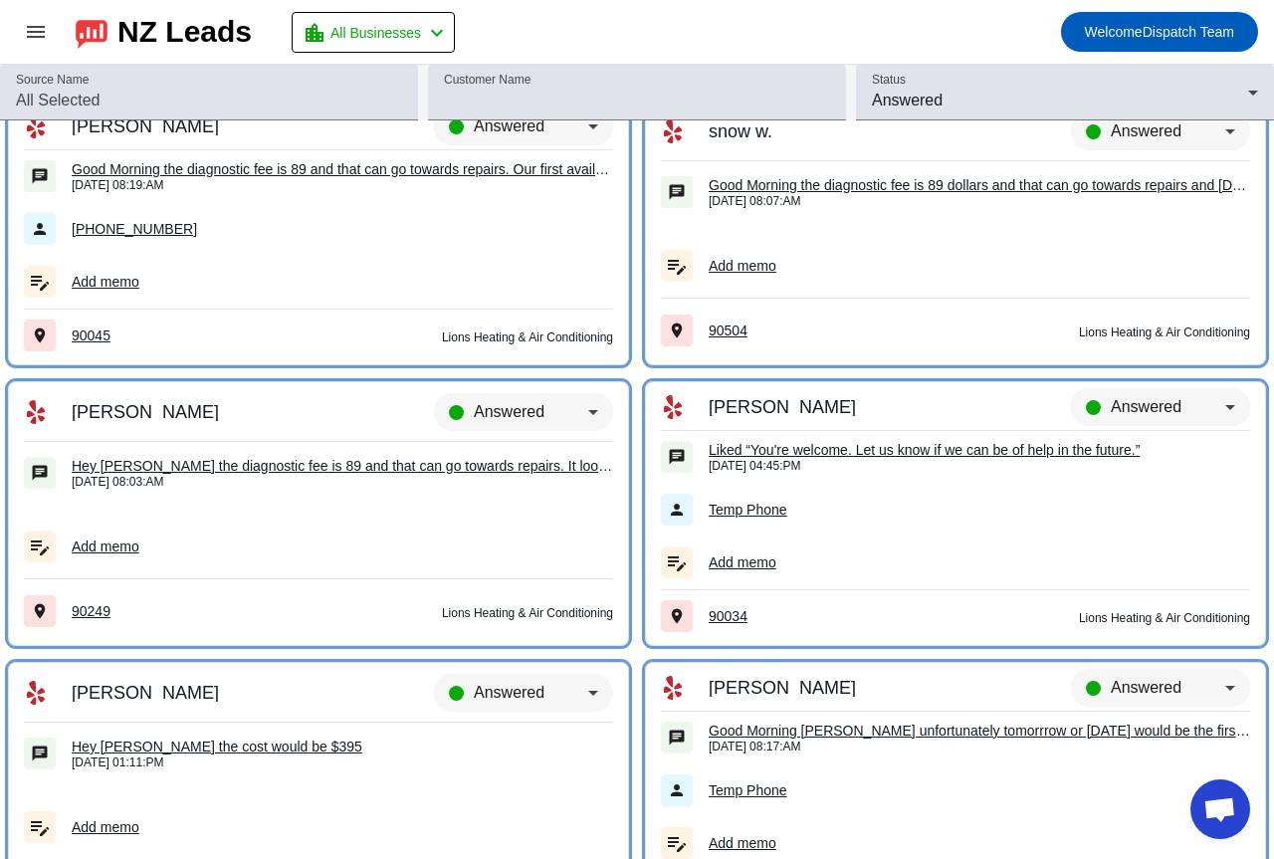
click at [1124, 404] on span "Answered" at bounding box center [1145, 406] width 71 height 17
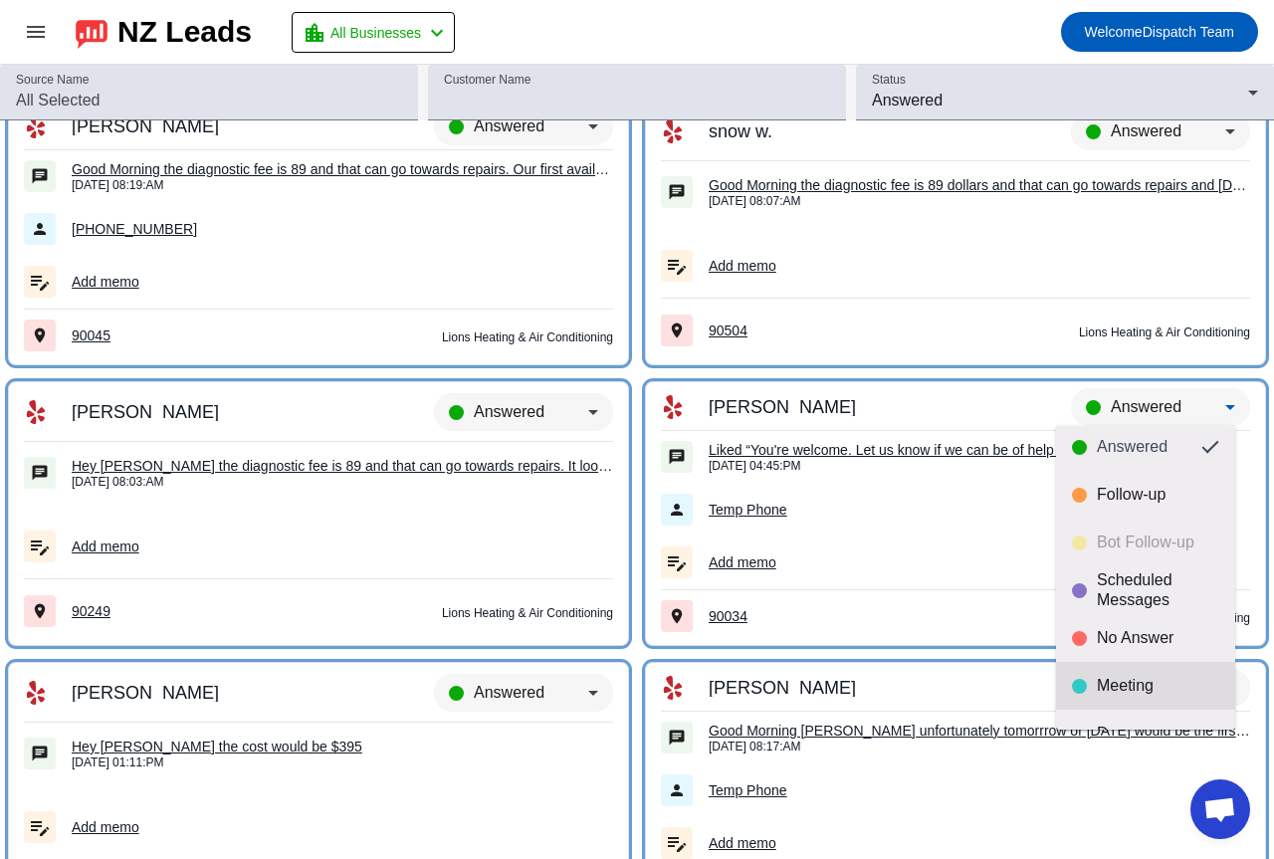
scroll to position [47, 0]
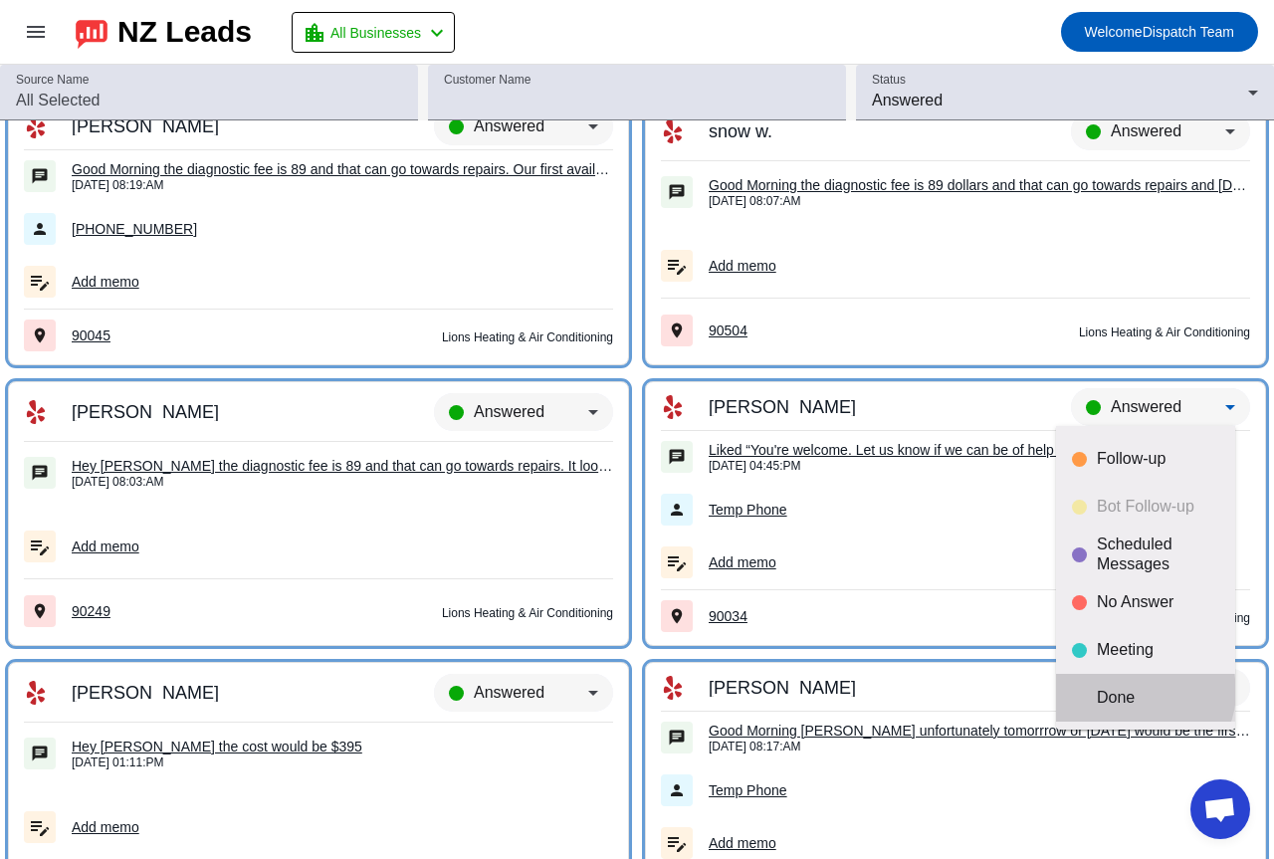
click at [1143, 691] on div "Done" at bounding box center [1157, 698] width 122 height 20
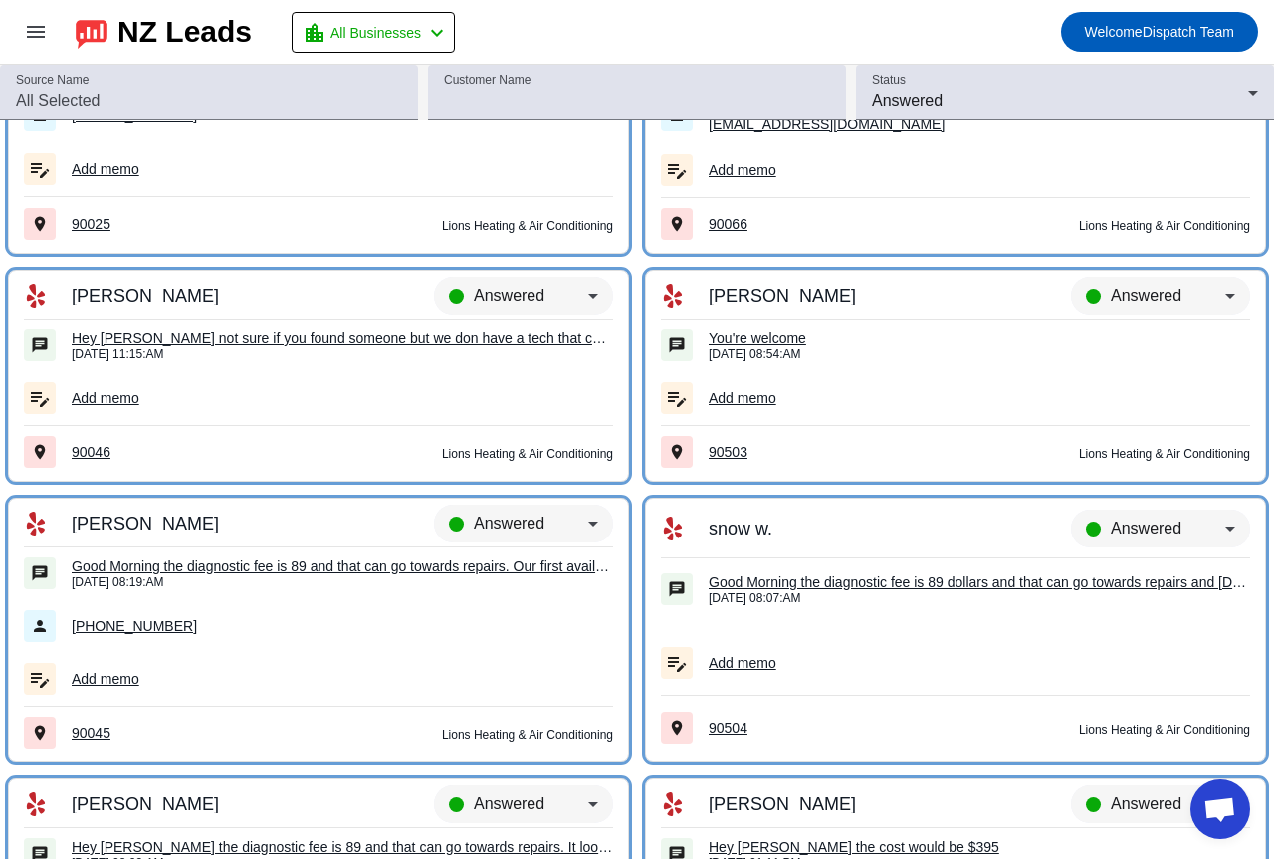
scroll to position [6677, 0]
click at [782, 335] on div "You're welcome" at bounding box center [978, 339] width 541 height 18
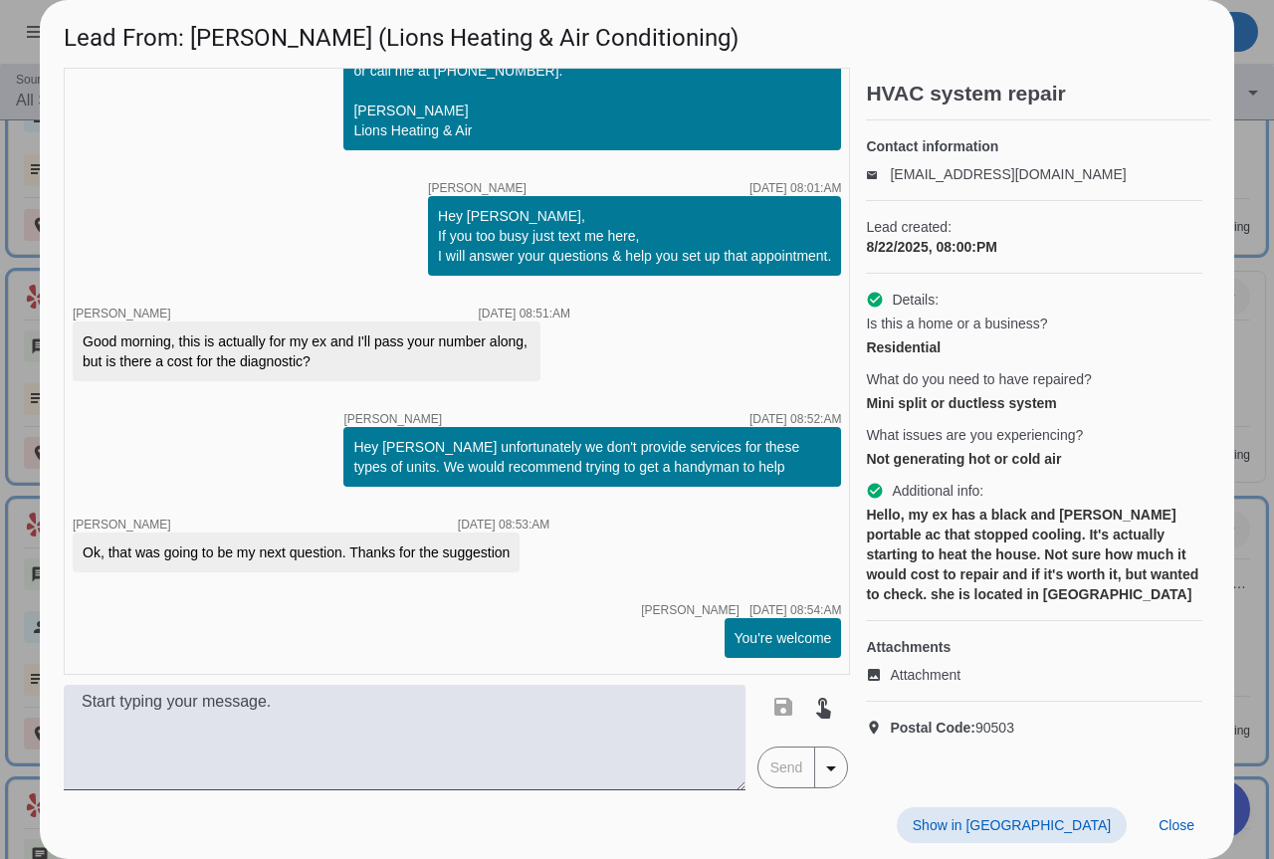
scroll to position [0, 0]
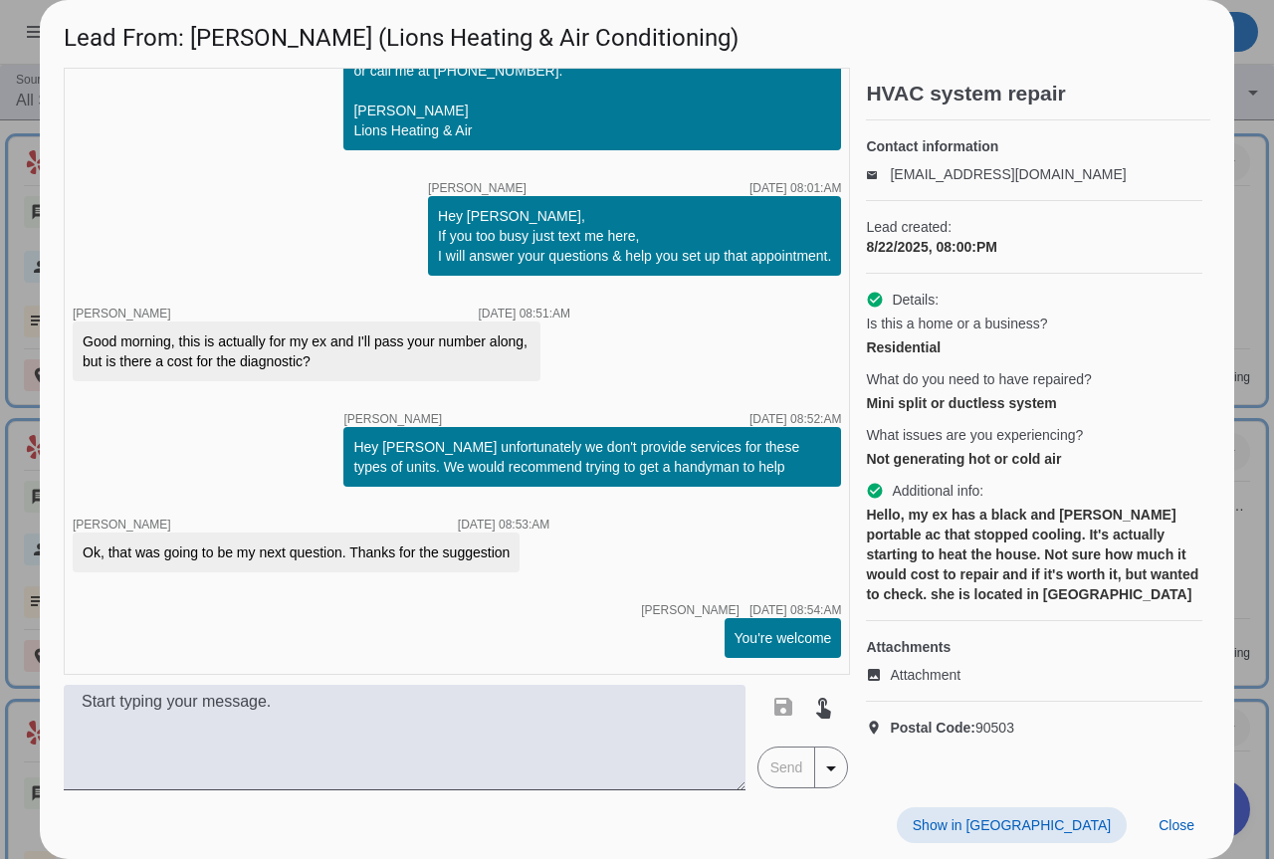
click at [1237, 250] on div at bounding box center [637, 429] width 1274 height 859
